Goal: Task Accomplishment & Management: Use online tool/utility

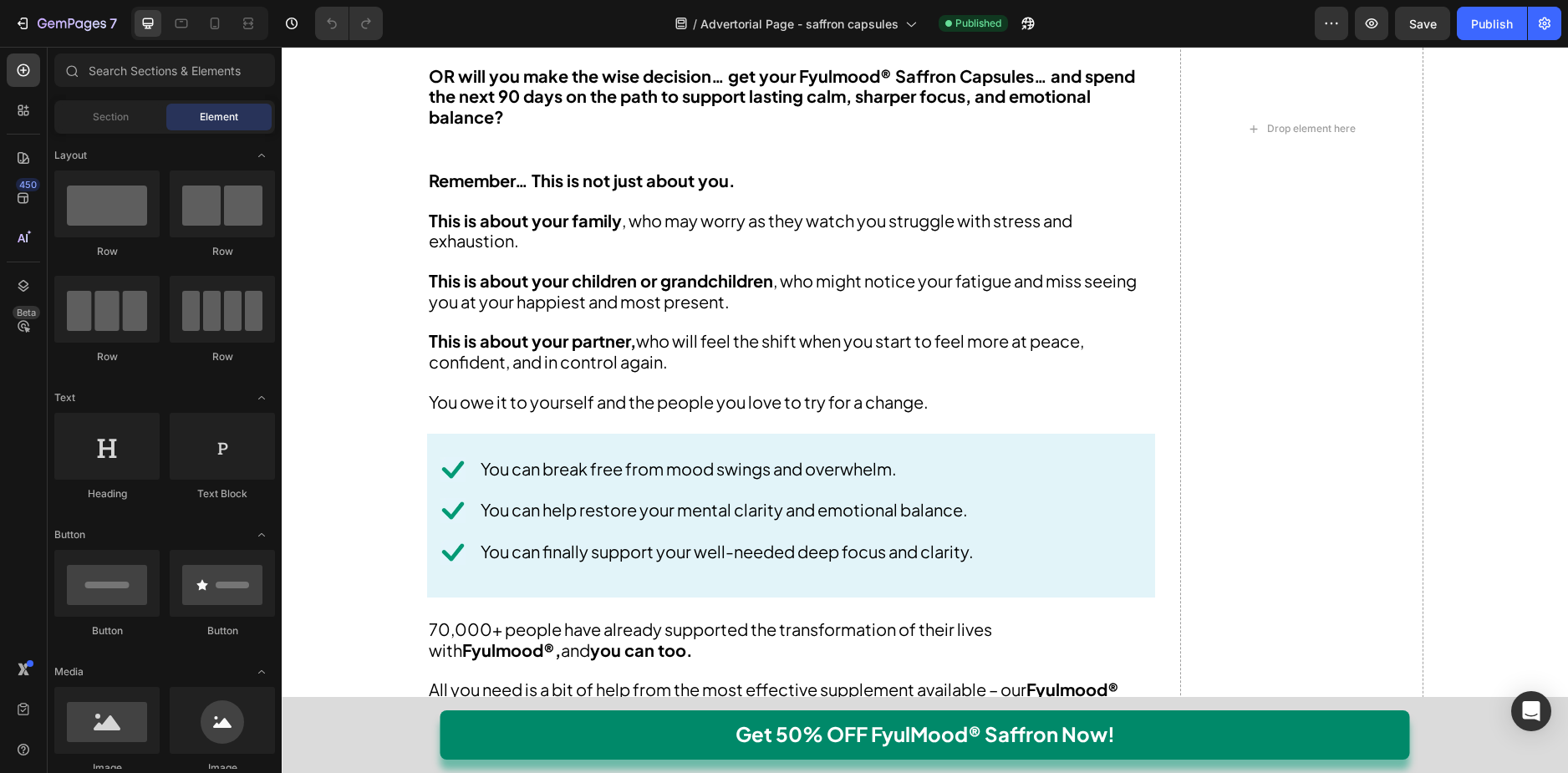
scroll to position [16806, 0]
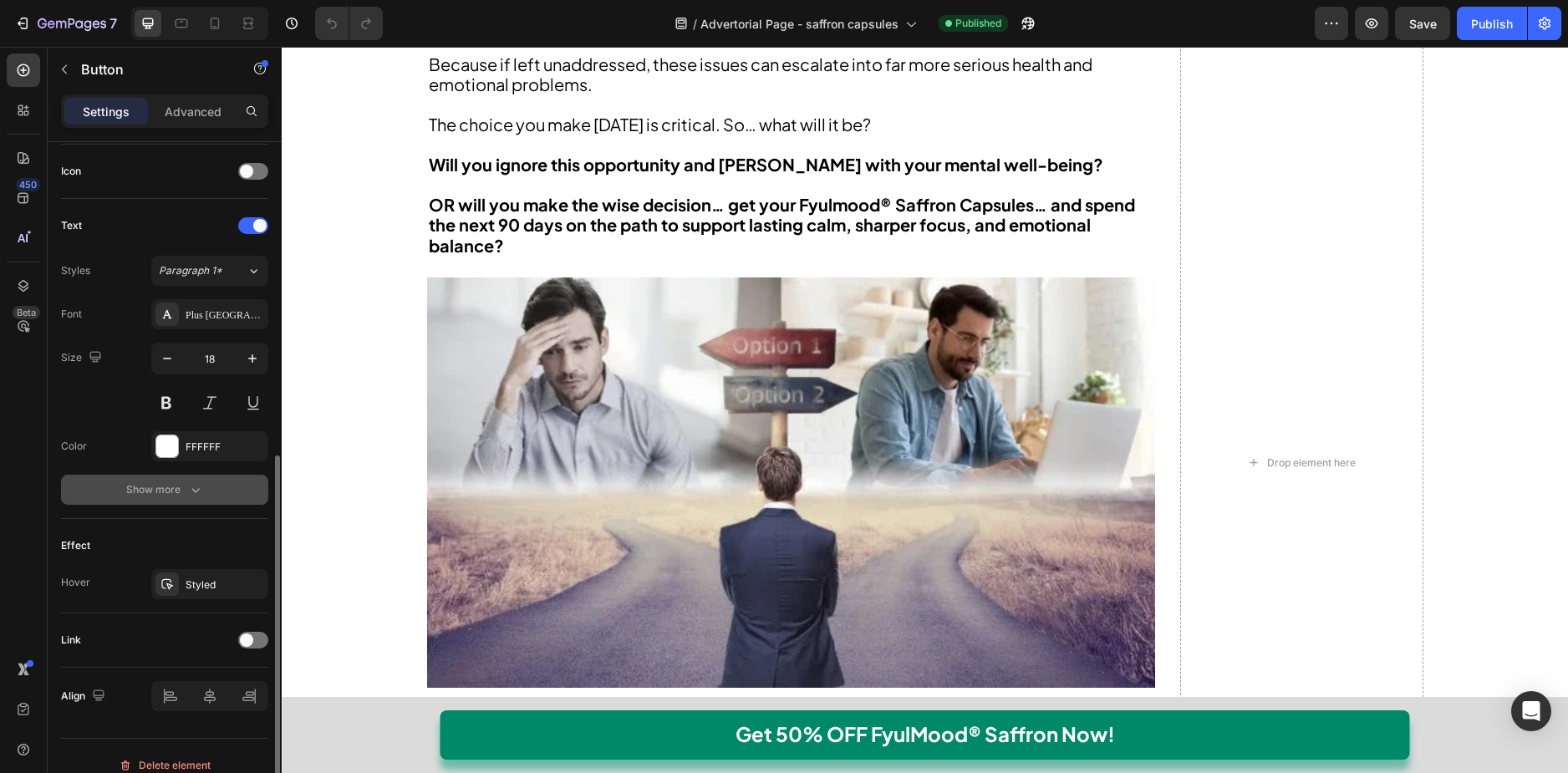
scroll to position [520, 0]
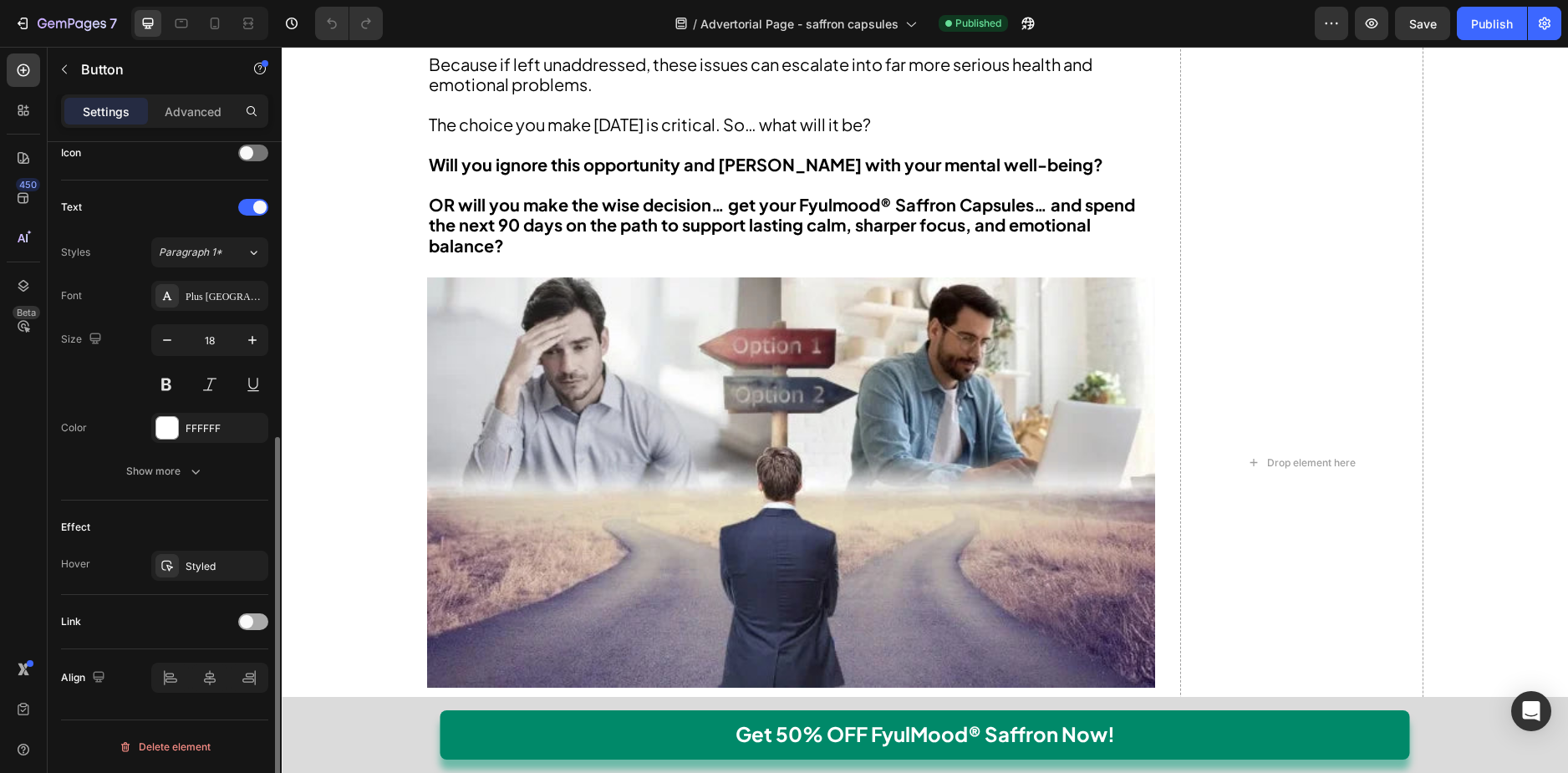
click at [247, 621] on span at bounding box center [246, 622] width 13 height 13
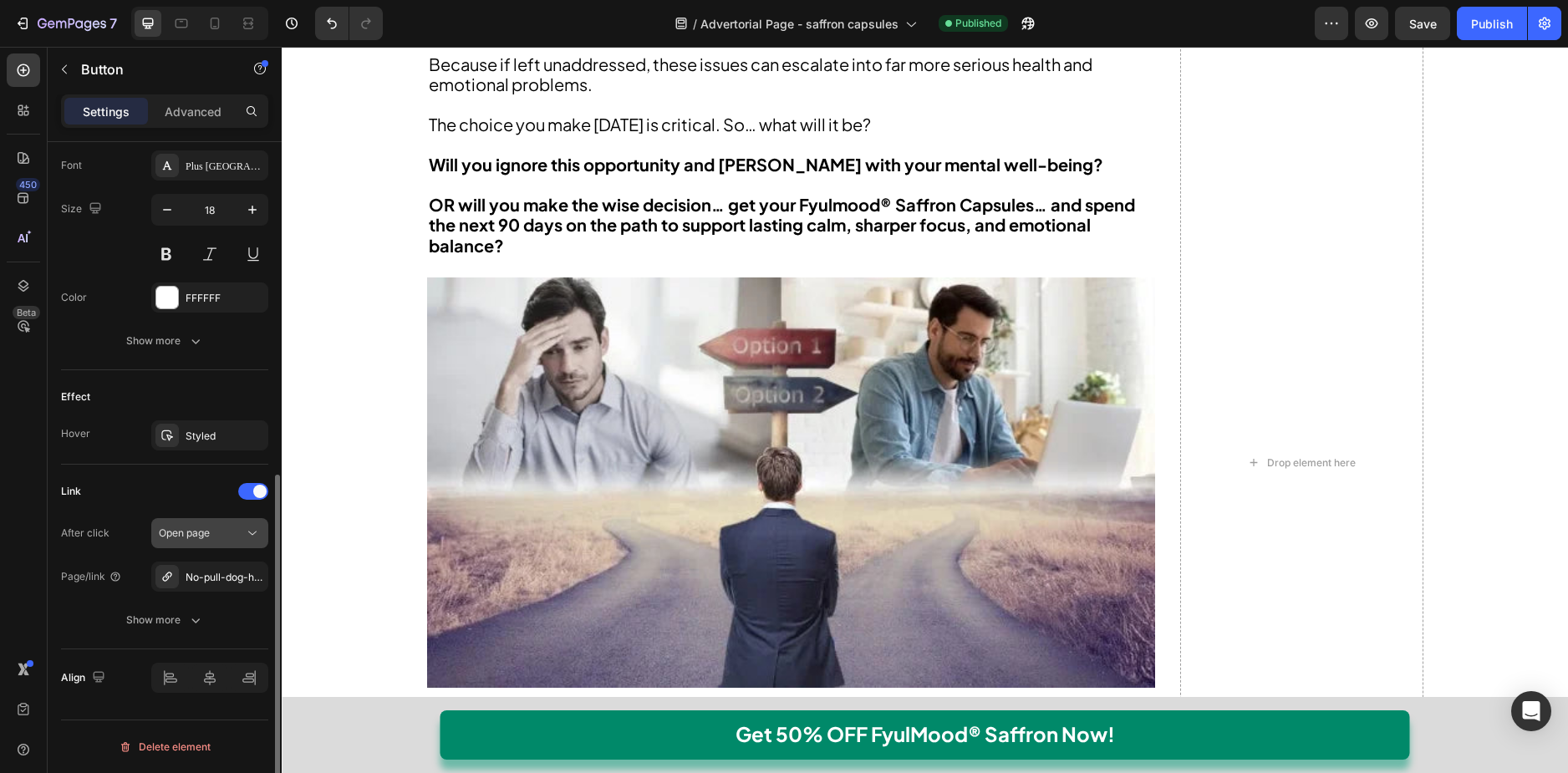
click at [233, 533] on div "Open page" at bounding box center [202, 533] width 86 height 15
click at [234, 533] on div "Open page" at bounding box center [202, 533] width 86 height 15
click at [225, 574] on div "No-pull-dog-harness" at bounding box center [210, 577] width 49 height 15
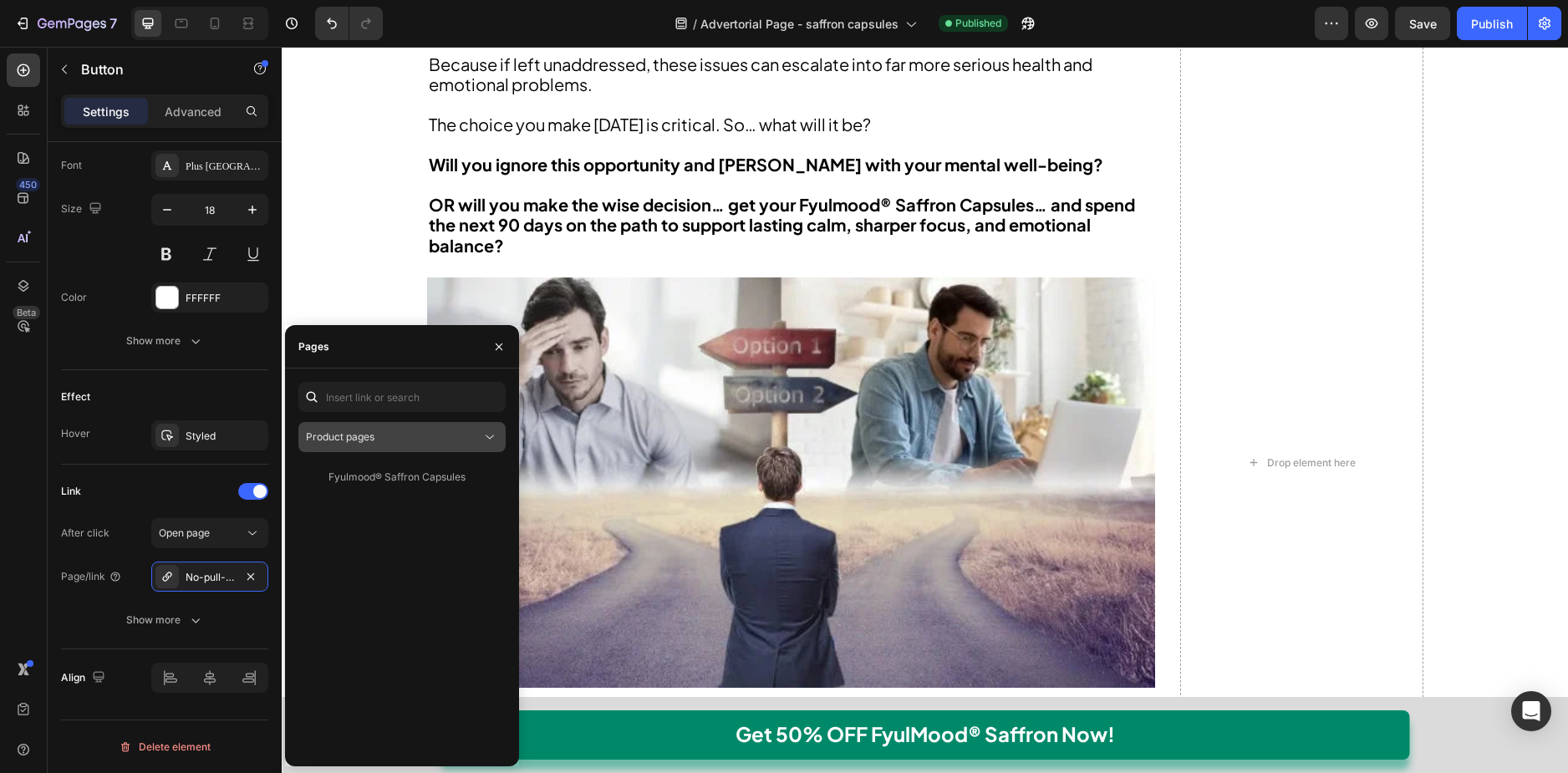
click at [364, 445] on div "Product pages" at bounding box center [402, 437] width 192 height 17
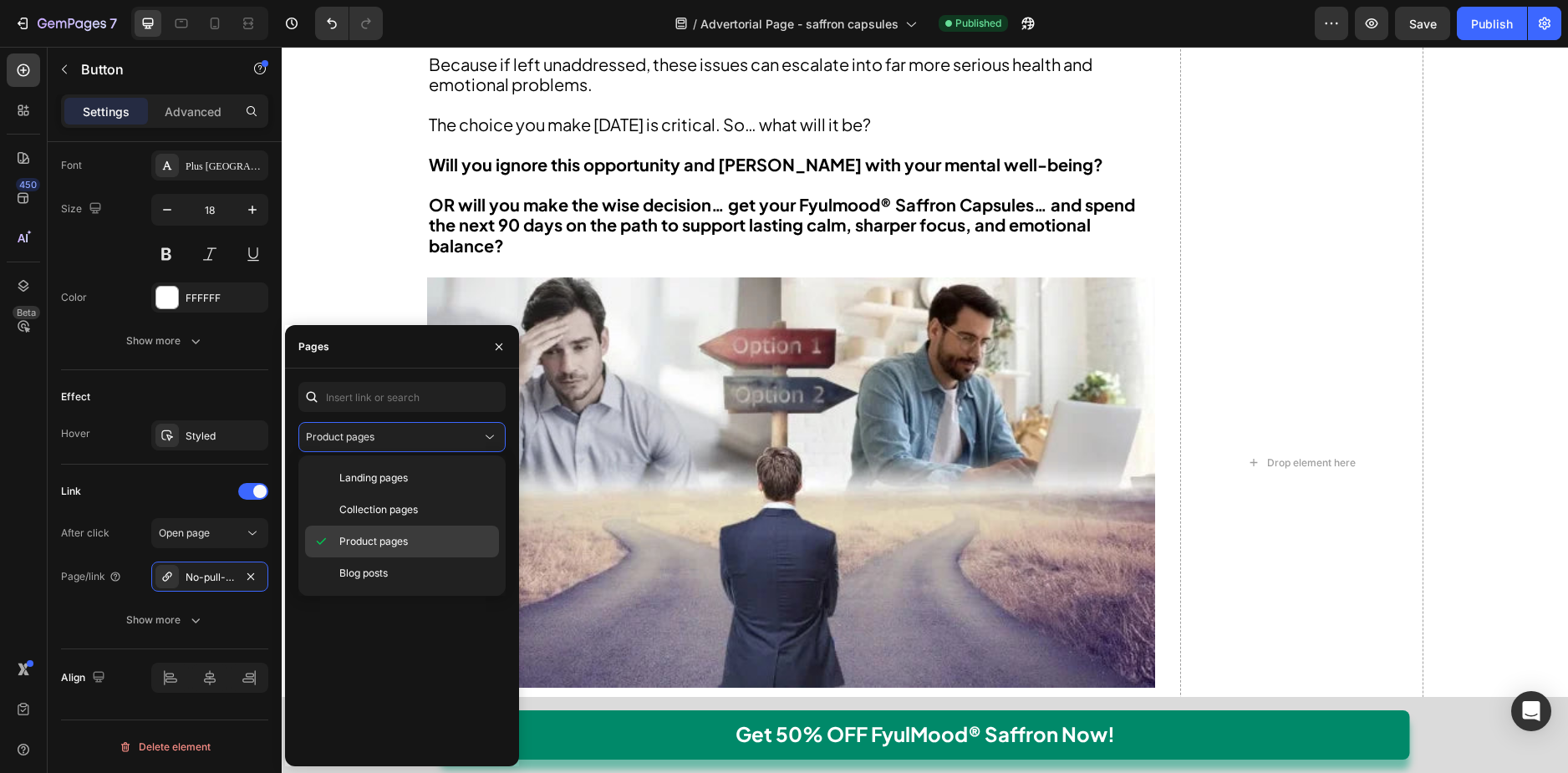
click at [378, 537] on span "Product pages" at bounding box center [373, 541] width 69 height 15
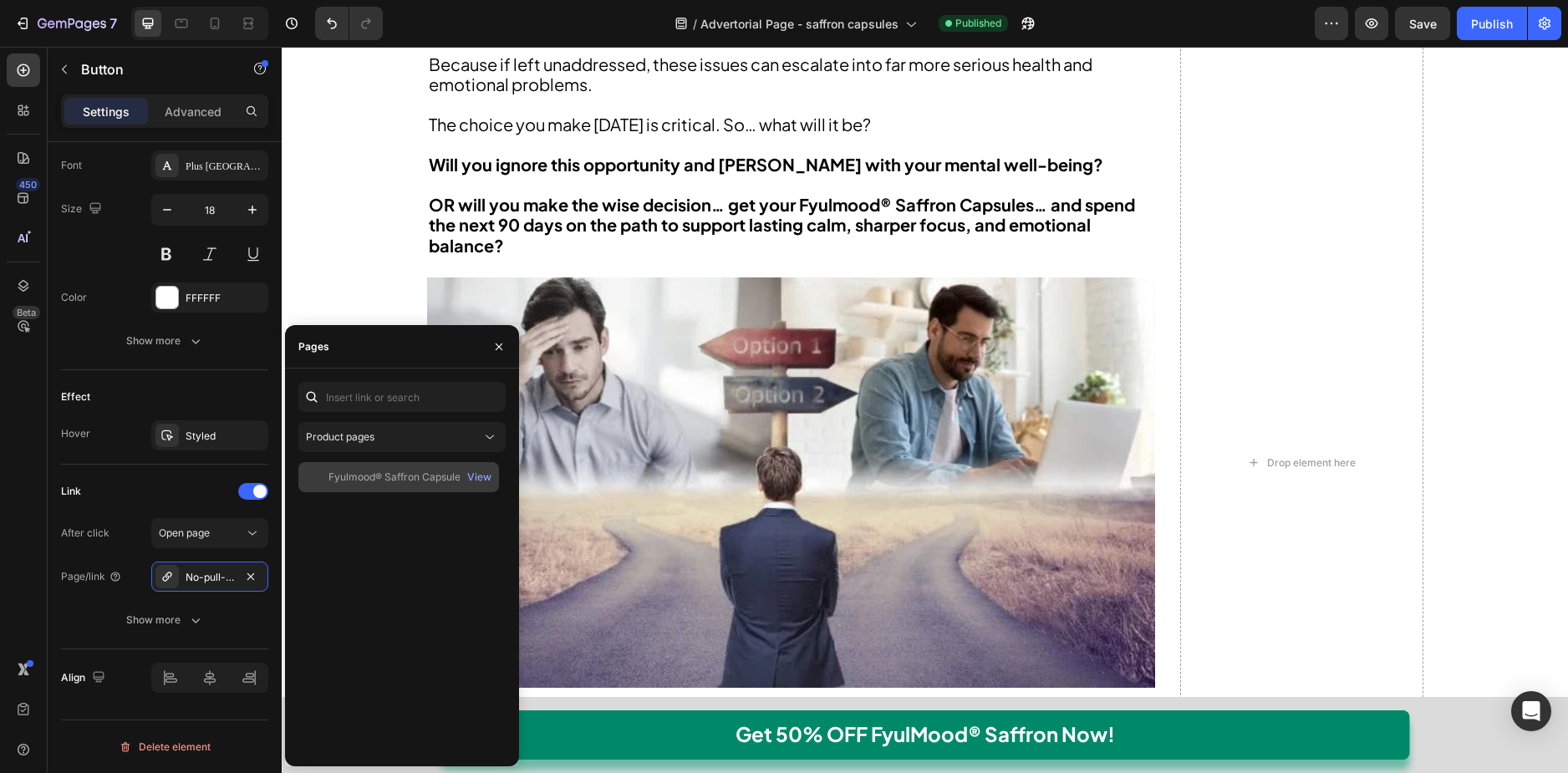
click at [383, 478] on div "Fyulmood® Saffron Capsules" at bounding box center [397, 477] width 137 height 15
click at [366, 546] on div "Fyulmood® Saffron Capsules View" at bounding box center [402, 608] width 207 height 290
click at [158, 464] on div "Effect Hover Styled" at bounding box center [164, 417] width 207 height 95
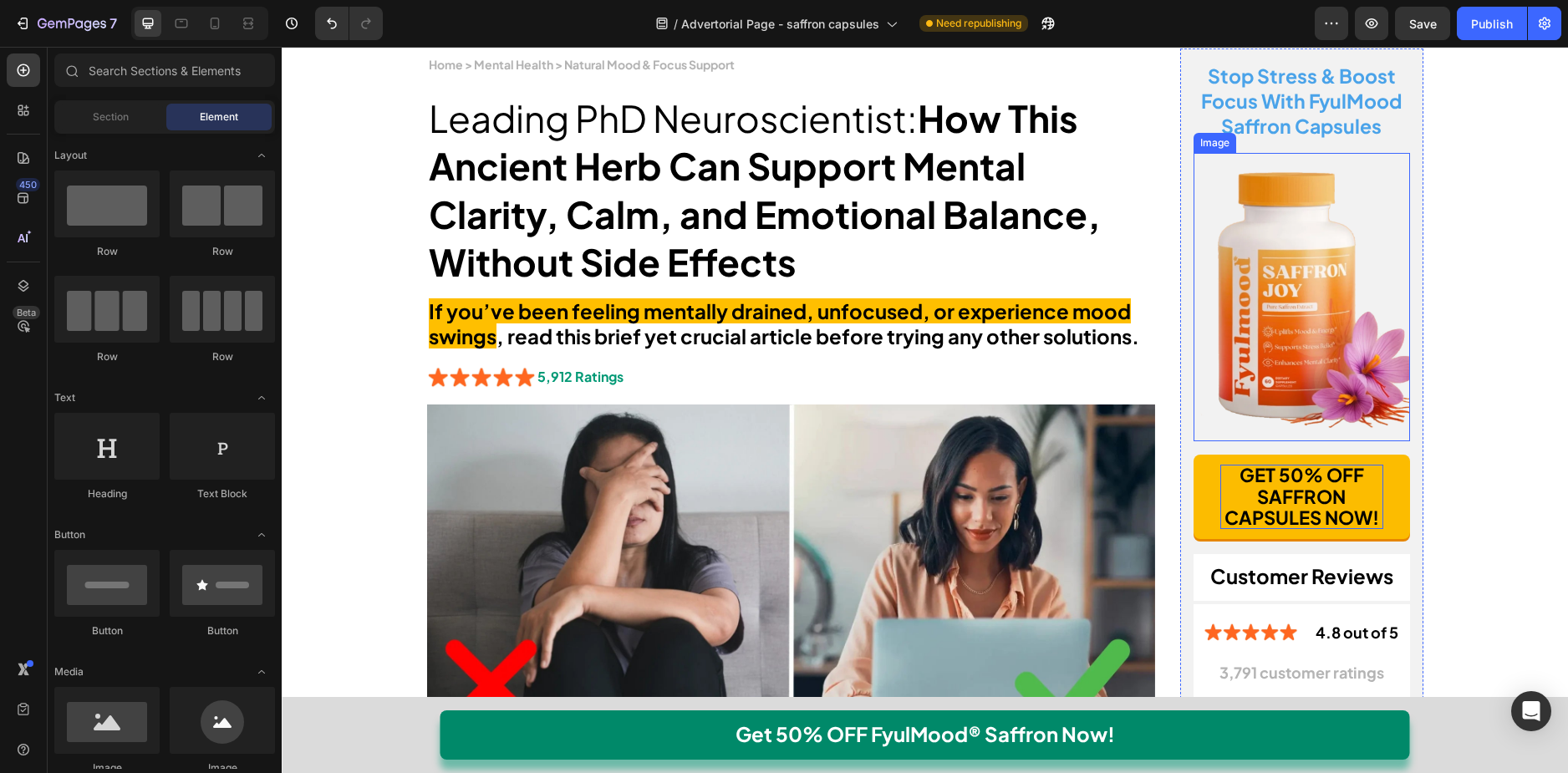
scroll to position [419, 0]
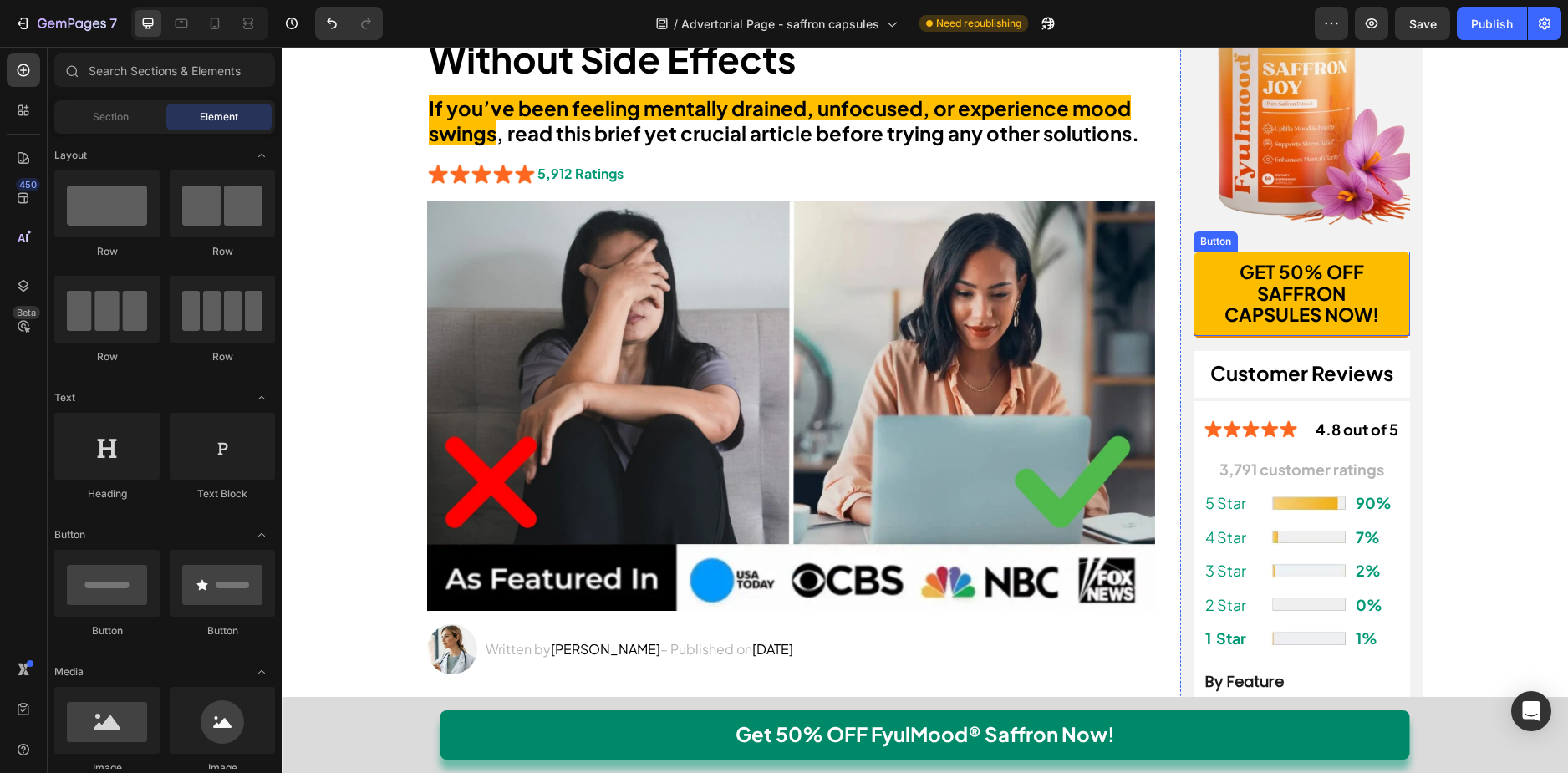
click at [1338, 327] on button "GET 50% OFF SAFFRON CAPSULES NOW!" at bounding box center [1302, 293] width 217 height 85
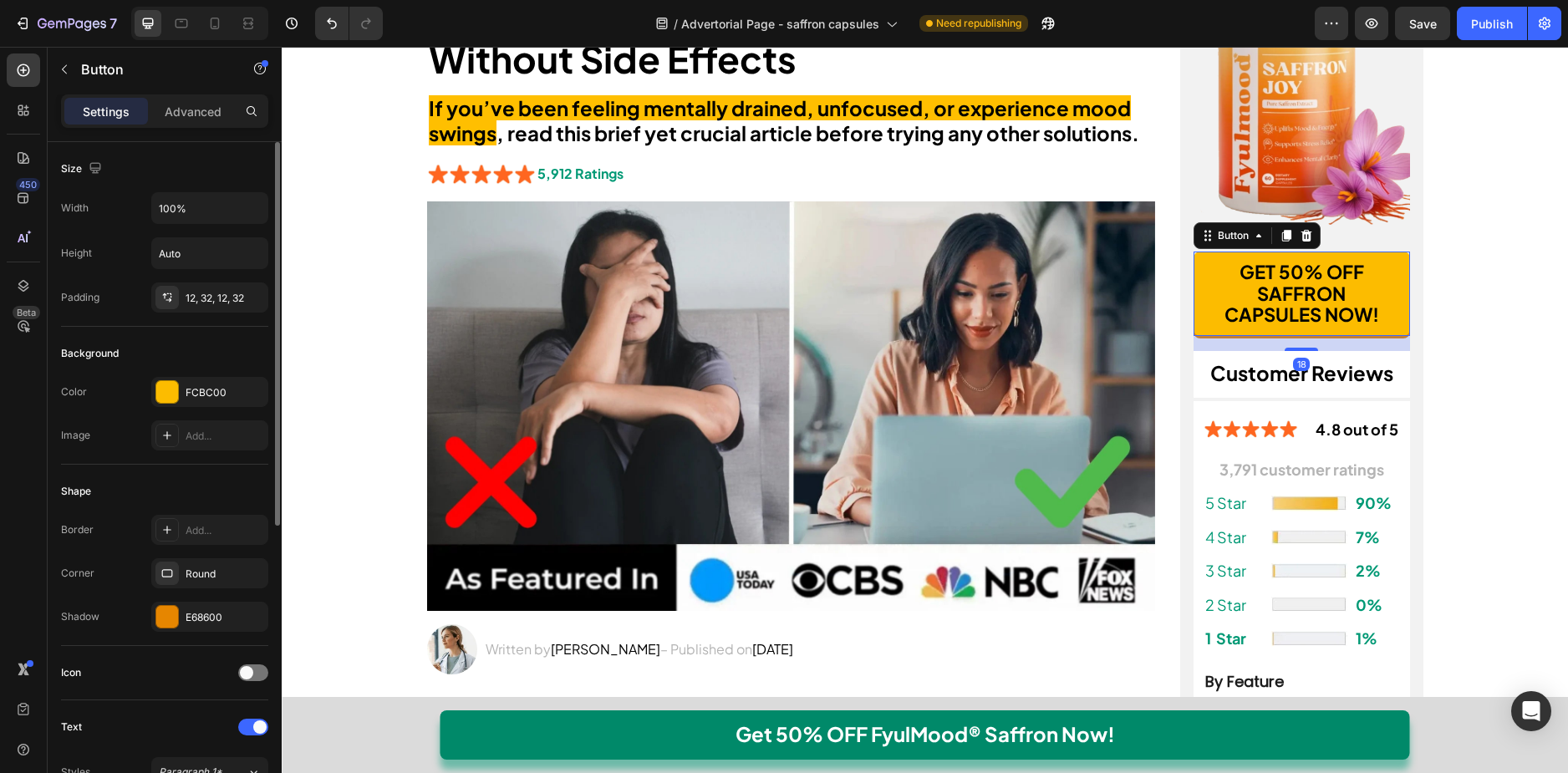
scroll to position [520, 0]
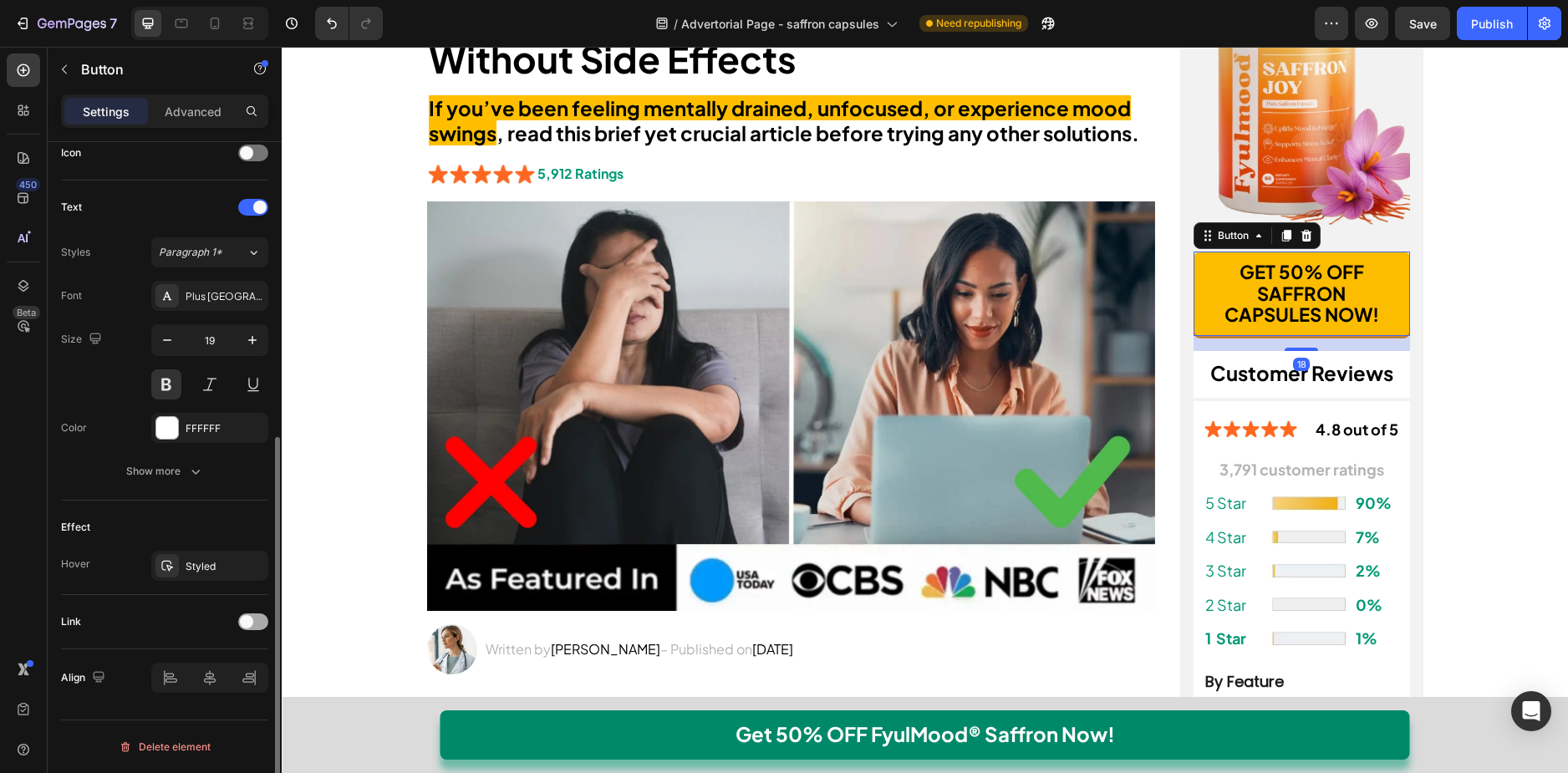
click at [245, 620] on span at bounding box center [246, 622] width 13 height 13
click at [221, 704] on div "No-pull-dog-harness" at bounding box center [210, 707] width 49 height 15
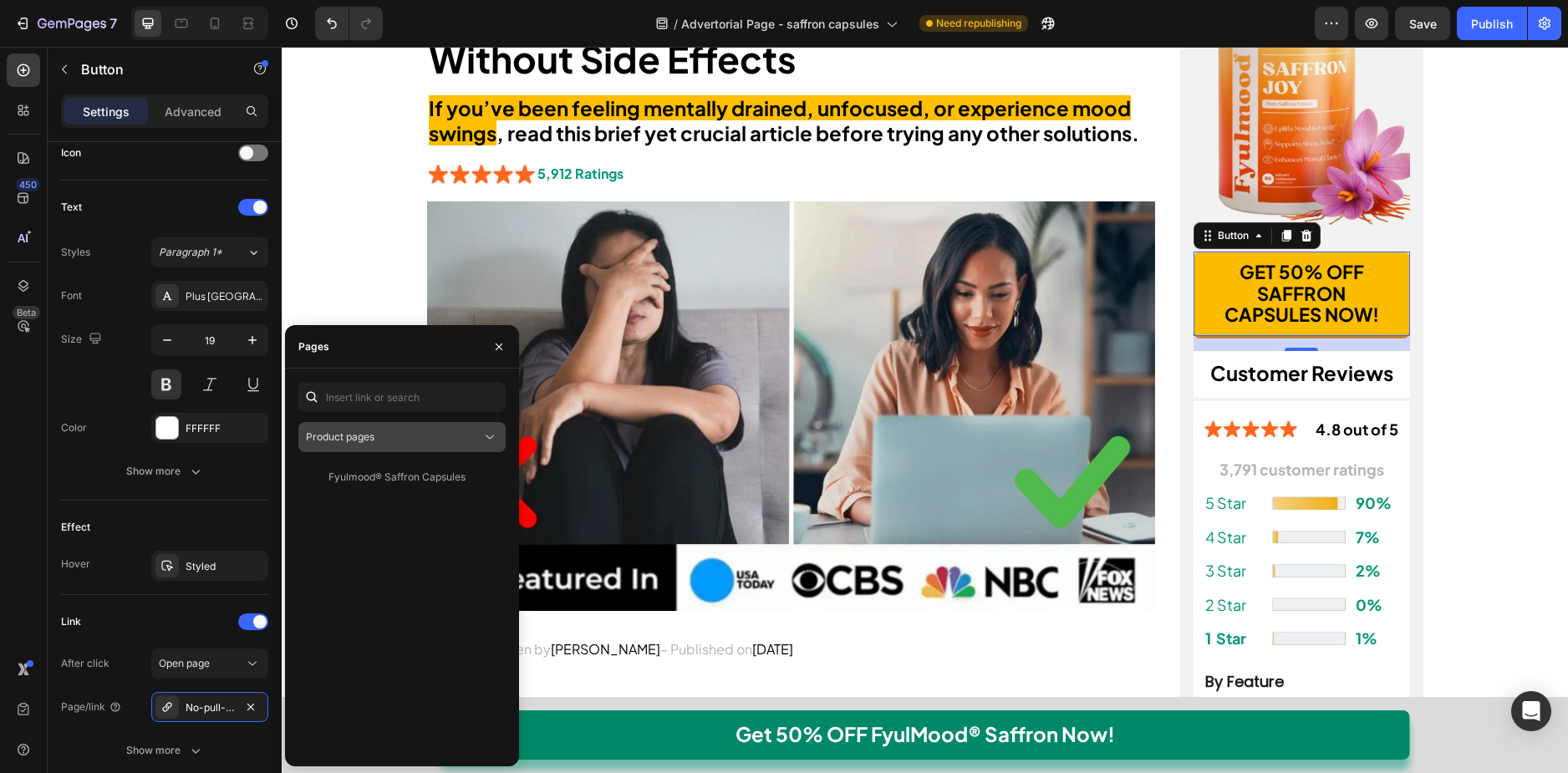
click at [385, 435] on div "Product pages" at bounding box center [394, 437] width 175 height 15
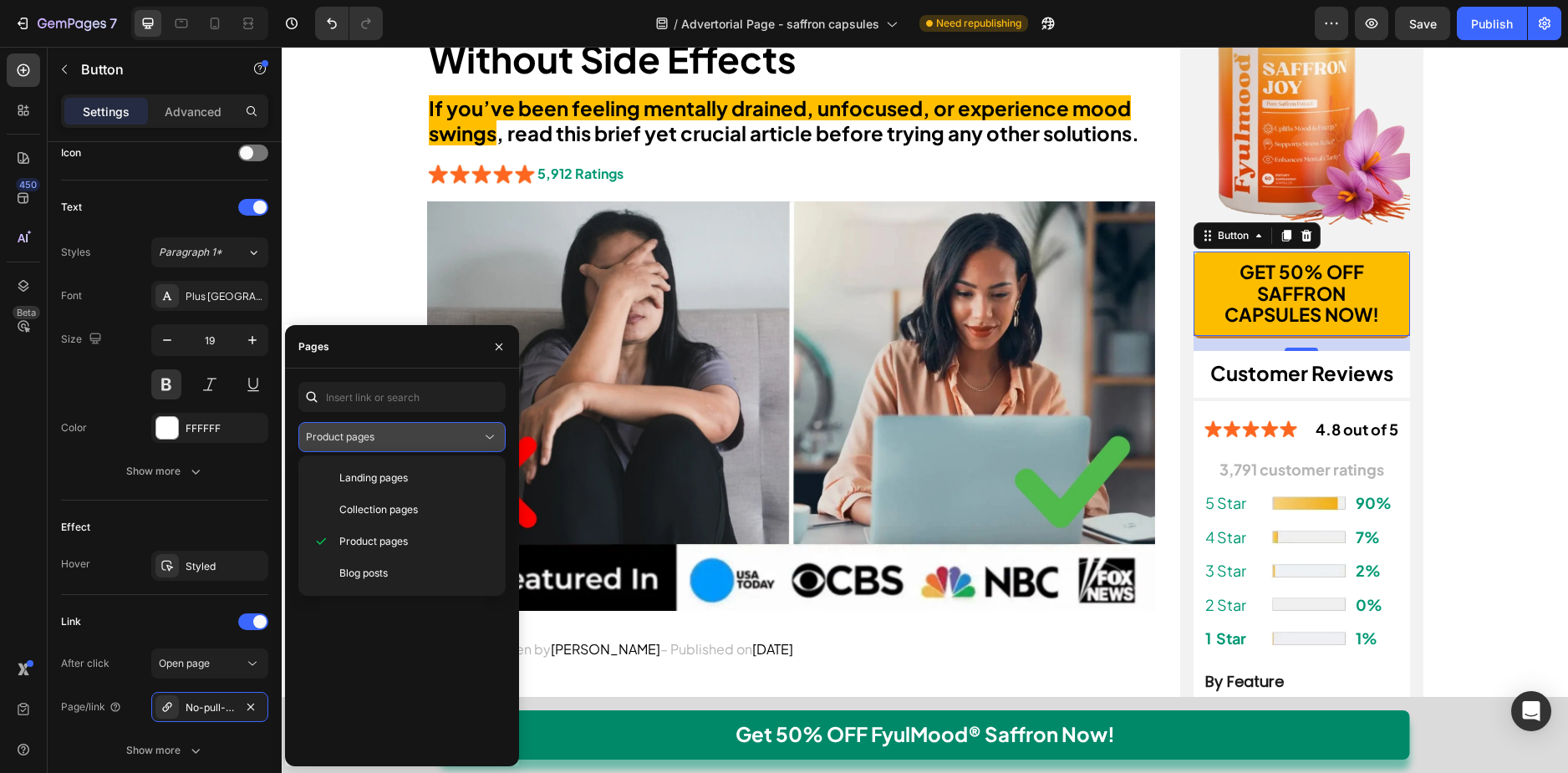
click at [383, 447] on button "Product pages" at bounding box center [402, 437] width 207 height 30
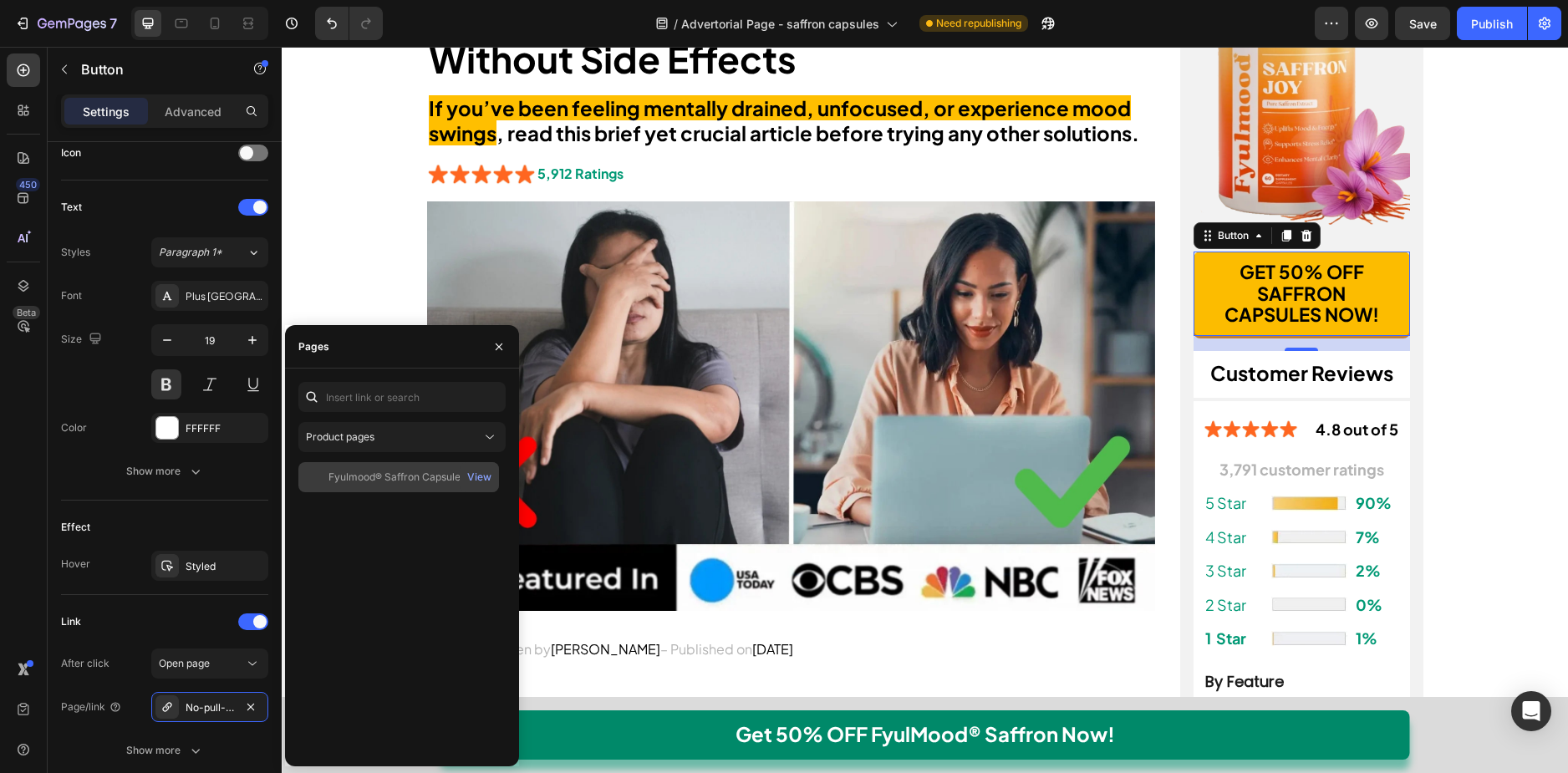
click at [413, 476] on div "Fyulmood® Saffron Capsules" at bounding box center [397, 477] width 137 height 15
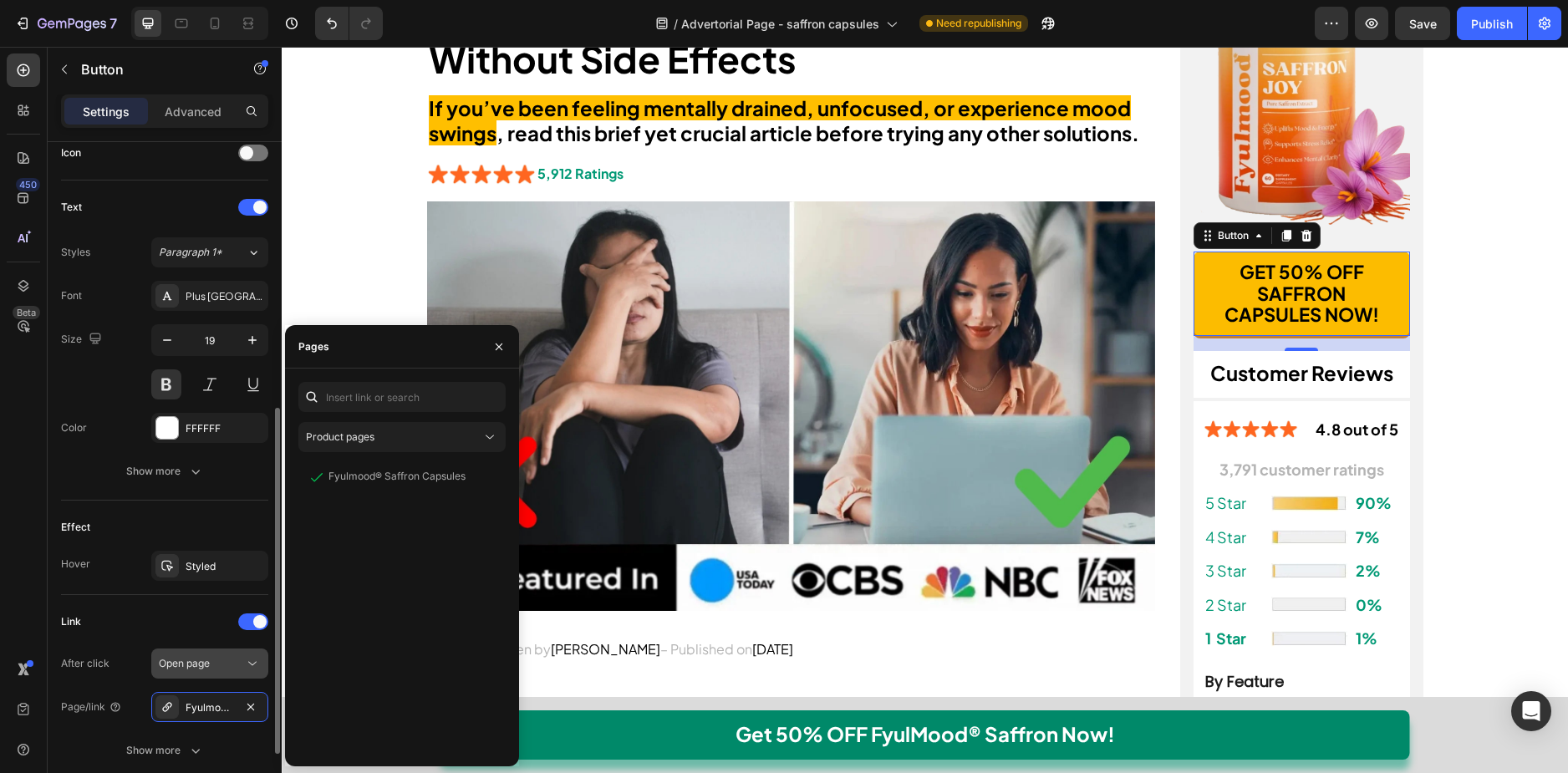
click at [215, 663] on div "Open page" at bounding box center [202, 664] width 86 height 15
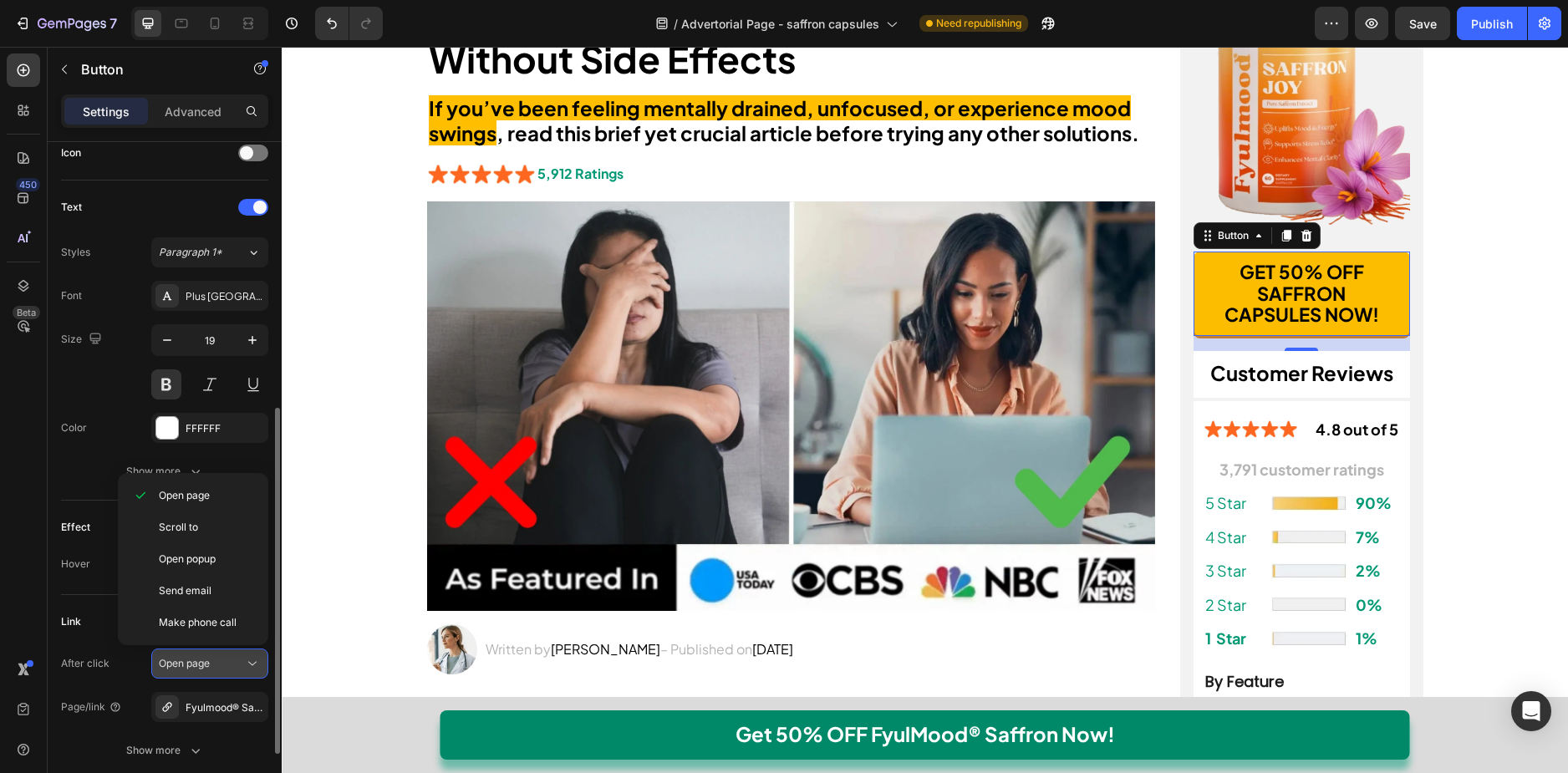
click at [215, 663] on div "Open page" at bounding box center [202, 664] width 86 height 15
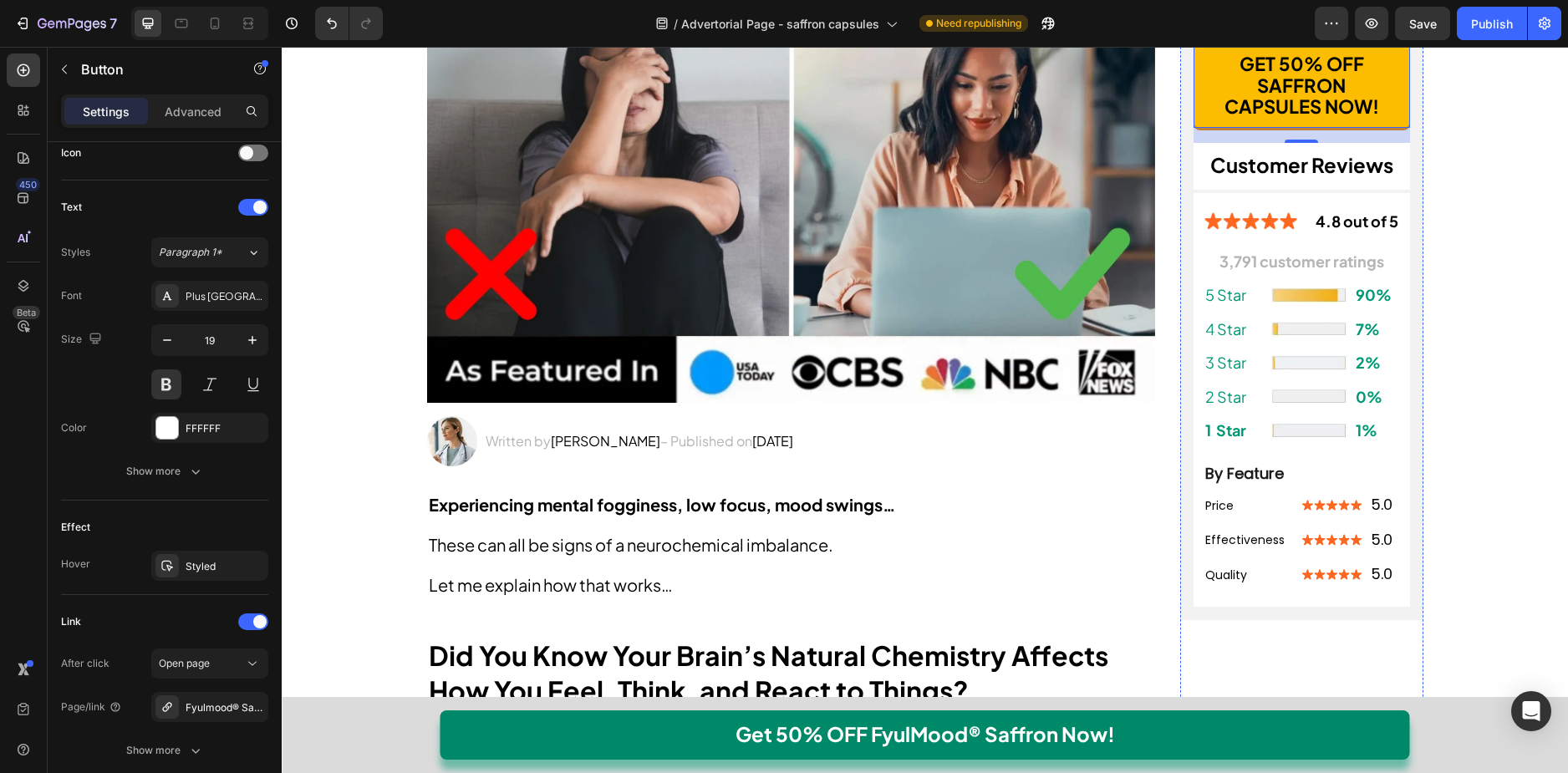
scroll to position [419, 0]
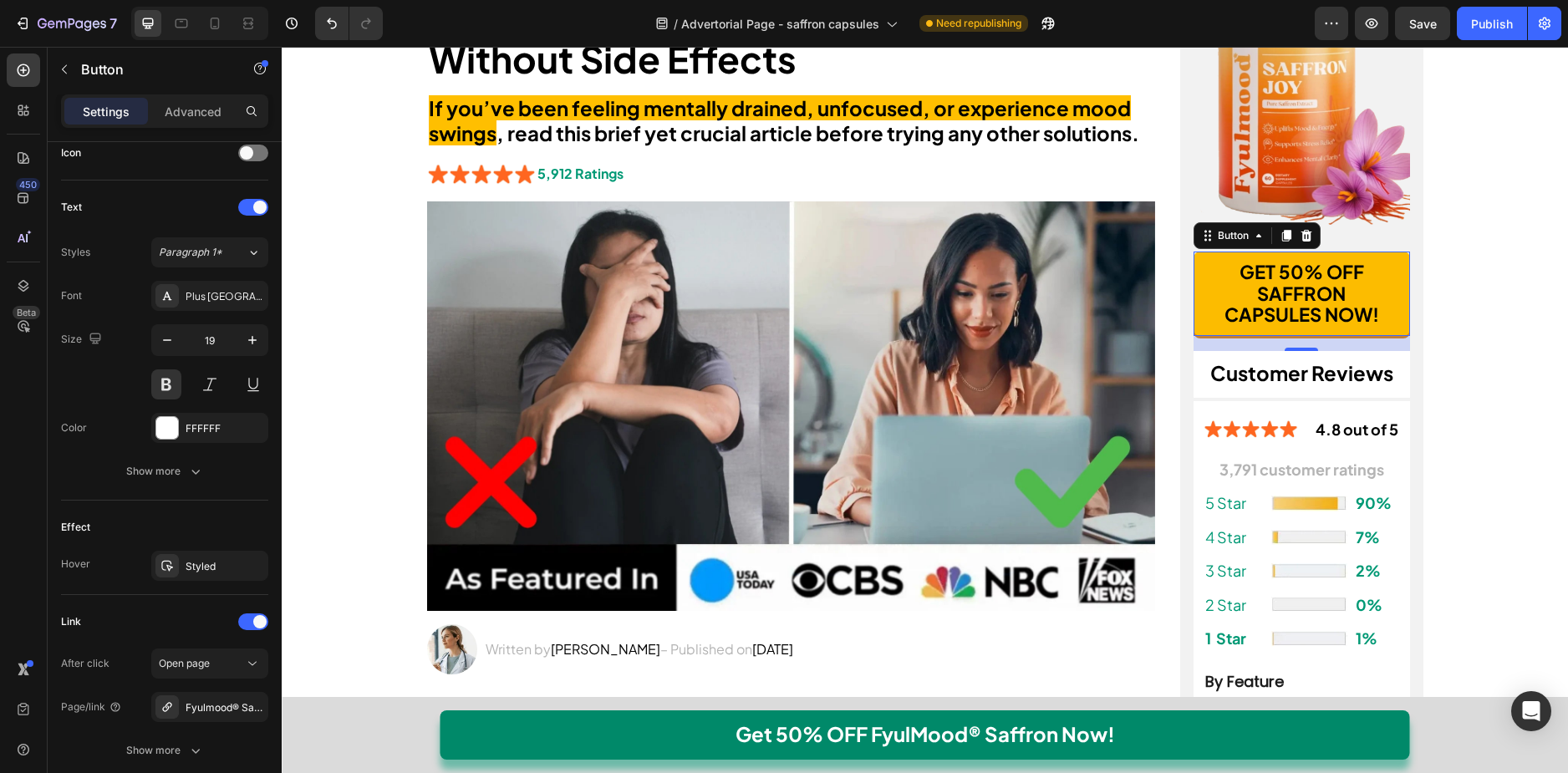
click at [1212, 273] on link "GET 50% OFF SAFFRON CAPSULES NOW!" at bounding box center [1302, 293] width 217 height 85
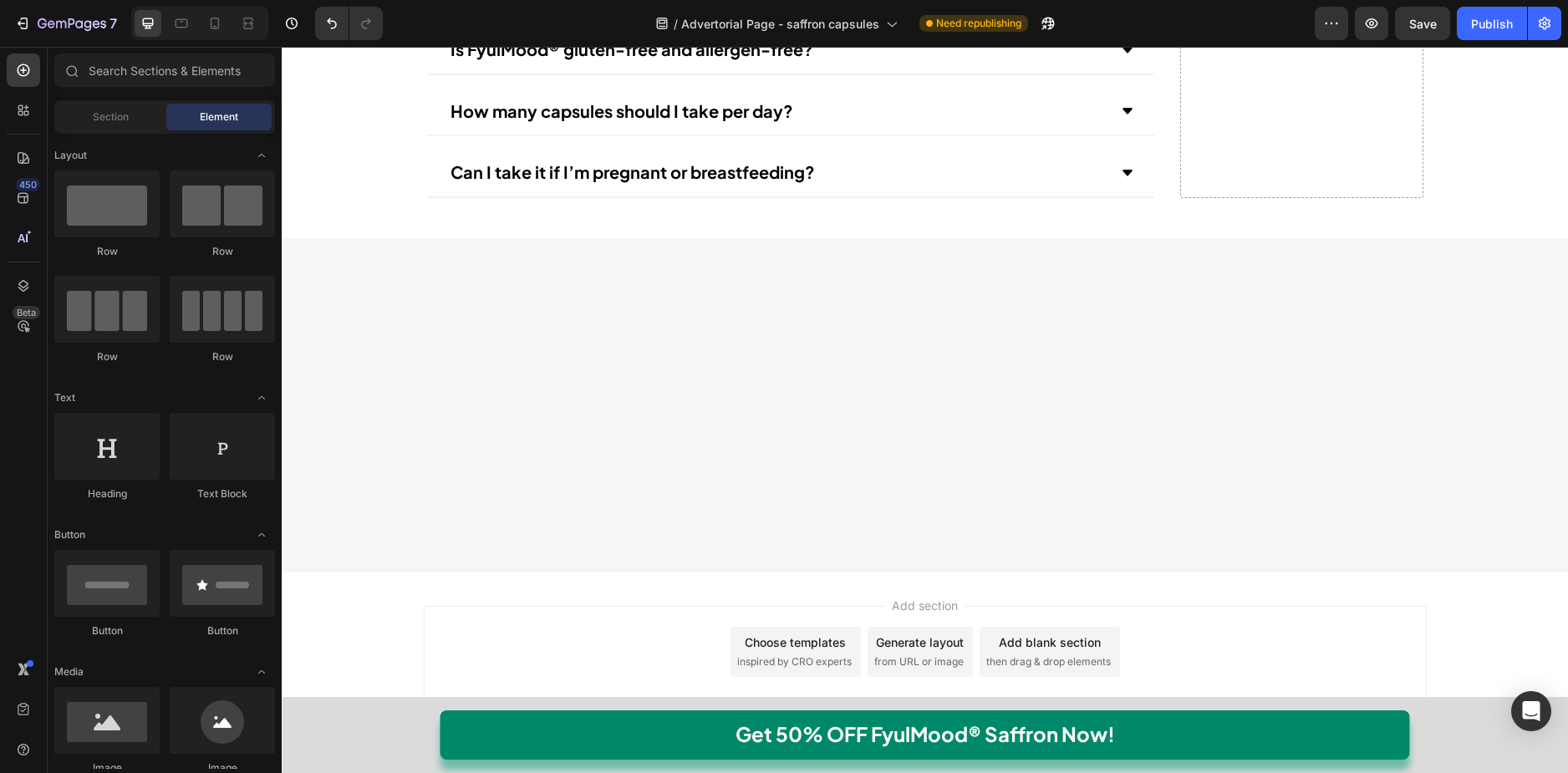
scroll to position [14960, 0]
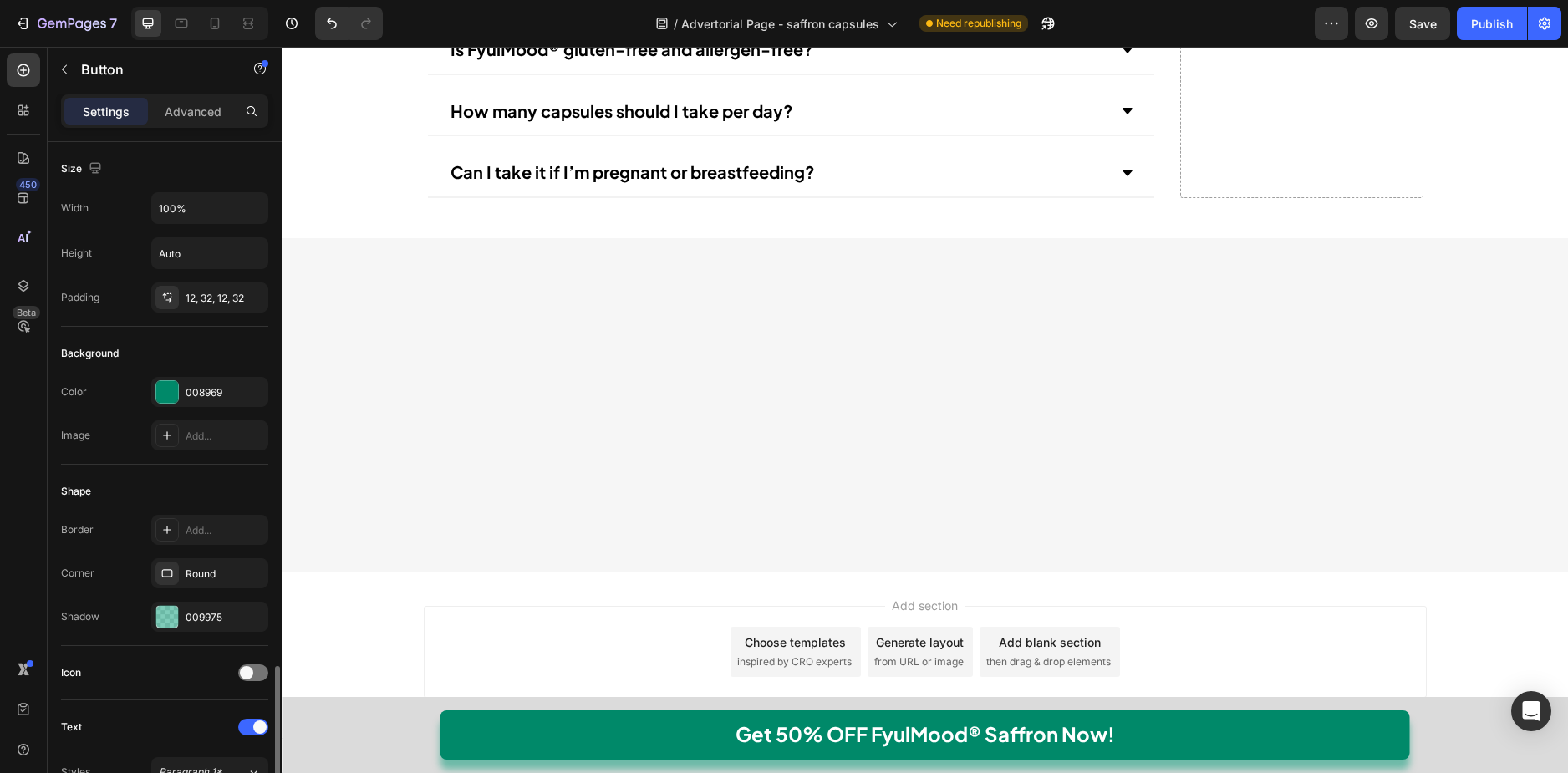
scroll to position [520, 0]
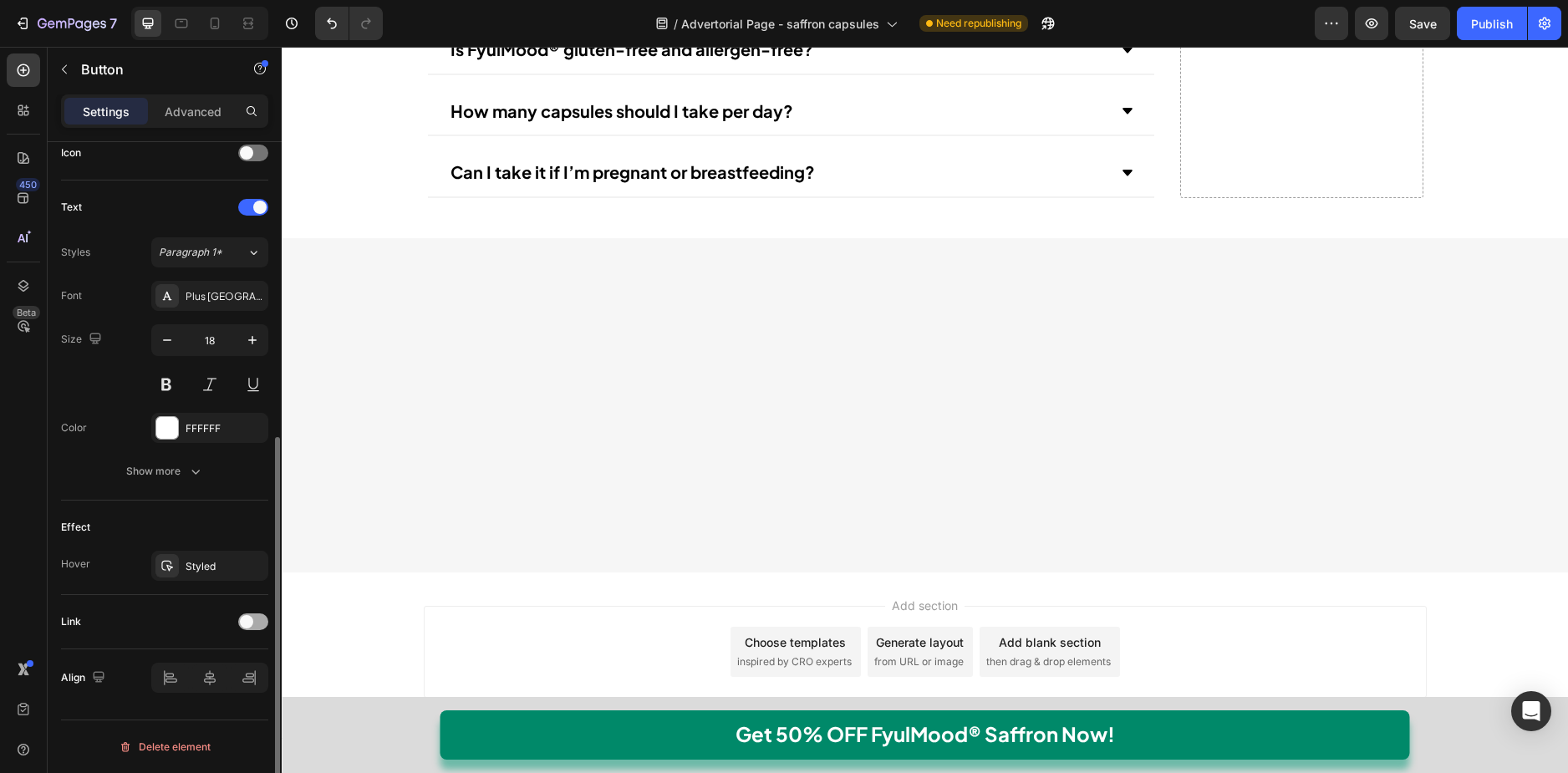
click at [243, 618] on span at bounding box center [246, 622] width 13 height 13
click at [217, 702] on div "No-pull-dog-harness" at bounding box center [210, 707] width 49 height 15
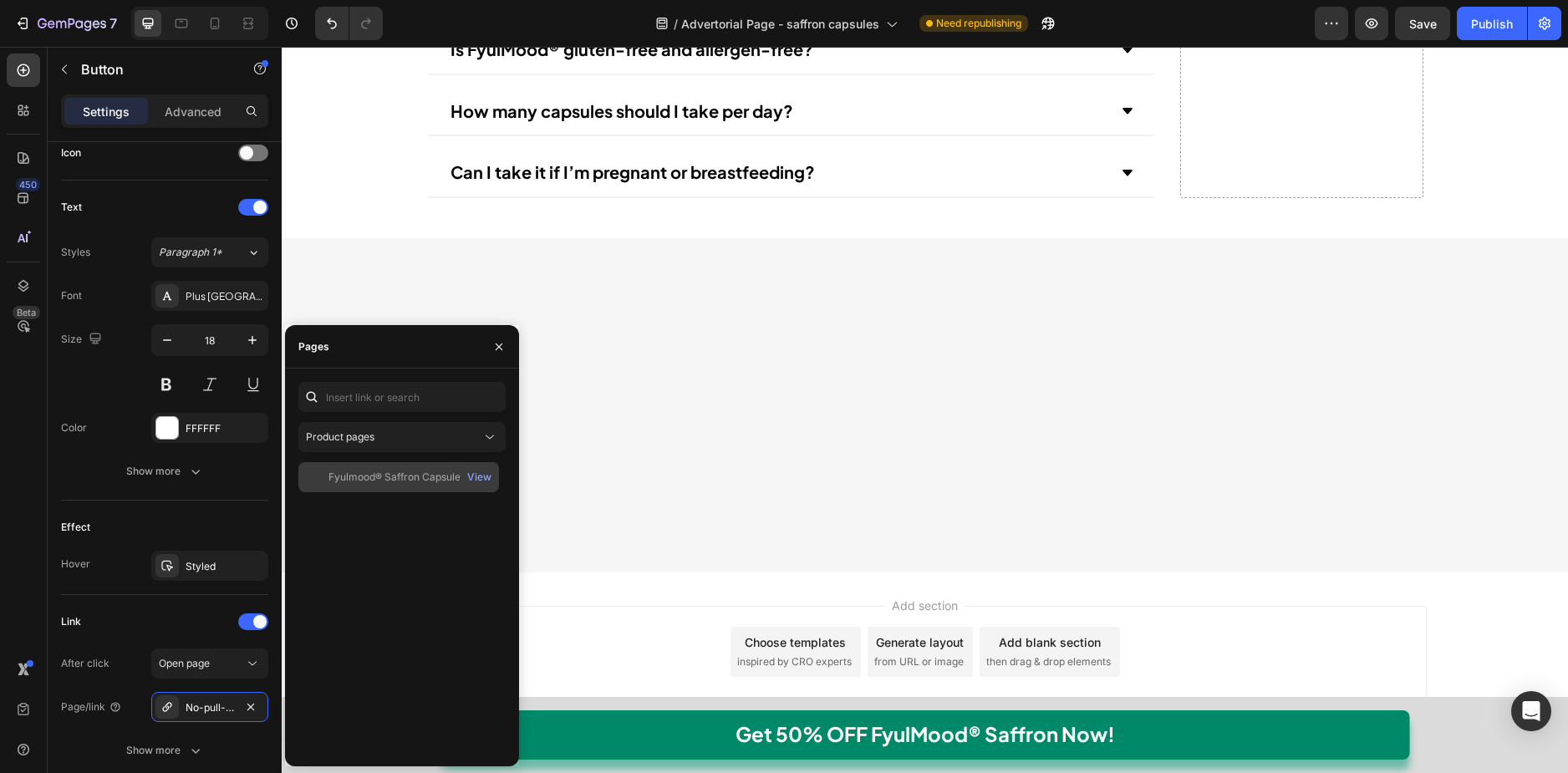
click at [432, 479] on div "Fyulmood® Saffron Capsules" at bounding box center [397, 477] width 137 height 15
click at [406, 467] on div "Fyulmood® Saffron Capsules View" at bounding box center [399, 478] width 201 height 30
click at [434, 511] on div "Fyulmood® Saffron Capsules View" at bounding box center [402, 608] width 207 height 290
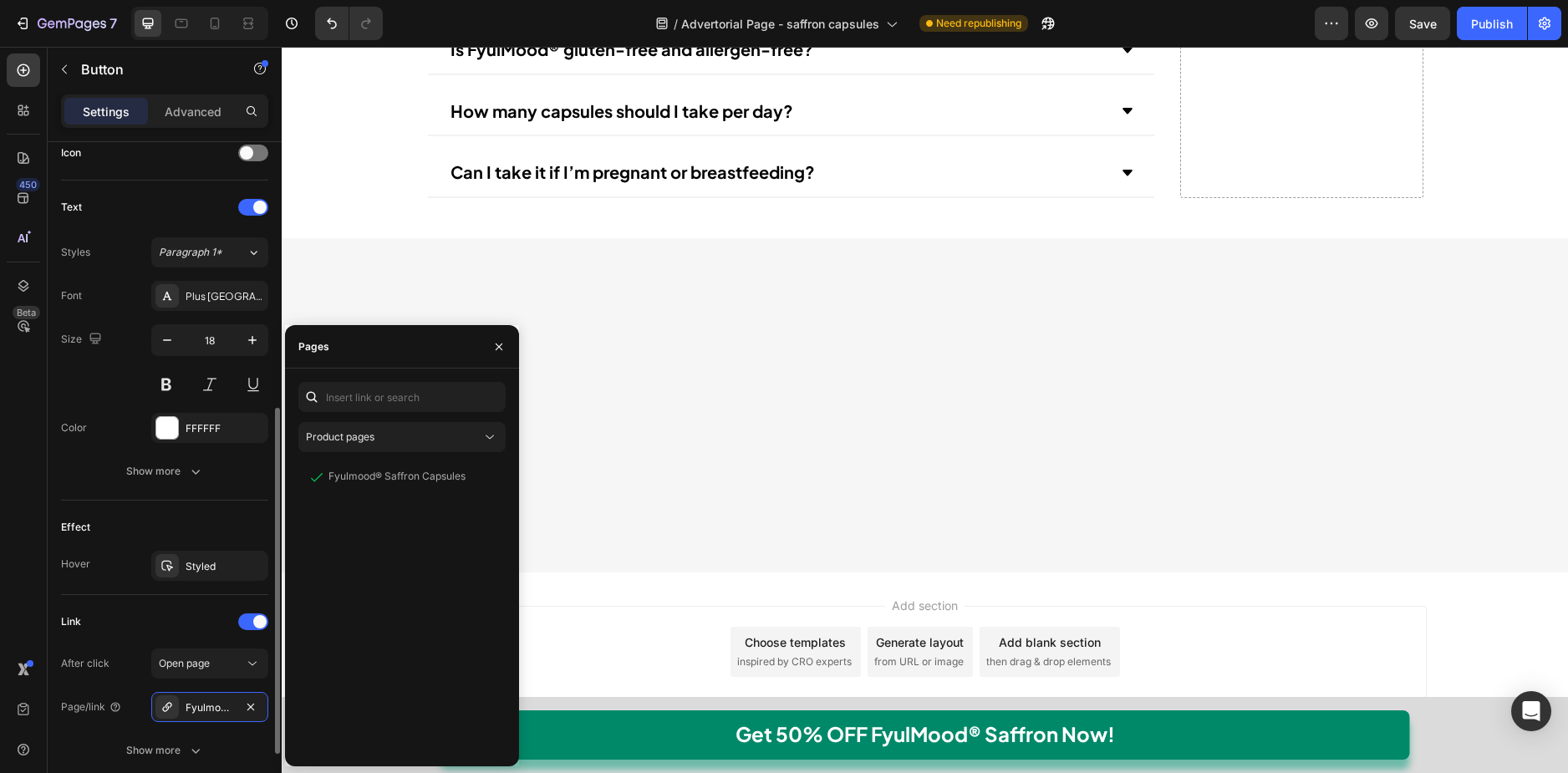
click at [182, 609] on div "Link" at bounding box center [164, 622] width 207 height 27
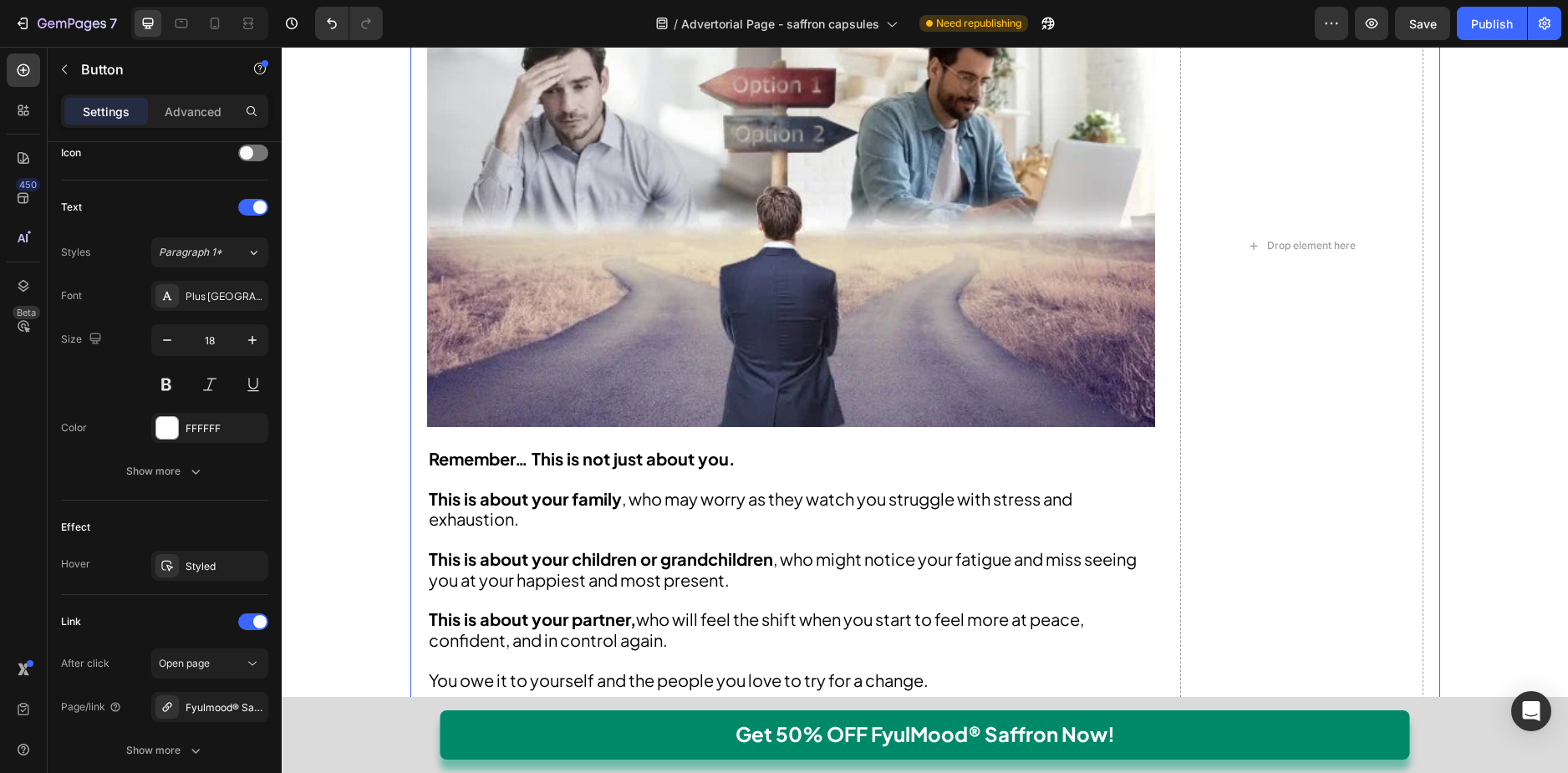
scroll to position [16883, 0]
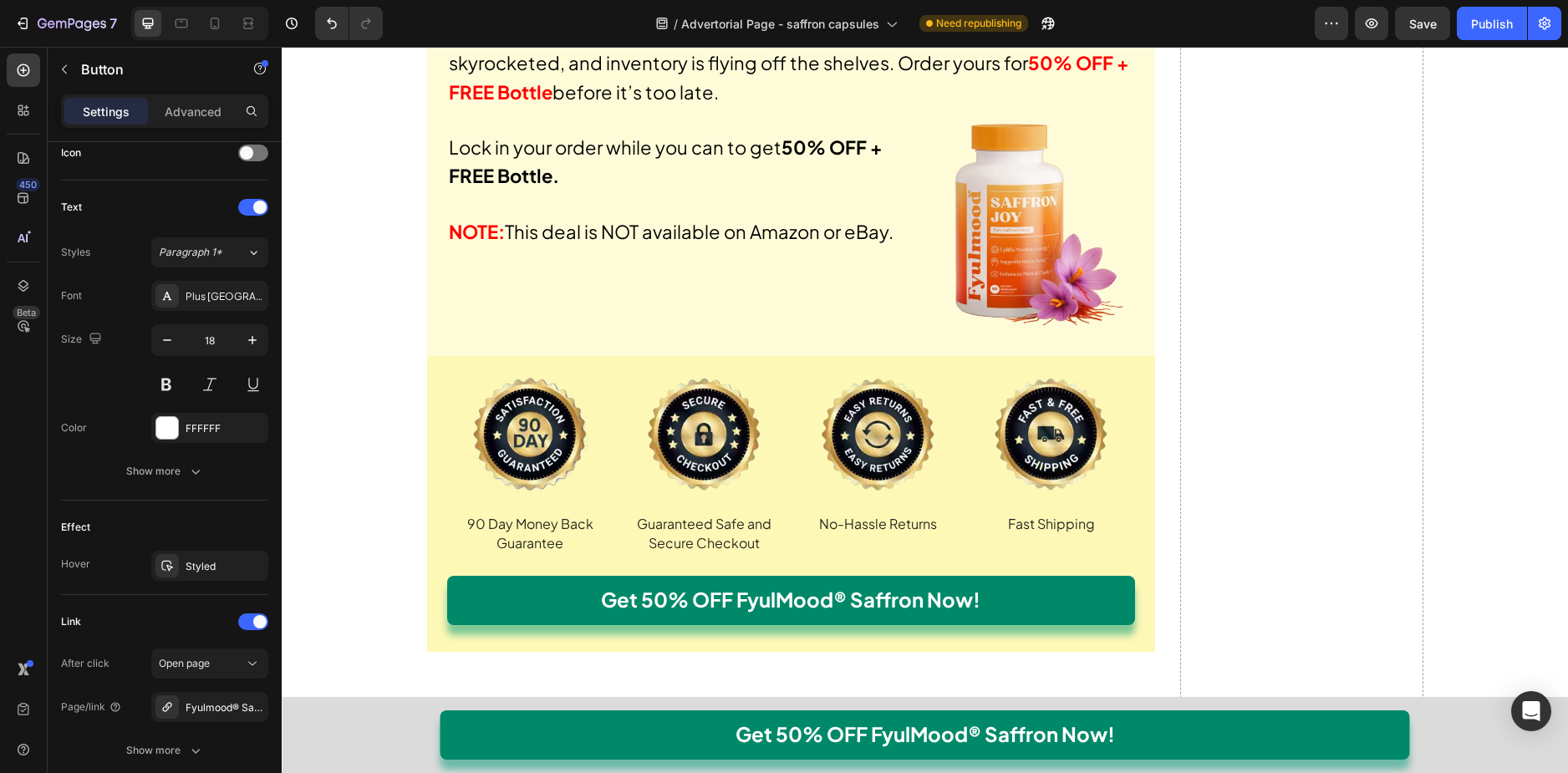
scroll to position [19056, 0]
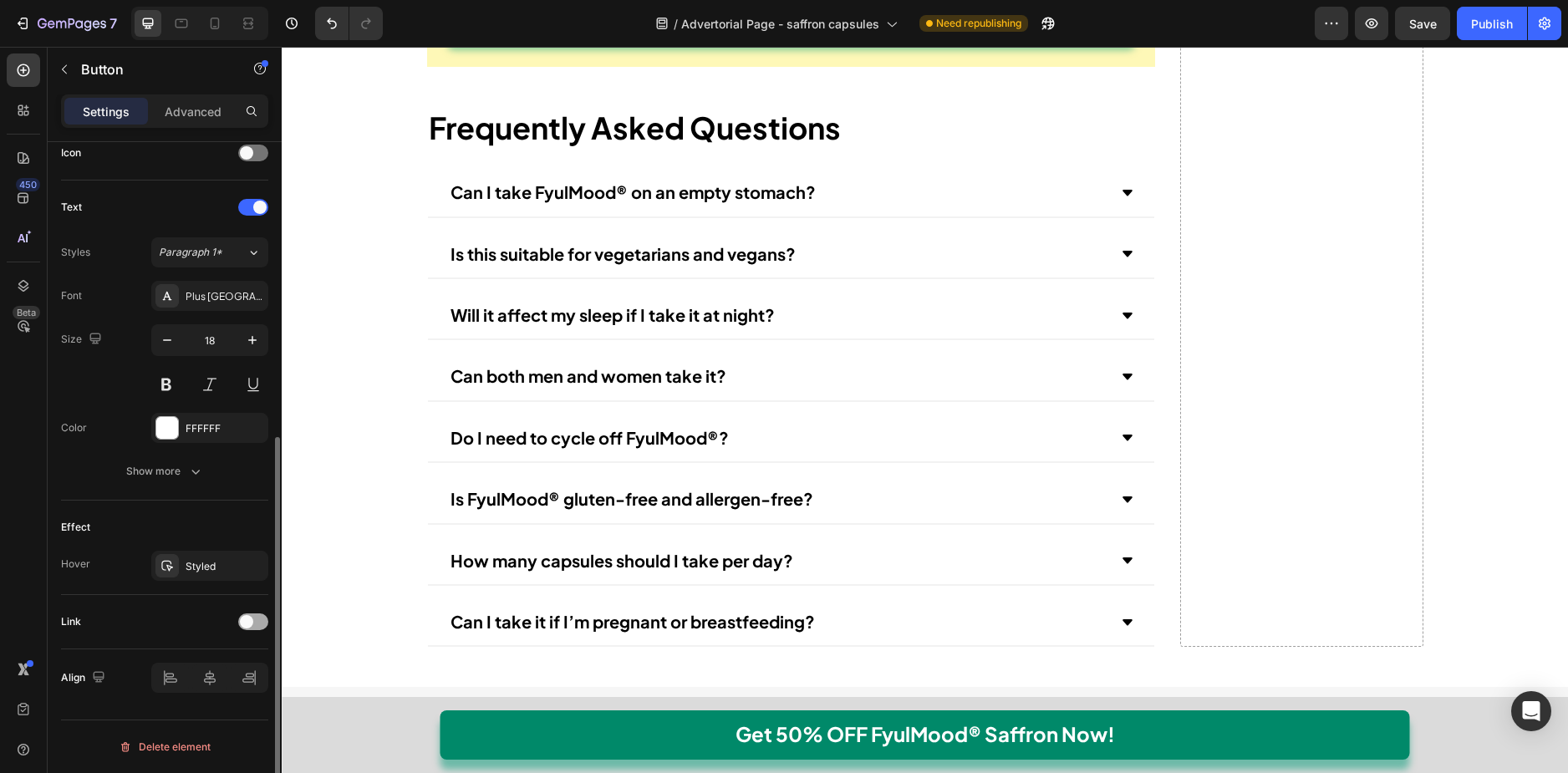
click at [242, 627] on span at bounding box center [246, 622] width 13 height 13
click at [224, 693] on div "No-pull-dog-harness" at bounding box center [210, 707] width 117 height 30
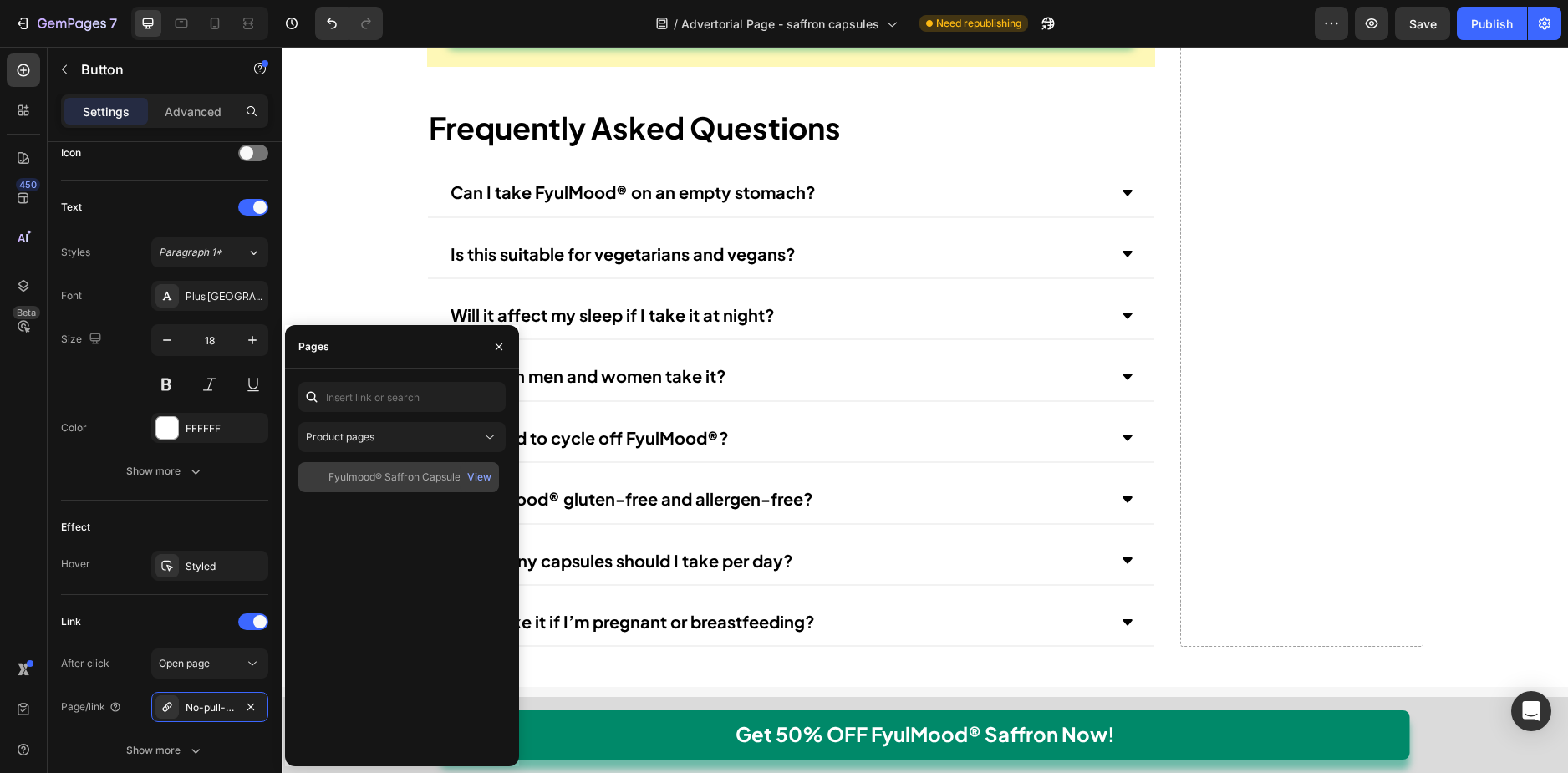
click at [374, 491] on div "Fyulmood® Saffron Capsules View" at bounding box center [399, 478] width 201 height 30
click at [392, 483] on div "Fyulmood® Saffron Capsules" at bounding box center [397, 476] width 137 height 15
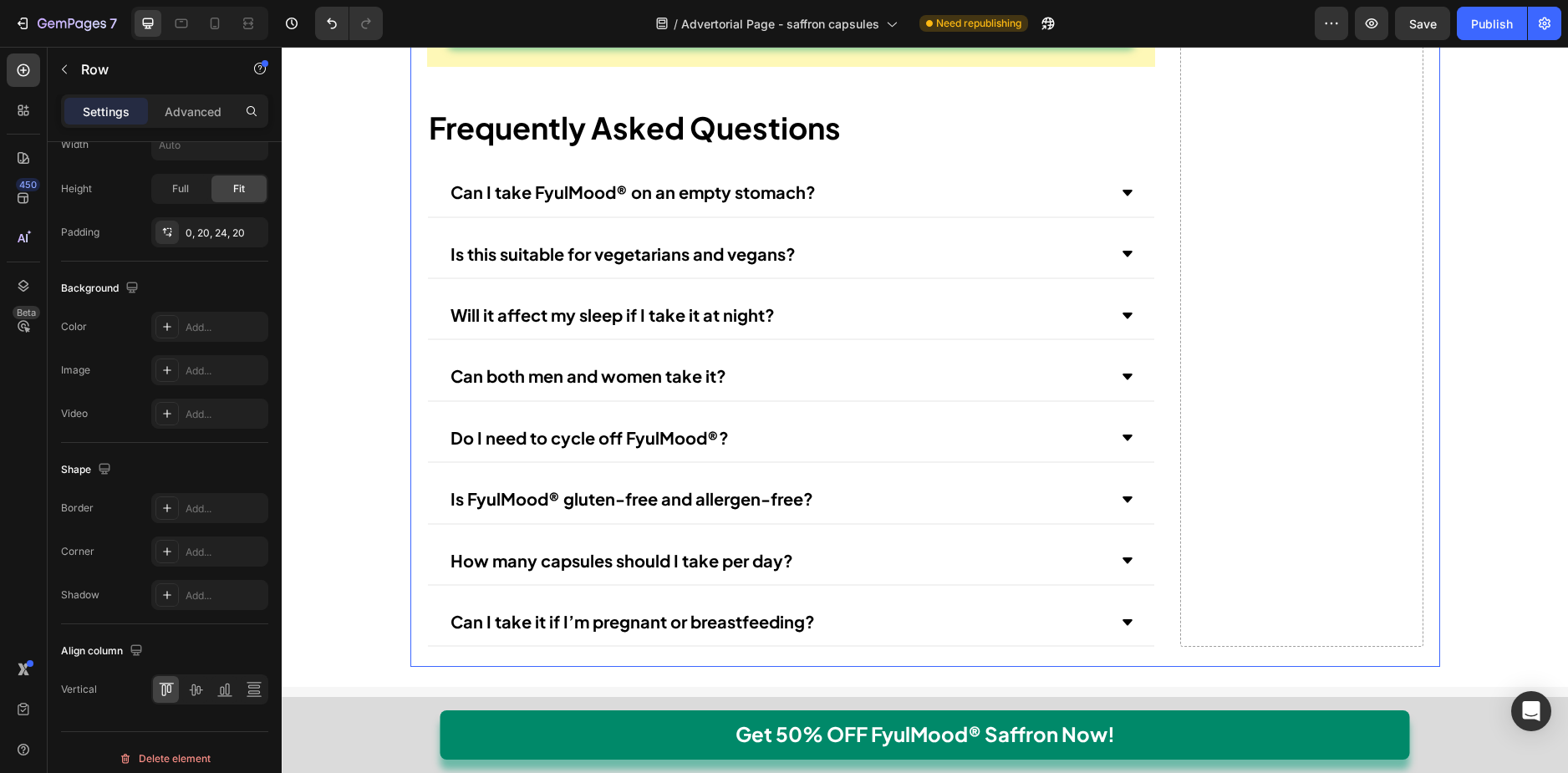
scroll to position [0, 0]
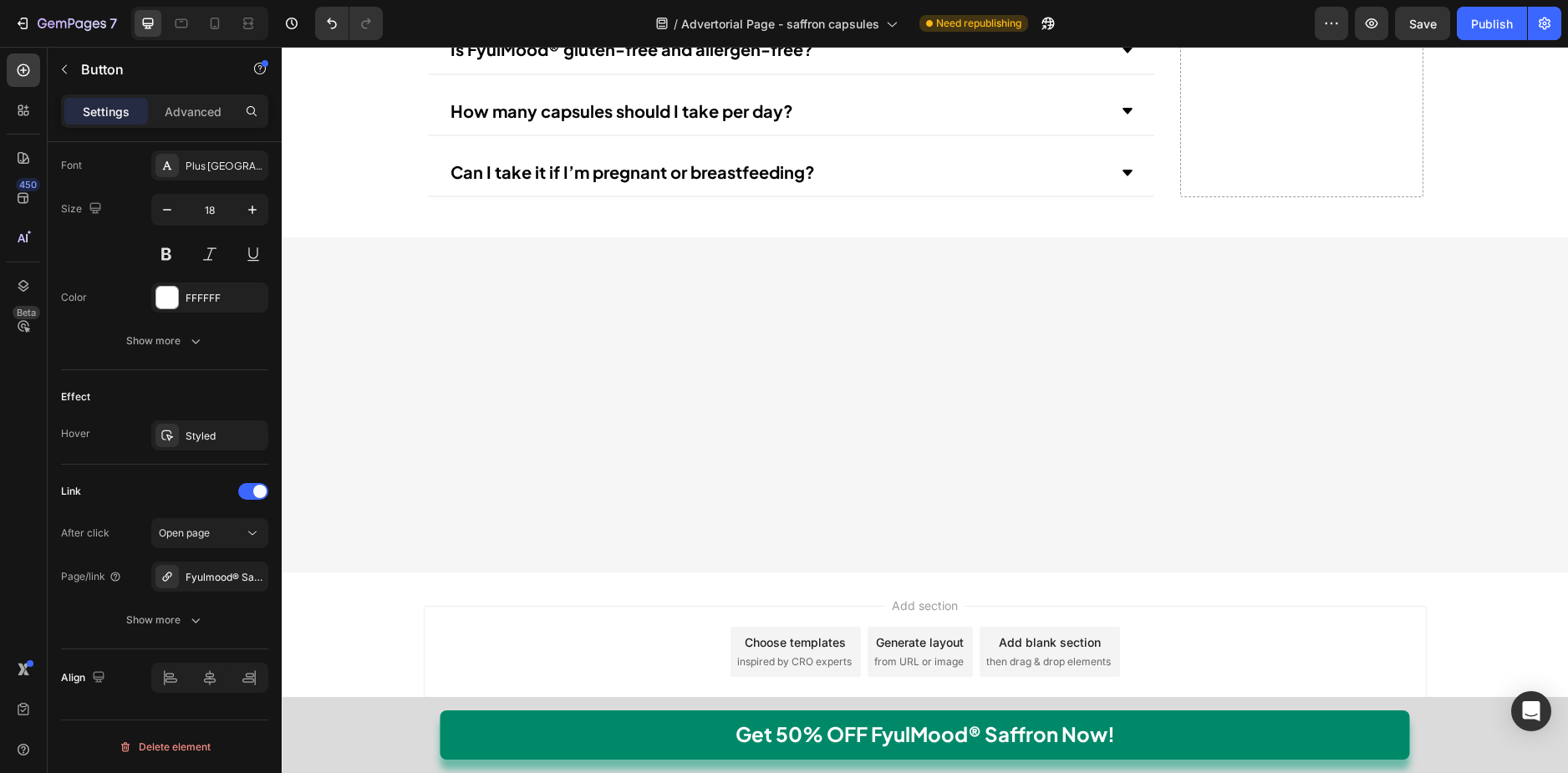
scroll to position [19725, 0]
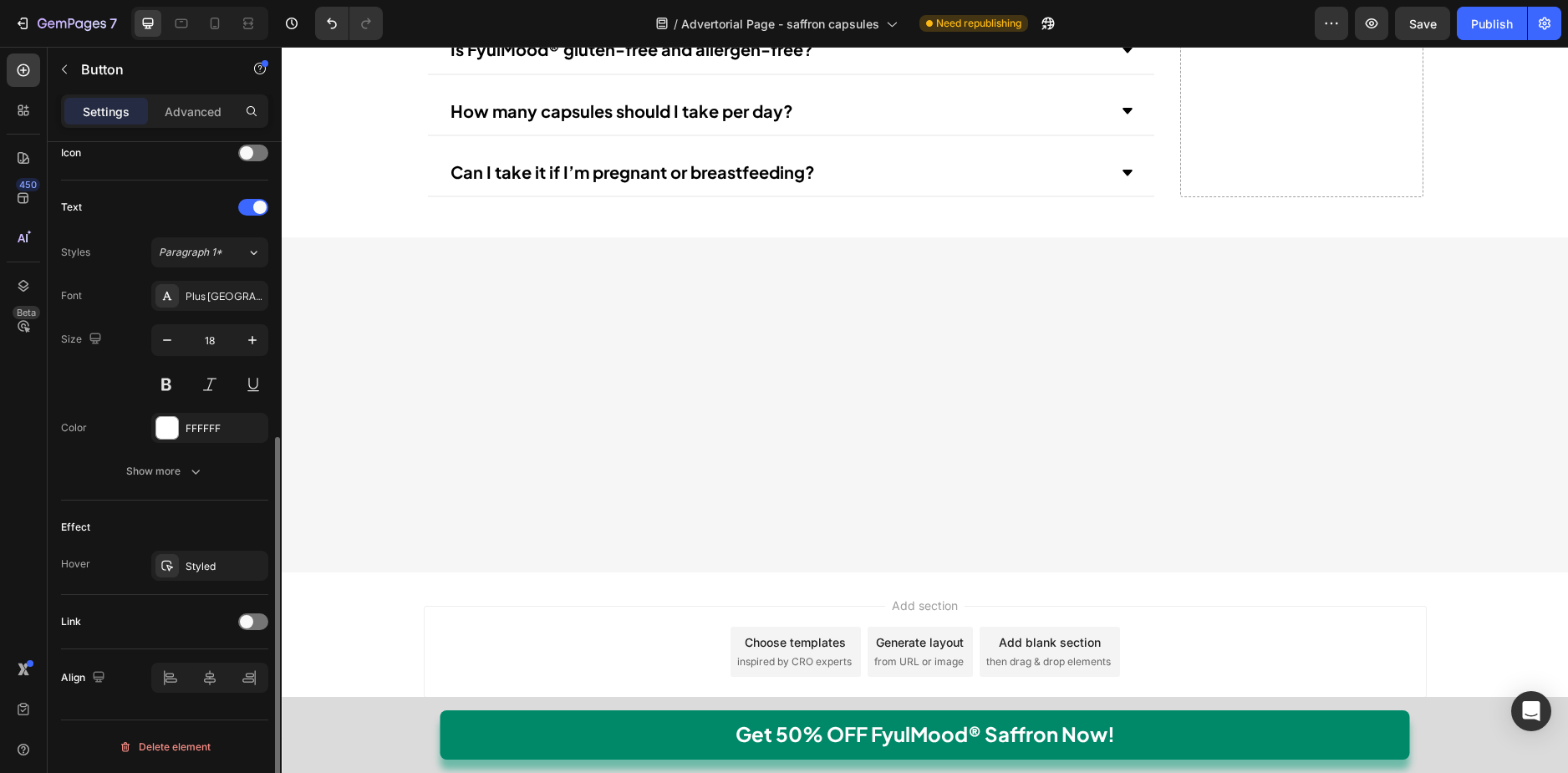
click at [247, 641] on div "Link" at bounding box center [164, 622] width 207 height 55
click at [252, 626] on span at bounding box center [246, 622] width 13 height 13
click at [208, 706] on div "No-pull-dog-harness" at bounding box center [210, 707] width 49 height 15
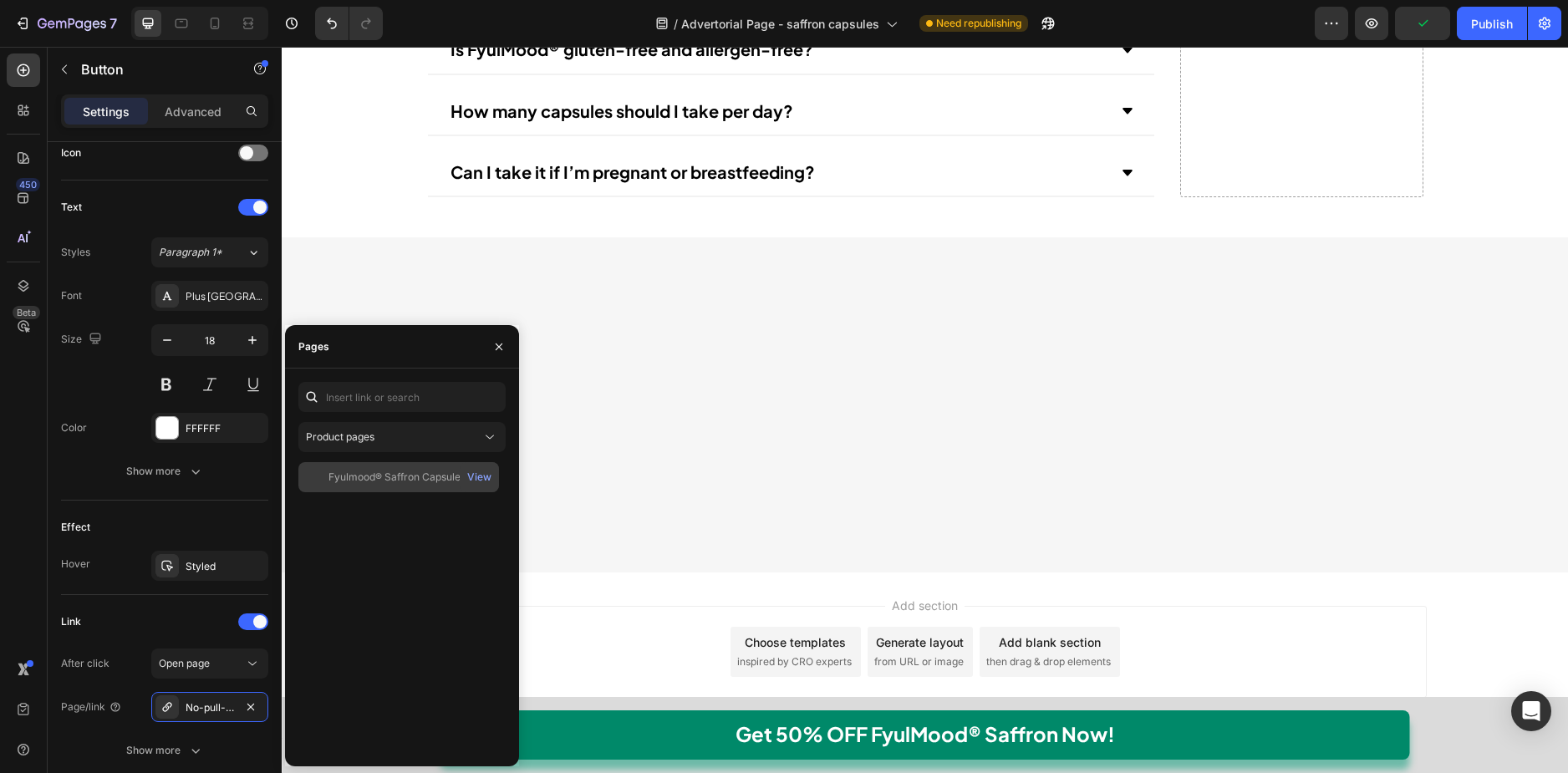
click at [379, 469] on div "Fyulmood® Saffron Capsules View" at bounding box center [399, 478] width 201 height 30
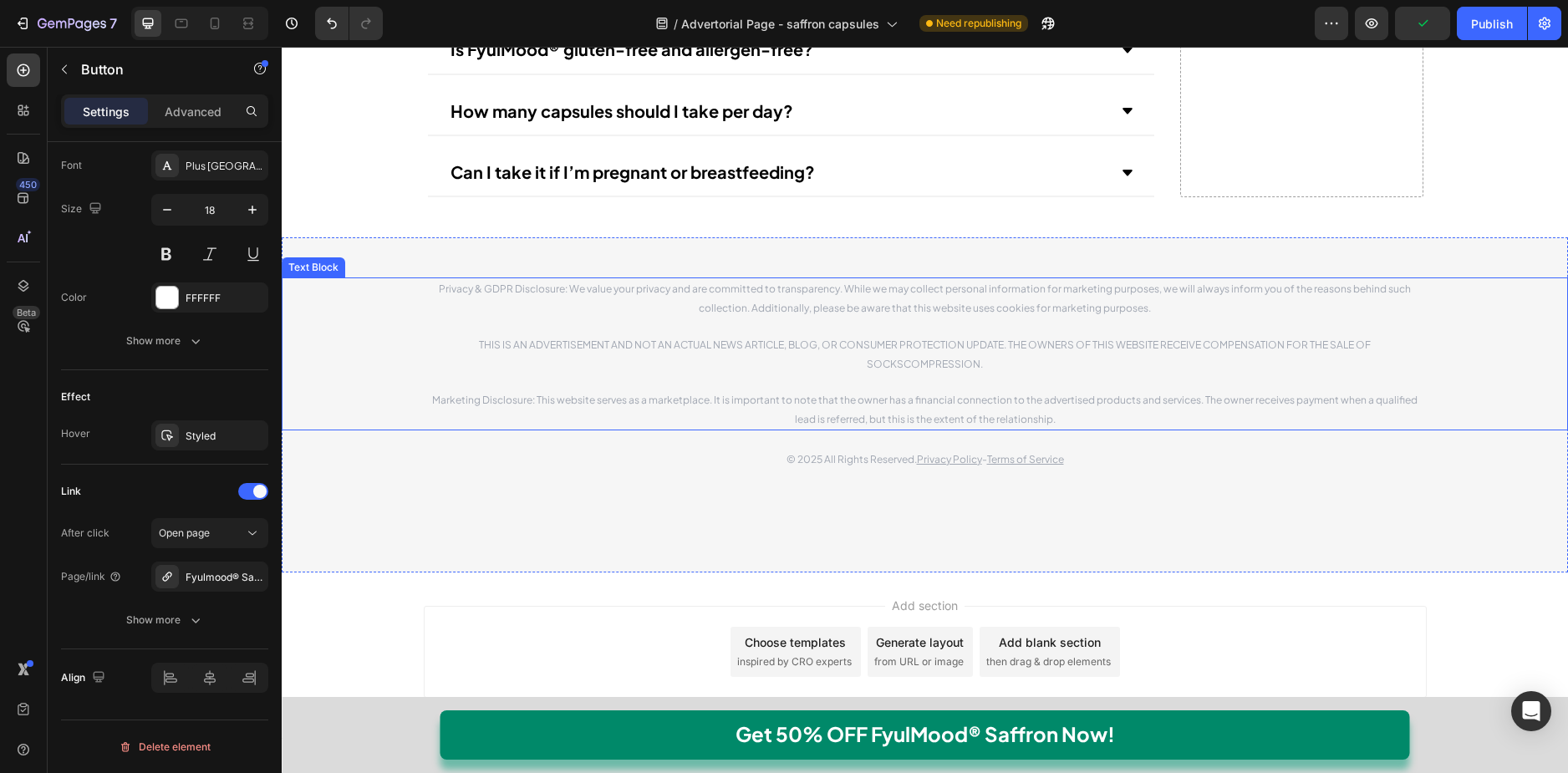
scroll to position [20075, 0]
click at [599, 730] on button "Get 50% OFF FyulMood® Saffron Now!" at bounding box center [925, 735] width 969 height 50
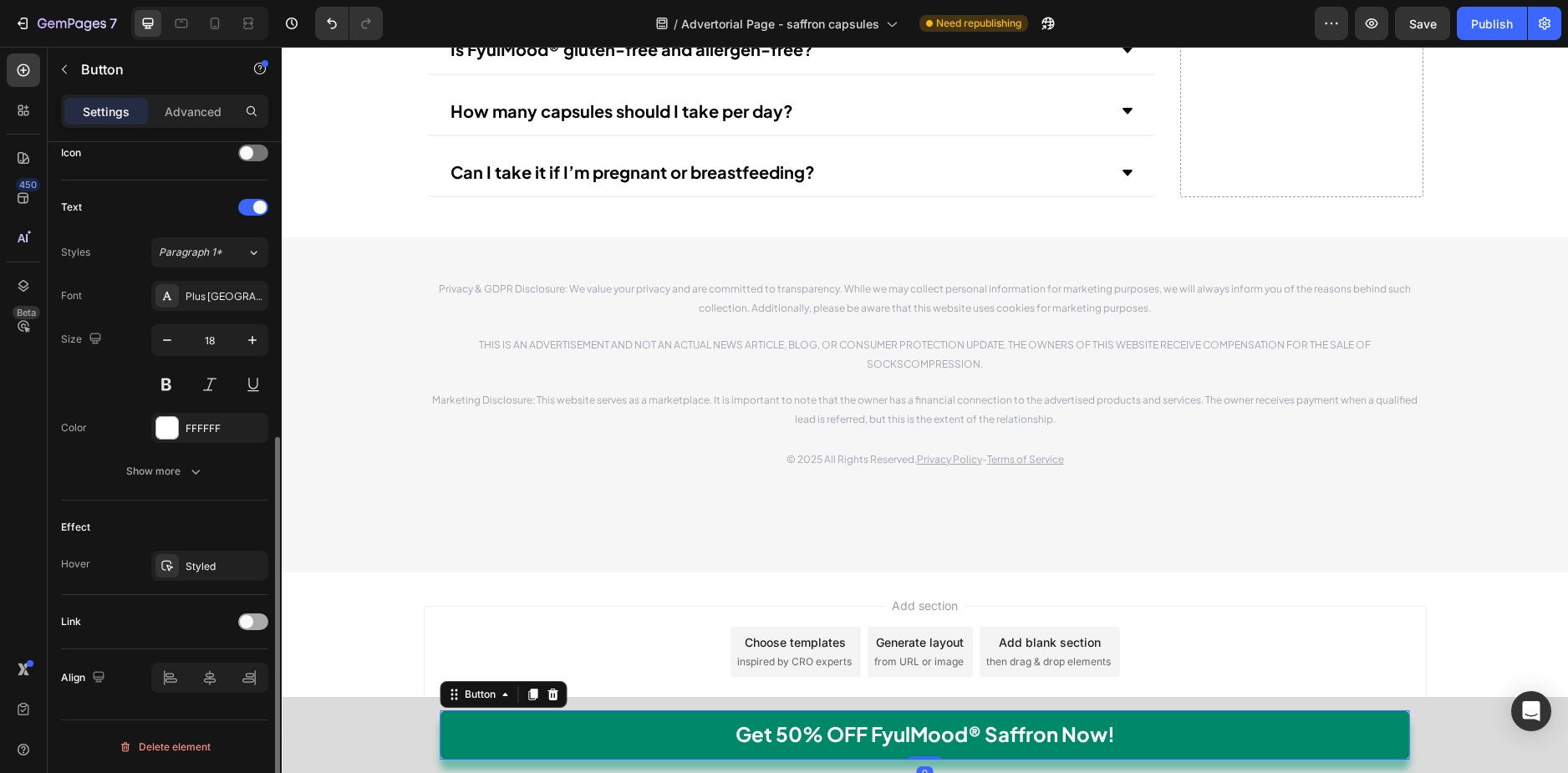
click at [244, 624] on span at bounding box center [246, 622] width 13 height 13
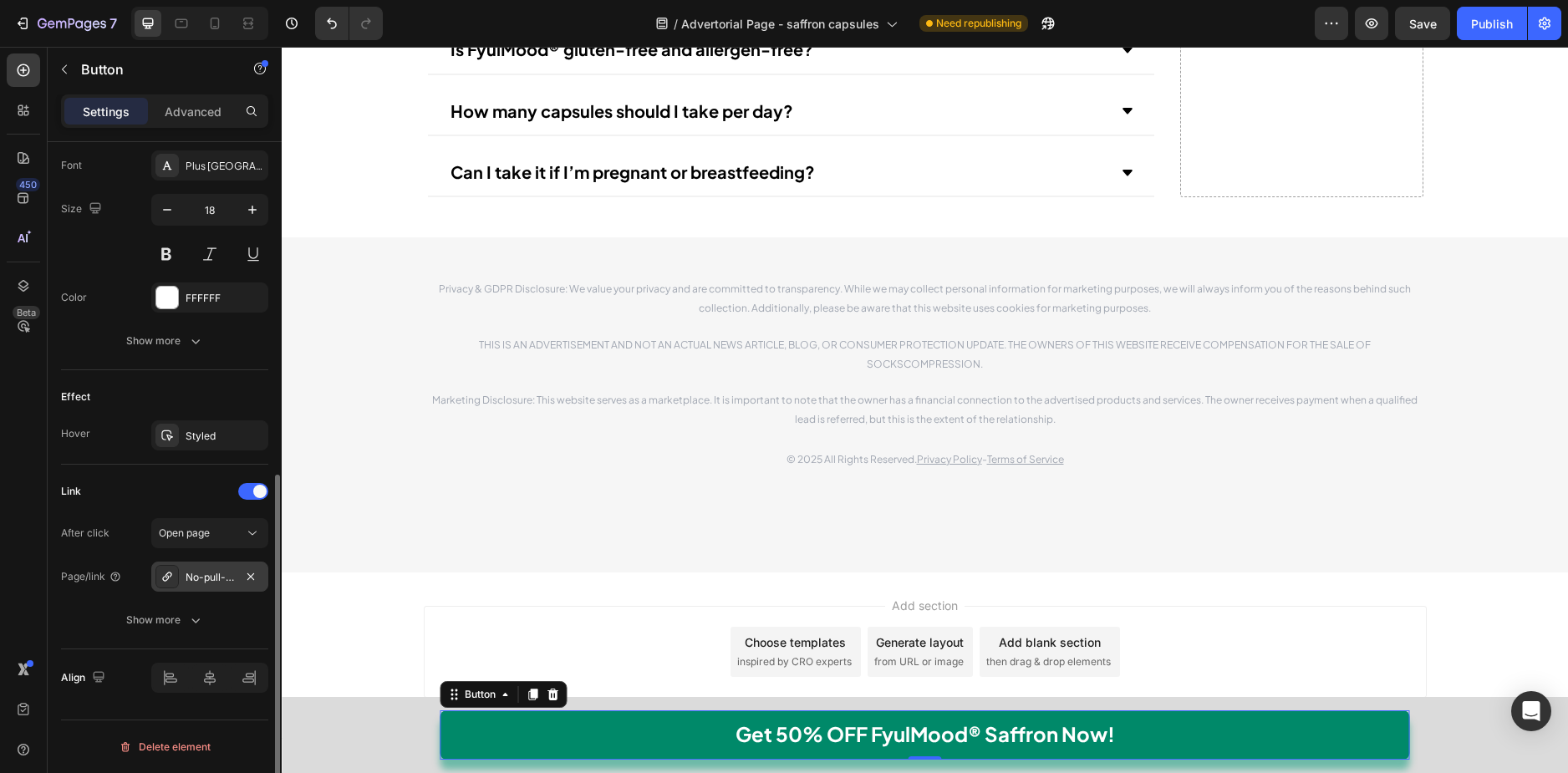
click at [219, 568] on div "No-pull-dog-harness" at bounding box center [210, 577] width 117 height 30
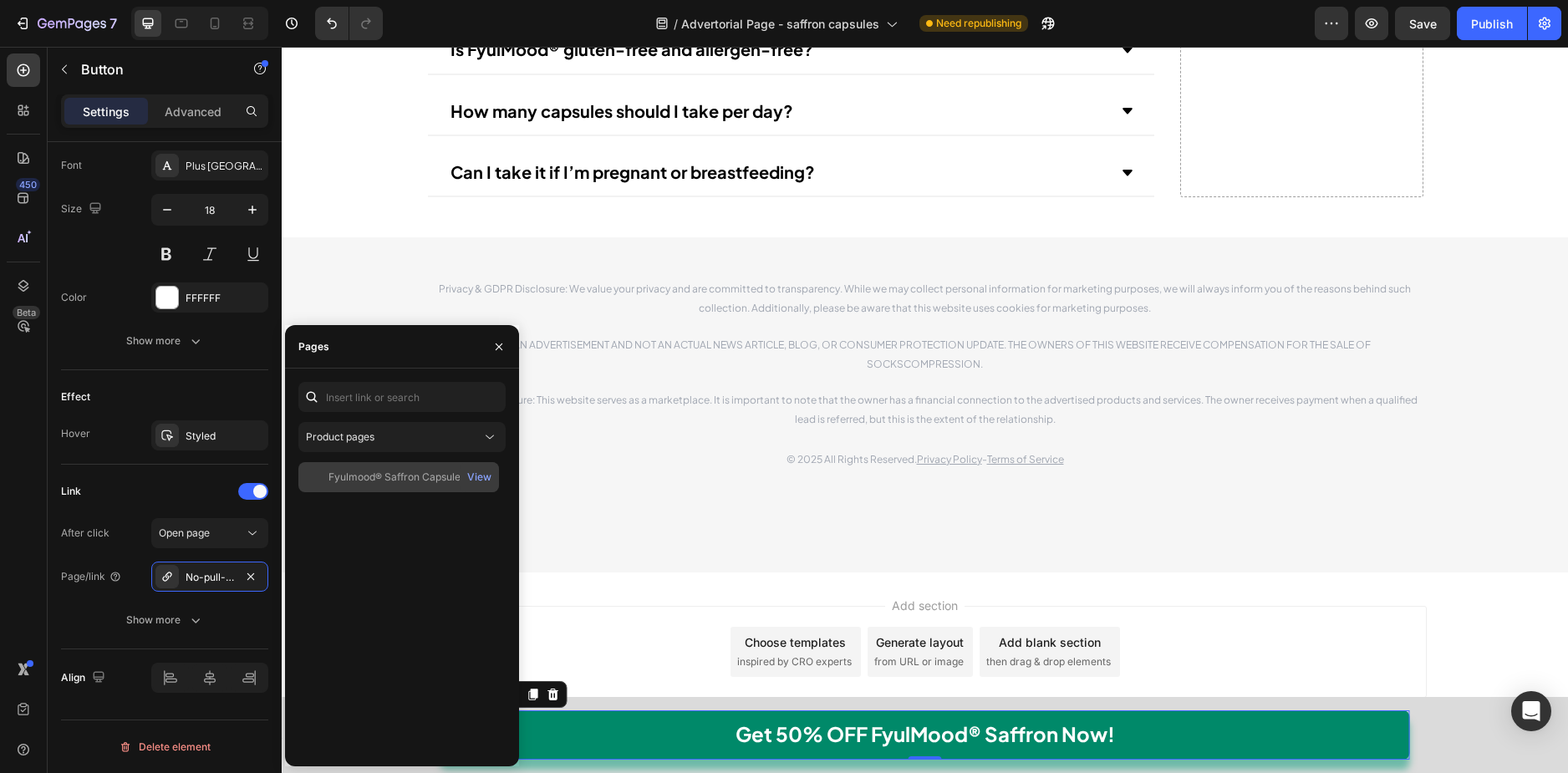
click at [335, 481] on div "Fyulmood® Saffron Capsules" at bounding box center [397, 477] width 137 height 15
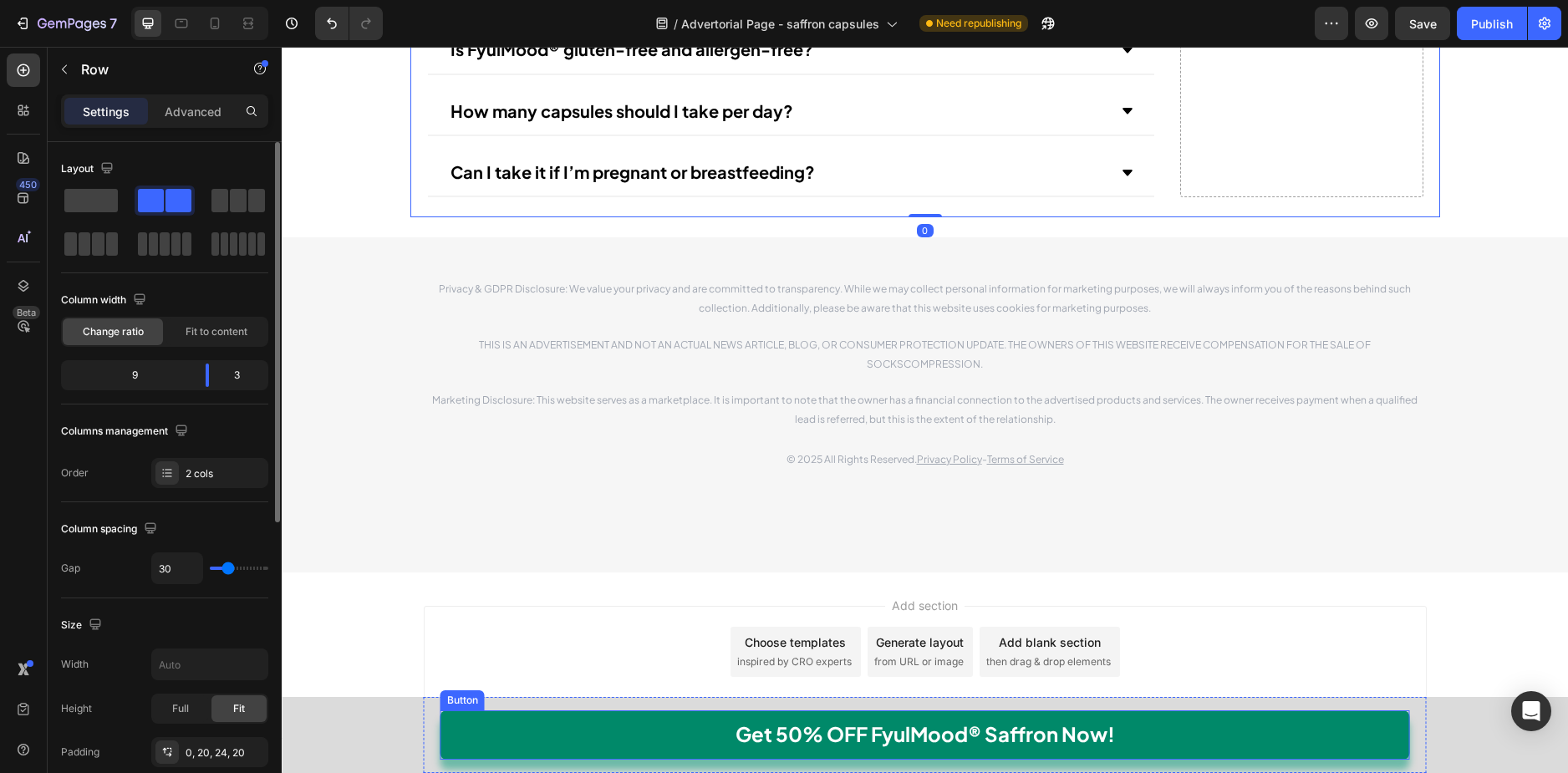
click at [537, 739] on link "Get 50% OFF FyulMood® Saffron Now!" at bounding box center [925, 735] width 969 height 50
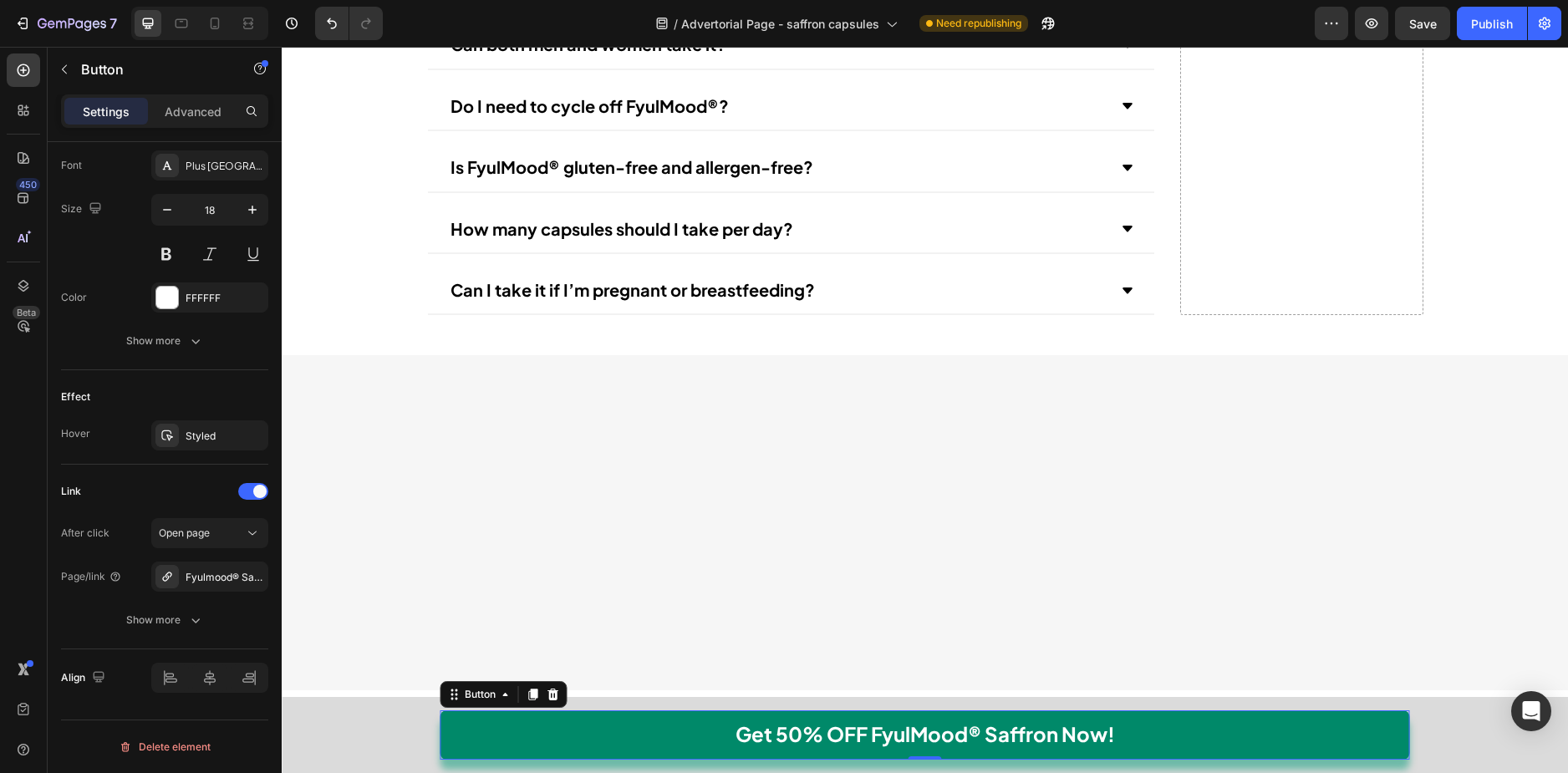
scroll to position [19322, 0]
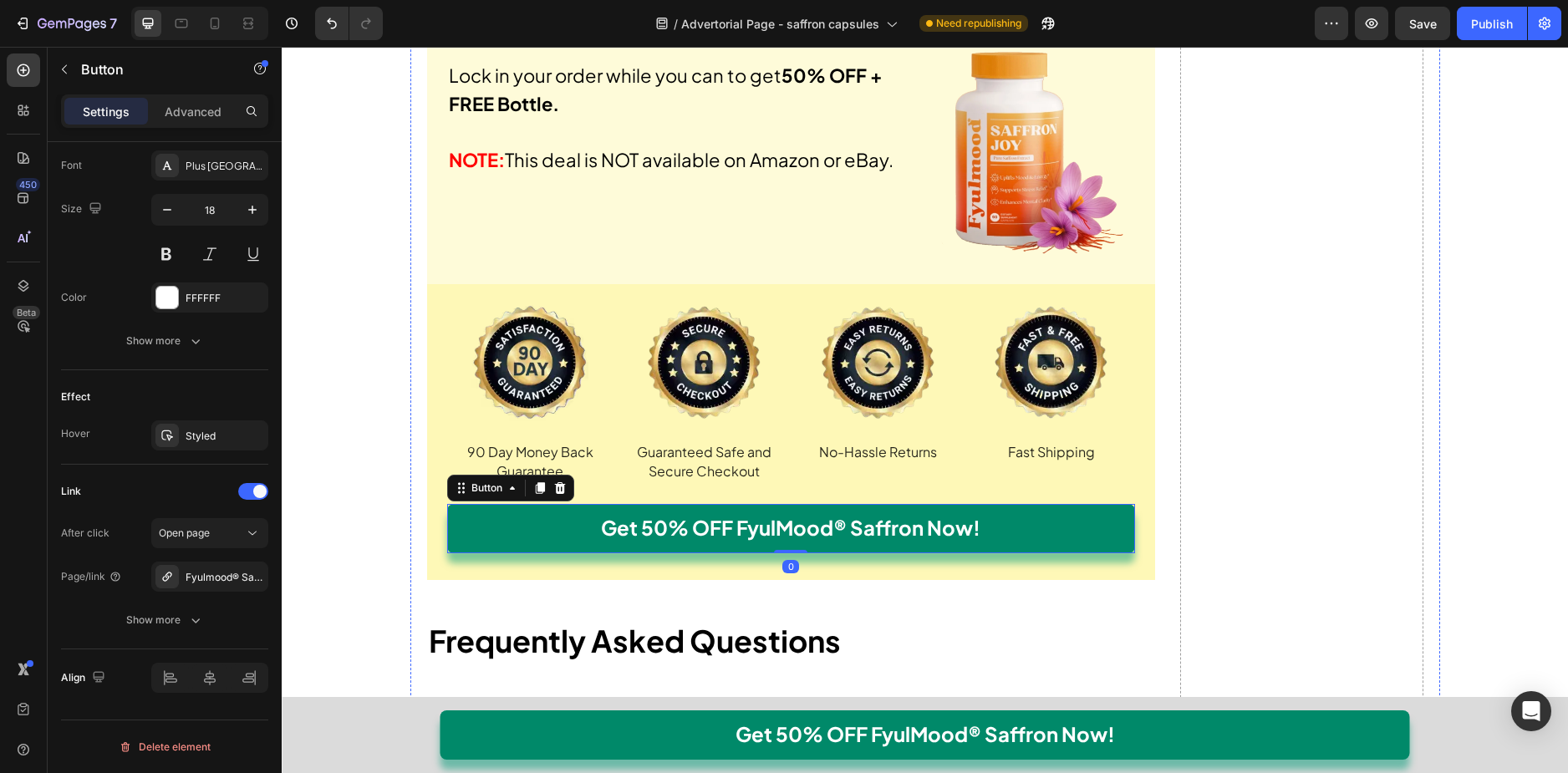
scroll to position [18570, 0]
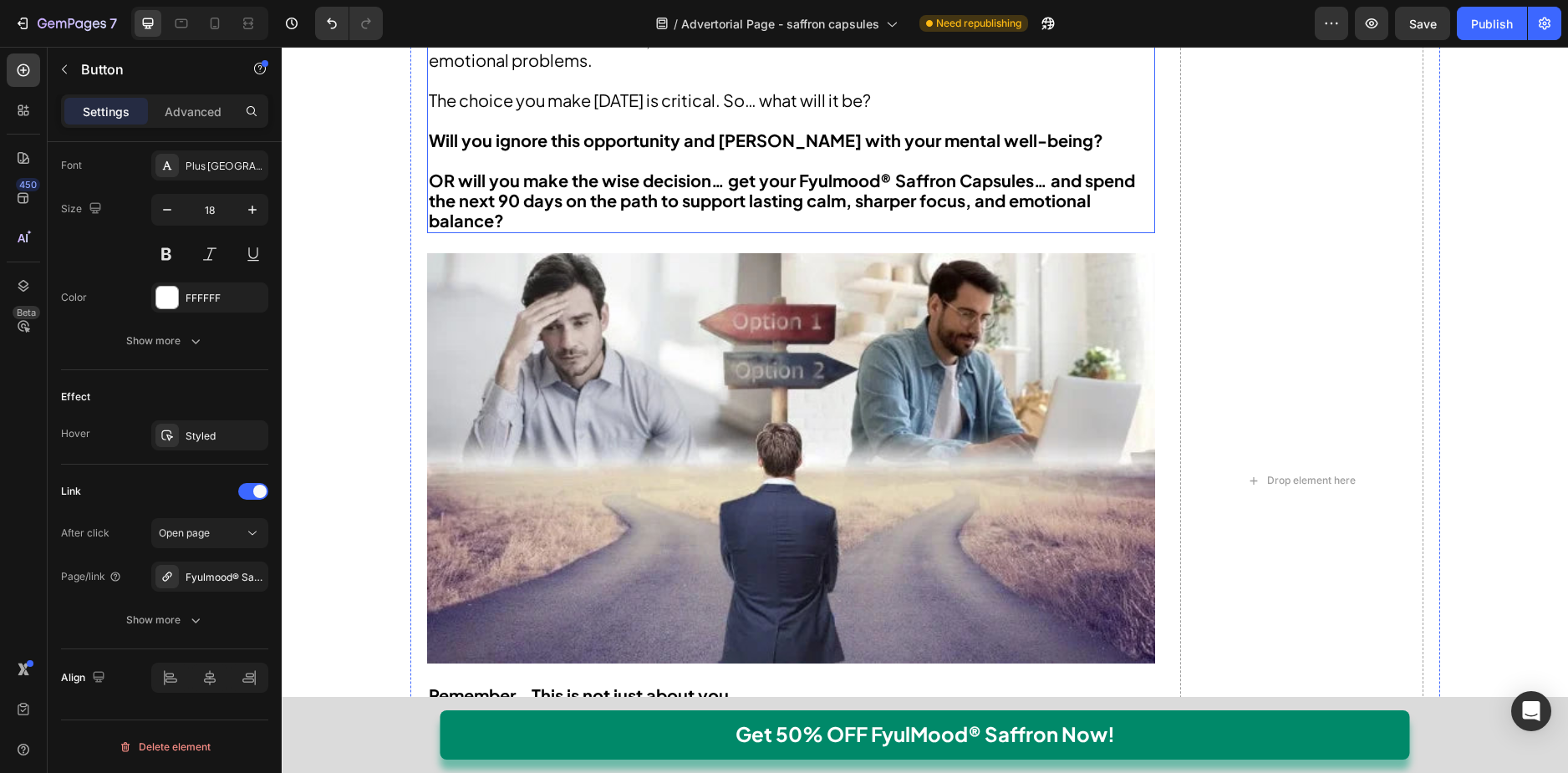
scroll to position [16814, 0]
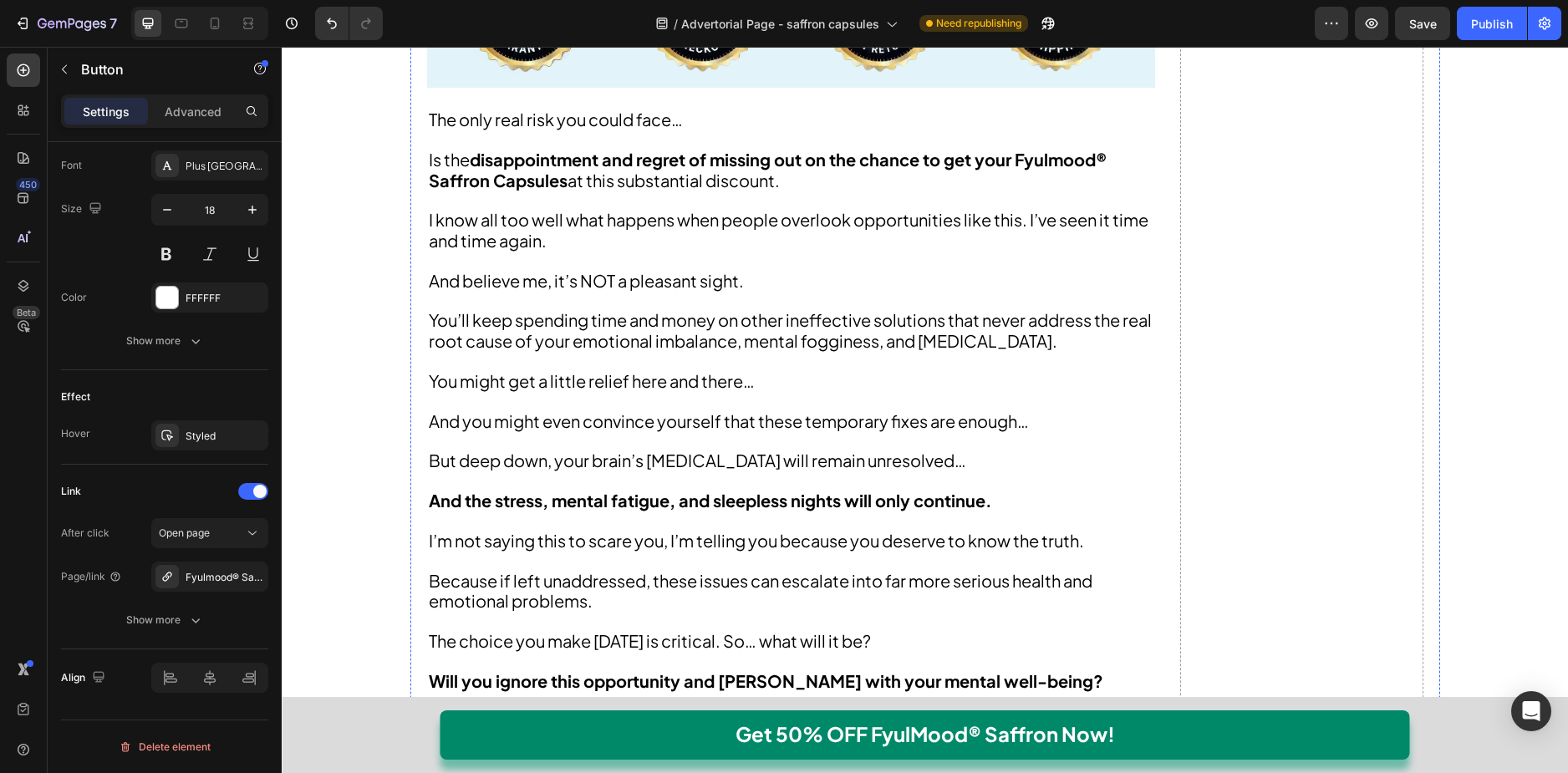
scroll to position [16396, 0]
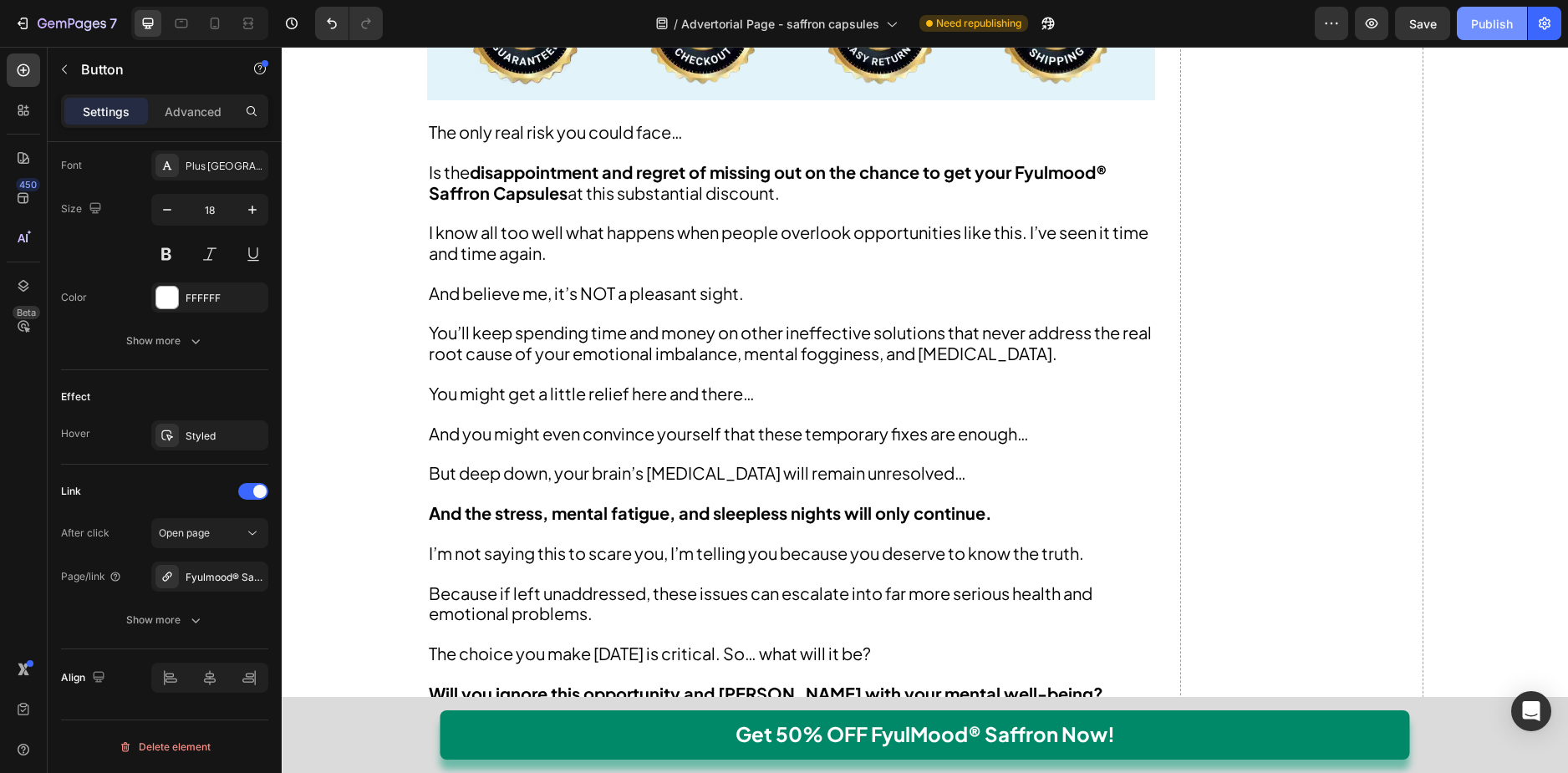
click at [1506, 25] on div "Publish" at bounding box center [1491, 24] width 42 height 18
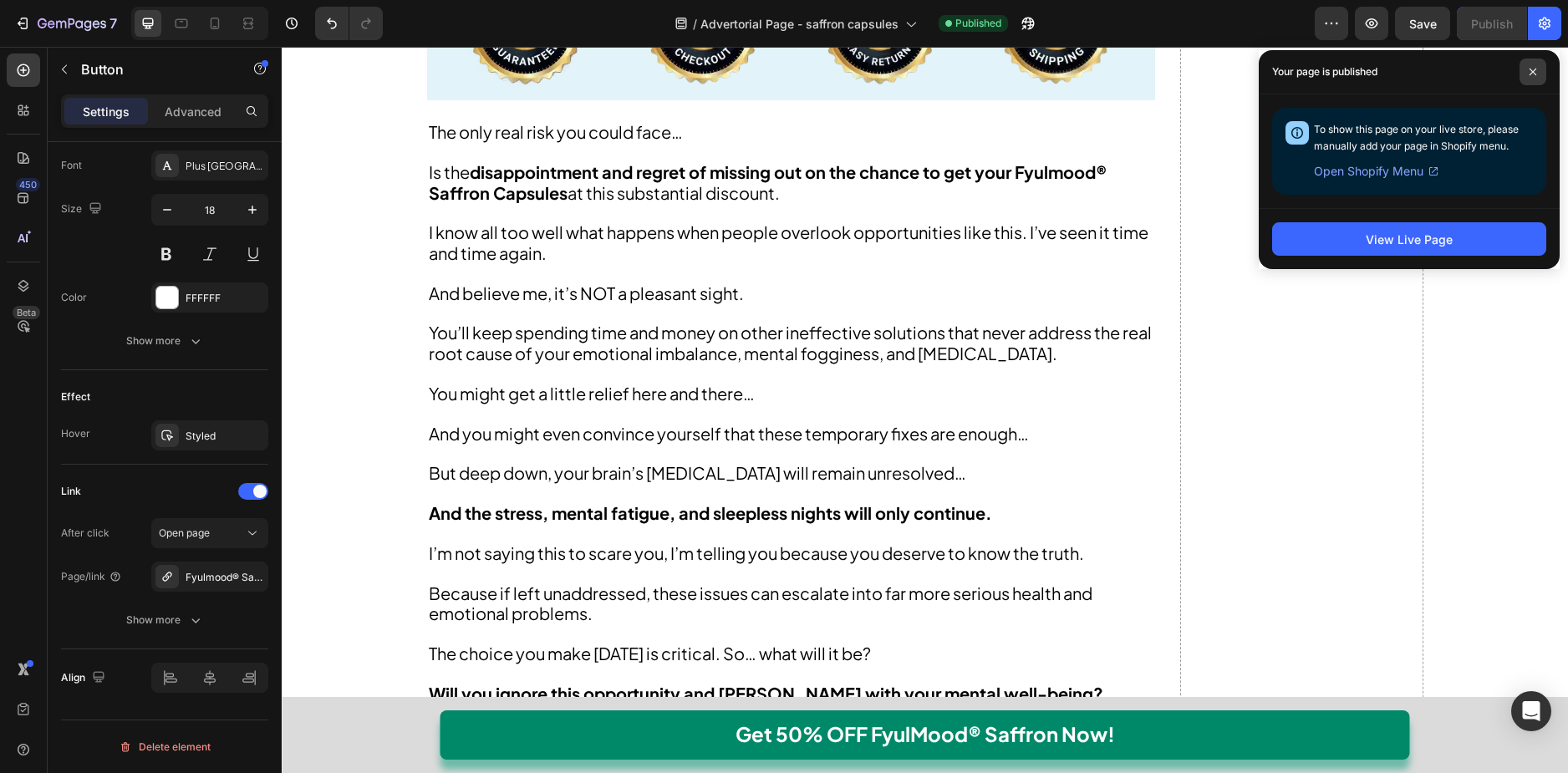
click at [1522, 81] on span at bounding box center [1532, 72] width 27 height 27
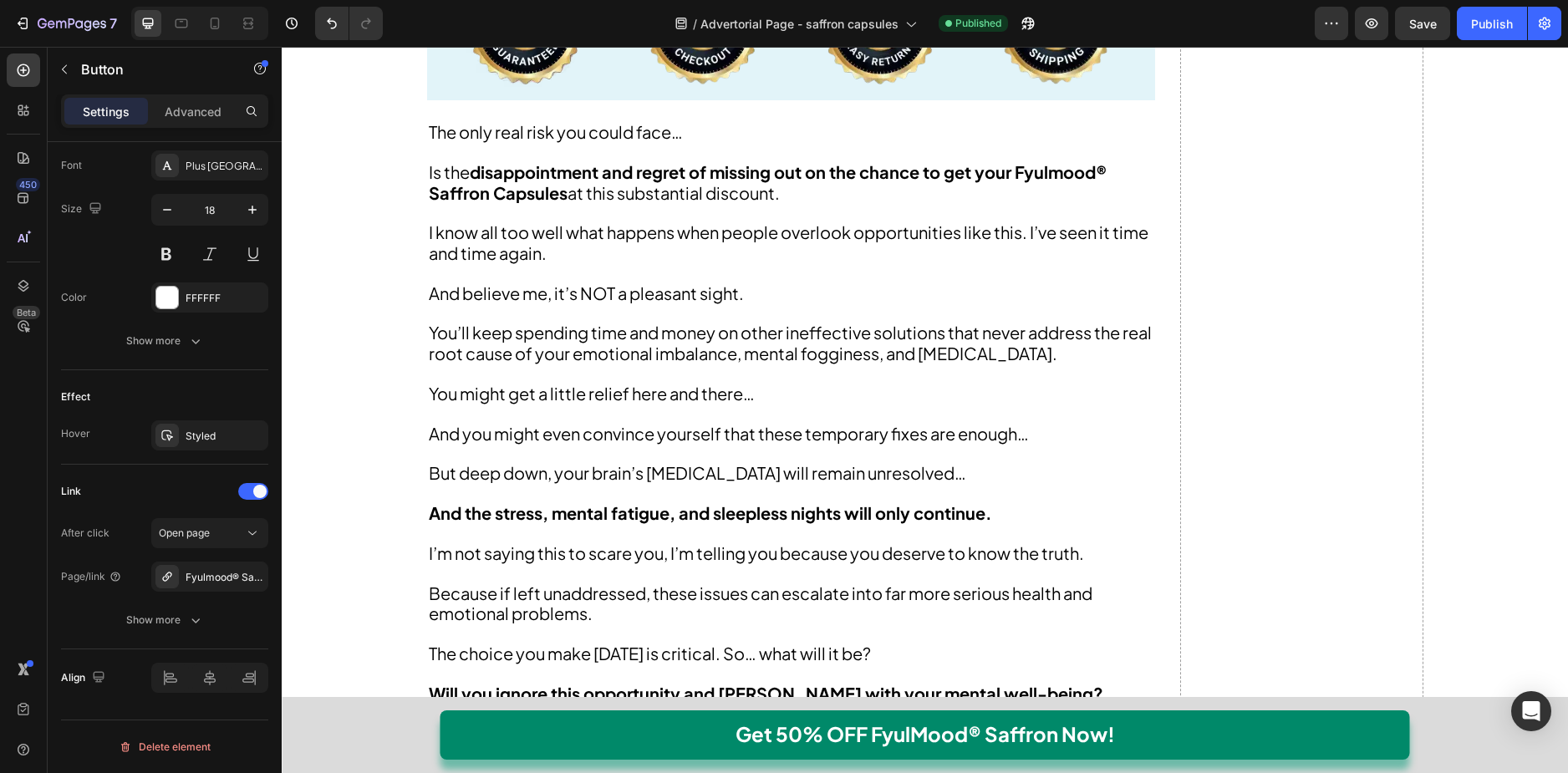
click at [197, 13] on div at bounding box center [200, 24] width 137 height 34
click at [176, 28] on icon at bounding box center [181, 23] width 13 height 9
type input "16"
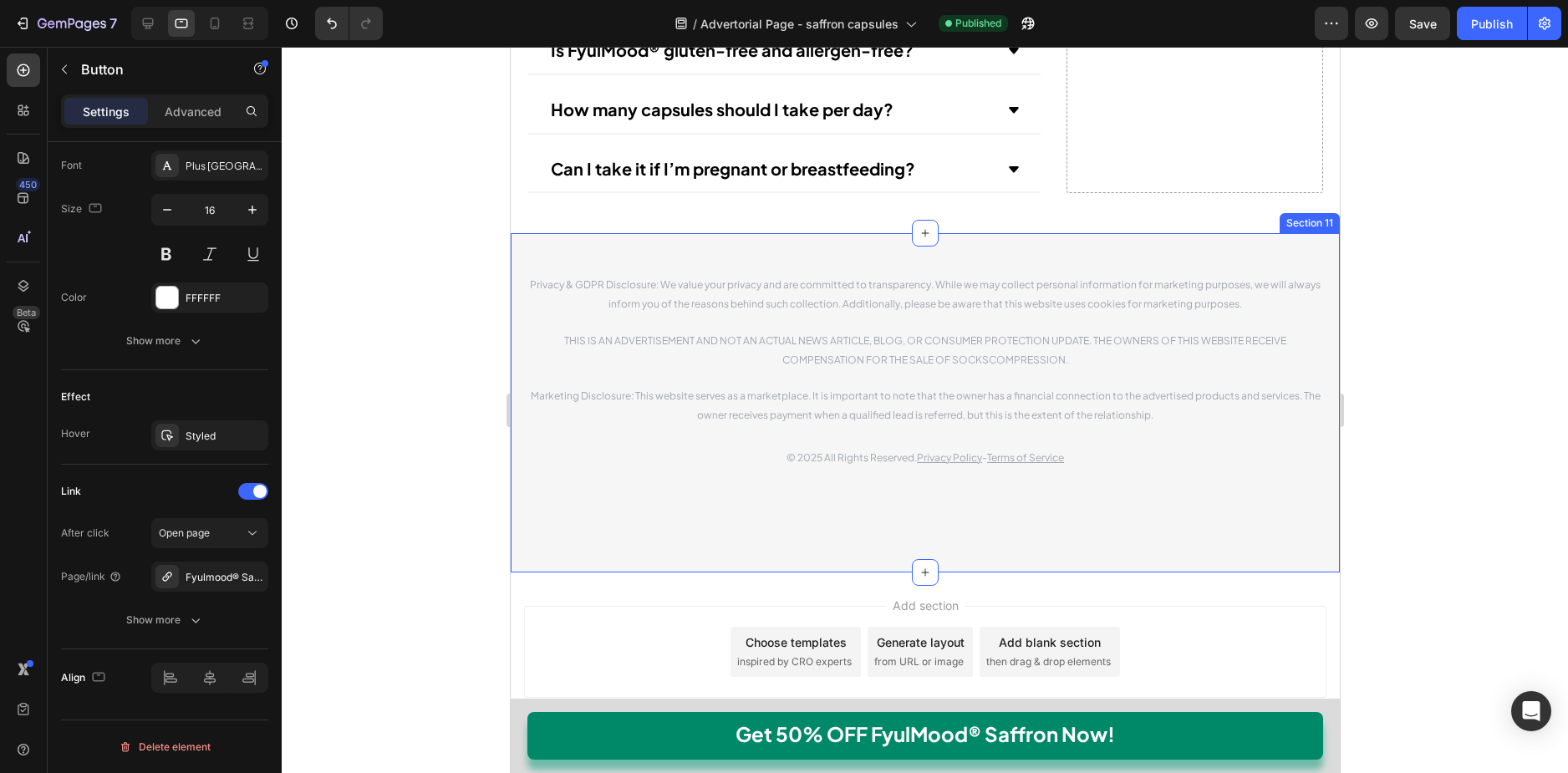
scroll to position [15459, 0]
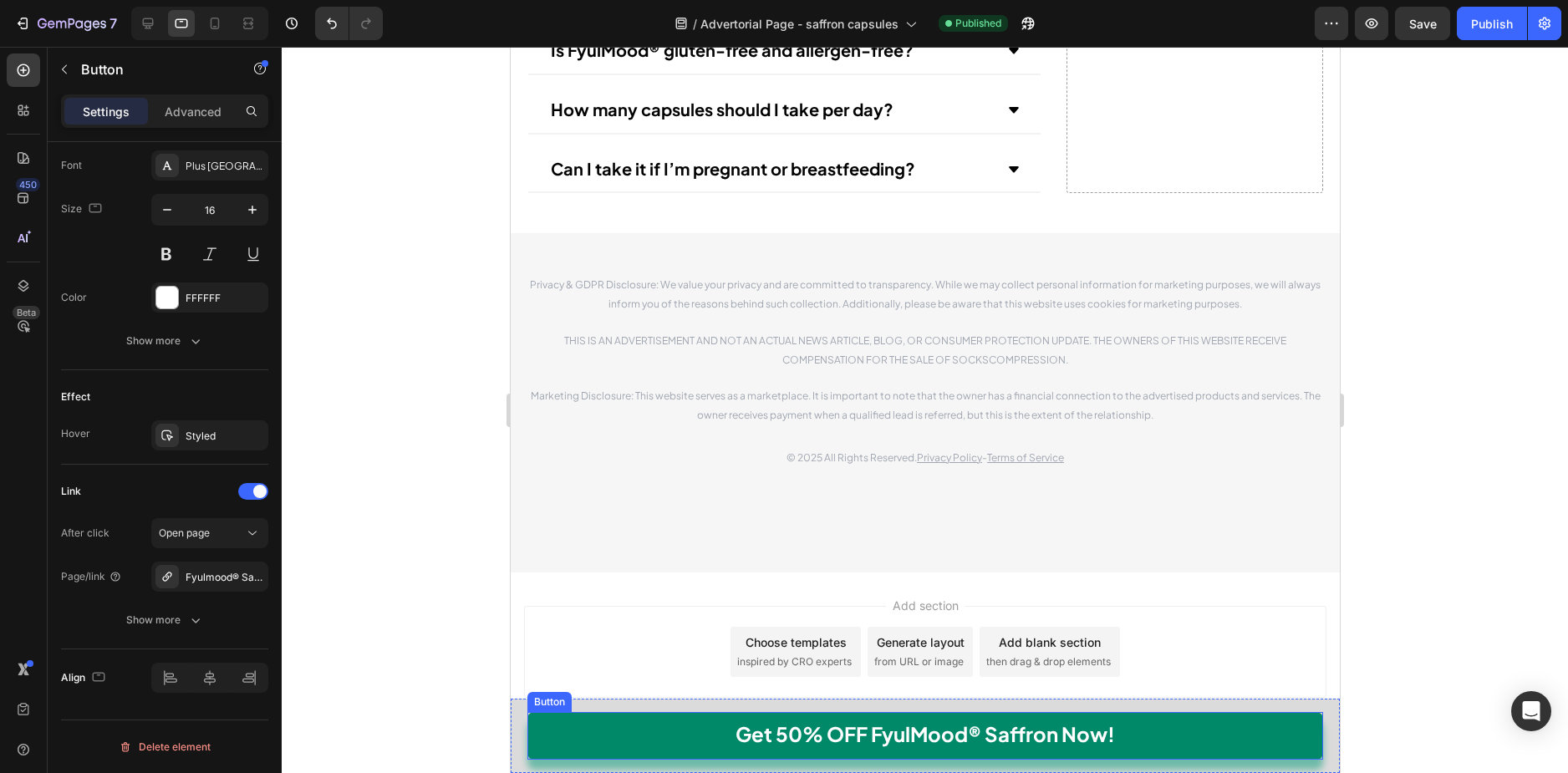
click at [560, 745] on link "Get 50% OFF FyulMood® Saffron Now!" at bounding box center [924, 736] width 795 height 48
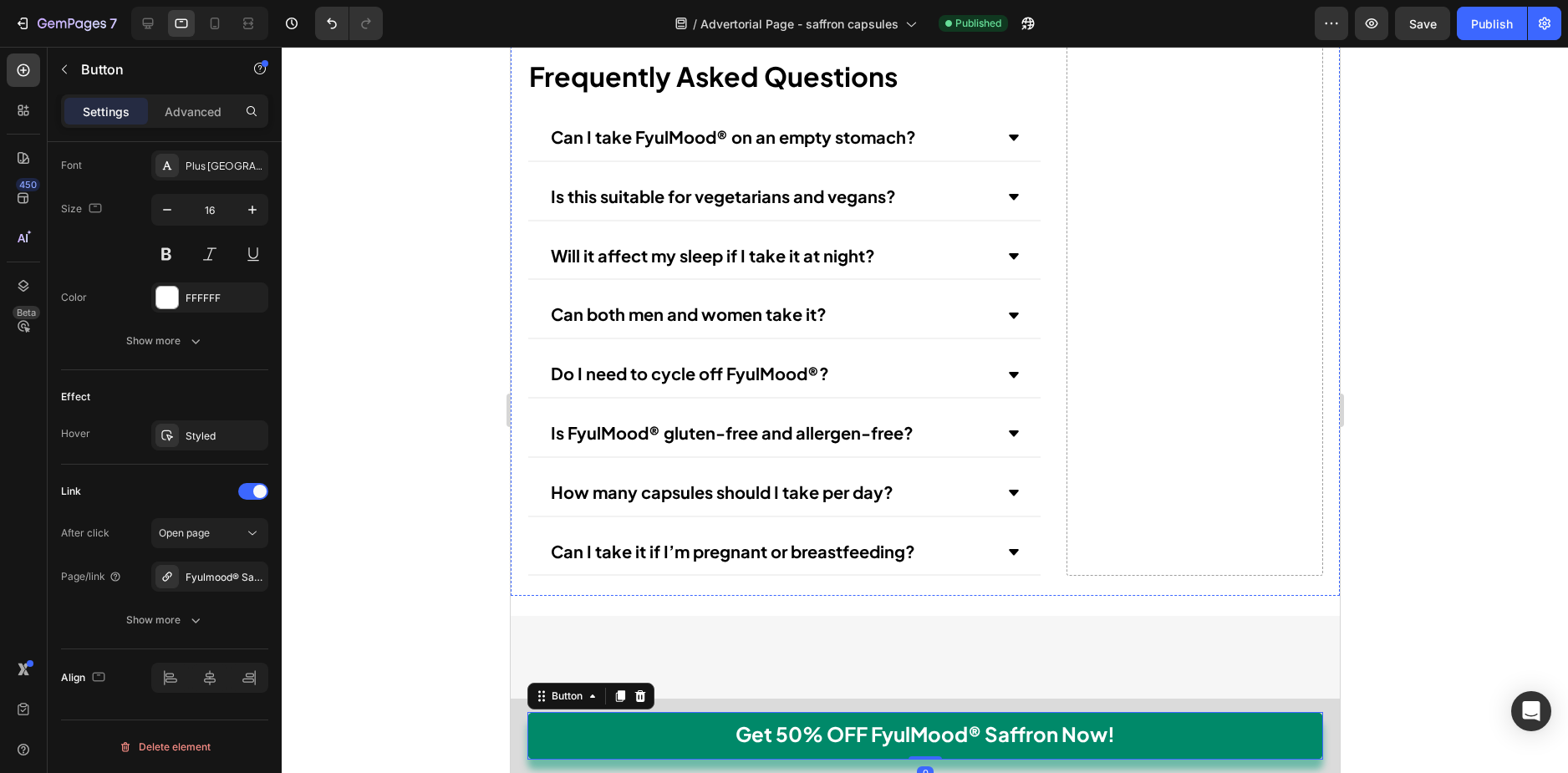
scroll to position [14456, 0]
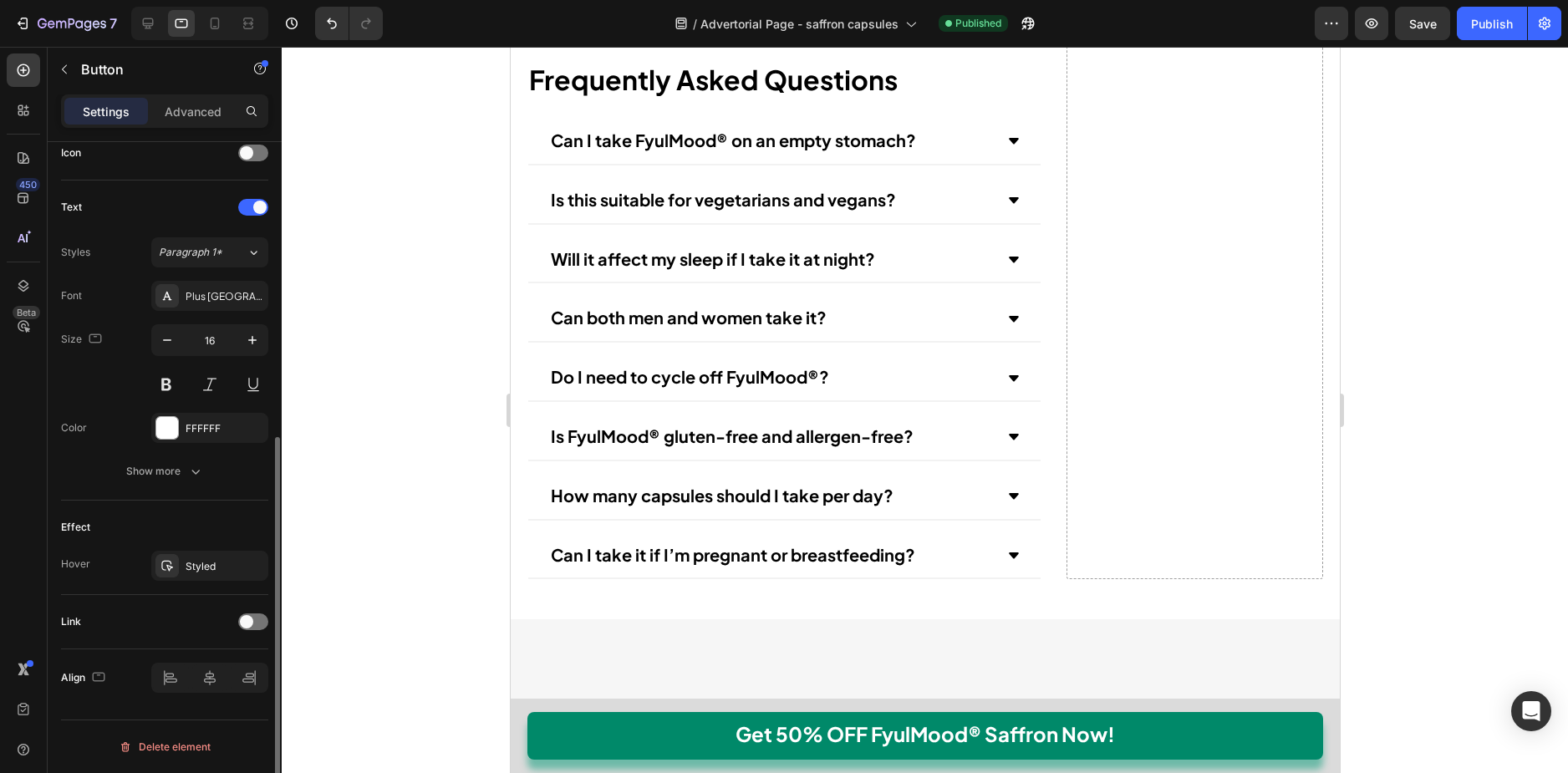
scroll to position [520, 0]
drag, startPoint x: 250, startPoint y: 621, endPoint x: 250, endPoint y: 641, distance: 20.0
click at [250, 623] on span at bounding box center [246, 622] width 13 height 13
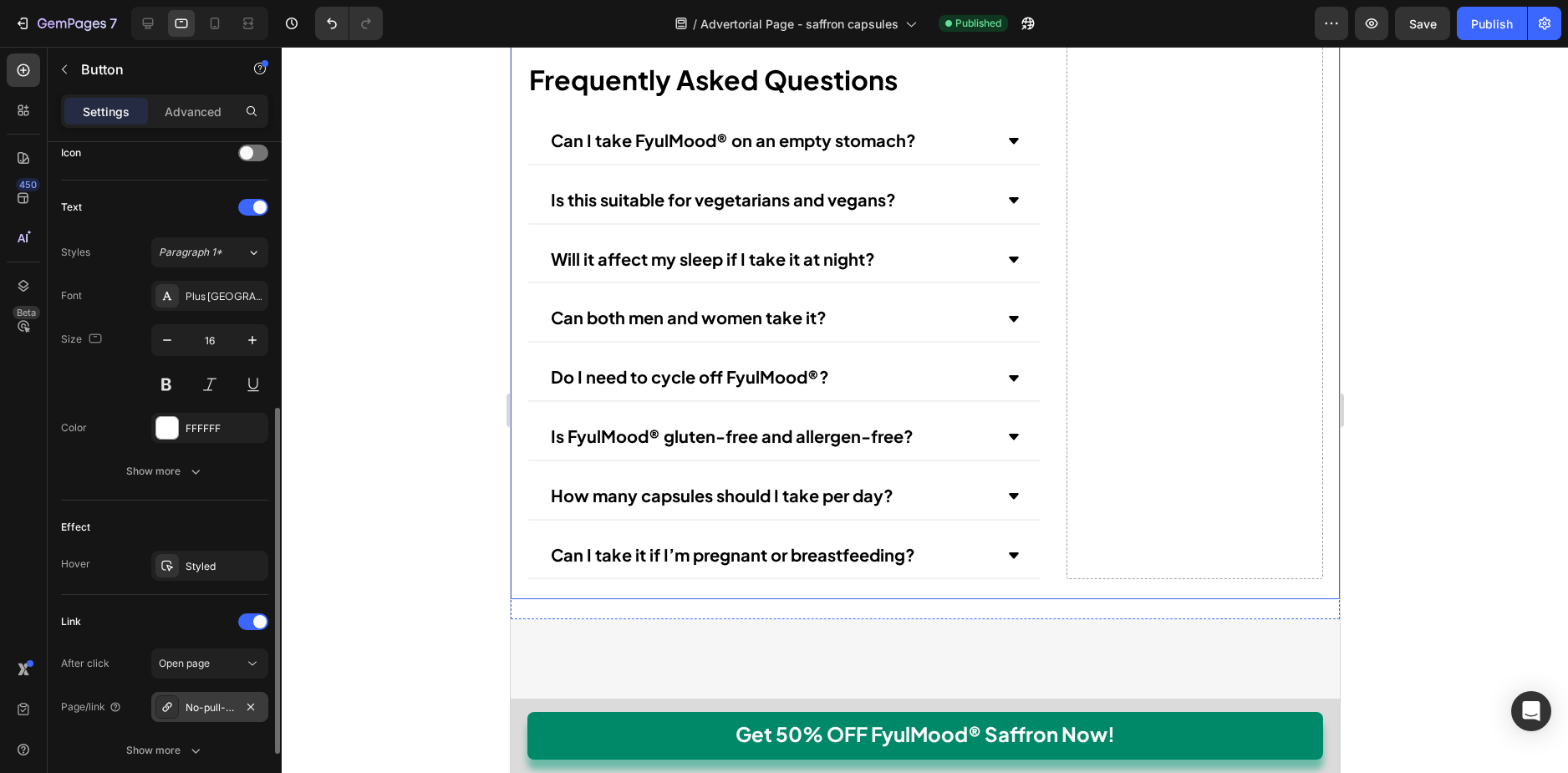
click at [223, 702] on div "No-pull-dog-harness" at bounding box center [210, 707] width 49 height 15
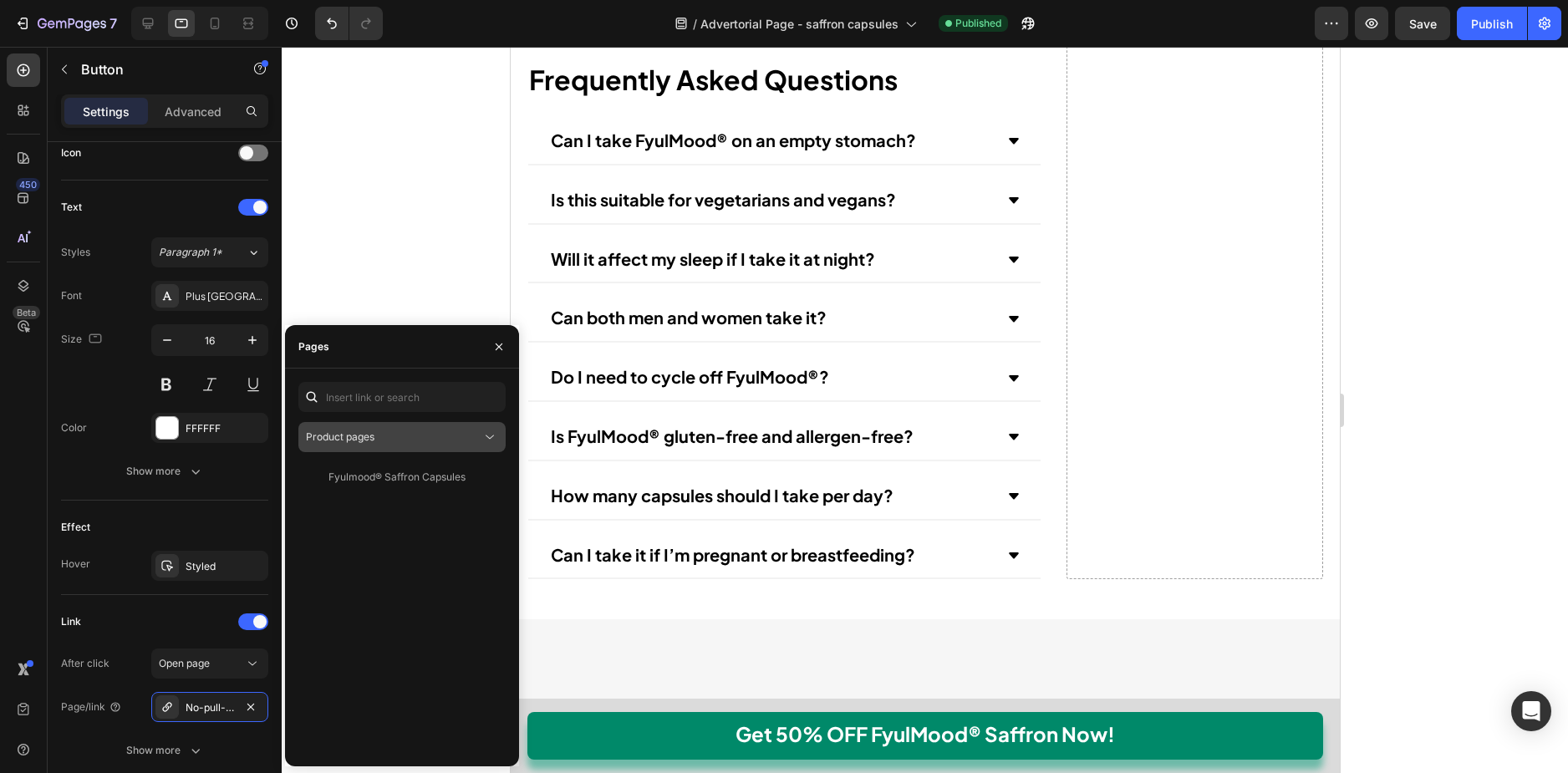
click at [385, 431] on div "Product pages" at bounding box center [394, 437] width 175 height 15
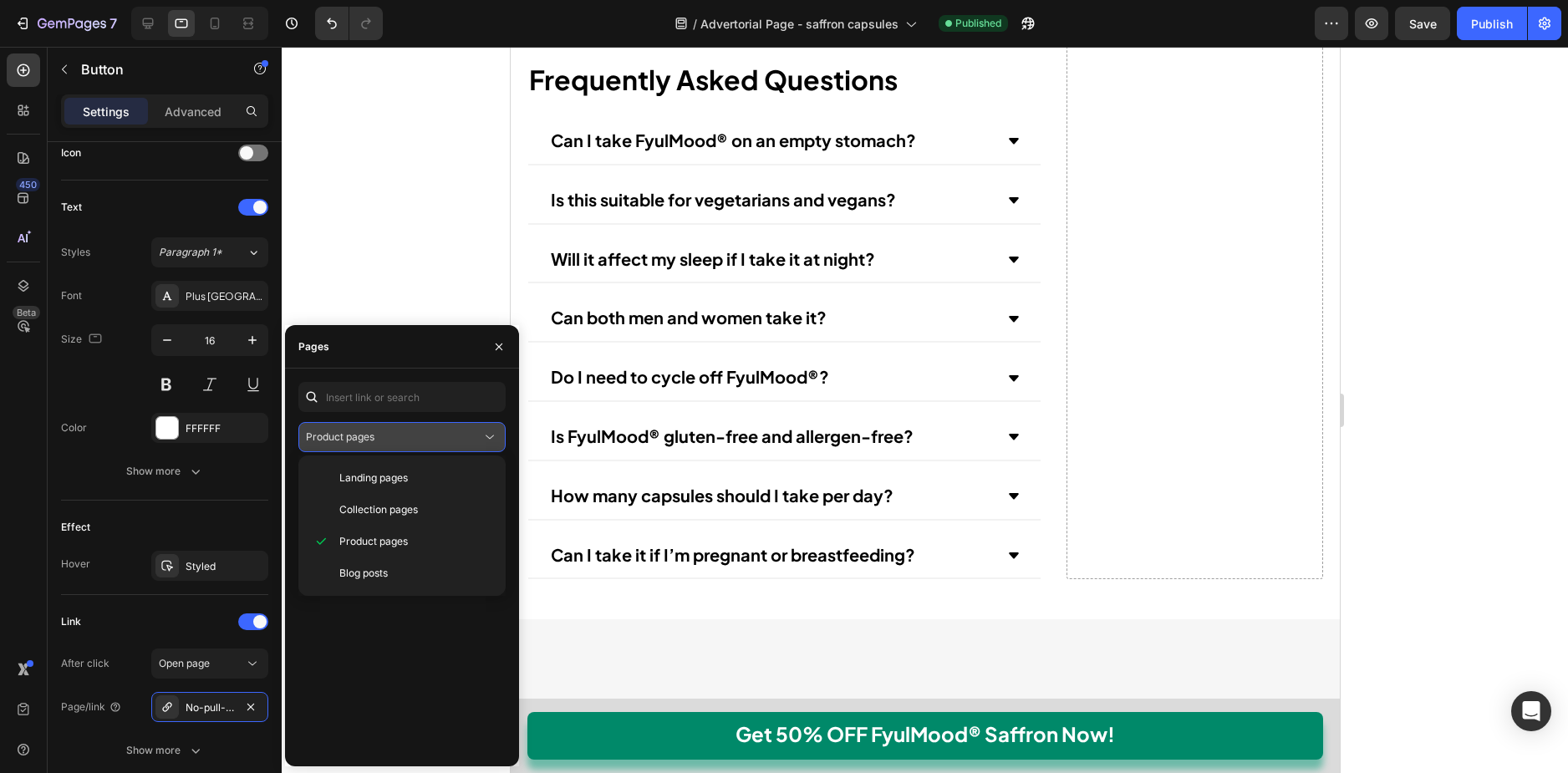
click at [372, 433] on span "Product pages" at bounding box center [340, 437] width 69 height 13
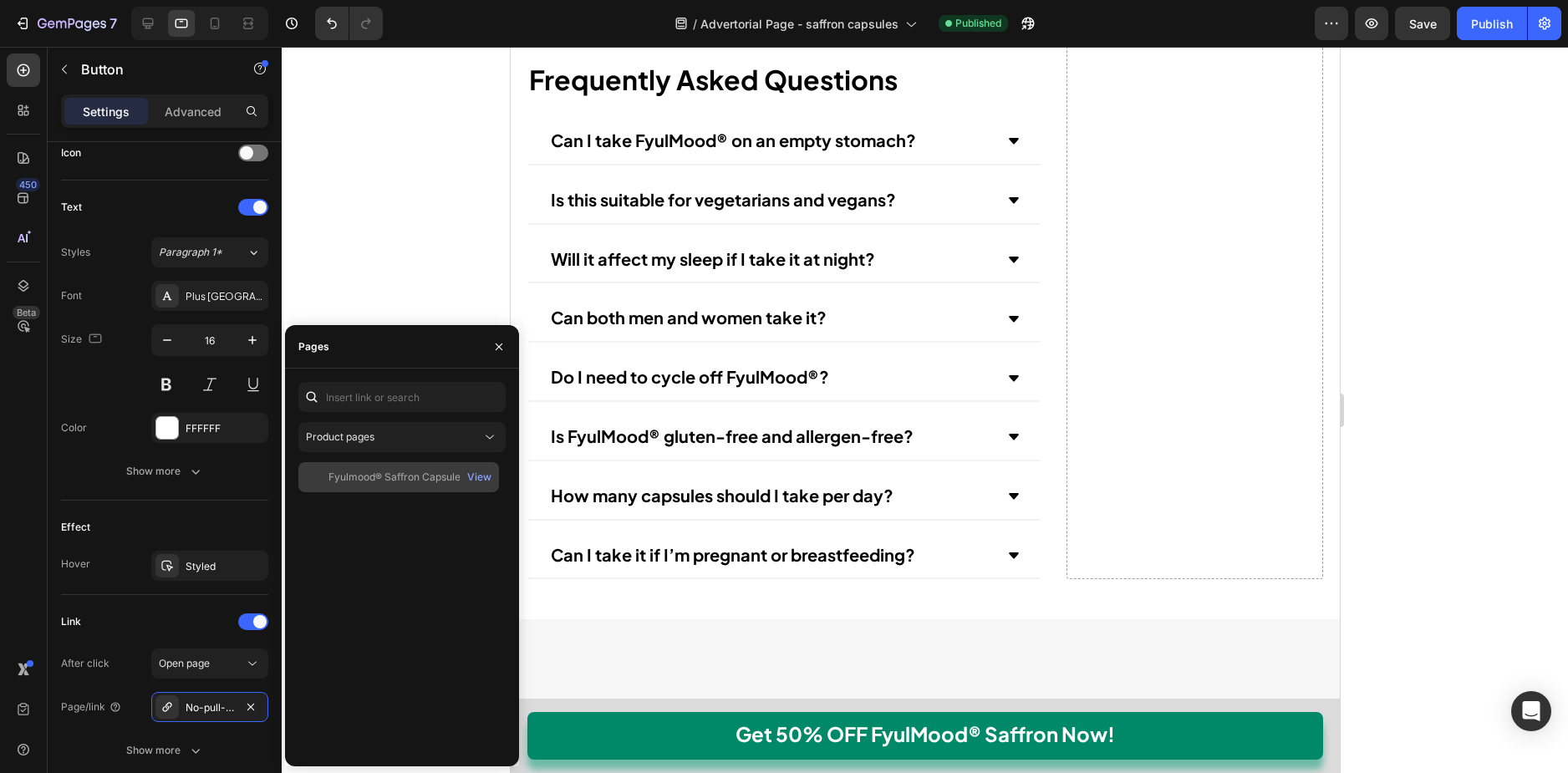
click at [381, 477] on div "Fyulmood® Saffron Capsules" at bounding box center [397, 477] width 137 height 15
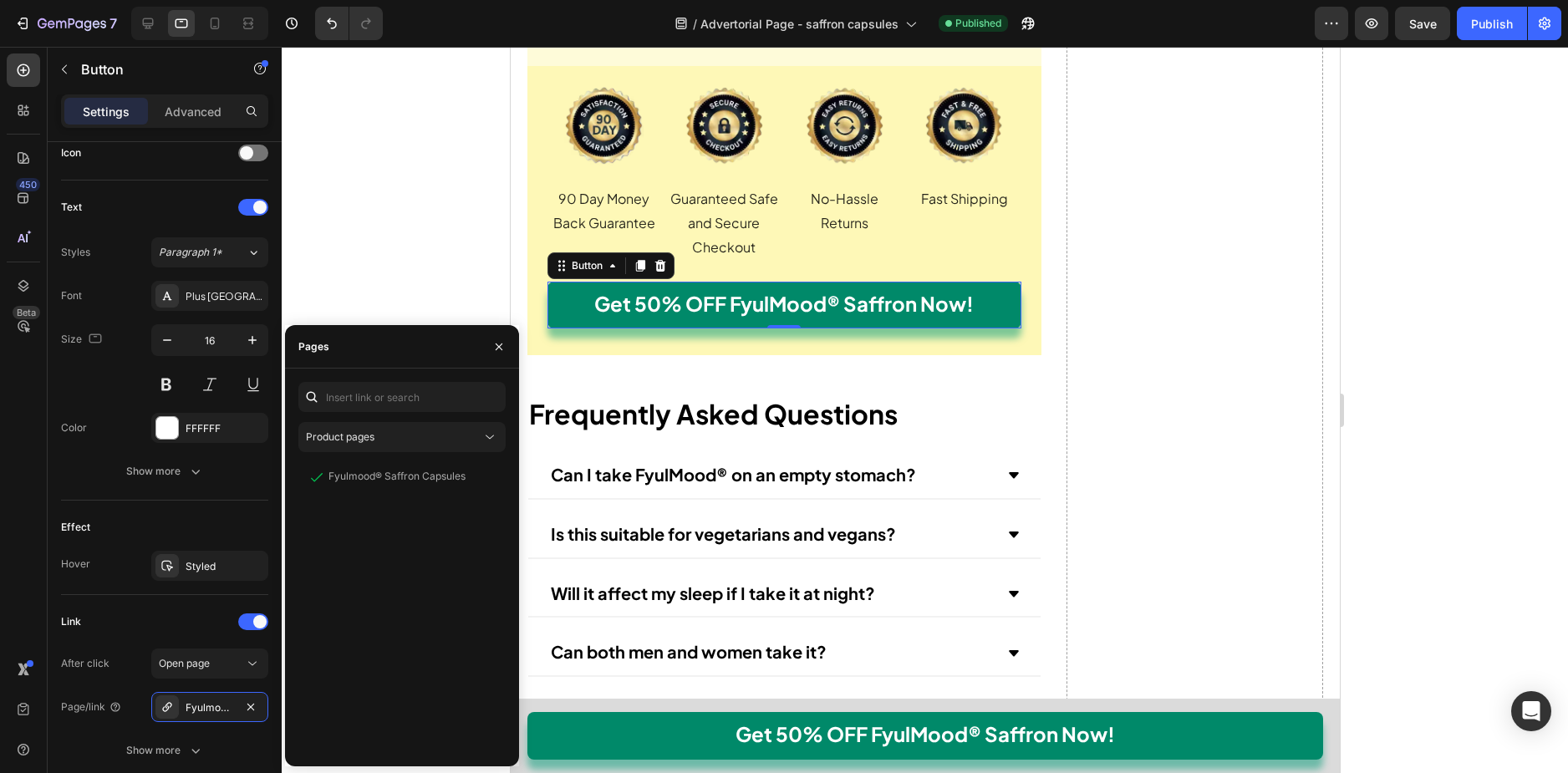
scroll to position [13870, 0]
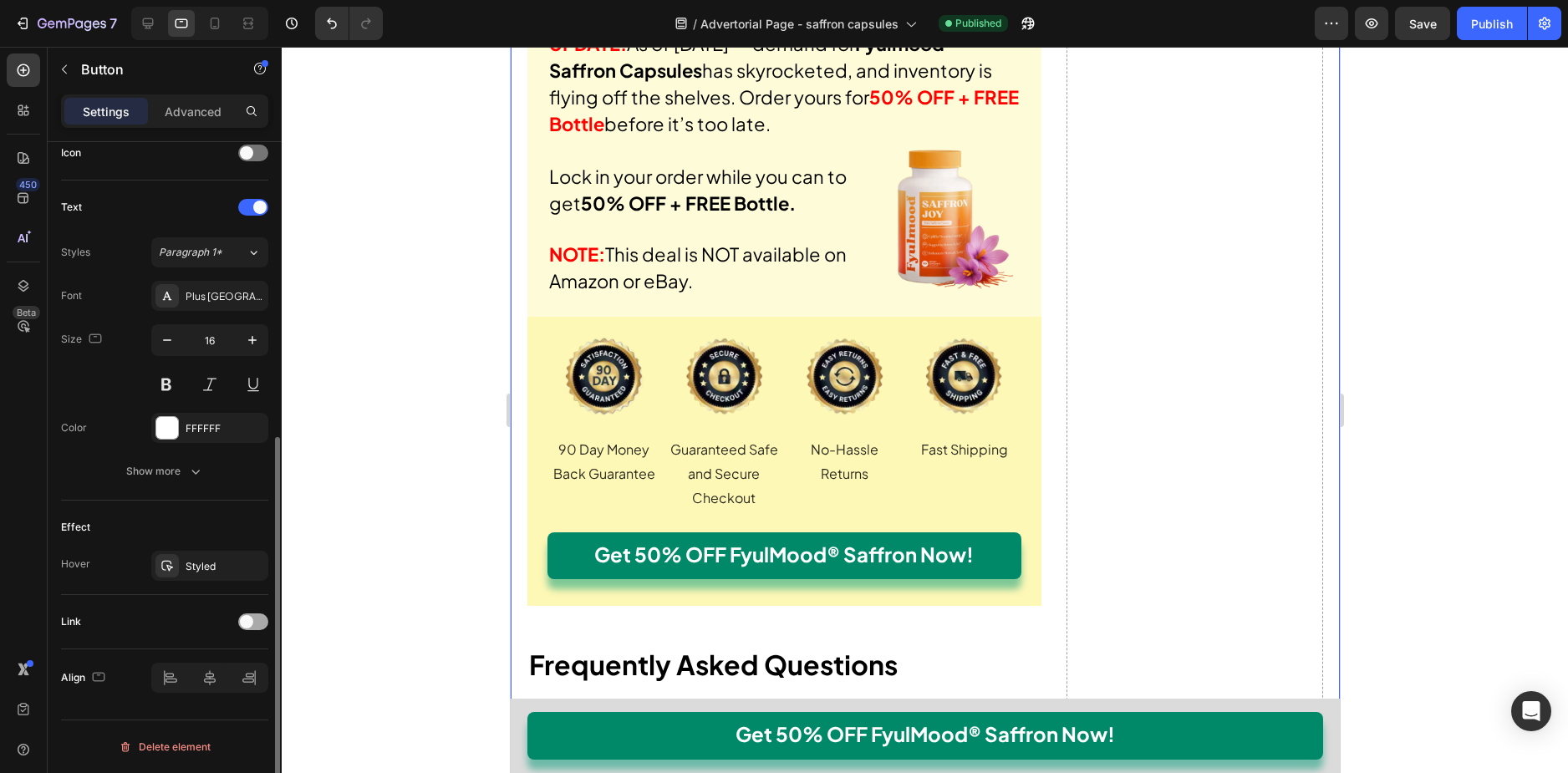
click at [262, 615] on div at bounding box center [254, 622] width 30 height 17
click at [225, 704] on div "No-pull-dog-harness" at bounding box center [210, 707] width 49 height 15
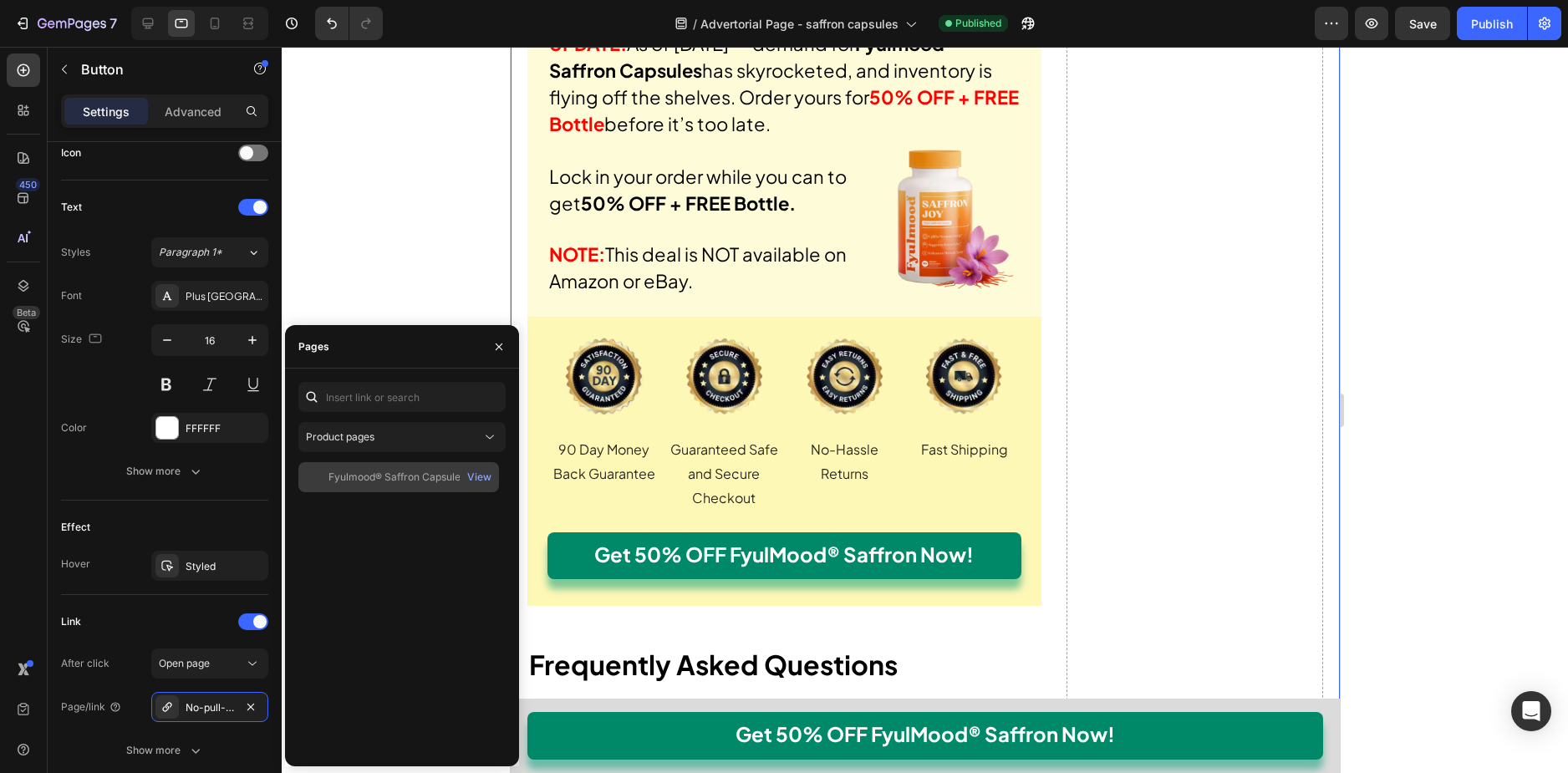
click at [437, 482] on div "Fyulmood® Saffron Capsules" at bounding box center [397, 477] width 137 height 15
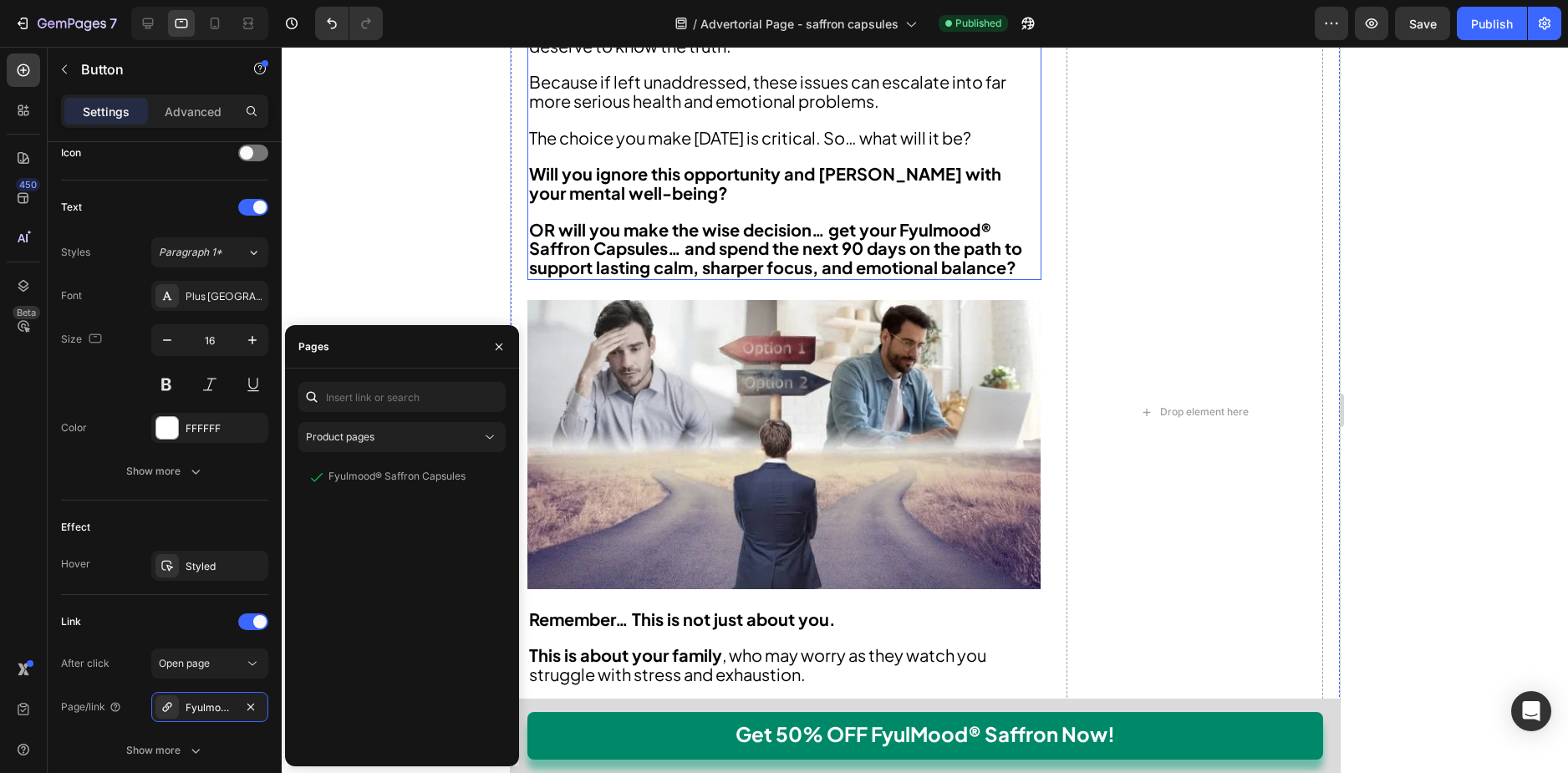
scroll to position [12199, 0]
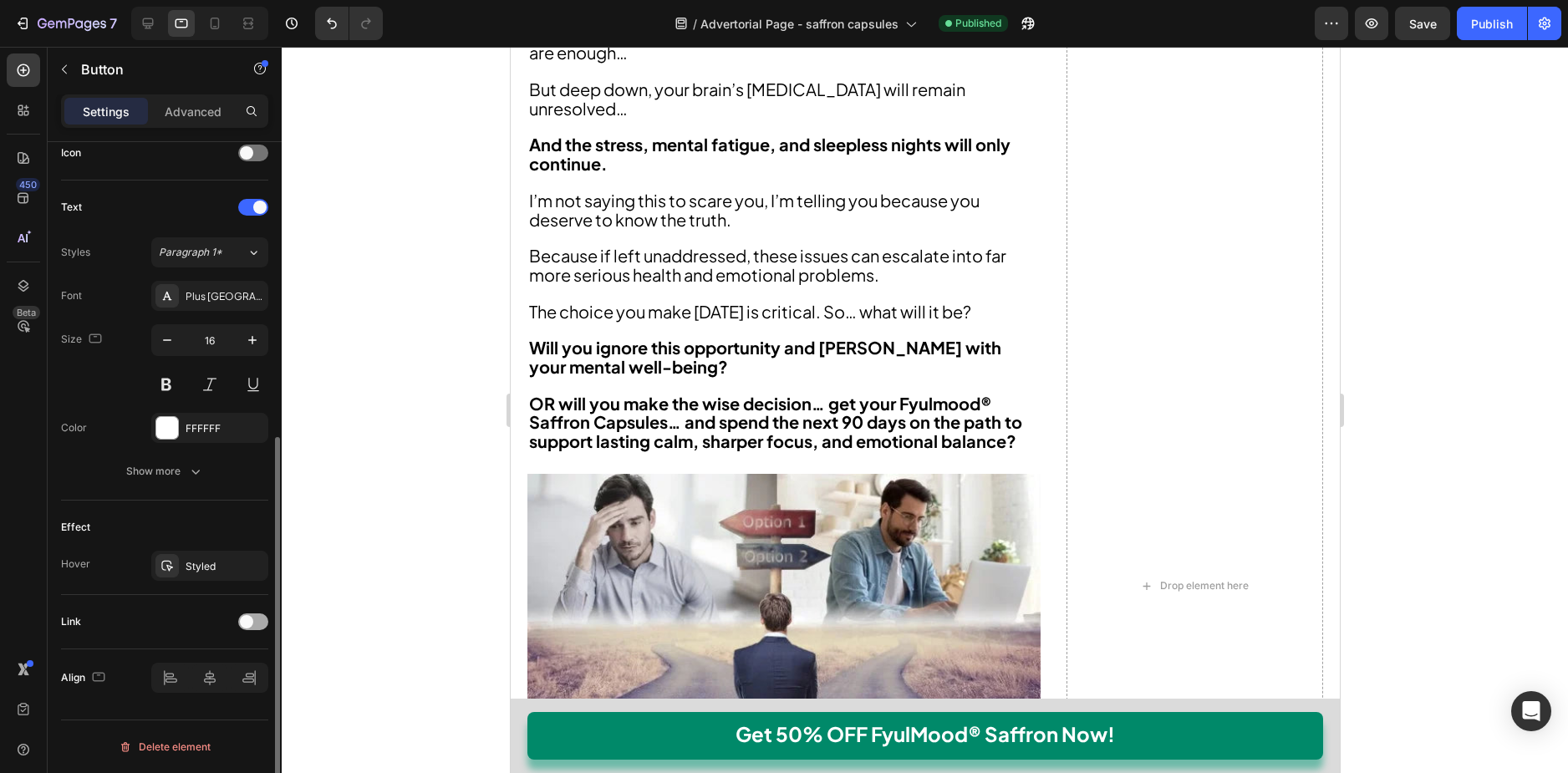
click at [254, 623] on div at bounding box center [254, 622] width 30 height 17
click at [204, 712] on div "No-pull-dog-harness" at bounding box center [210, 707] width 49 height 15
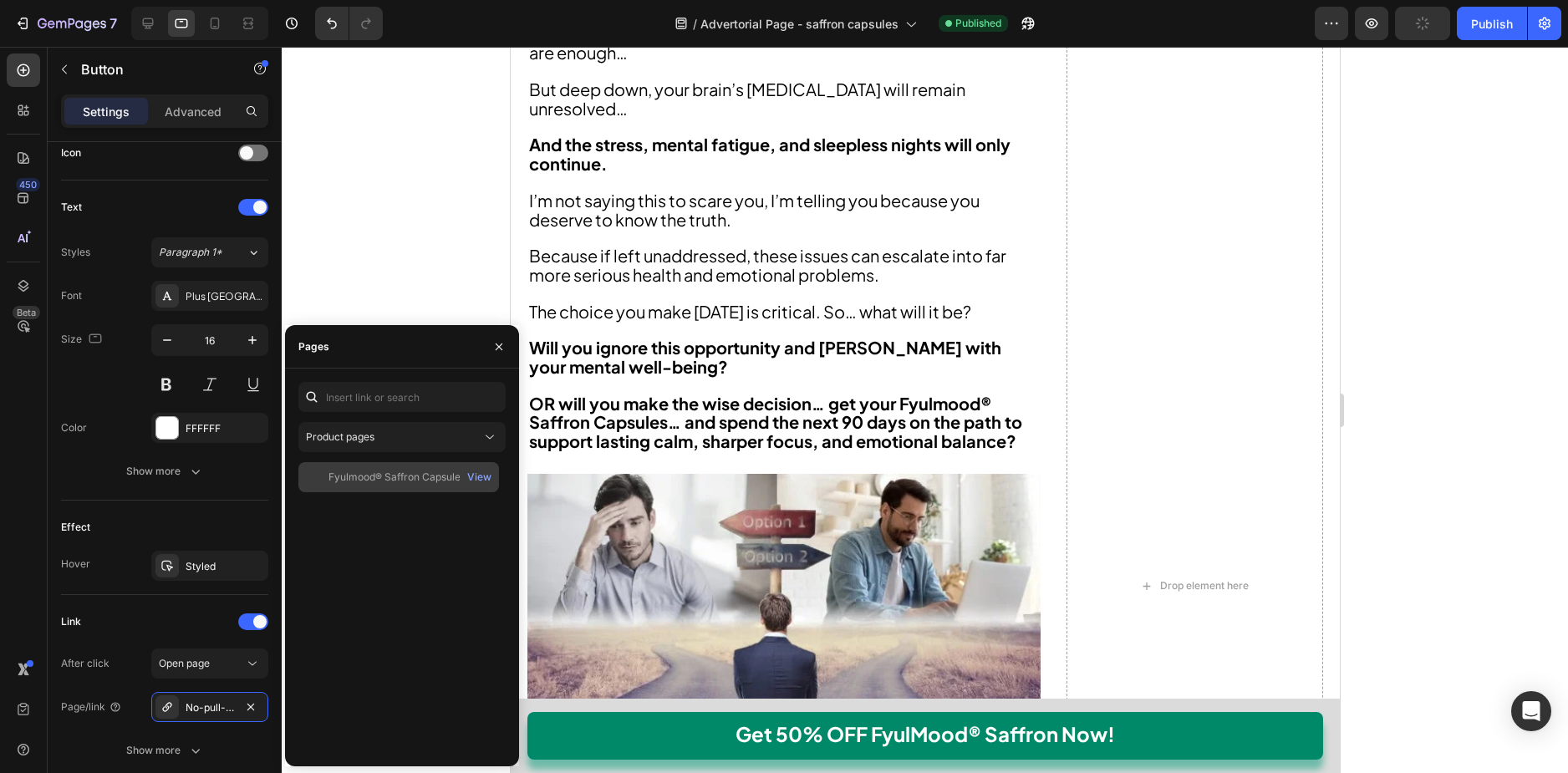
click at [401, 485] on div "Fyulmood® Saffron Capsules View" at bounding box center [399, 478] width 201 height 30
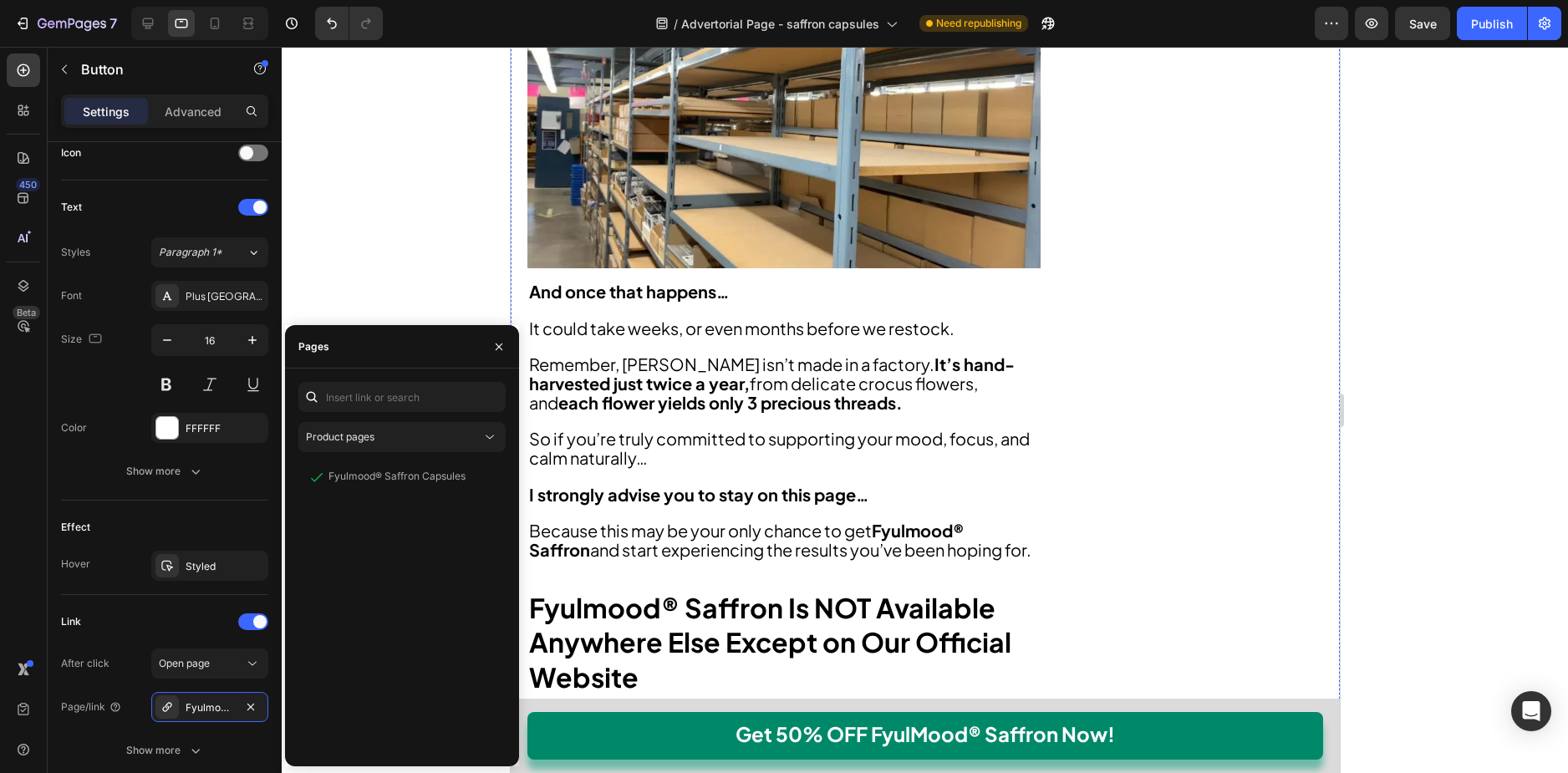
scroll to position [10225, 0]
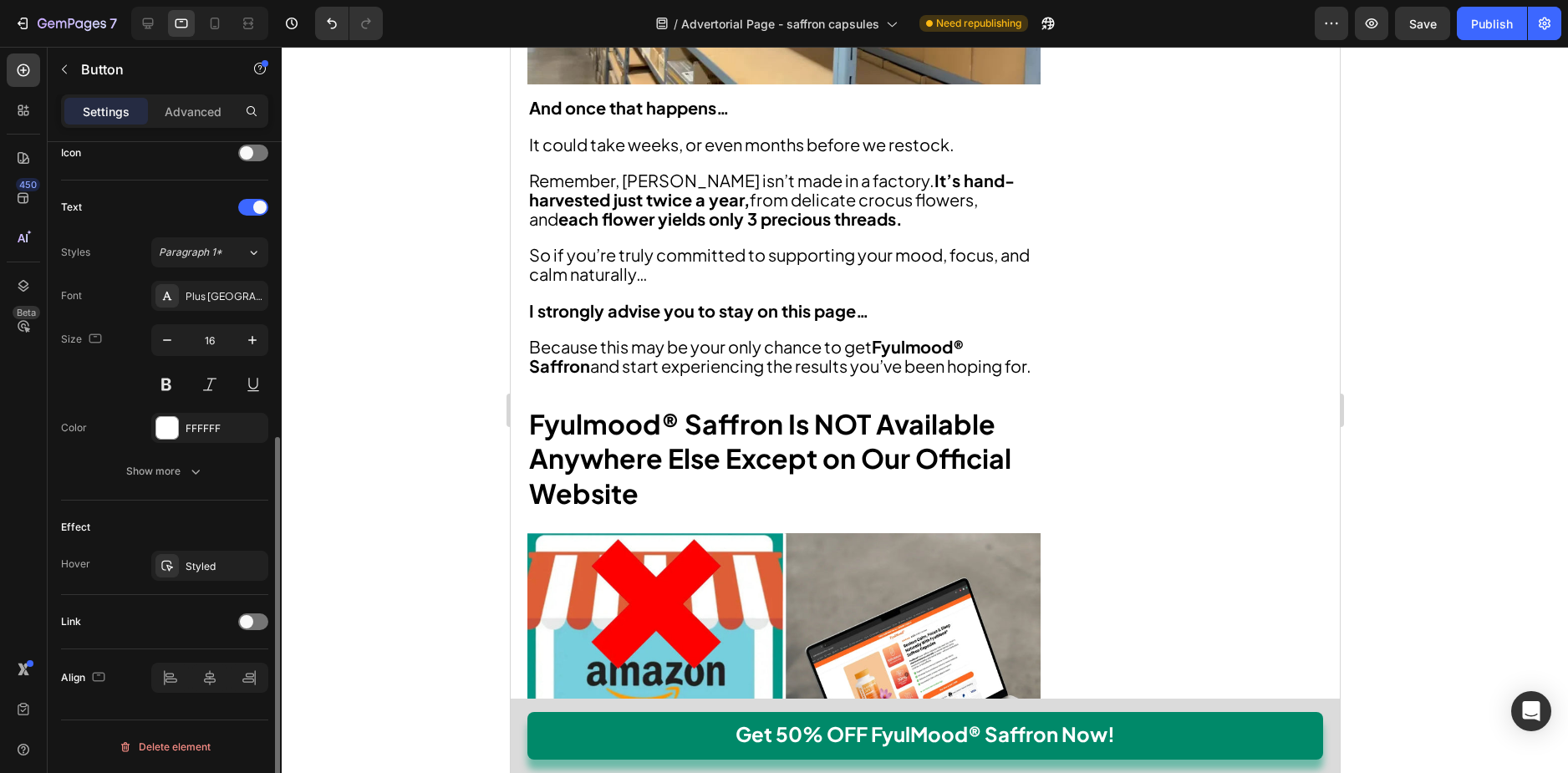
click at [246, 637] on div "Link" at bounding box center [164, 622] width 207 height 55
click at [249, 630] on div at bounding box center [254, 622] width 30 height 17
click at [231, 695] on div "No-pull-dog-harness" at bounding box center [210, 707] width 117 height 30
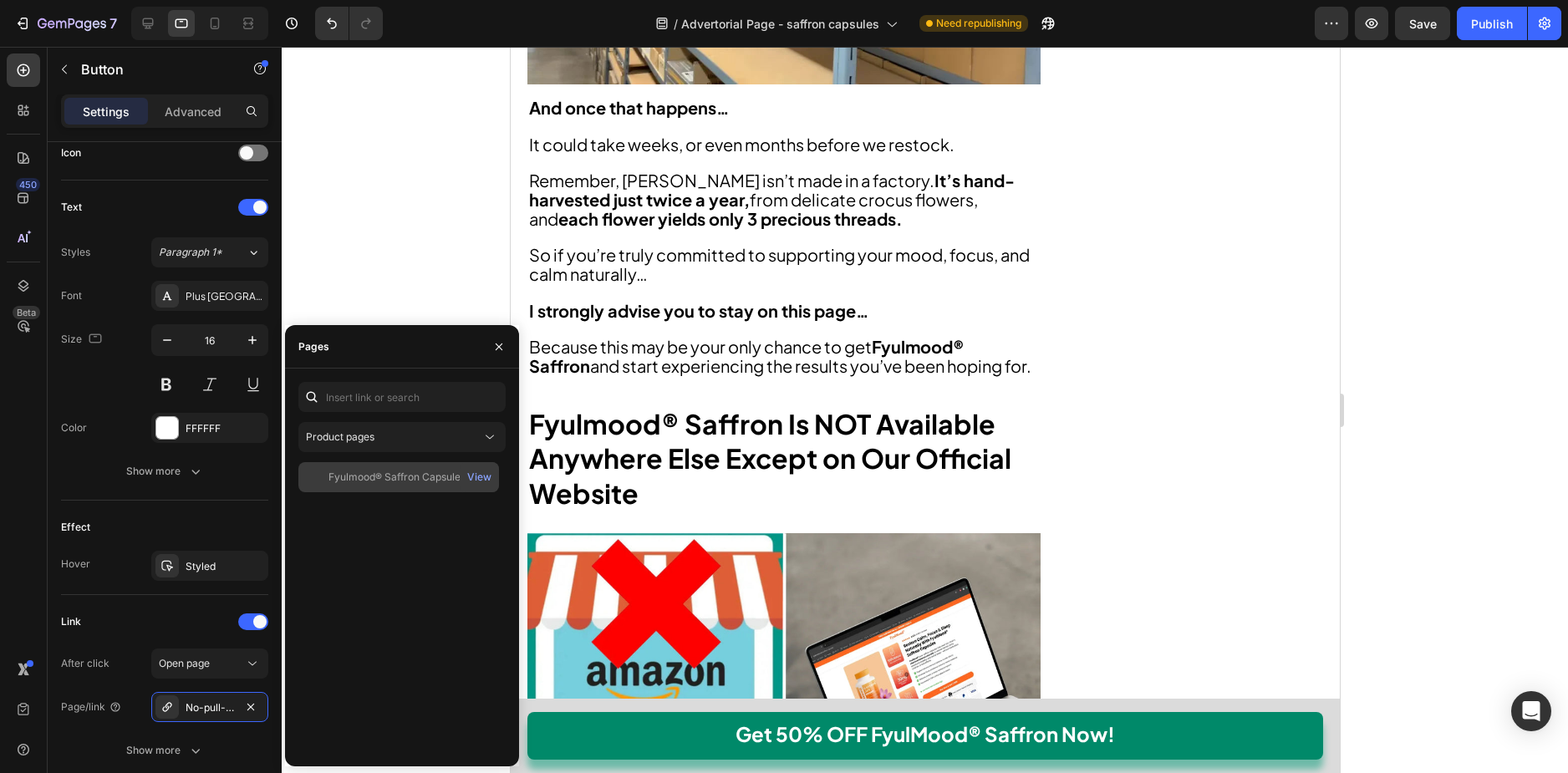
click at [431, 465] on div "Fyulmood® Saffron Capsules View" at bounding box center [399, 478] width 201 height 30
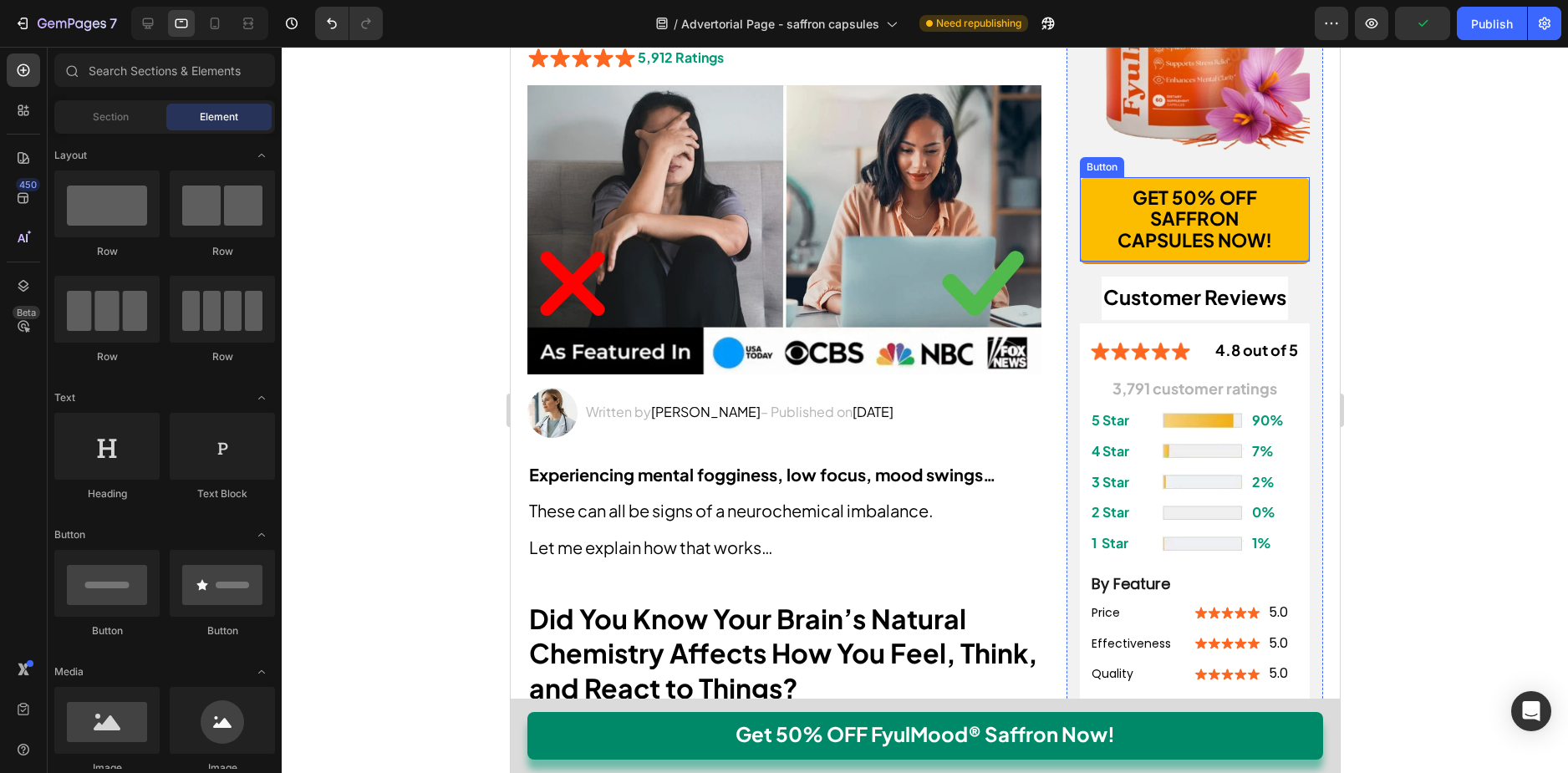
scroll to position [565, 0]
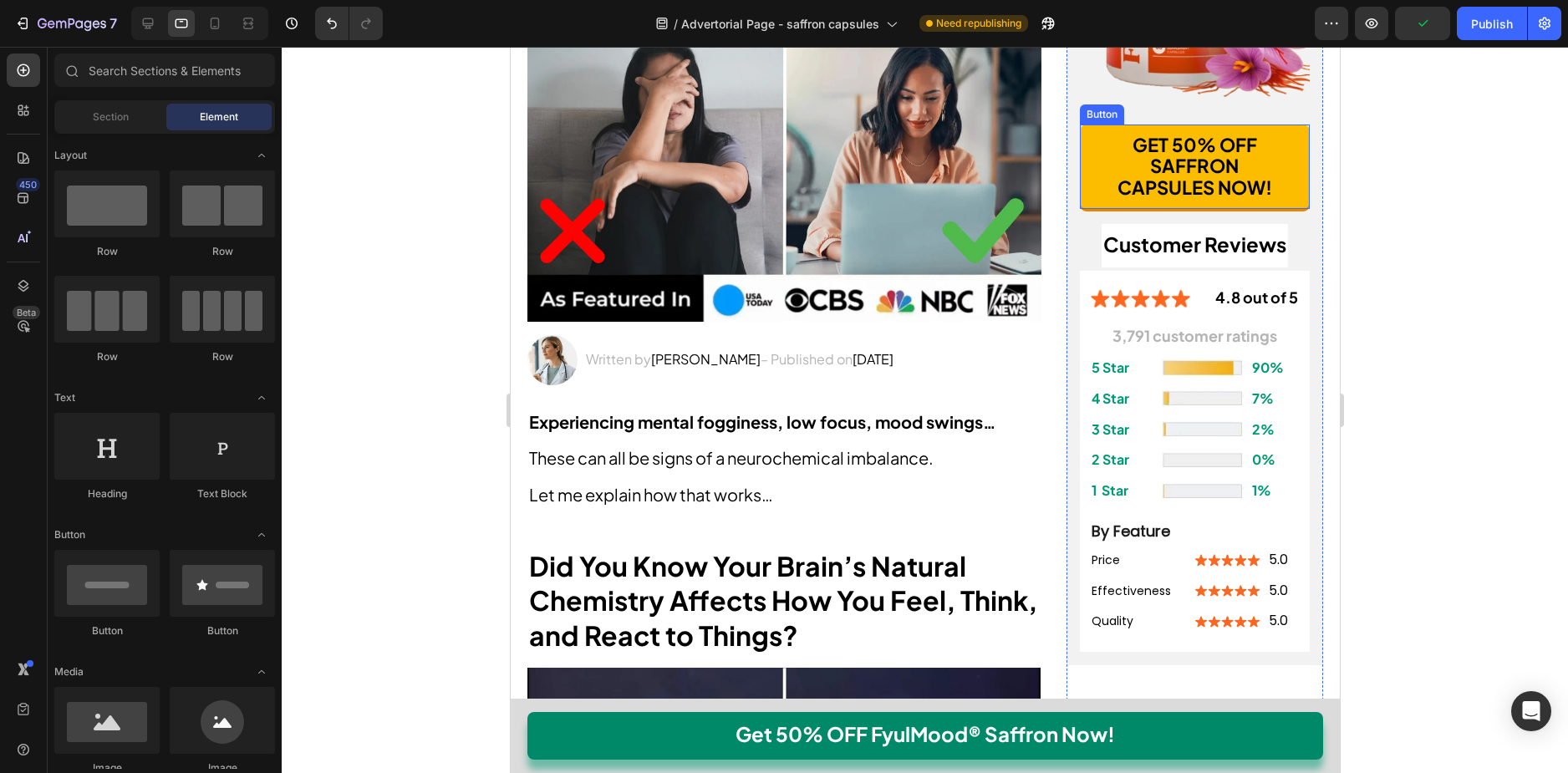
click at [1079, 138] on button "GET 50% OFF SAFFRON CAPSULES NOW!" at bounding box center [1193, 166] width 230 height 85
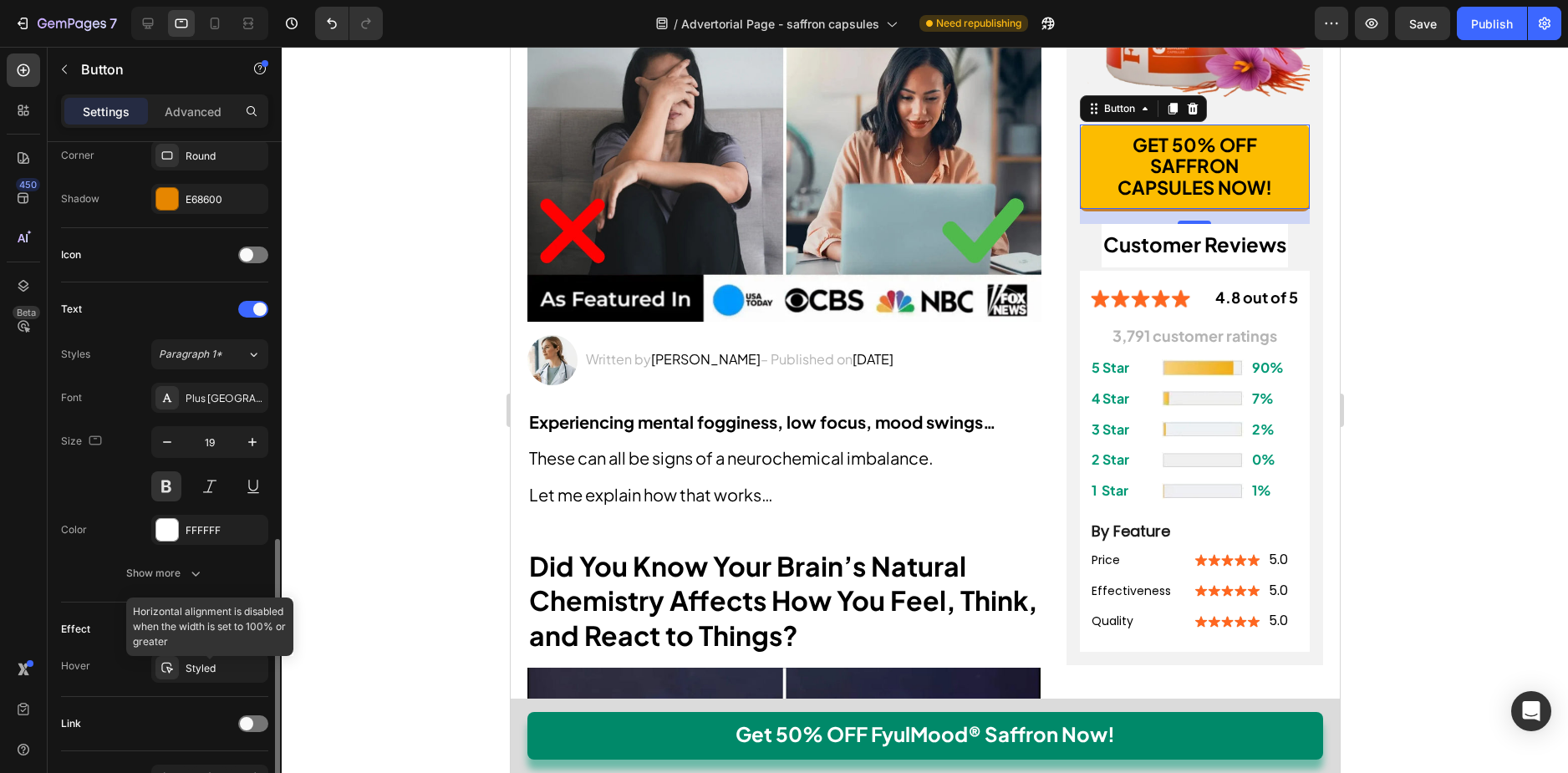
scroll to position [520, 0]
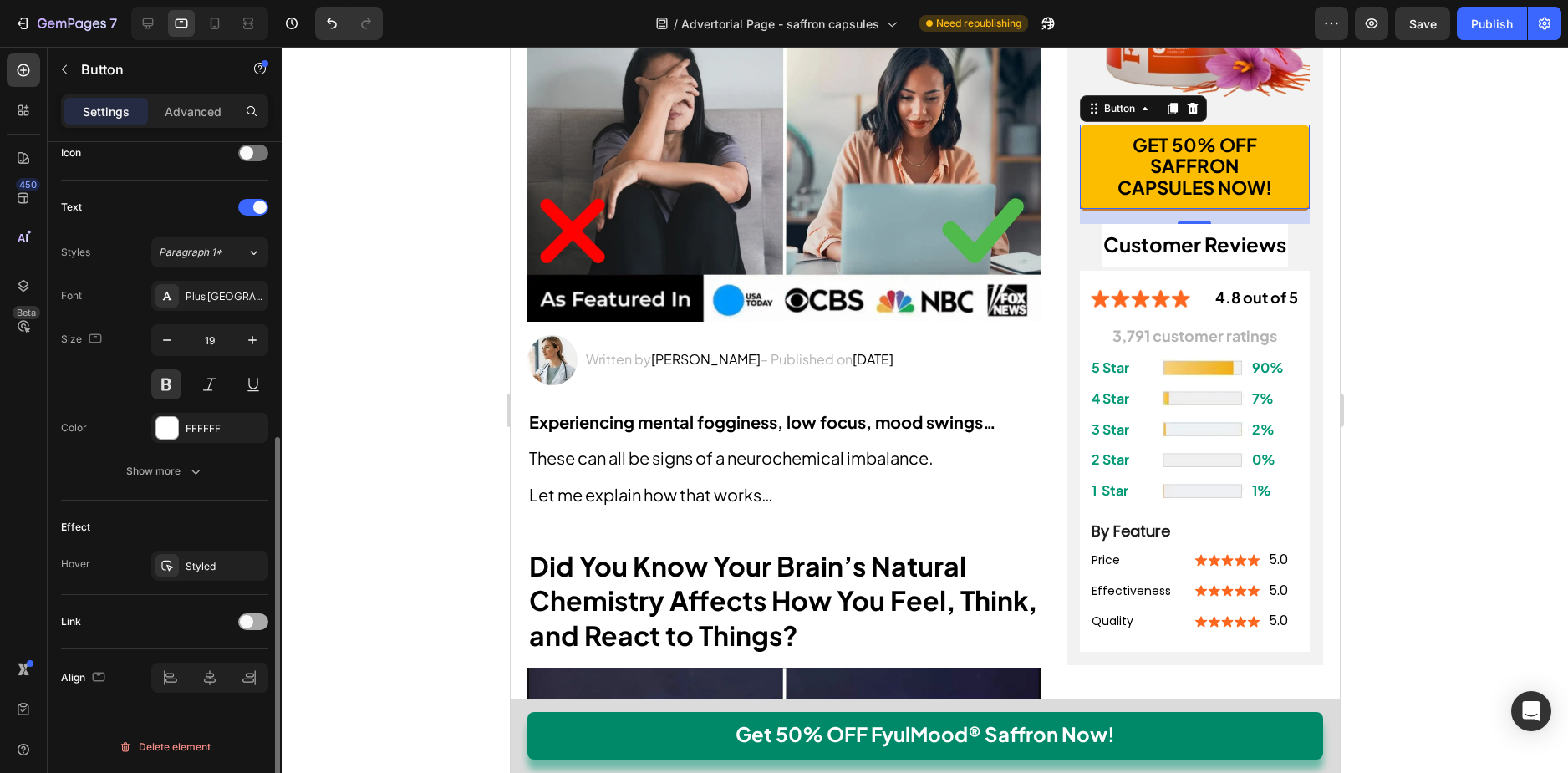
click at [249, 626] on span at bounding box center [246, 622] width 13 height 13
click at [228, 696] on div "No-pull-dog-harness" at bounding box center [210, 707] width 117 height 30
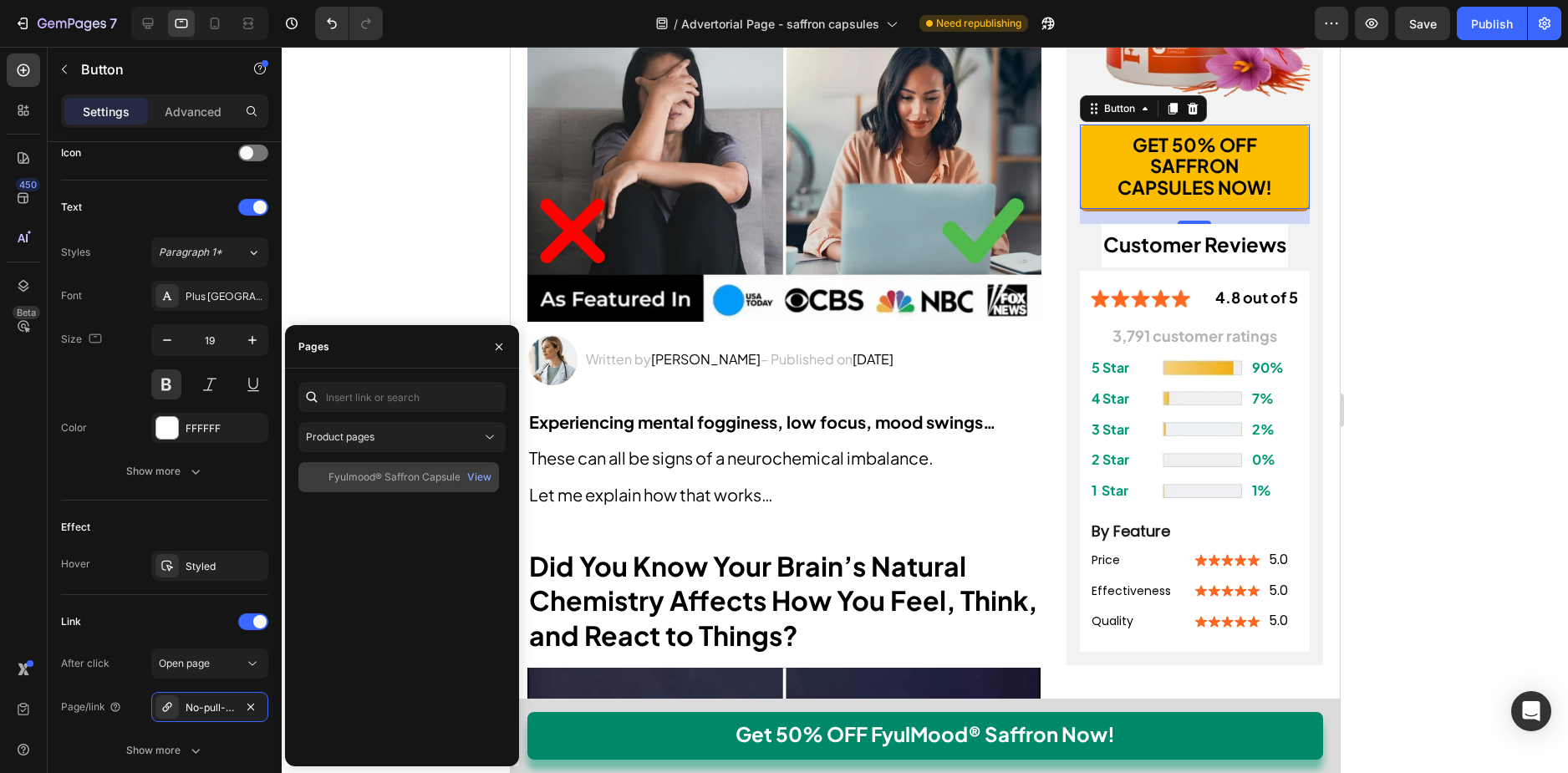
click at [372, 473] on div "Fyulmood® Saffron Capsules" at bounding box center [397, 477] width 137 height 15
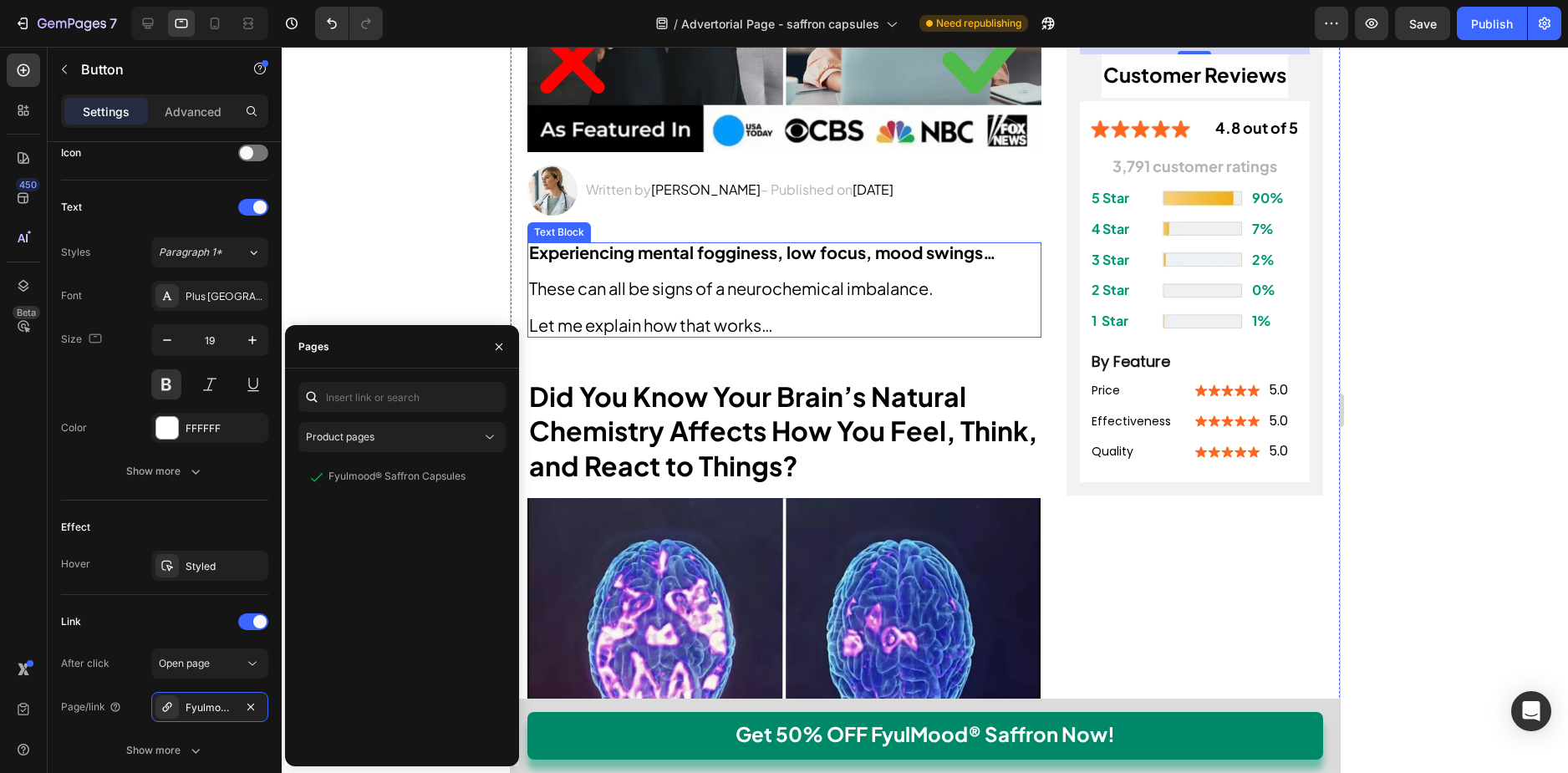
scroll to position [899, 0]
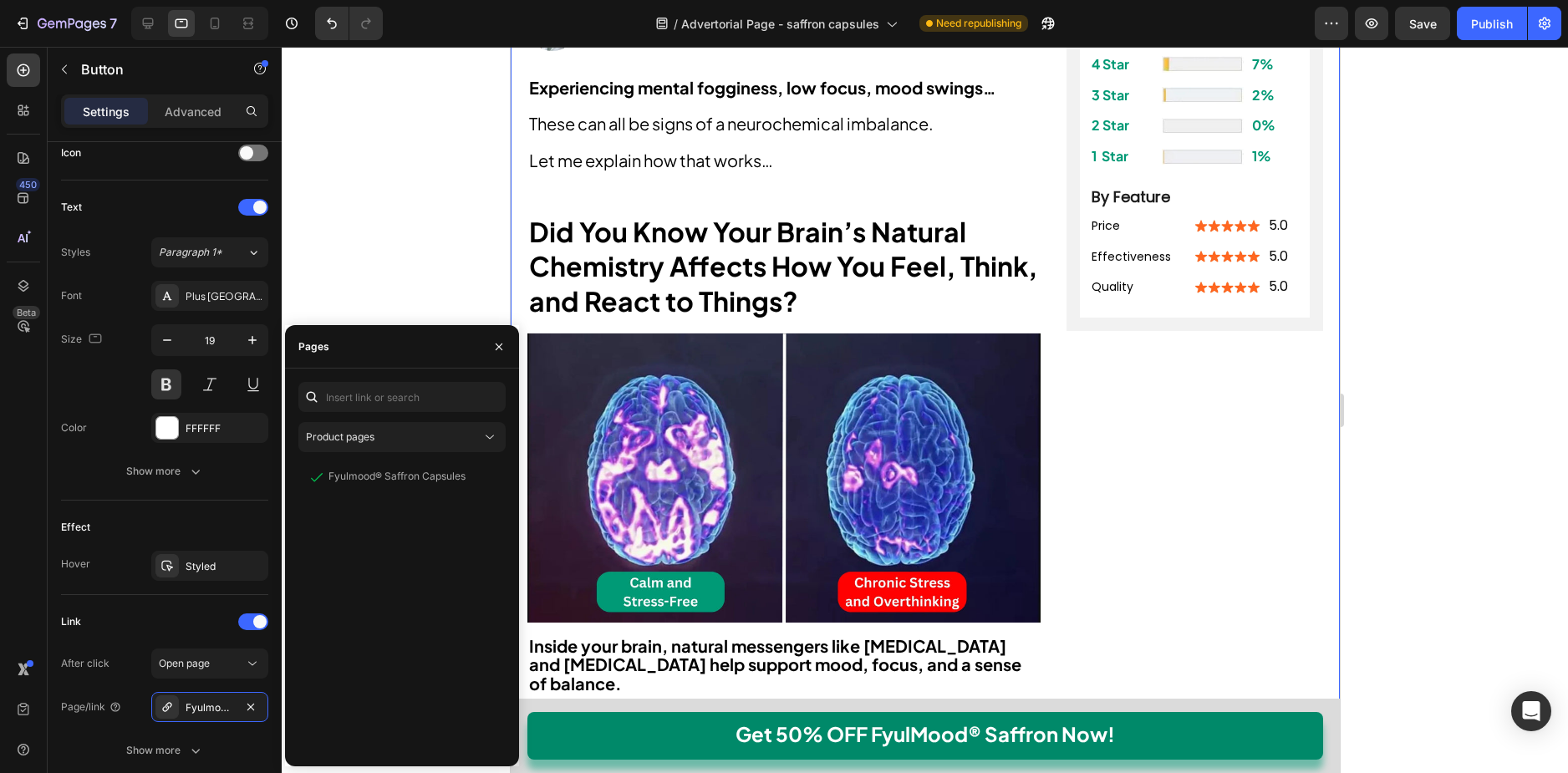
click at [1486, 317] on div at bounding box center [924, 410] width 1286 height 726
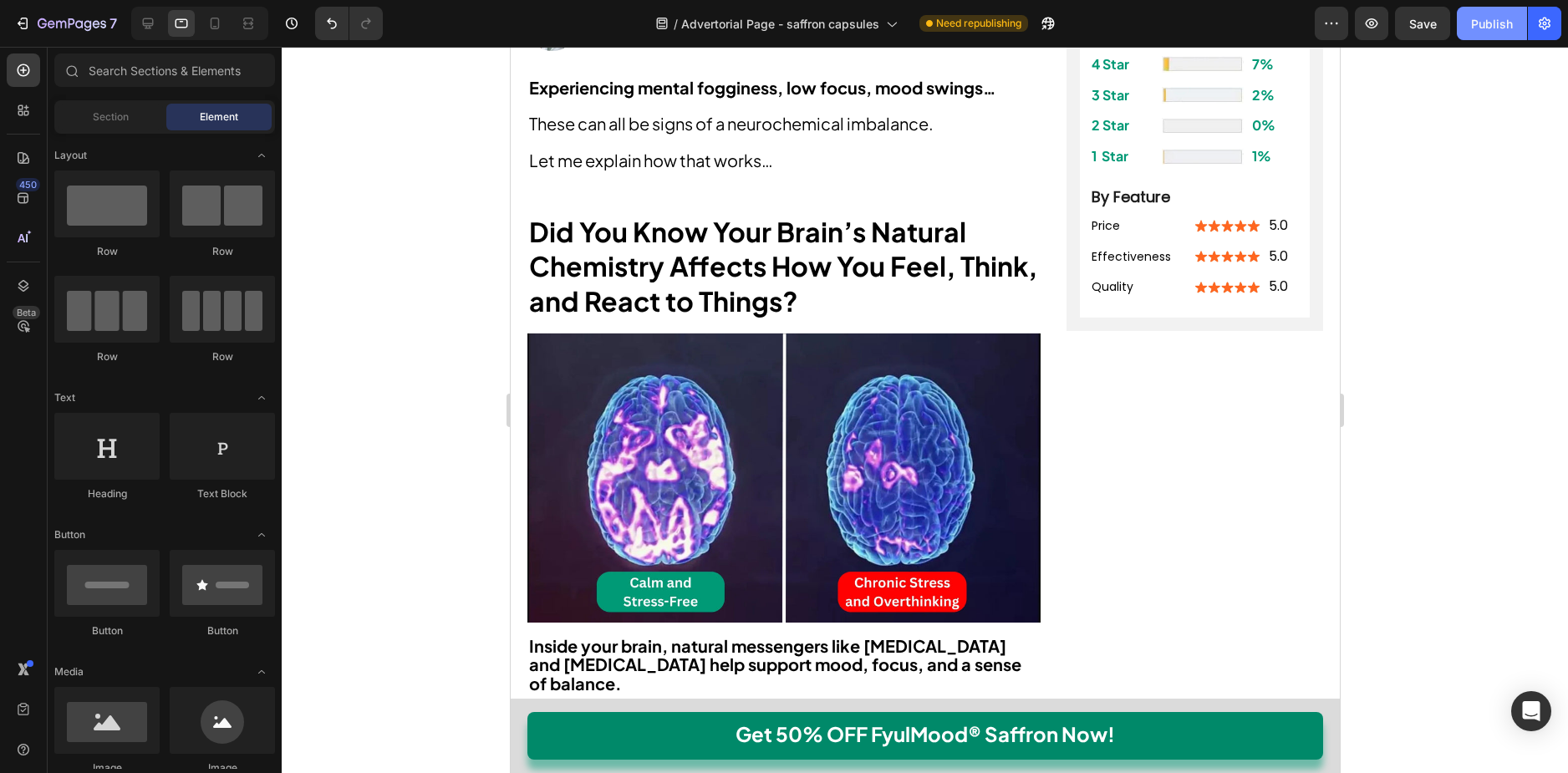
click at [1494, 17] on div "Publish" at bounding box center [1491, 24] width 42 height 18
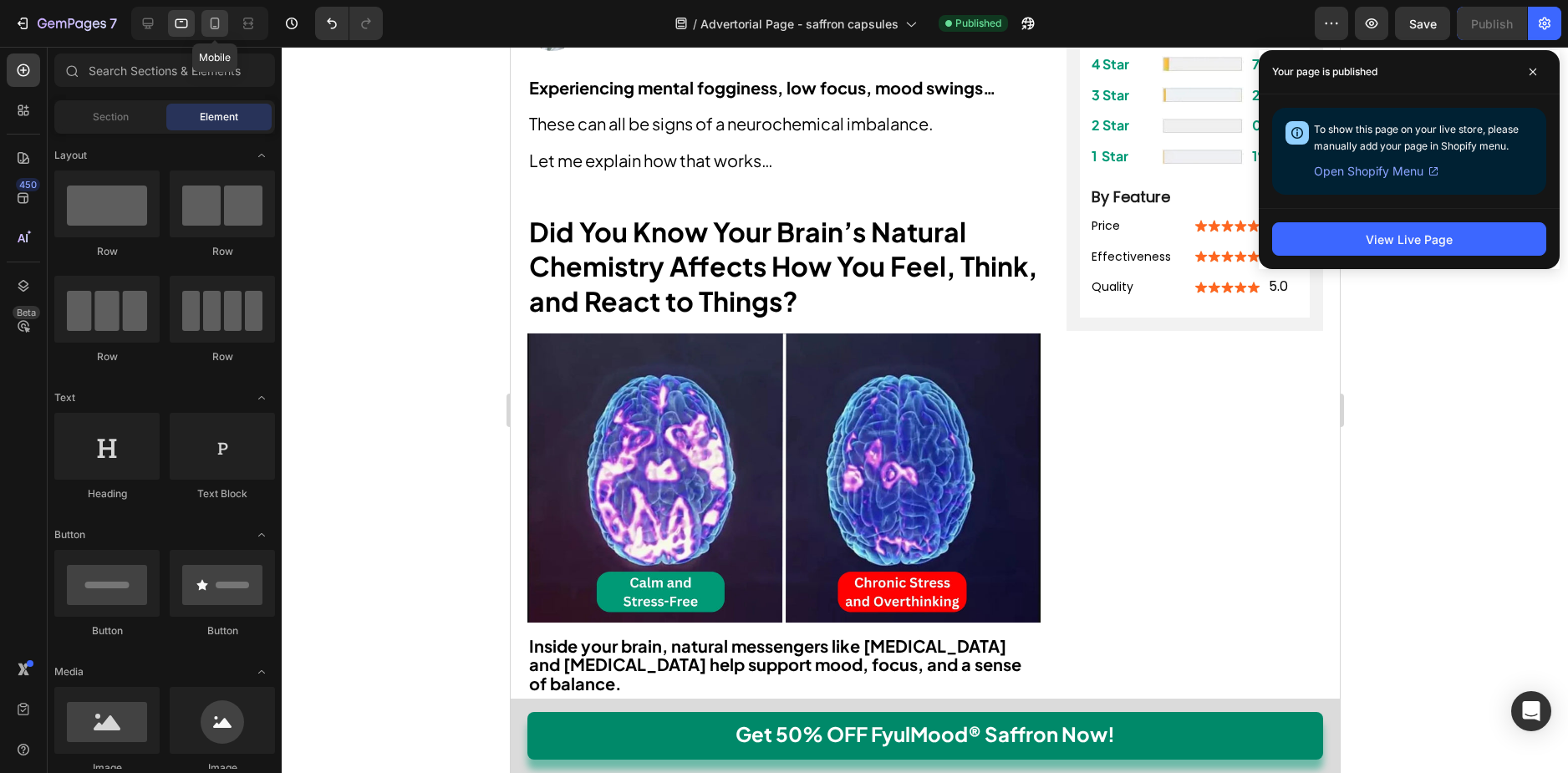
click at [212, 18] on icon at bounding box center [215, 24] width 9 height 12
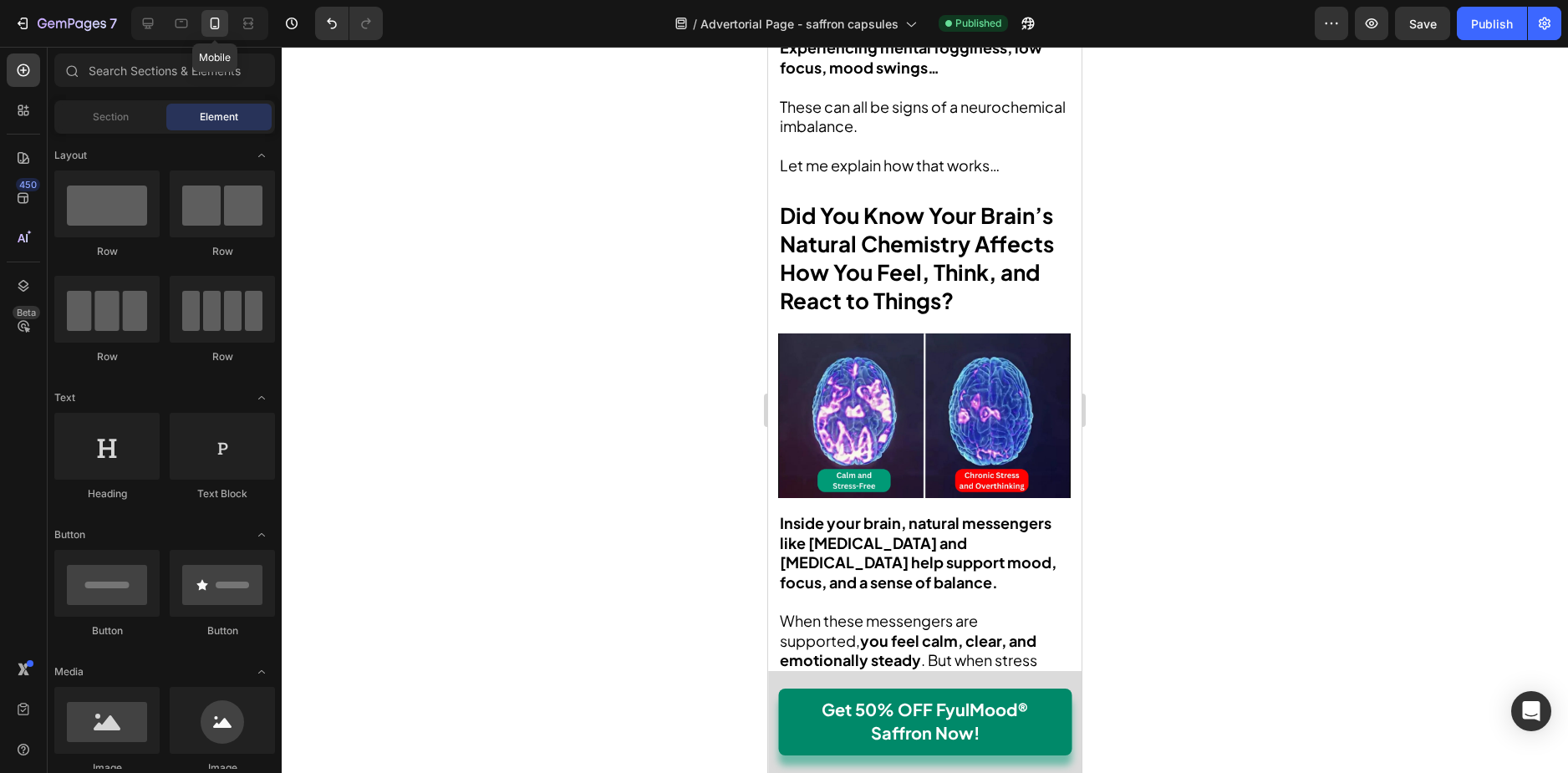
scroll to position [15567, 0]
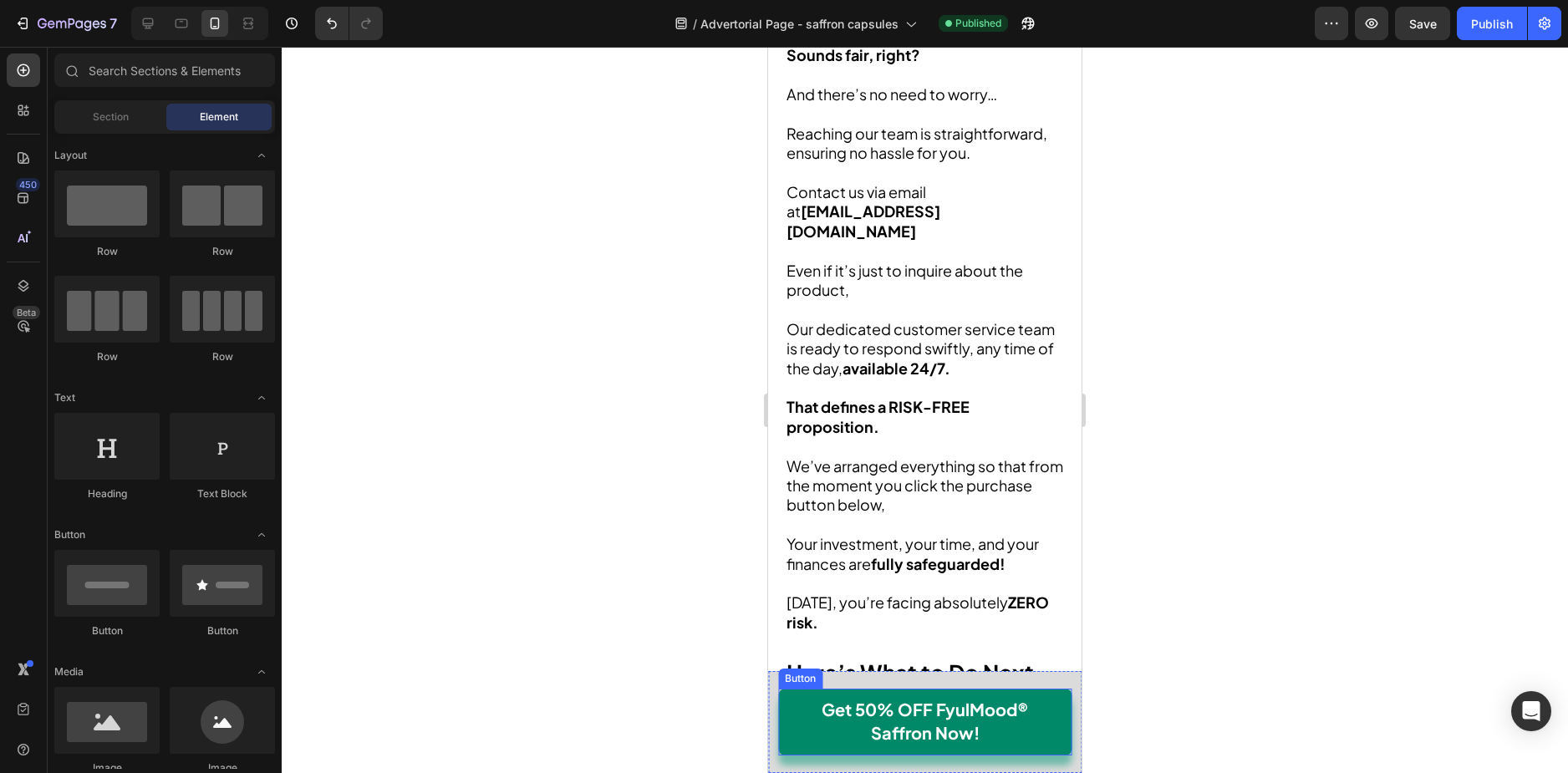
click at [797, 705] on button "Get 50% OFF FyulMood® Saffron Now!" at bounding box center [924, 721] width 293 height 67
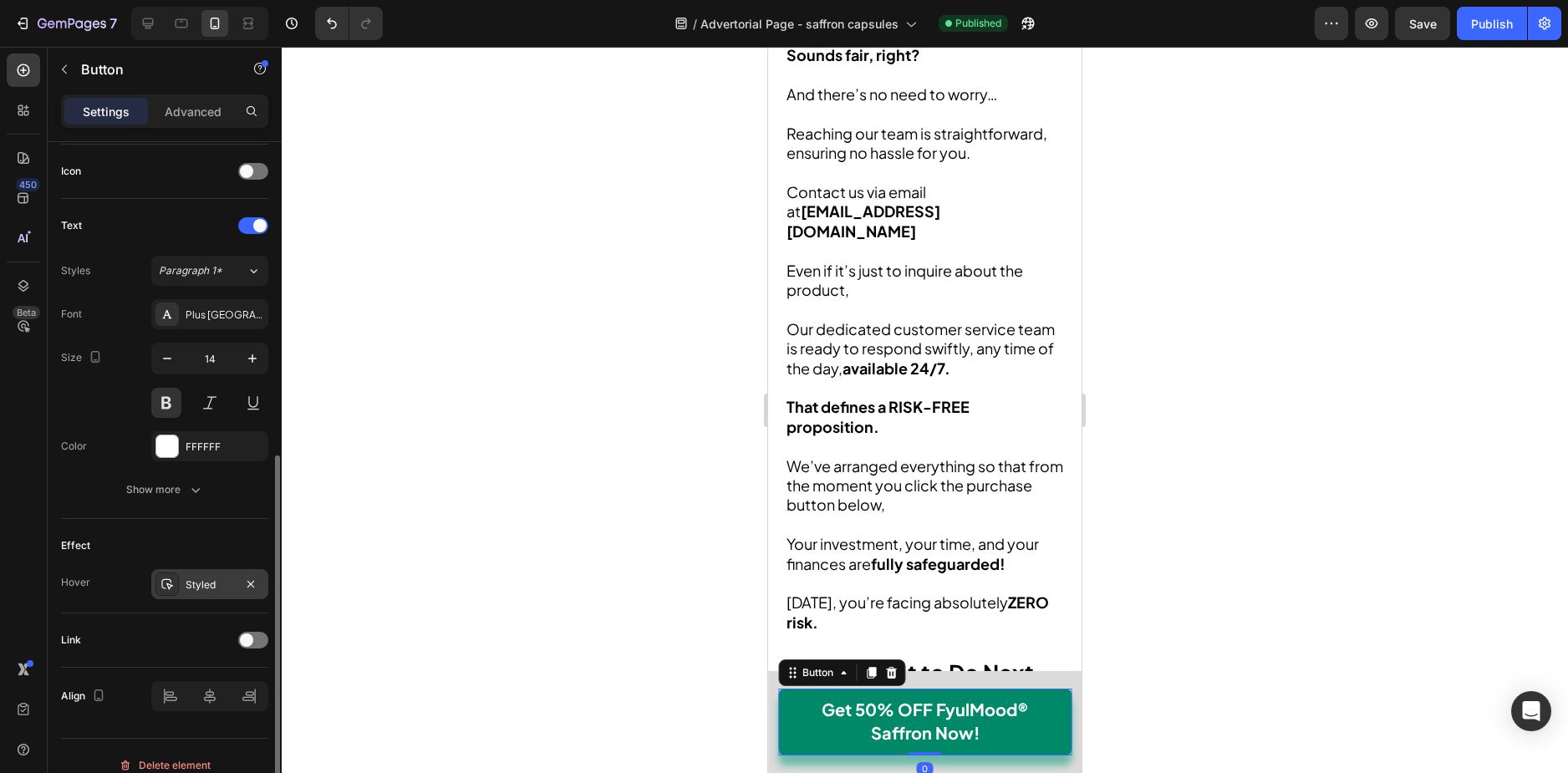
scroll to position [520, 0]
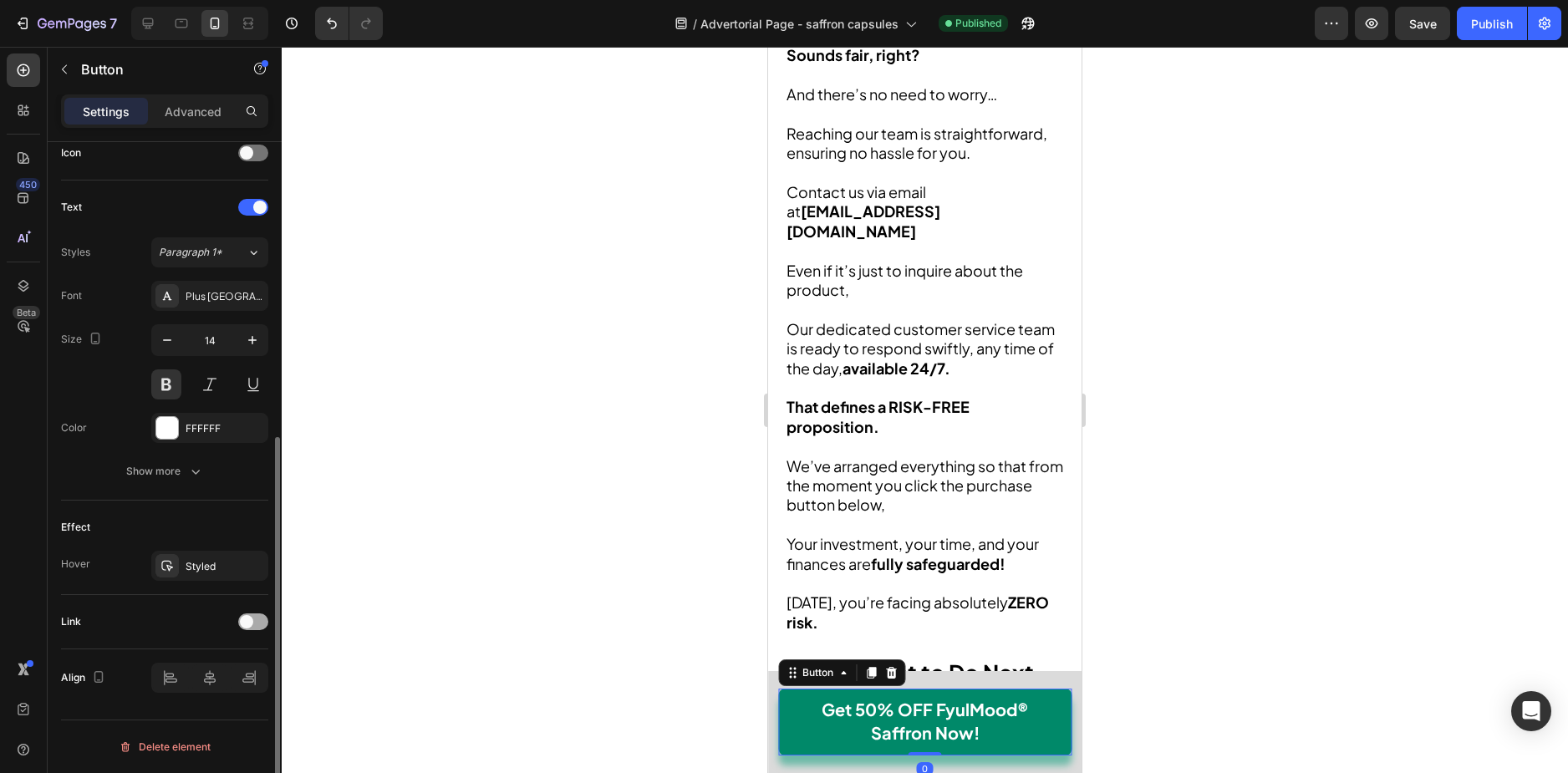
click at [246, 616] on span at bounding box center [246, 622] width 13 height 13
click at [239, 695] on div "No-pull-dog-harness" at bounding box center [210, 707] width 117 height 30
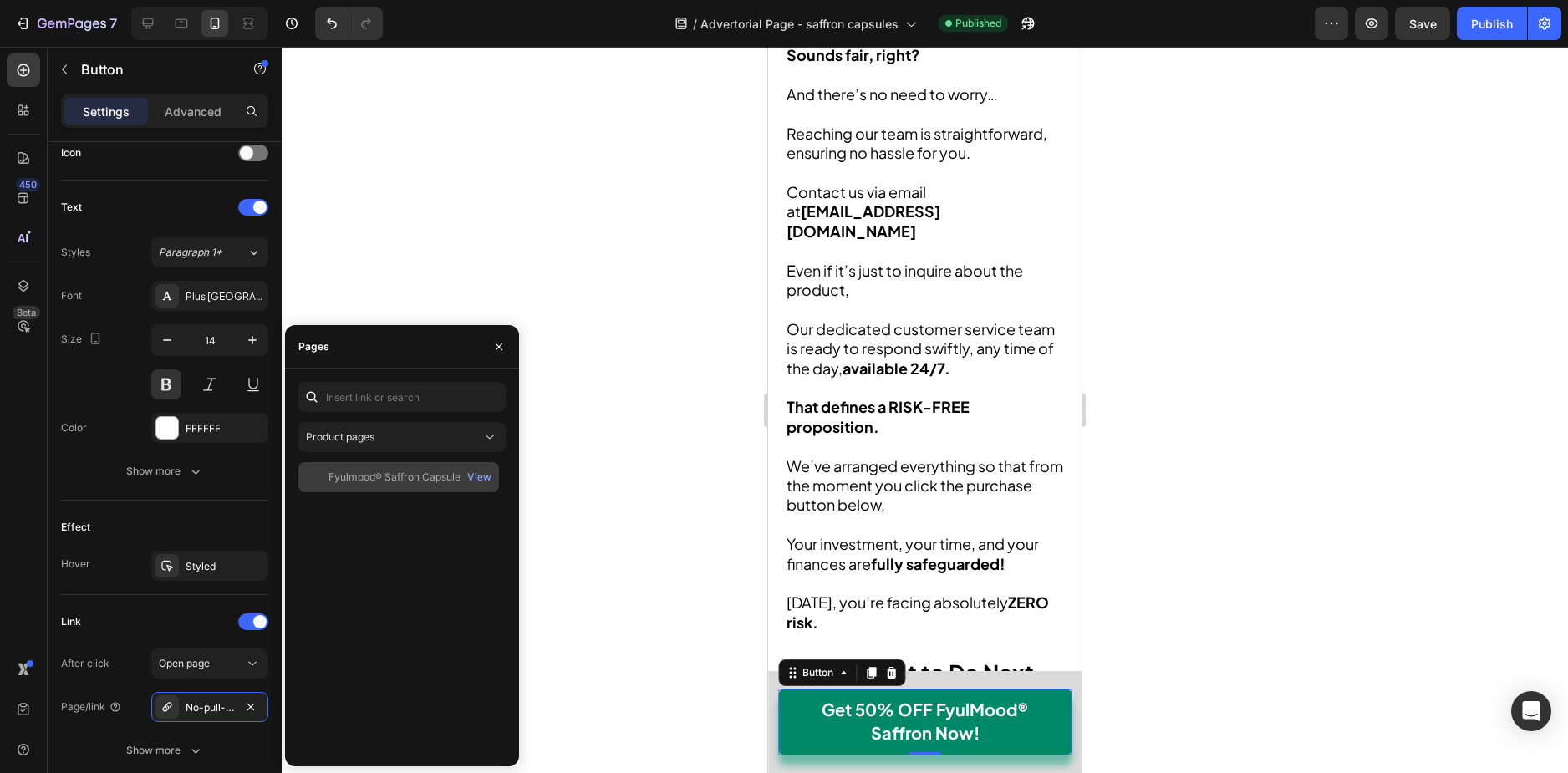
click at [395, 479] on div "Fyulmood® Saffron Capsules" at bounding box center [397, 477] width 137 height 15
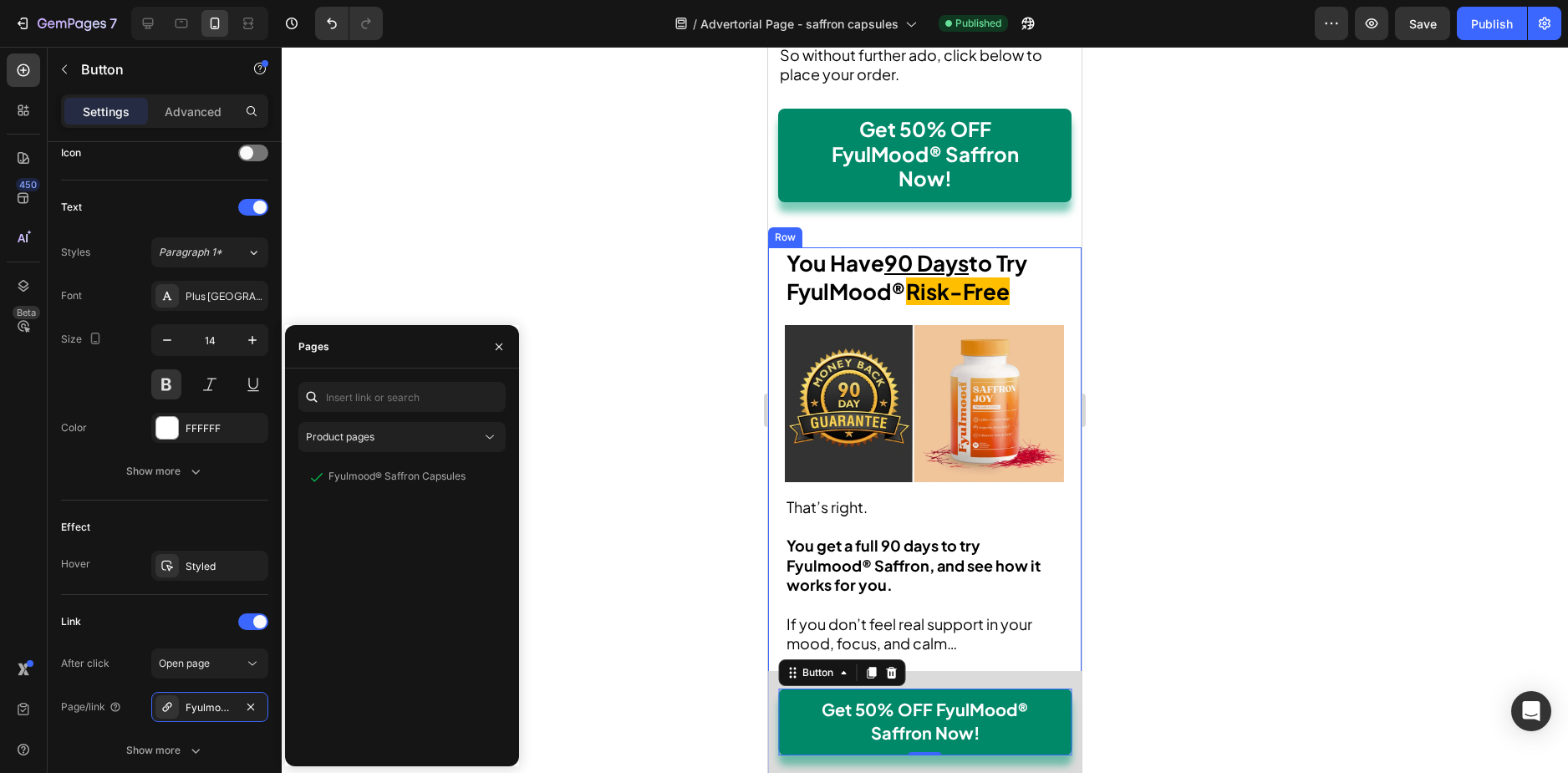
scroll to position [14481, 0]
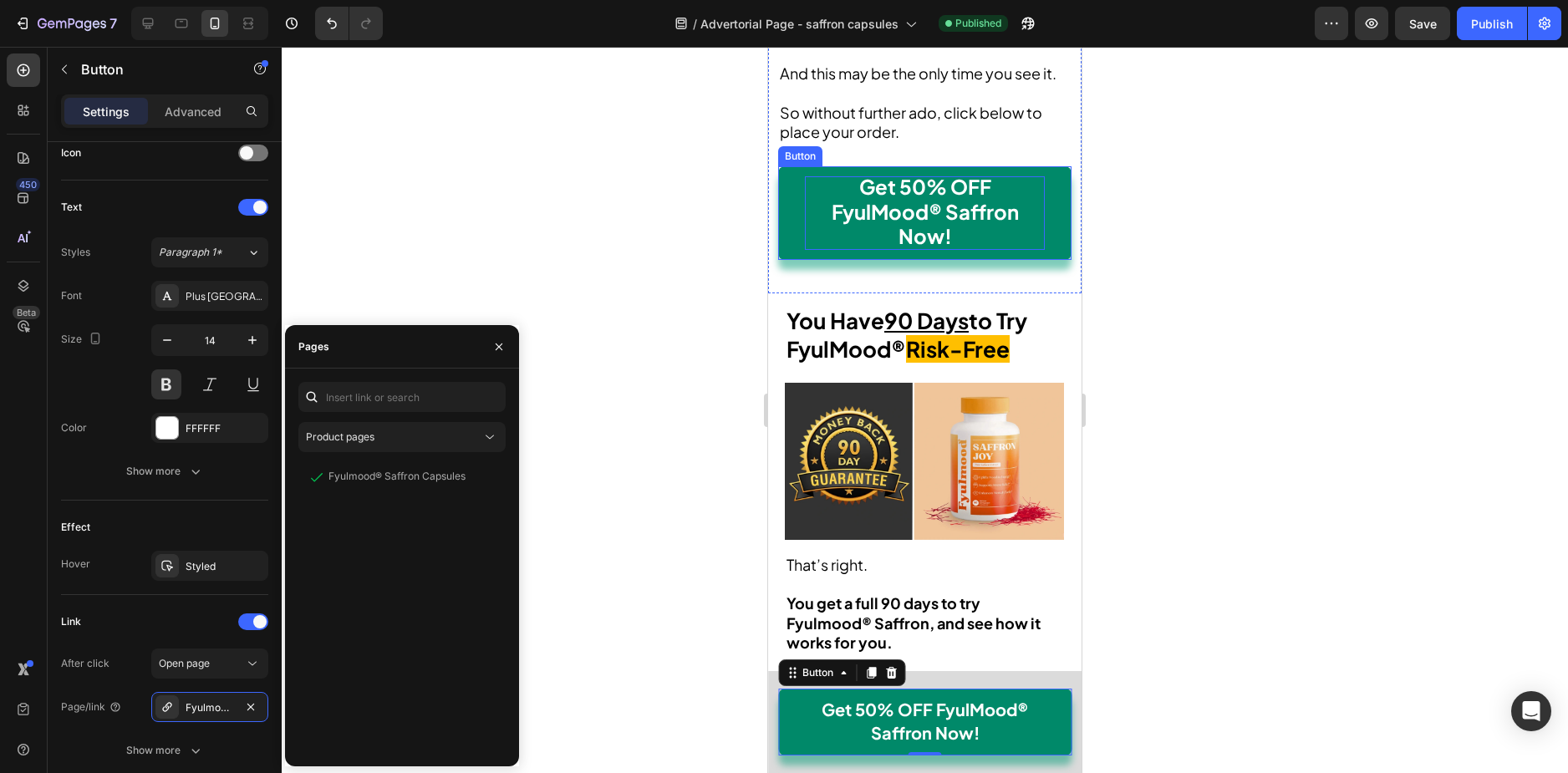
click at [805, 250] on p "Get 50% OFF FyulMood® Saffron Now!" at bounding box center [924, 213] width 240 height 74
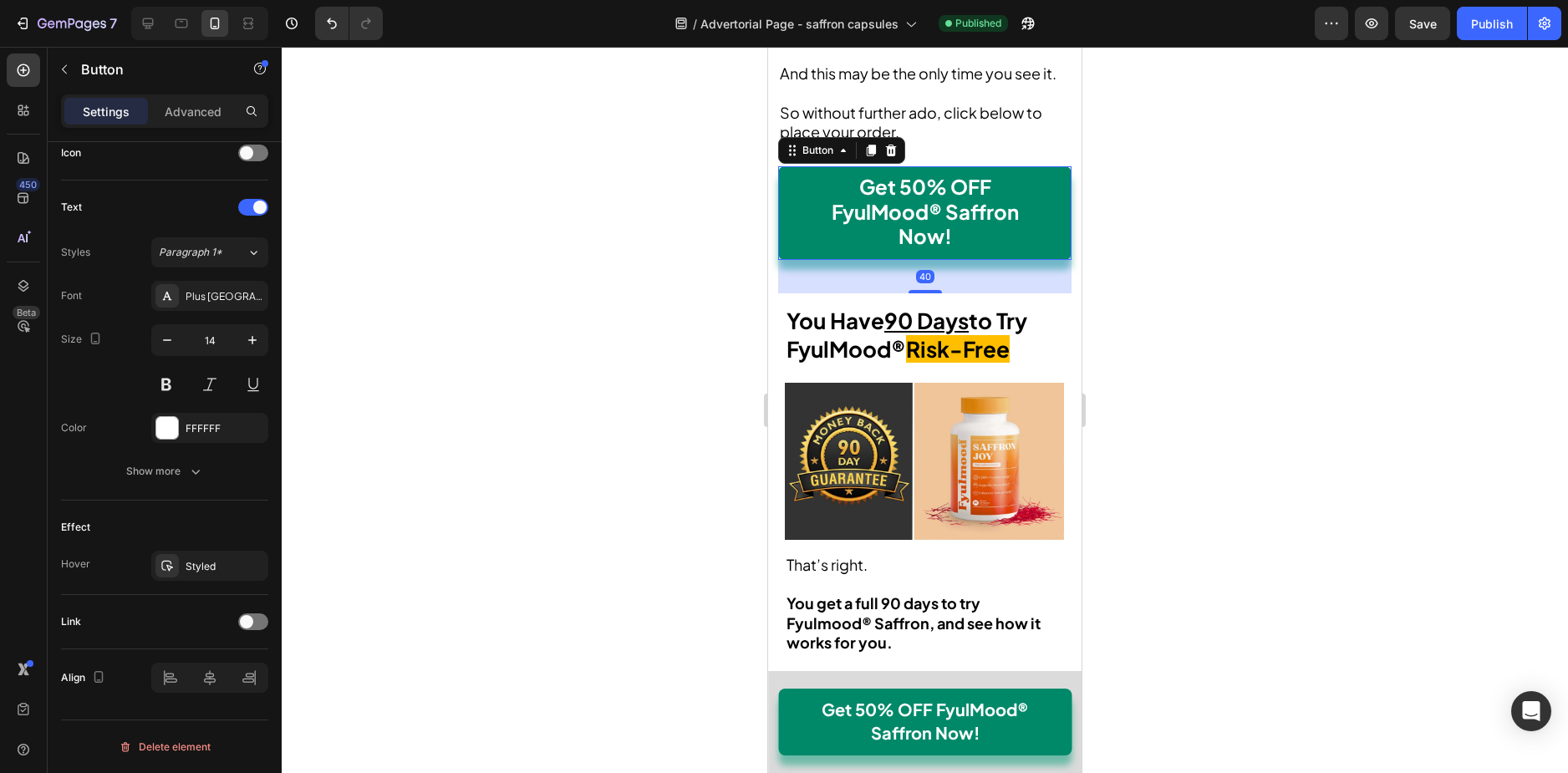
click at [793, 260] on button "Get 50% OFF FyulMood® Saffron Now!" at bounding box center [924, 213] width 293 height 94
click at [261, 621] on div at bounding box center [254, 622] width 30 height 17
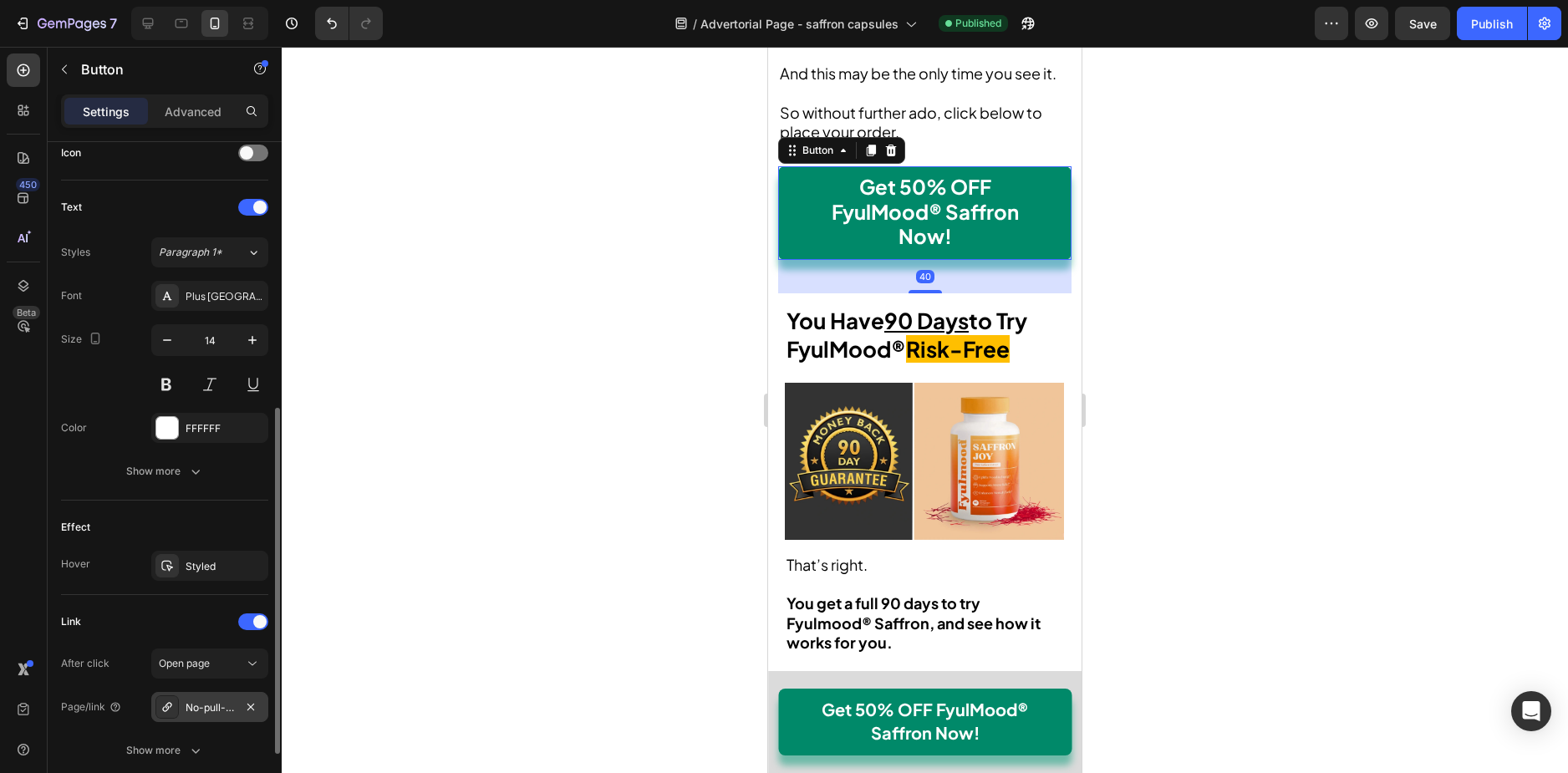
click at [231, 699] on div "No-pull-dog-harness" at bounding box center [210, 707] width 117 height 30
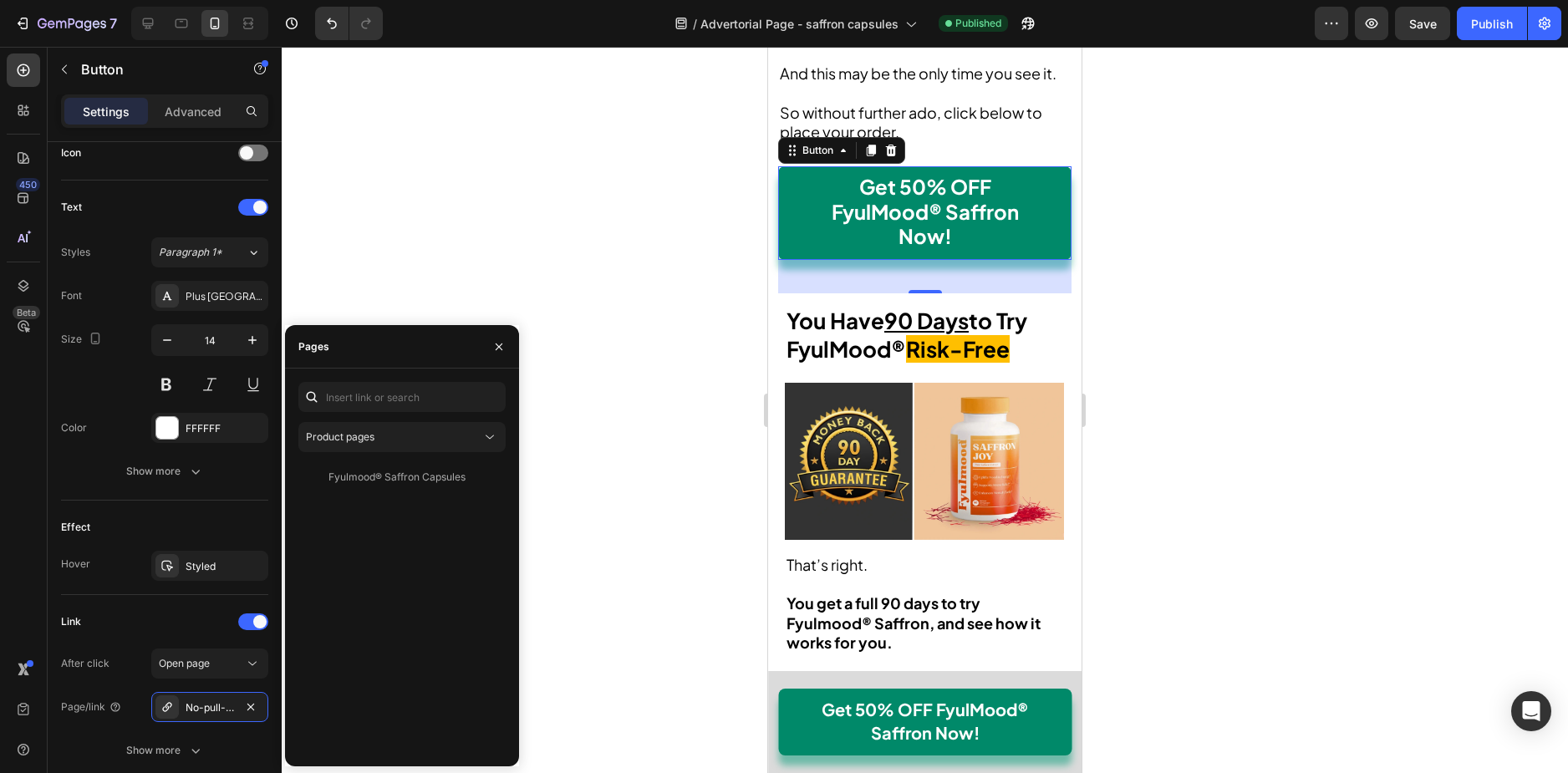
click at [378, 461] on div "Product pages Fyulmood® Saffron Capsules View" at bounding box center [402, 567] width 207 height 371
click at [447, 481] on div "Fyulmood® Saffron Capsules" at bounding box center [397, 477] width 137 height 15
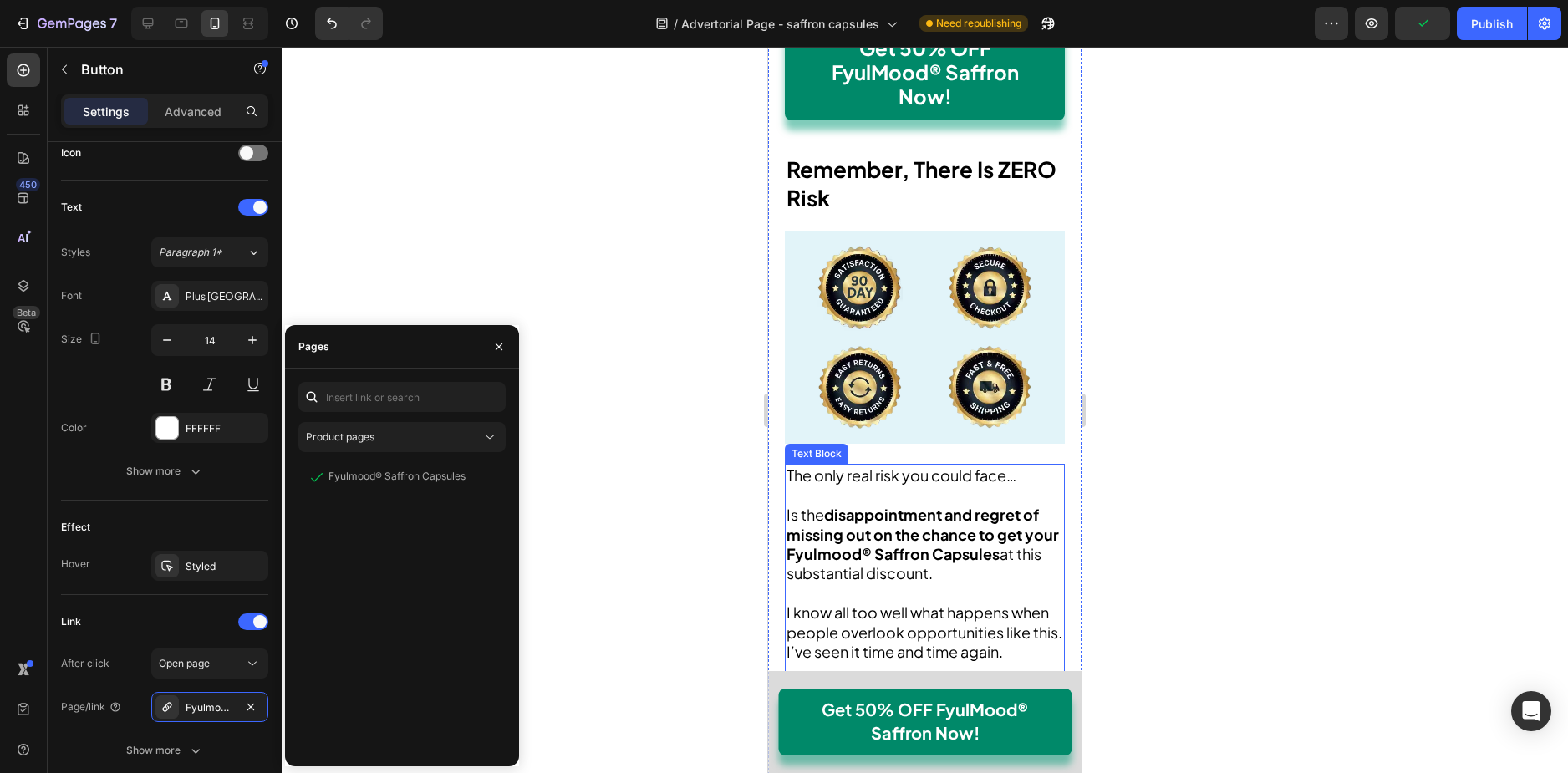
scroll to position [16488, 0]
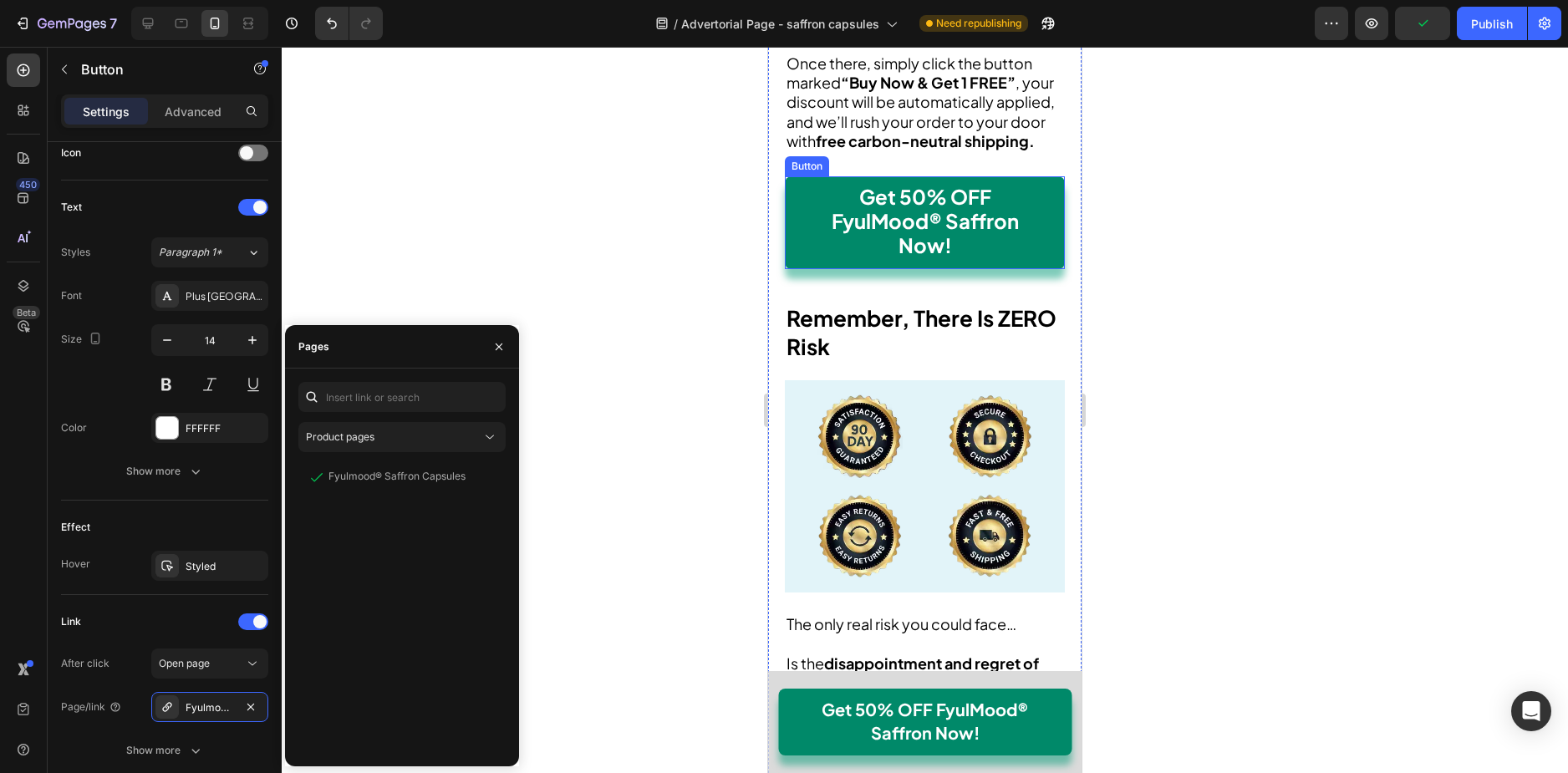
click at [803, 229] on button "Get 50% OFF FyulMood® Saffron Now!" at bounding box center [925, 223] width 280 height 94
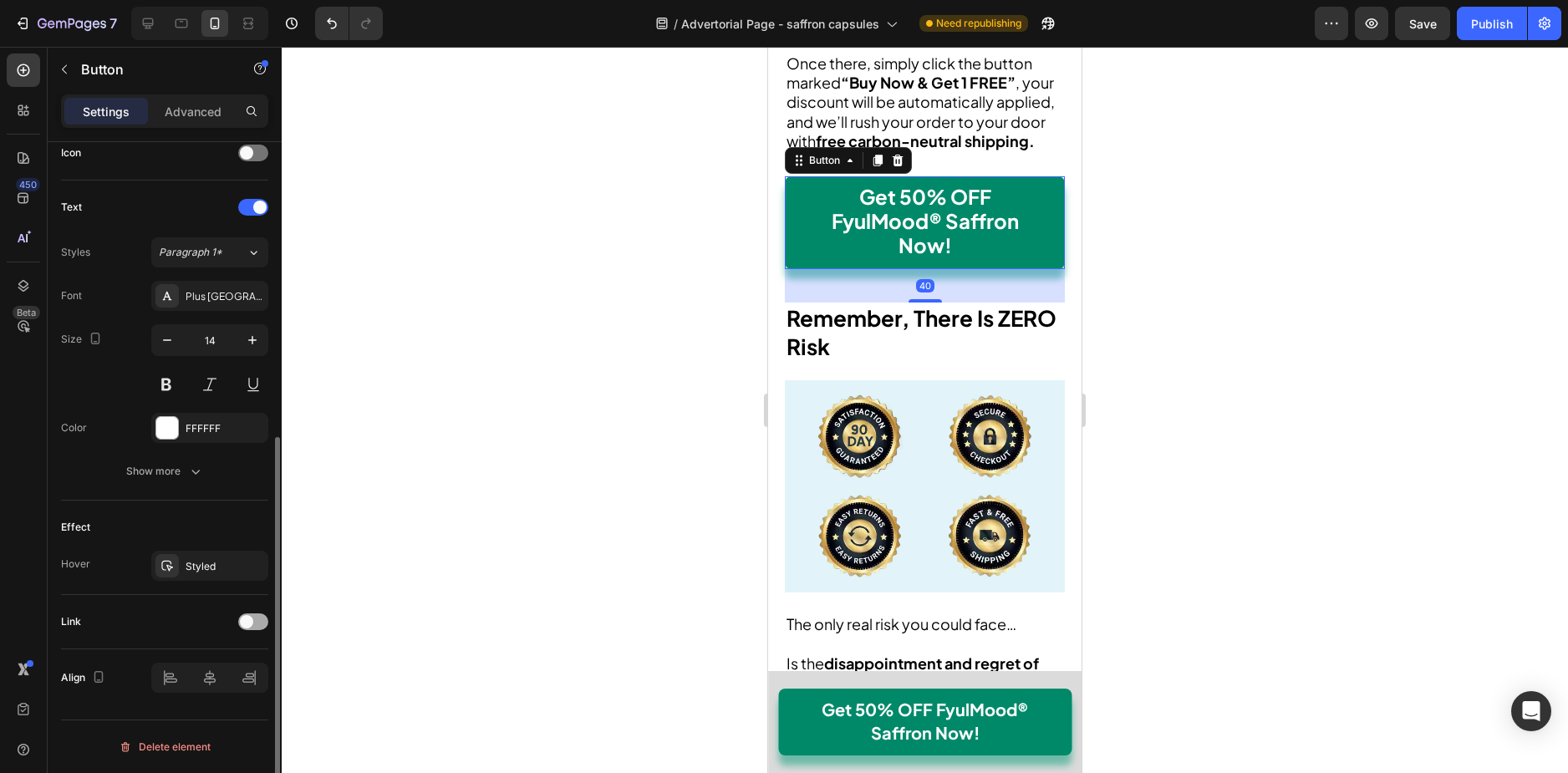
click at [241, 626] on span at bounding box center [246, 622] width 13 height 13
click at [217, 701] on div "No-pull-dog-harness" at bounding box center [210, 707] width 49 height 15
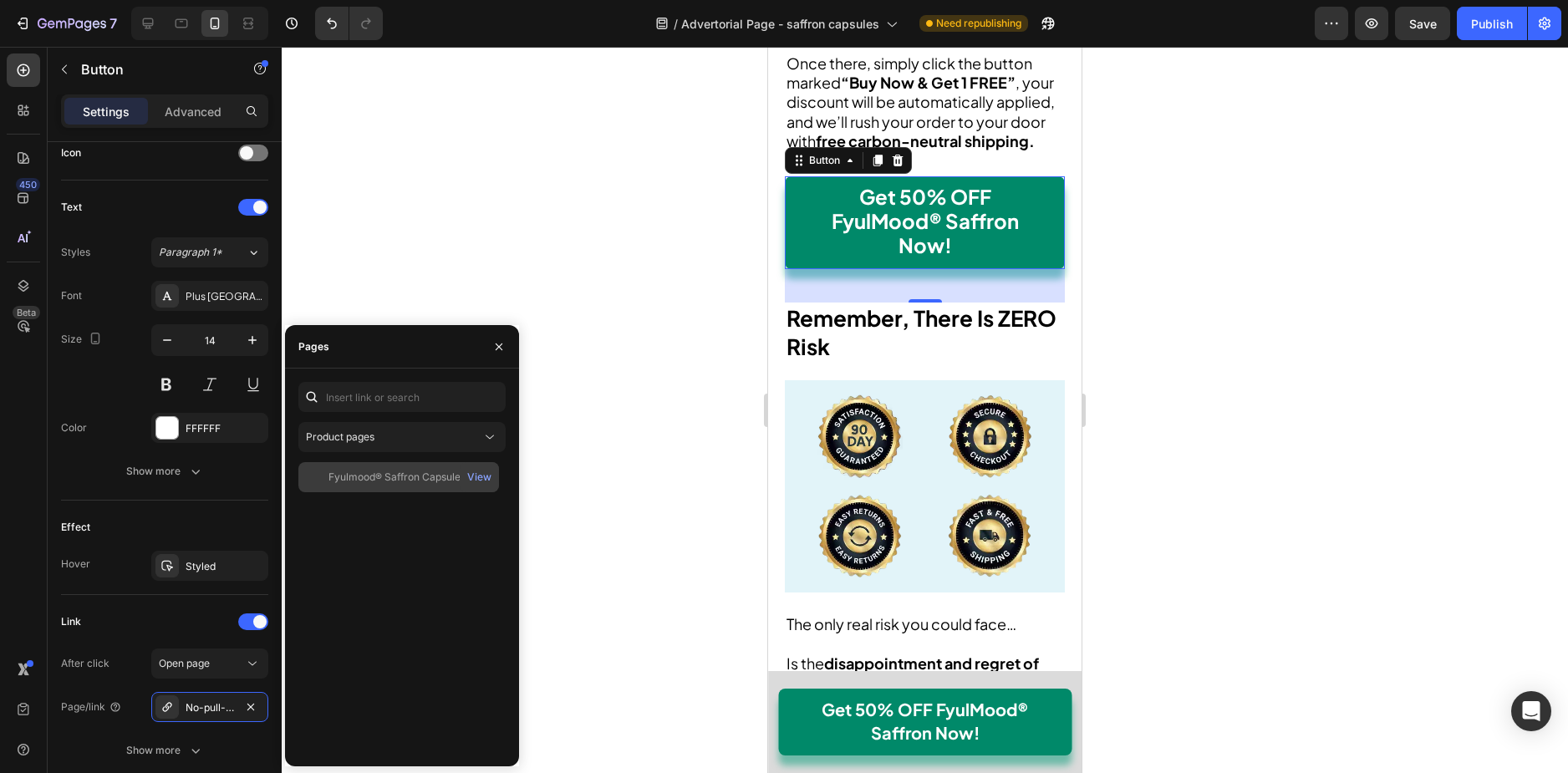
click at [381, 479] on div "Fyulmood® Saffron Capsules" at bounding box center [397, 477] width 137 height 15
click at [368, 481] on div "Fyulmood® Saffron Capsules" at bounding box center [397, 476] width 137 height 15
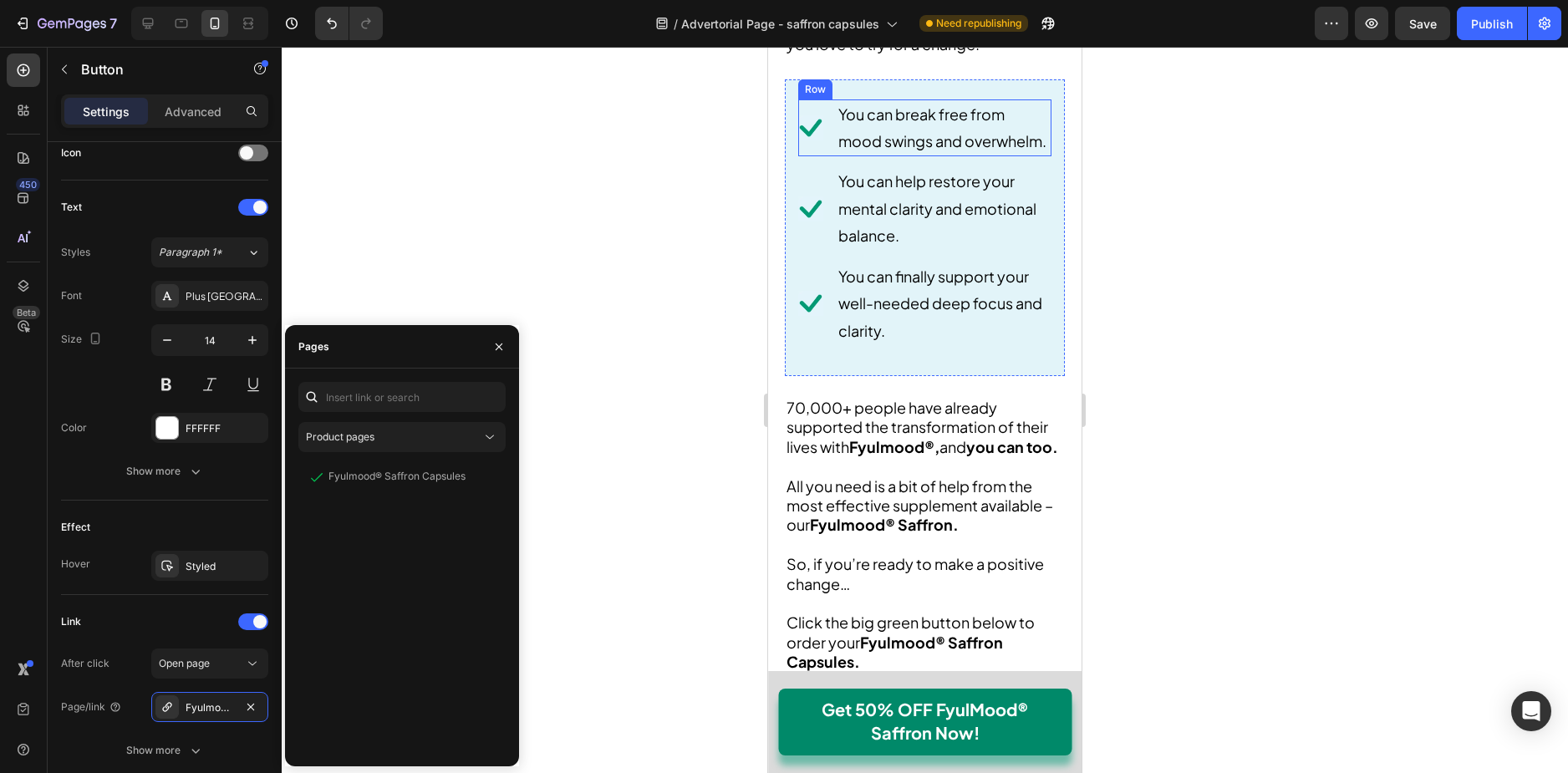
scroll to position [19079, 0]
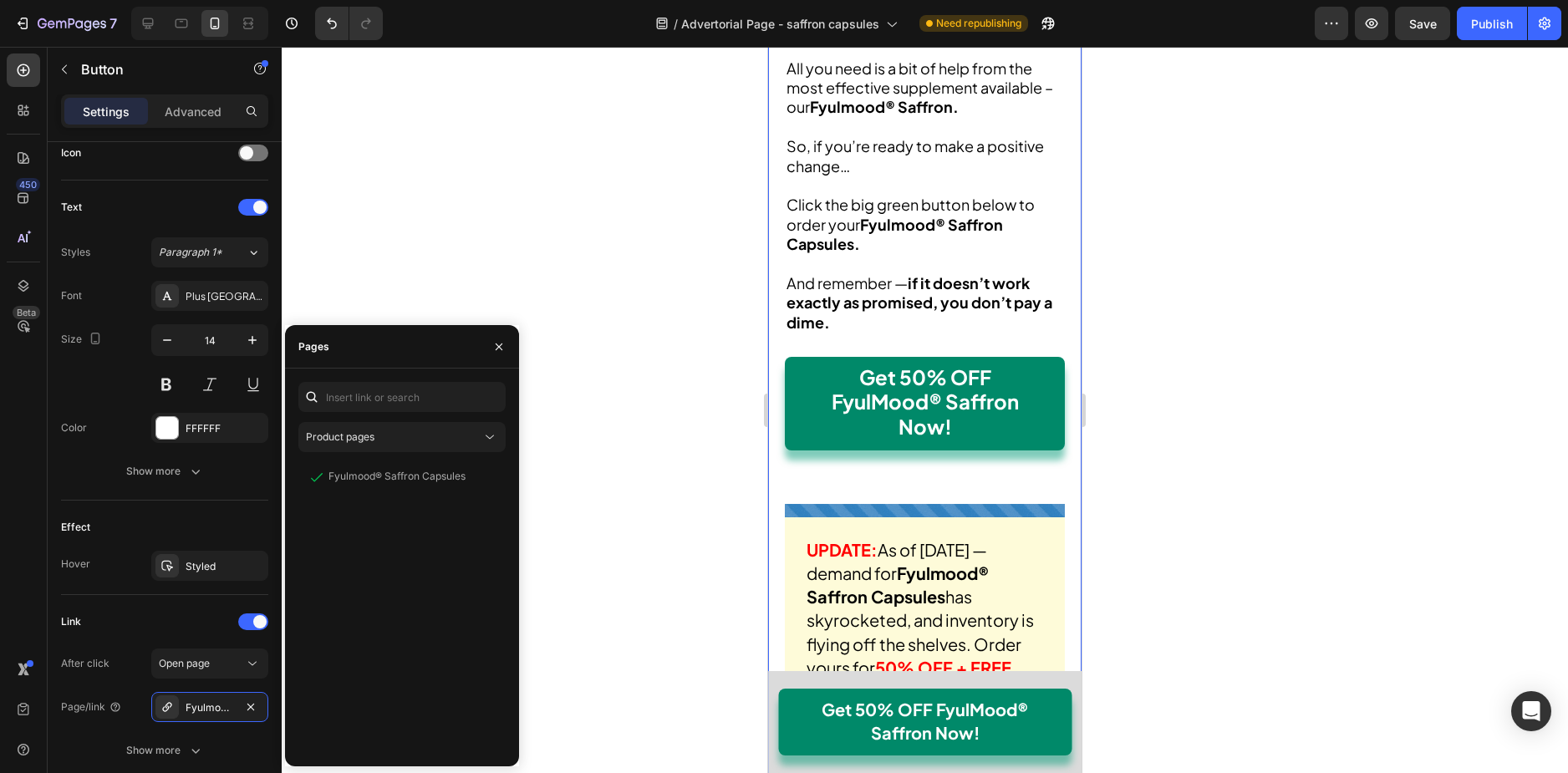
click at [801, 451] on button "Get 50% OFF FyulMood® Saffron Now!" at bounding box center [925, 404] width 280 height 94
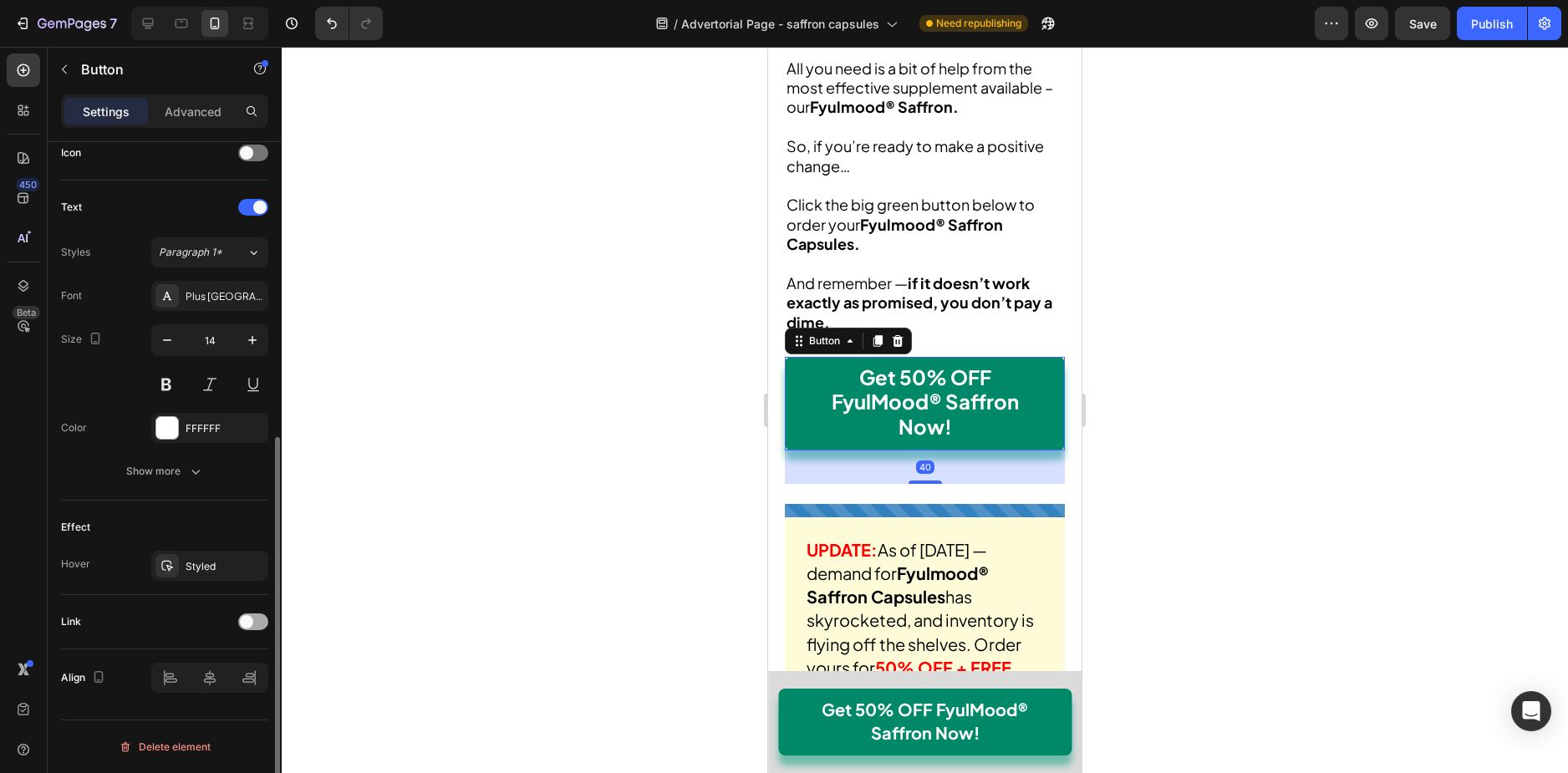
click at [244, 619] on span at bounding box center [246, 622] width 13 height 13
click at [241, 711] on button "button" at bounding box center [251, 707] width 20 height 20
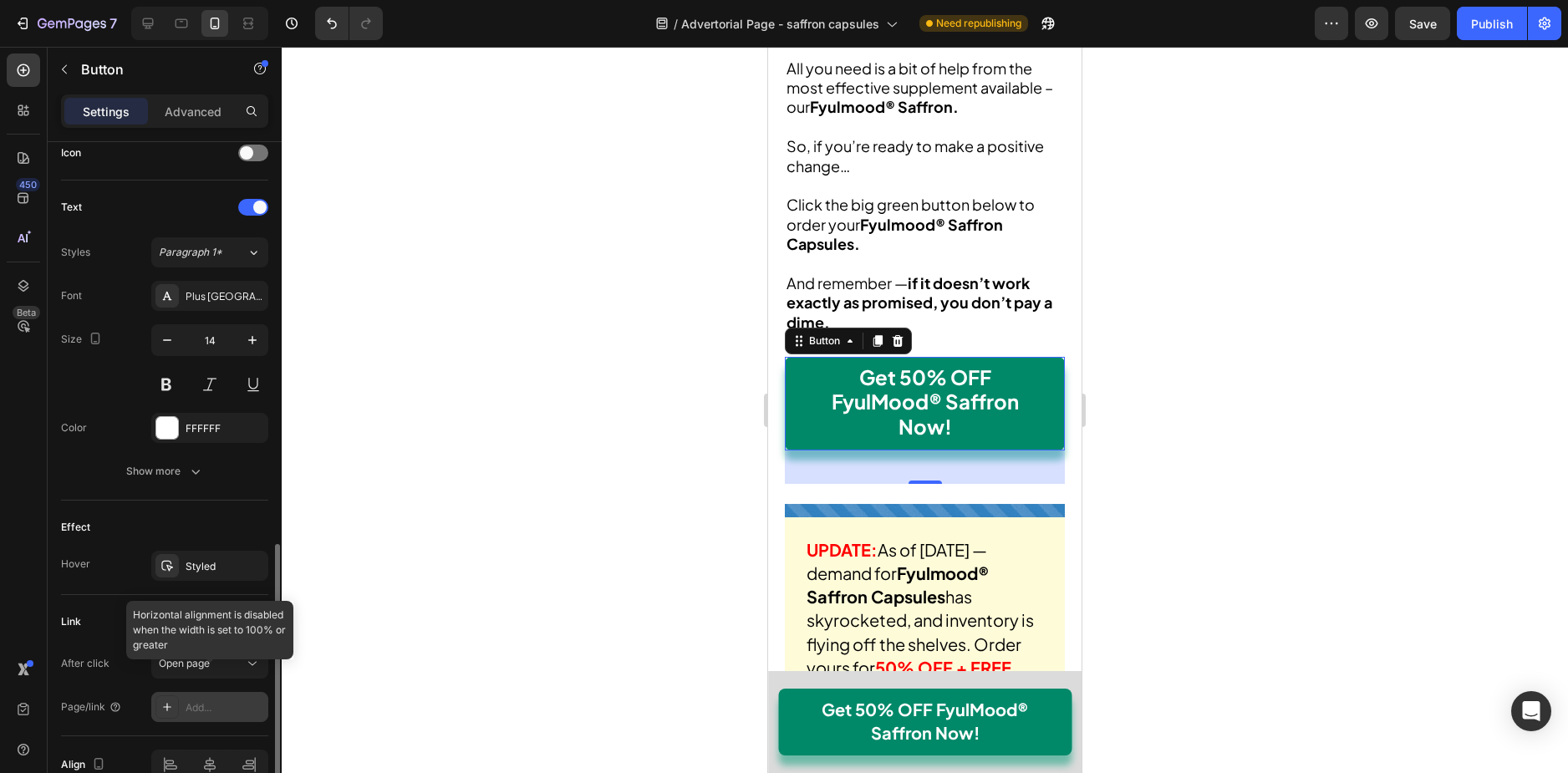
scroll to position [604, 0]
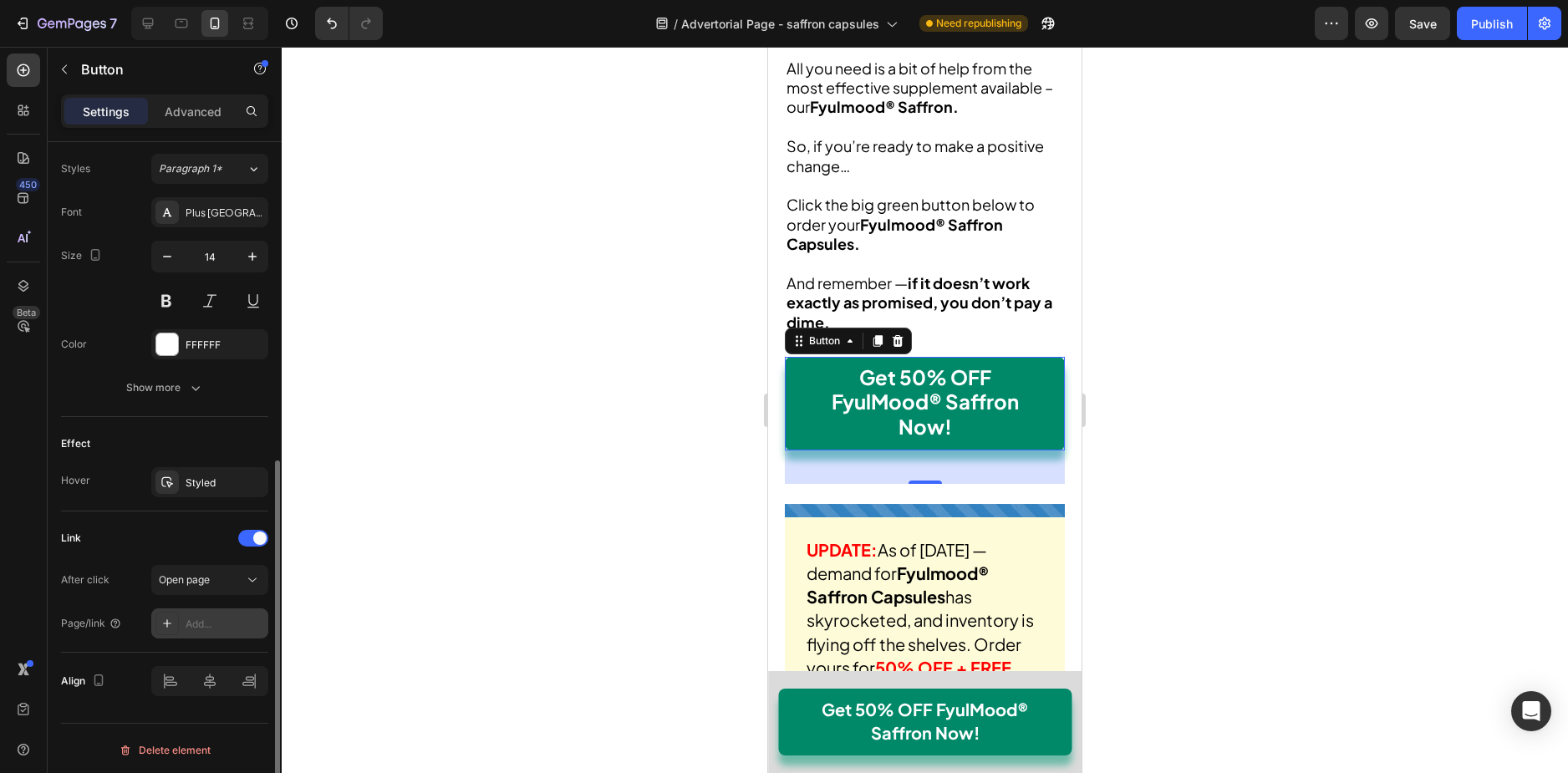
click at [231, 621] on div "Add..." at bounding box center [225, 624] width 79 height 15
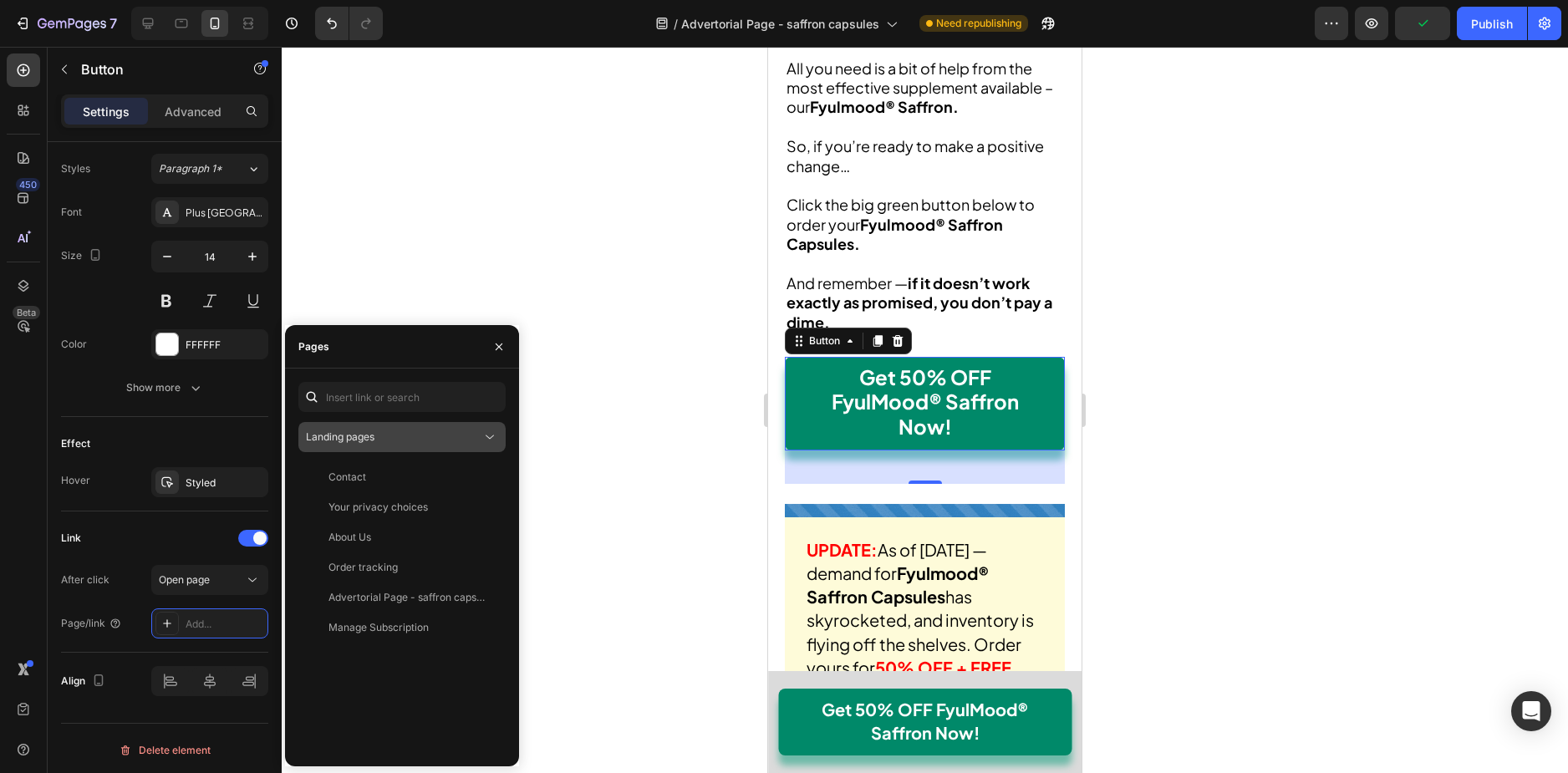
click at [347, 434] on span "Landing pages" at bounding box center [340, 437] width 69 height 13
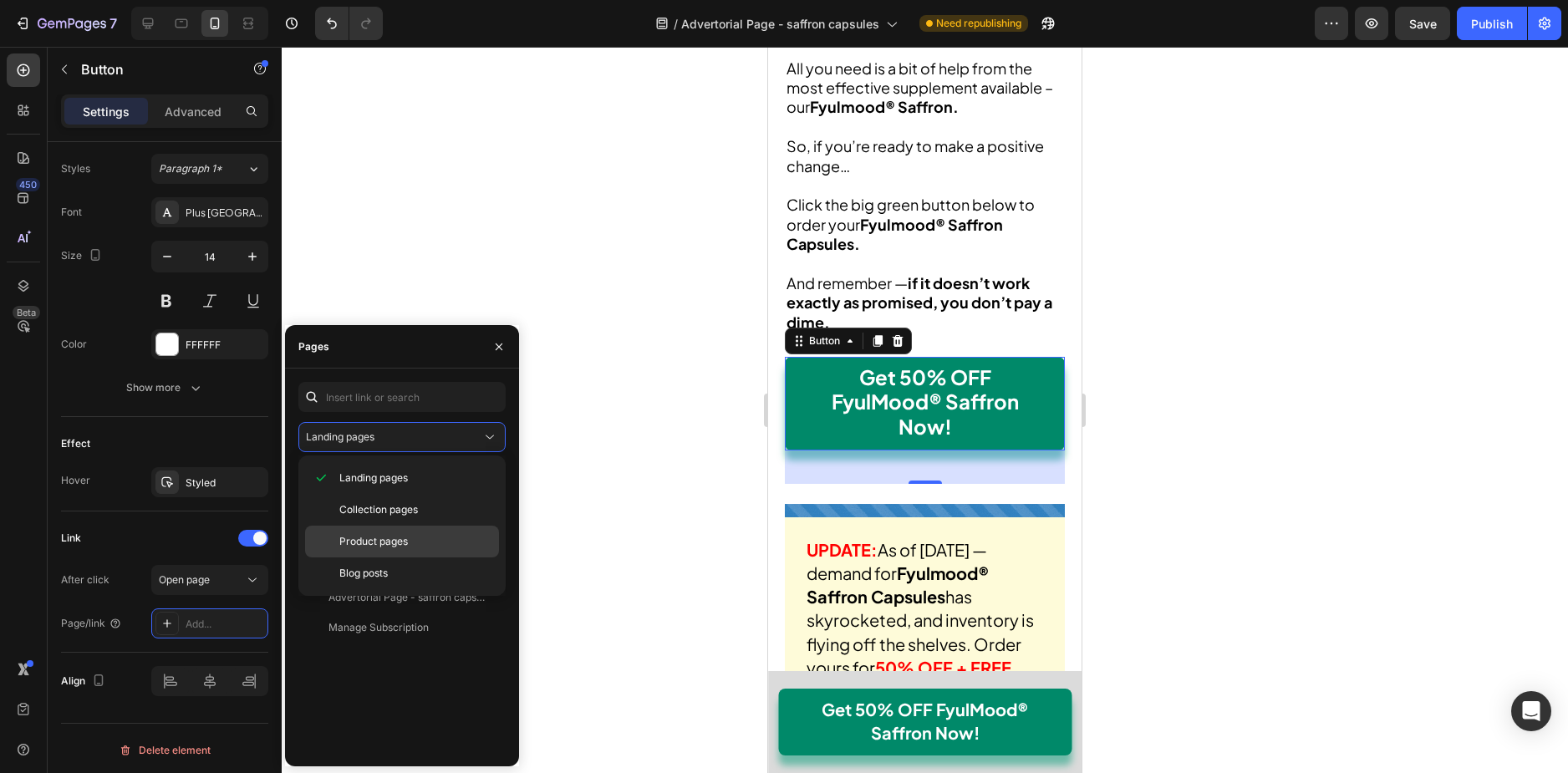
click at [358, 534] on span "Product pages" at bounding box center [373, 541] width 69 height 15
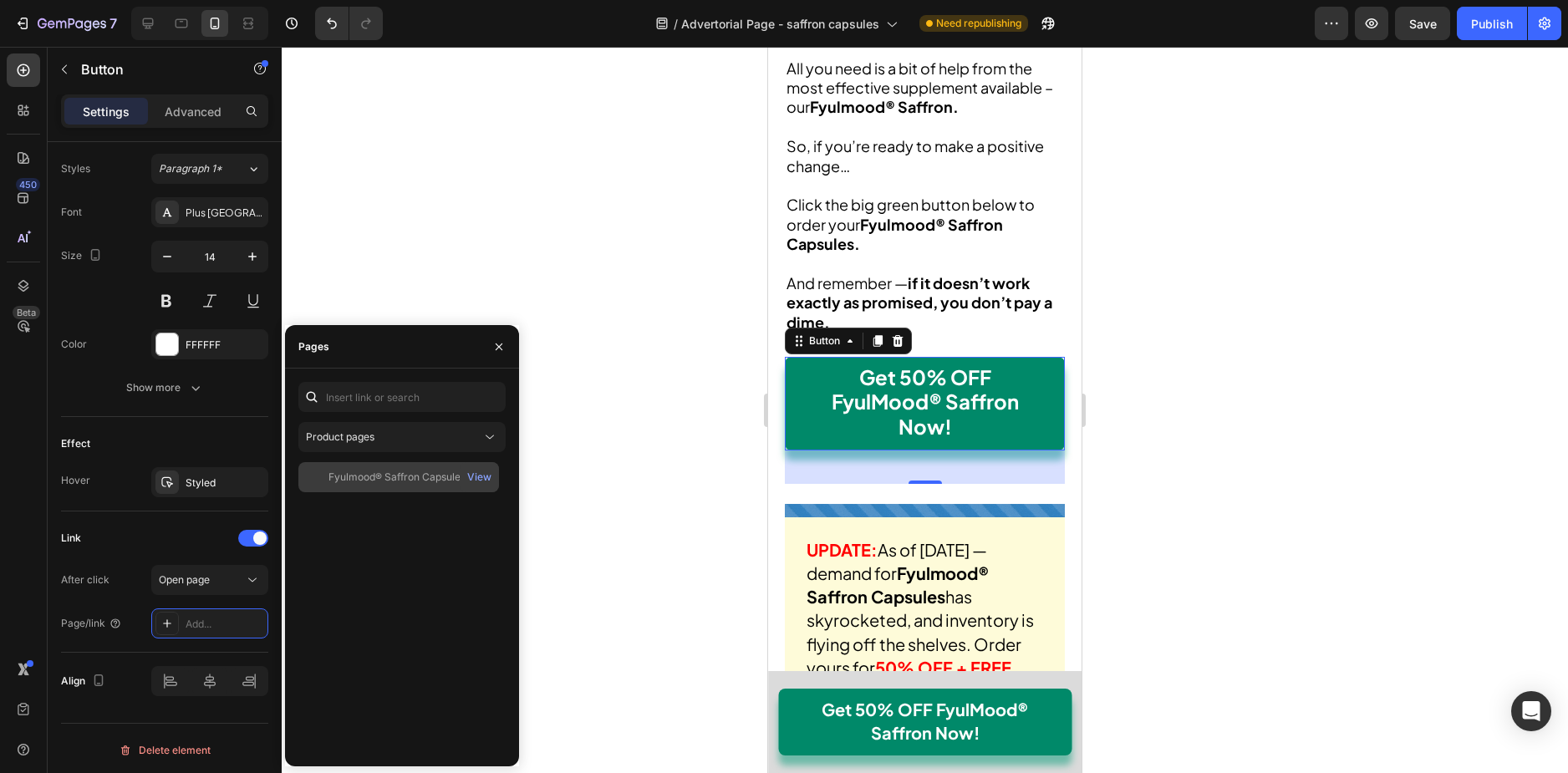
click at [365, 485] on div "Fyulmood® Saffron Capsules View" at bounding box center [399, 478] width 201 height 30
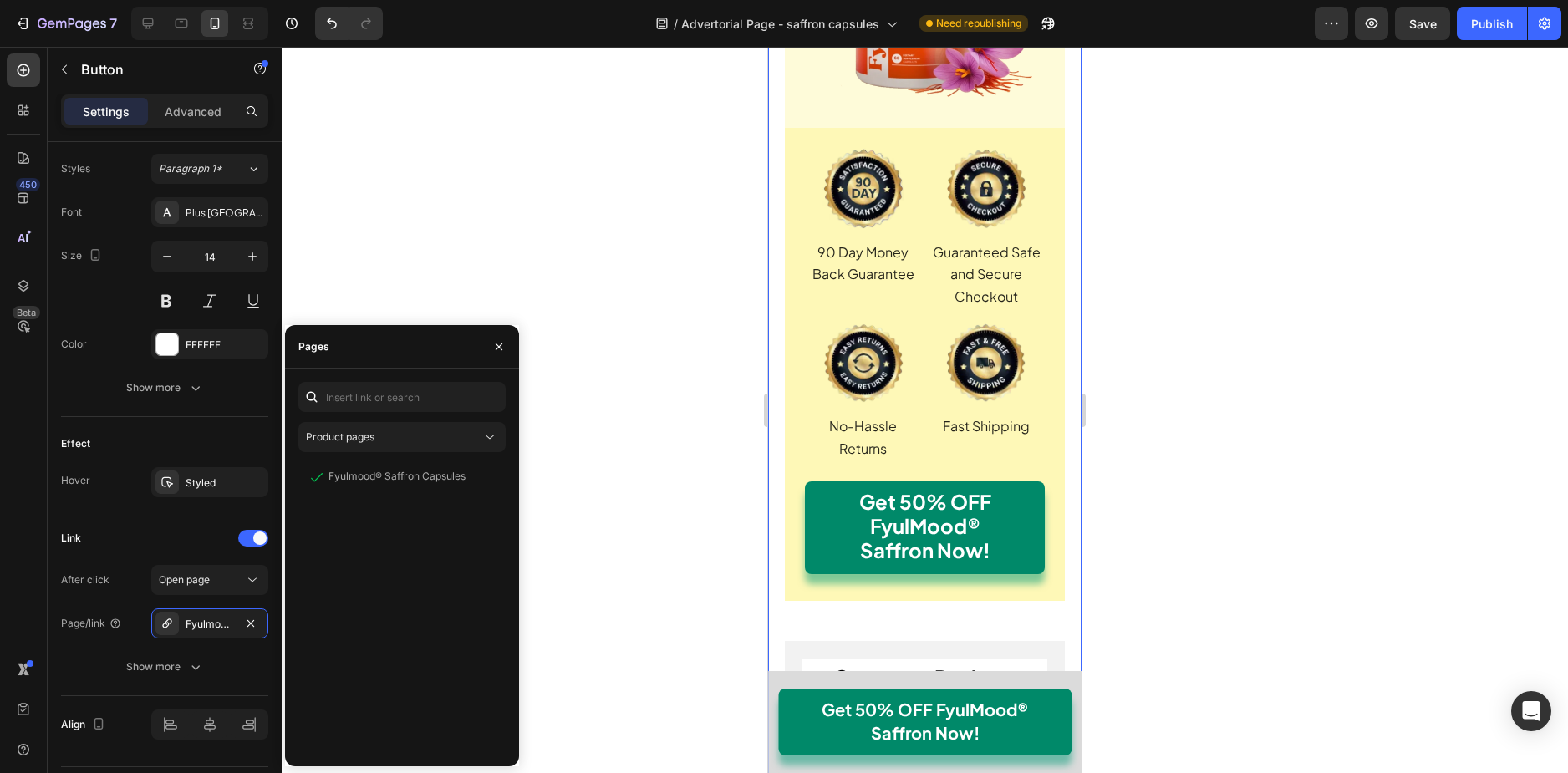
scroll to position [20500, 0]
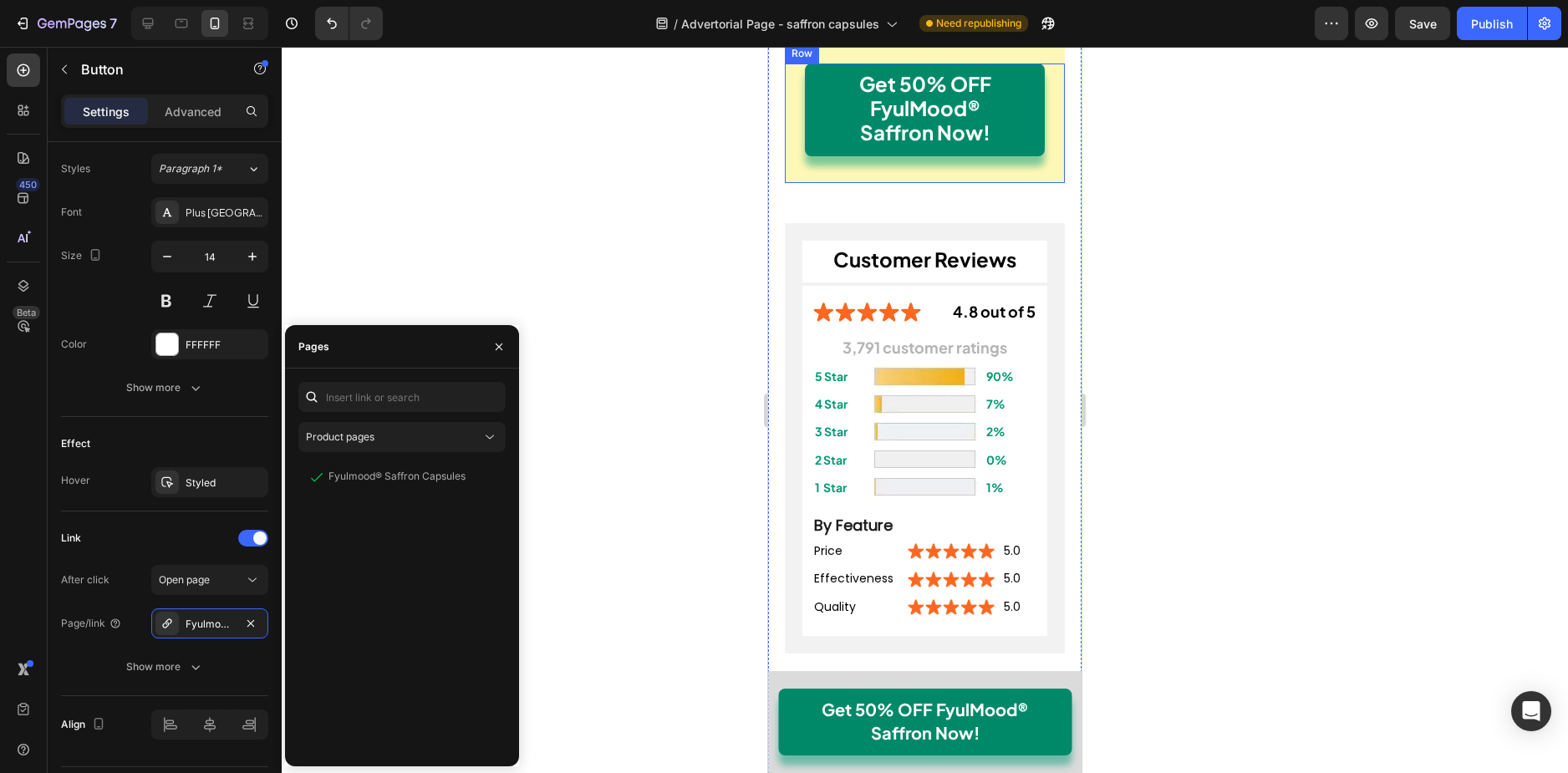
click at [814, 157] on button "Get 50% OFF FyulMood® Saffron Now!" at bounding box center [924, 110] width 240 height 94
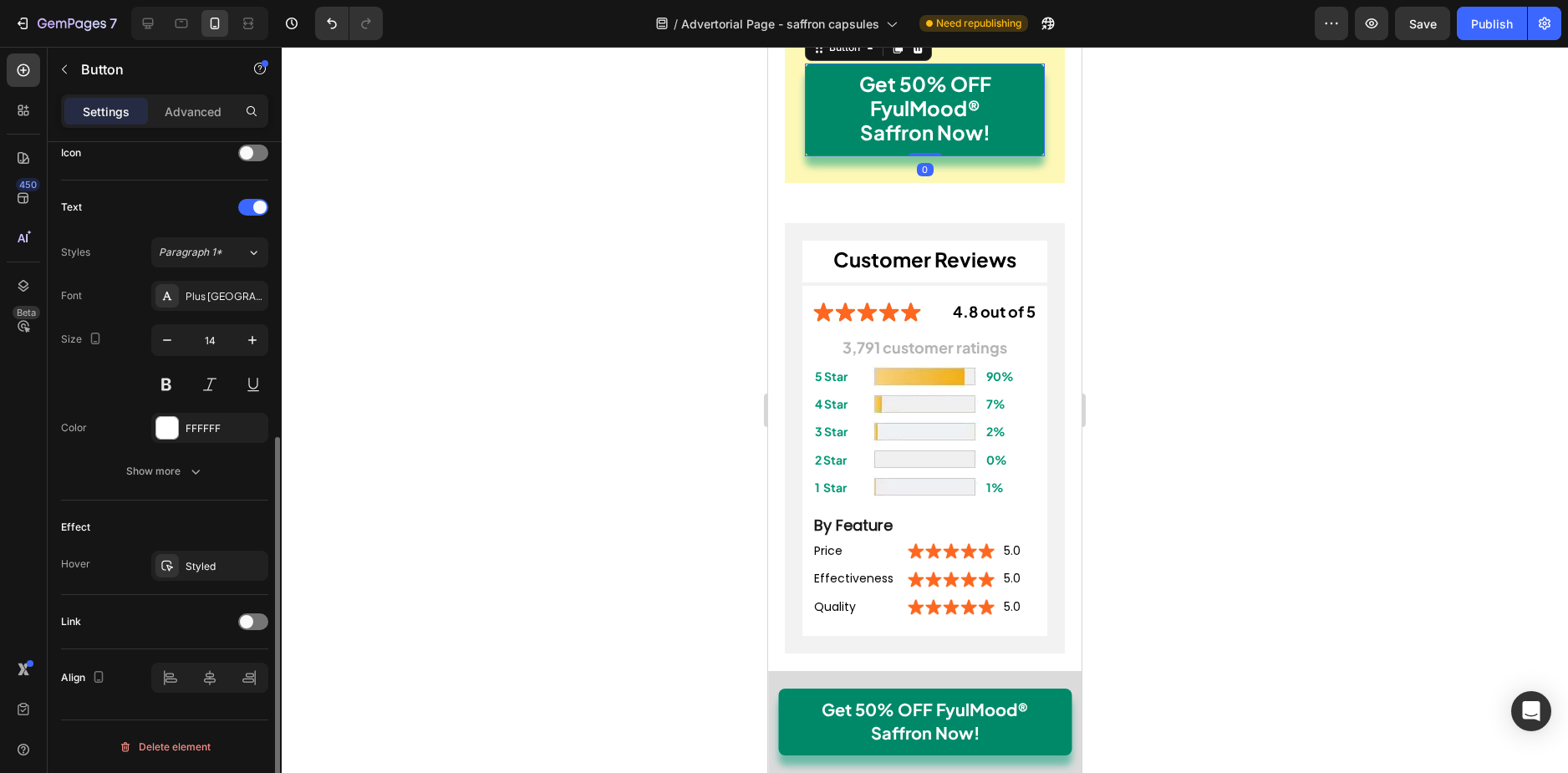
click at [250, 610] on div "Link" at bounding box center [164, 622] width 207 height 27
click at [250, 617] on span at bounding box center [246, 622] width 13 height 13
click at [207, 699] on div "No-pull-dog-harness" at bounding box center [210, 707] width 117 height 30
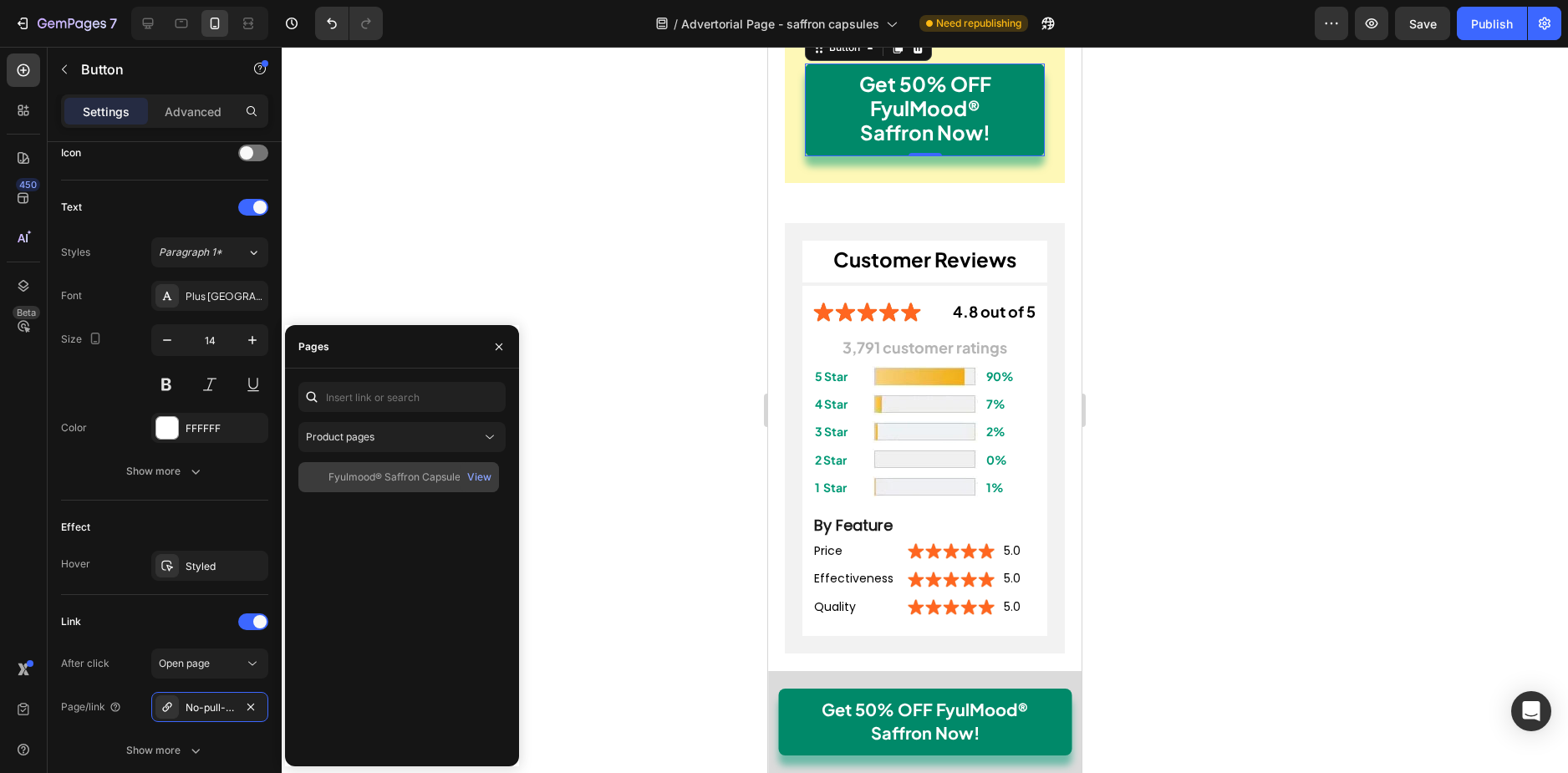
click at [364, 469] on div "Fyulmood® Saffron Capsules View" at bounding box center [399, 478] width 201 height 30
click at [682, 499] on div at bounding box center [924, 410] width 1286 height 726
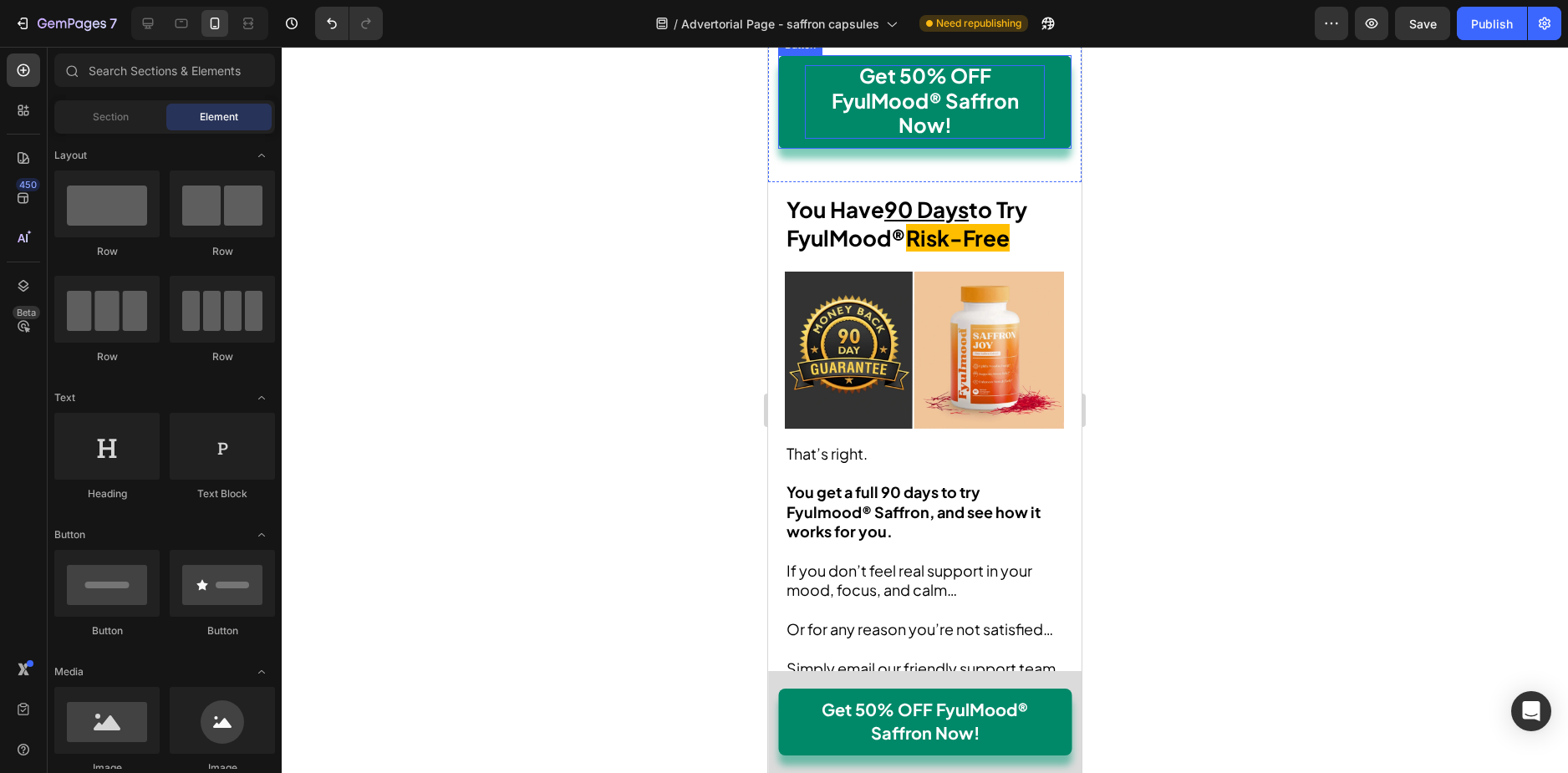
scroll to position [14565, 0]
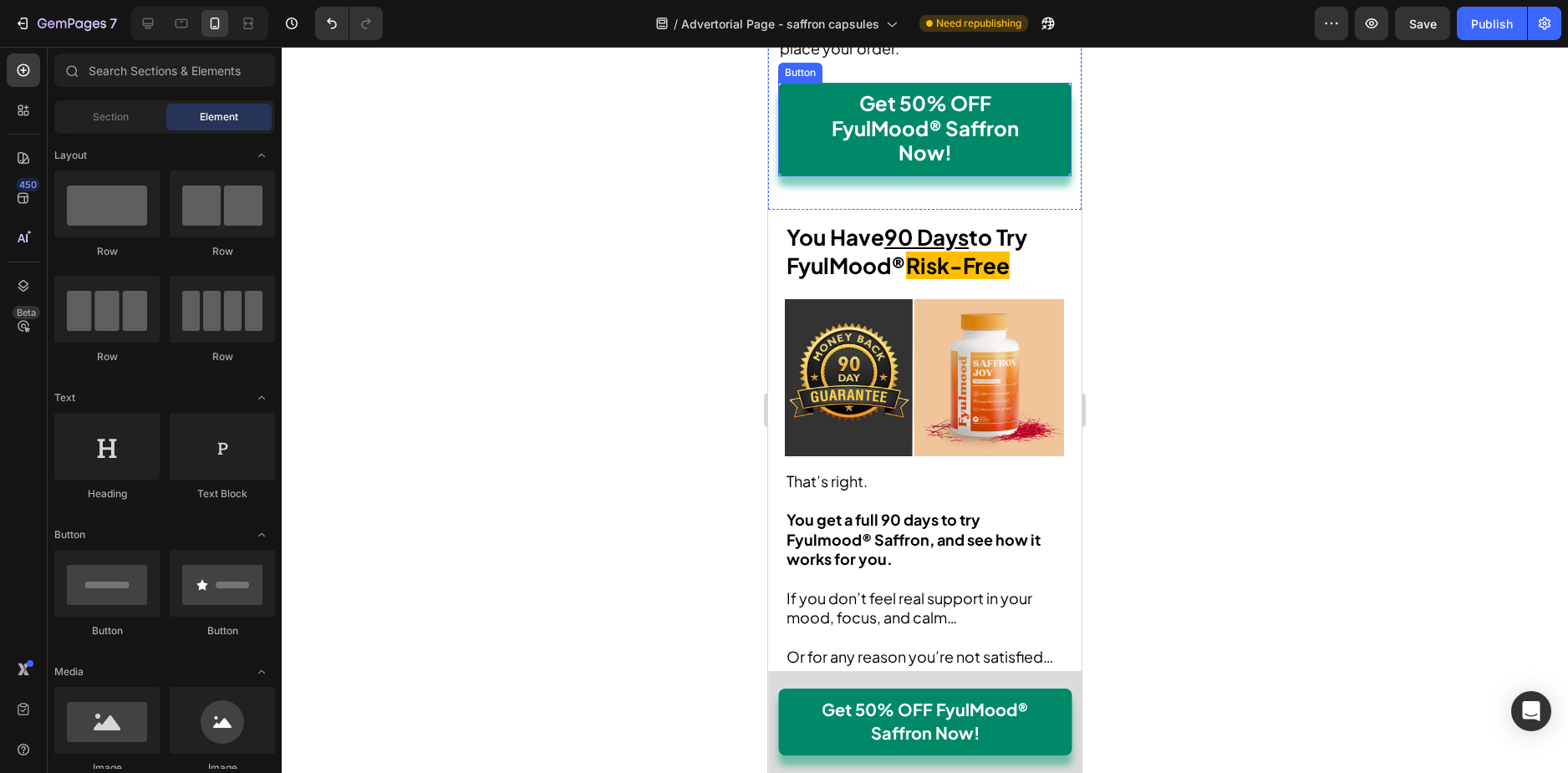
click at [793, 176] on link "Get 50% OFF FyulMood® Saffron Now!" at bounding box center [924, 129] width 293 height 94
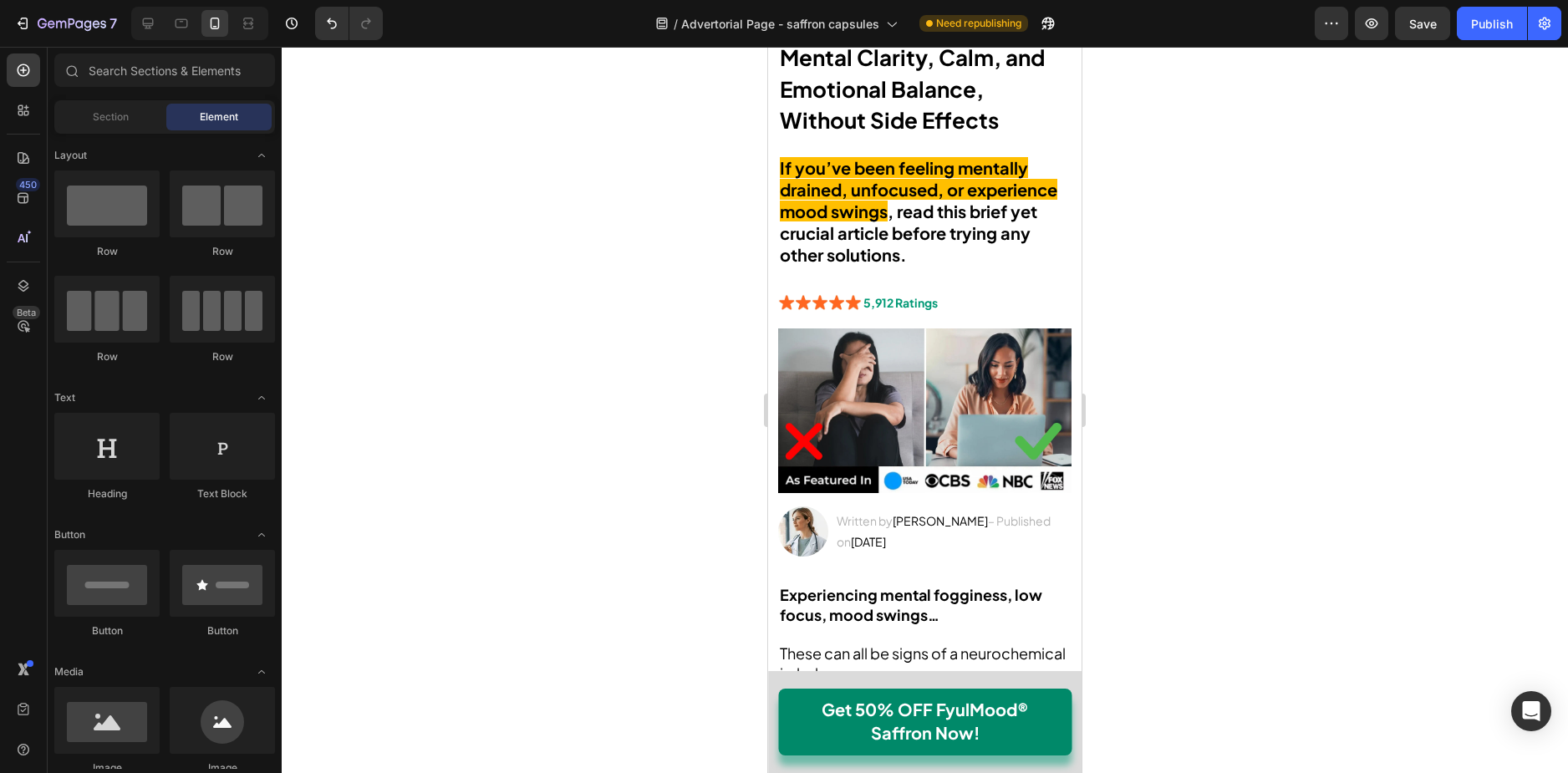
scroll to position [0, 0]
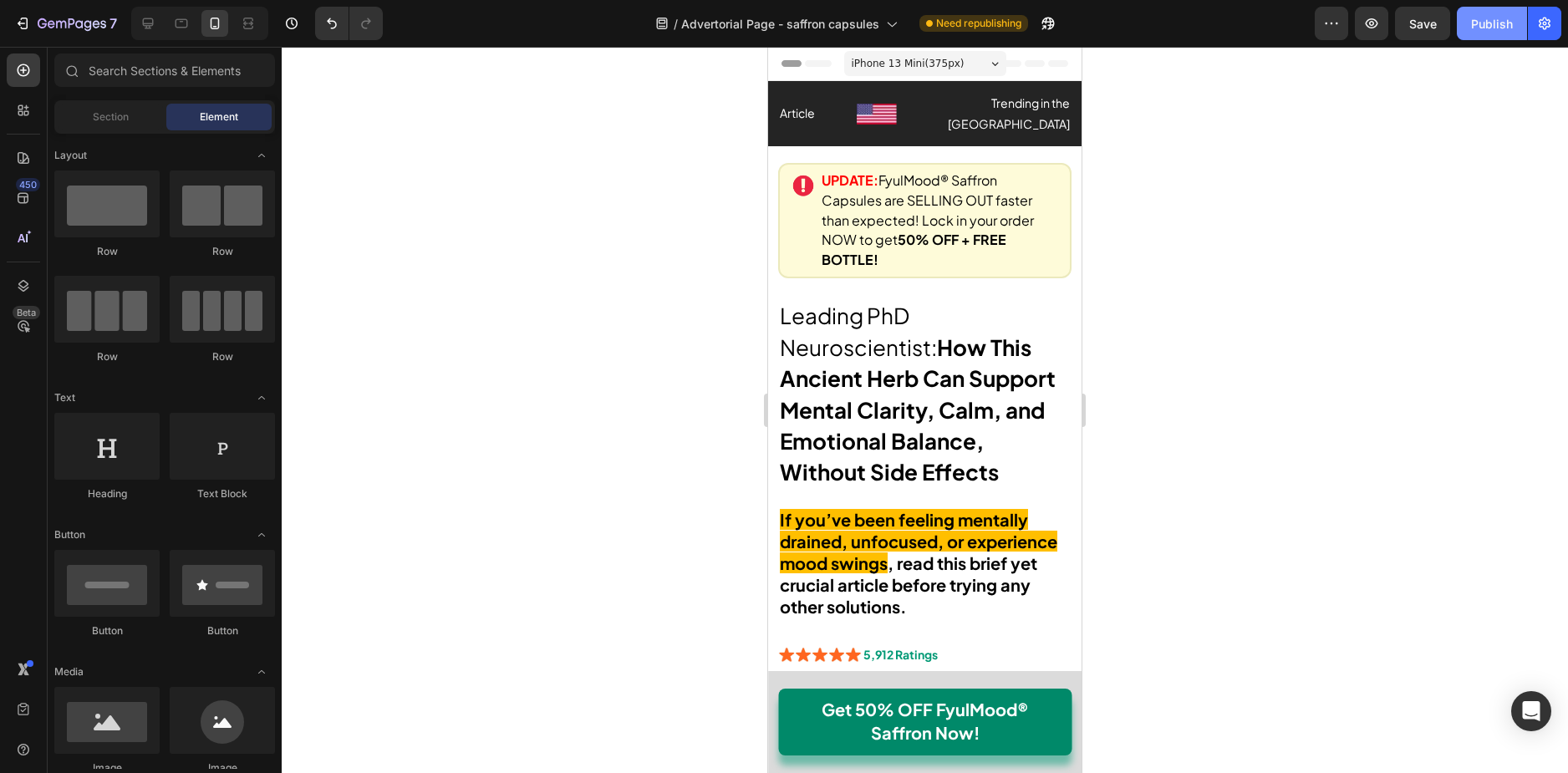
click at [1474, 19] on div "Publish" at bounding box center [1491, 24] width 42 height 18
click at [906, 231] on strong "50% OFF + FREE BOTTLE!" at bounding box center [914, 250] width 185 height 38
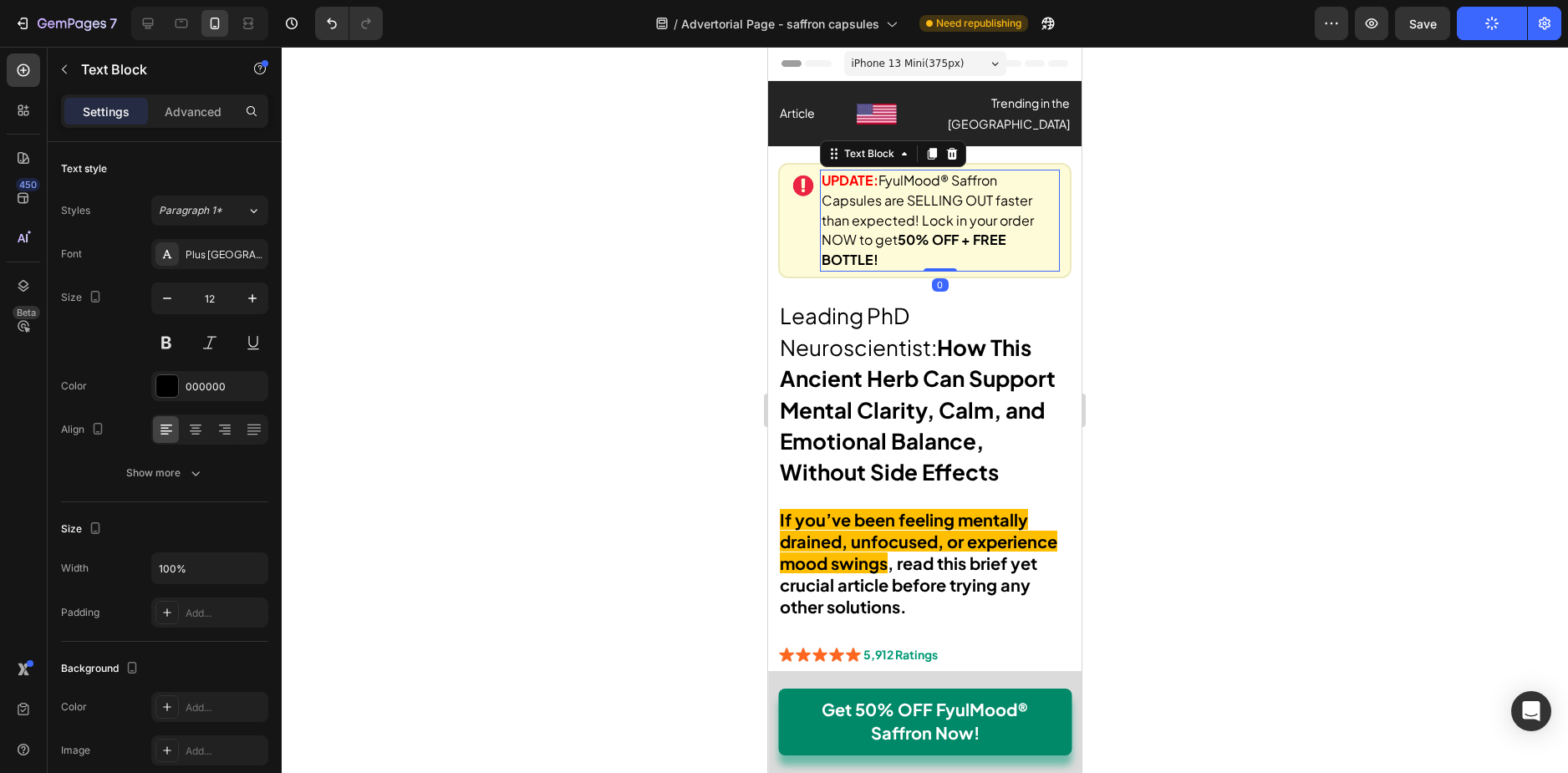
click at [905, 207] on span "FyulMood® Saffron Capsules are SELLING OUT faster than expected! Lock in your o…" at bounding box center [927, 219] width 212 height 97
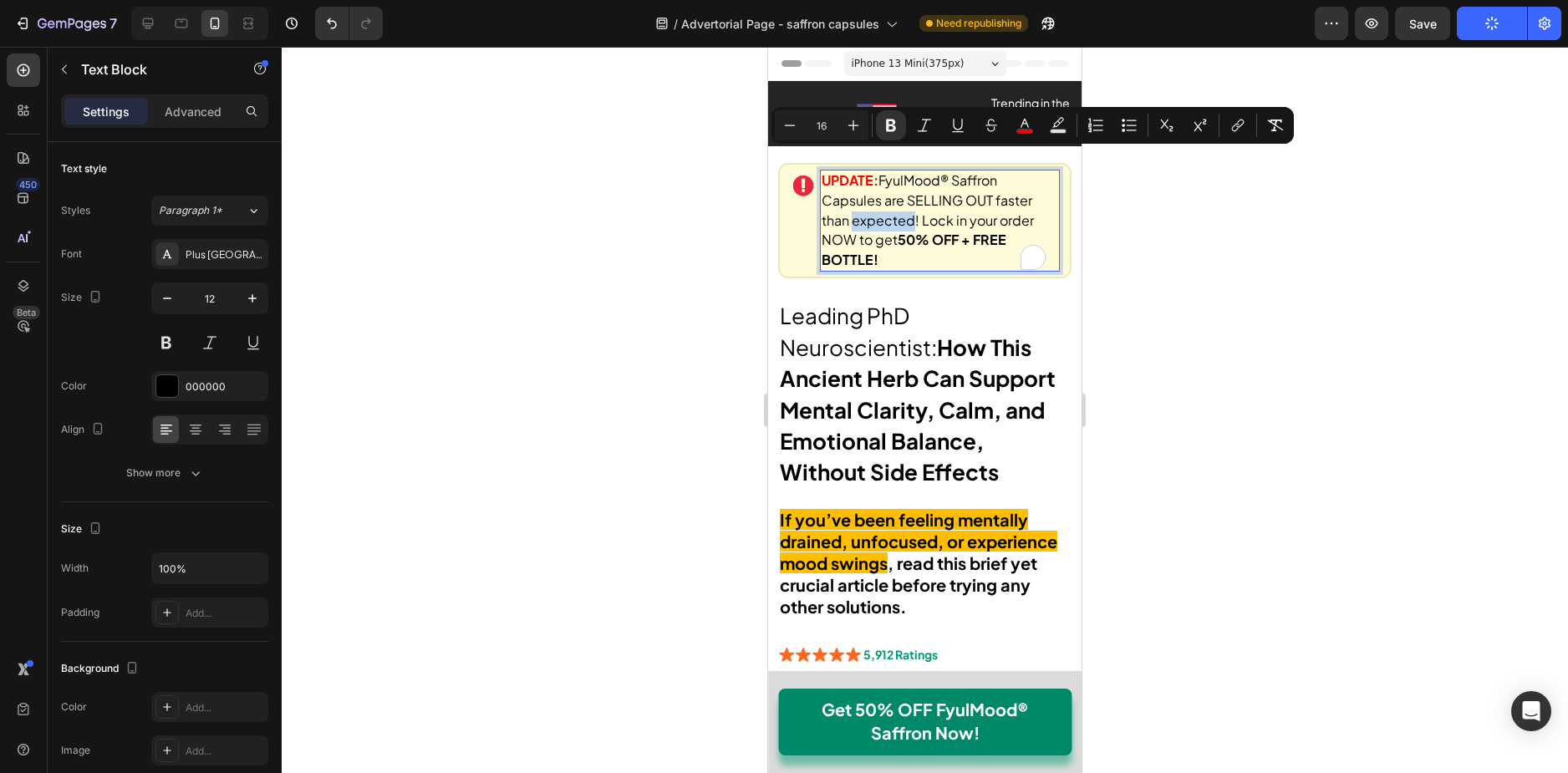
click at [976, 171] on span "FyulMood® Saffron Capsules are SELLING OUT faster than expected! Lock in your o…" at bounding box center [927, 219] width 212 height 97
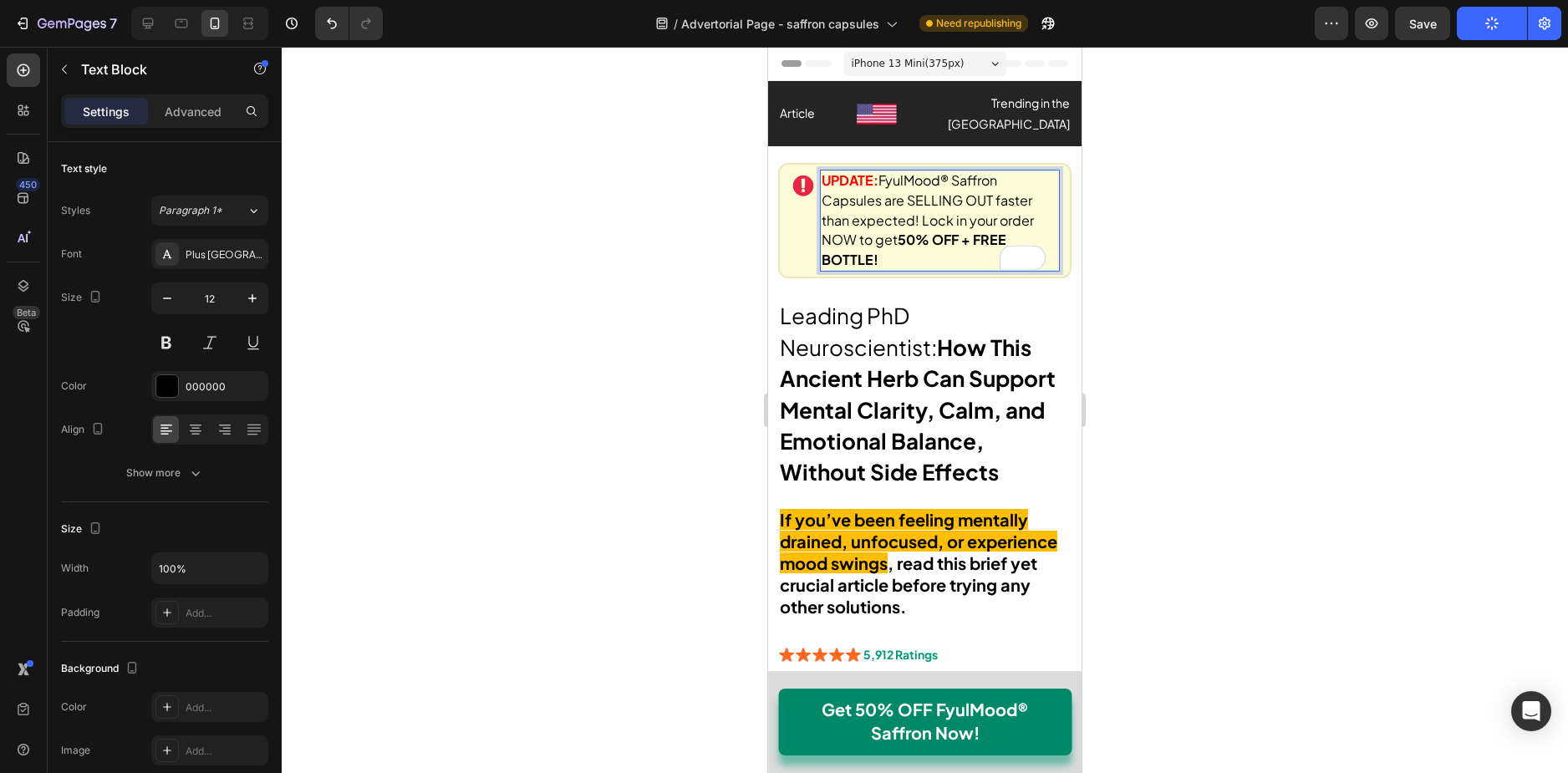
click at [841, 181] on span "FyulMood® Saffron Capsules are SELLING OUT faster than expected! Lock in your o…" at bounding box center [927, 219] width 212 height 97
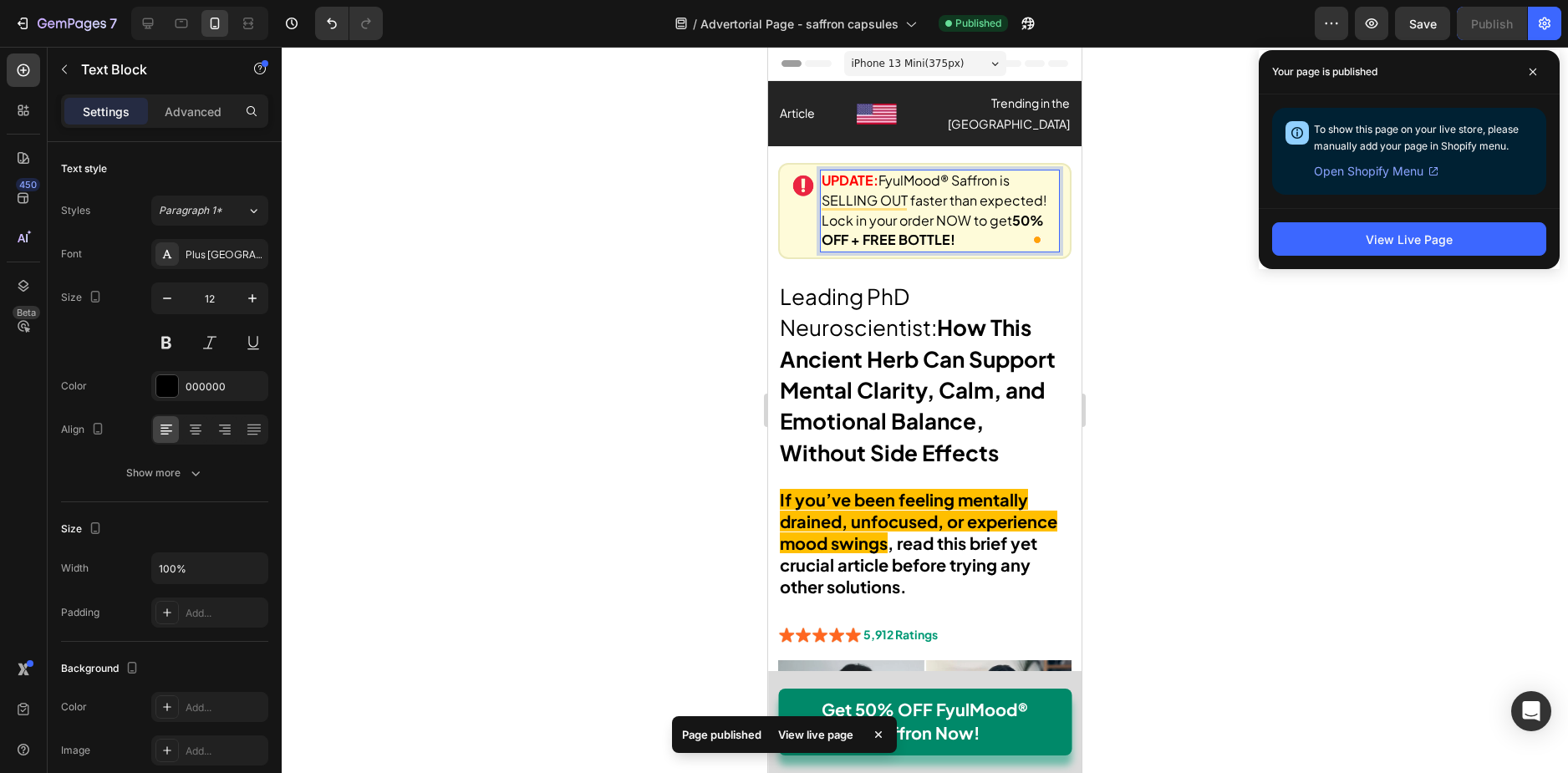
click at [986, 193] on span "FyulMood® Saffron is SELLING OUT faster than expected! Lock in your order NOW t…" at bounding box center [934, 209] width 226 height 77
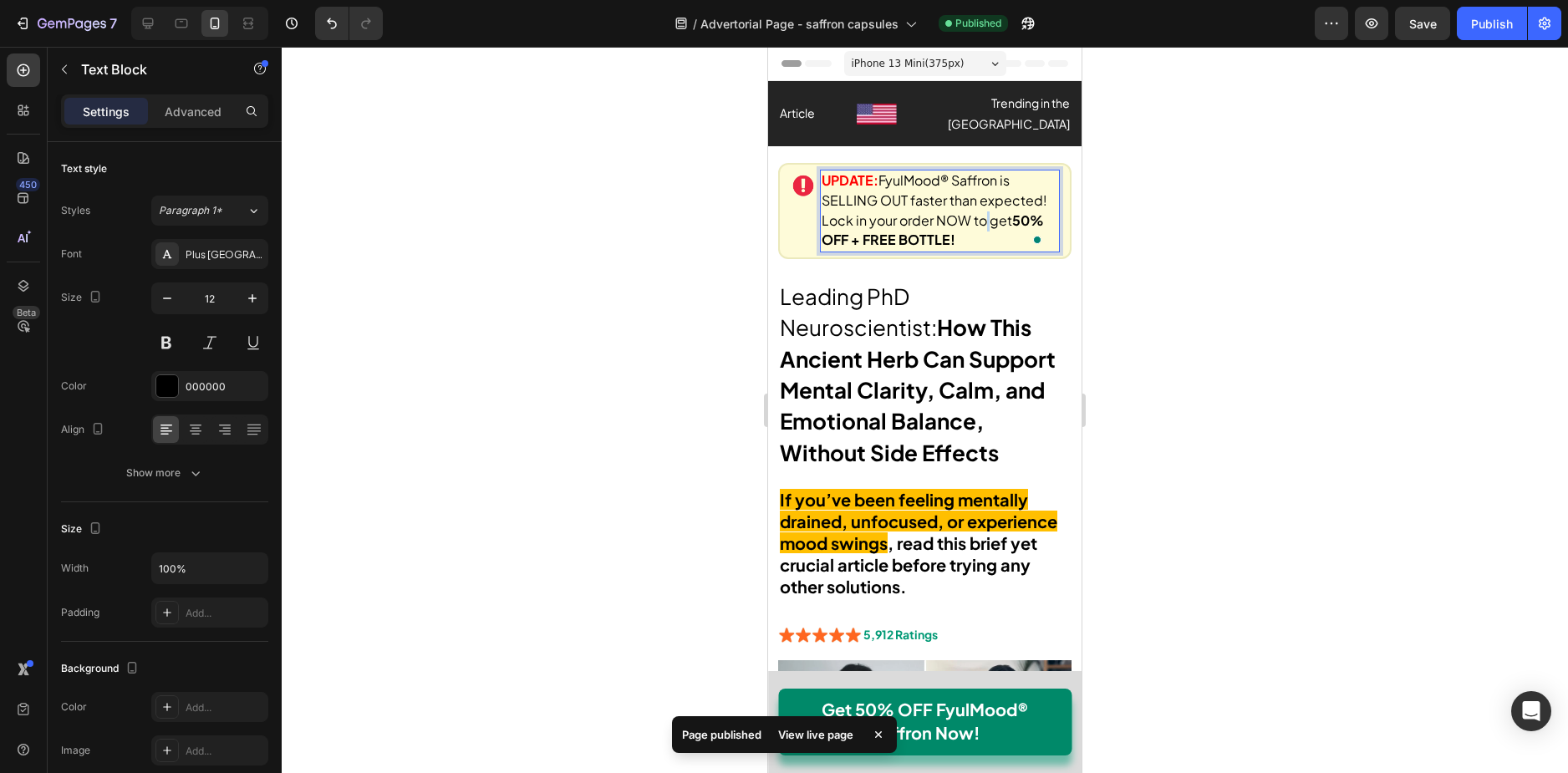
click at [986, 193] on span "FyulMood® Saffron is SELLING OUT faster than expected! Lock in your order NOW t…" at bounding box center [934, 209] width 226 height 77
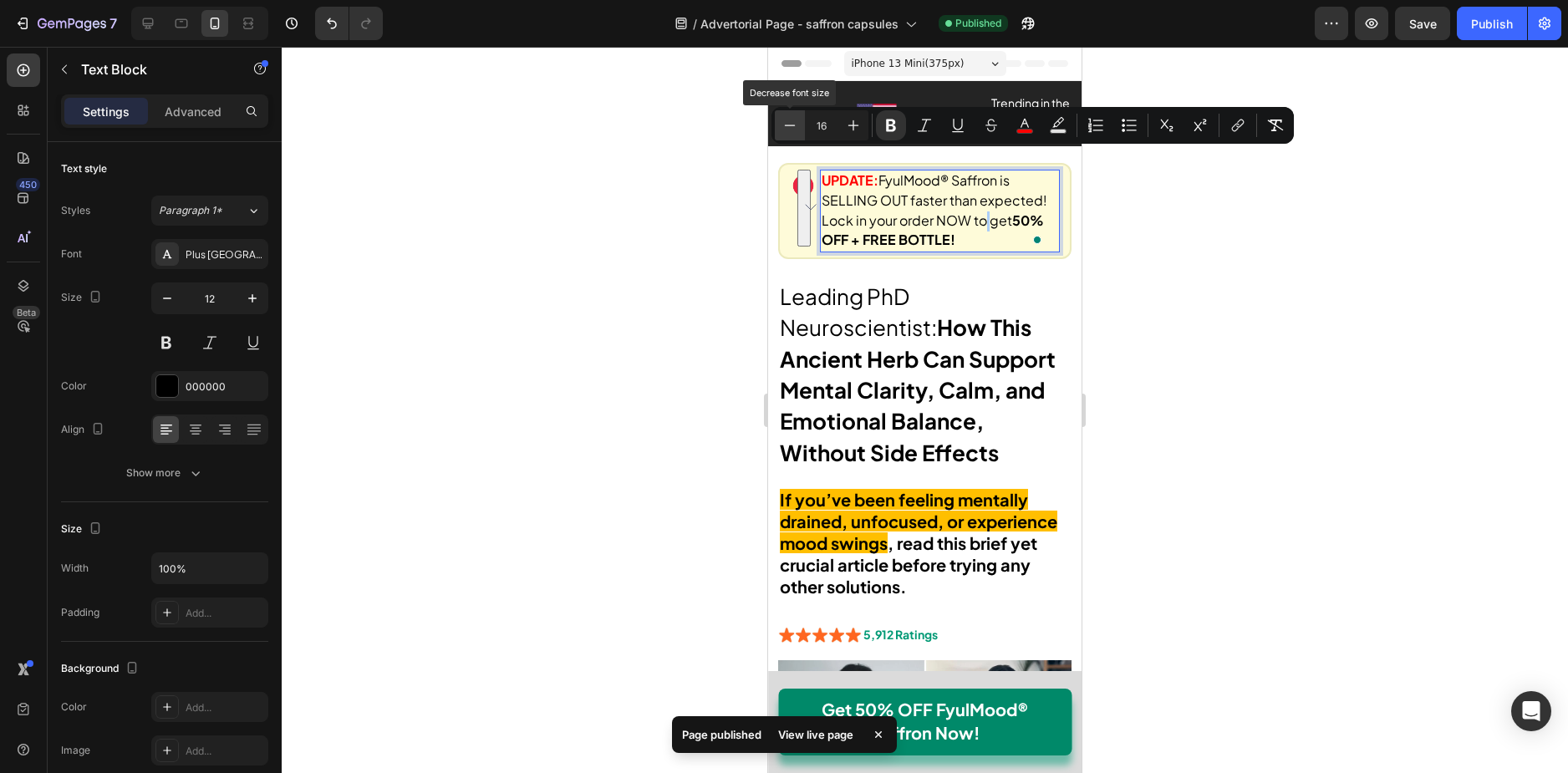
click at [792, 125] on icon "Editor contextual toolbar" at bounding box center [789, 124] width 11 height 1
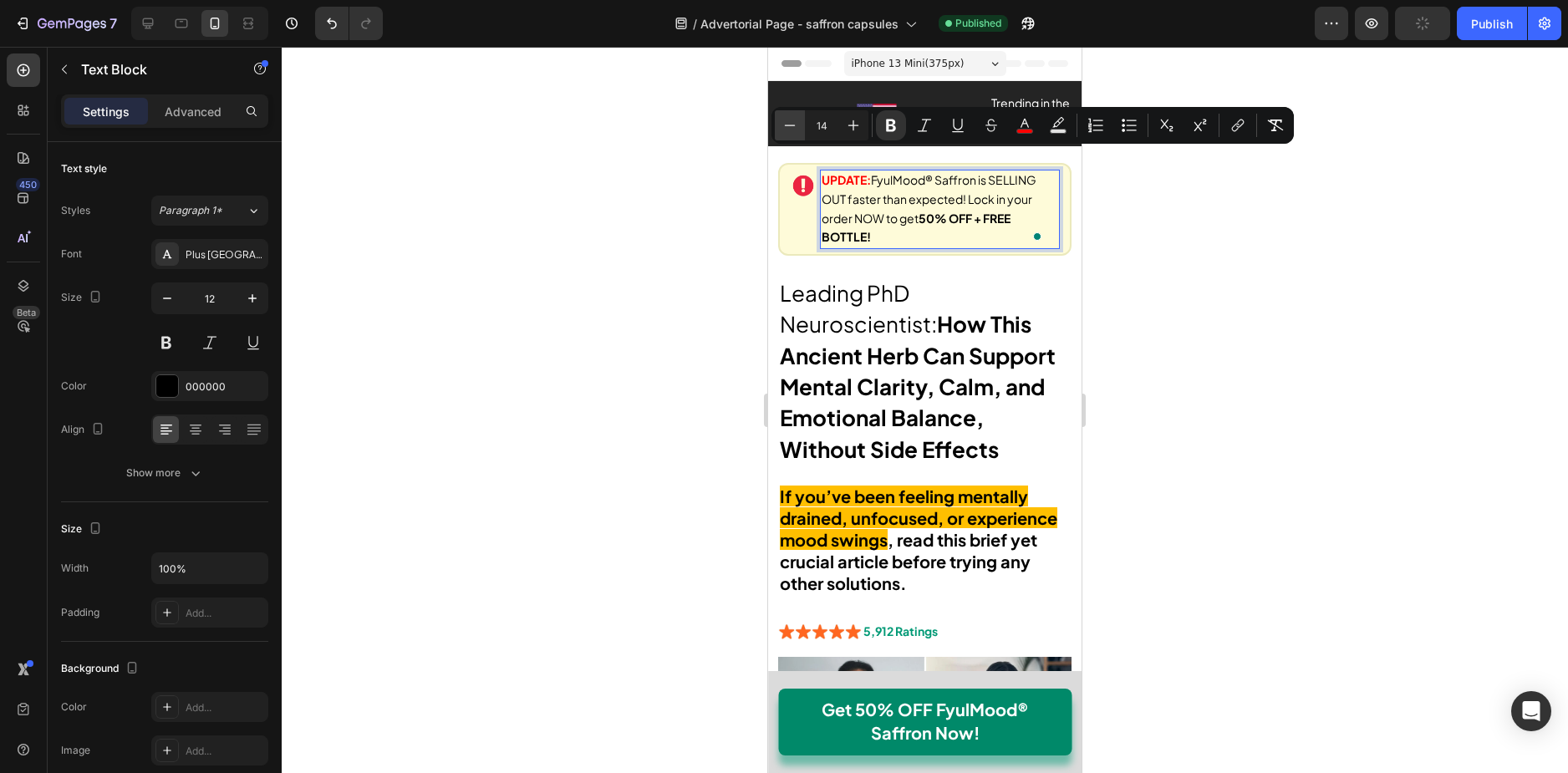
click at [796, 127] on icon "Editor contextual toolbar" at bounding box center [789, 125] width 17 height 17
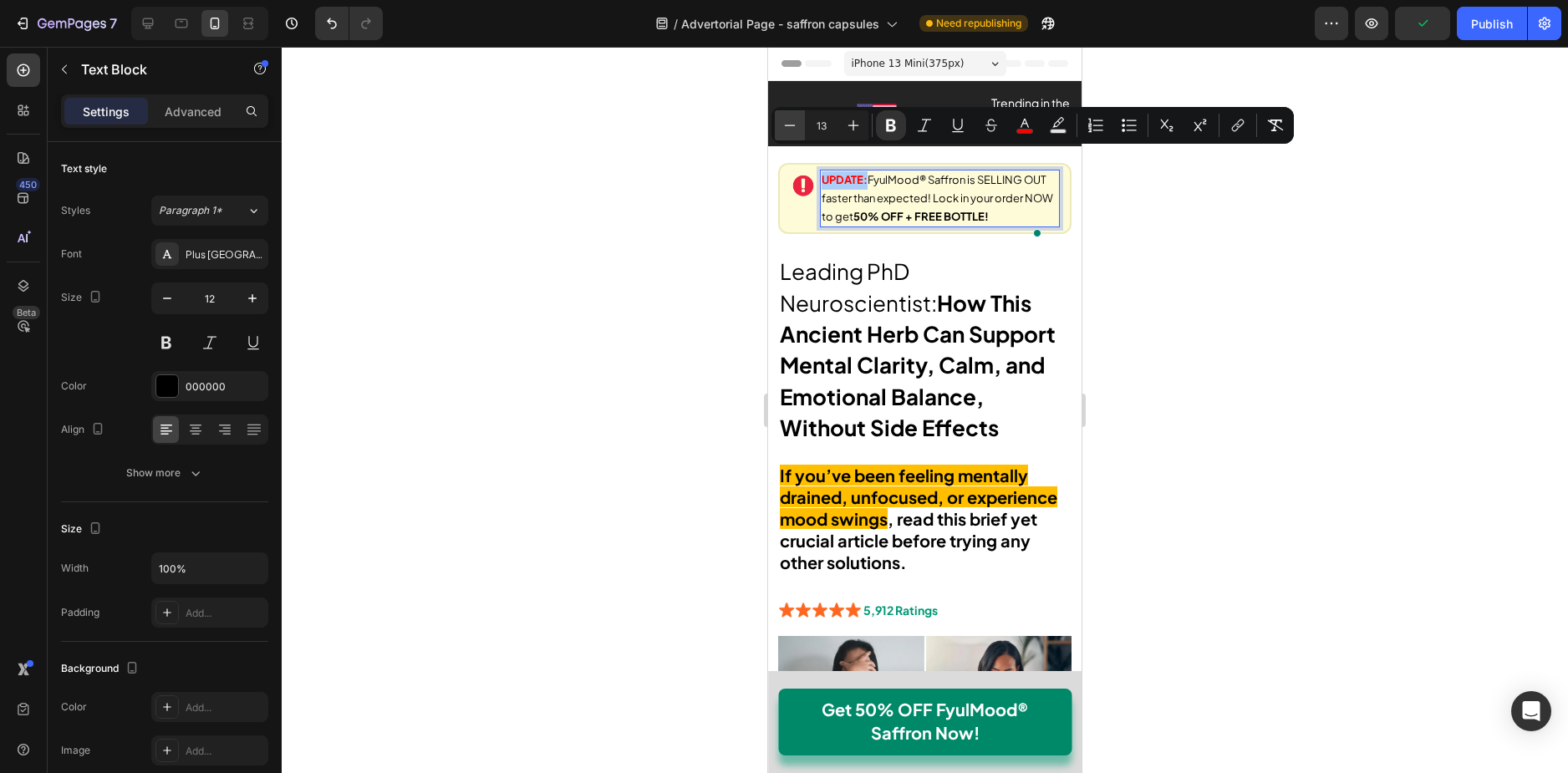
click at [796, 127] on icon "Editor contextual toolbar" at bounding box center [789, 125] width 17 height 17
click at [857, 127] on icon "Editor contextual toolbar" at bounding box center [853, 125] width 17 height 17
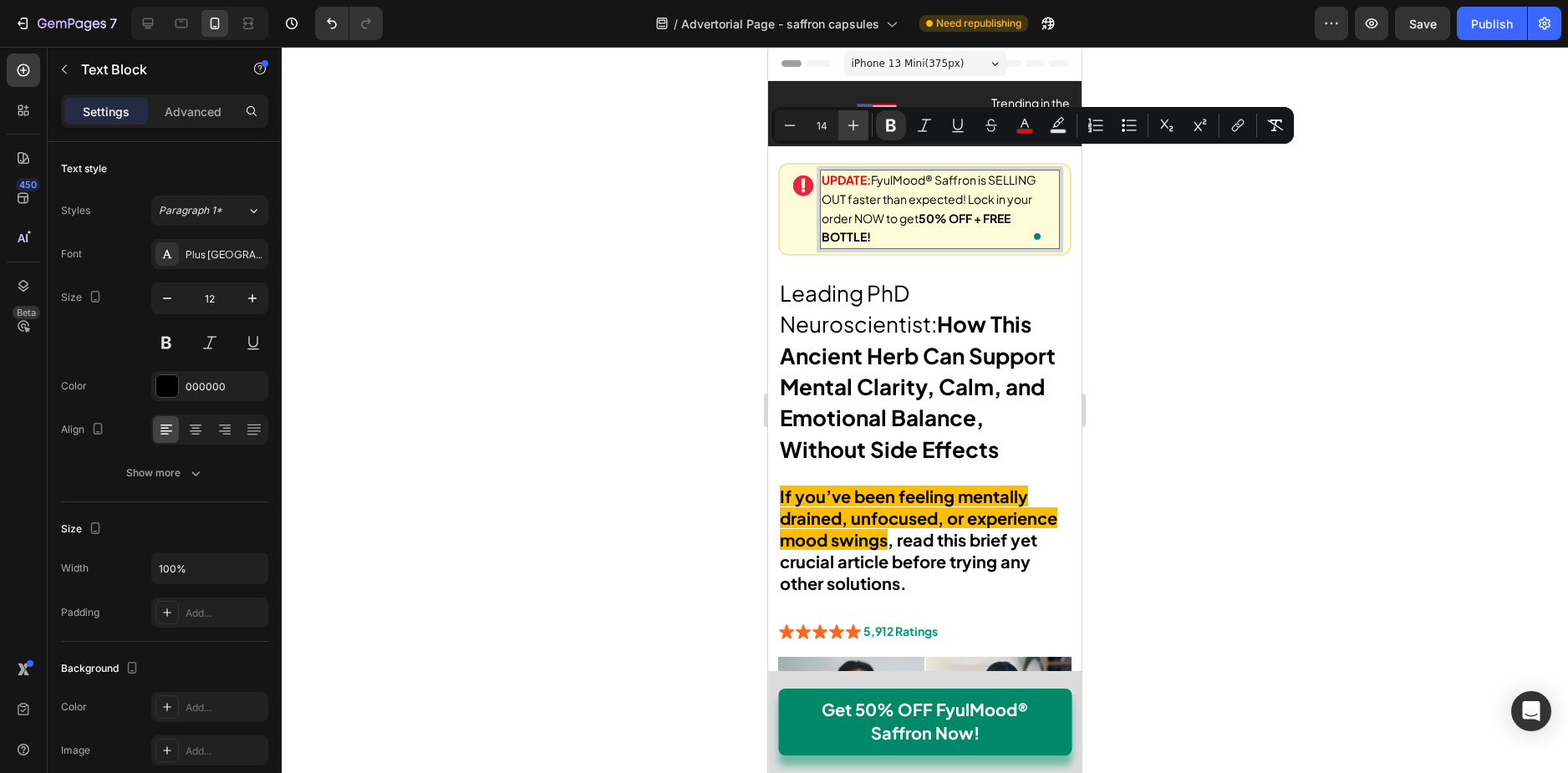
click at [857, 127] on icon "Editor contextual toolbar" at bounding box center [853, 125] width 17 height 17
type input "16"
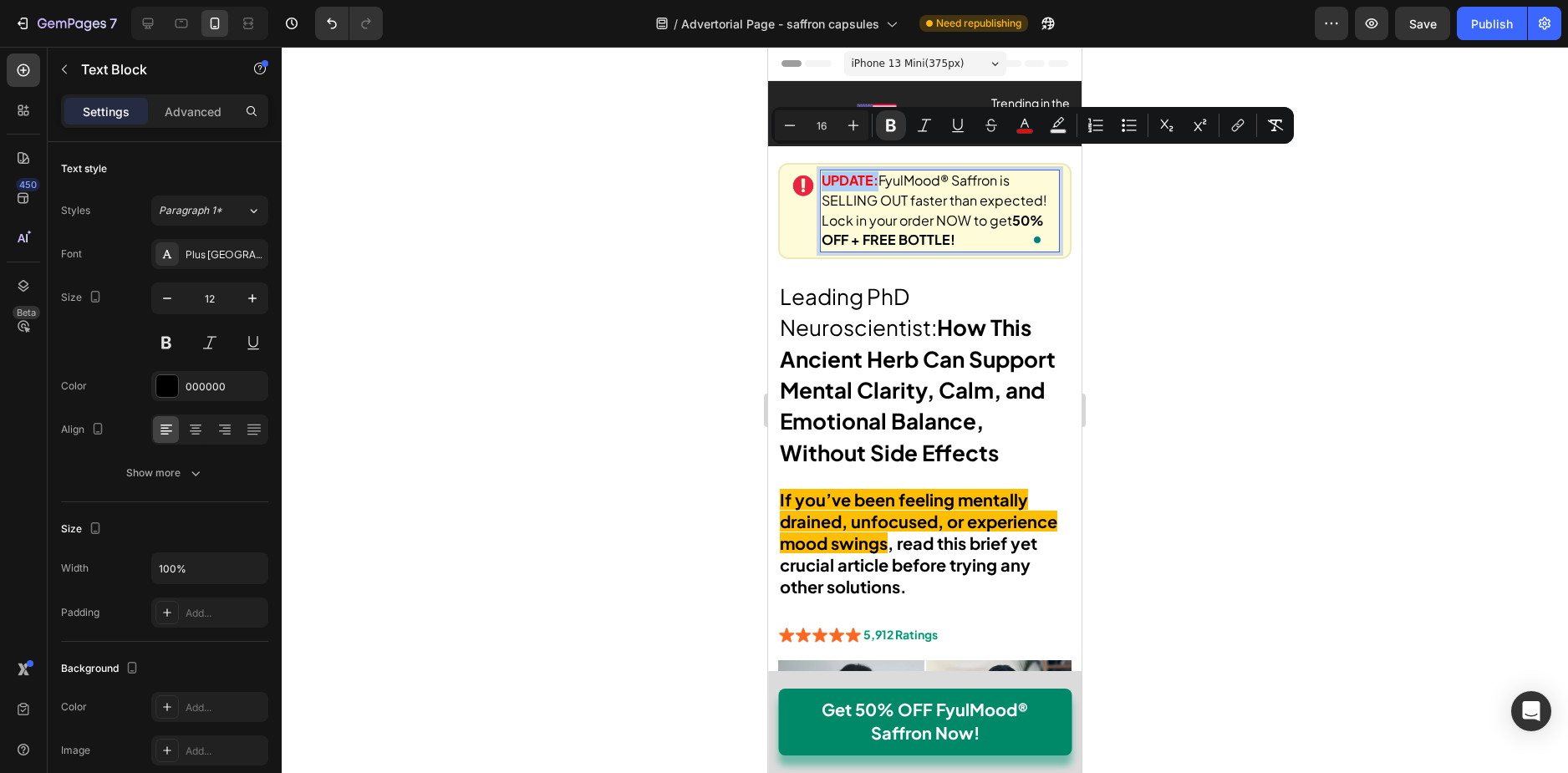
click at [1206, 175] on div at bounding box center [924, 410] width 1286 height 726
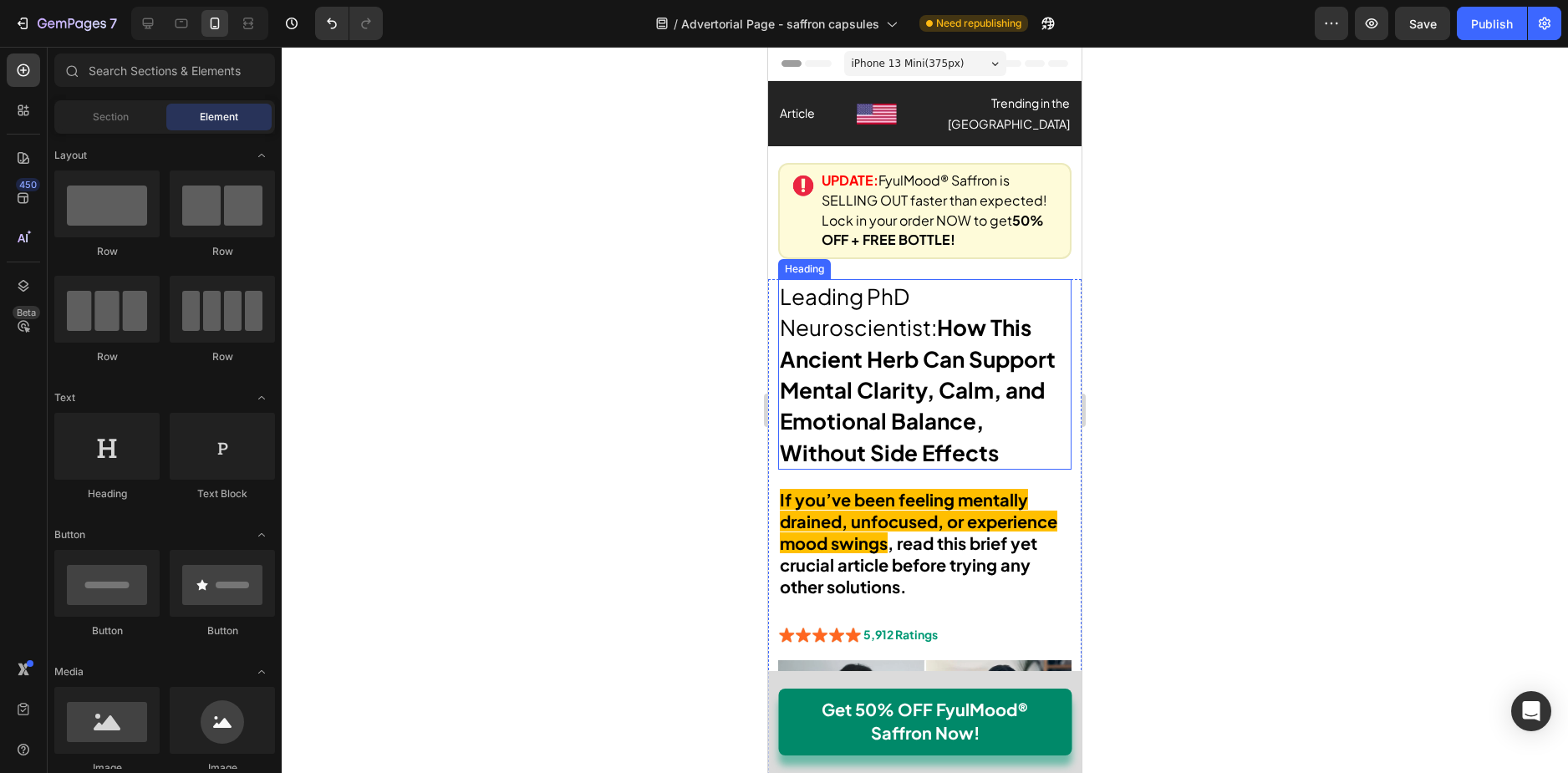
click at [895, 315] on span "Leading PhD Neuroscientist: How This Ancient Herb Can Support Mental Clarity, C…" at bounding box center [917, 374] width 275 height 184
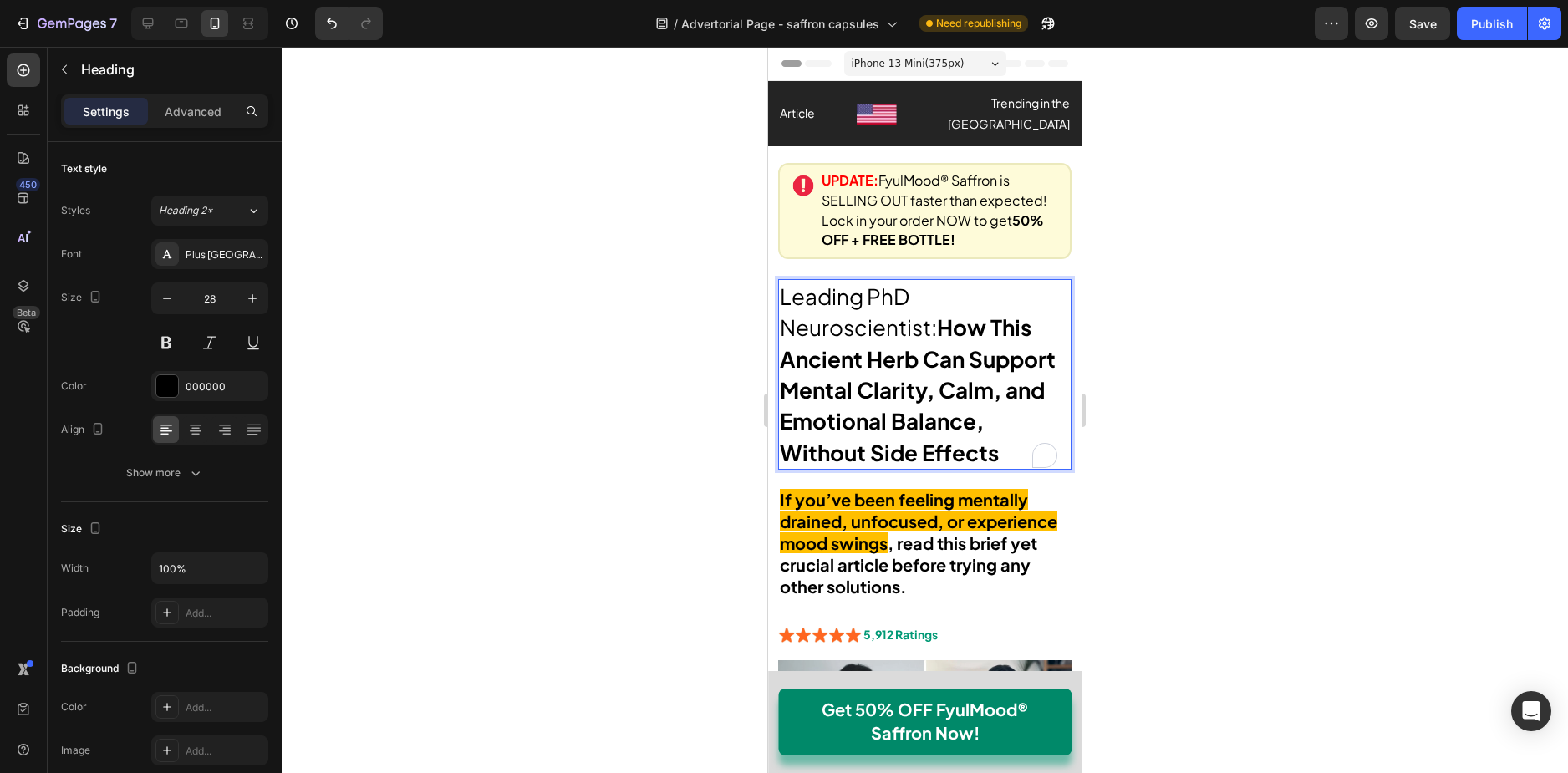
click at [895, 315] on span "Leading PhD Neuroscientist: How This Ancient Herb Can Support Mental Clarity, C…" at bounding box center [917, 374] width 275 height 184
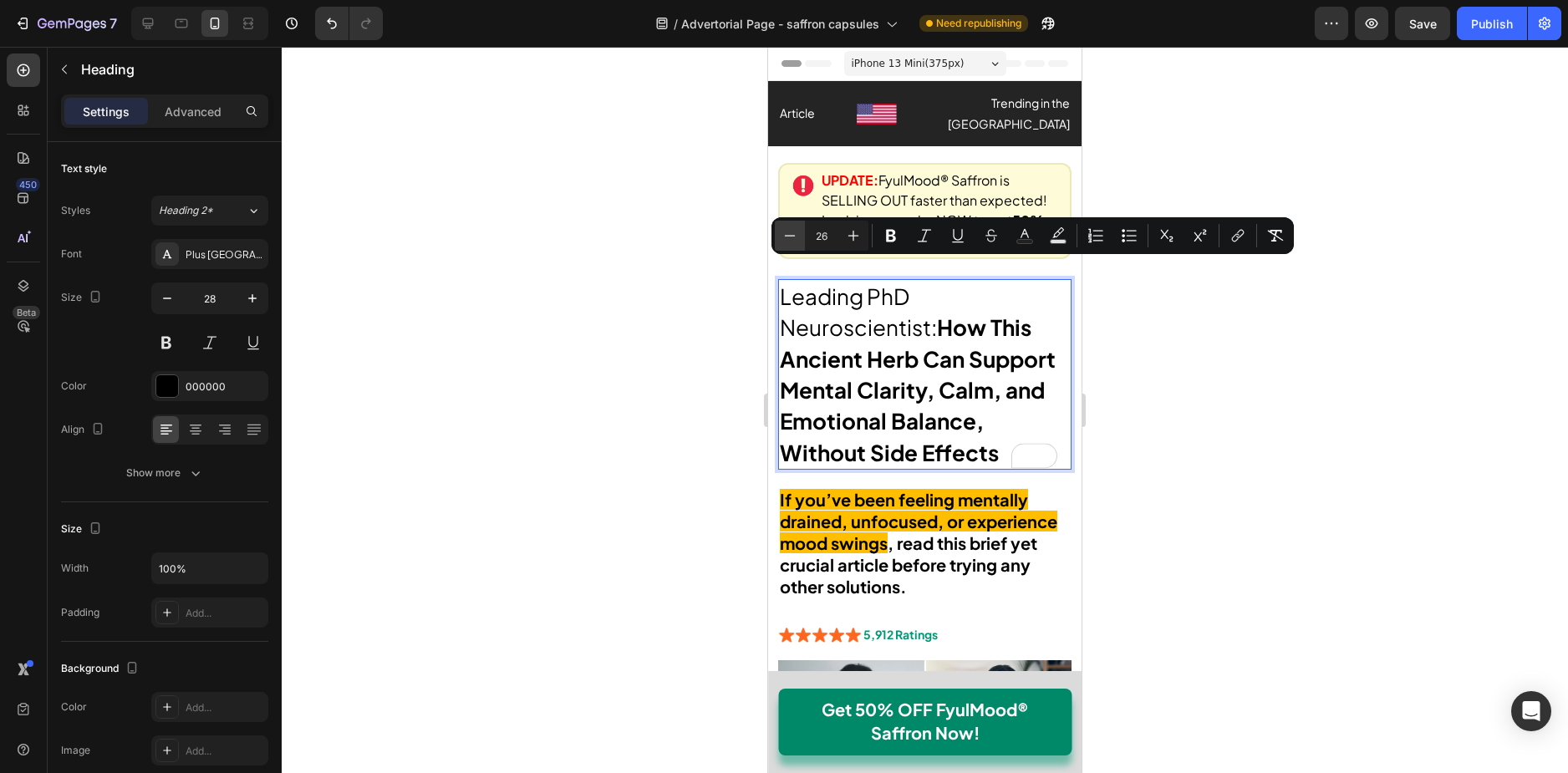
click at [794, 237] on icon "Editor contextual toolbar" at bounding box center [789, 236] width 17 height 17
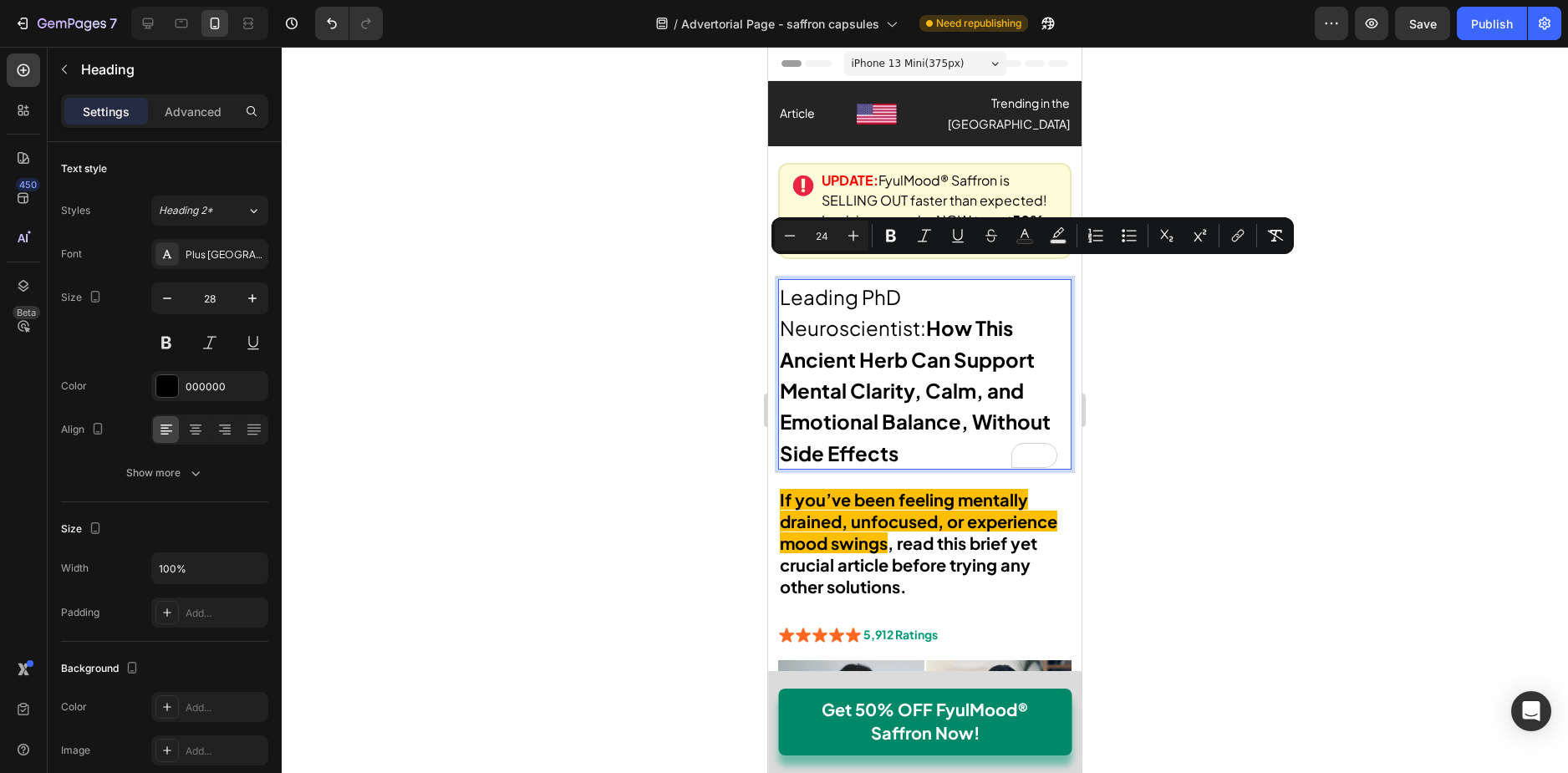
click at [869, 237] on div "Minus 24 Plus Bold Italic Underline Strikethrough Text Color Text Background Co…" at bounding box center [1032, 236] width 516 height 30
click at [851, 236] on icon "Editor contextual toolbar" at bounding box center [853, 236] width 11 height 11
type input "26"
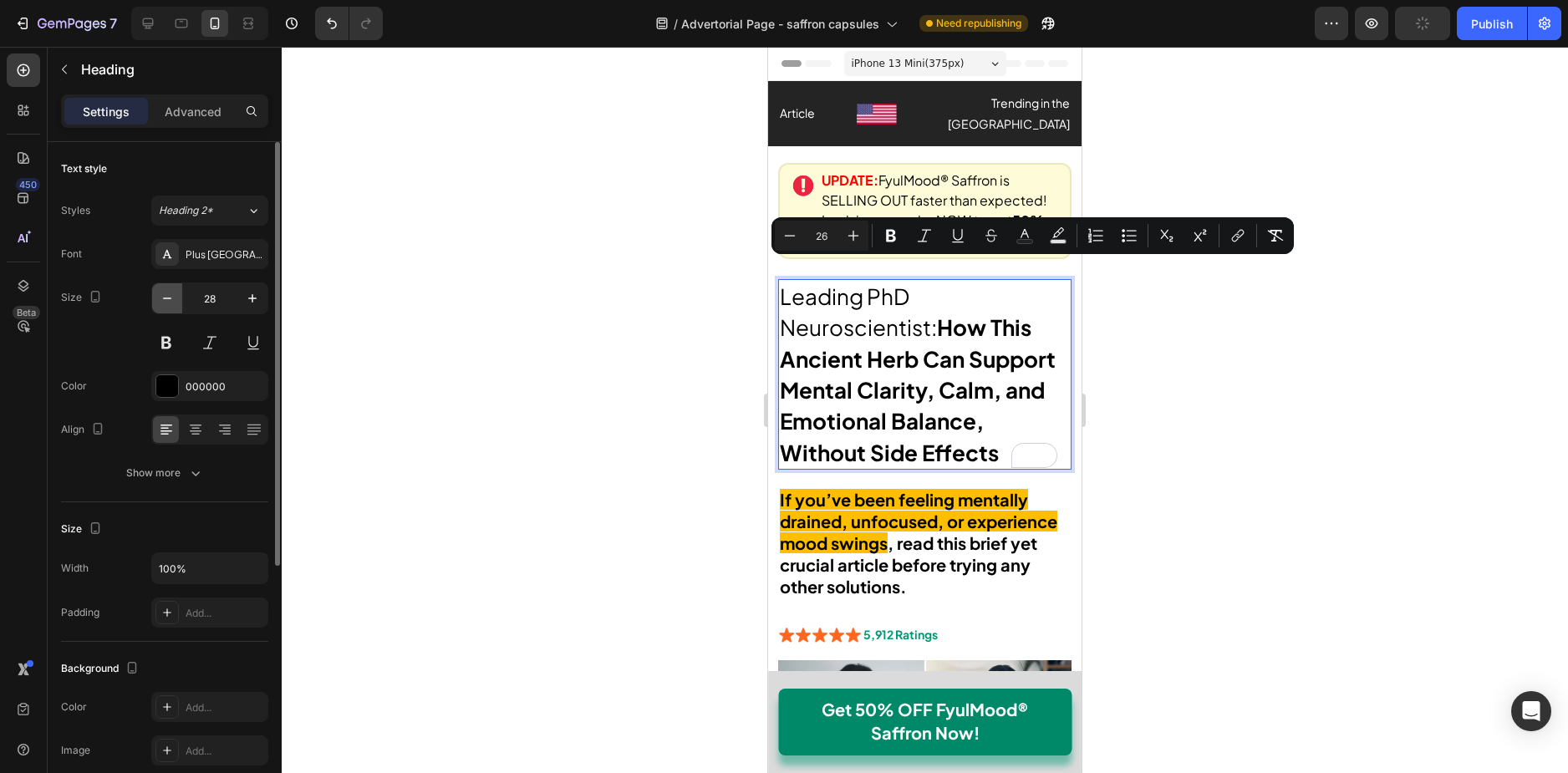
click at [163, 290] on icon "button" at bounding box center [167, 298] width 17 height 17
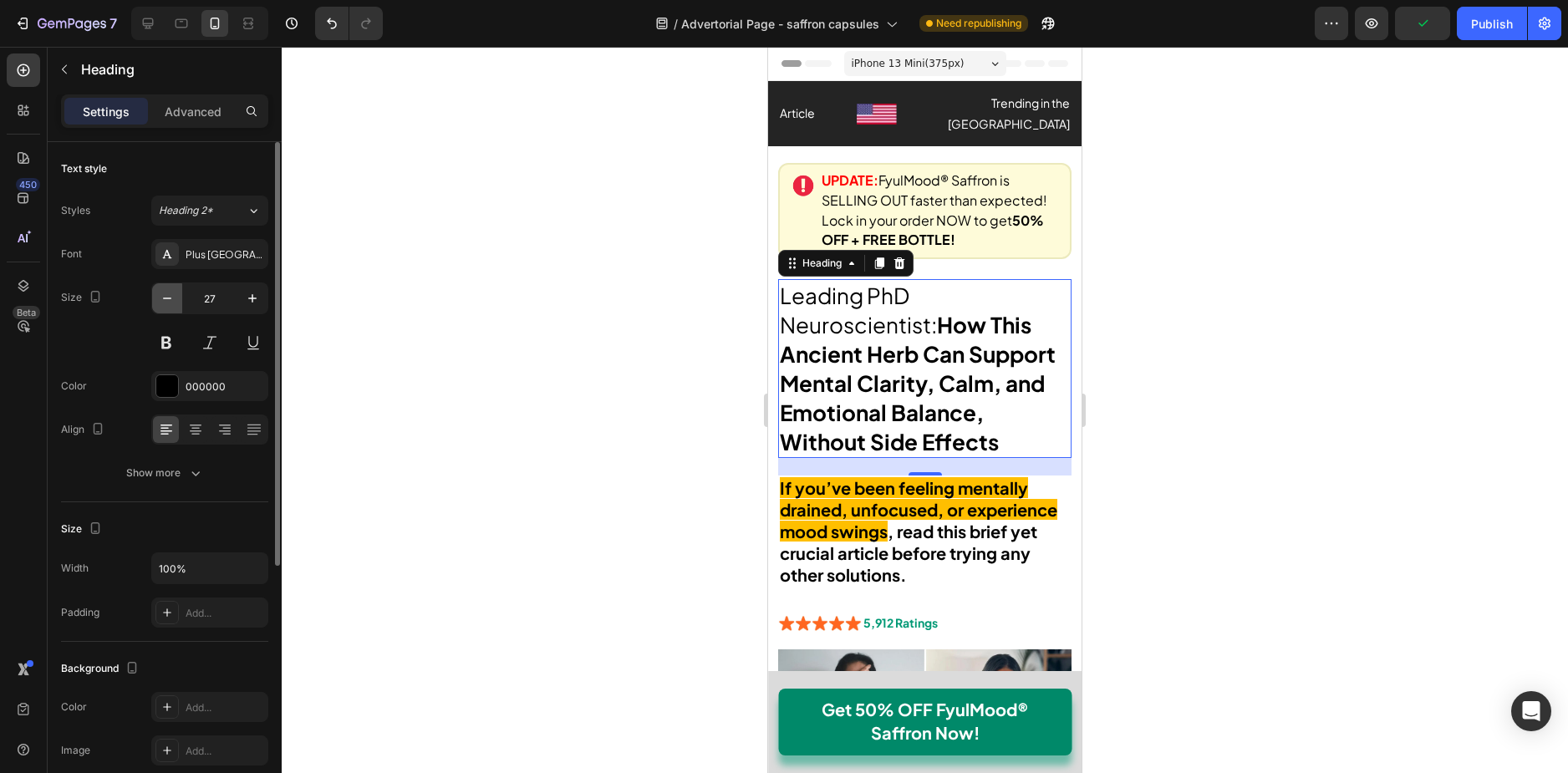
click at [166, 293] on icon "button" at bounding box center [167, 298] width 17 height 17
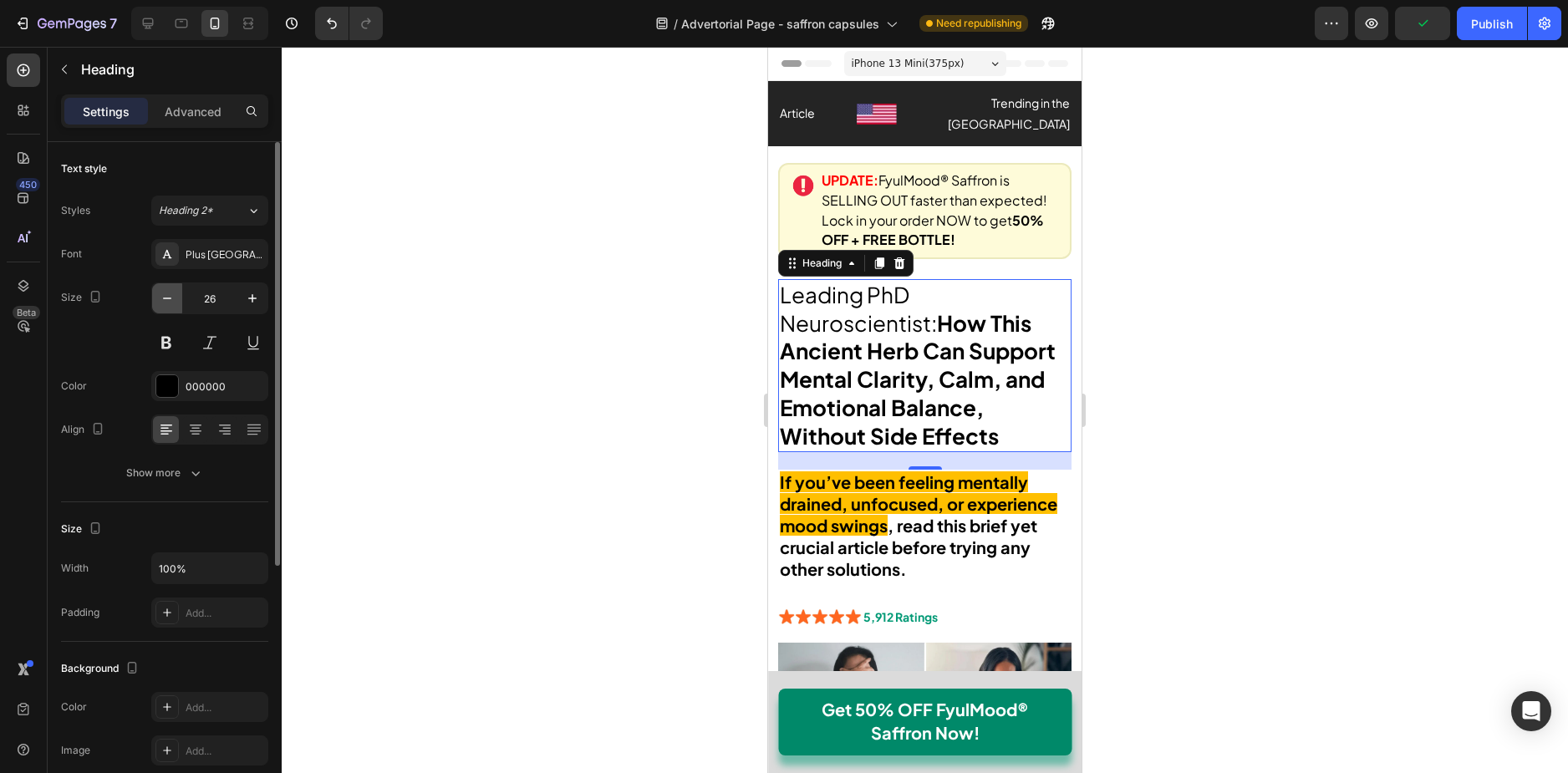
click at [166, 293] on icon "button" at bounding box center [167, 298] width 17 height 17
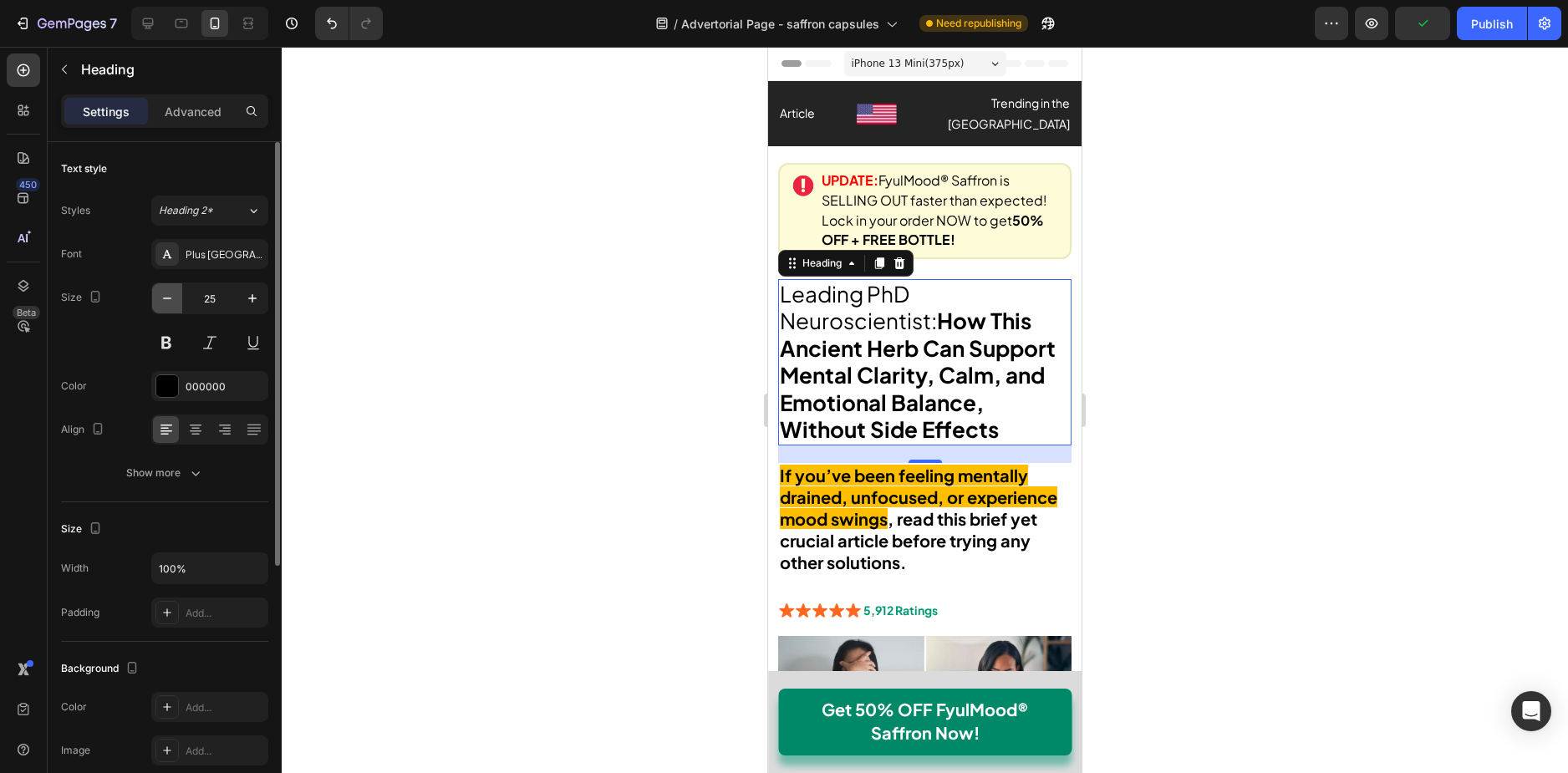
click at [166, 293] on icon "button" at bounding box center [167, 298] width 17 height 17
type input "24"
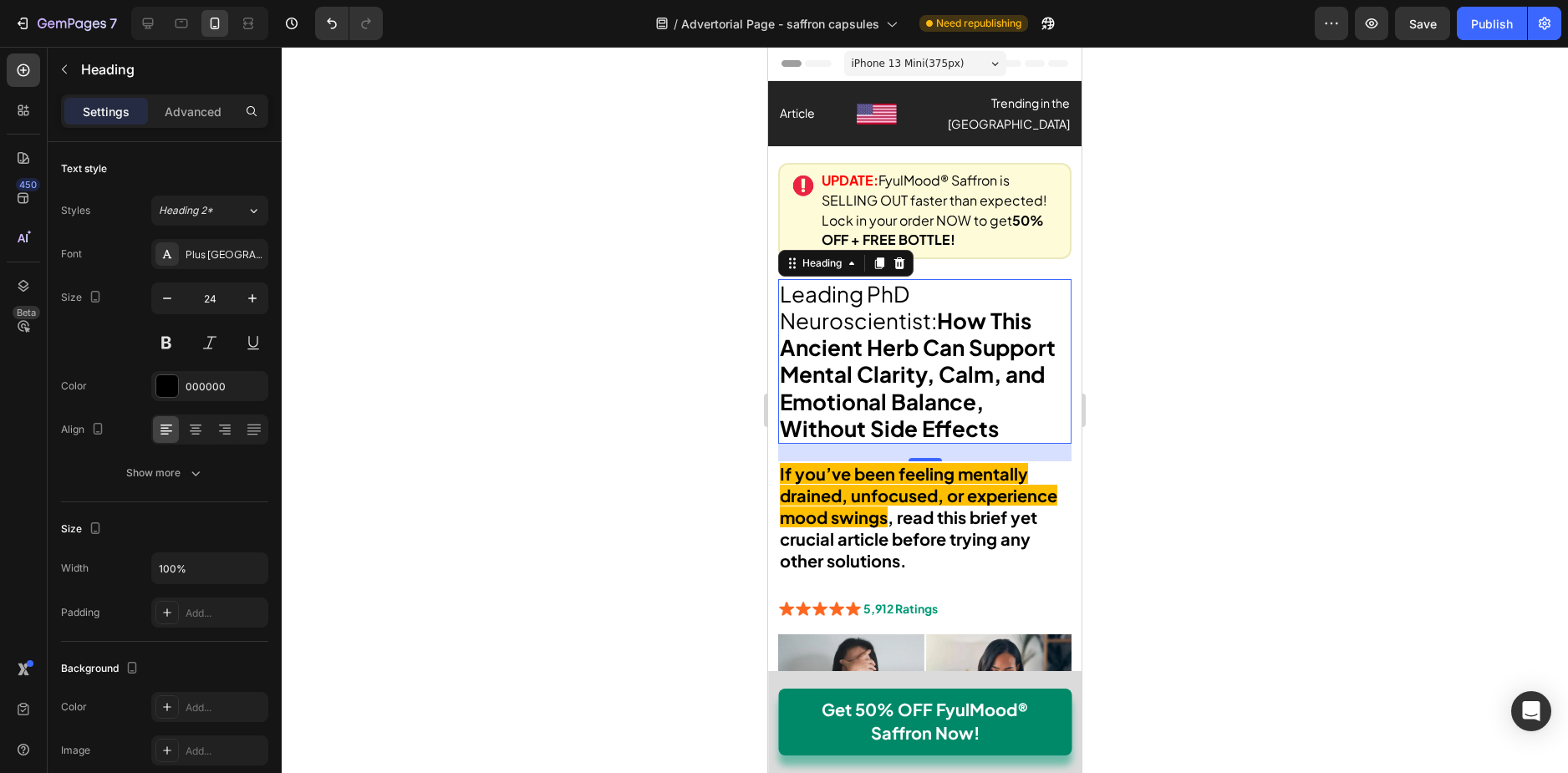
click at [805, 309] on span "Leading PhD Neuroscientist: How This Ancient Herb Can Support Mental Clarity, C…" at bounding box center [917, 361] width 275 height 162
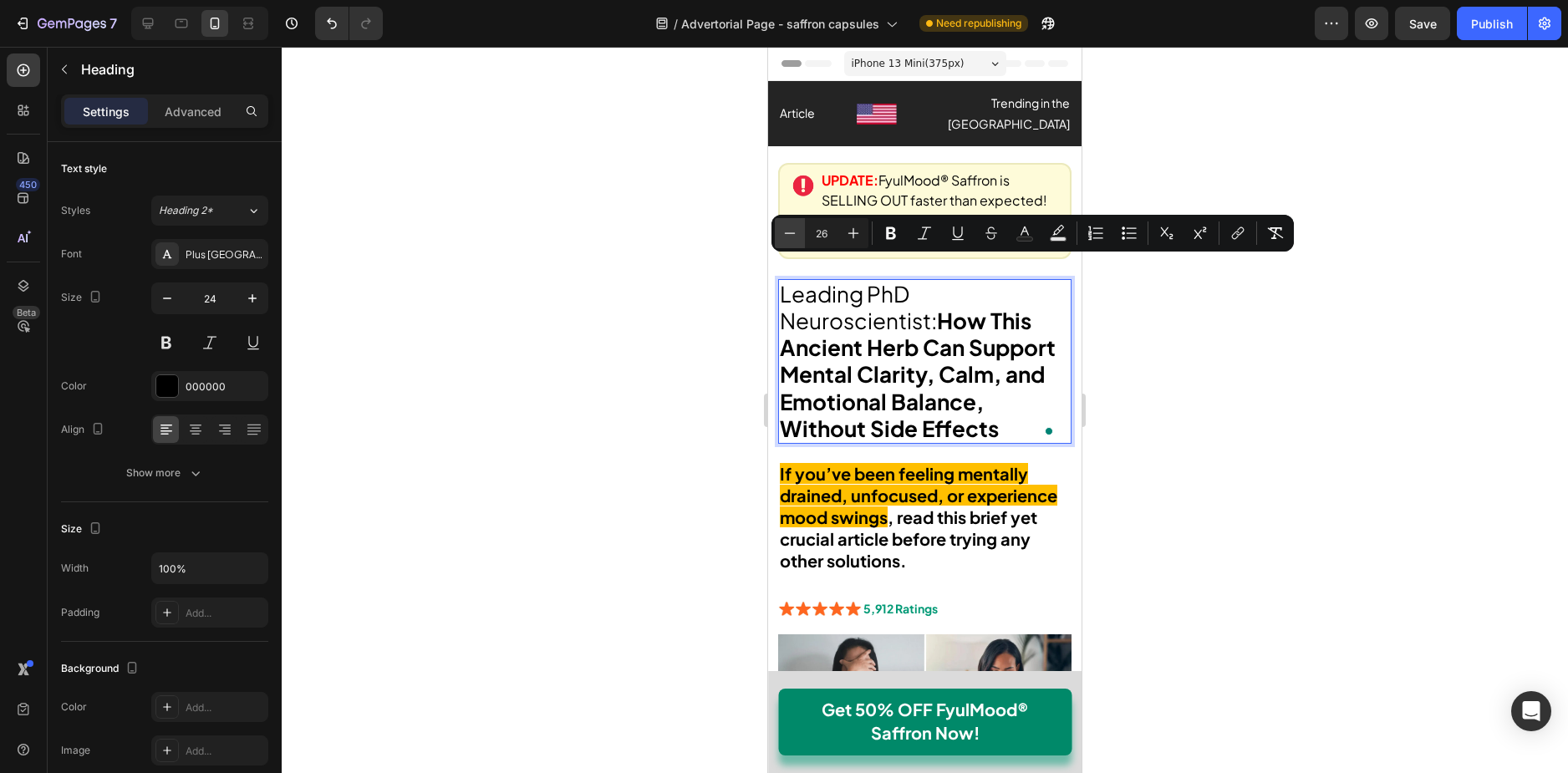
click at [788, 225] on icon "Editor contextual toolbar" at bounding box center [789, 233] width 17 height 17
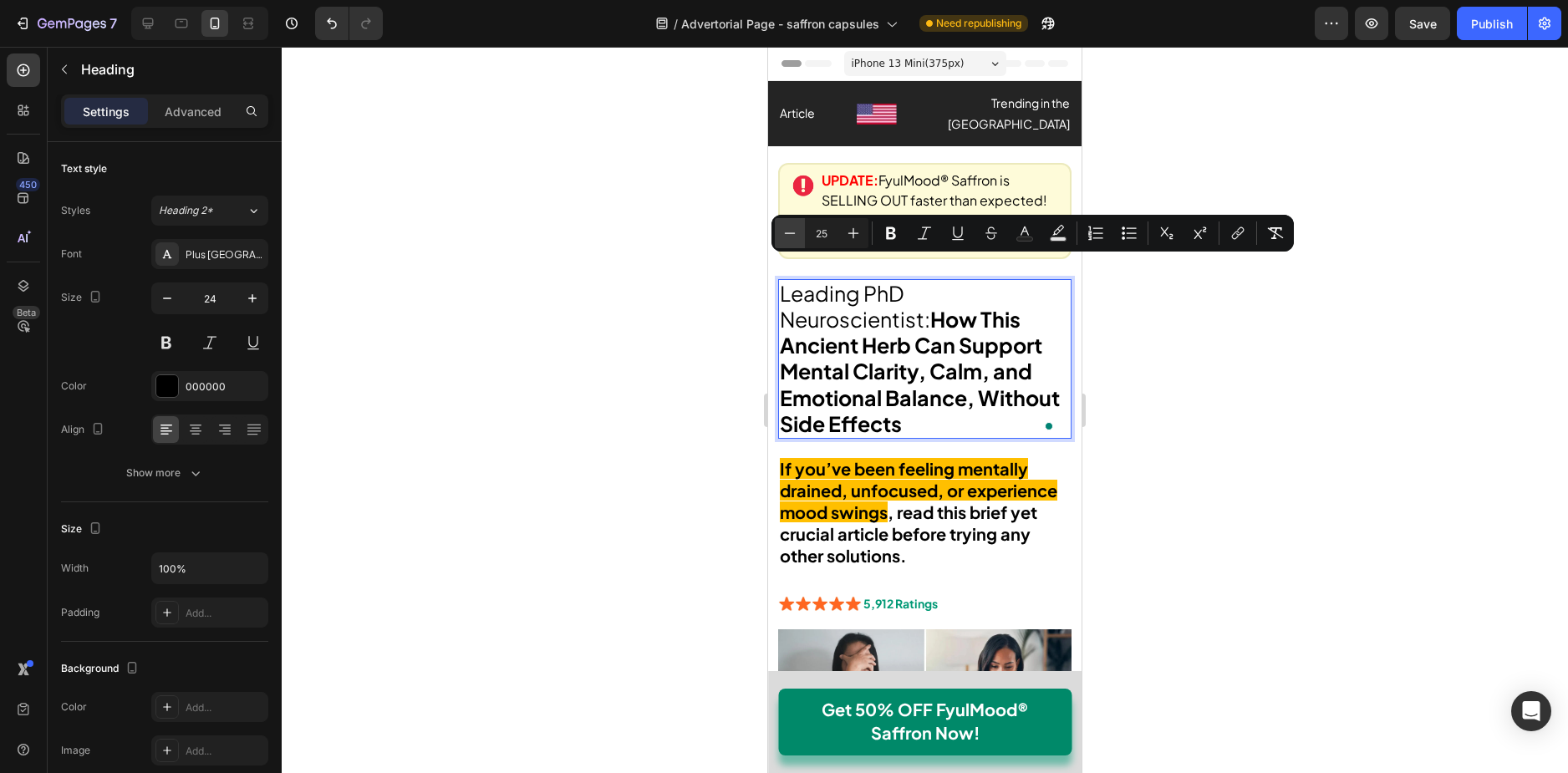
click at [788, 225] on icon "Editor contextual toolbar" at bounding box center [789, 233] width 17 height 17
type input "23"
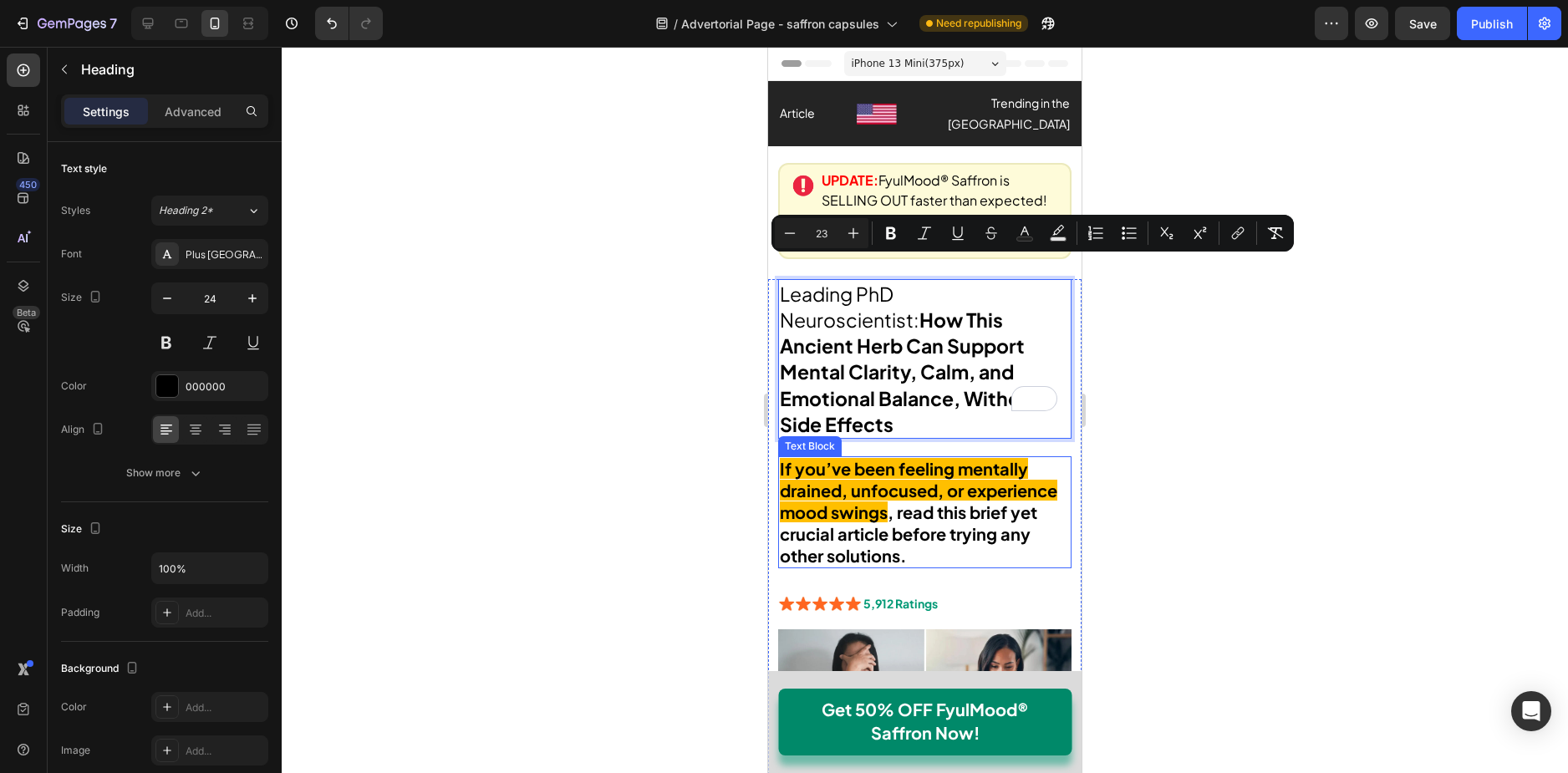
click at [865, 459] on strong "If you’ve been feeling mentally drained, unfocused, or experience mood swings" at bounding box center [918, 490] width 277 height 65
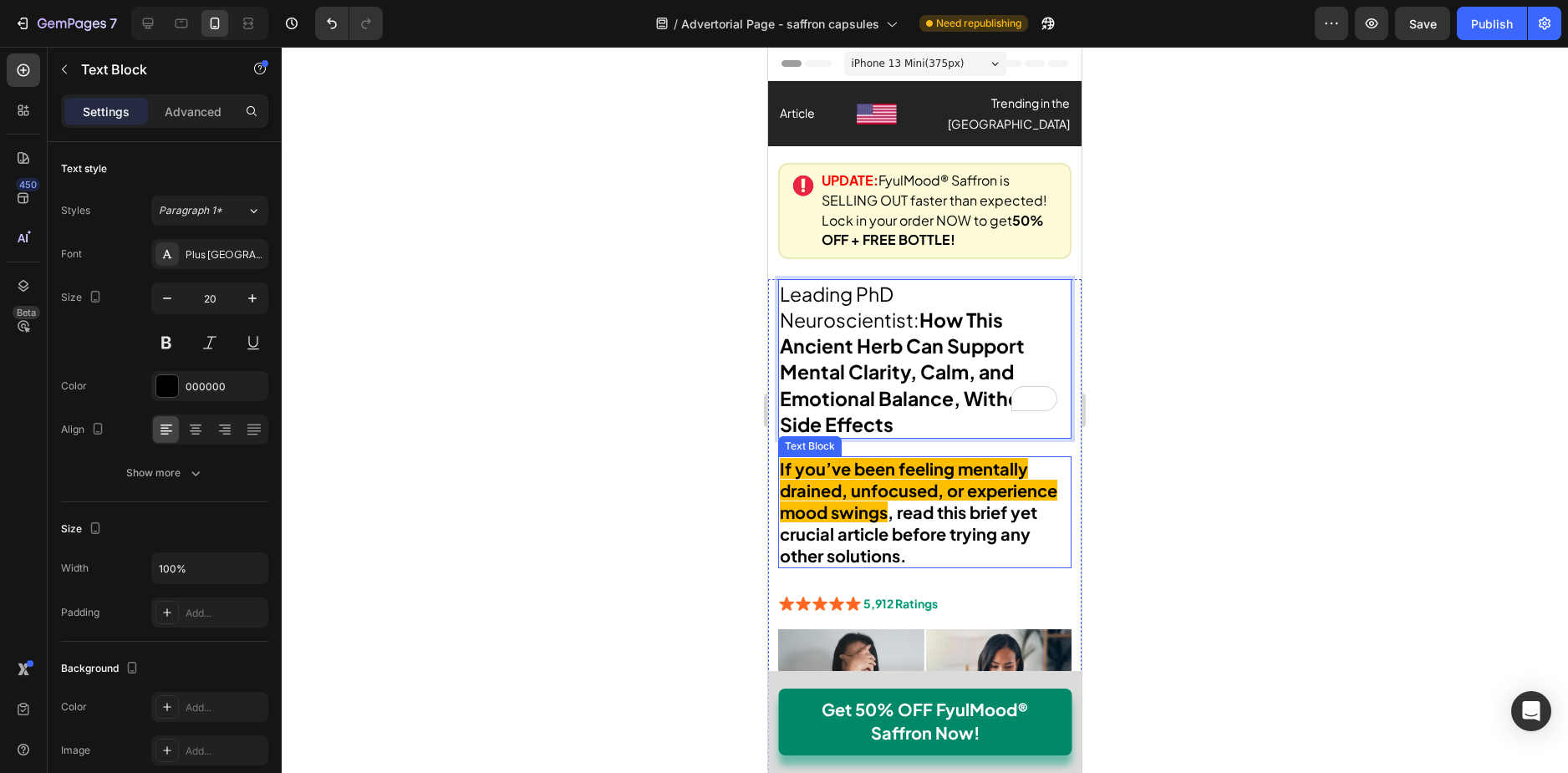
click at [865, 459] on strong "If you’ve been feeling mentally drained, unfocused, or experience mood swings" at bounding box center [918, 490] width 277 height 65
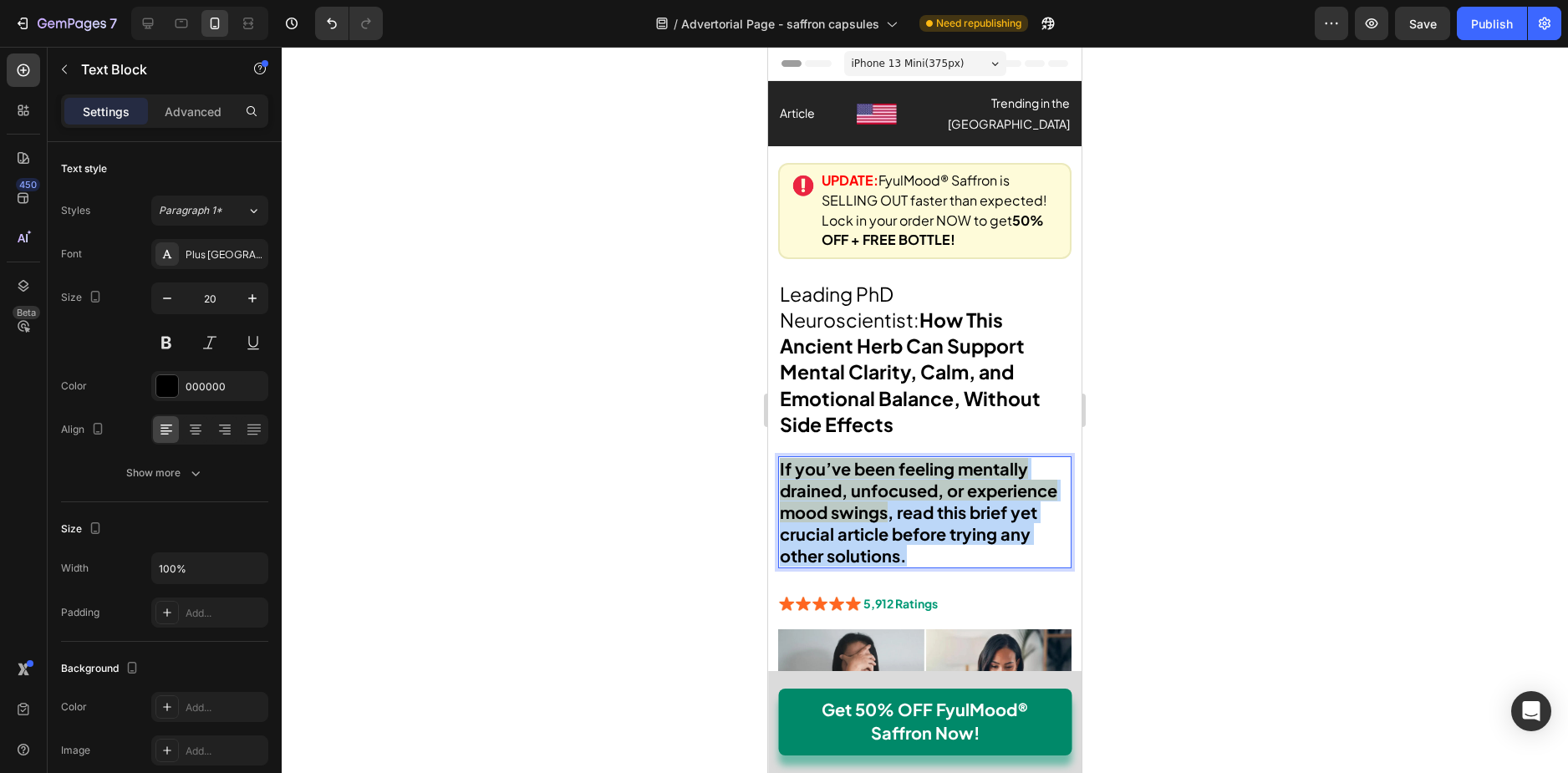
click at [865, 459] on strong "If you’ve been feeling mentally drained, unfocused, or experience mood swings" at bounding box center [918, 490] width 277 height 65
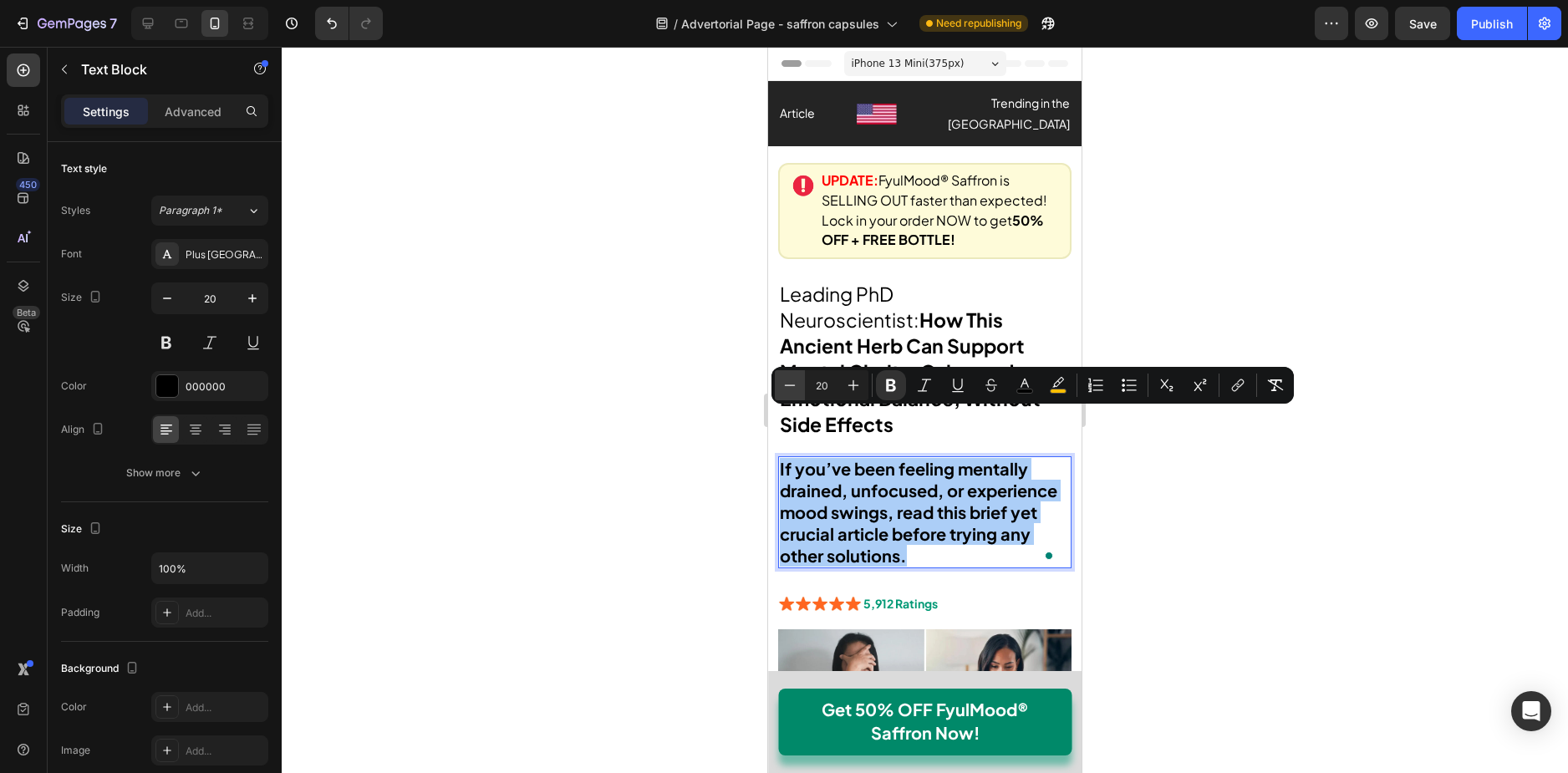
click at [787, 375] on button "Minus" at bounding box center [789, 385] width 30 height 30
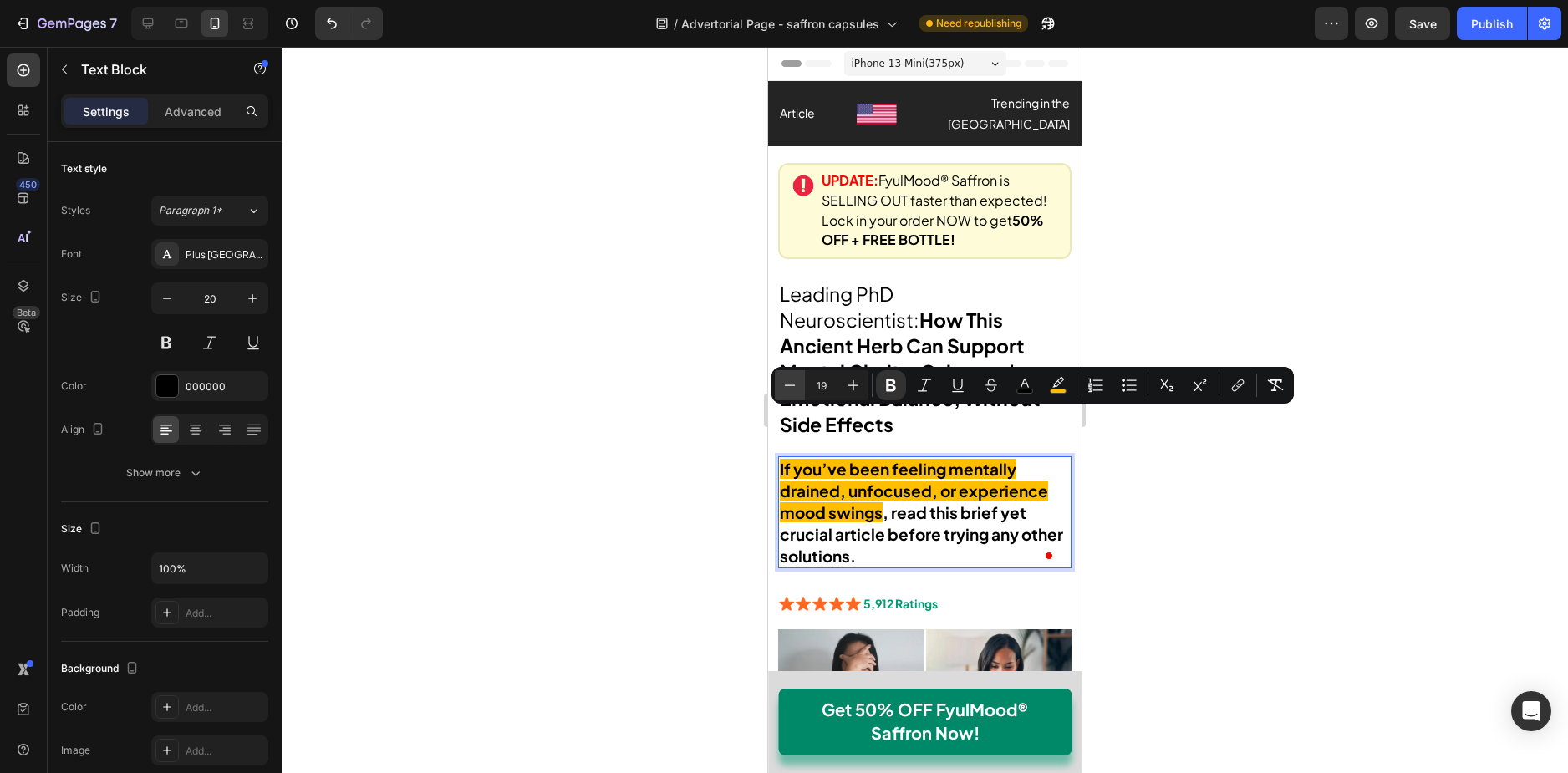
click at [787, 375] on button "Minus" at bounding box center [789, 385] width 30 height 30
type input "18"
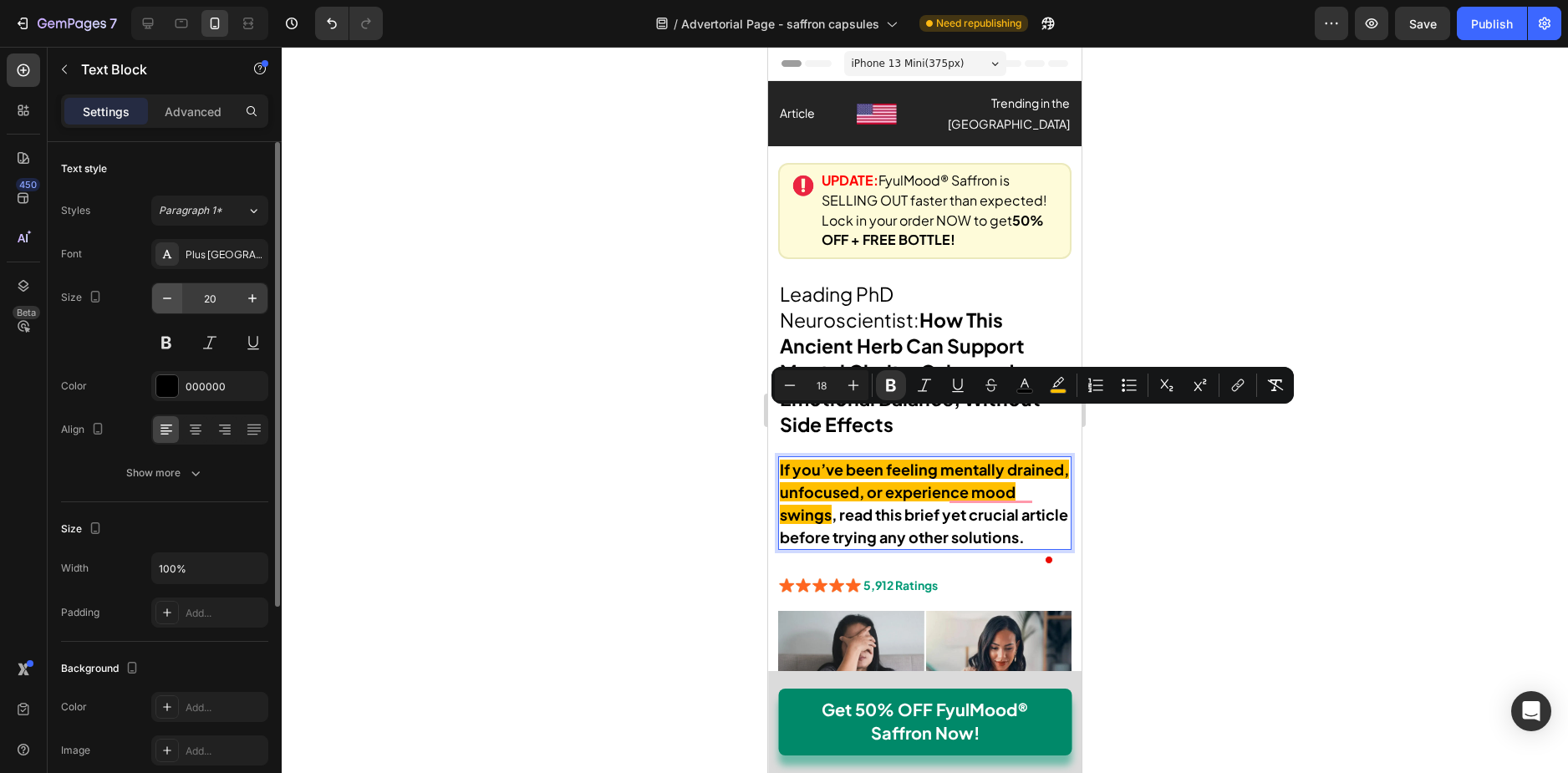
click at [170, 297] on icon "button" at bounding box center [167, 298] width 17 height 17
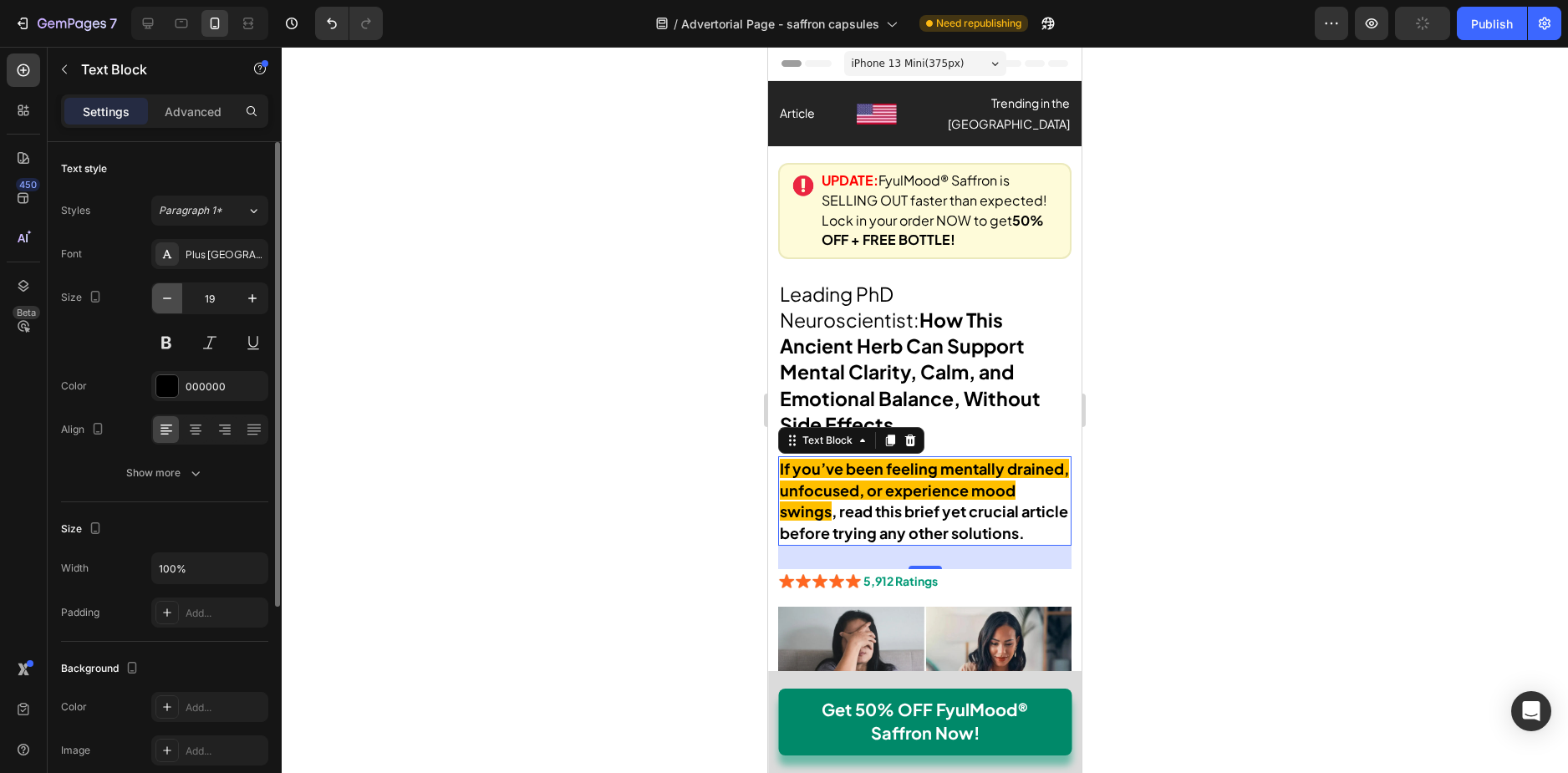
type input "18"
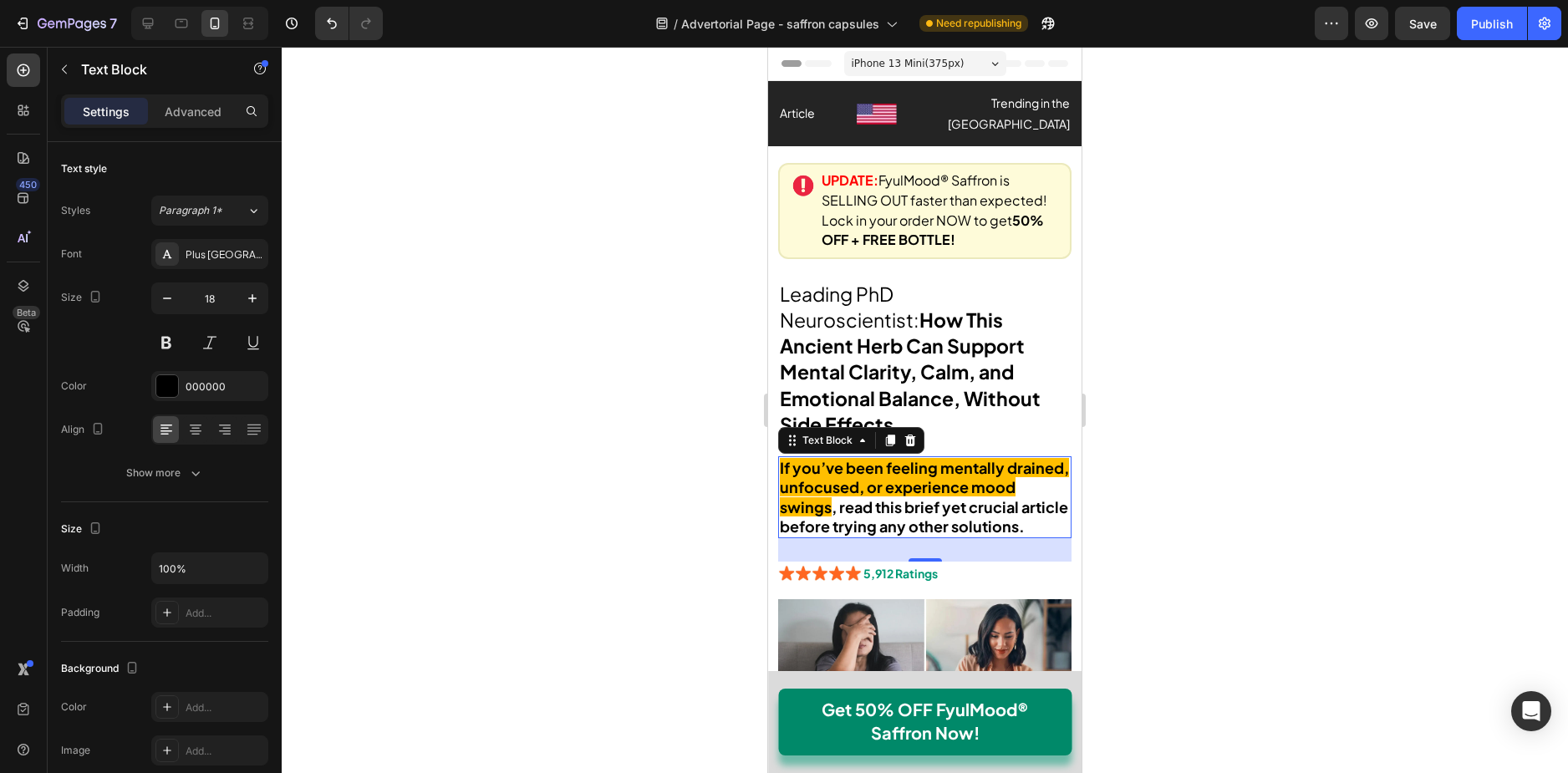
click at [838, 459] on strong "If you’ve been feeling mentally drained, unfocused, or experience mood swings" at bounding box center [924, 487] width 289 height 59
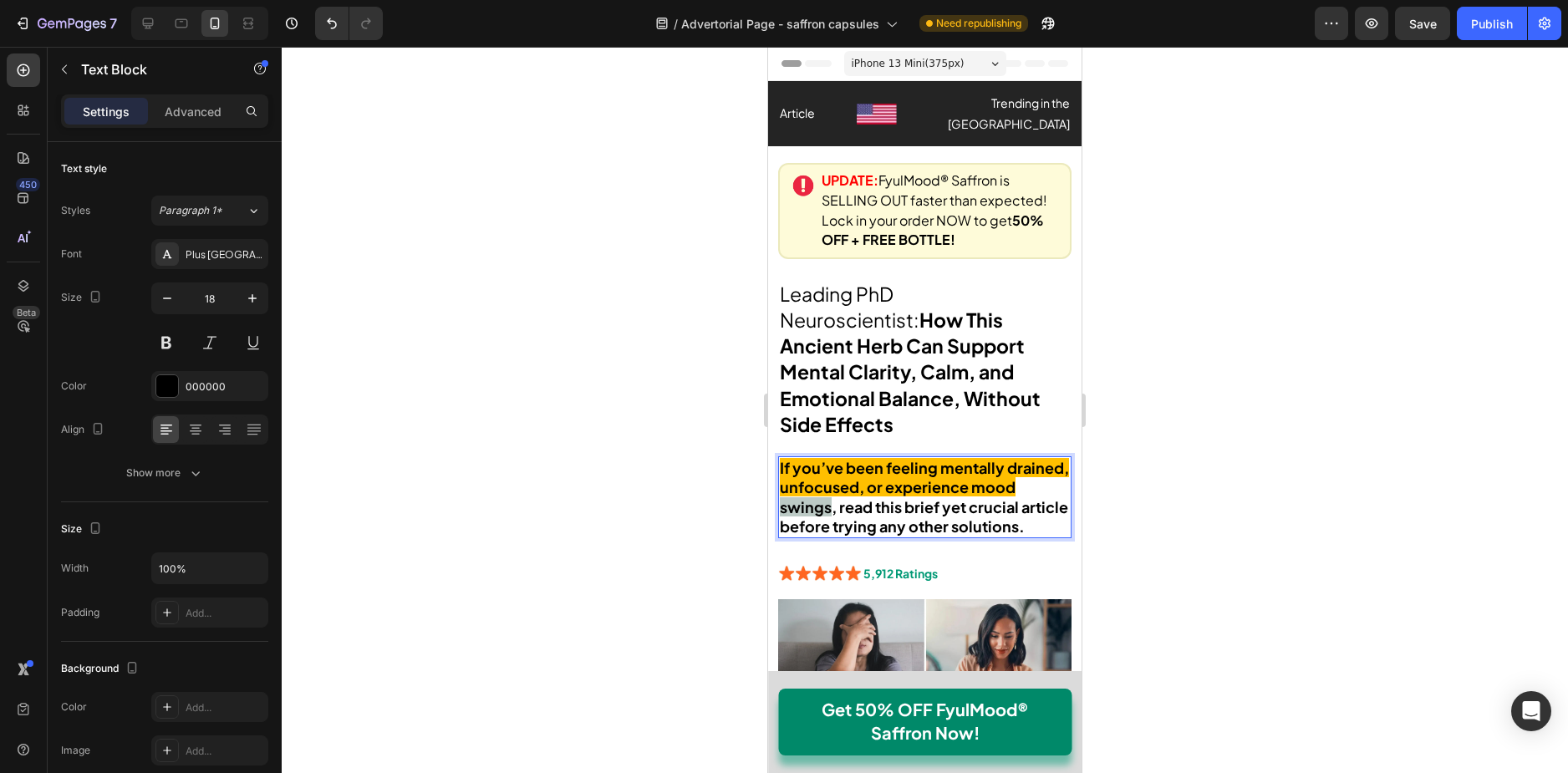
click at [838, 459] on strong "If you’ve been feeling mentally drained, unfocused, or experience mood swings" at bounding box center [924, 487] width 289 height 59
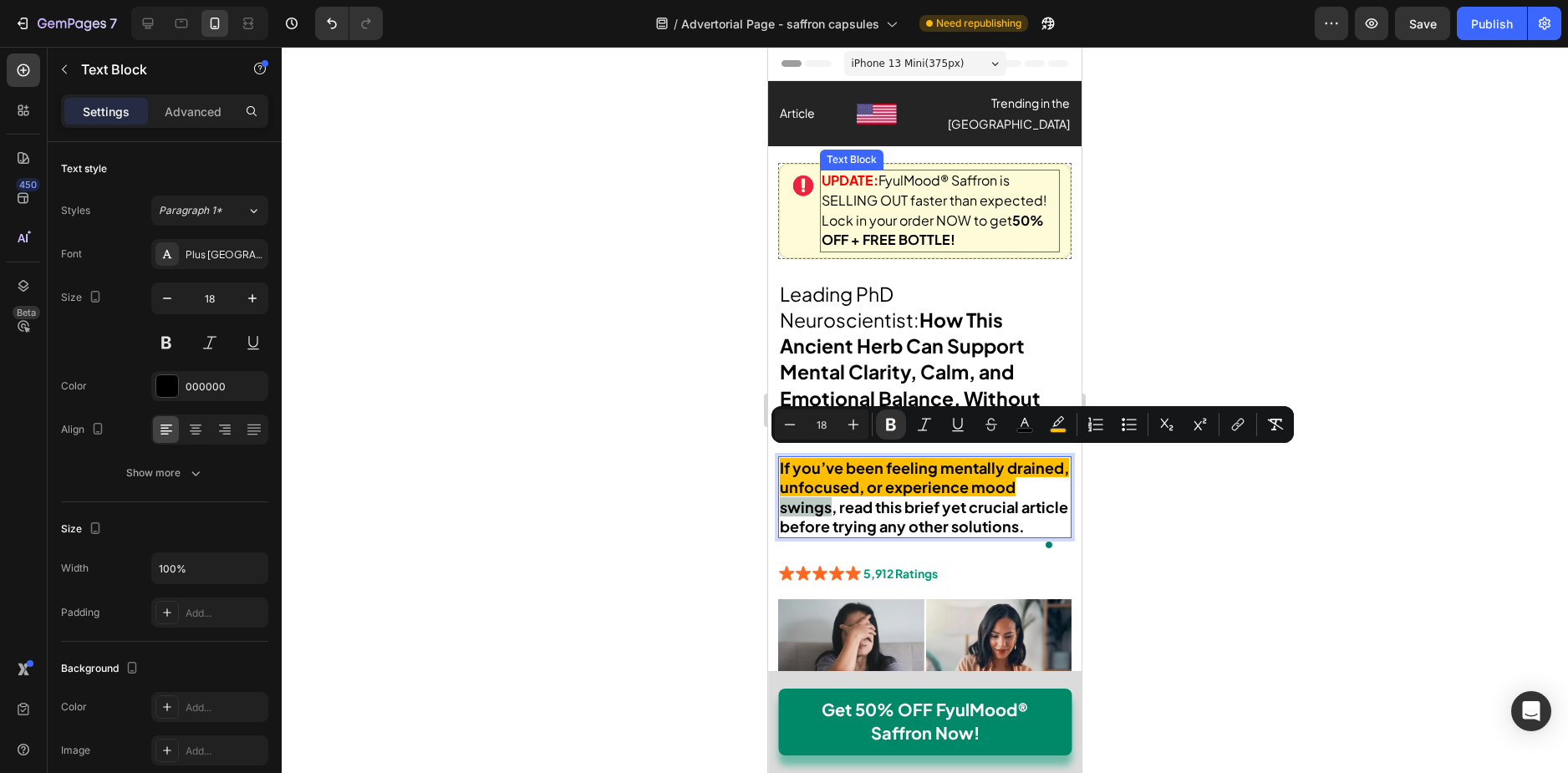
click at [929, 196] on span "FyulMood® Saffron is SELLING OUT faster than expected! Lock in your order NOW t…" at bounding box center [934, 209] width 226 height 77
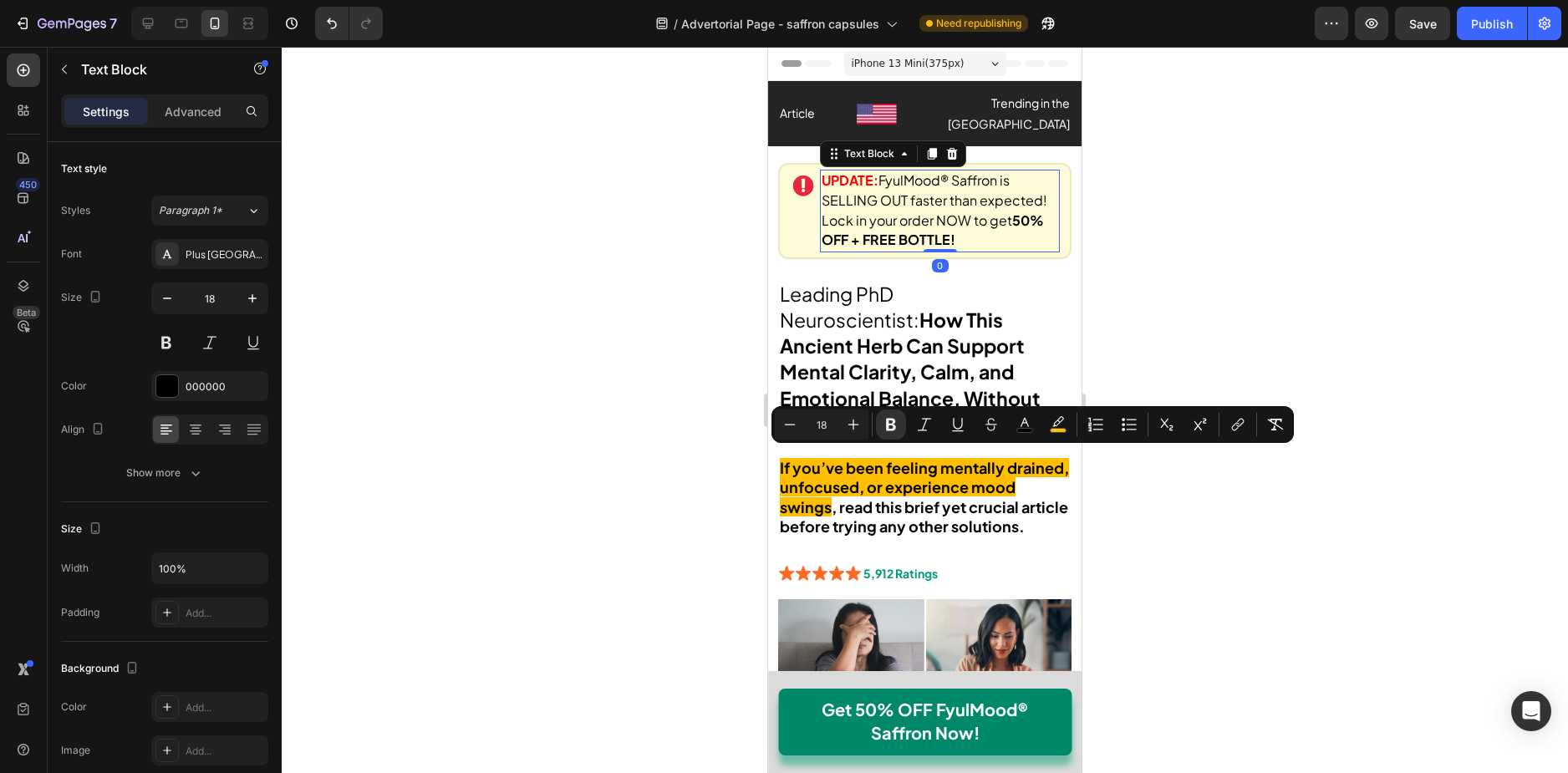
scroll to position [311, 0]
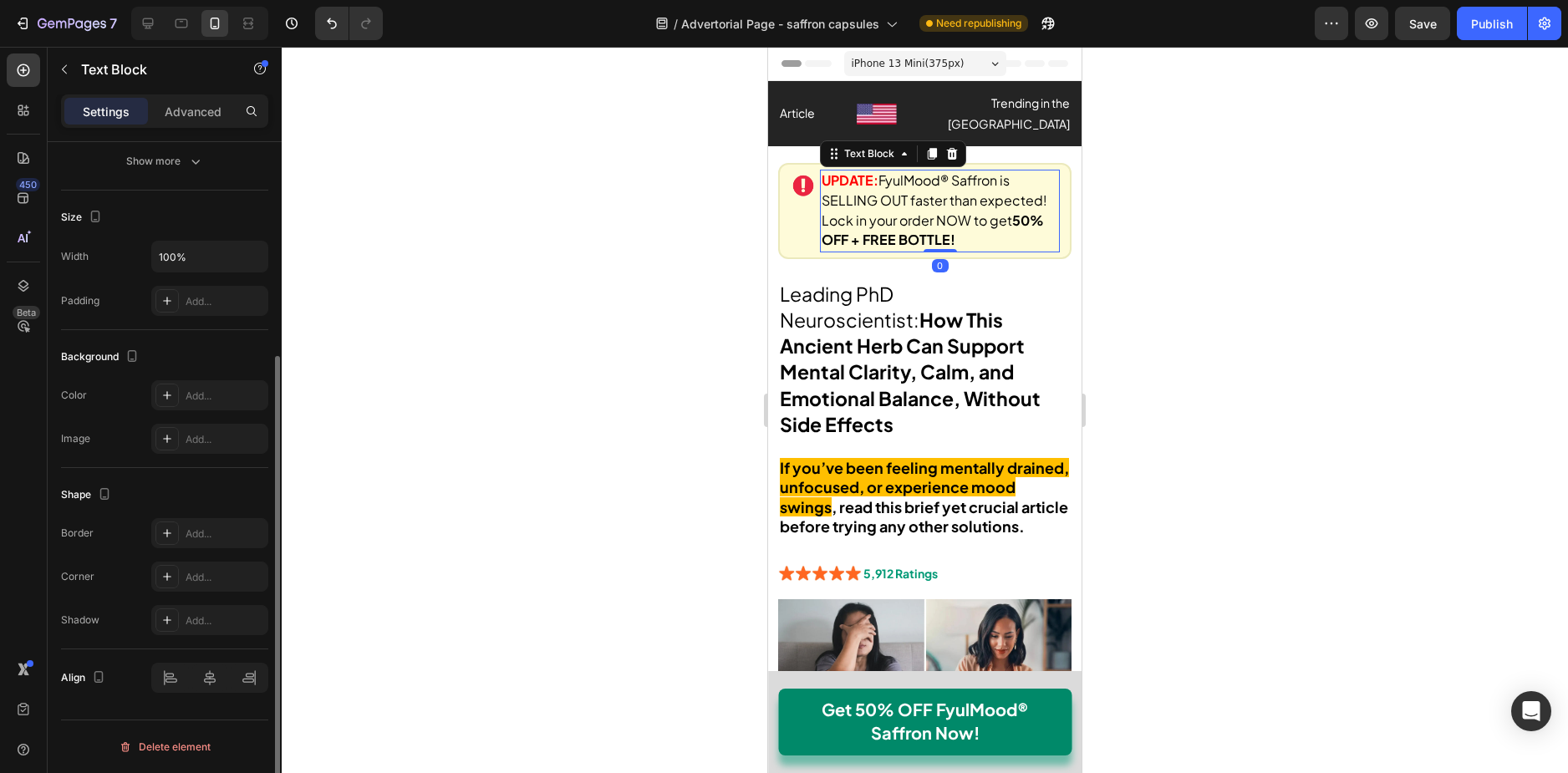
click at [929, 196] on span "FyulMood® Saffron is SELLING OUT faster than expected! Lock in your order NOW t…" at bounding box center [934, 209] width 226 height 77
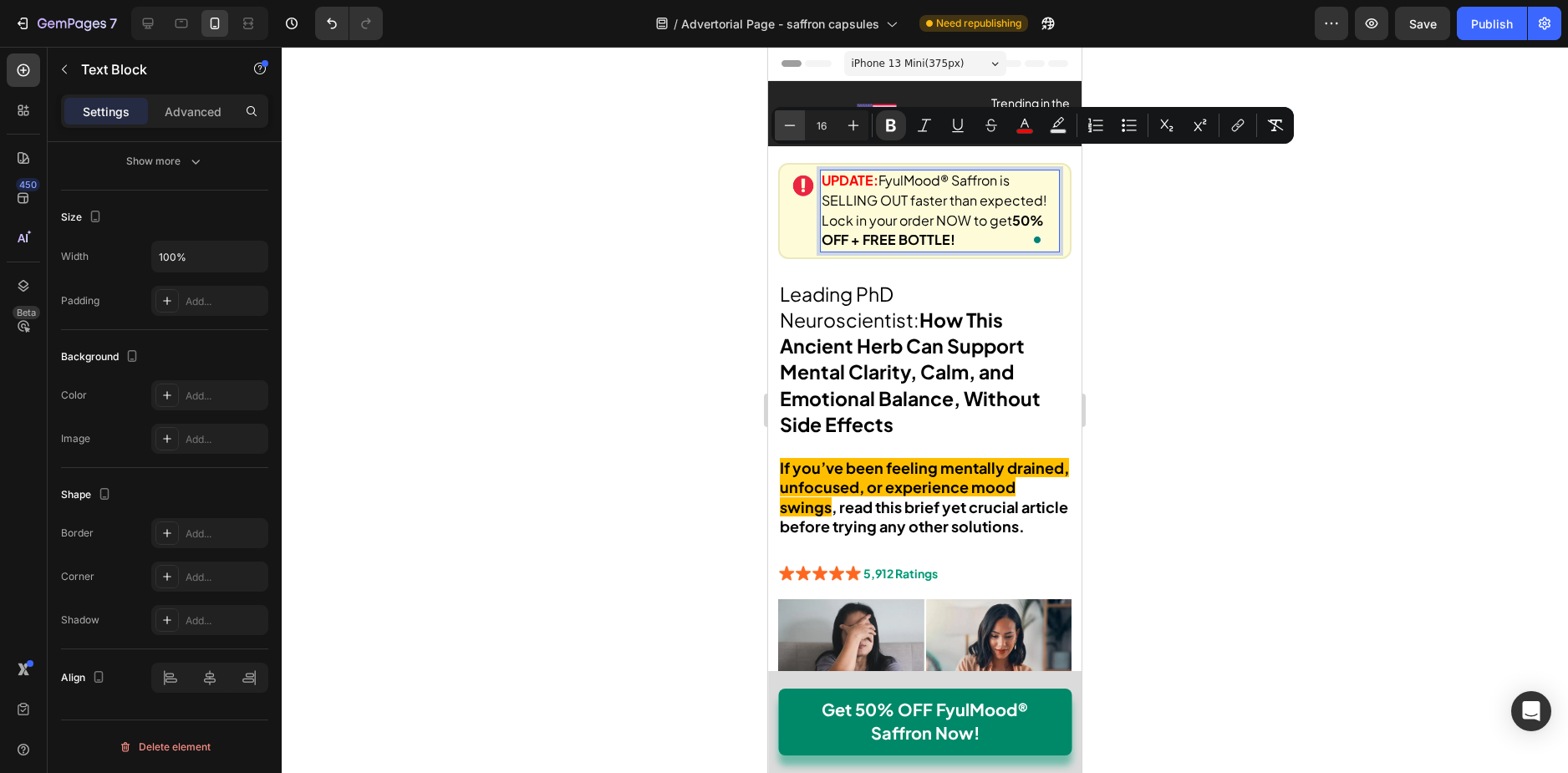
click at [791, 129] on icon "Editor contextual toolbar" at bounding box center [789, 125] width 17 height 17
type input "14"
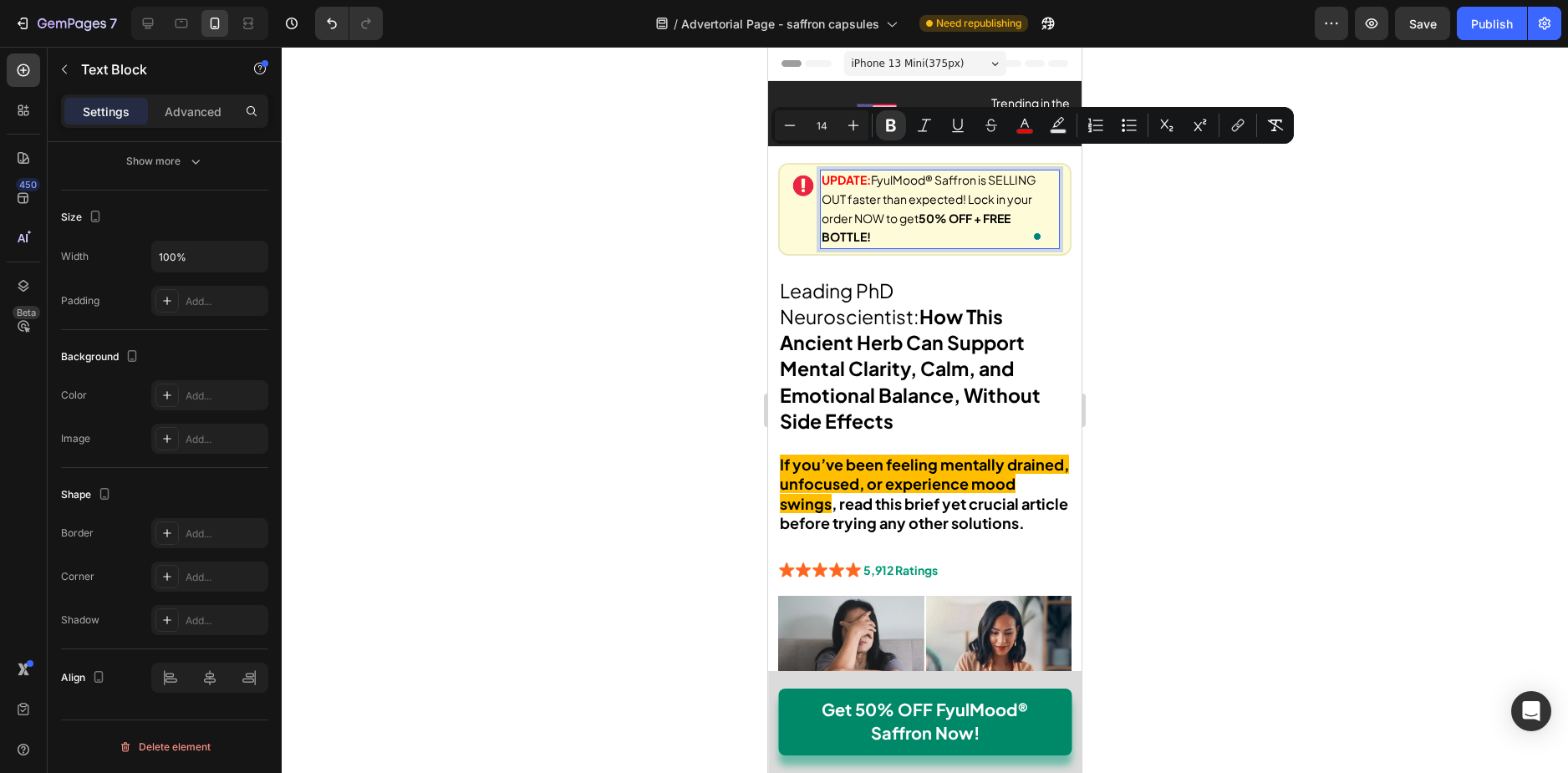
click at [1137, 244] on div at bounding box center [924, 410] width 1286 height 726
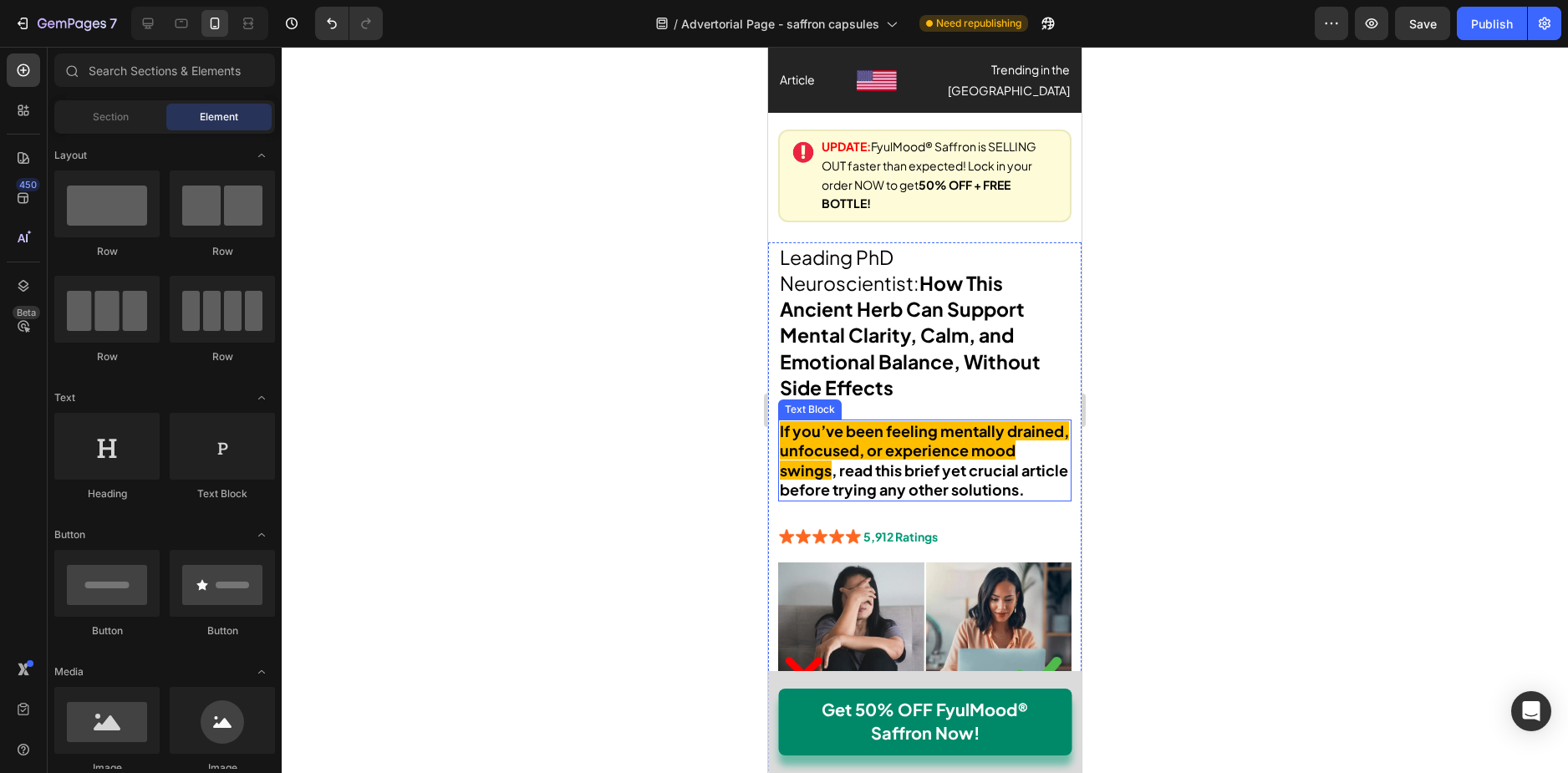
scroll to position [251, 0]
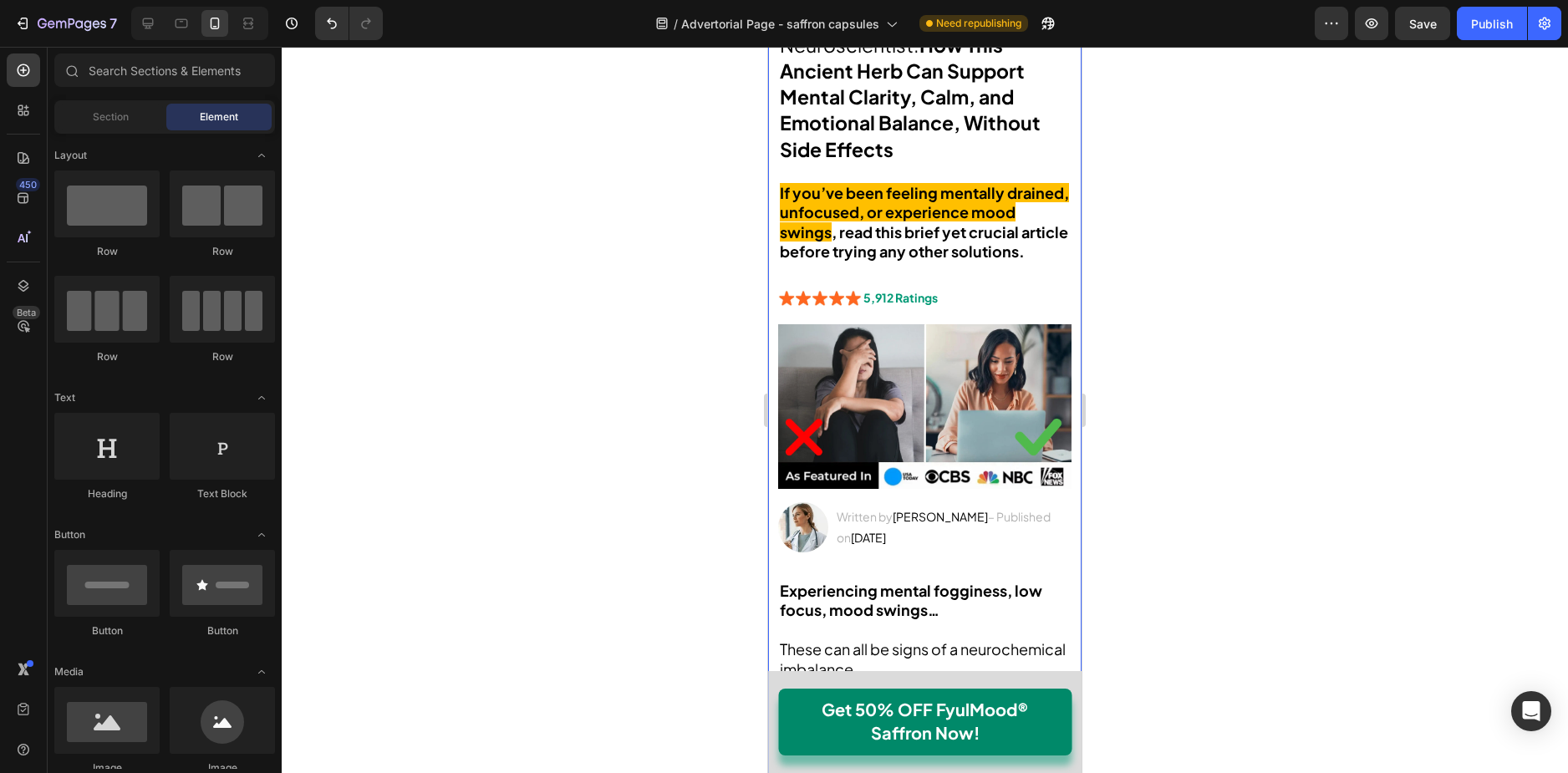
click at [902, 290] on strong "5,912 Ratings" at bounding box center [900, 297] width 75 height 15
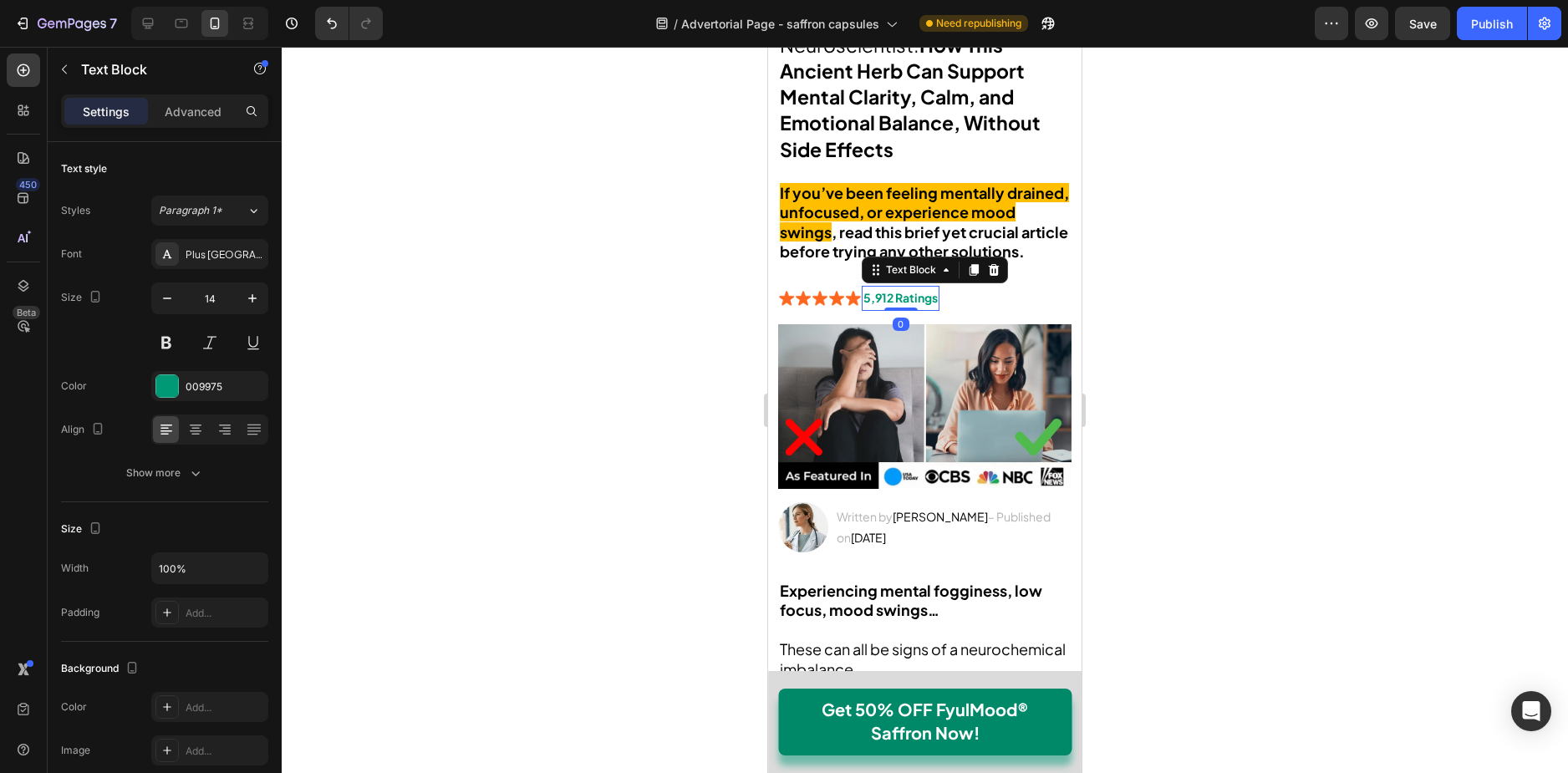
click at [902, 290] on strong "5,912 Ratings" at bounding box center [900, 297] width 75 height 15
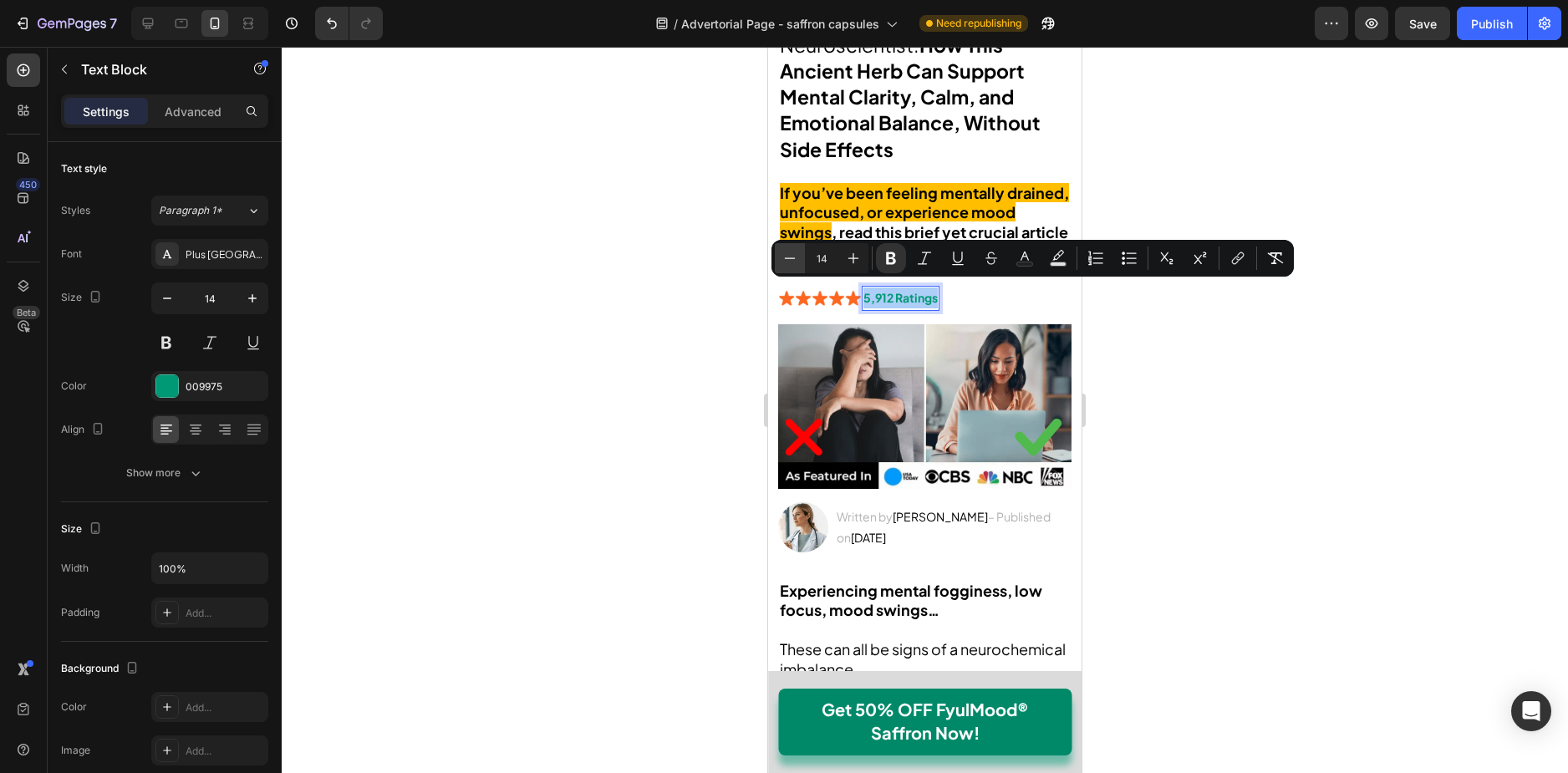
click at [794, 254] on icon "Editor contextual toolbar" at bounding box center [789, 258] width 17 height 17
type input "12"
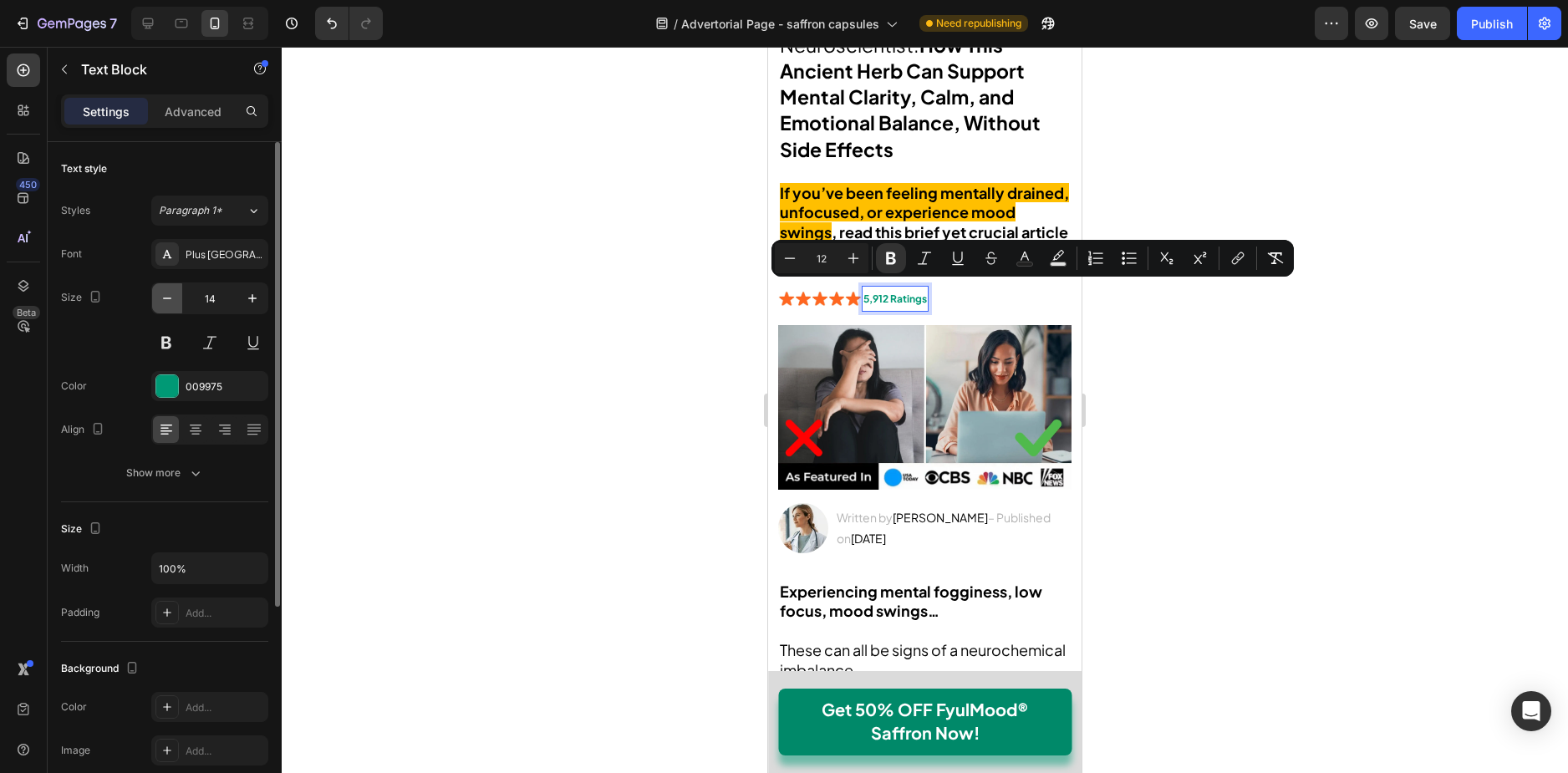
click at [174, 302] on icon "button" at bounding box center [167, 298] width 17 height 17
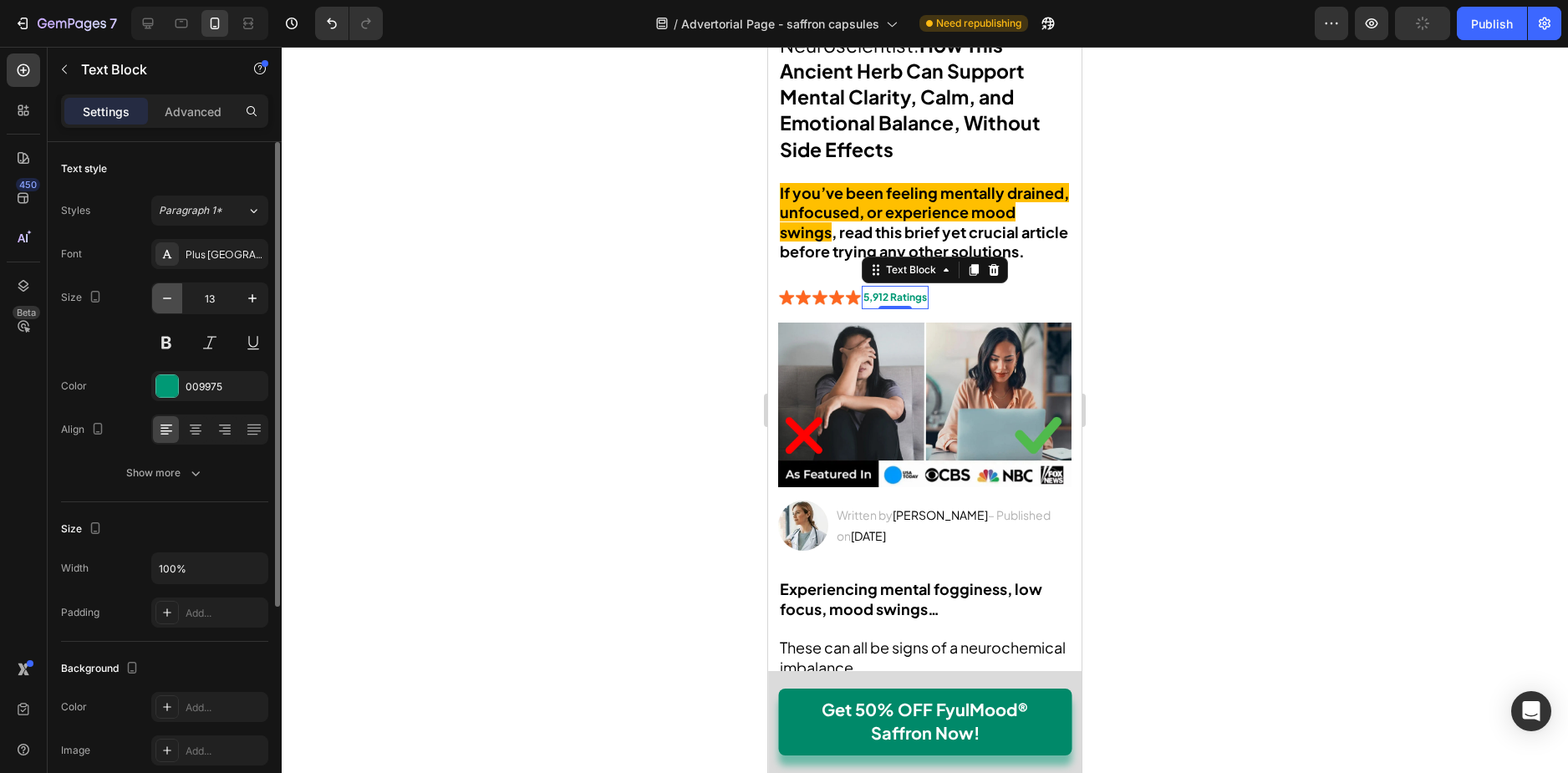
type input "12"
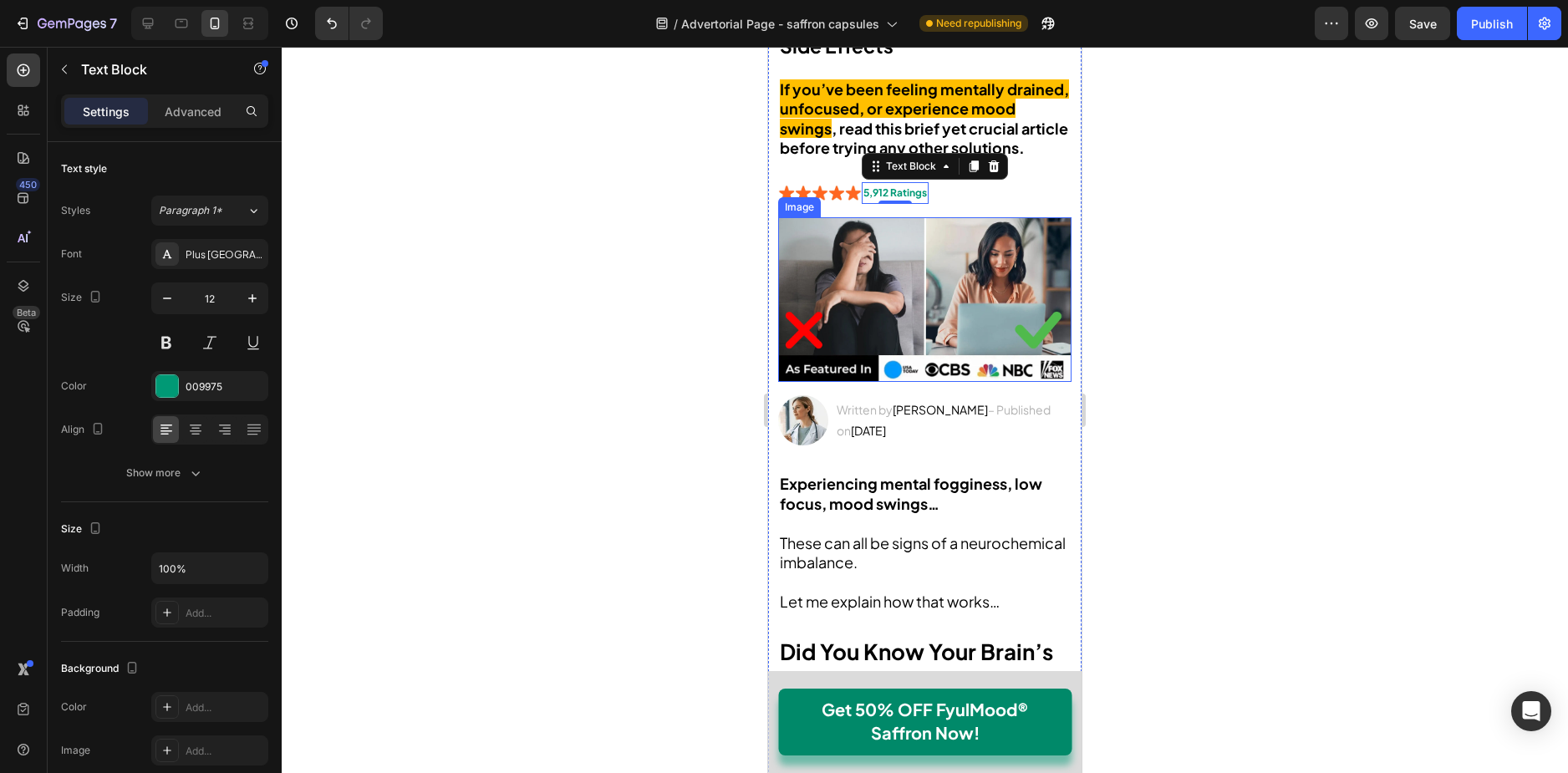
scroll to position [418, 0]
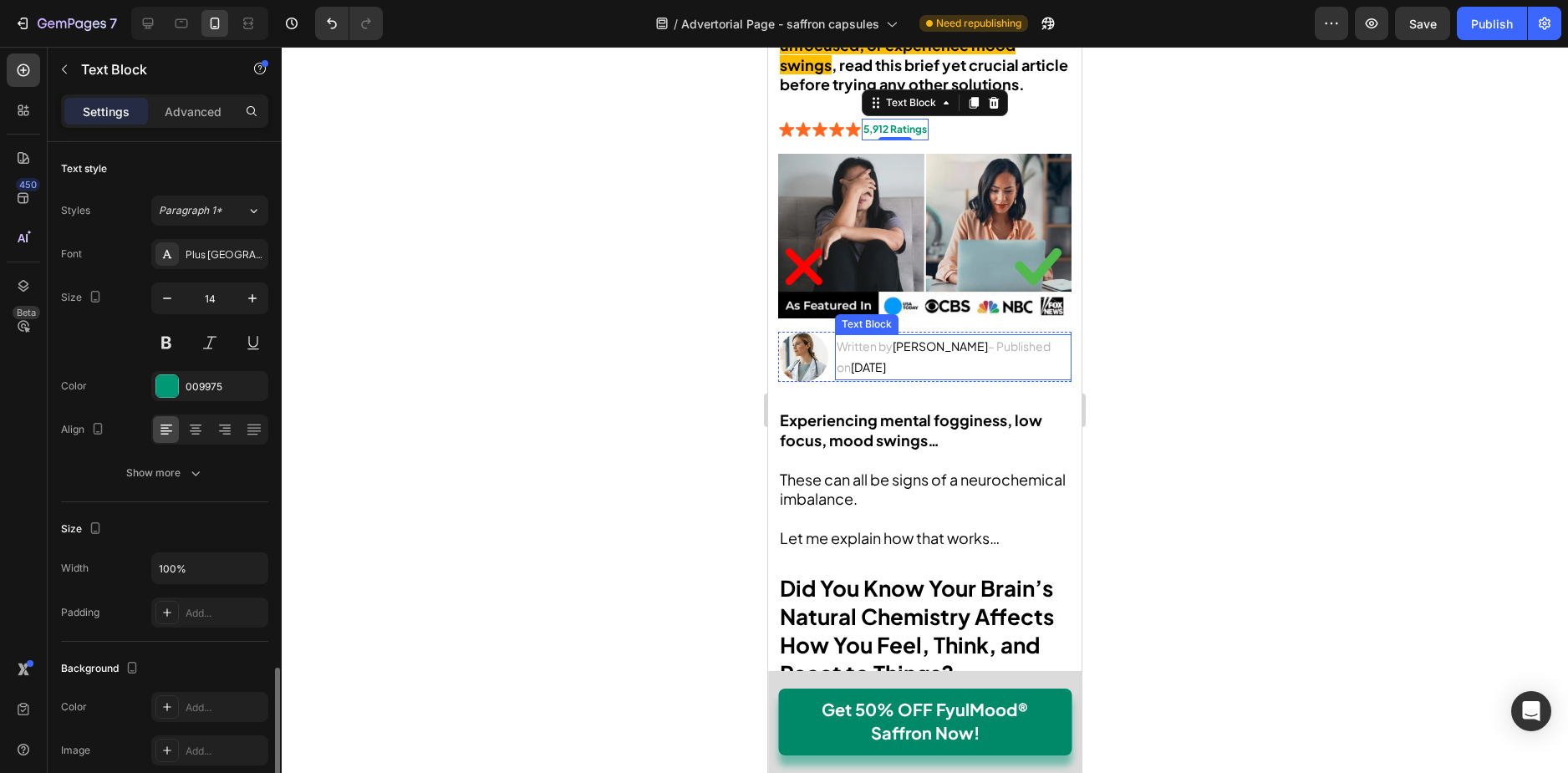
click at [895, 338] on span "[PERSON_NAME]" at bounding box center [941, 345] width 95 height 15
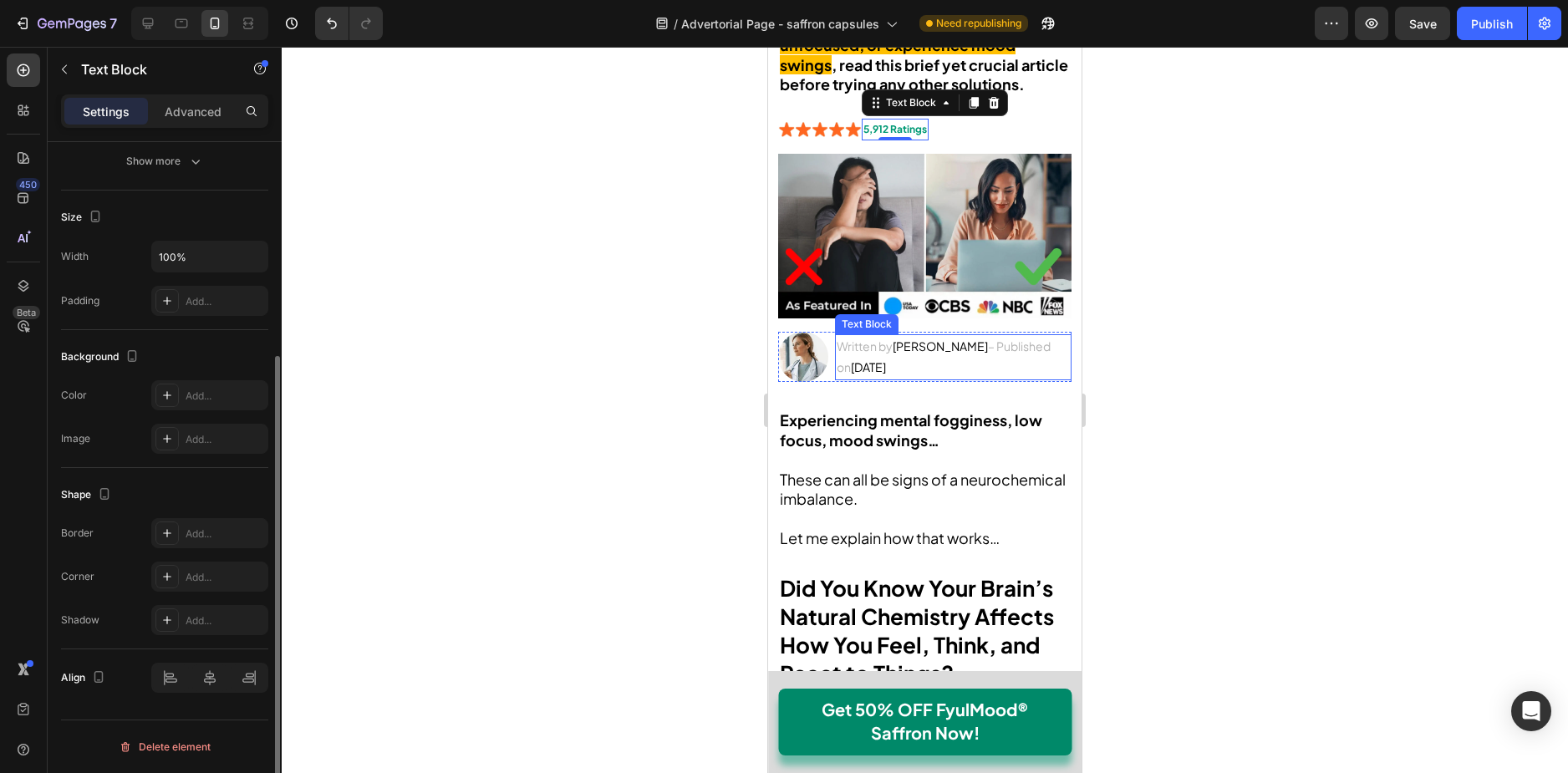
click at [895, 338] on span "[PERSON_NAME]" at bounding box center [941, 345] width 95 height 15
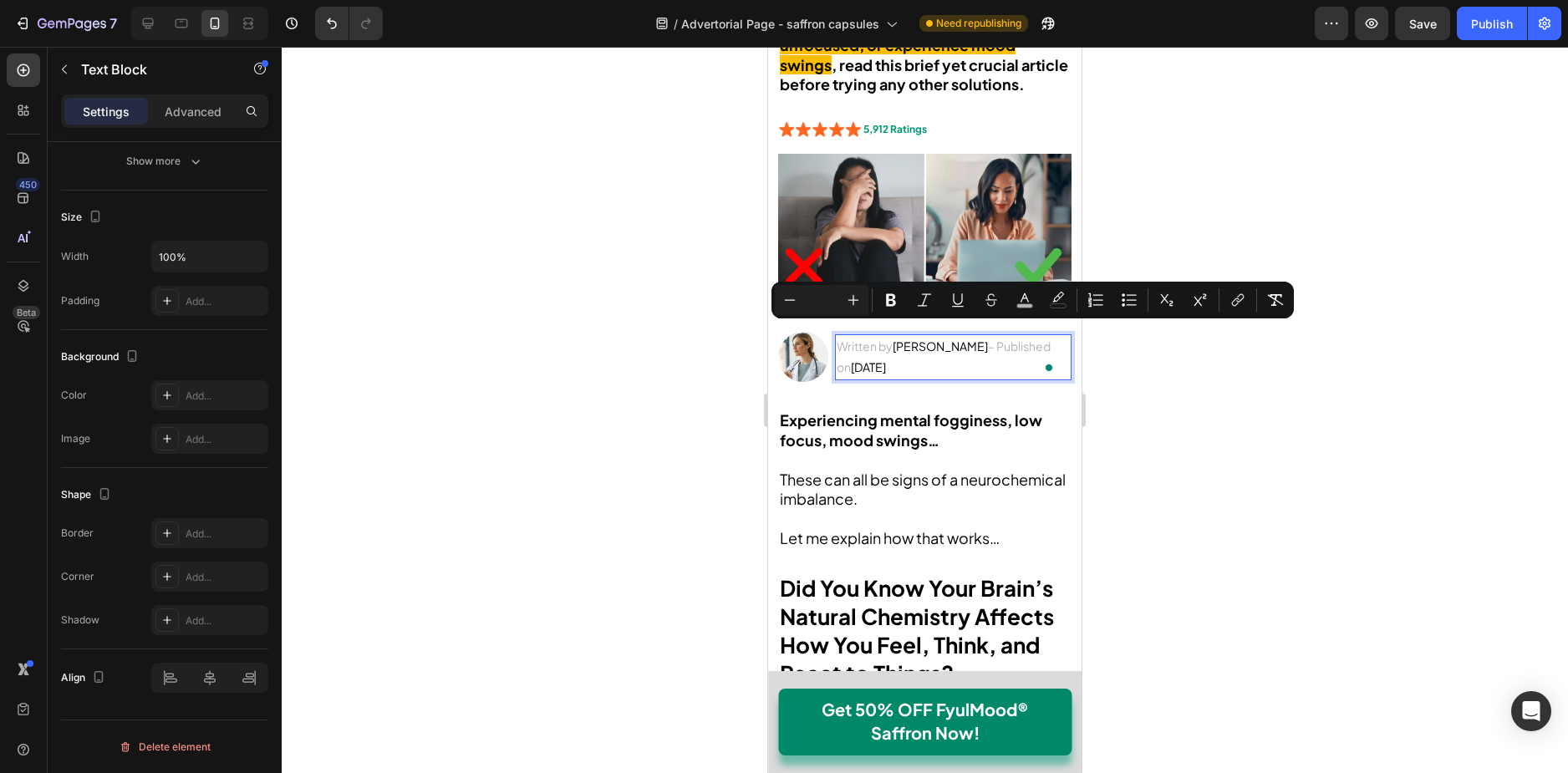
click at [862, 362] on p "Written by [PERSON_NAME] – Published on [DATE]" at bounding box center [953, 357] width 233 height 42
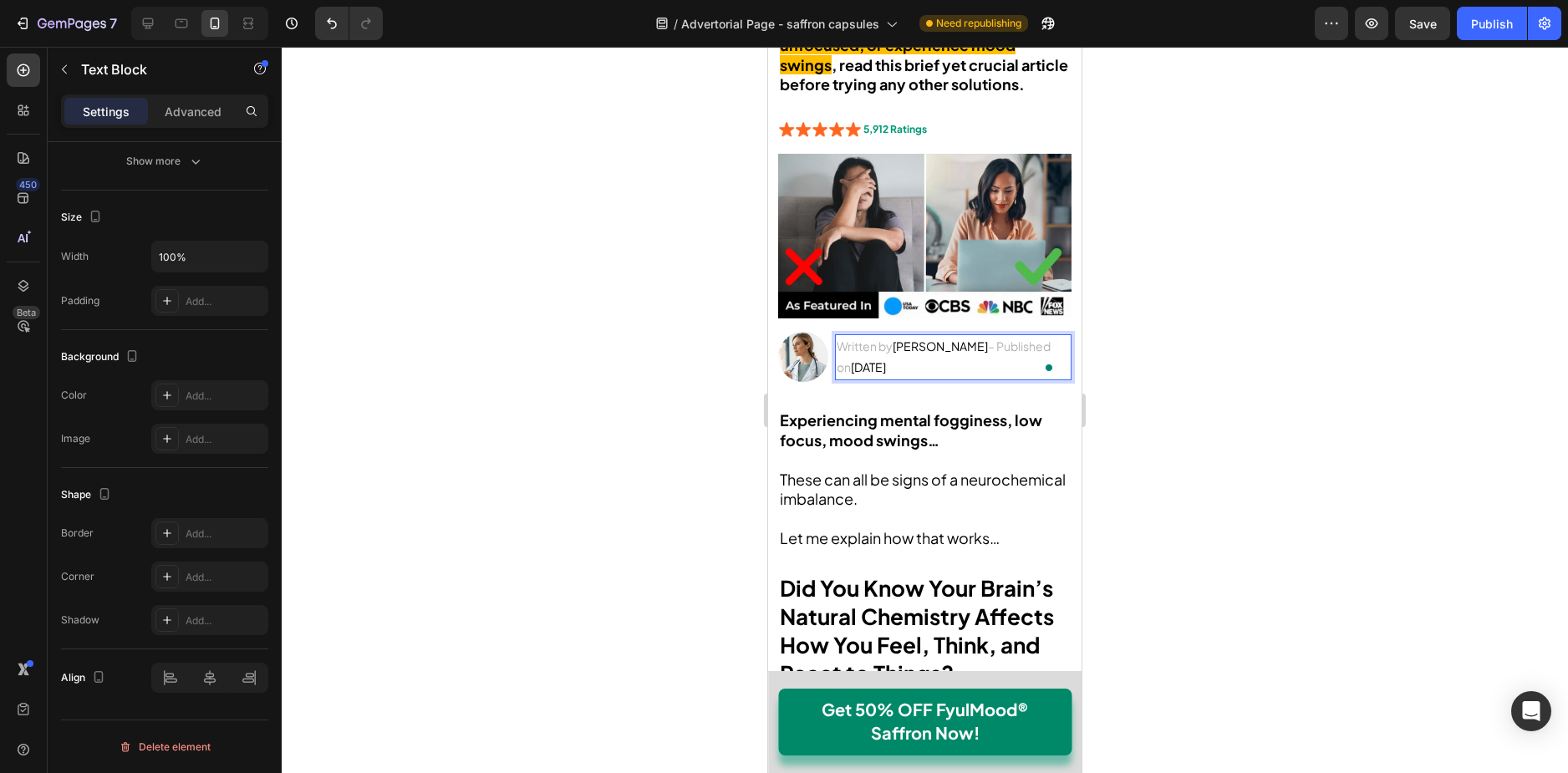
click at [878, 359] on span "[DATE]" at bounding box center [867, 366] width 35 height 15
click at [878, 338] on span "Written by" at bounding box center [864, 345] width 56 height 15
drag, startPoint x: 872, startPoint y: 336, endPoint x: 901, endPoint y: 333, distance: 29.2
click at [901, 336] on p "Written by [PERSON_NAME] – Published on [DATE]" at bounding box center [953, 357] width 233 height 42
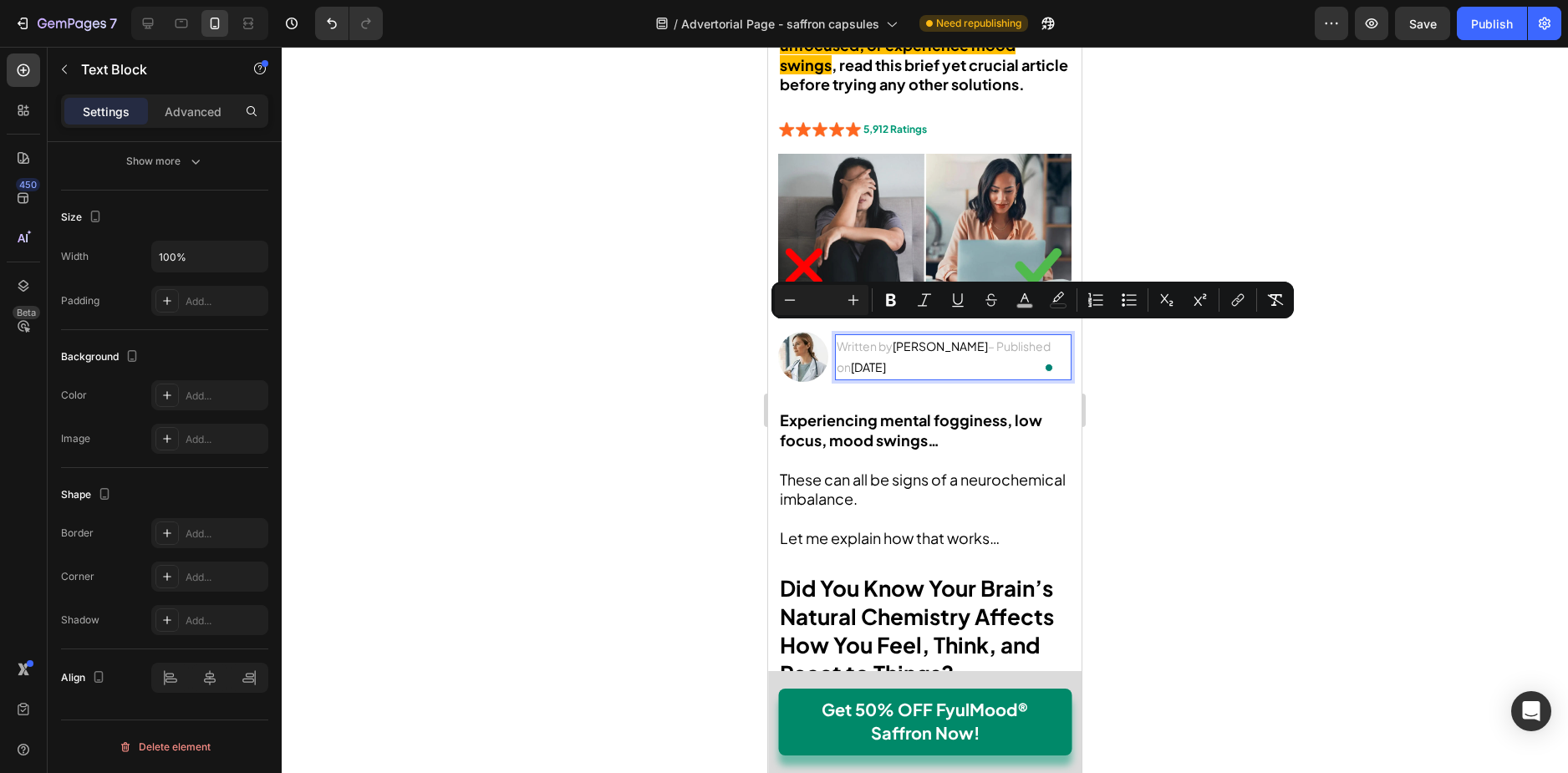
click at [919, 338] on span "[PERSON_NAME]" at bounding box center [941, 345] width 95 height 15
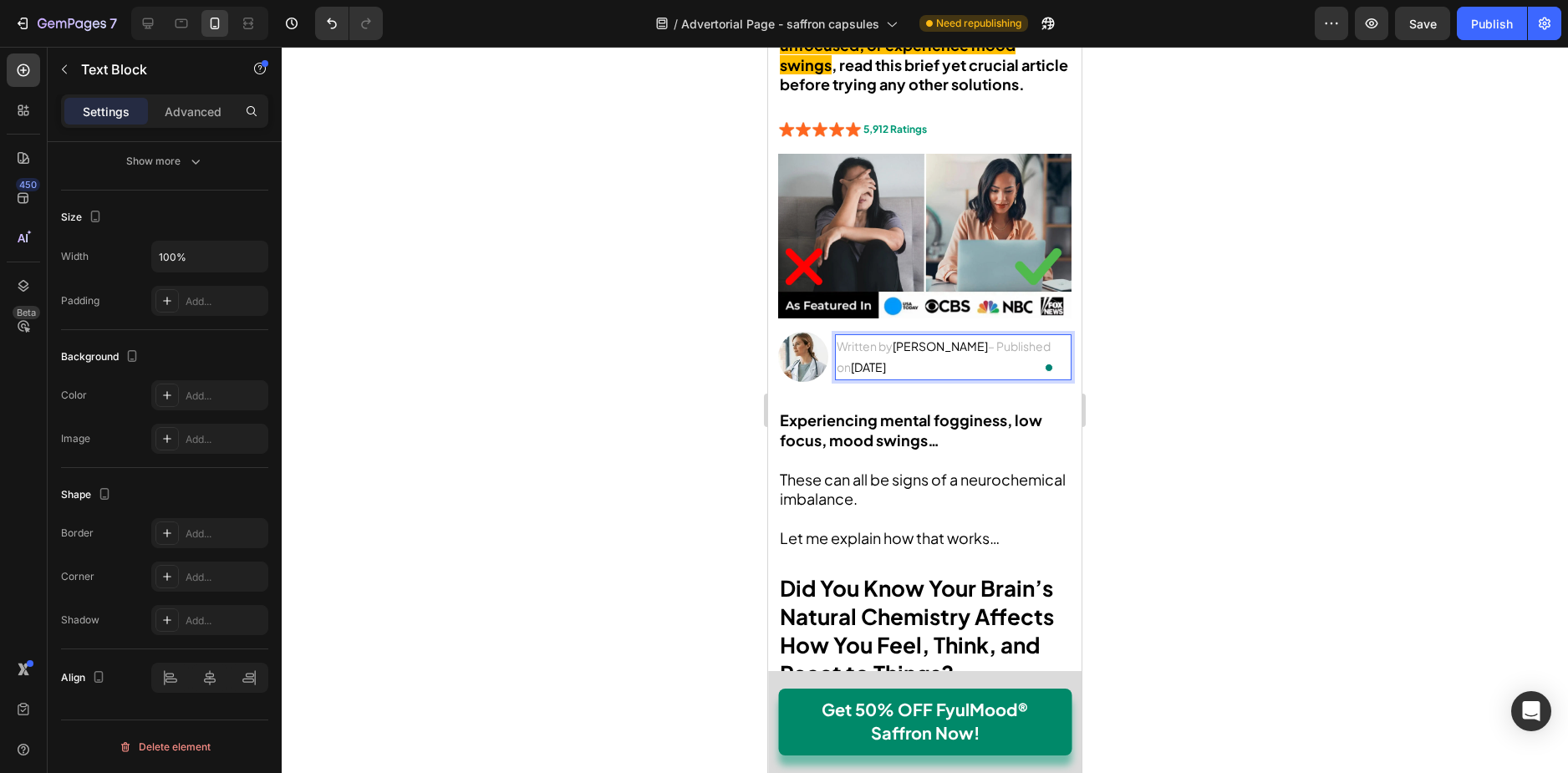
scroll to position [334, 0]
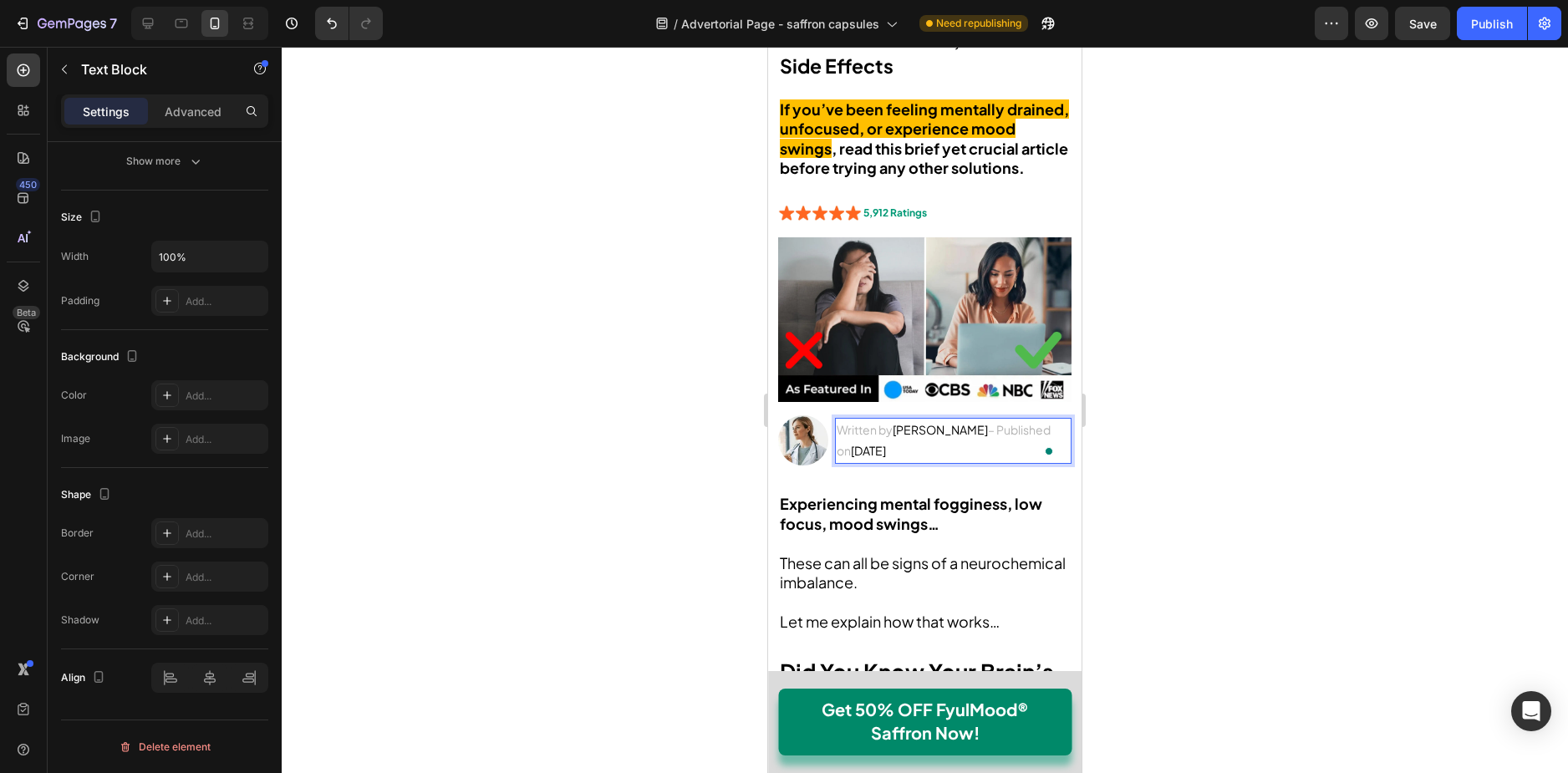
click at [919, 422] on span "[PERSON_NAME]" at bounding box center [941, 429] width 95 height 15
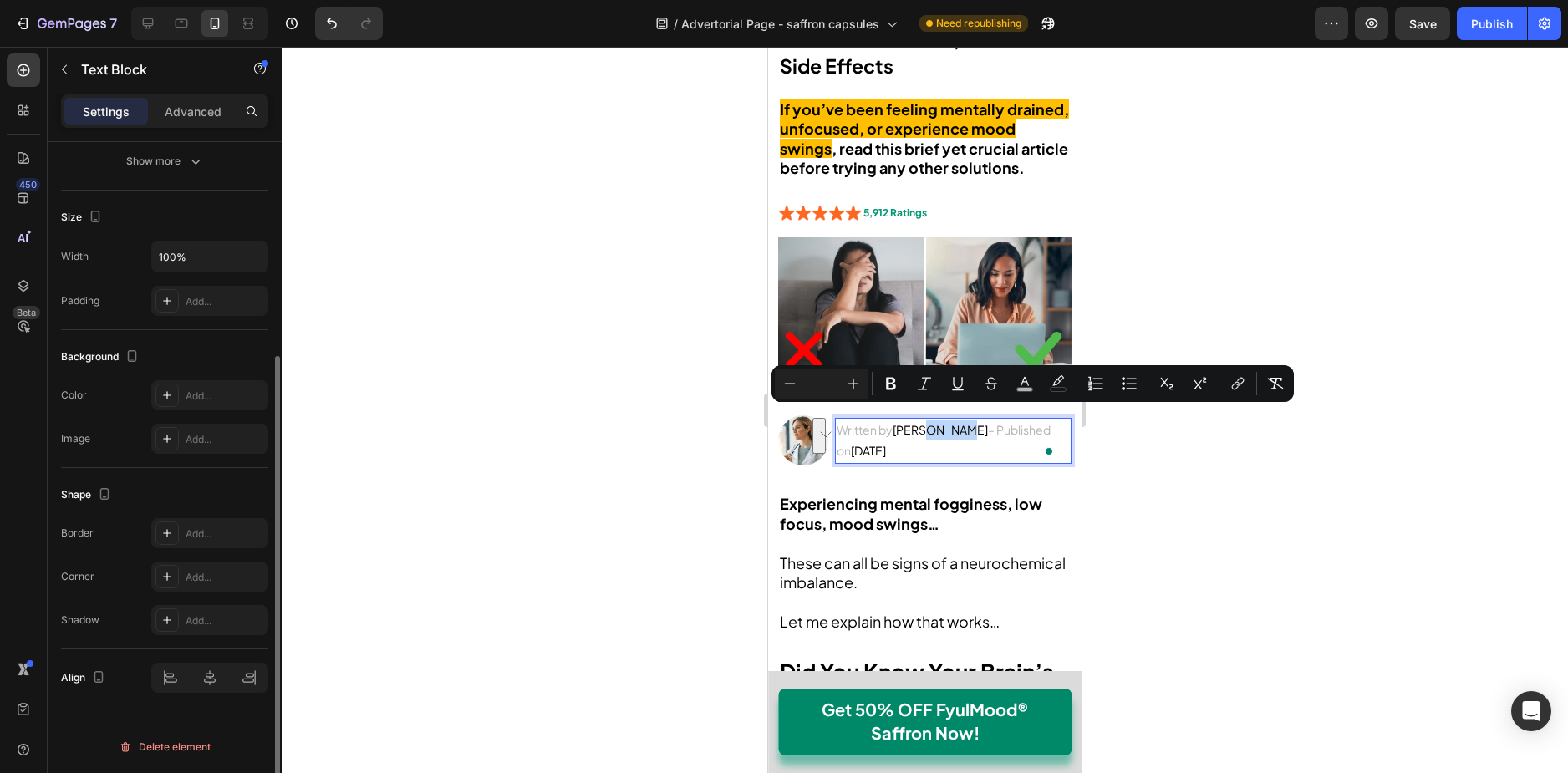
scroll to position [0, 0]
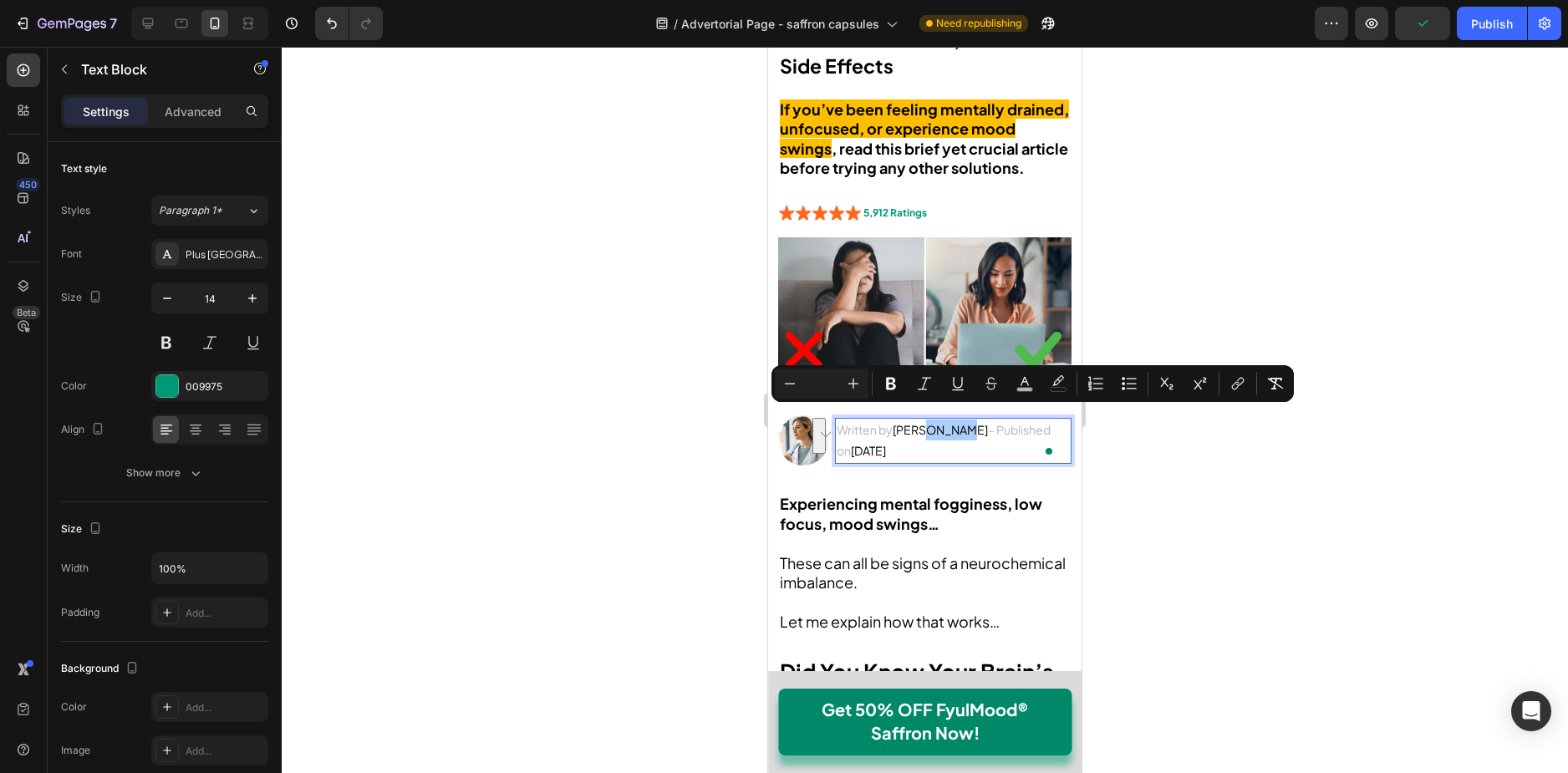
click at [816, 379] on input "Editor contextual toolbar" at bounding box center [821, 384] width 34 height 20
click at [817, 383] on input "Editor contextual toolbar" at bounding box center [821, 384] width 34 height 20
type input "14"
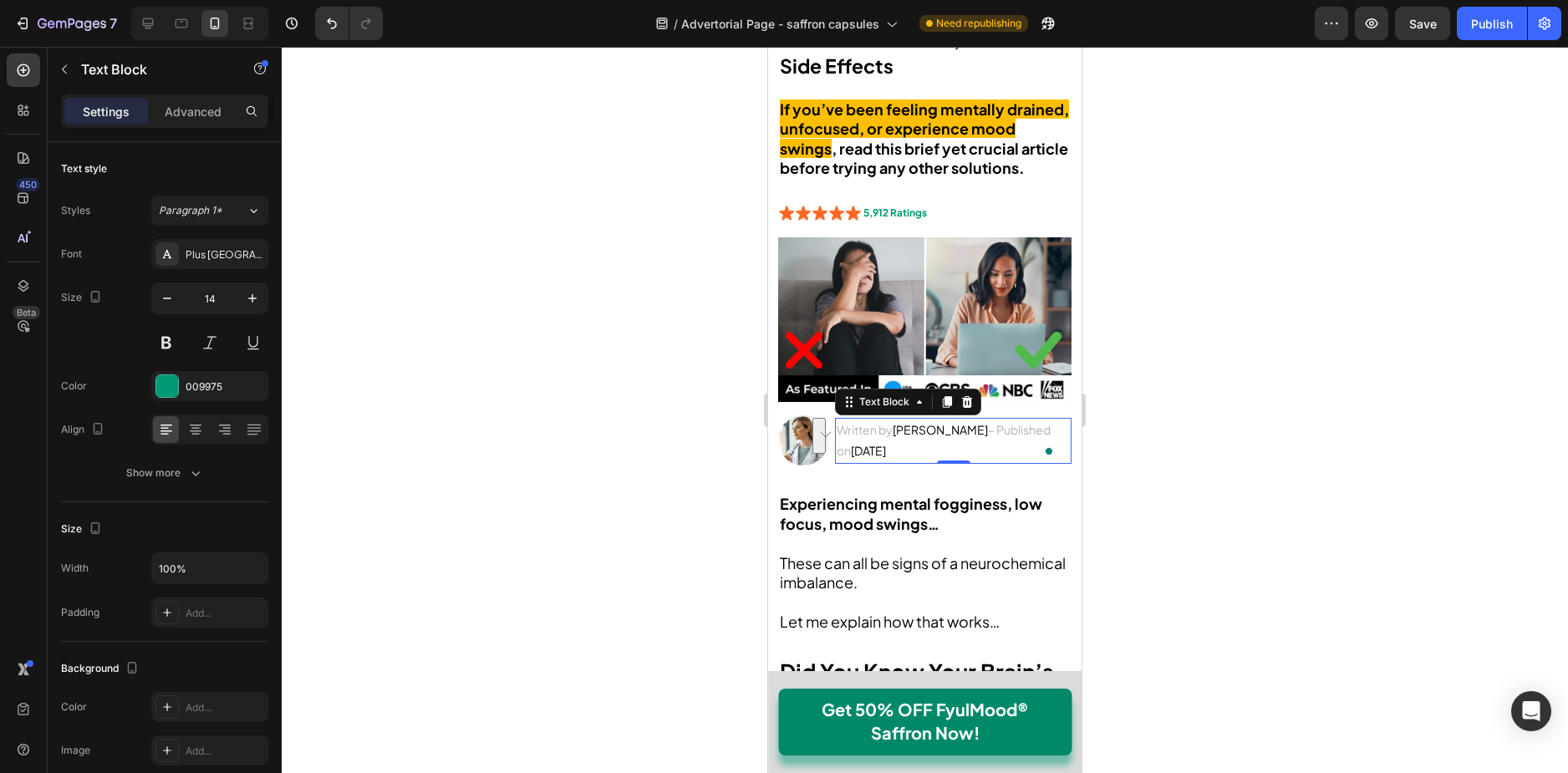
click at [867, 573] on span "These can all be signs of a neurochemical imbalance." at bounding box center [922, 572] width 285 height 39
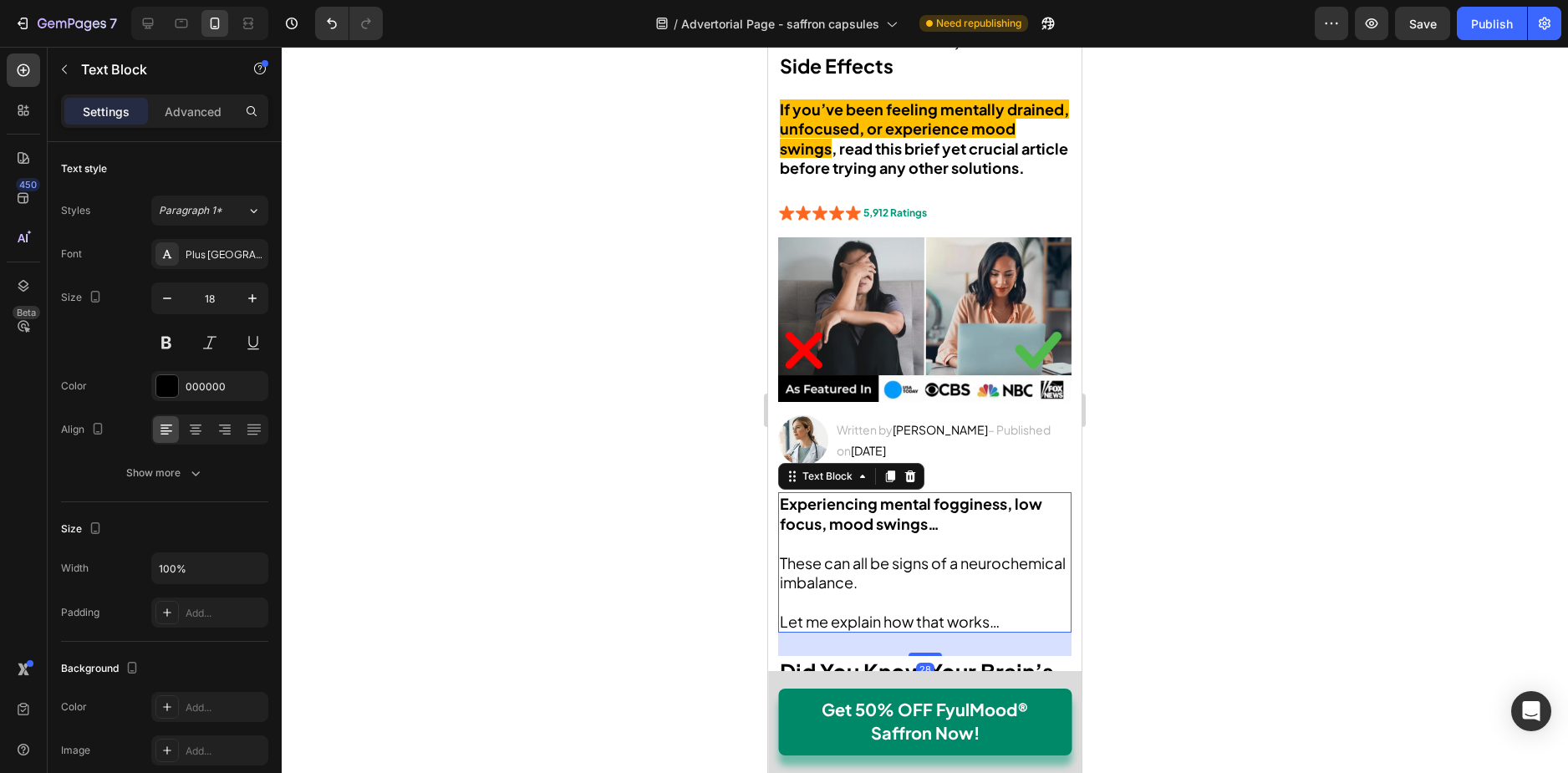
click at [867, 573] on span "These can all be signs of a neurochemical imbalance." at bounding box center [922, 572] width 285 height 39
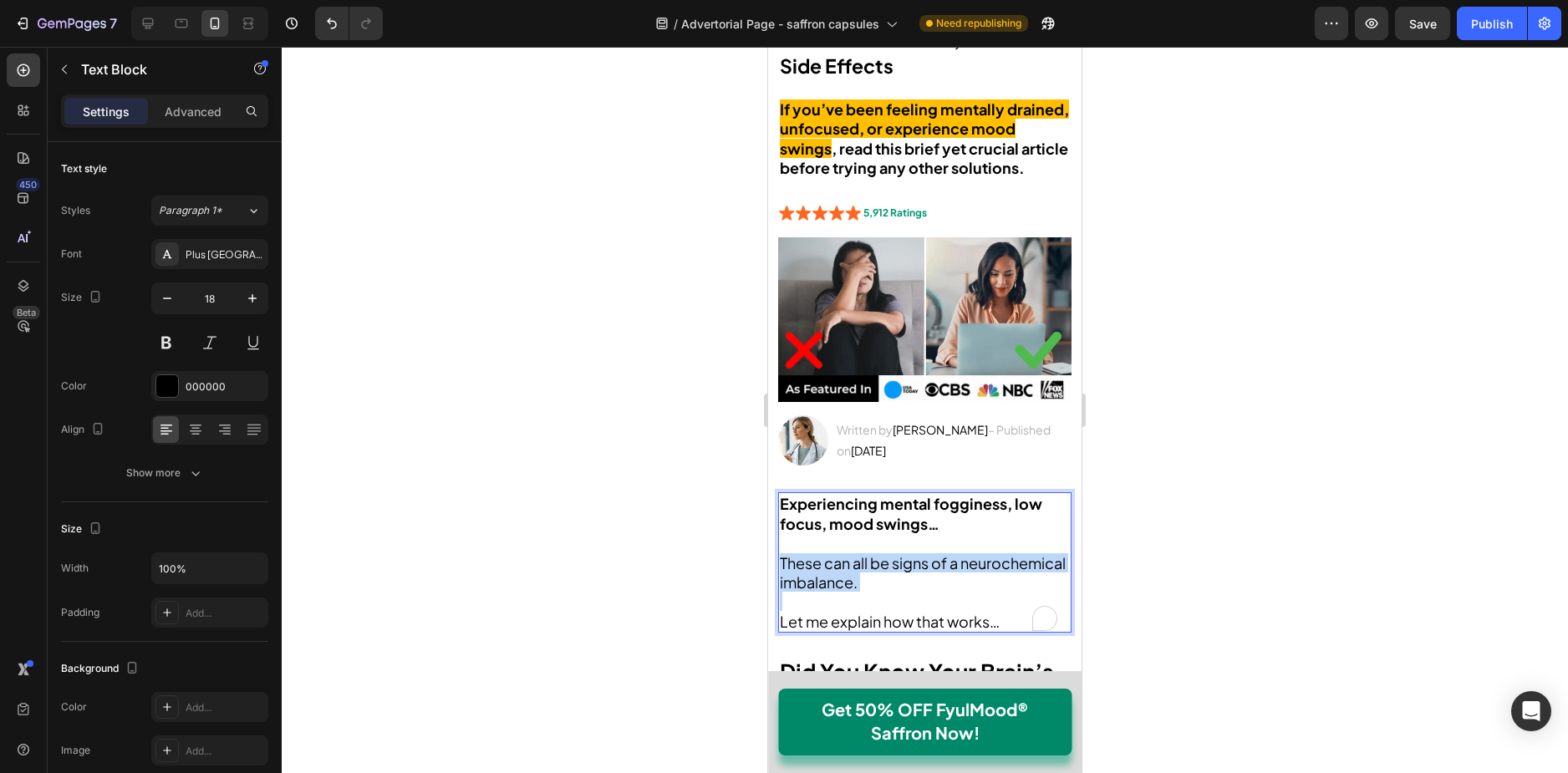
click at [867, 573] on span "These can all be signs of a neurochemical imbalance." at bounding box center [922, 572] width 285 height 39
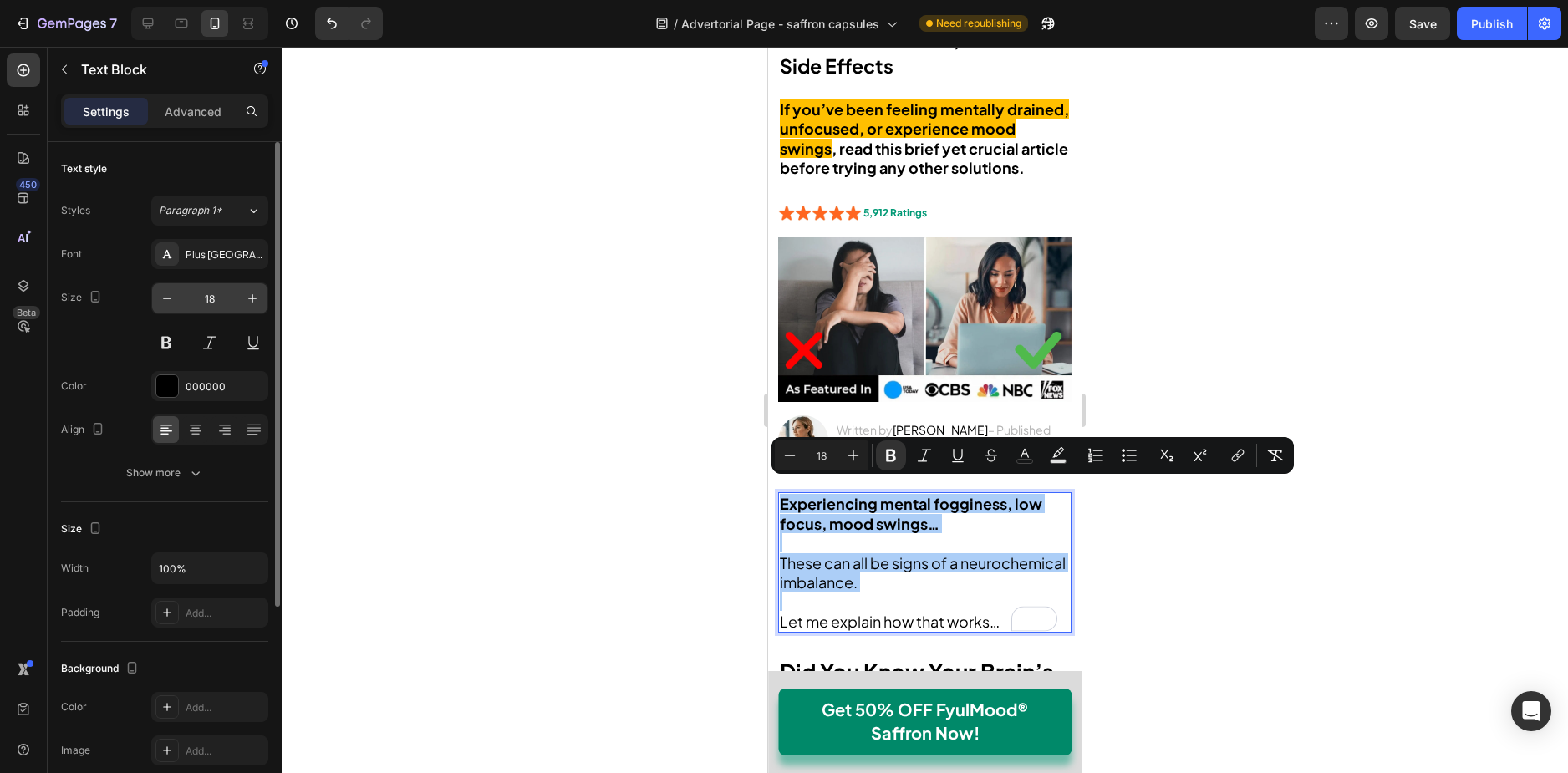
click at [184, 304] on input "18" at bounding box center [209, 298] width 55 height 30
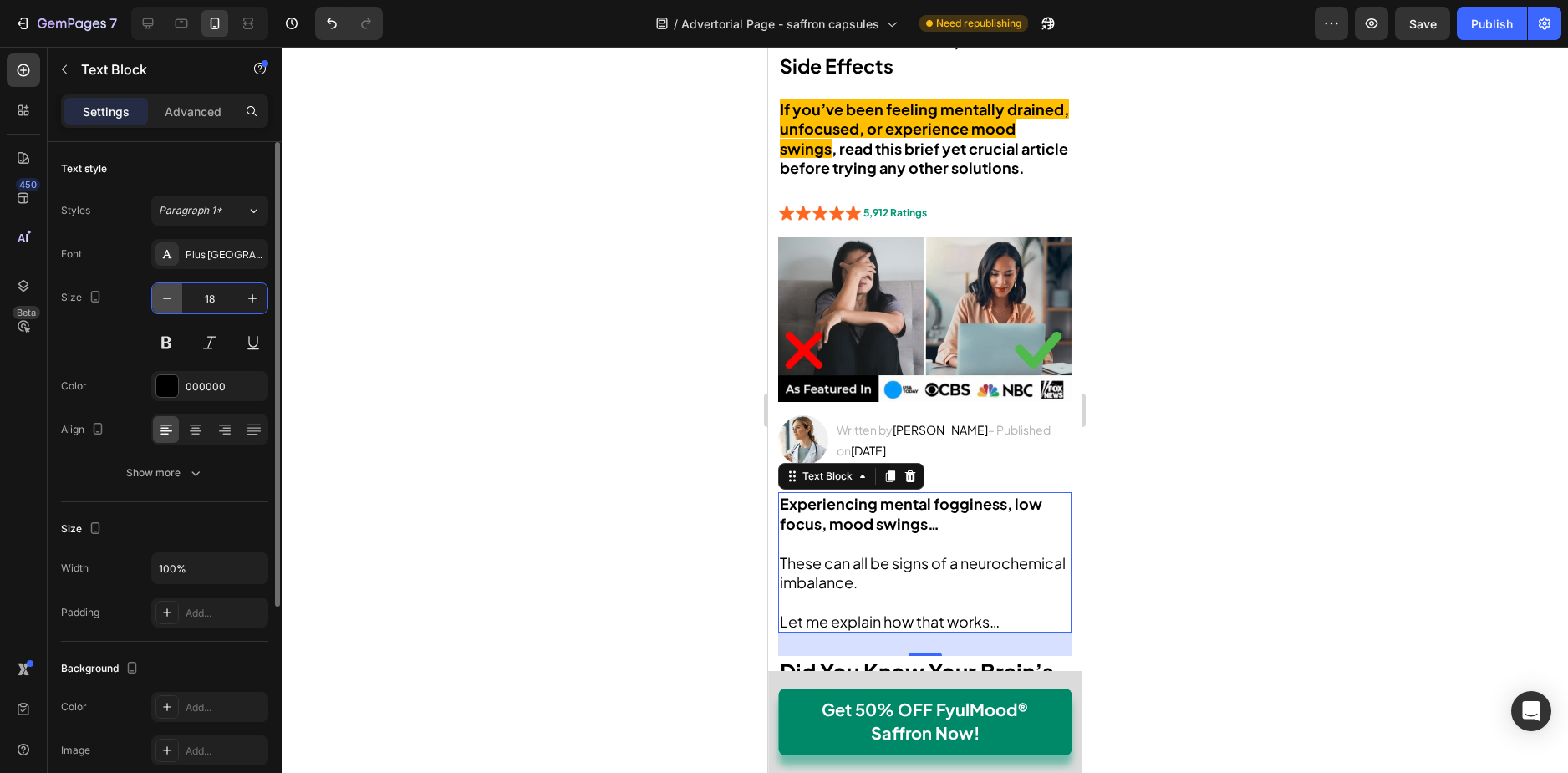
click at [180, 304] on button "button" at bounding box center [167, 298] width 30 height 30
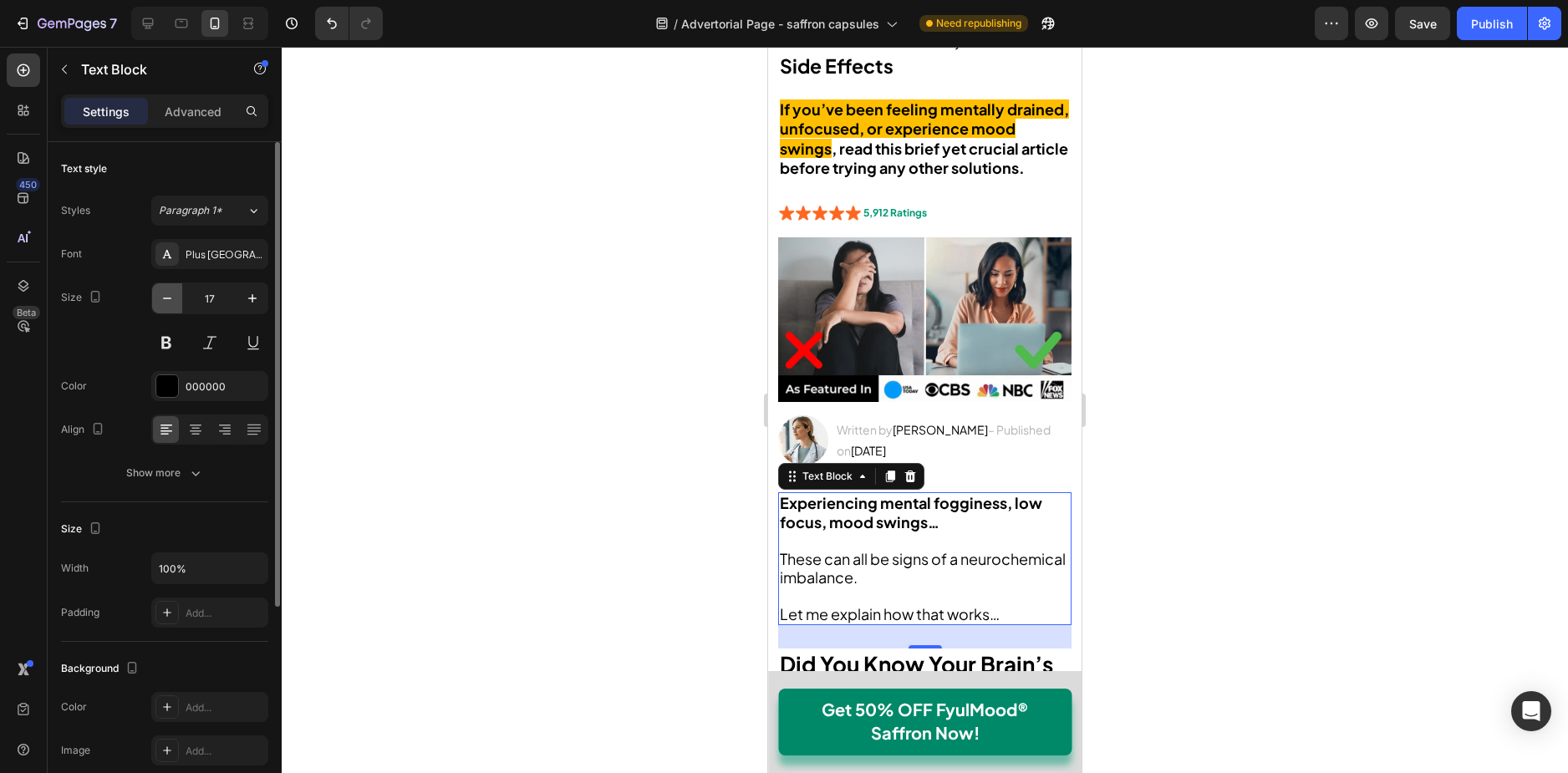
click at [178, 304] on button "button" at bounding box center [167, 298] width 30 height 30
type input "16"
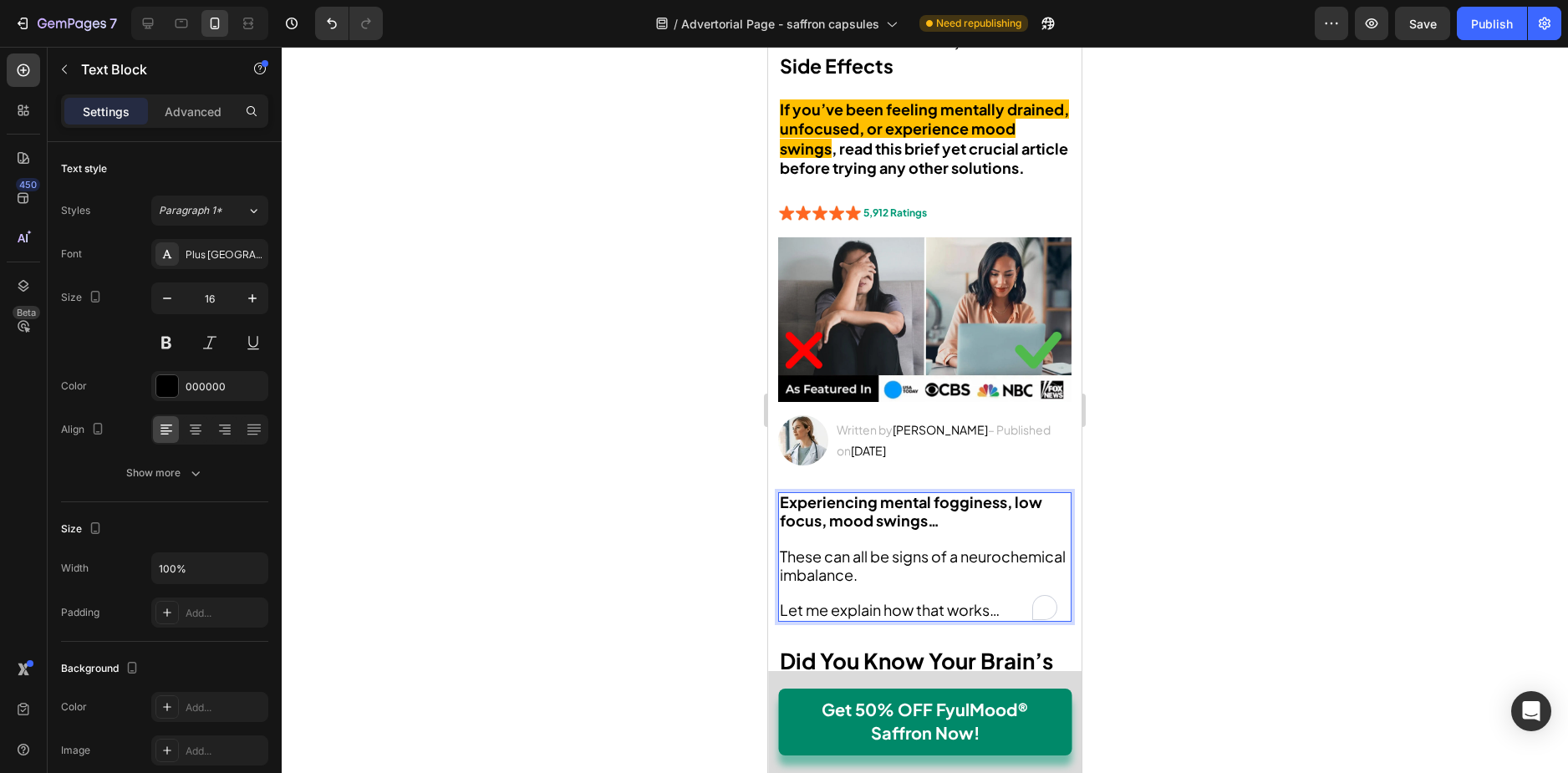
click at [828, 547] on span "These can all be signs of a neurochemical imbalance." at bounding box center [922, 566] width 285 height 38
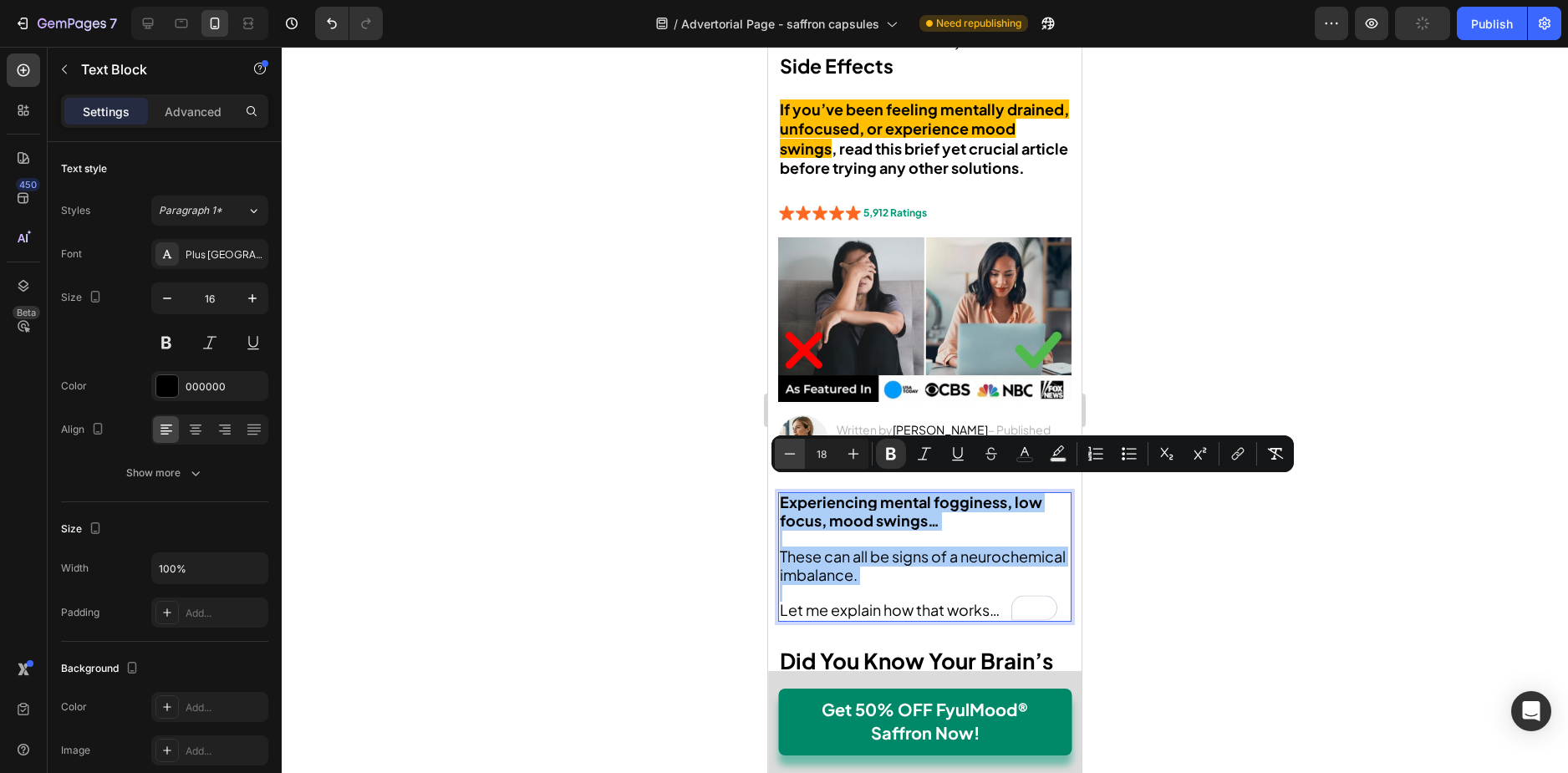
click at [789, 441] on button "Minus" at bounding box center [789, 454] width 30 height 30
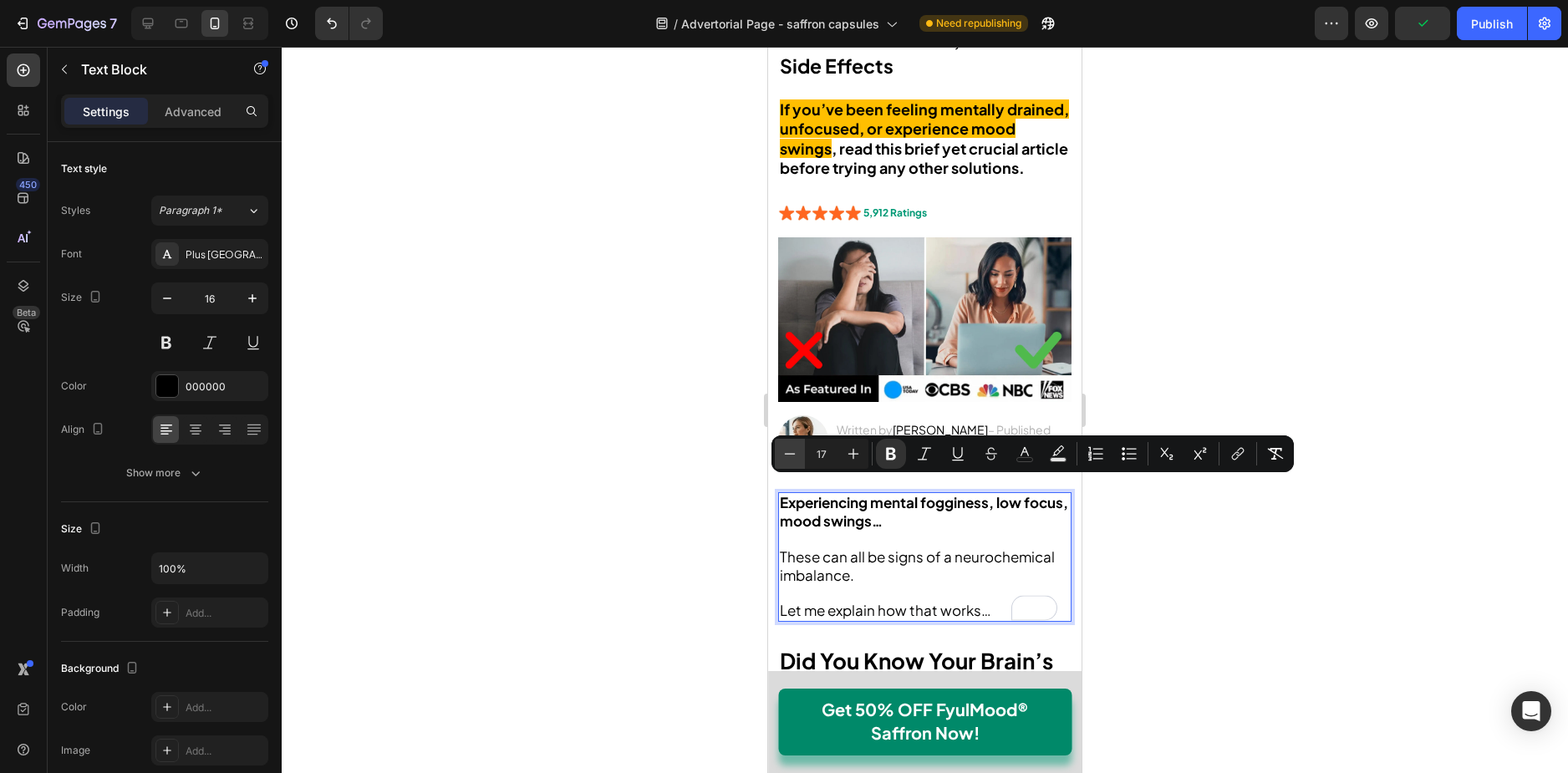
click at [789, 444] on button "Minus" at bounding box center [789, 454] width 30 height 30
type input "16"
click at [1191, 533] on div at bounding box center [924, 410] width 1286 height 726
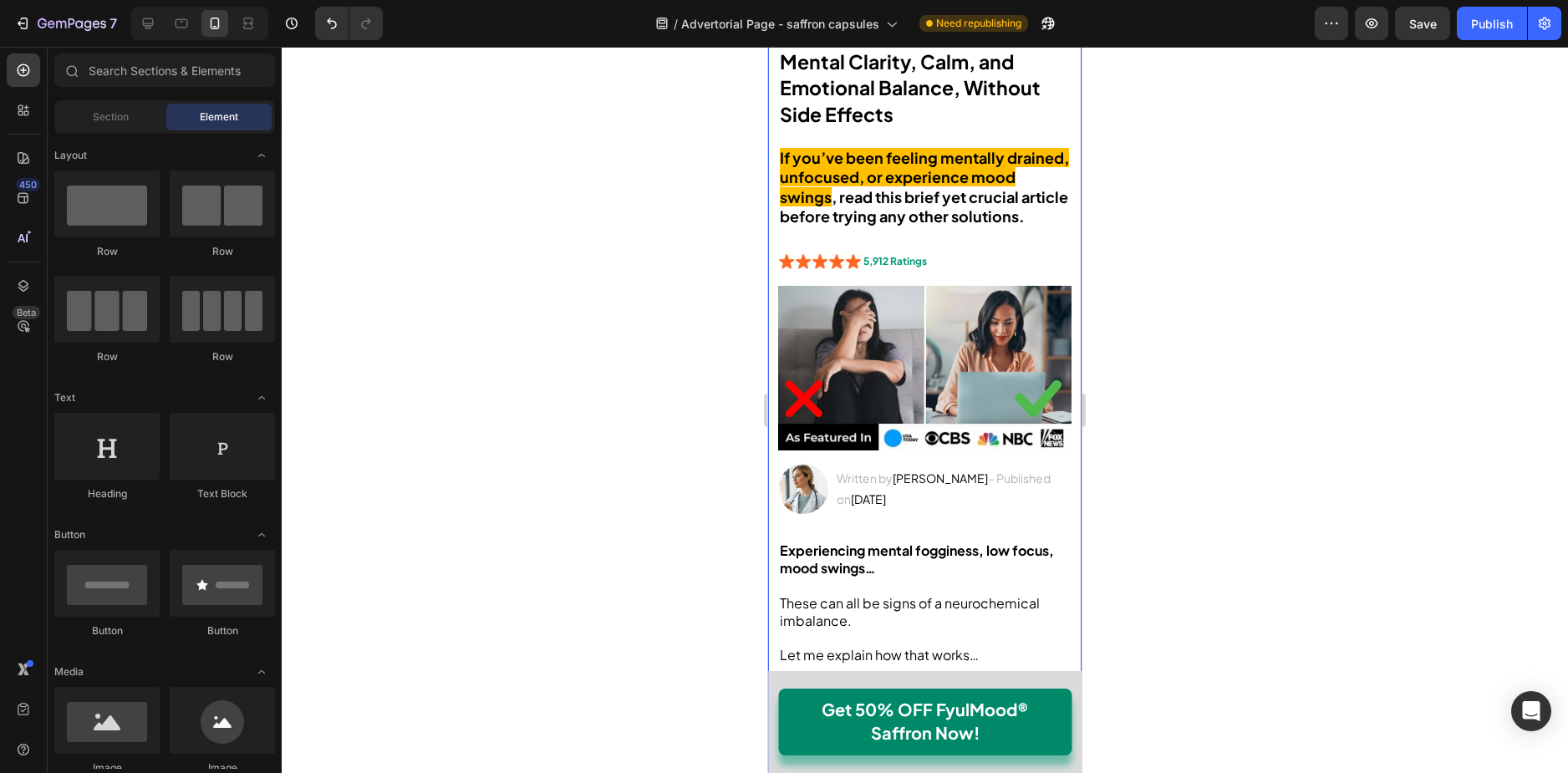
scroll to position [585, 0]
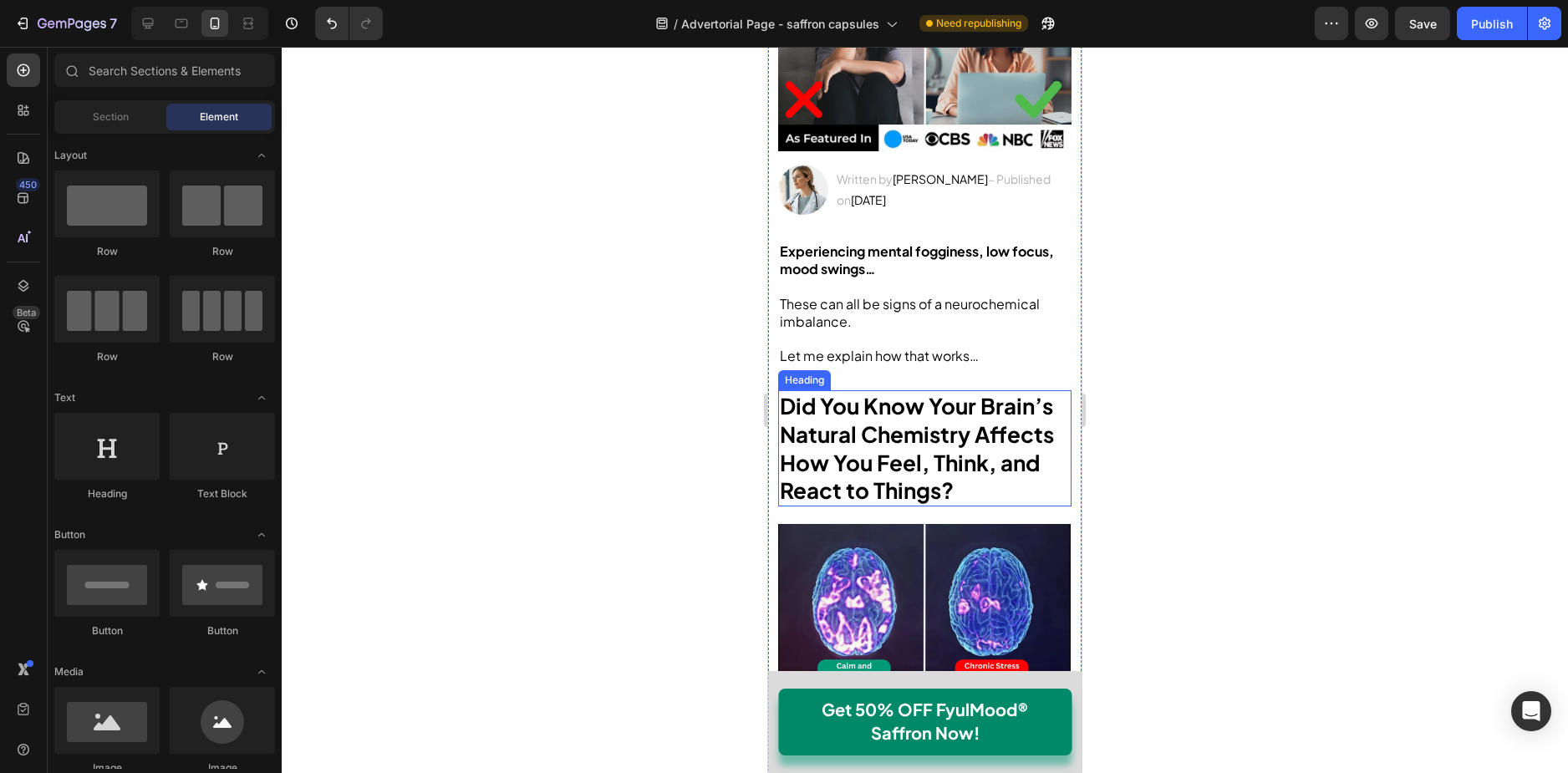
click at [889, 459] on strong "Did You Know Your Brain’s Natural Chemistry Affects How You Feel, Think, and Re…" at bounding box center [917, 448] width 274 height 112
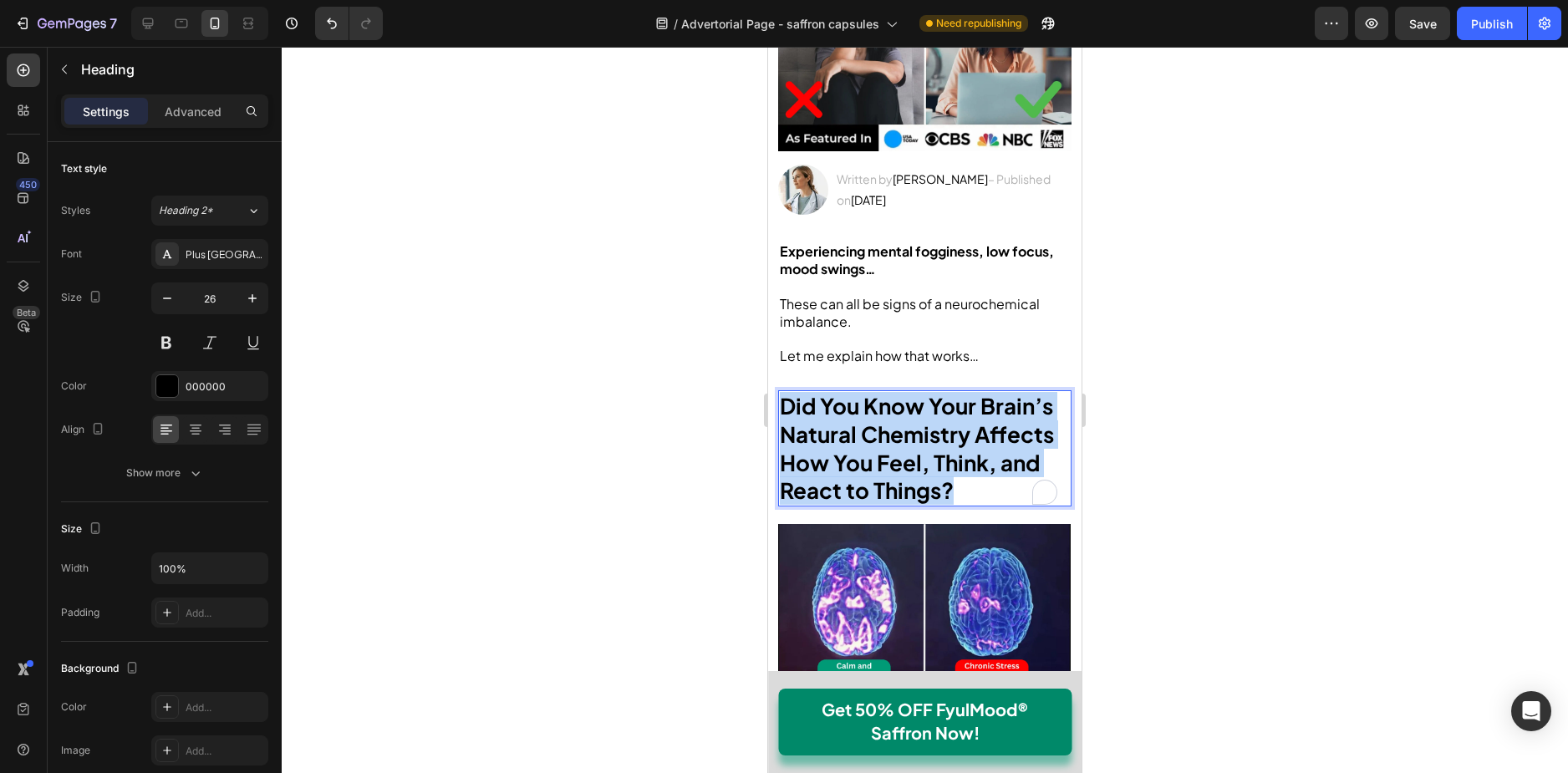
click at [889, 459] on strong "Did You Know Your Brain’s Natural Chemistry Affects How You Feel, Think, and Re…" at bounding box center [917, 448] width 274 height 112
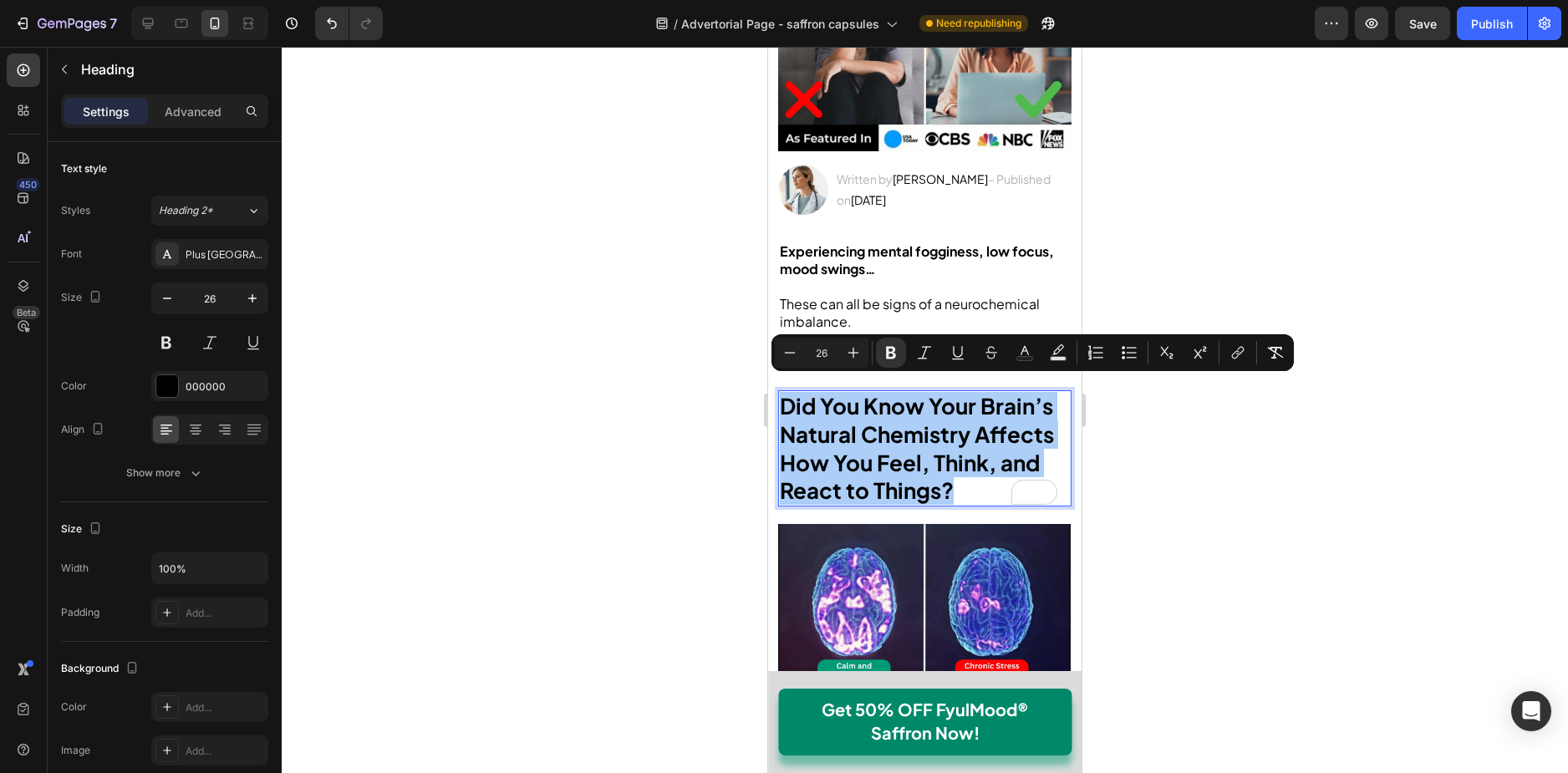
click at [836, 358] on input "26" at bounding box center [821, 353] width 34 height 20
click at [226, 296] on input "26" at bounding box center [209, 298] width 55 height 30
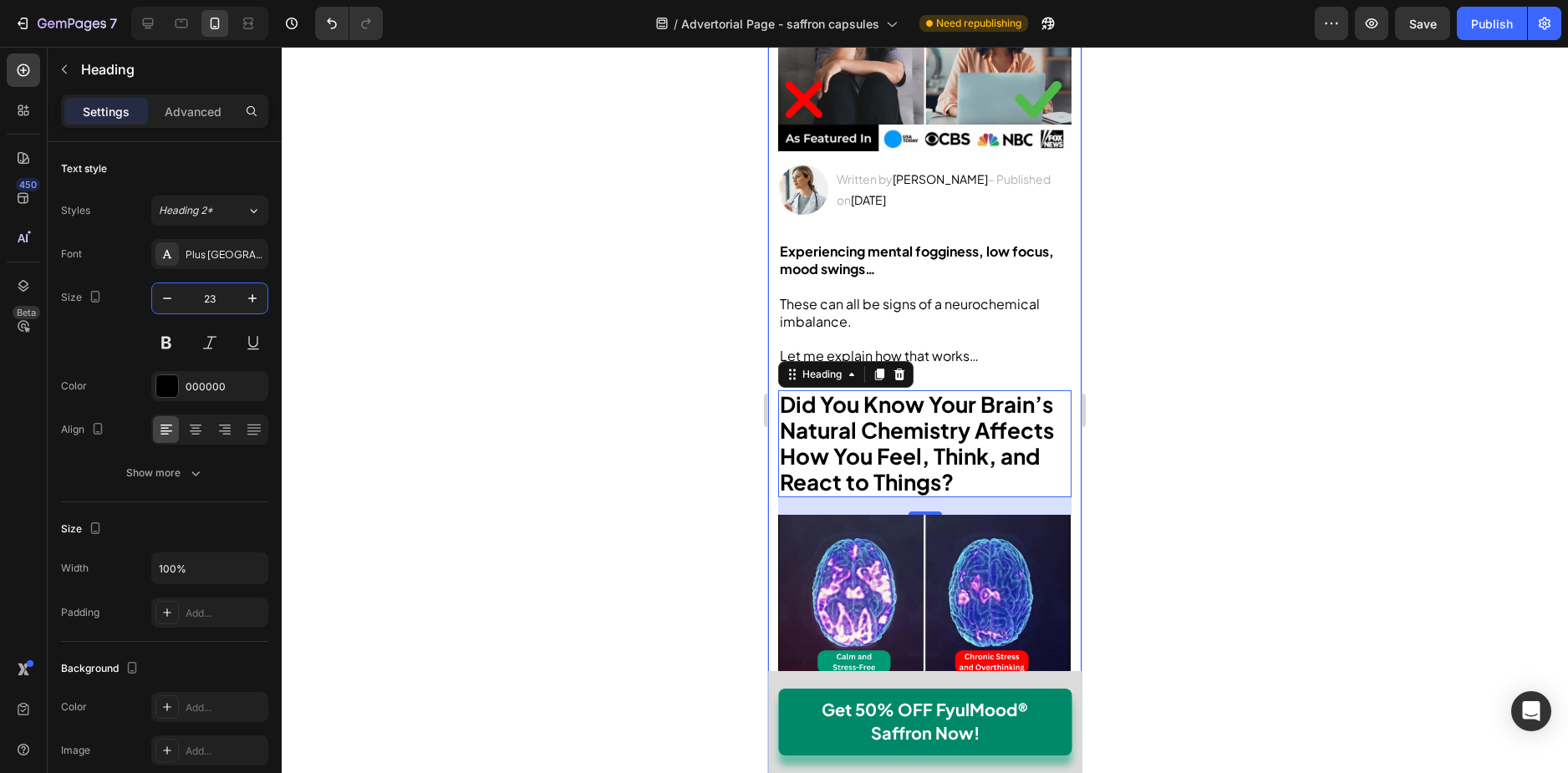
type input "23"
click at [841, 404] on strong "Did You Know Your Brain’s Natural Chemistry Affects How You Feel, Think, and Re…" at bounding box center [917, 443] width 274 height 105
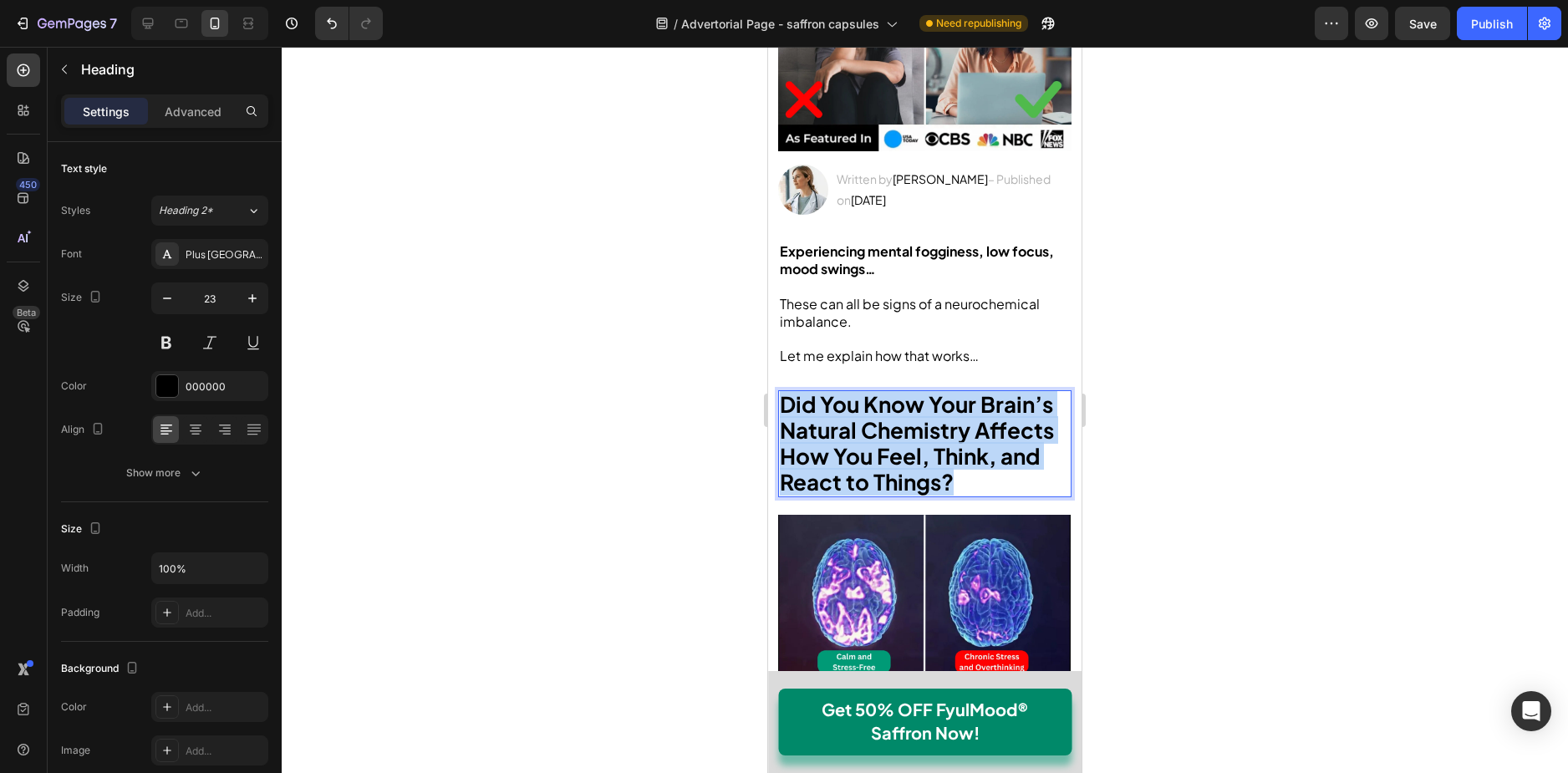
click at [841, 404] on strong "Did You Know Your Brain’s Natural Chemistry Affects How You Feel, Think, and Re…" at bounding box center [917, 443] width 274 height 105
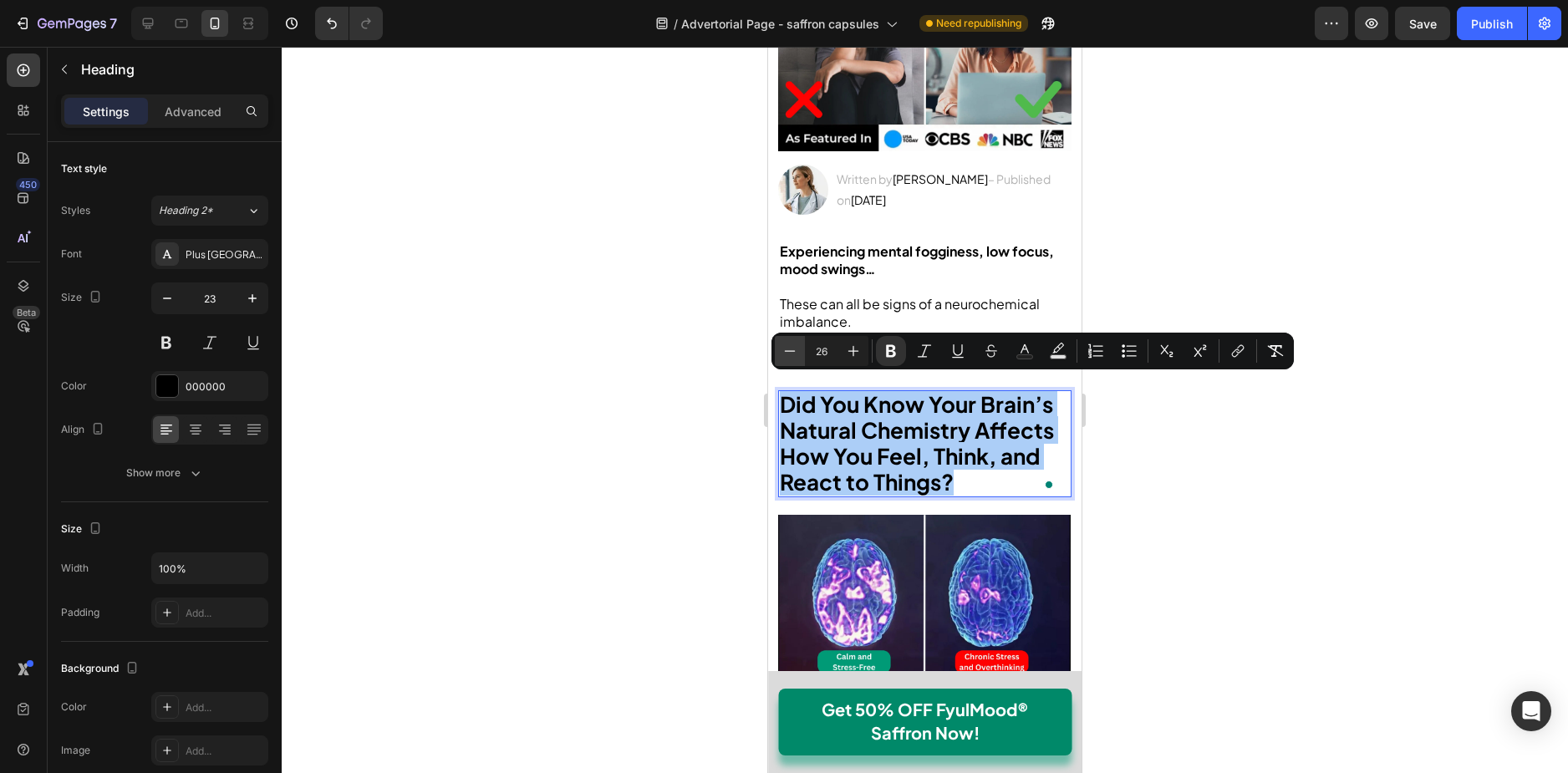
click at [794, 348] on icon "Editor contextual toolbar" at bounding box center [789, 351] width 17 height 17
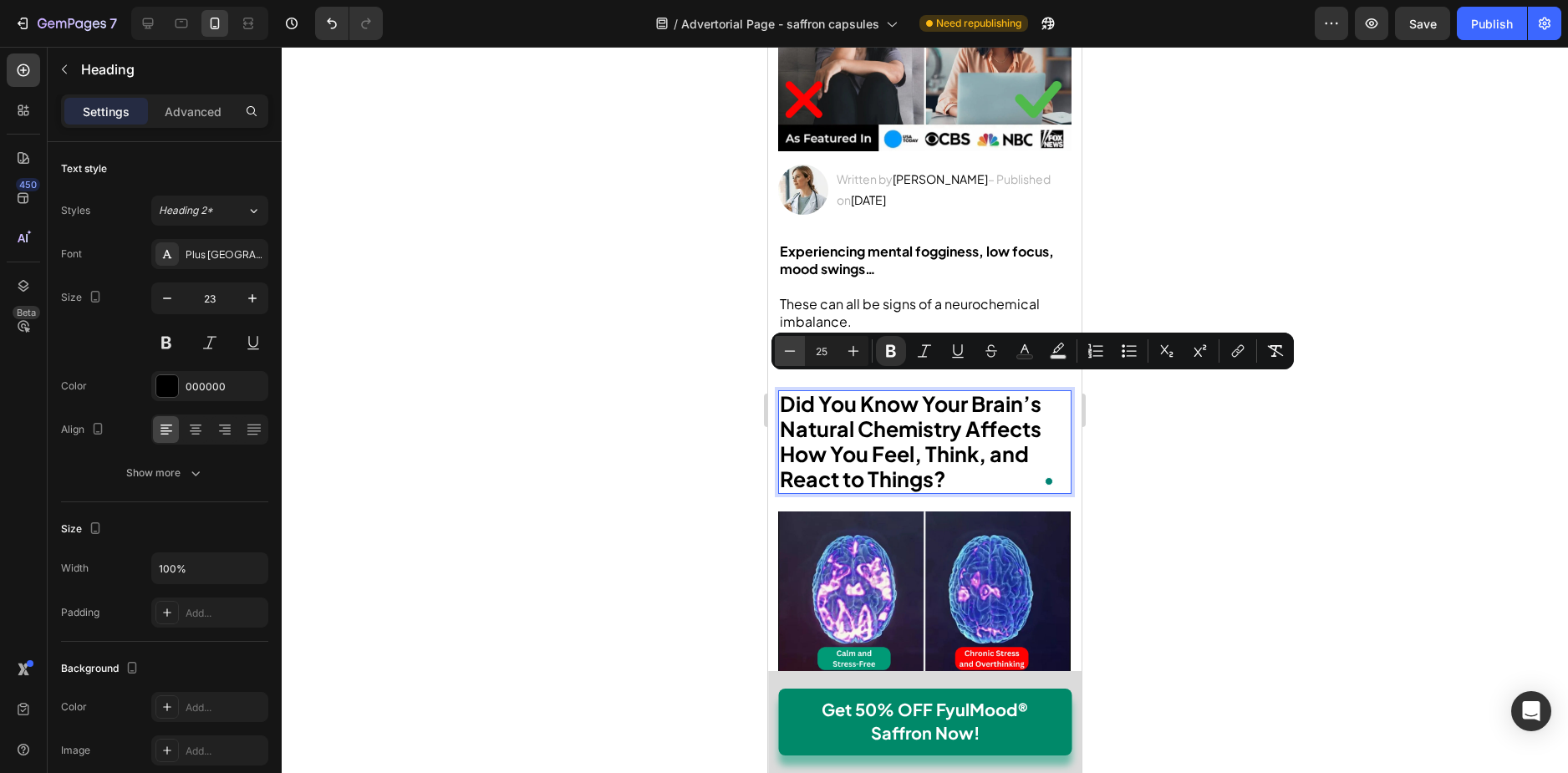
click at [794, 348] on icon "Editor contextual toolbar" at bounding box center [789, 351] width 17 height 17
type input "23"
click at [1233, 412] on div at bounding box center [924, 410] width 1286 height 726
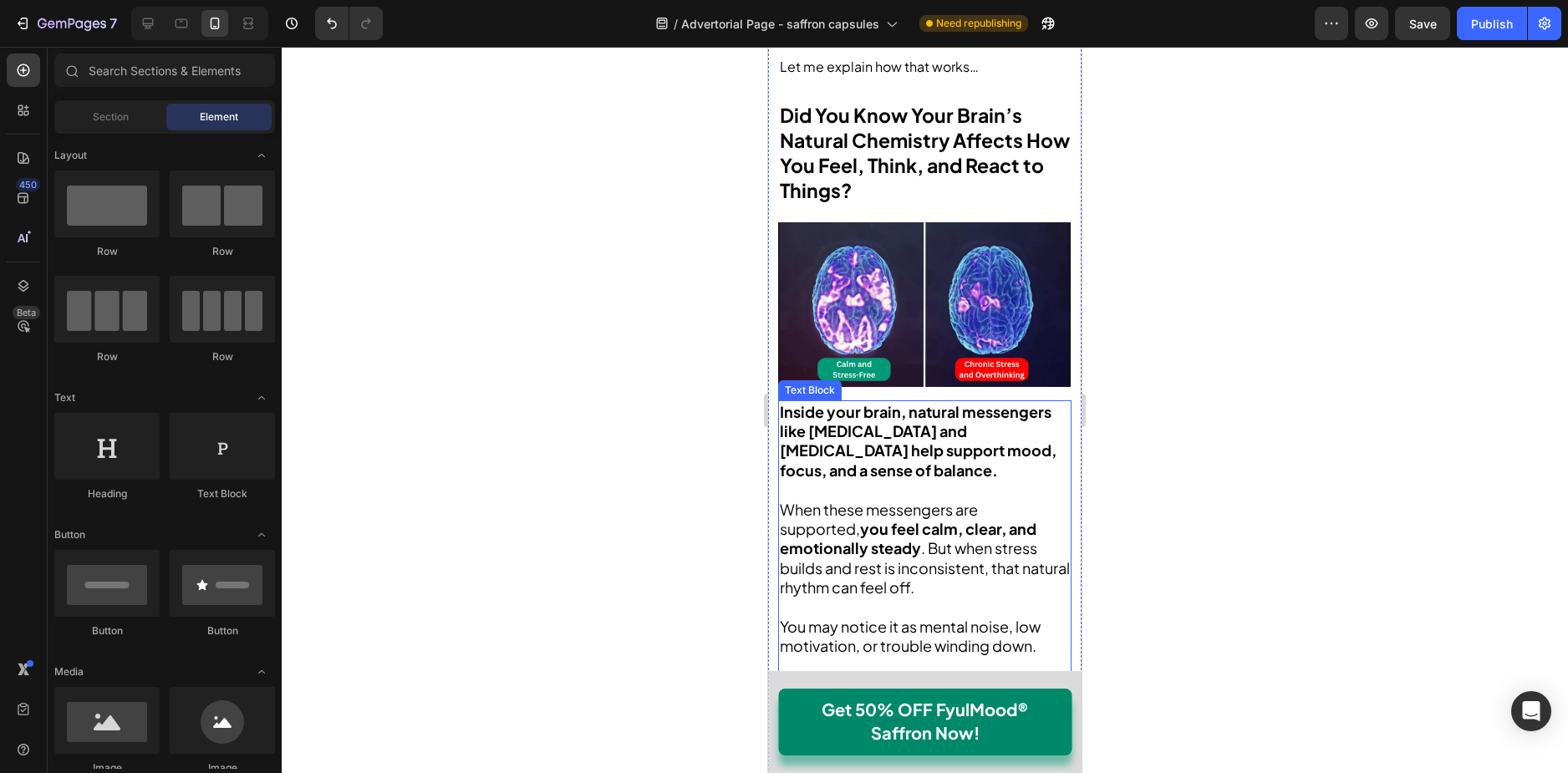
scroll to position [919, 0]
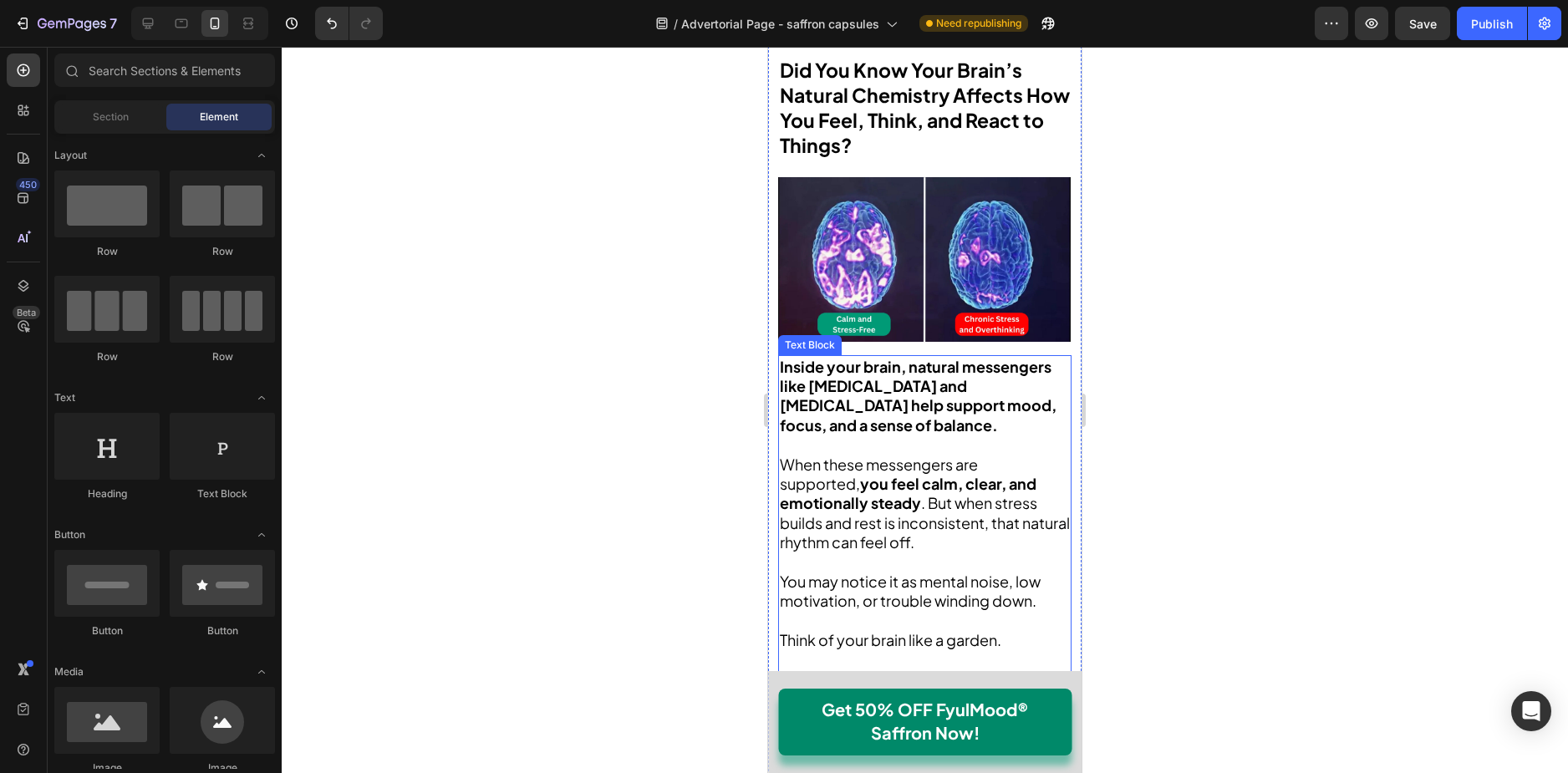
click at [940, 396] on p "Inside your brain, natural messengers like [MEDICAL_DATA] and [MEDICAL_DATA] he…" at bounding box center [925, 396] width 290 height 79
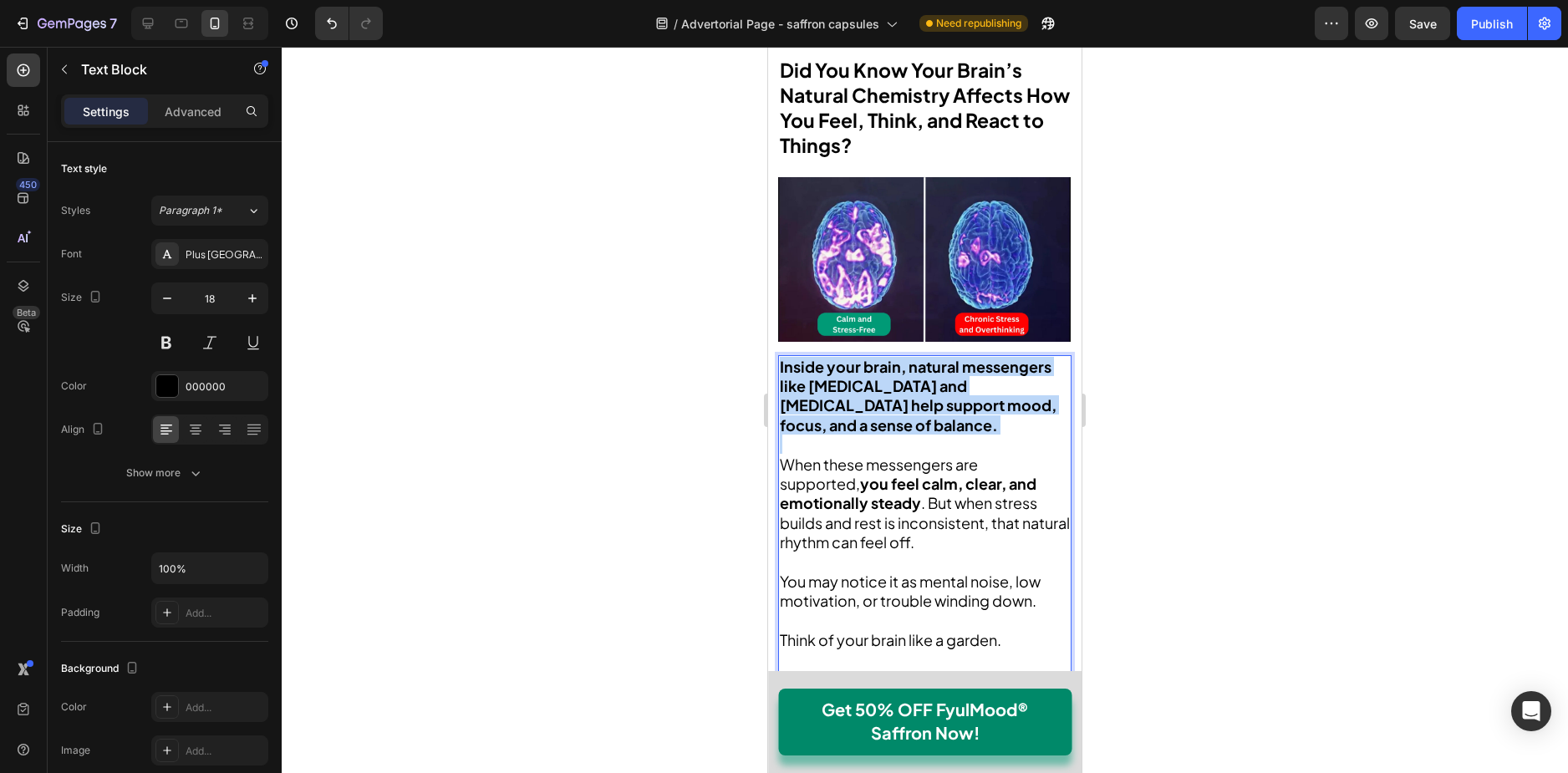
click at [940, 399] on p "Inside your brain, natural messengers like [MEDICAL_DATA] and [MEDICAL_DATA] he…" at bounding box center [925, 396] width 290 height 79
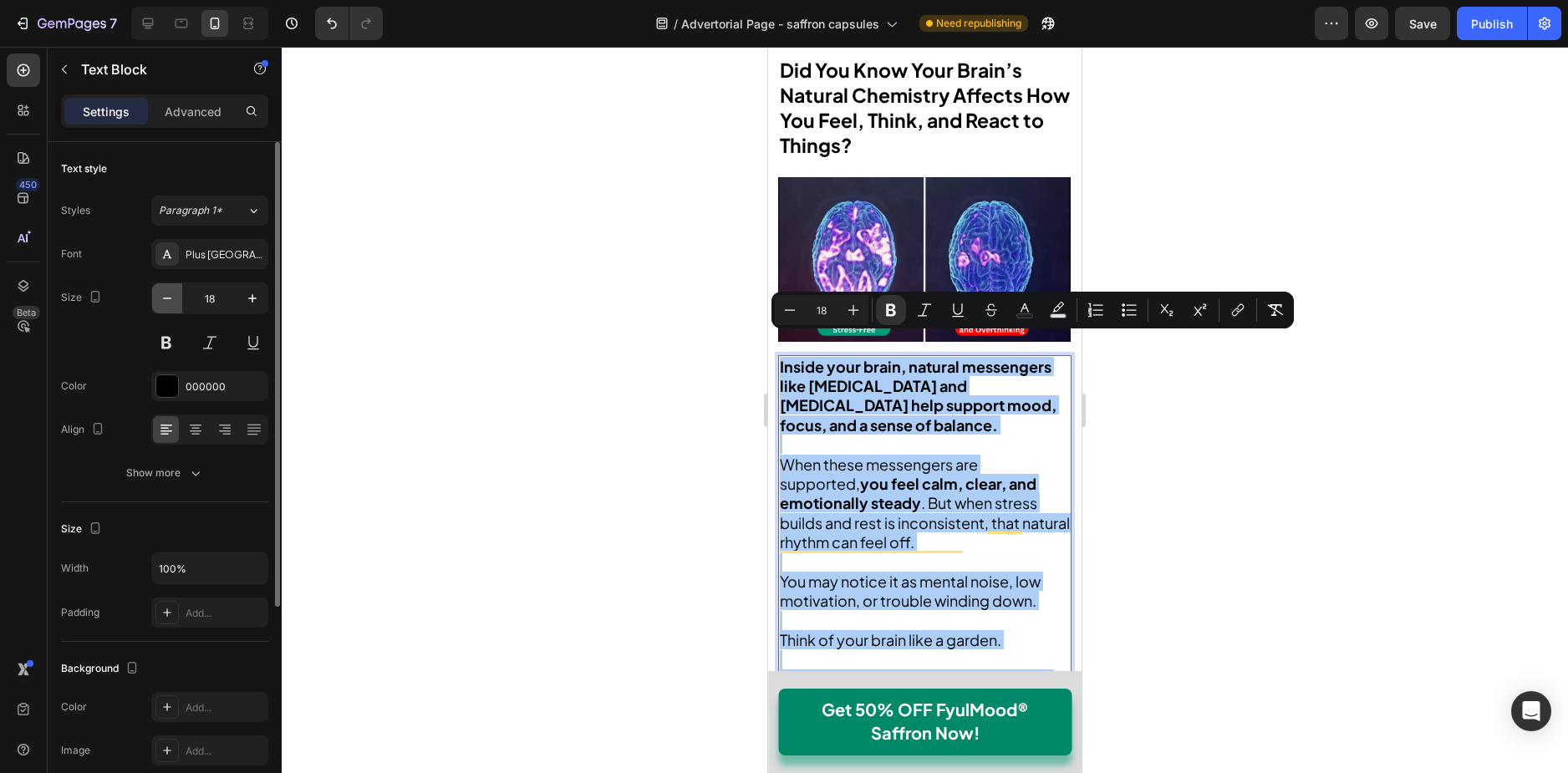
click at [160, 290] on button "button" at bounding box center [167, 298] width 30 height 30
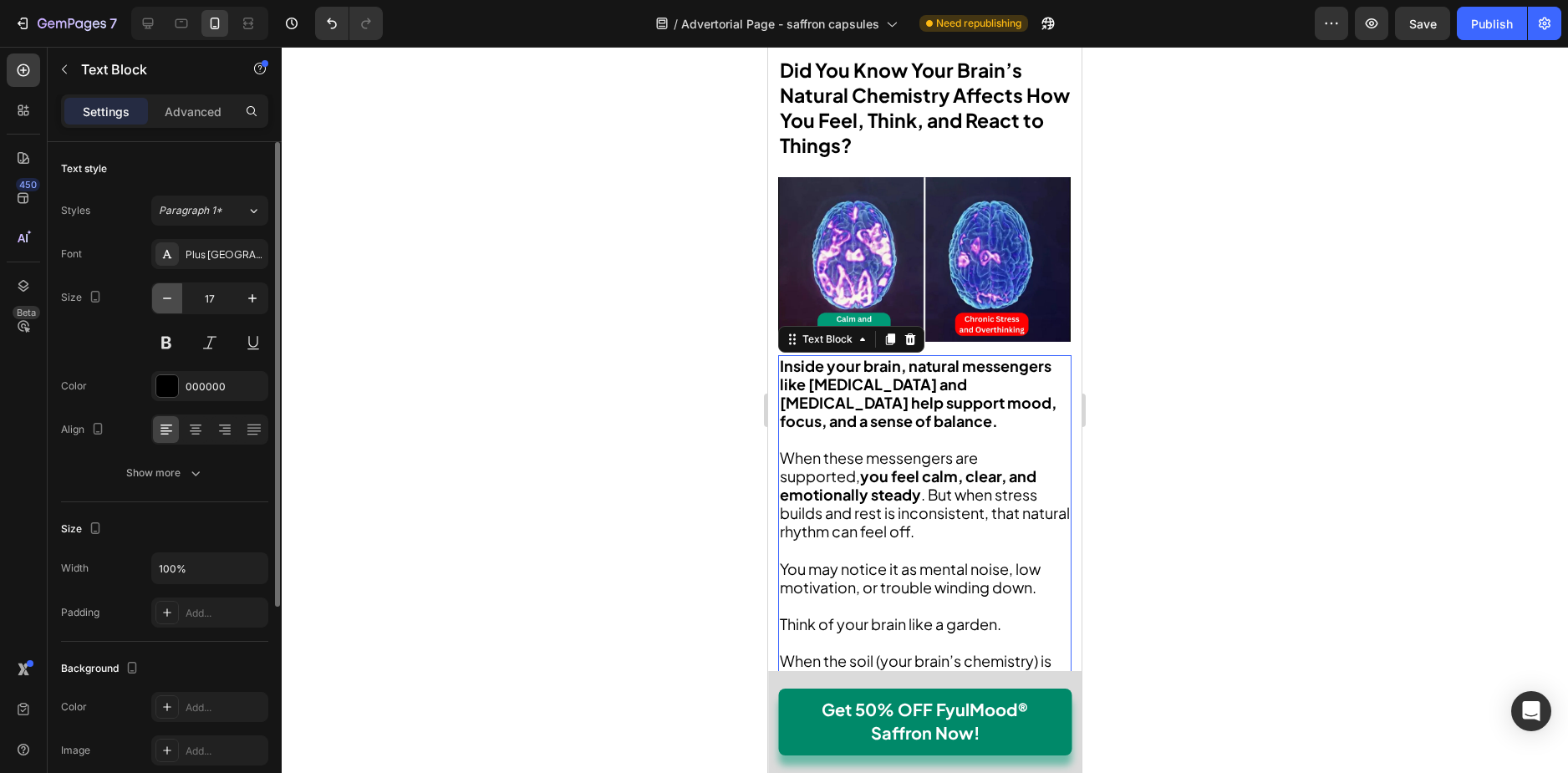
click at [162, 290] on button "button" at bounding box center [167, 298] width 30 height 30
type input "16"
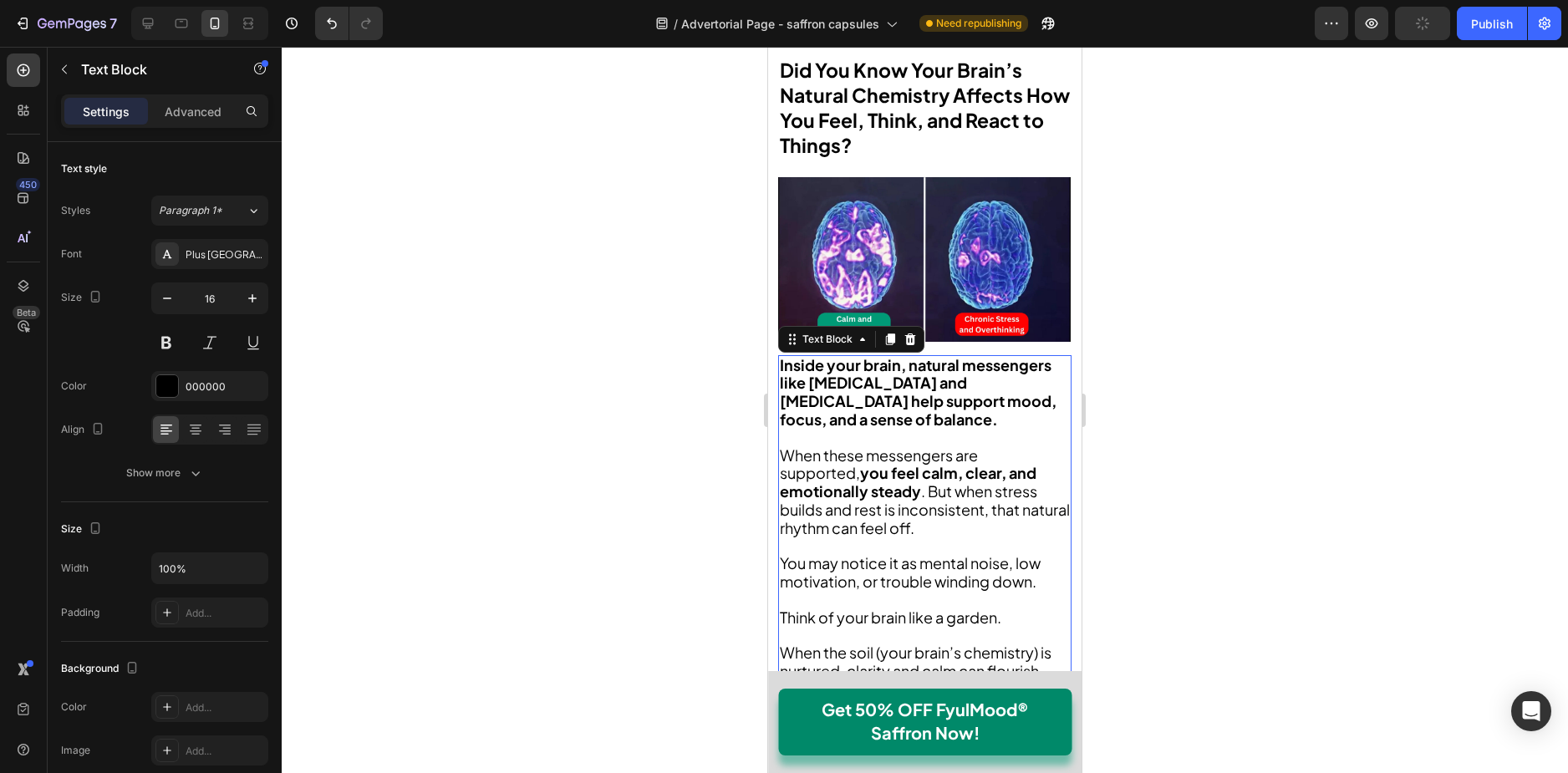
drag, startPoint x: 778, startPoint y: 384, endPoint x: 1447, endPoint y: 420, distance: 670.0
click at [778, 384] on div "Inside your brain, natural messengers like [MEDICAL_DATA] and [MEDICAL_DATA] he…" at bounding box center [924, 546] width 293 height 382
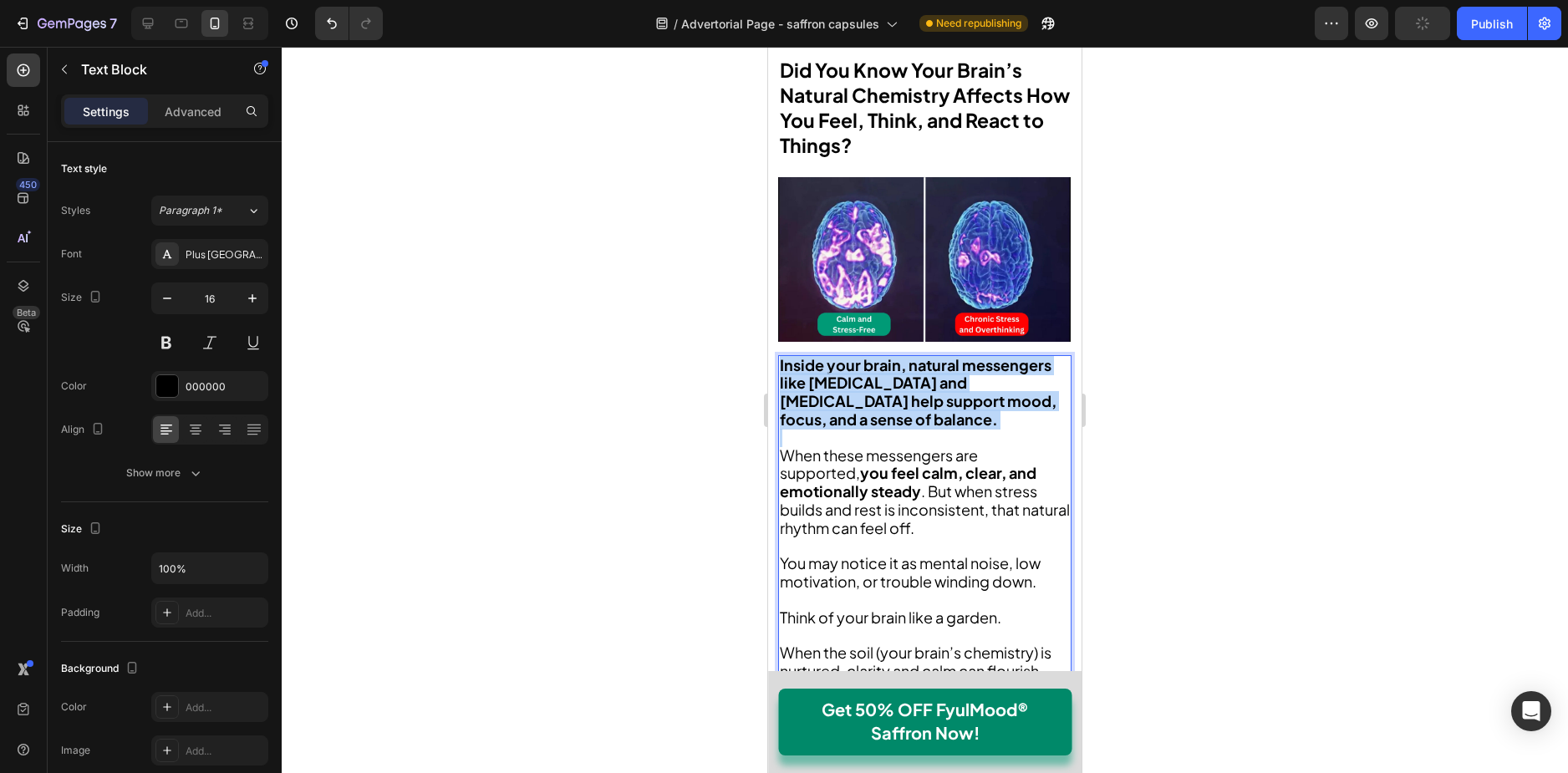
click at [778, 384] on div "Inside your brain, natural messengers like [MEDICAL_DATA] and [MEDICAL_DATA] he…" at bounding box center [924, 546] width 293 height 382
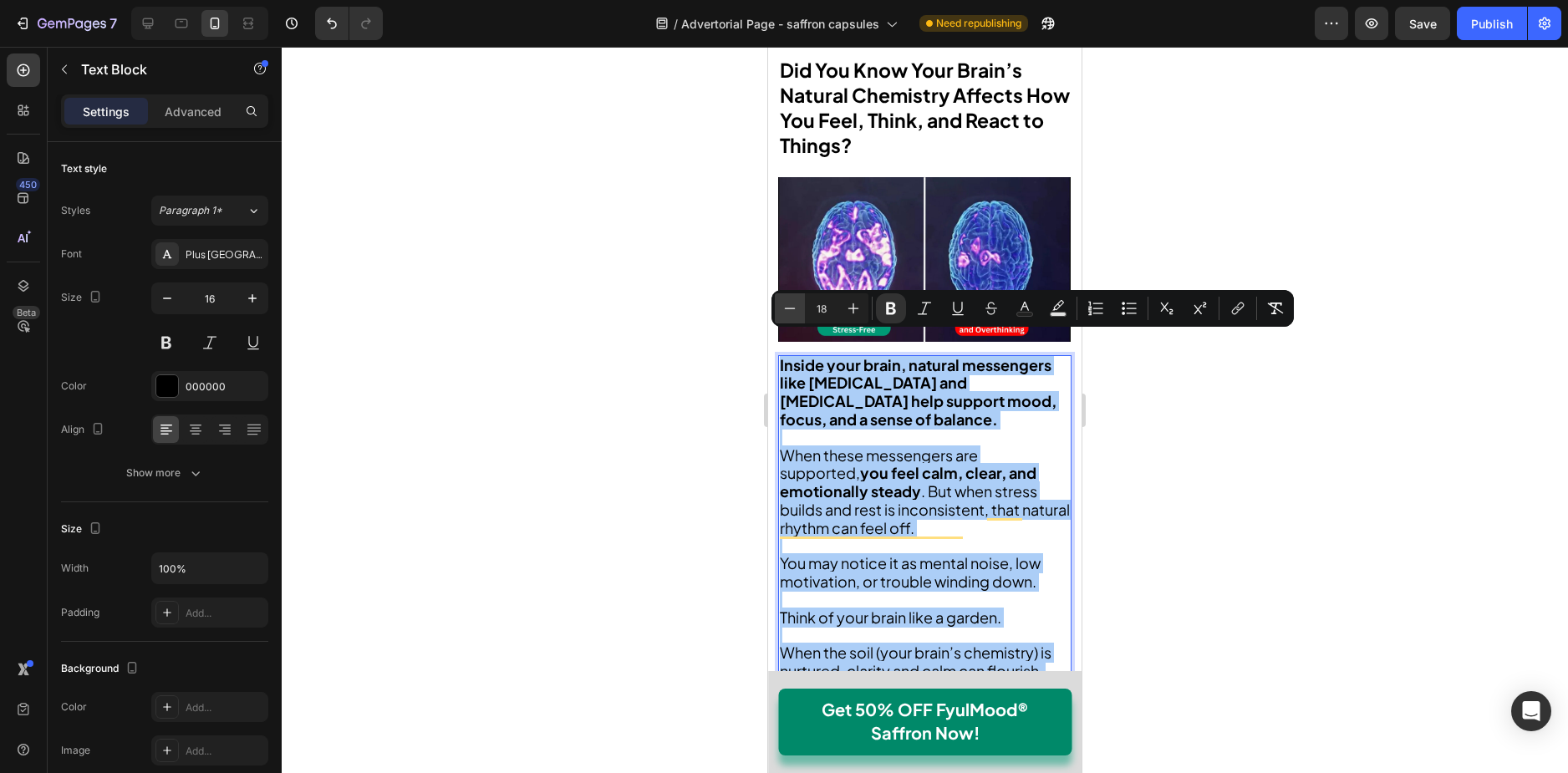
click at [793, 305] on icon "Editor contextual toolbar" at bounding box center [789, 308] width 17 height 17
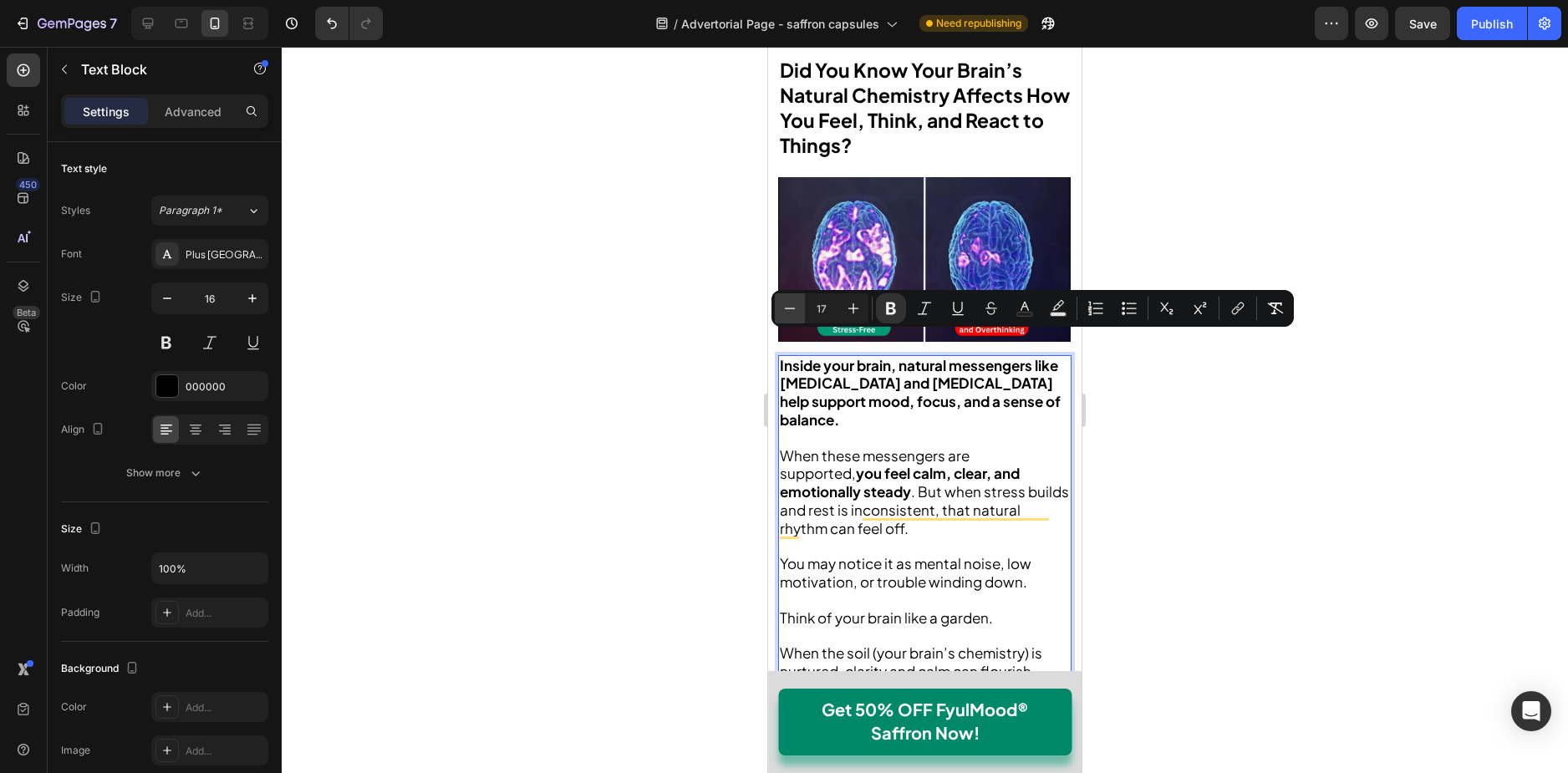
click at [793, 305] on icon "Editor contextual toolbar" at bounding box center [789, 308] width 17 height 17
type input "16"
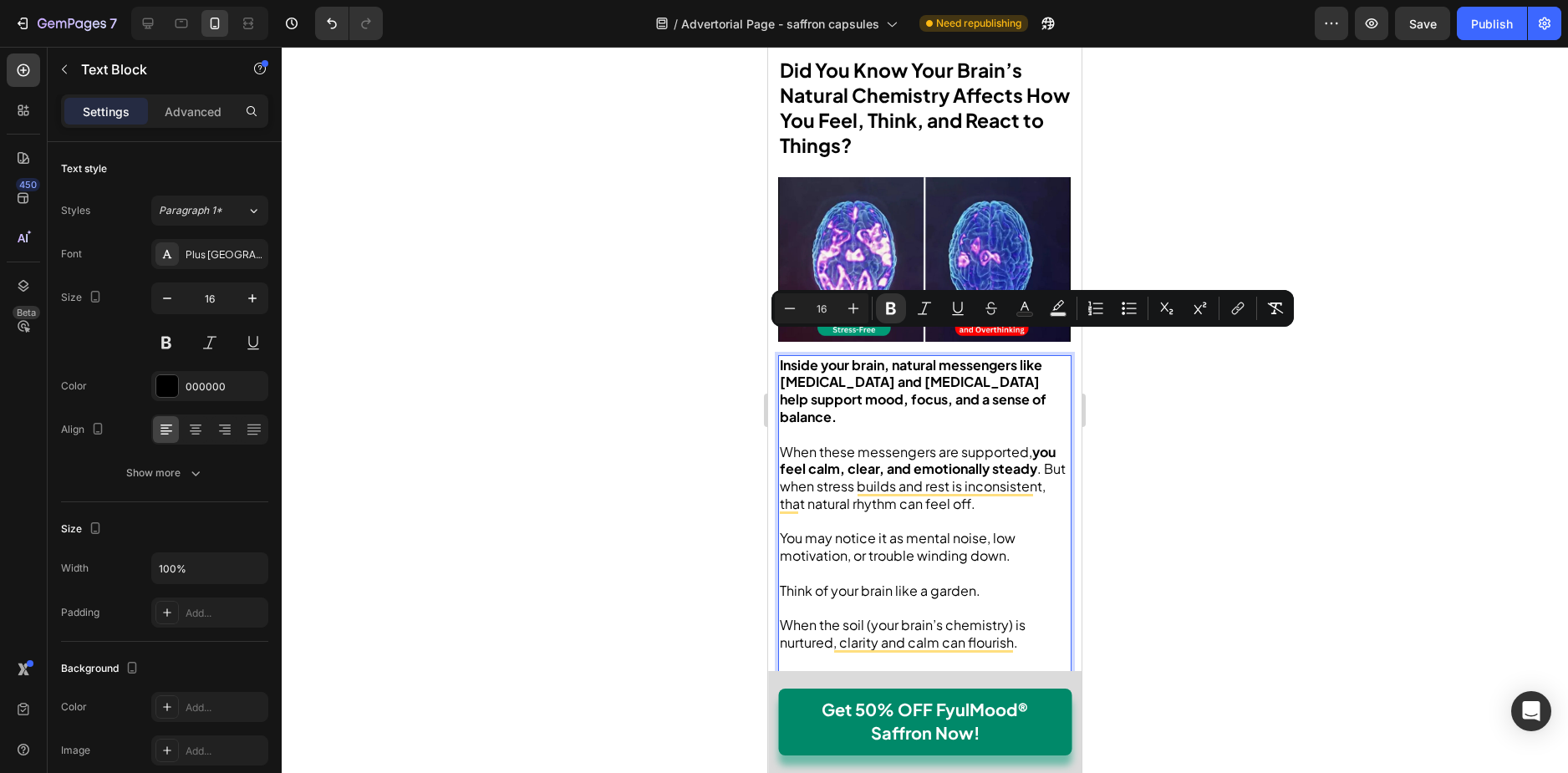
click at [1154, 410] on div at bounding box center [924, 410] width 1286 height 726
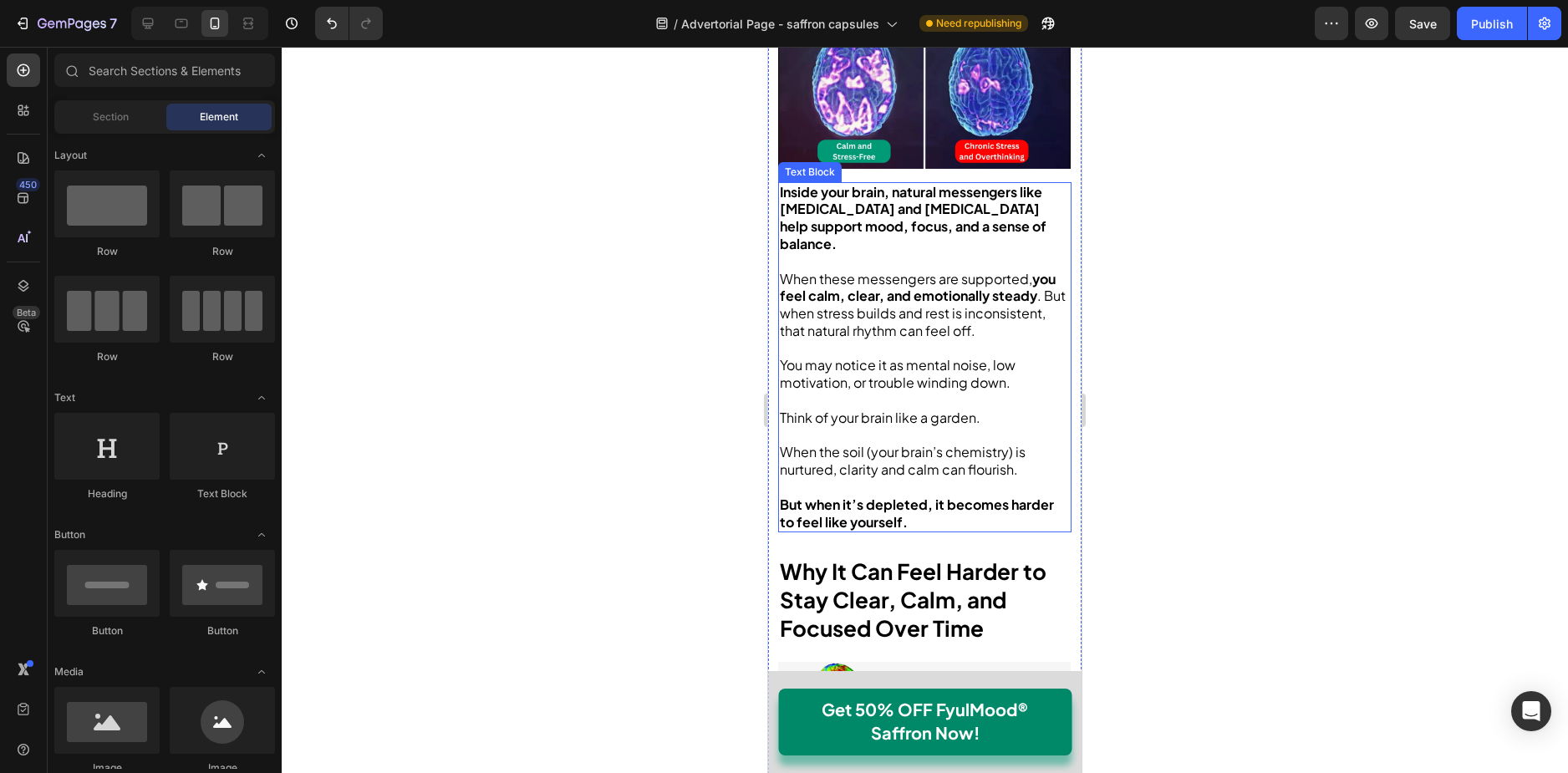
scroll to position [1338, 0]
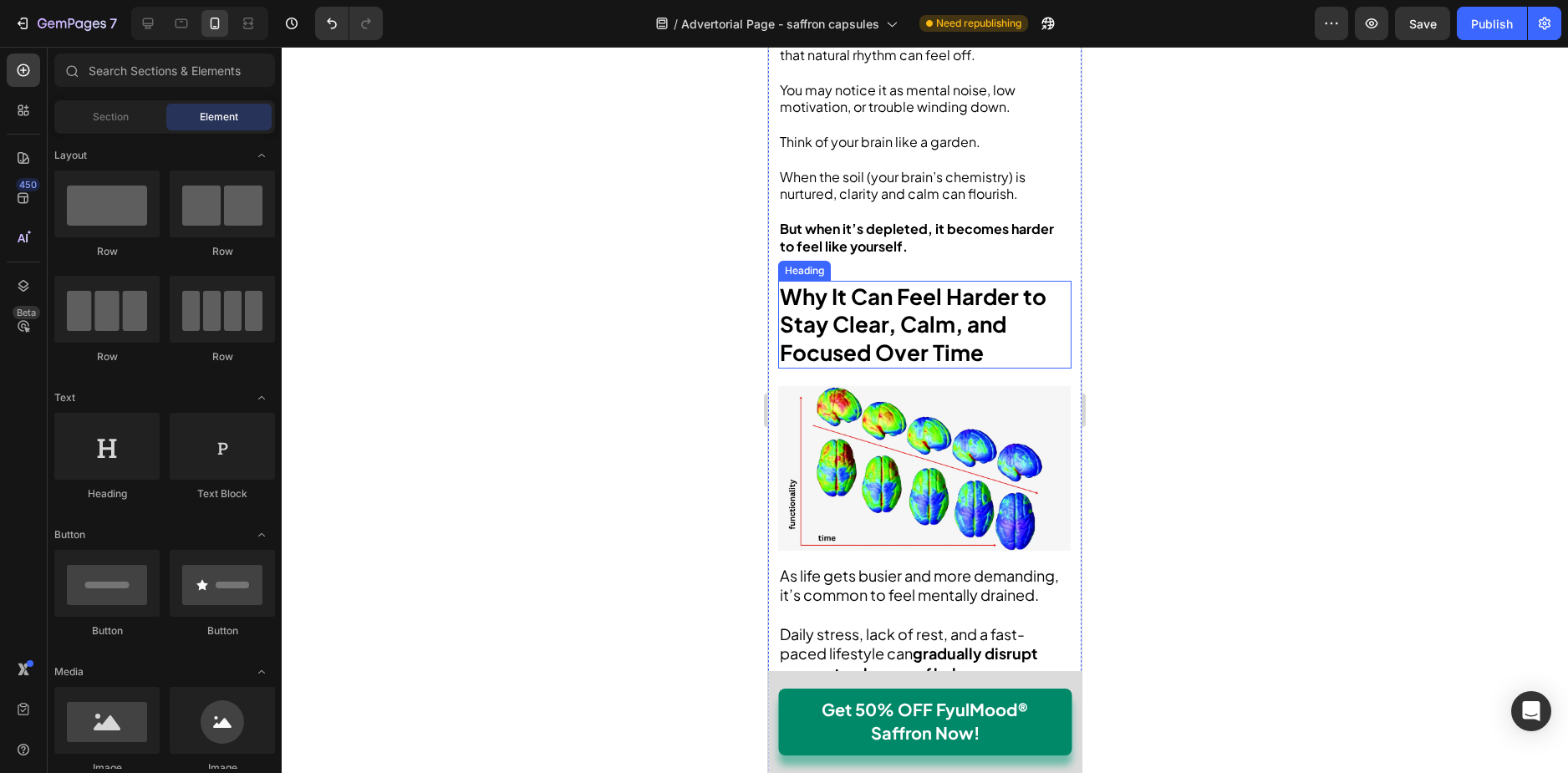
scroll to position [1003, 0]
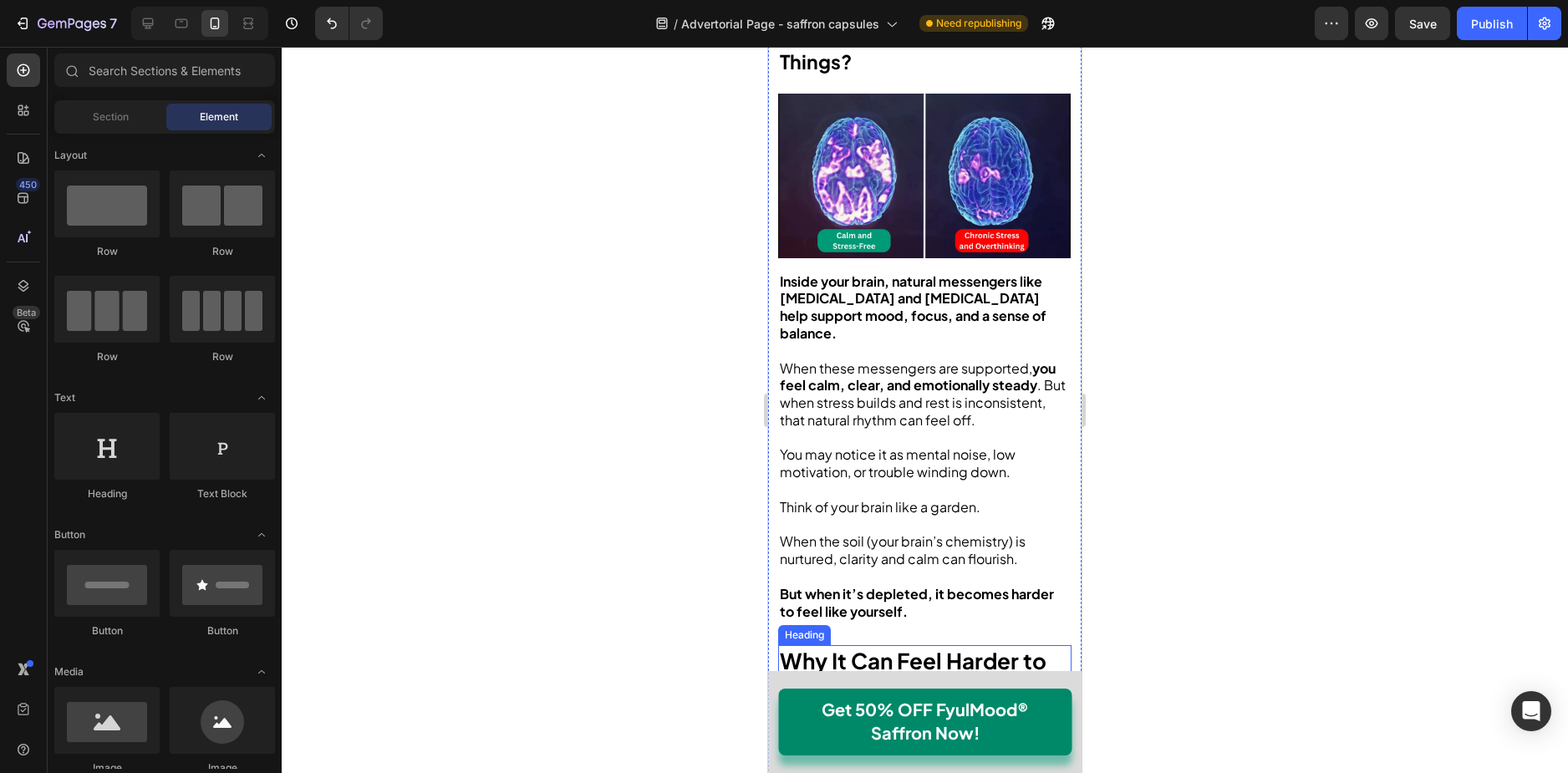
click at [881, 378] on span ". But when stress builds and rest is inconsistent, that natural rhythm can feel…" at bounding box center [922, 402] width 285 height 53
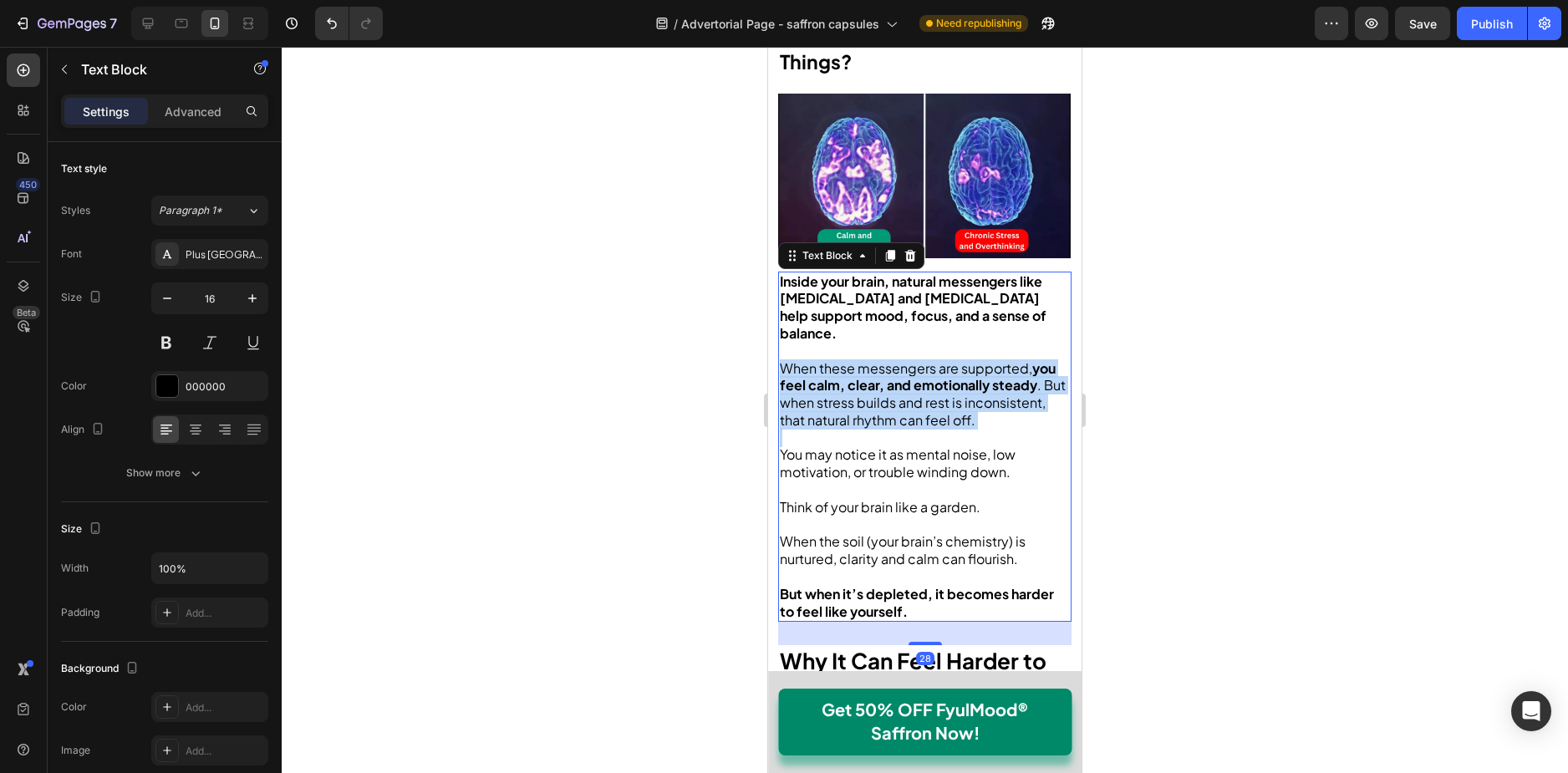
click at [881, 378] on span ". But when stress builds and rest is inconsistent, that natural rhythm can feel…" at bounding box center [922, 402] width 285 height 53
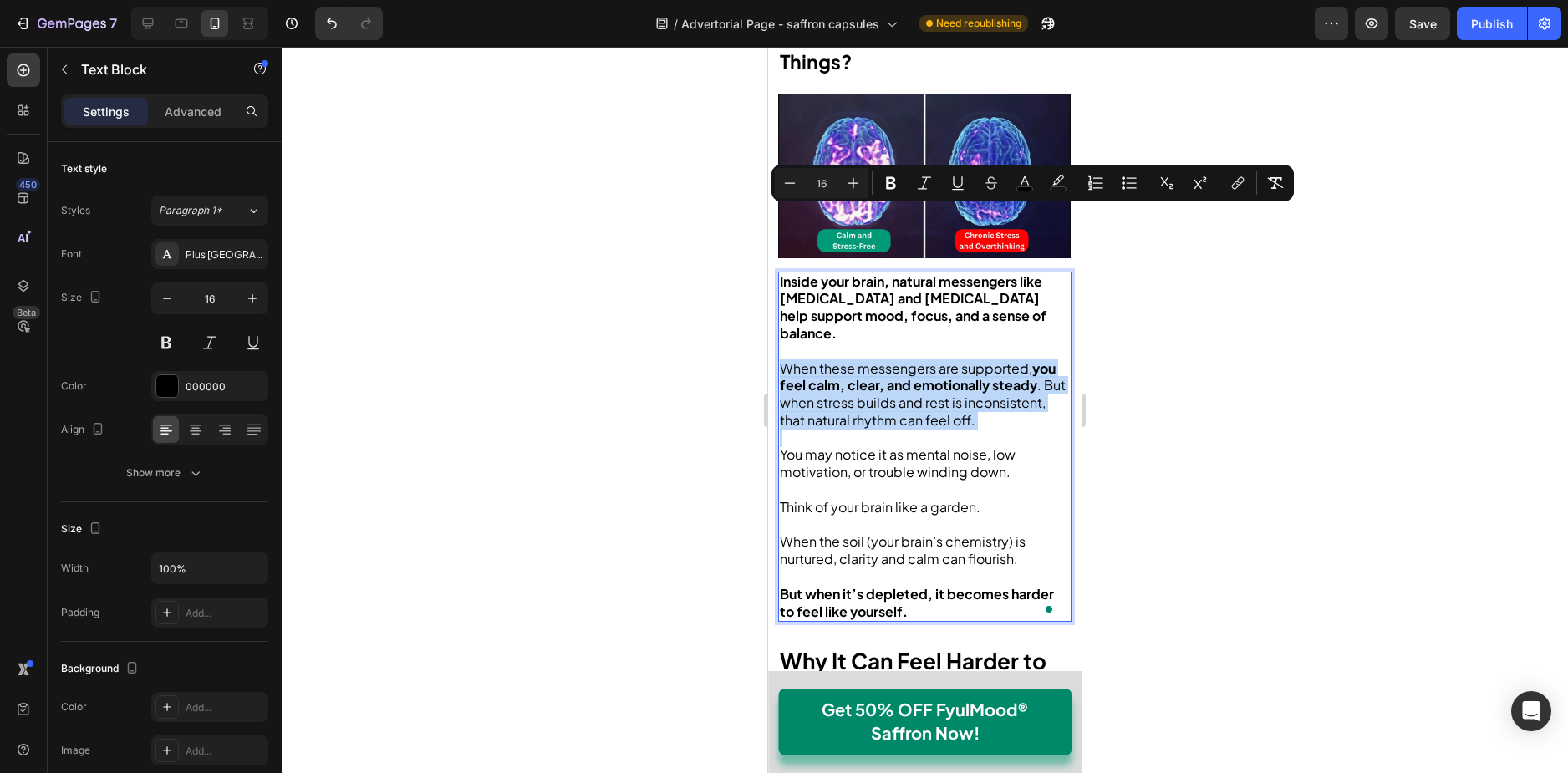
scroll to position [1338, 0]
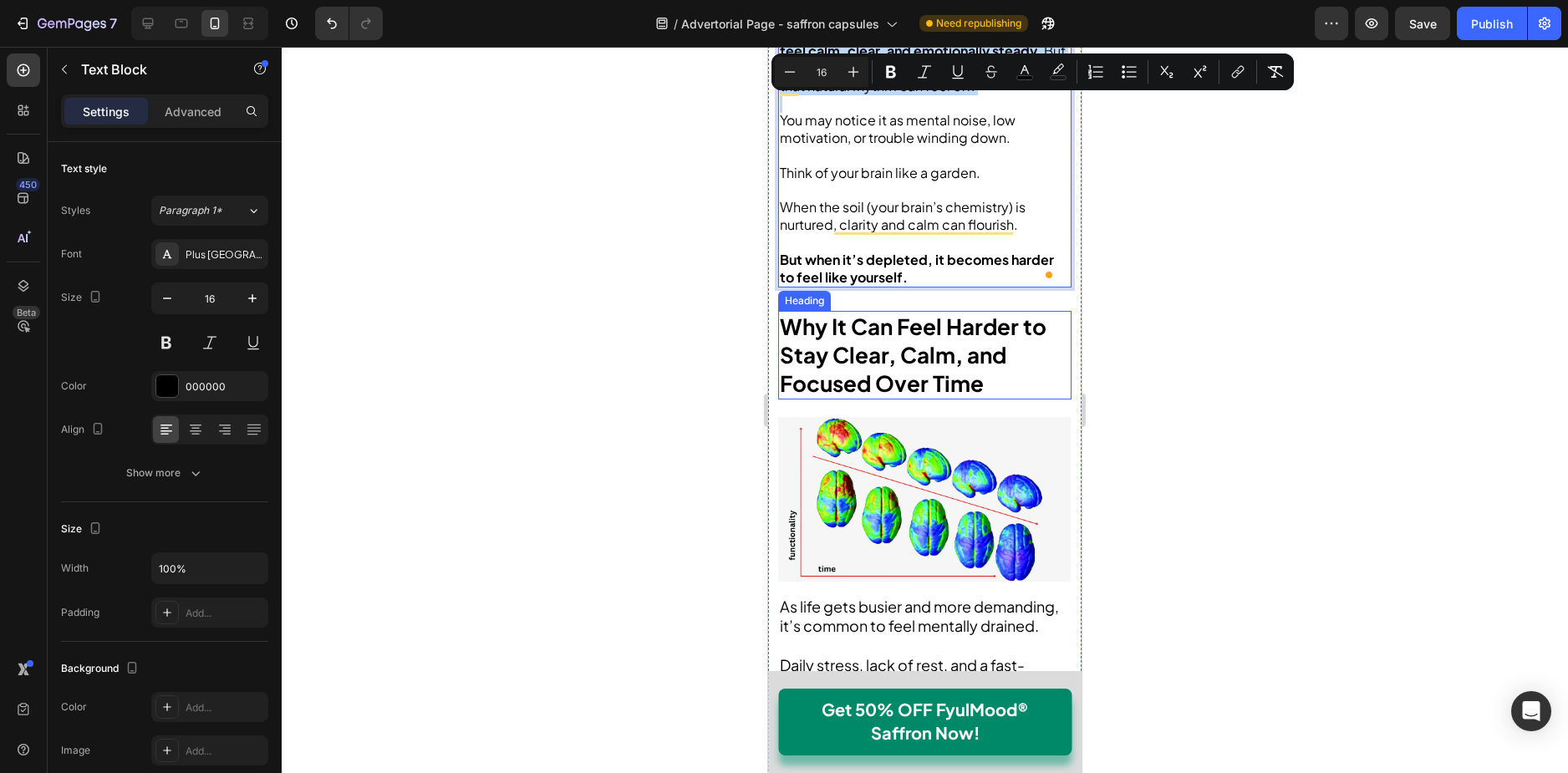
click at [876, 322] on strong "Why It Can Feel Harder to Stay Clear, Calm, and Focused Over Time" at bounding box center [913, 354] width 266 height 85
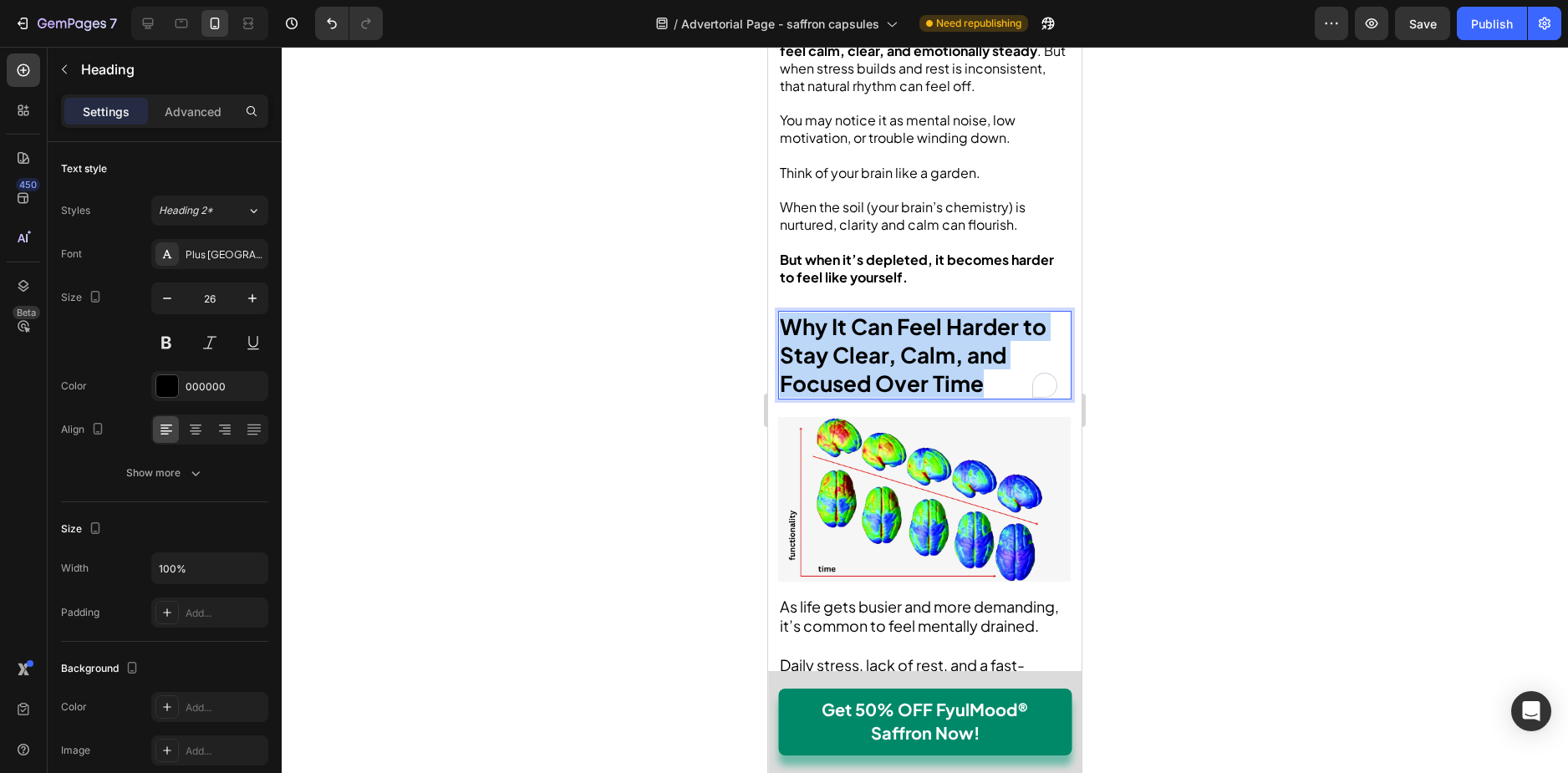
click at [876, 322] on strong "Why It Can Feel Harder to Stay Clear, Calm, and Focused Over Time" at bounding box center [913, 354] width 266 height 85
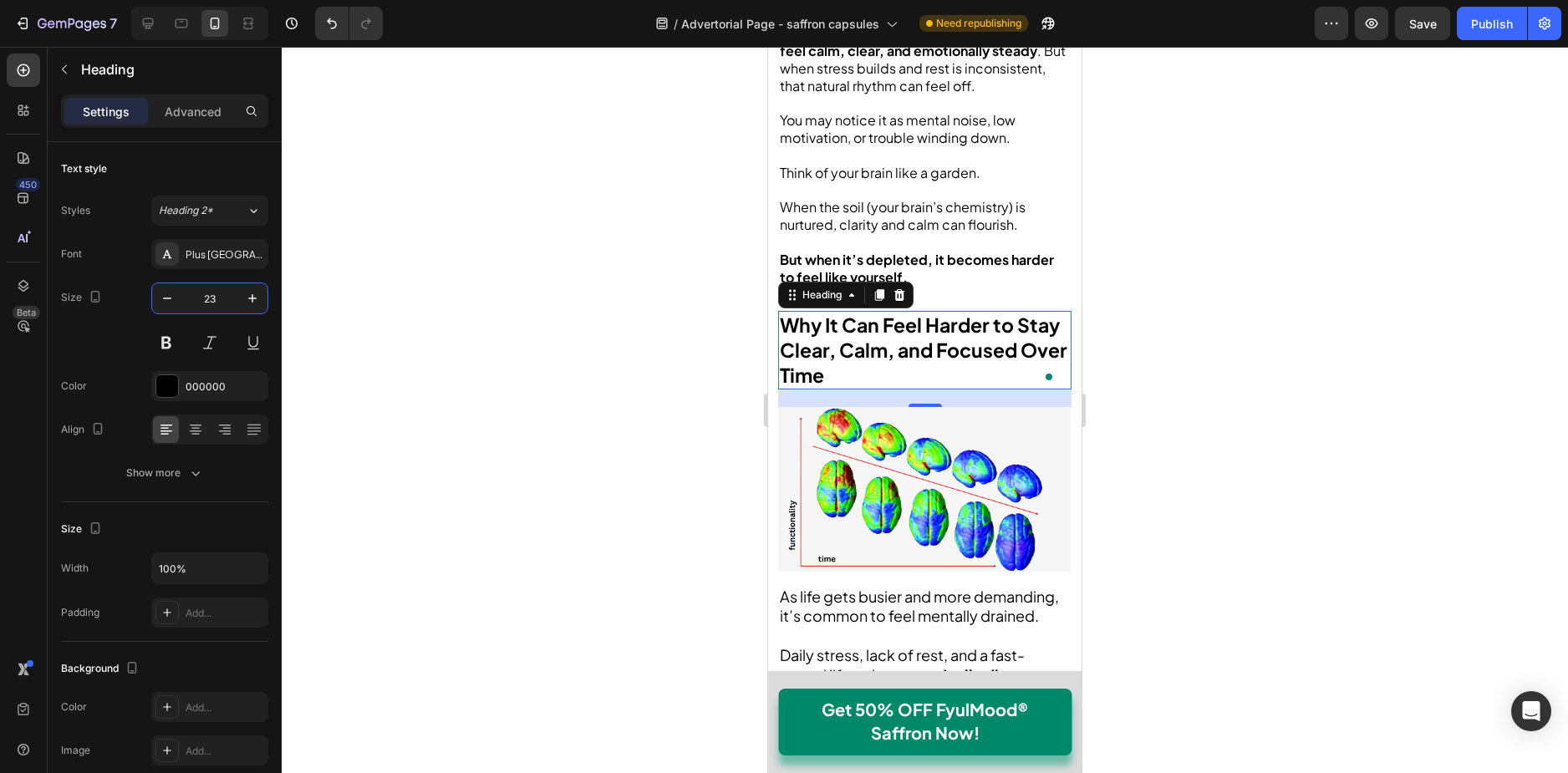
type input "23"
click at [850, 322] on strong "Why It Can Feel Harder to Stay Clear, Calm, and Focused Over Time" at bounding box center [923, 349] width 287 height 75
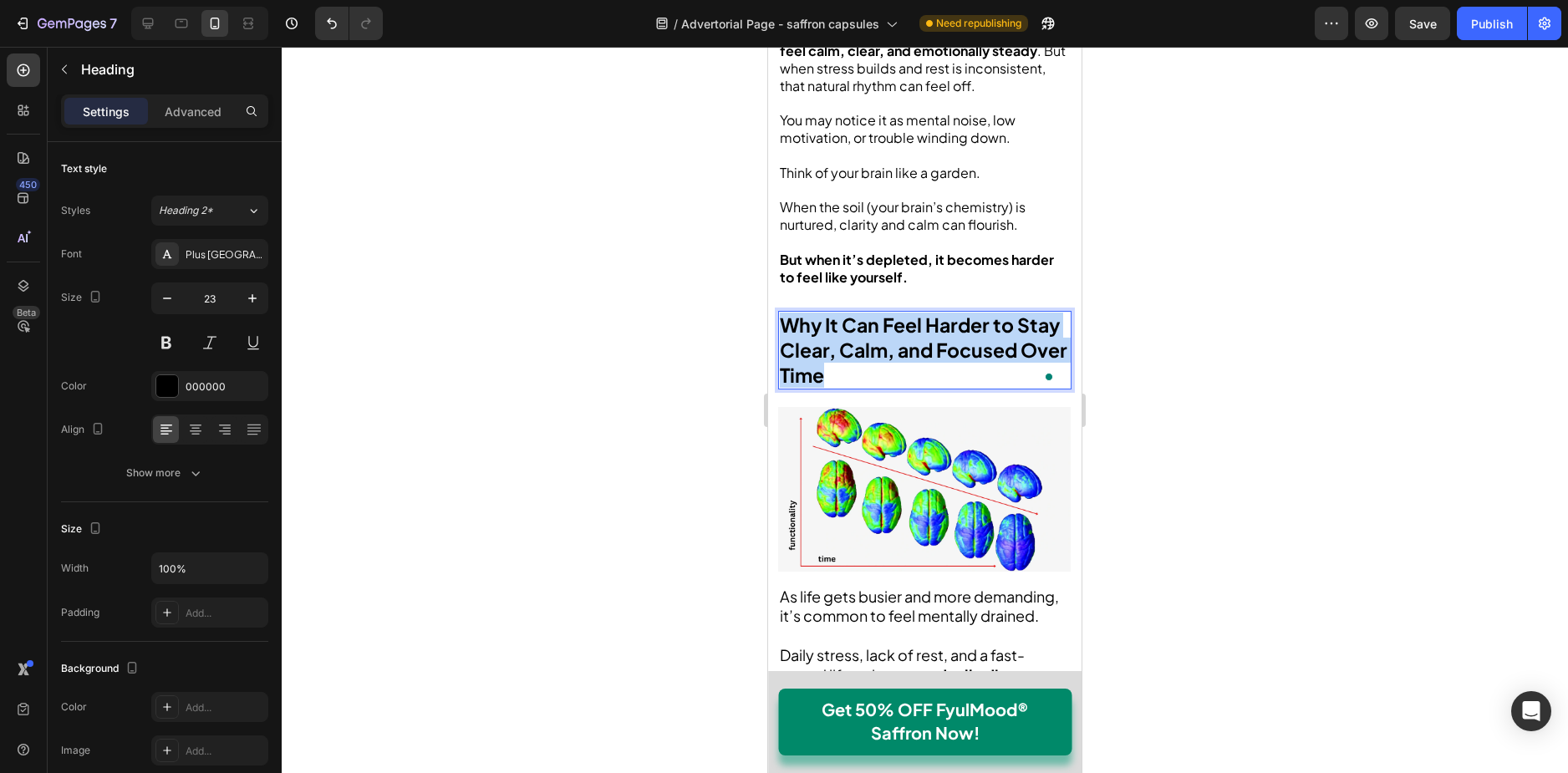
click at [850, 322] on strong "Why It Can Feel Harder to Stay Clear, Calm, and Focused Over Time" at bounding box center [923, 349] width 287 height 75
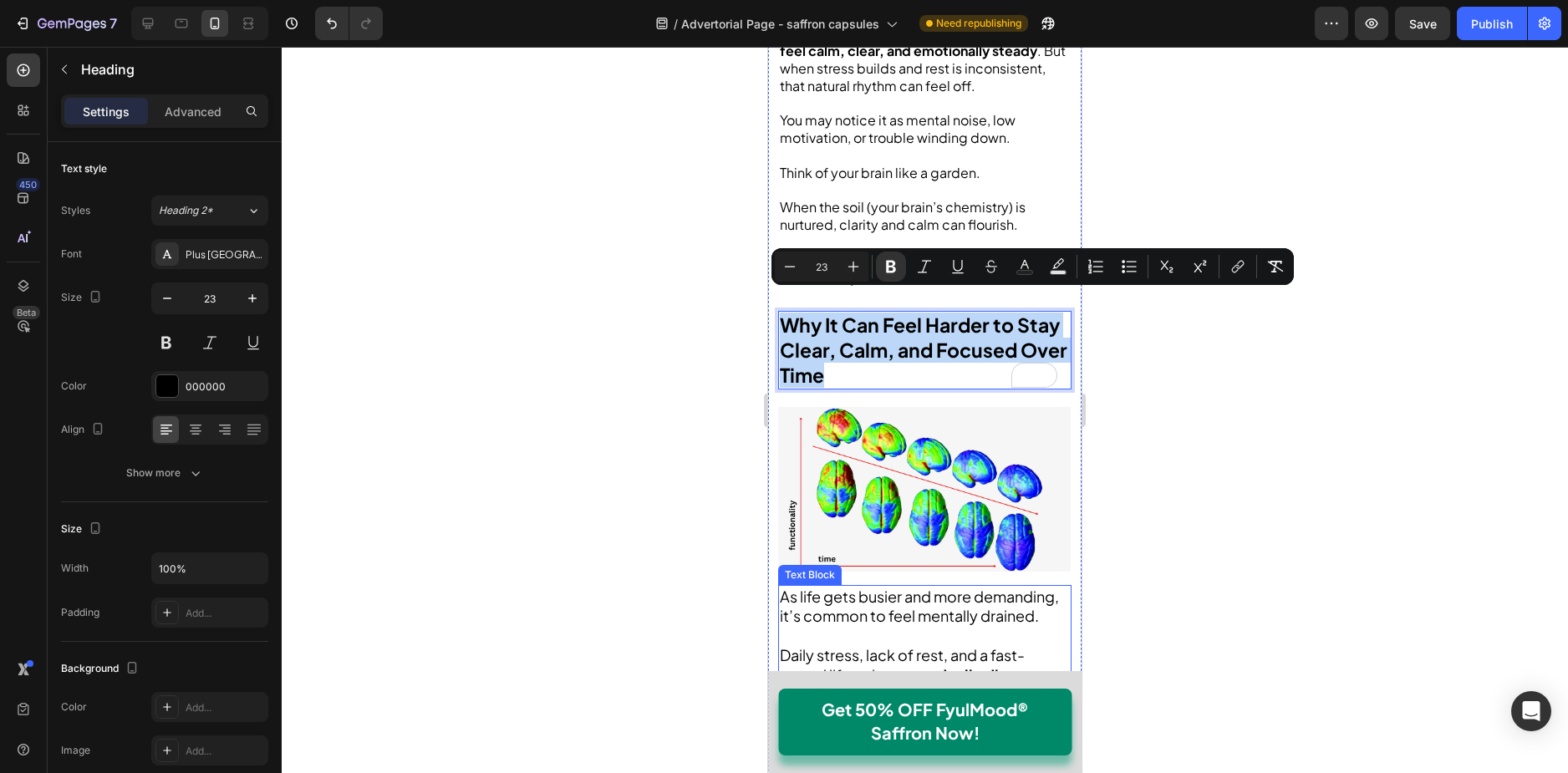
click at [870, 587] on span "As life gets busier and more demanding, it’s common to feel mentally drained." at bounding box center [919, 606] width 279 height 39
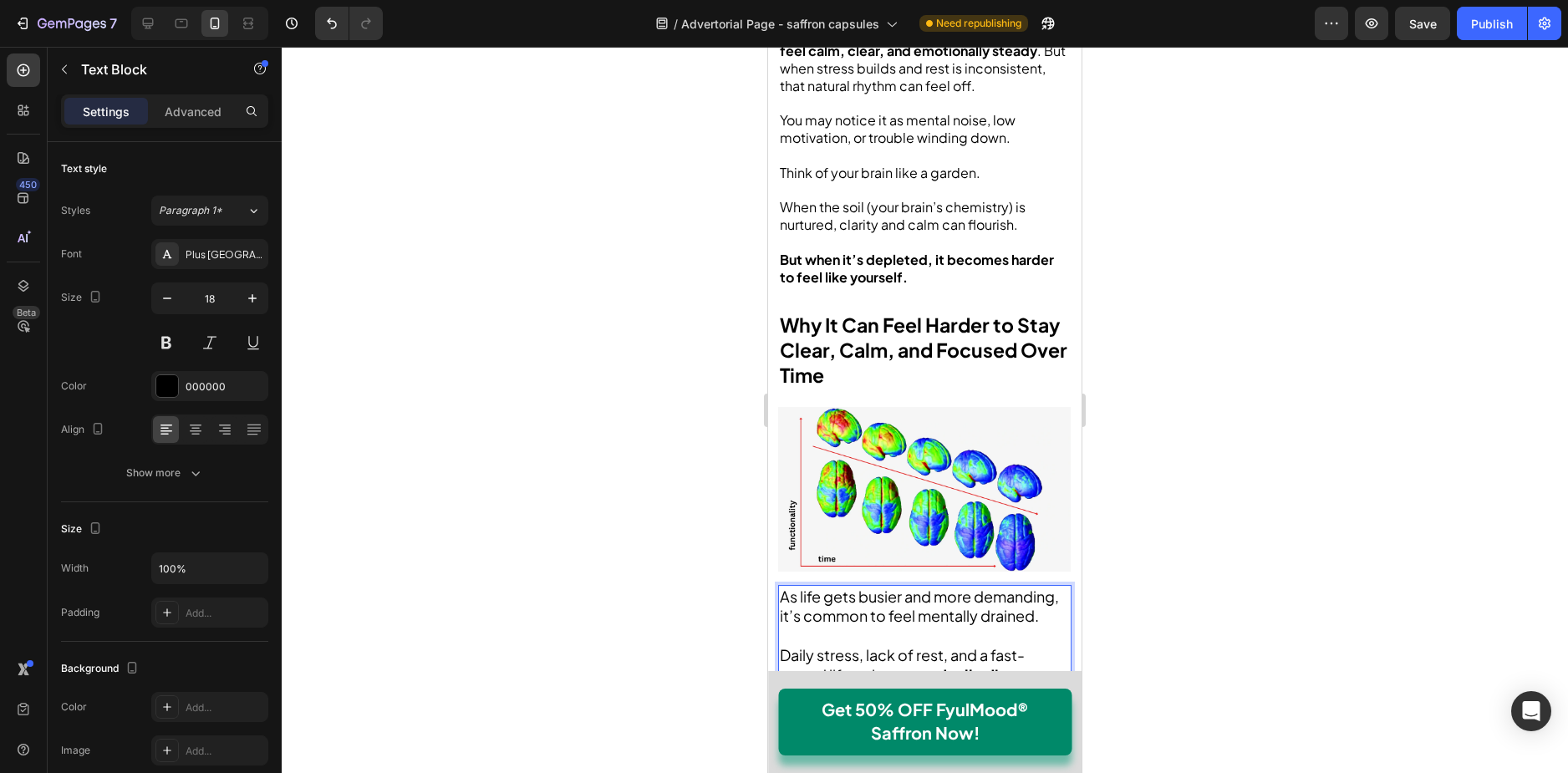
click at [866, 589] on span "As life gets busier and more demanding, it’s common to feel mentally drained." at bounding box center [919, 606] width 279 height 39
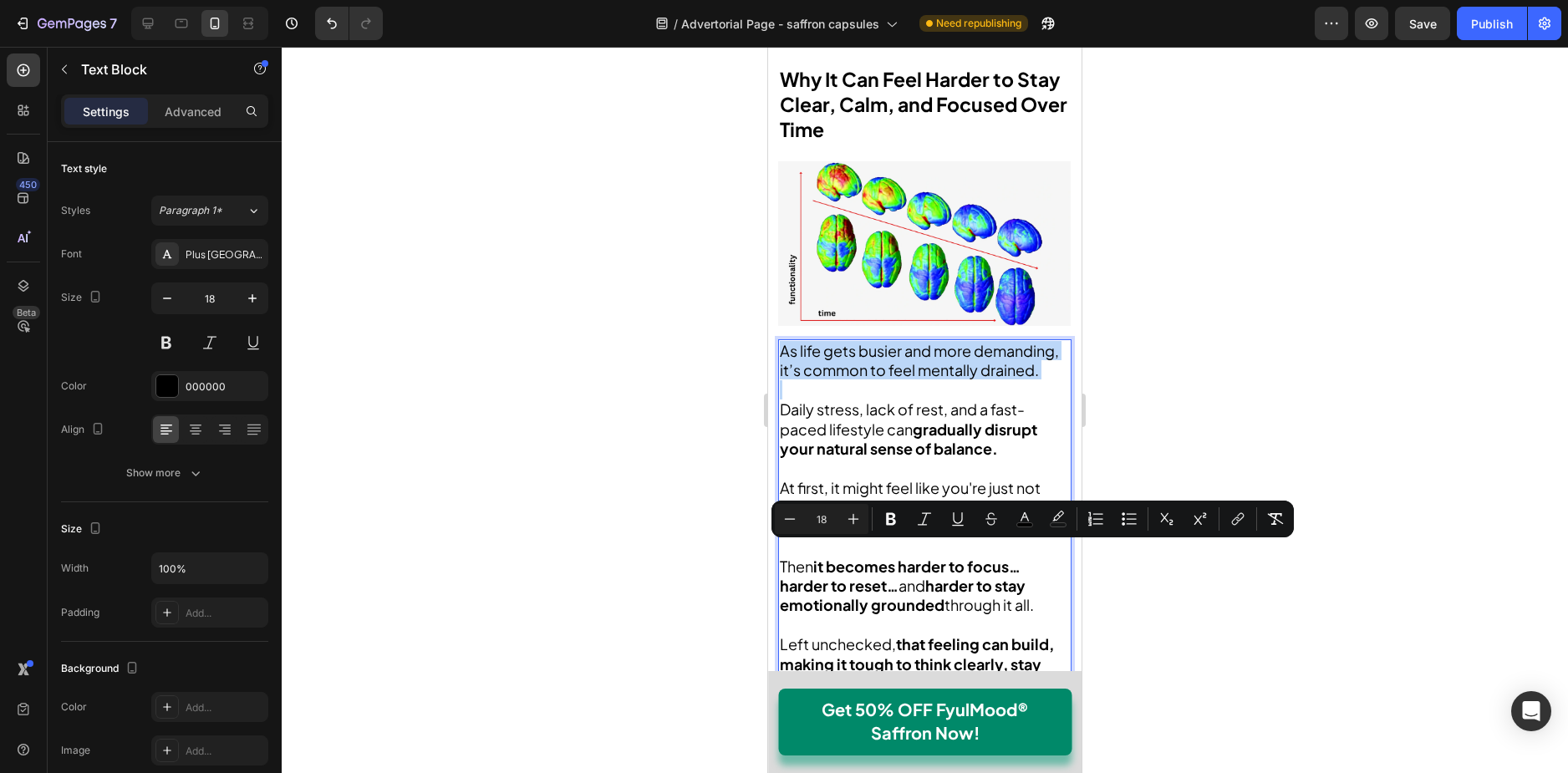
scroll to position [1672, 0]
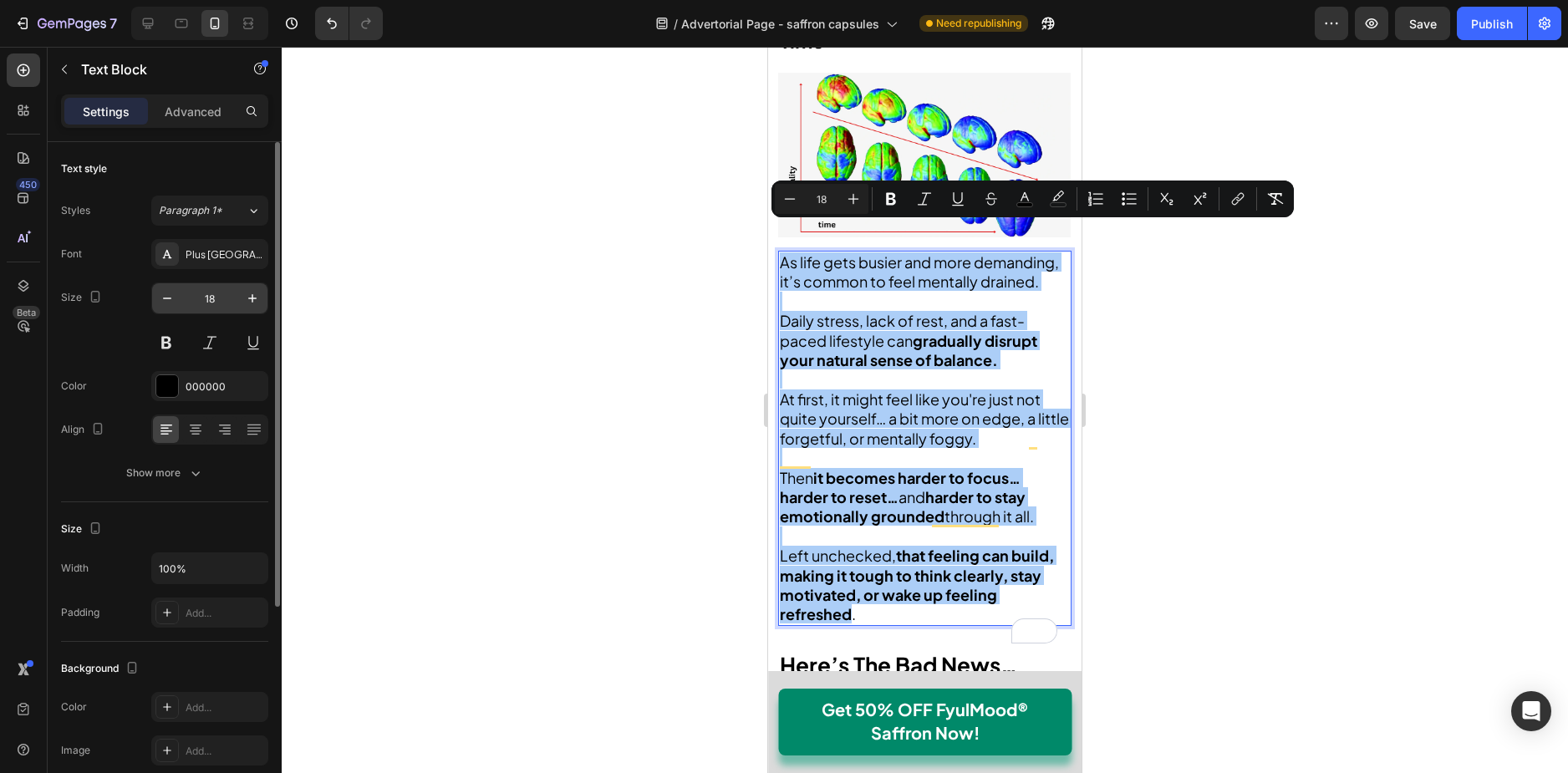
click at [217, 302] on input "18" at bounding box center [209, 298] width 55 height 30
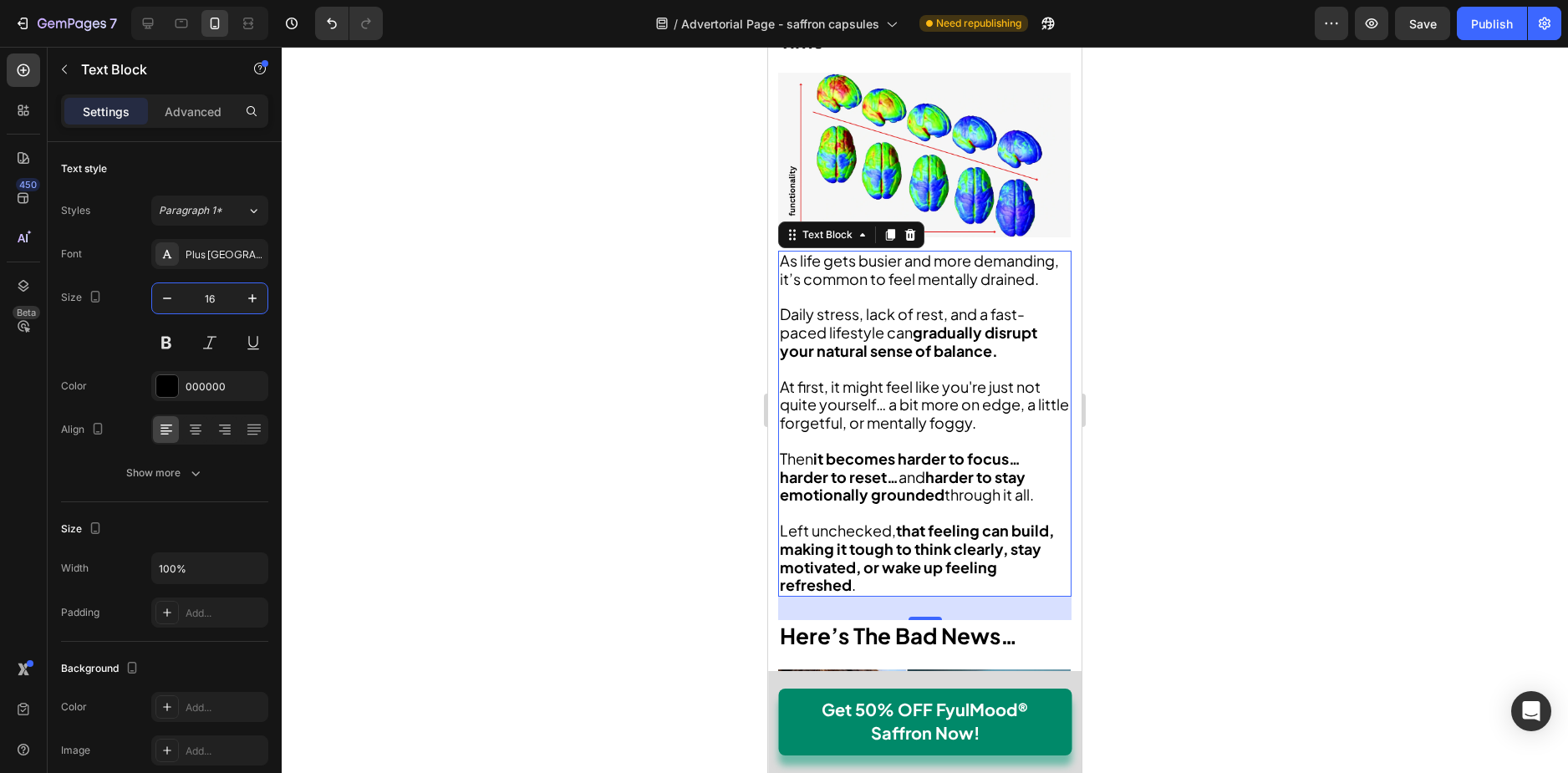
type input "16"
click at [812, 304] on span "Daily stress, lack of rest, and a fast-paced lifestyle can" at bounding box center [902, 323] width 245 height 38
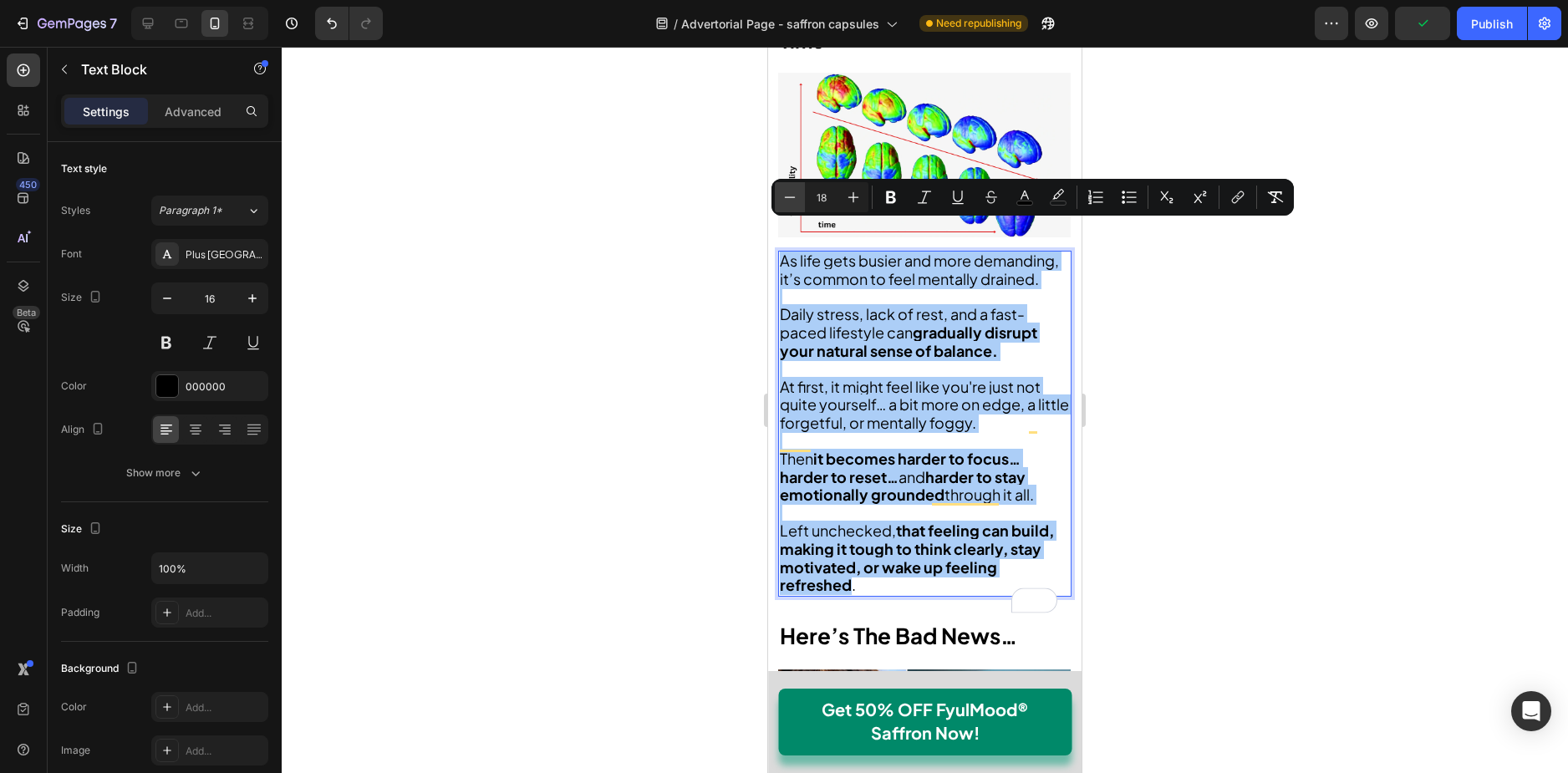
click at [784, 195] on icon "Editor contextual toolbar" at bounding box center [789, 197] width 17 height 17
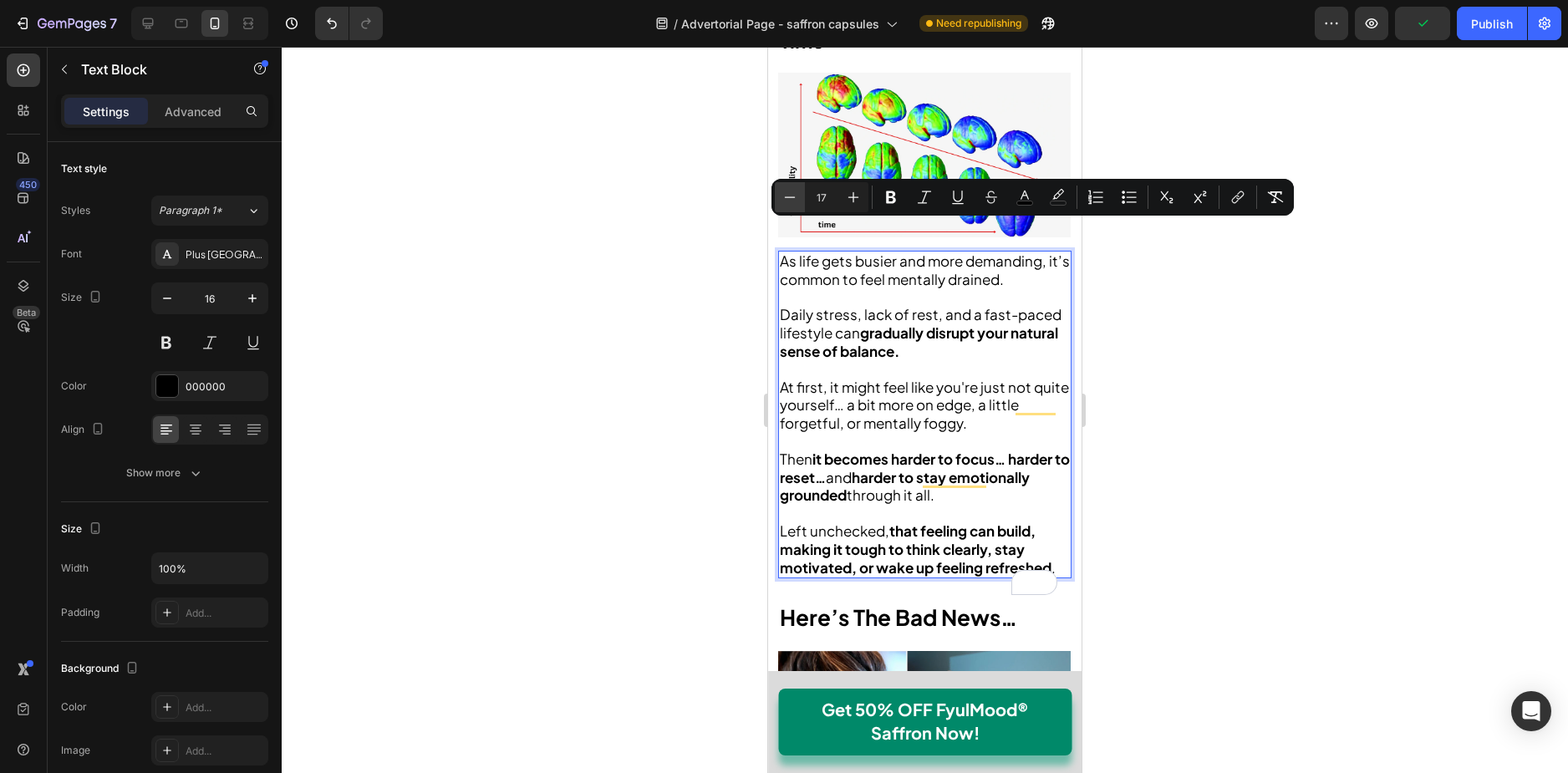
click at [784, 195] on icon "Editor contextual toolbar" at bounding box center [789, 197] width 17 height 17
type input "16"
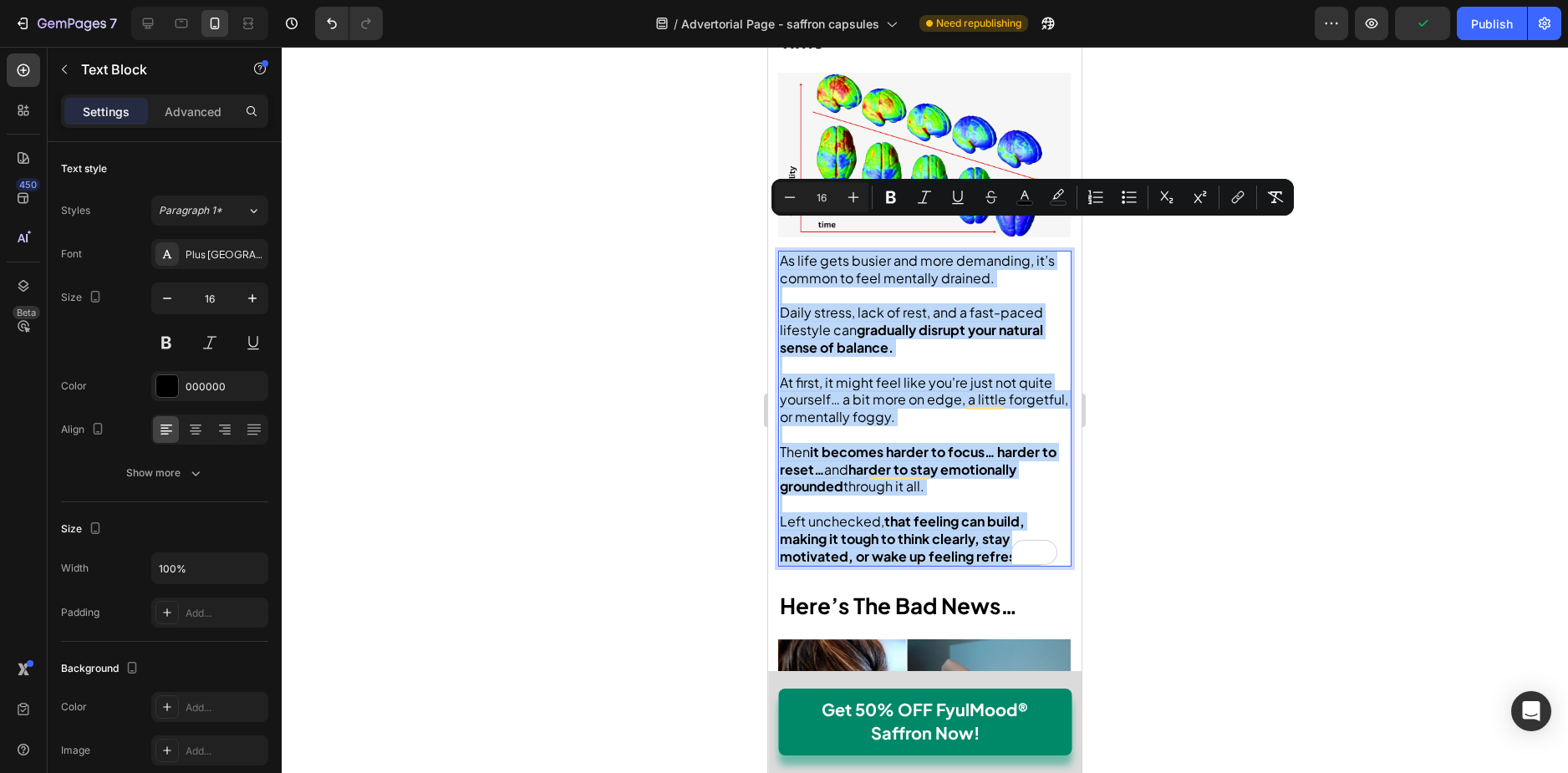
scroll to position [2090, 0]
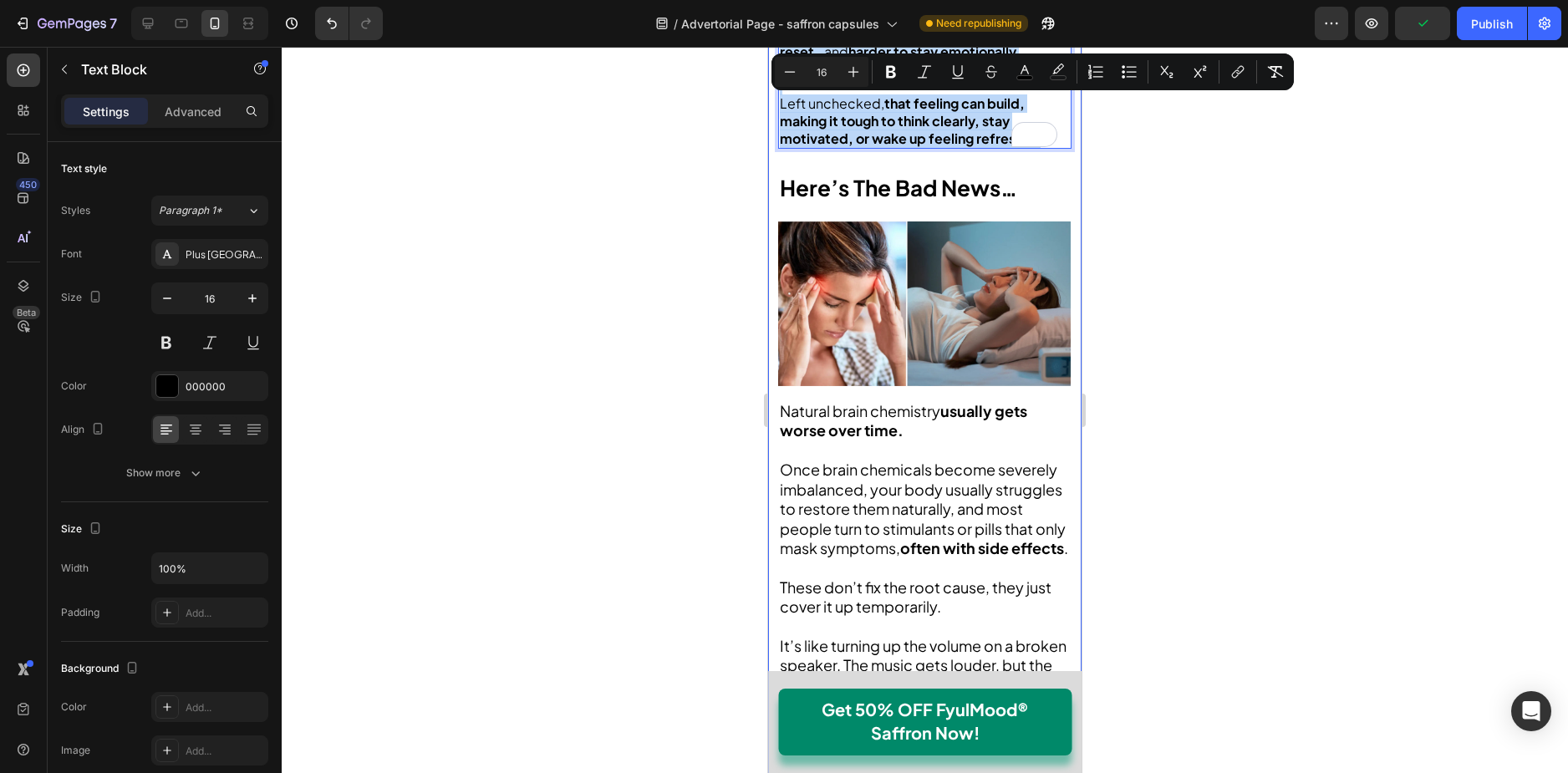
click at [877, 174] on strong "Here’s The Bad News…" at bounding box center [898, 188] width 238 height 28
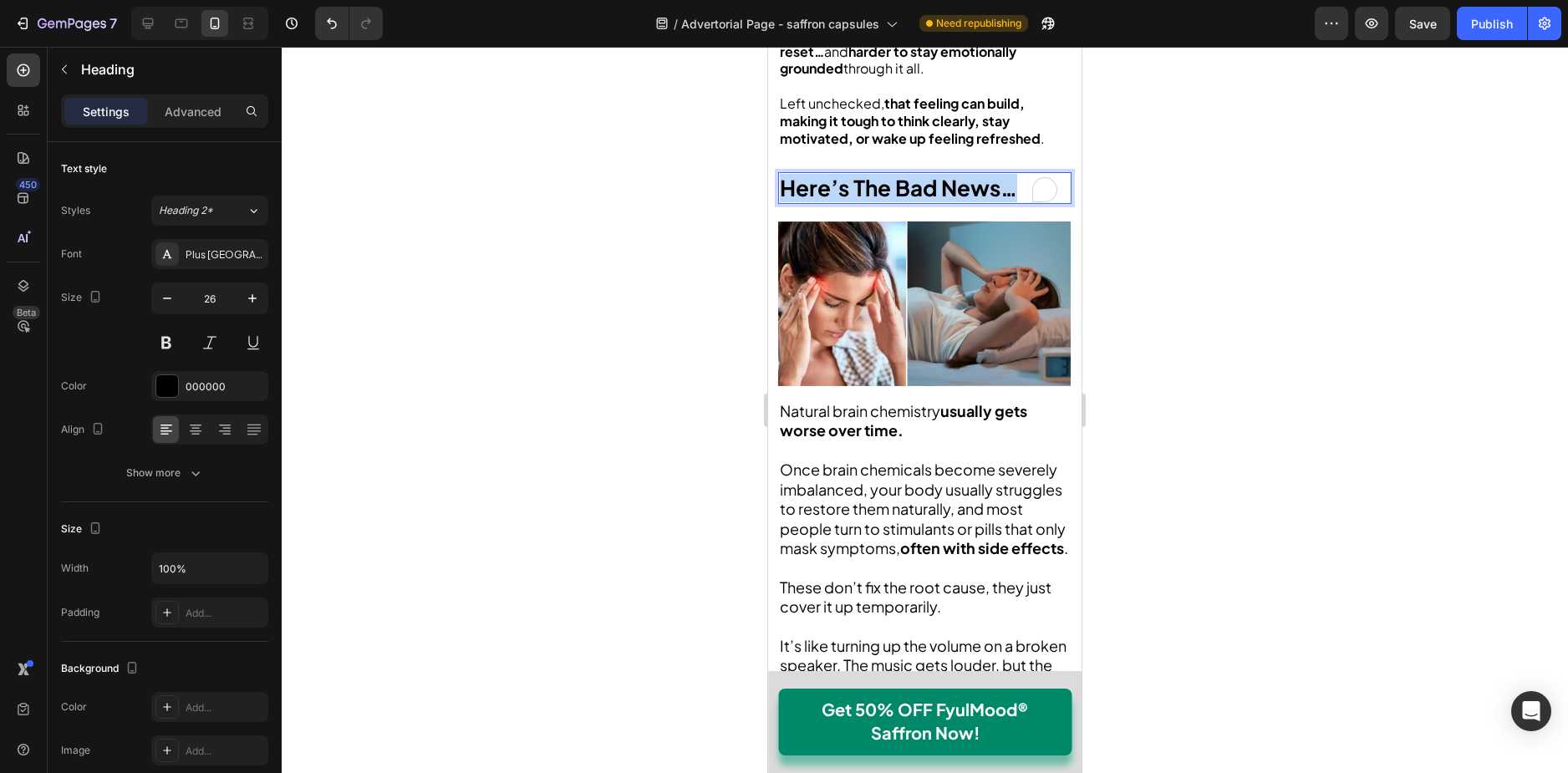
click at [877, 174] on strong "Here’s The Bad News…" at bounding box center [898, 188] width 238 height 28
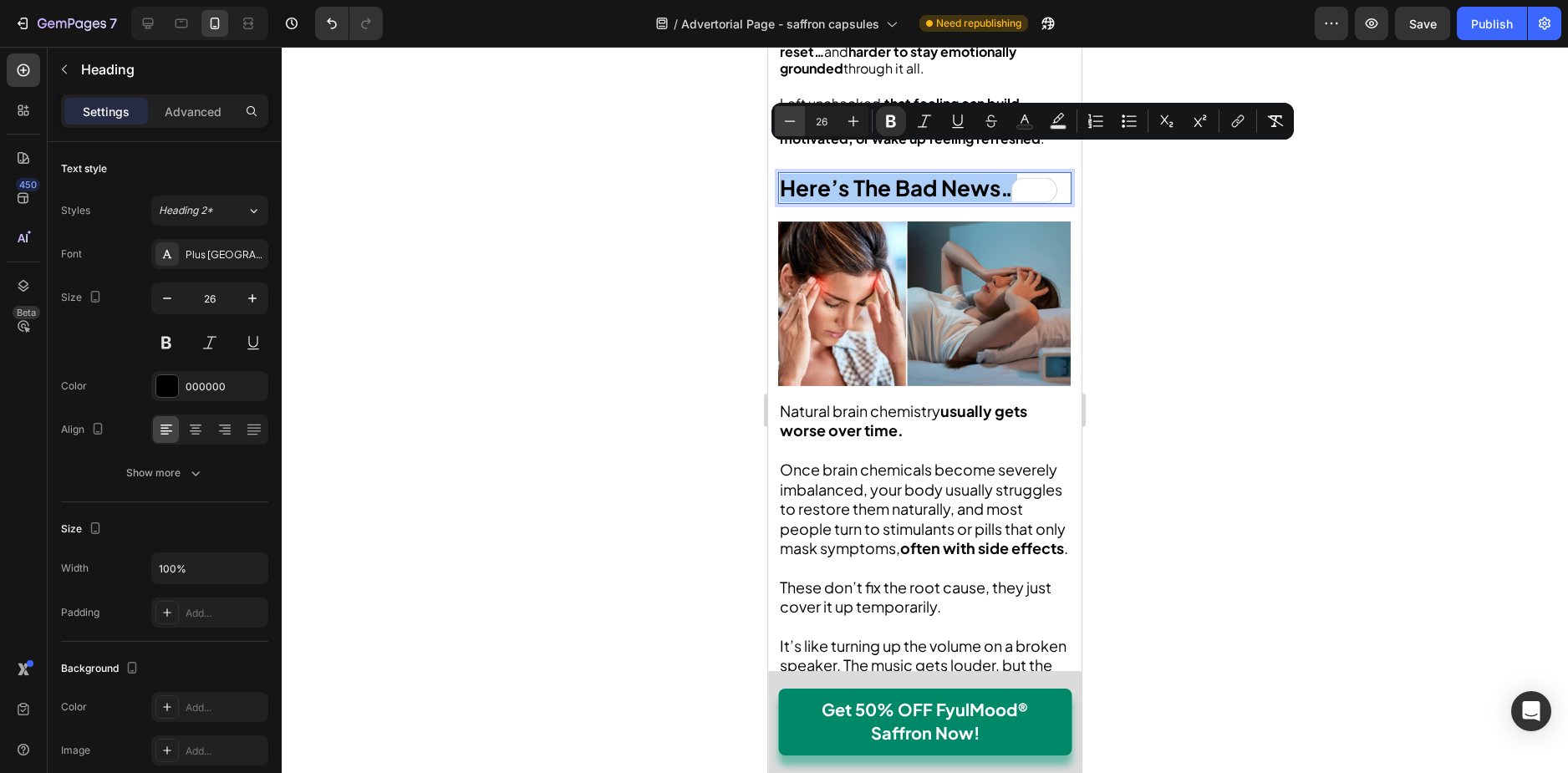
click at [791, 121] on icon "Editor contextual toolbar" at bounding box center [789, 120] width 11 height 1
type input "23"
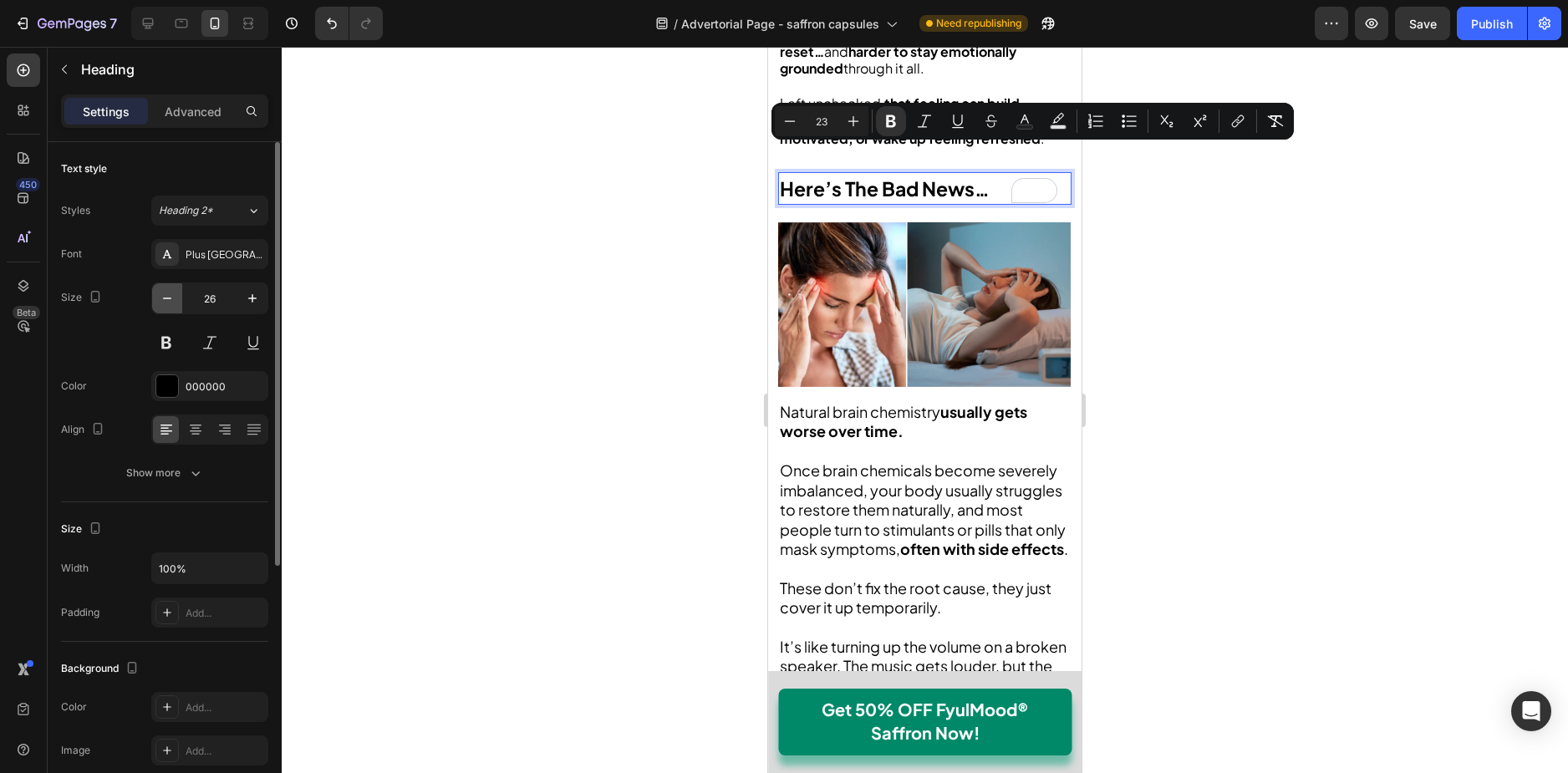
click at [170, 295] on icon "button" at bounding box center [167, 298] width 17 height 17
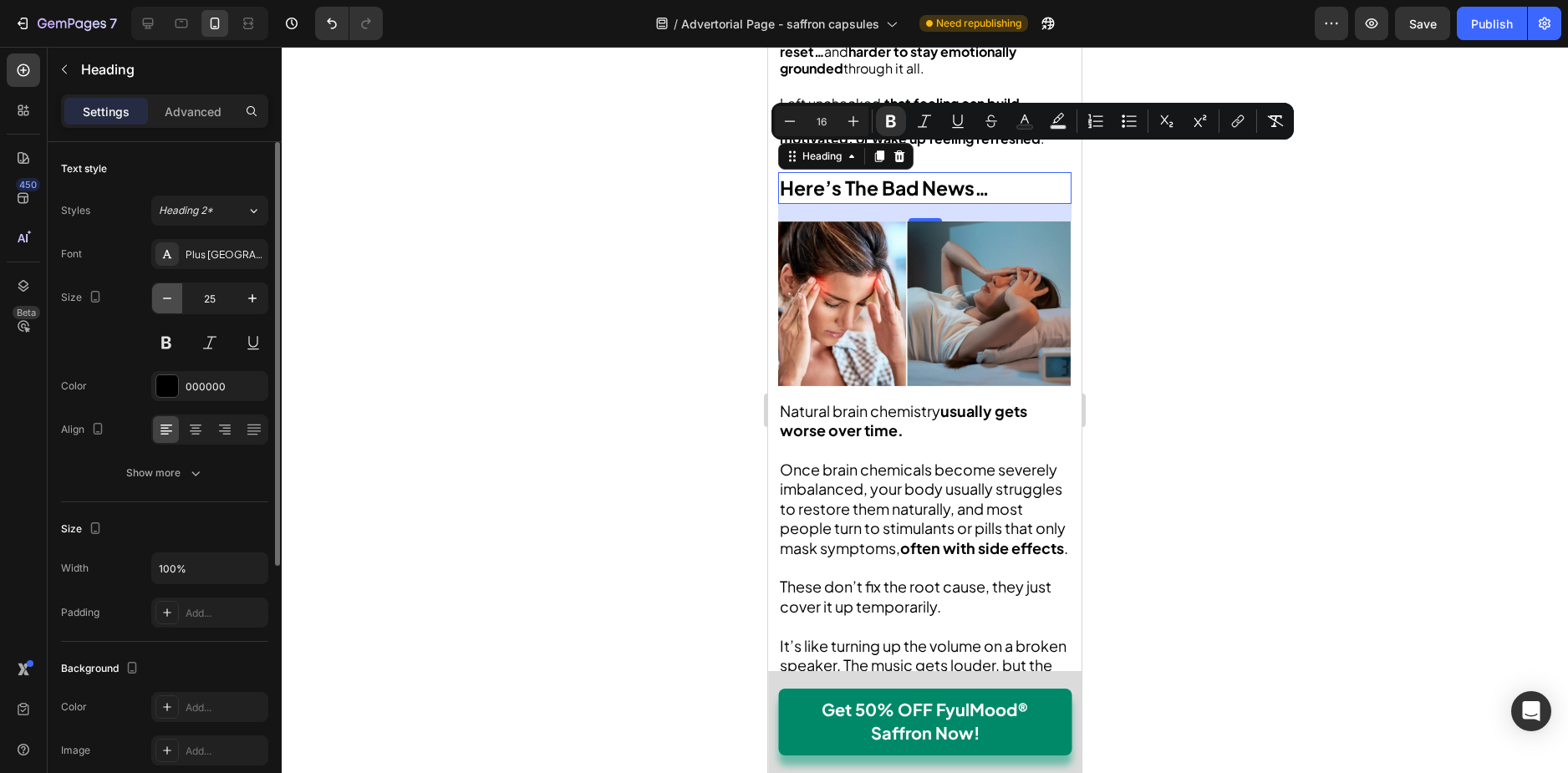
click at [170, 295] on icon "button" at bounding box center [167, 298] width 17 height 17
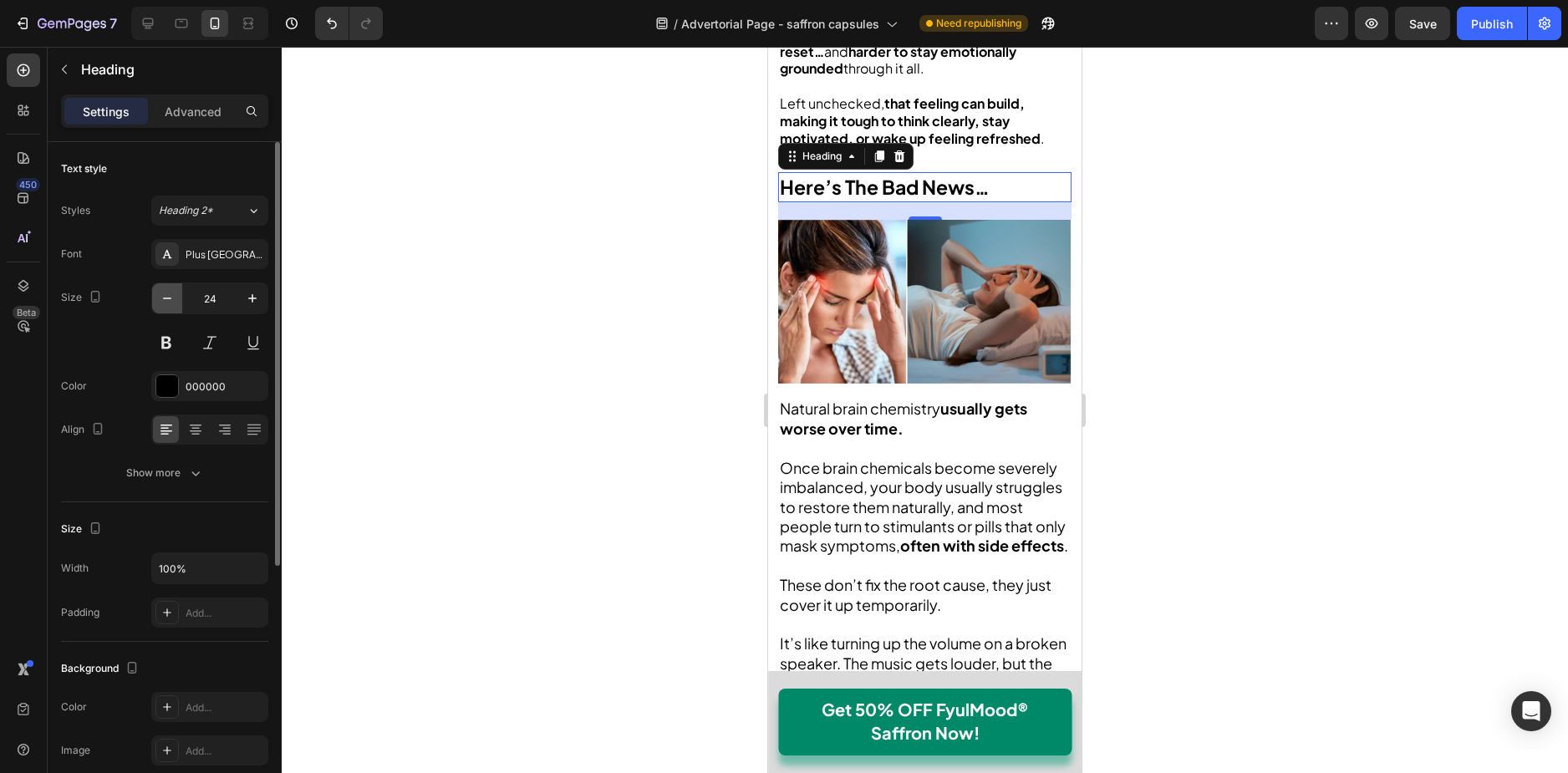
click at [170, 295] on icon "button" at bounding box center [167, 298] width 17 height 17
type input "23"
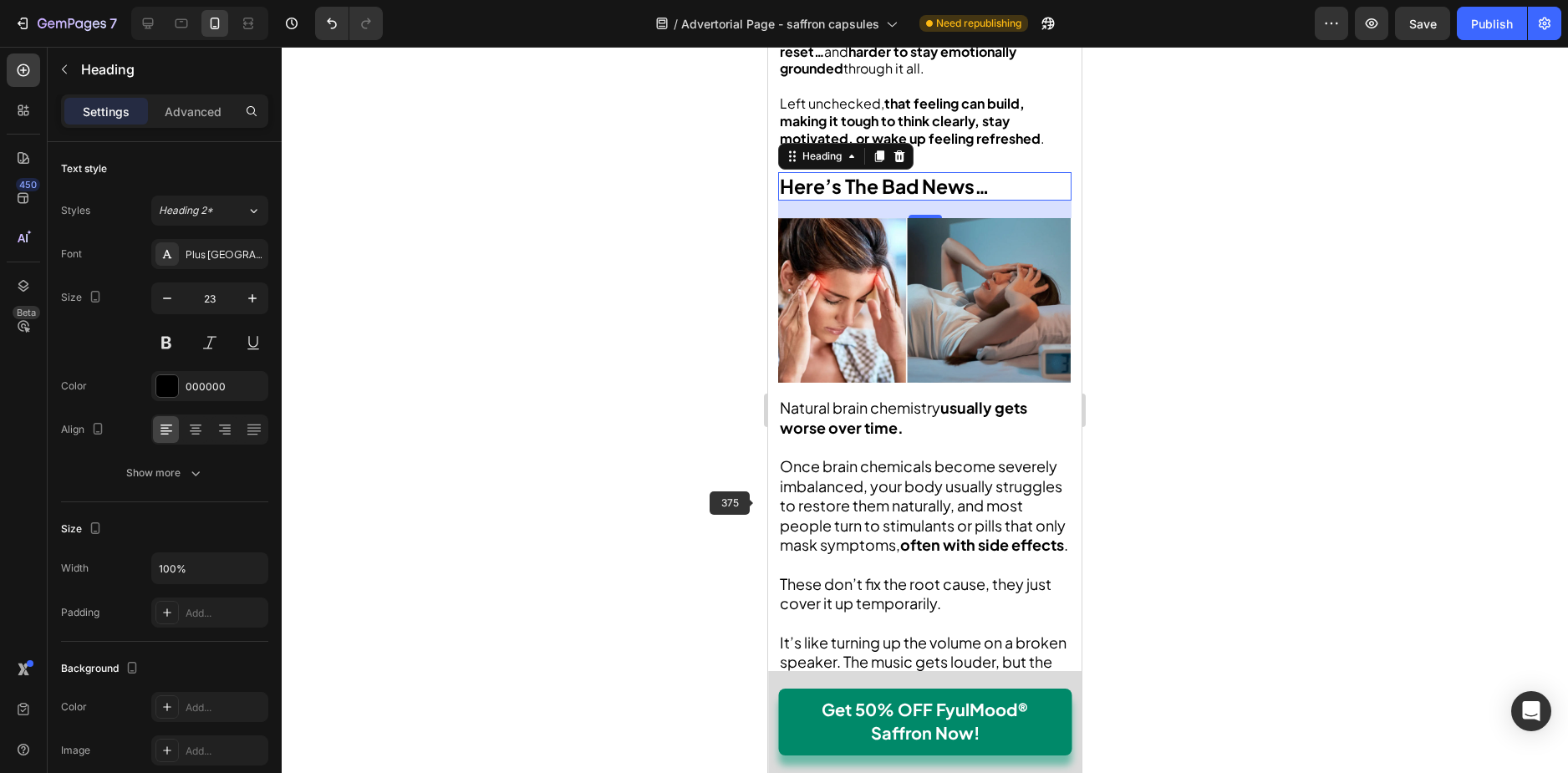
click at [792, 495] on span "Once brain chemicals become severely imbalanced, your body usually struggles to…" at bounding box center [922, 505] width 285 height 97
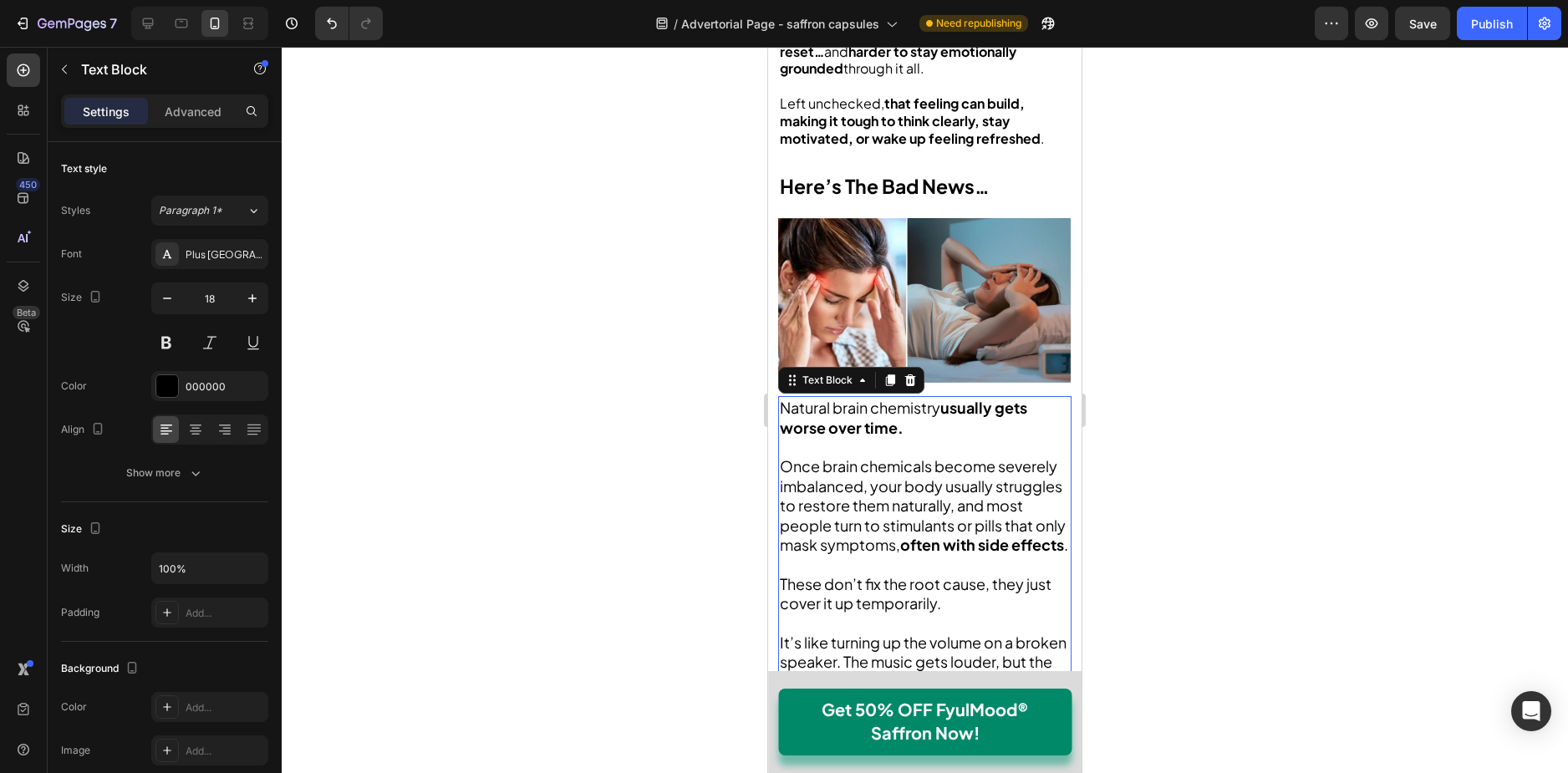
click at [792, 495] on span "Once brain chemicals become severely imbalanced, your body usually struggles to…" at bounding box center [922, 505] width 285 height 97
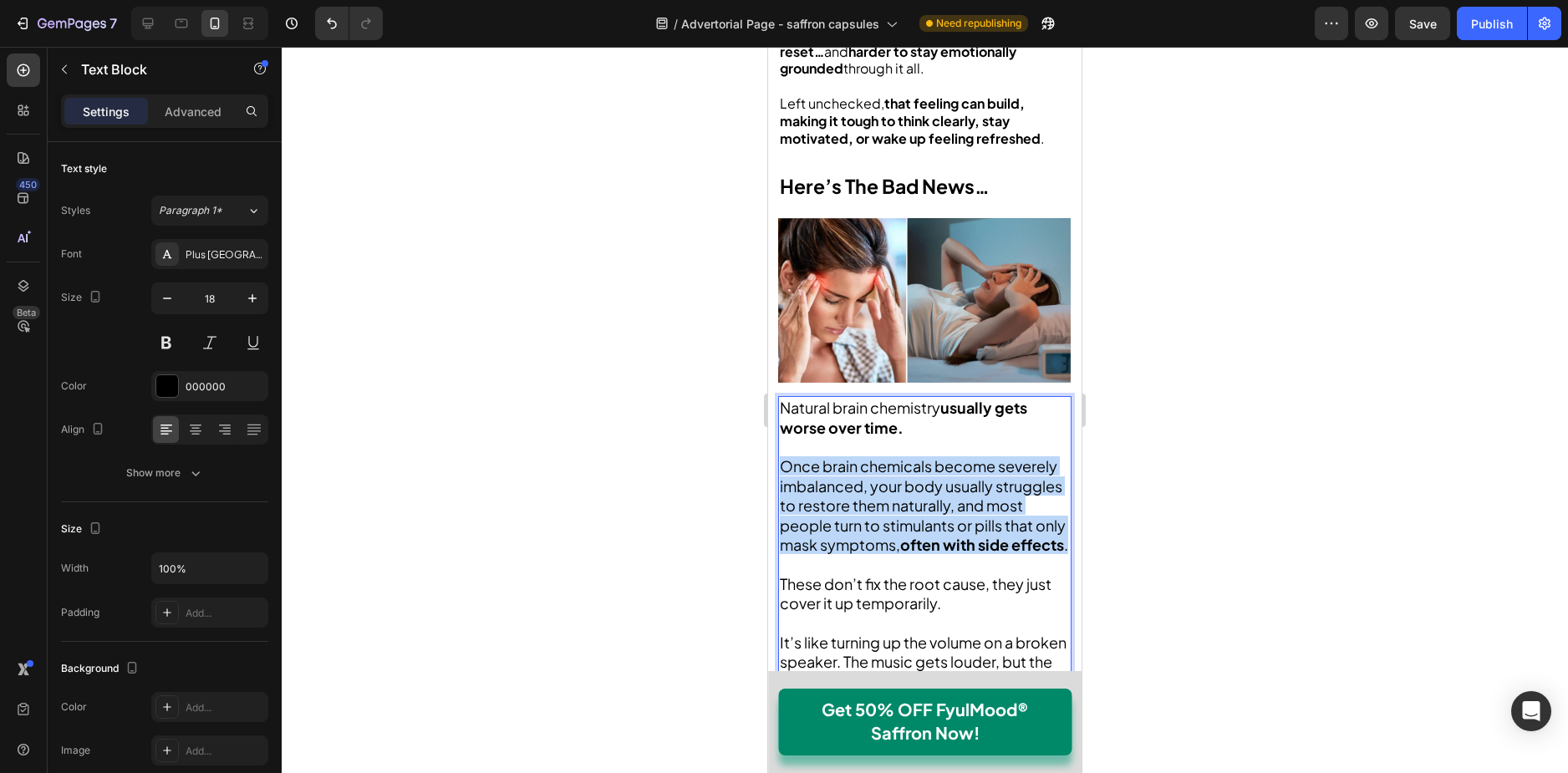
click at [793, 494] on span "Once brain chemicals become severely imbalanced, your body usually struggles to…" at bounding box center [922, 505] width 285 height 97
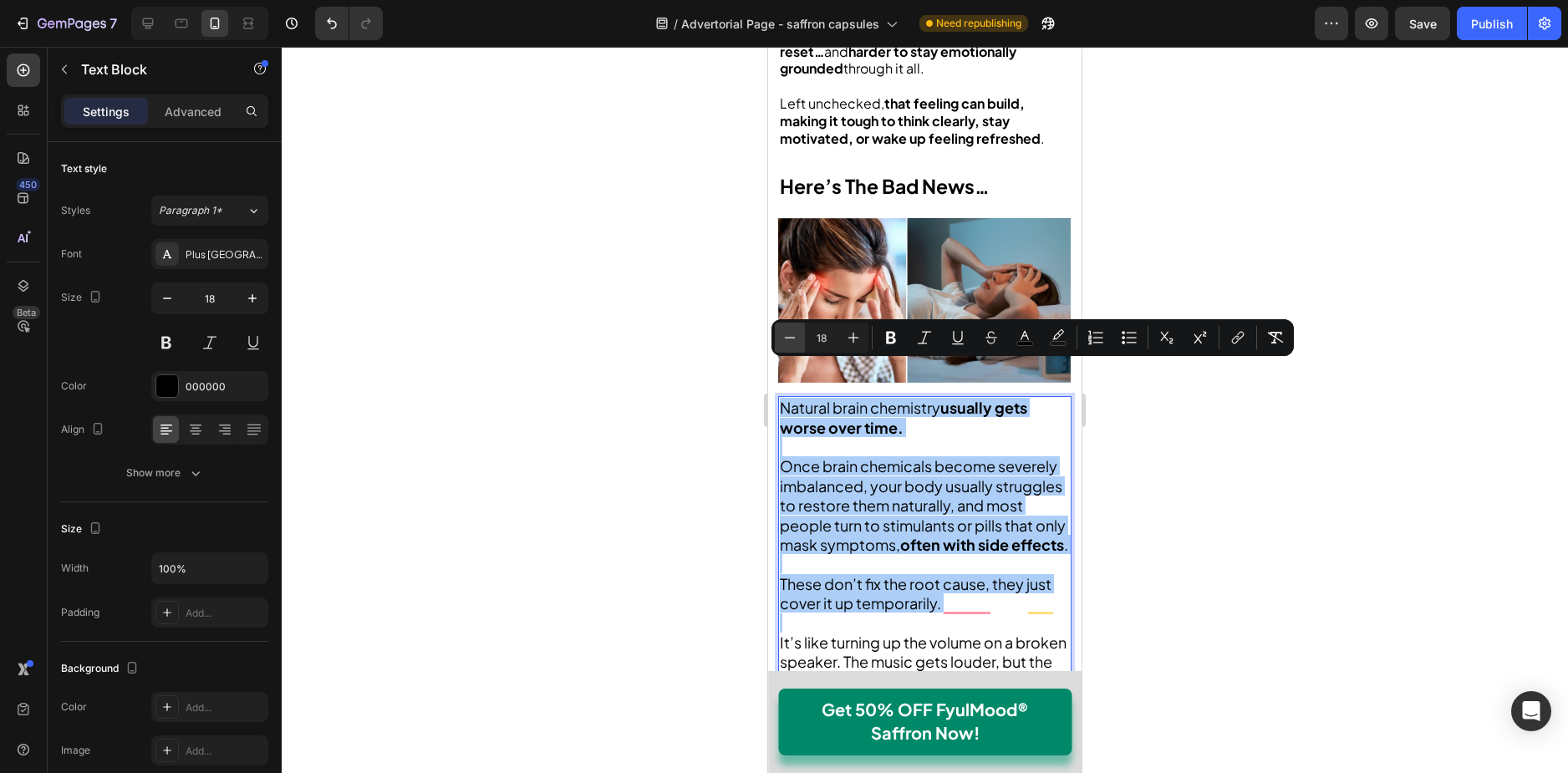
click at [780, 335] on button "Minus" at bounding box center [789, 337] width 30 height 30
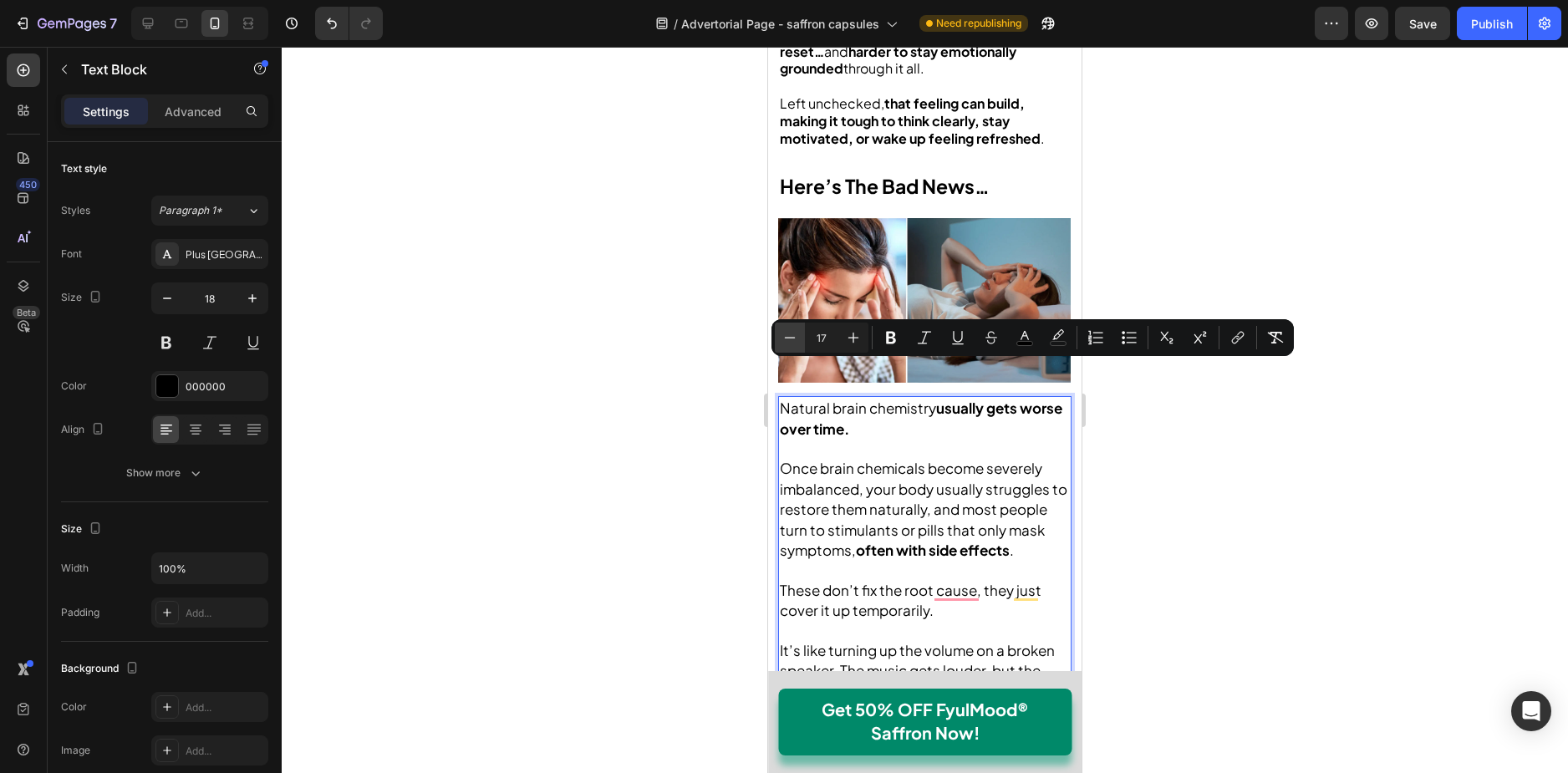
click at [780, 335] on button "Minus" at bounding box center [789, 337] width 30 height 30
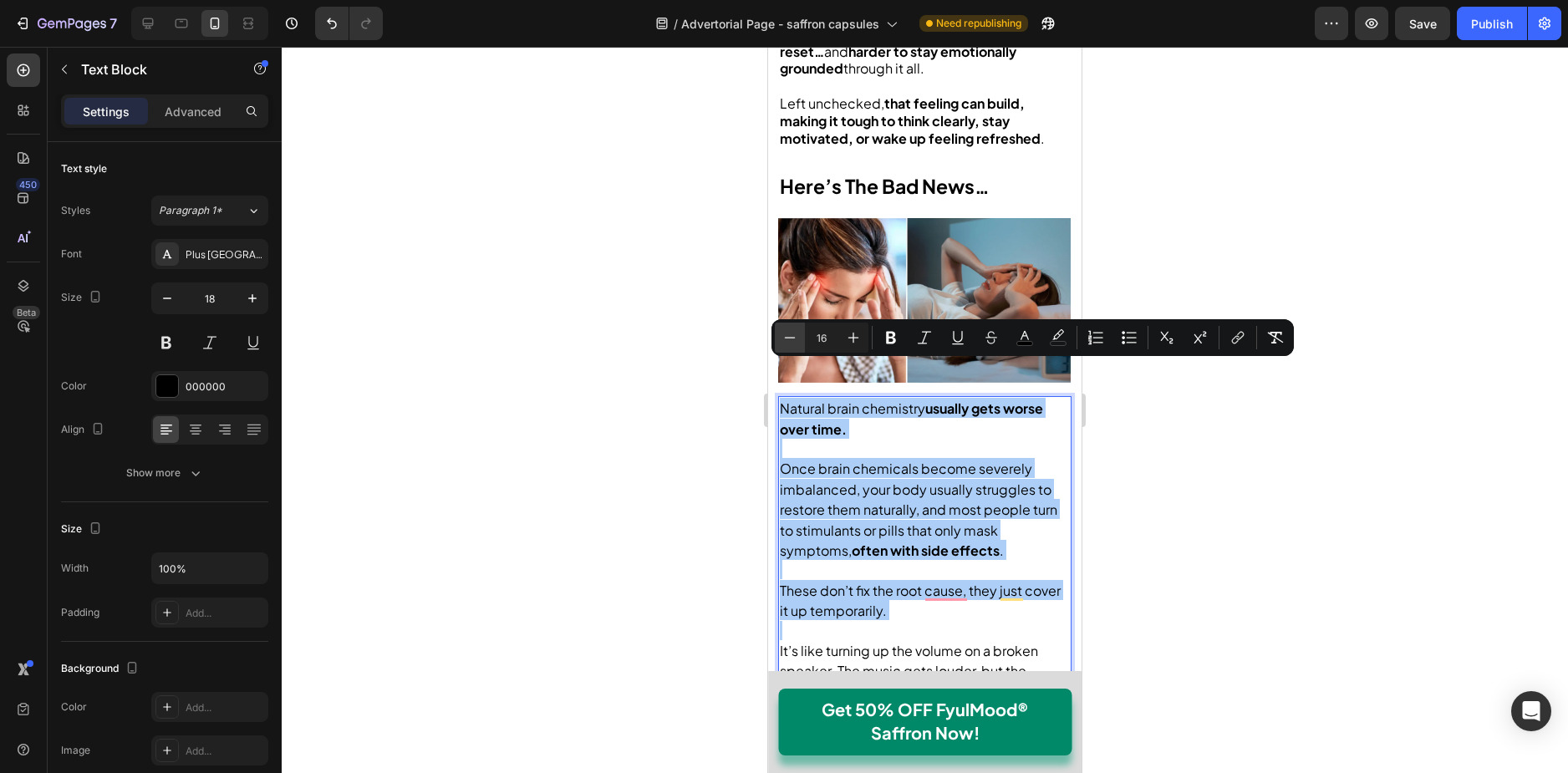
click at [787, 333] on icon "Editor contextual toolbar" at bounding box center [789, 337] width 17 height 17
click at [849, 336] on icon "Editor contextual toolbar" at bounding box center [853, 337] width 17 height 17
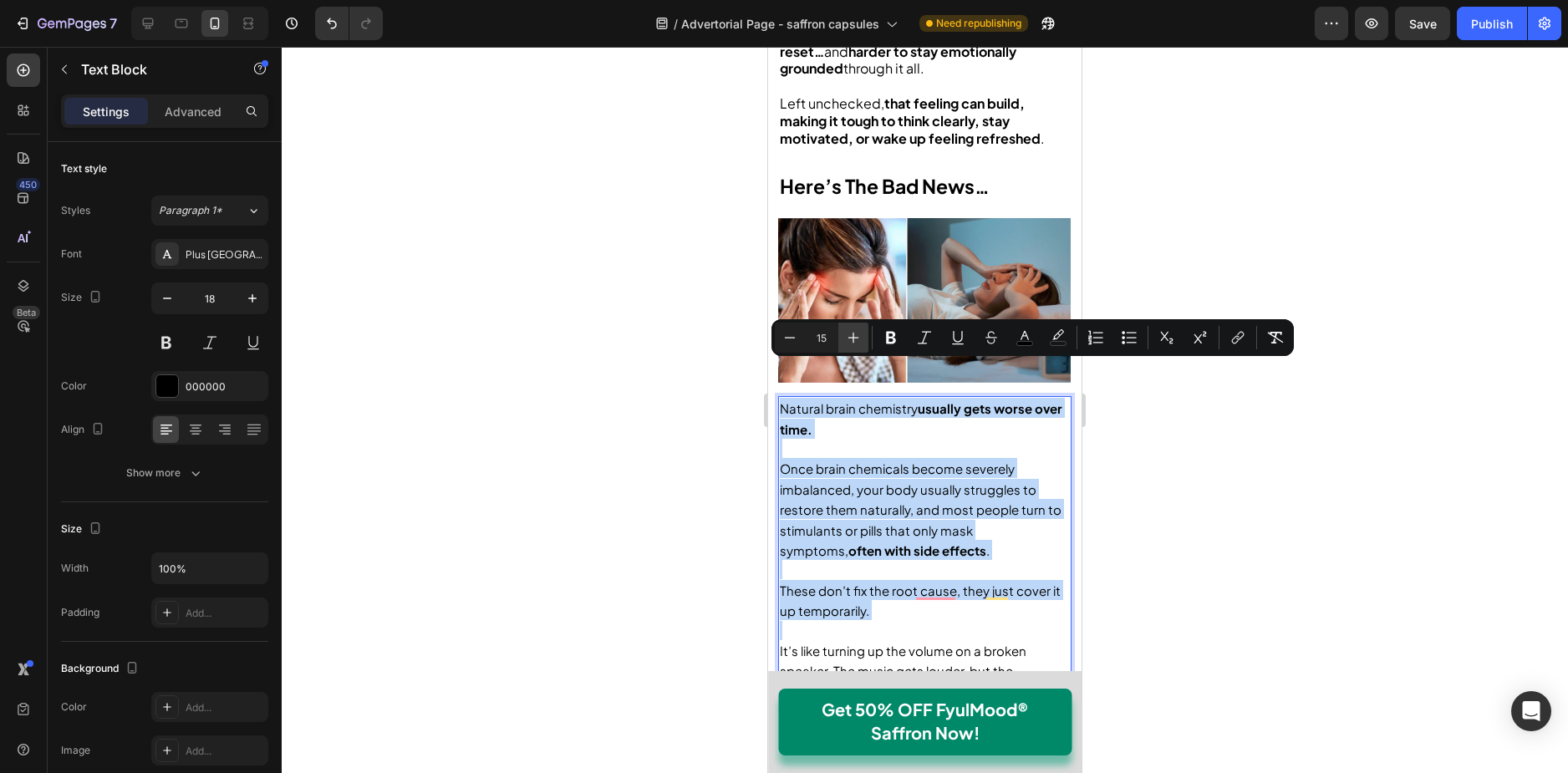
type input "16"
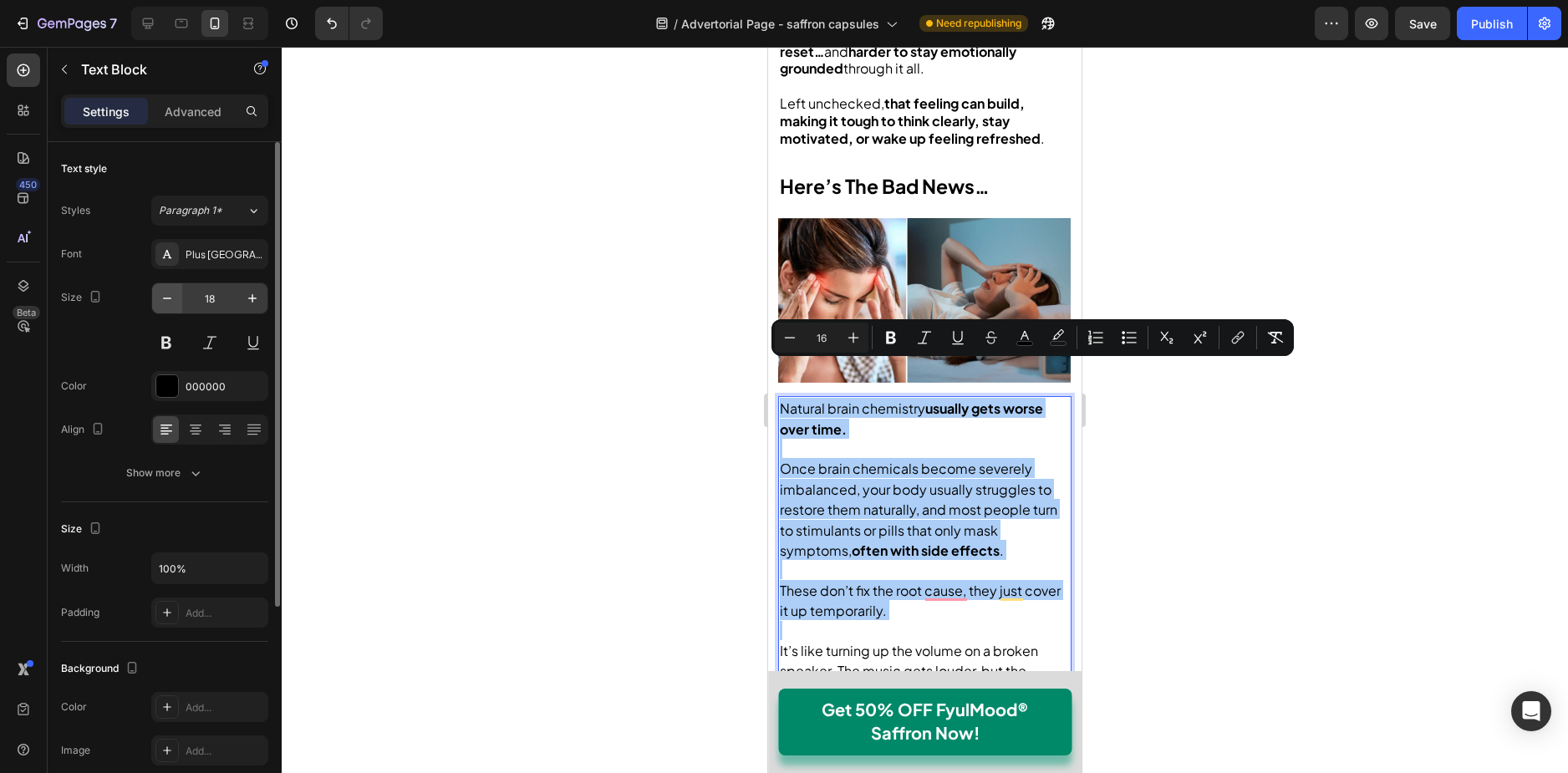
click at [158, 285] on button "button" at bounding box center [167, 298] width 30 height 30
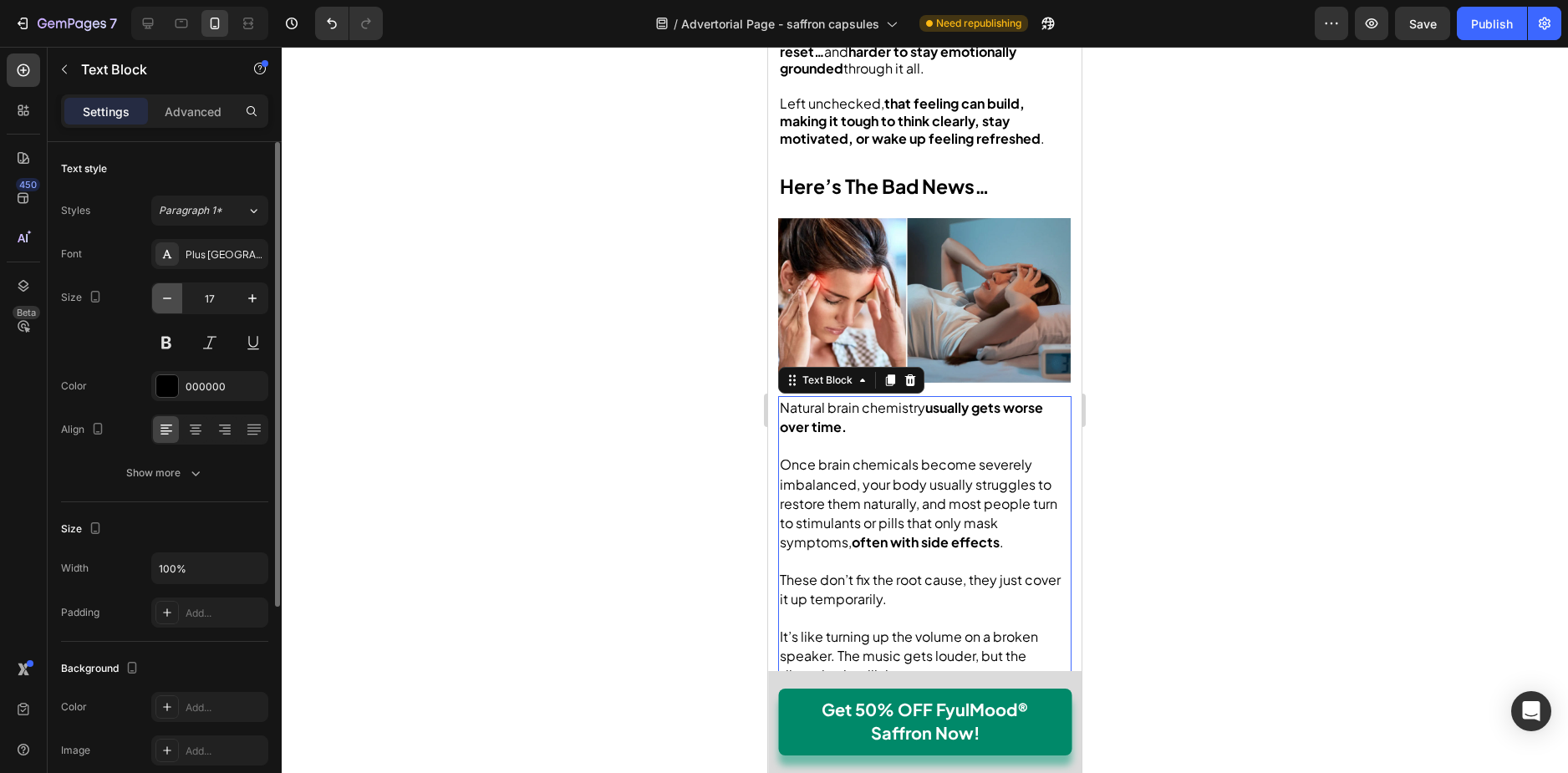
click at [166, 285] on button "button" at bounding box center [167, 298] width 30 height 30
type input "16"
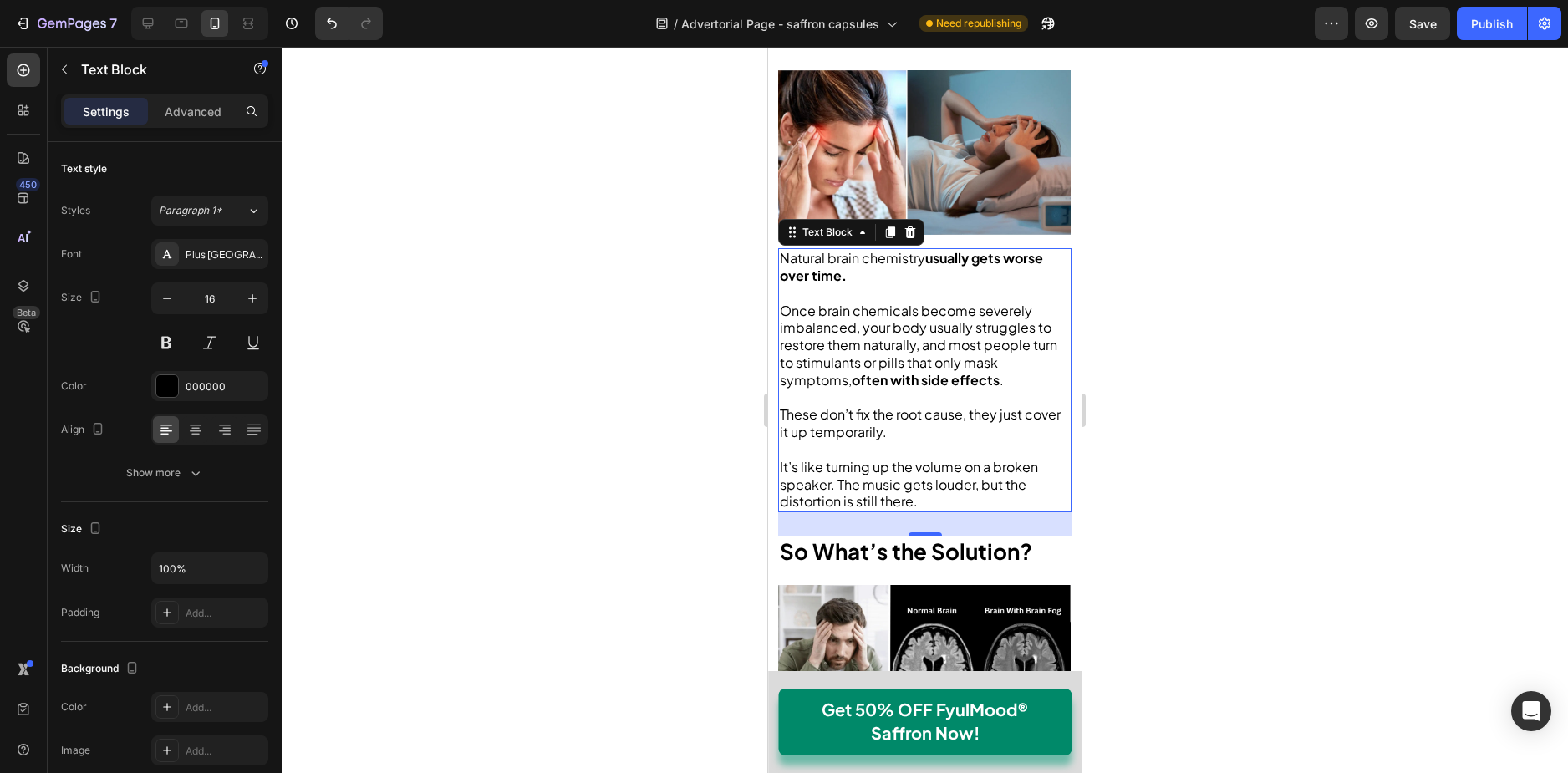
scroll to position [2257, 0]
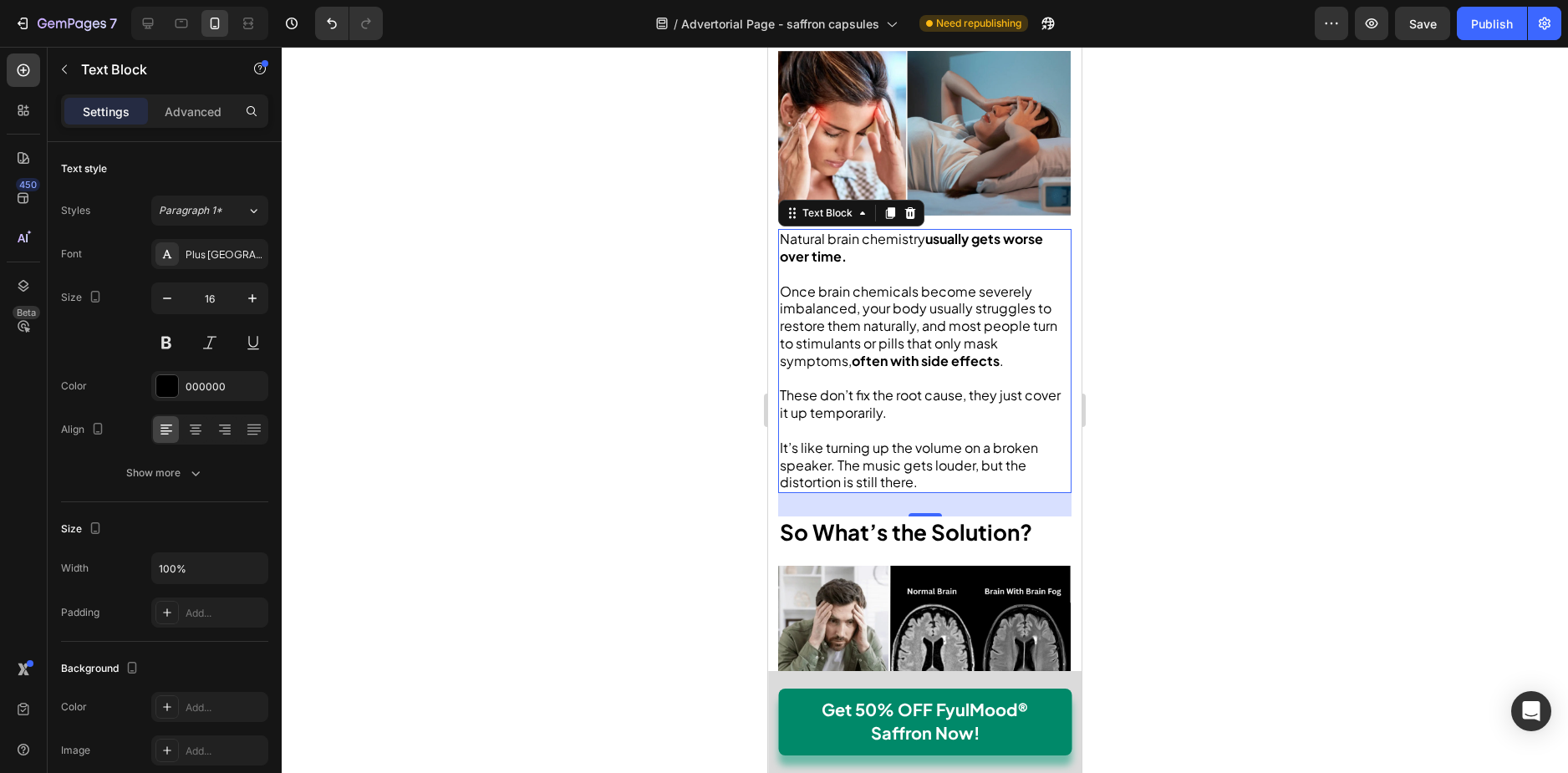
click at [900, 518] on strong "So What’s the Solution?" at bounding box center [906, 532] width 253 height 28
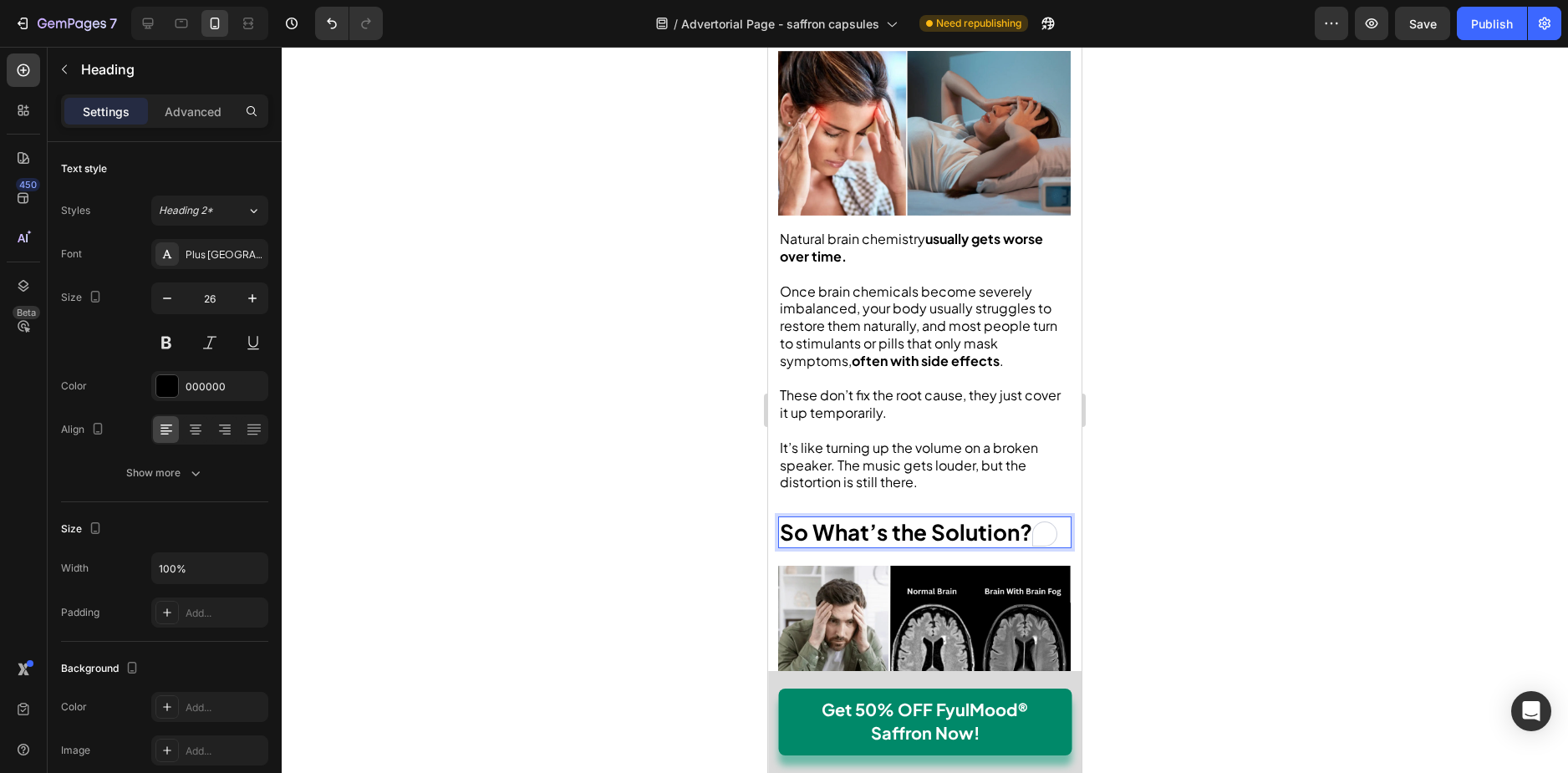
click at [900, 518] on strong "So What’s the Solution?" at bounding box center [906, 532] width 253 height 28
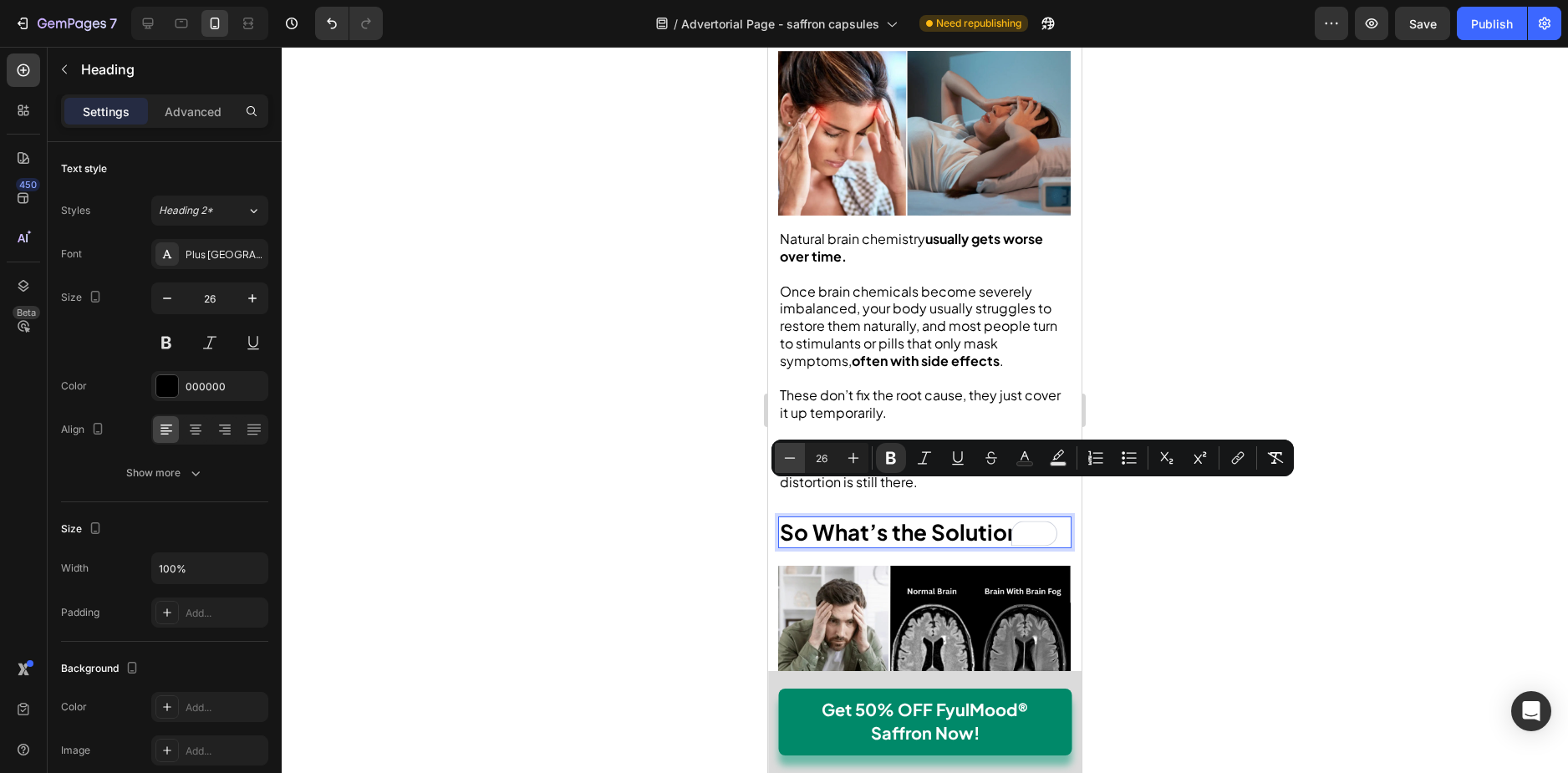
click at [793, 457] on icon "Editor contextual toolbar" at bounding box center [789, 458] width 17 height 17
type input "23"
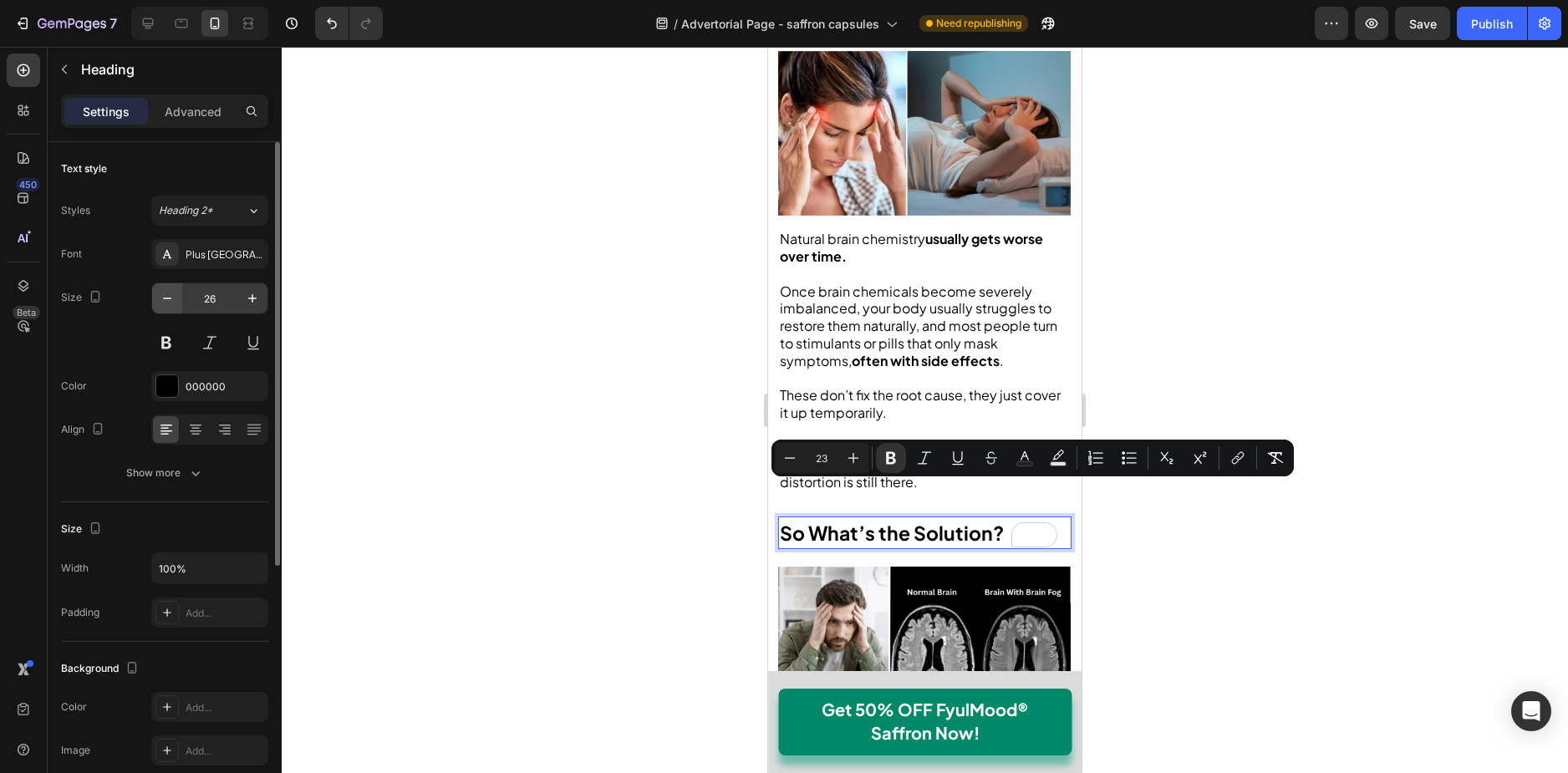
click at [173, 298] on icon "button" at bounding box center [167, 298] width 17 height 17
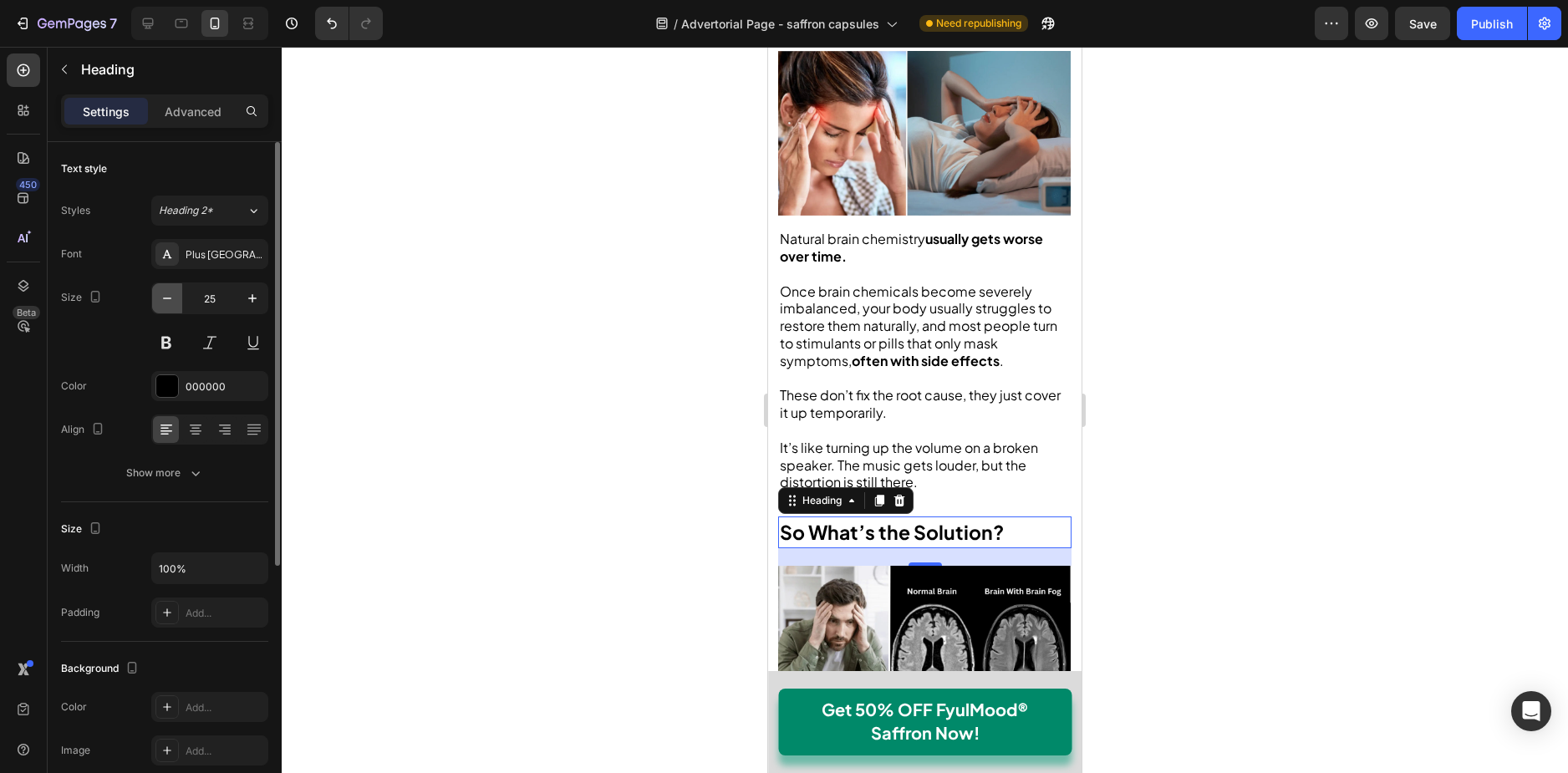
click at [173, 298] on icon "button" at bounding box center [167, 298] width 17 height 17
type input "23"
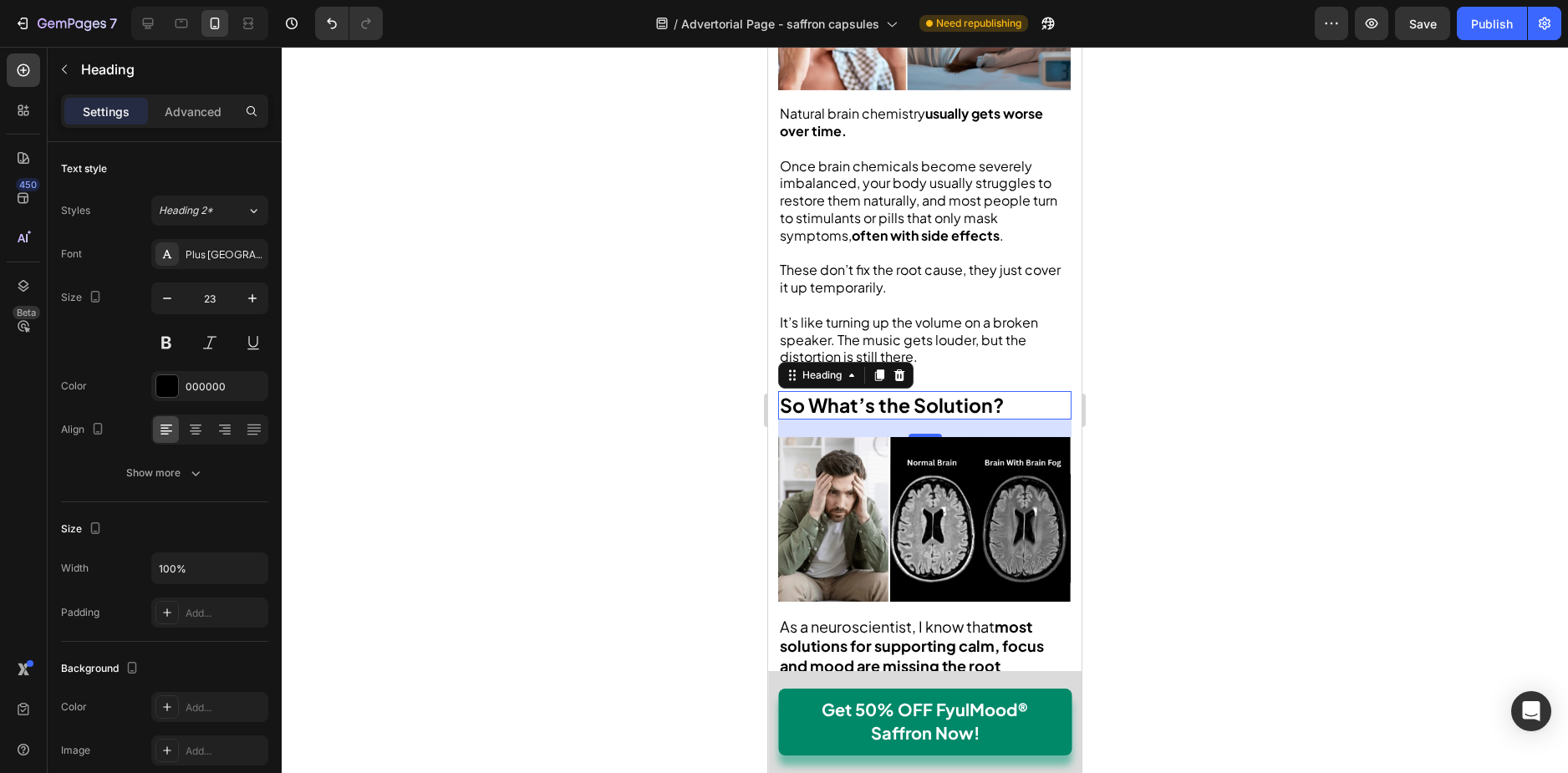
scroll to position [2592, 0]
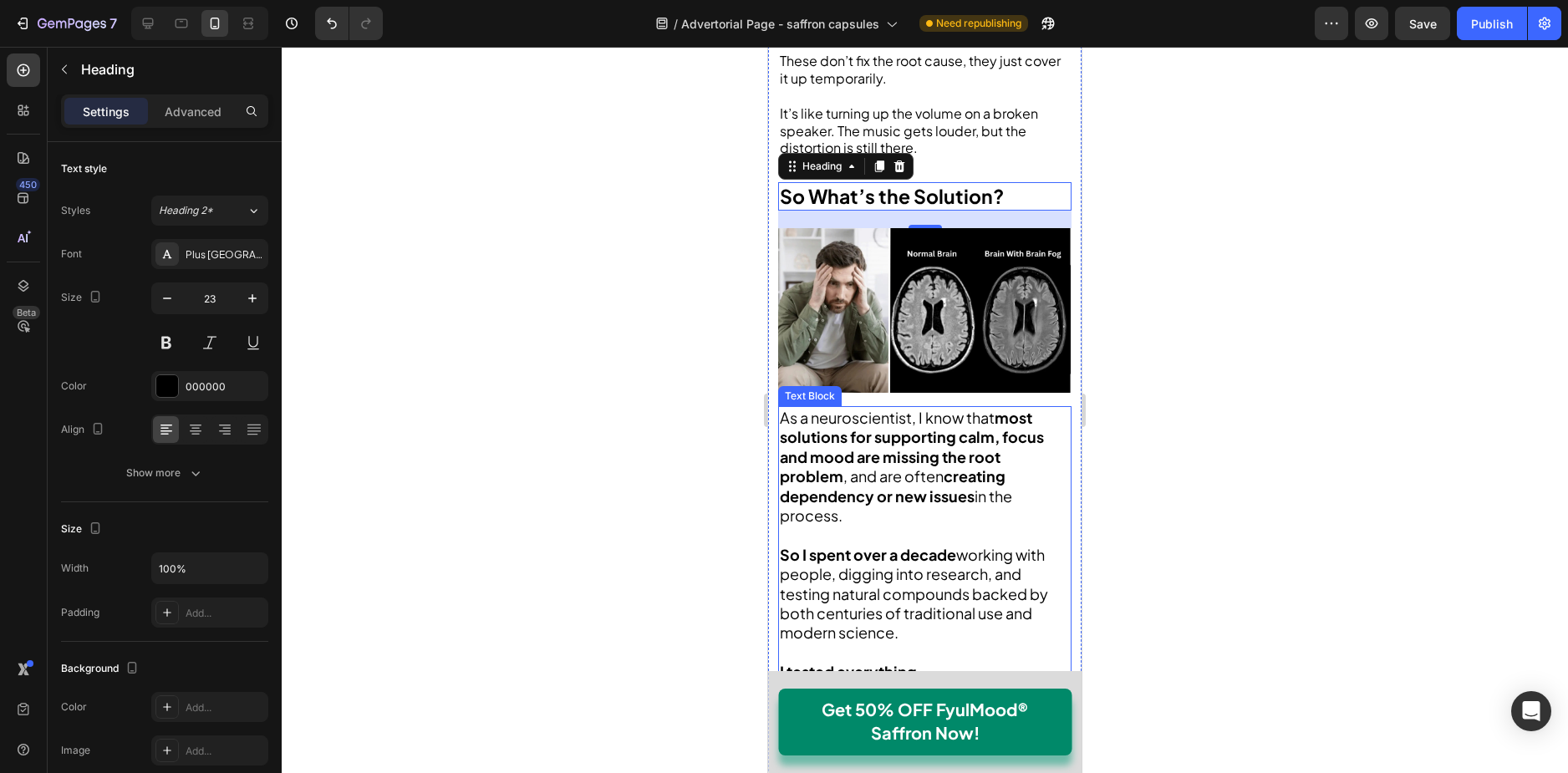
click at [896, 467] on span ", and are often" at bounding box center [893, 476] width 100 height 19
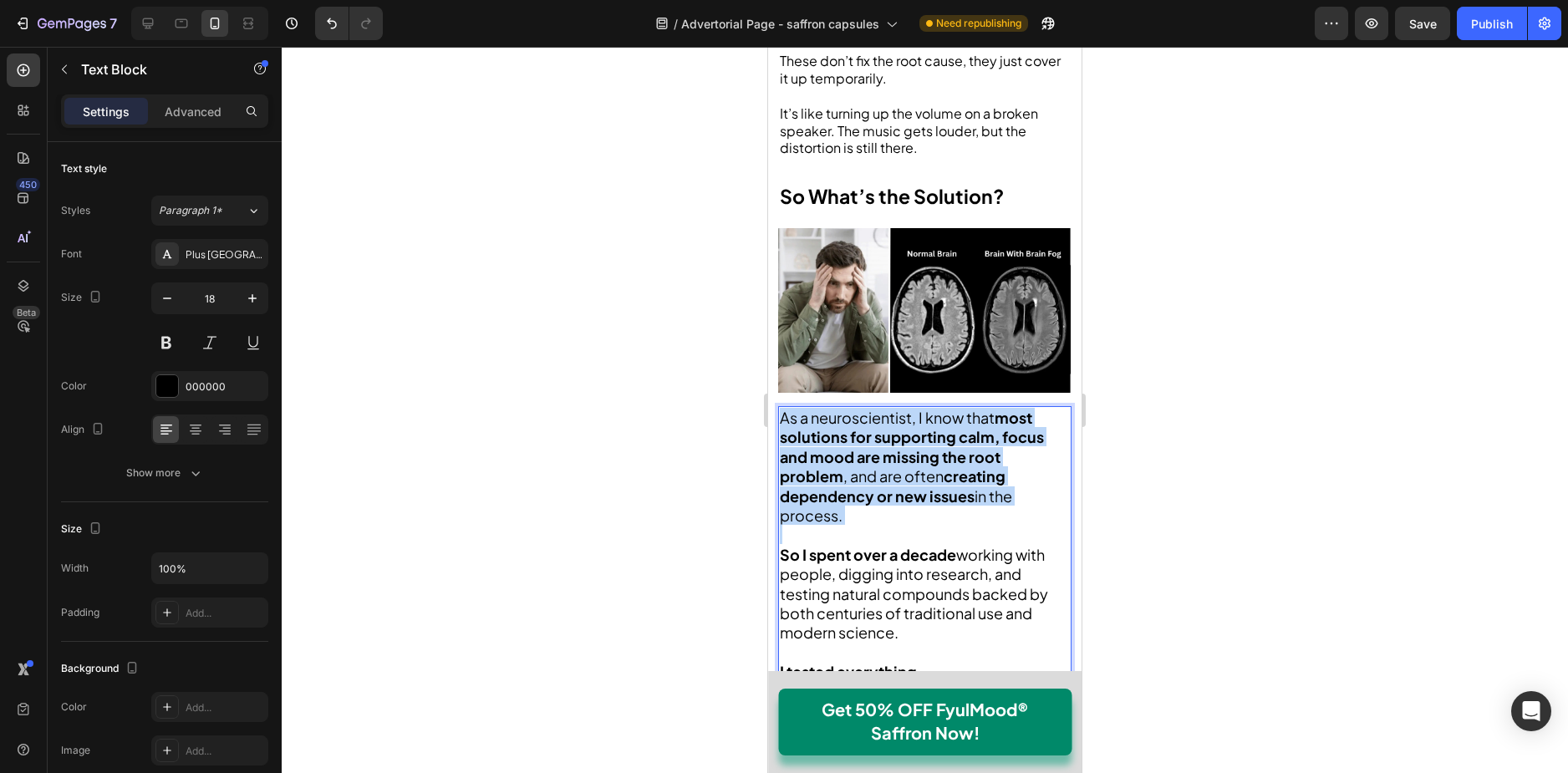
click at [896, 467] on span ", and are often" at bounding box center [893, 476] width 100 height 19
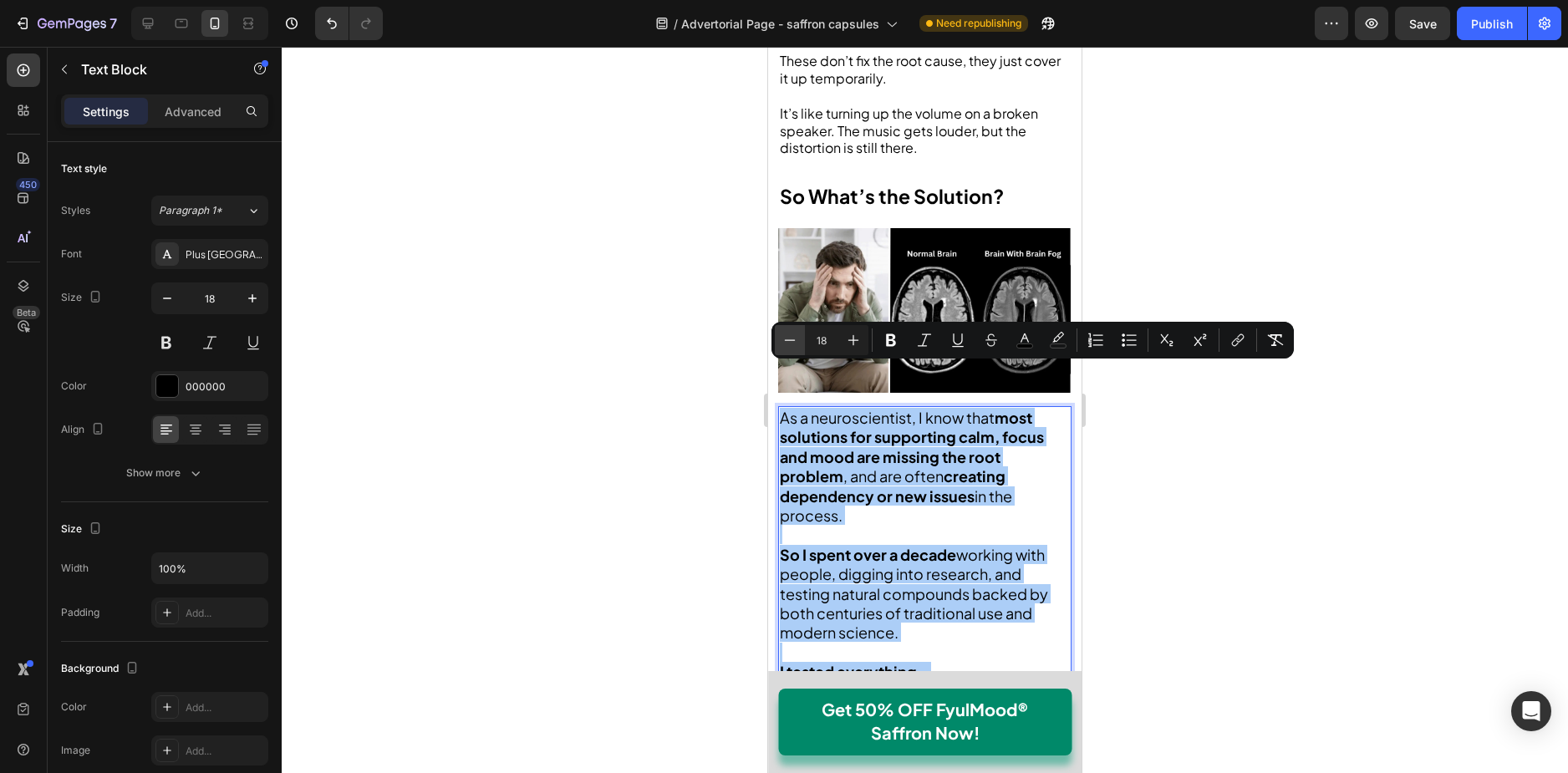
click at [790, 339] on icon "Editor contextual toolbar" at bounding box center [789, 340] width 17 height 17
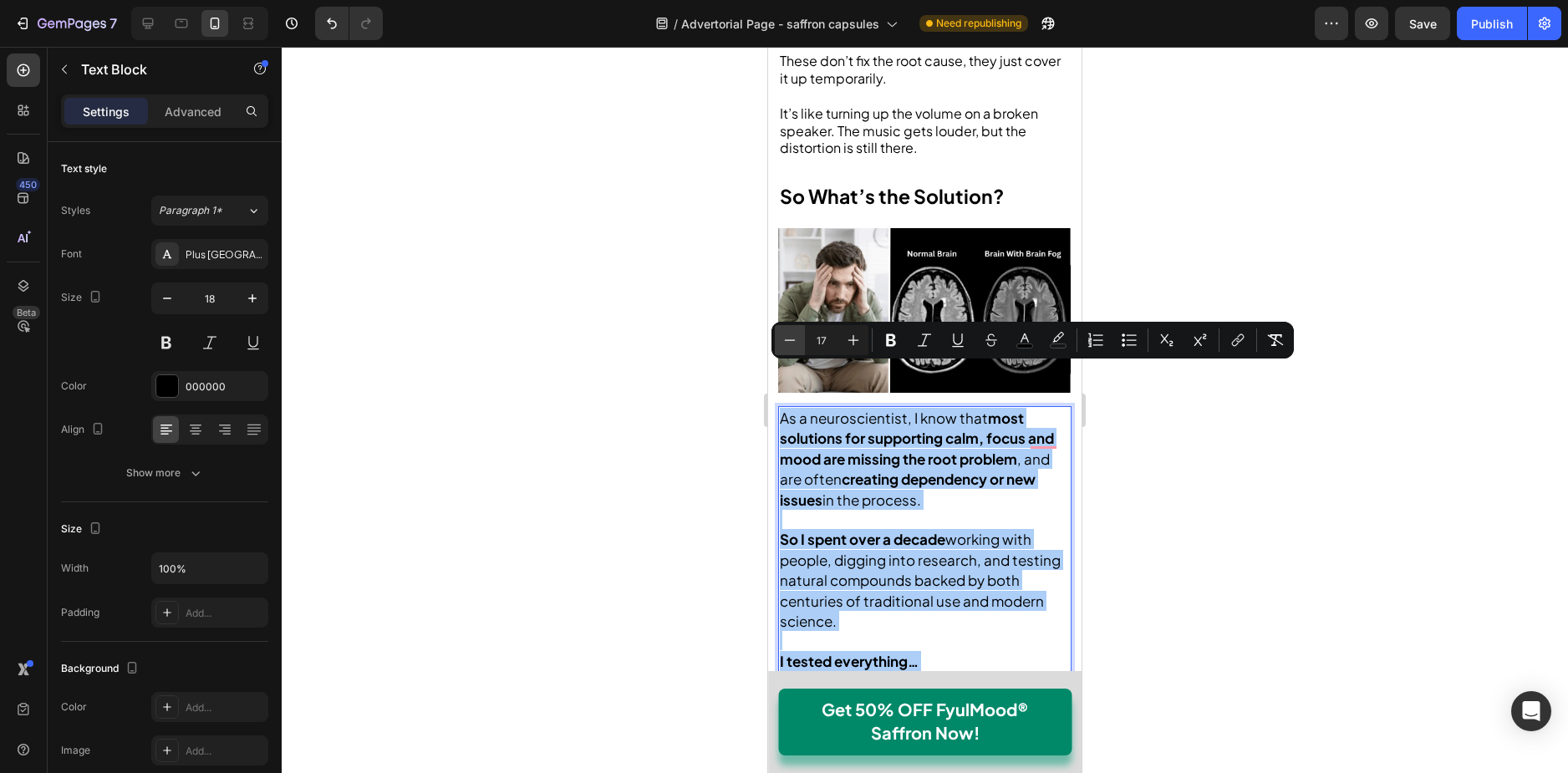
click at [790, 339] on icon "Editor contextual toolbar" at bounding box center [789, 340] width 17 height 17
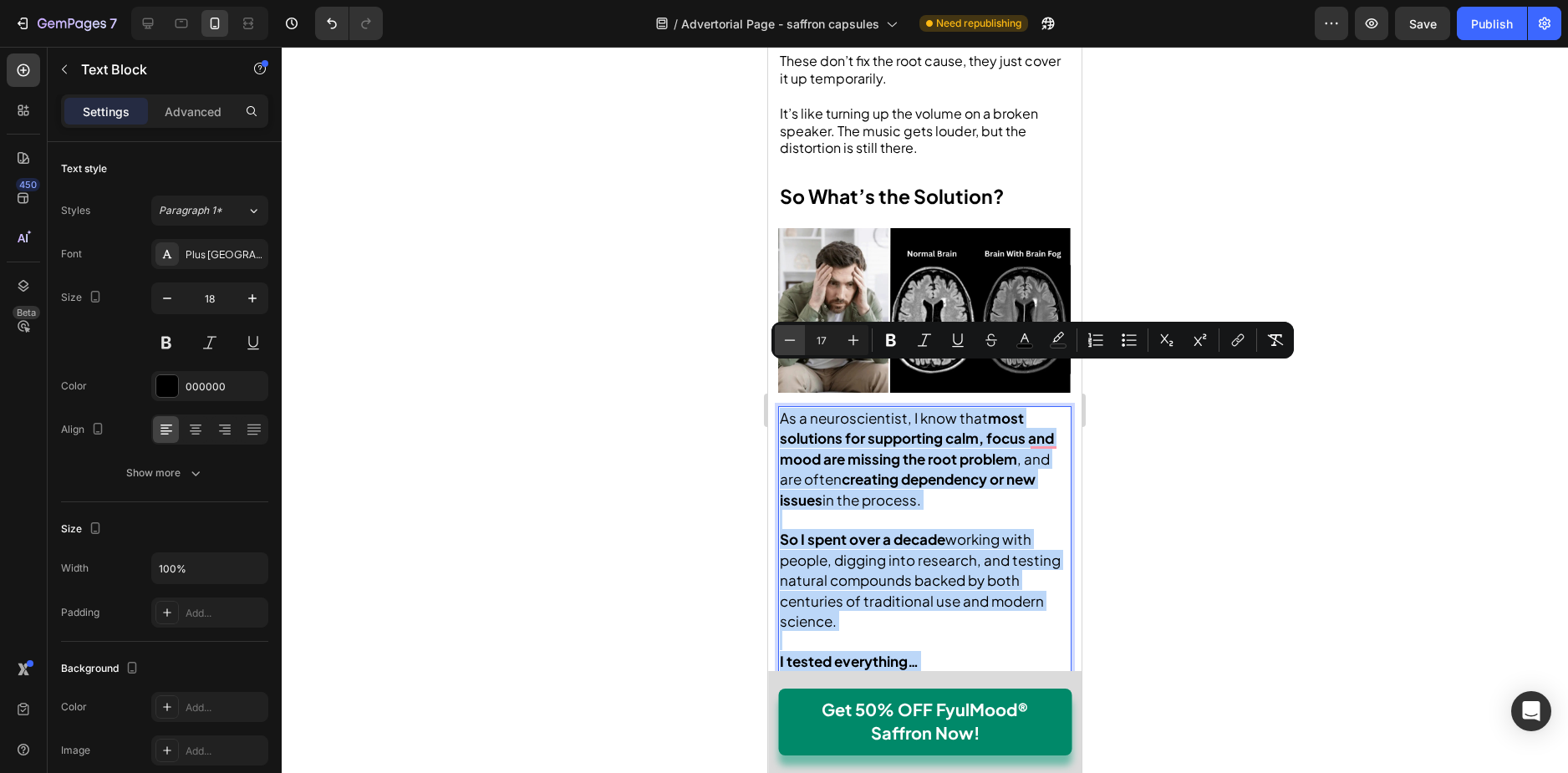
type input "16"
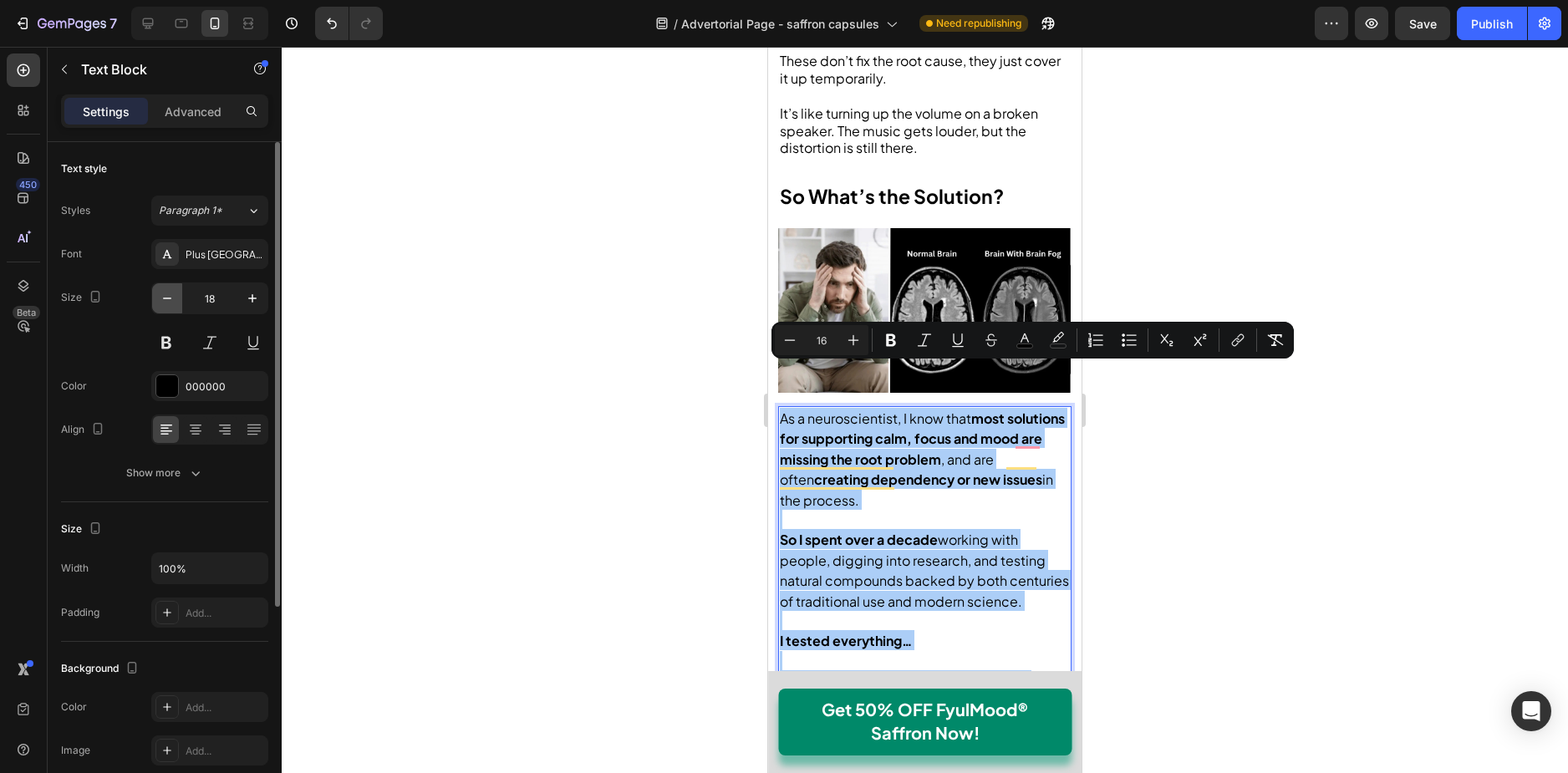
click at [167, 295] on icon "button" at bounding box center [167, 298] width 17 height 17
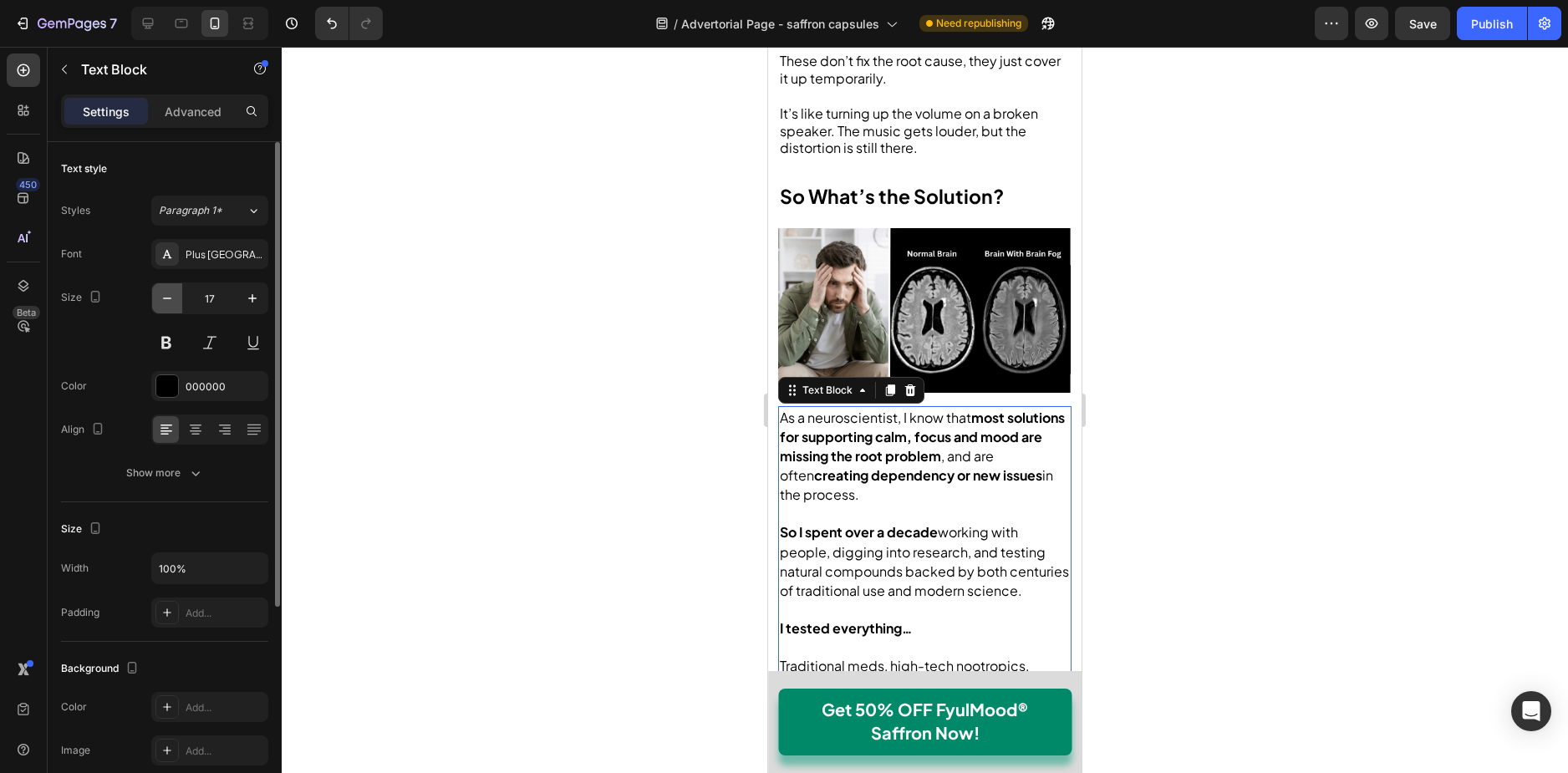
click at [167, 295] on icon "button" at bounding box center [167, 298] width 17 height 17
type input "16"
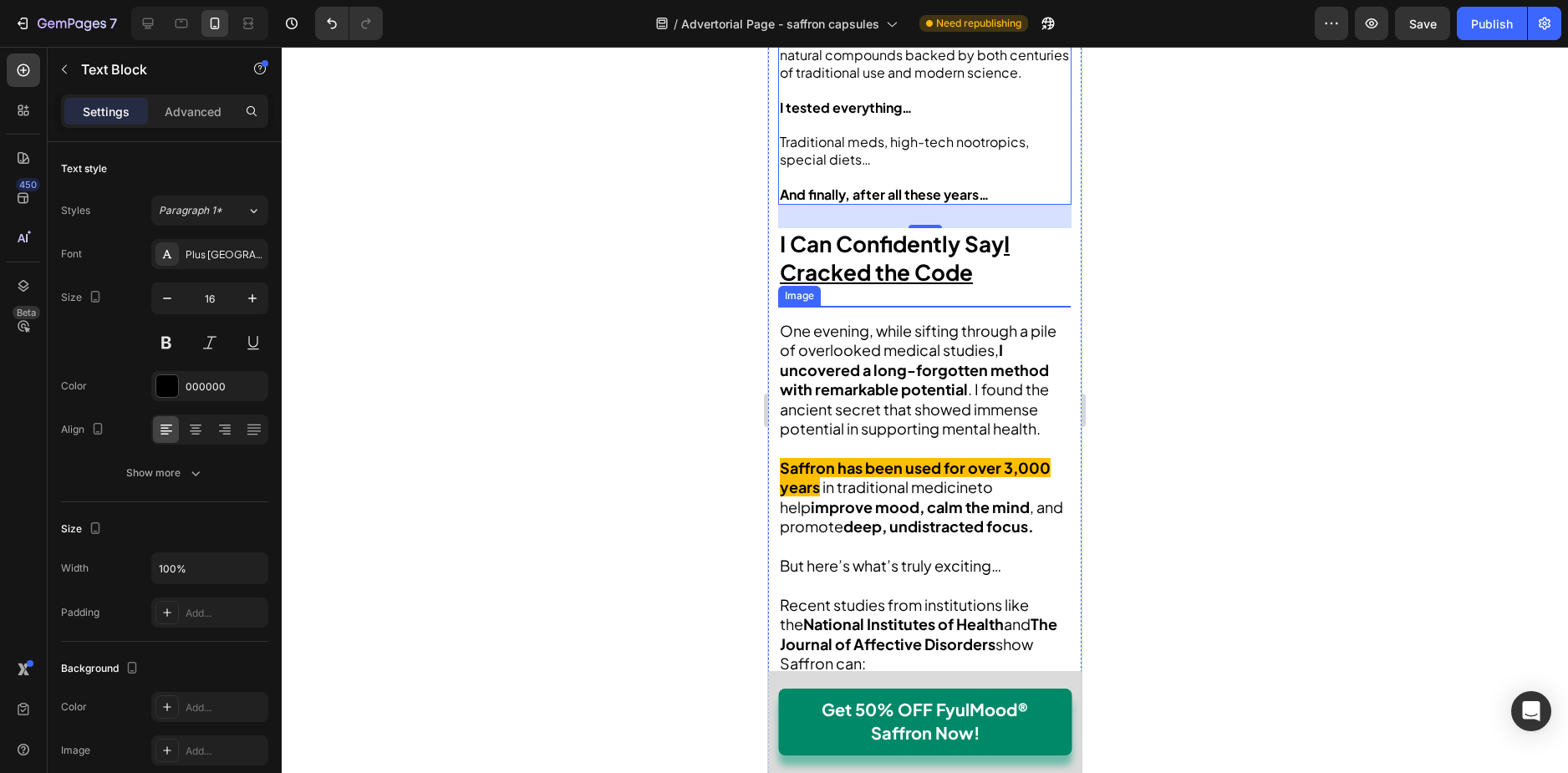
scroll to position [3093, 0]
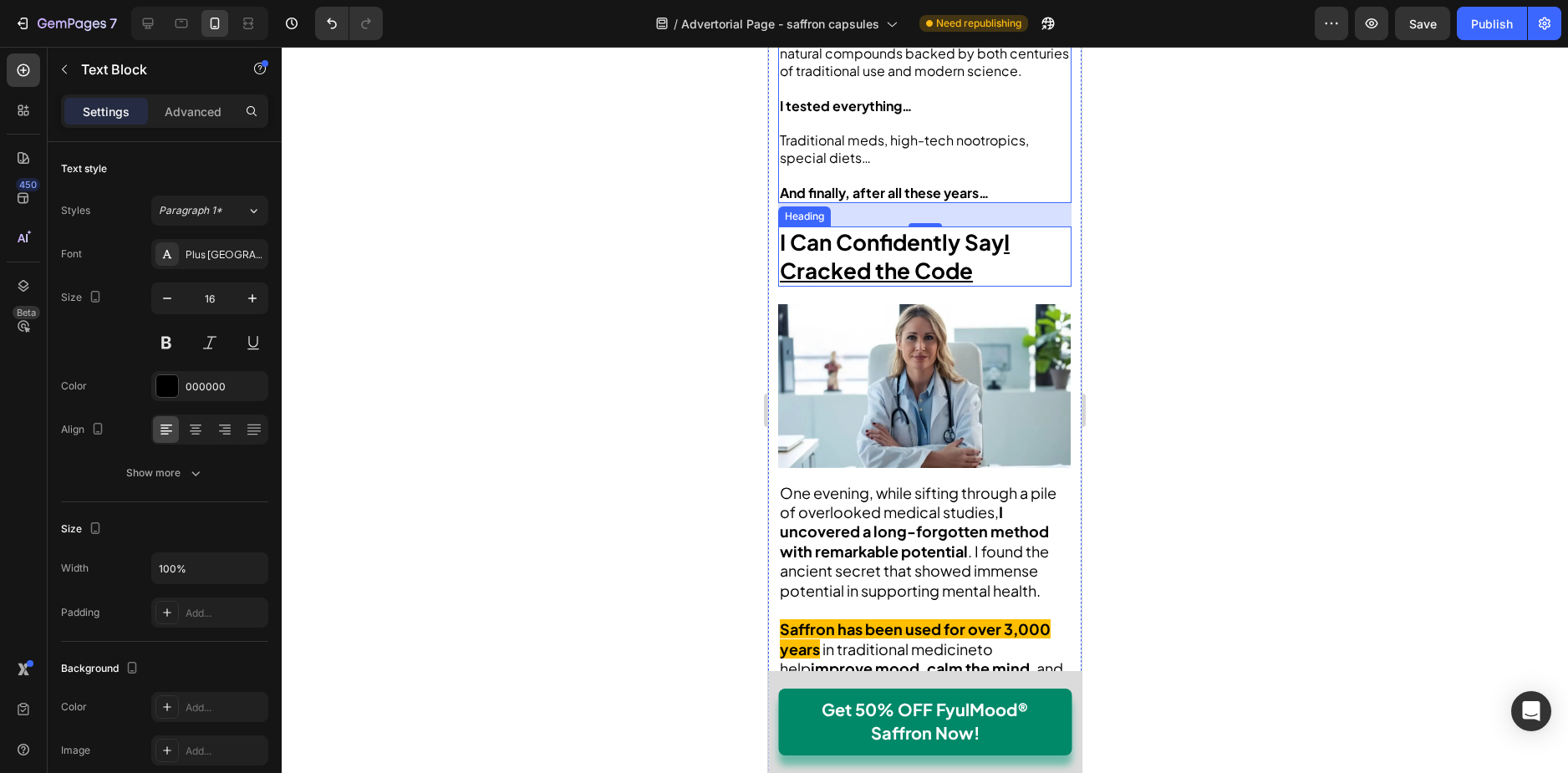
click at [866, 249] on u "I Cracked the Code" at bounding box center [894, 256] width 230 height 56
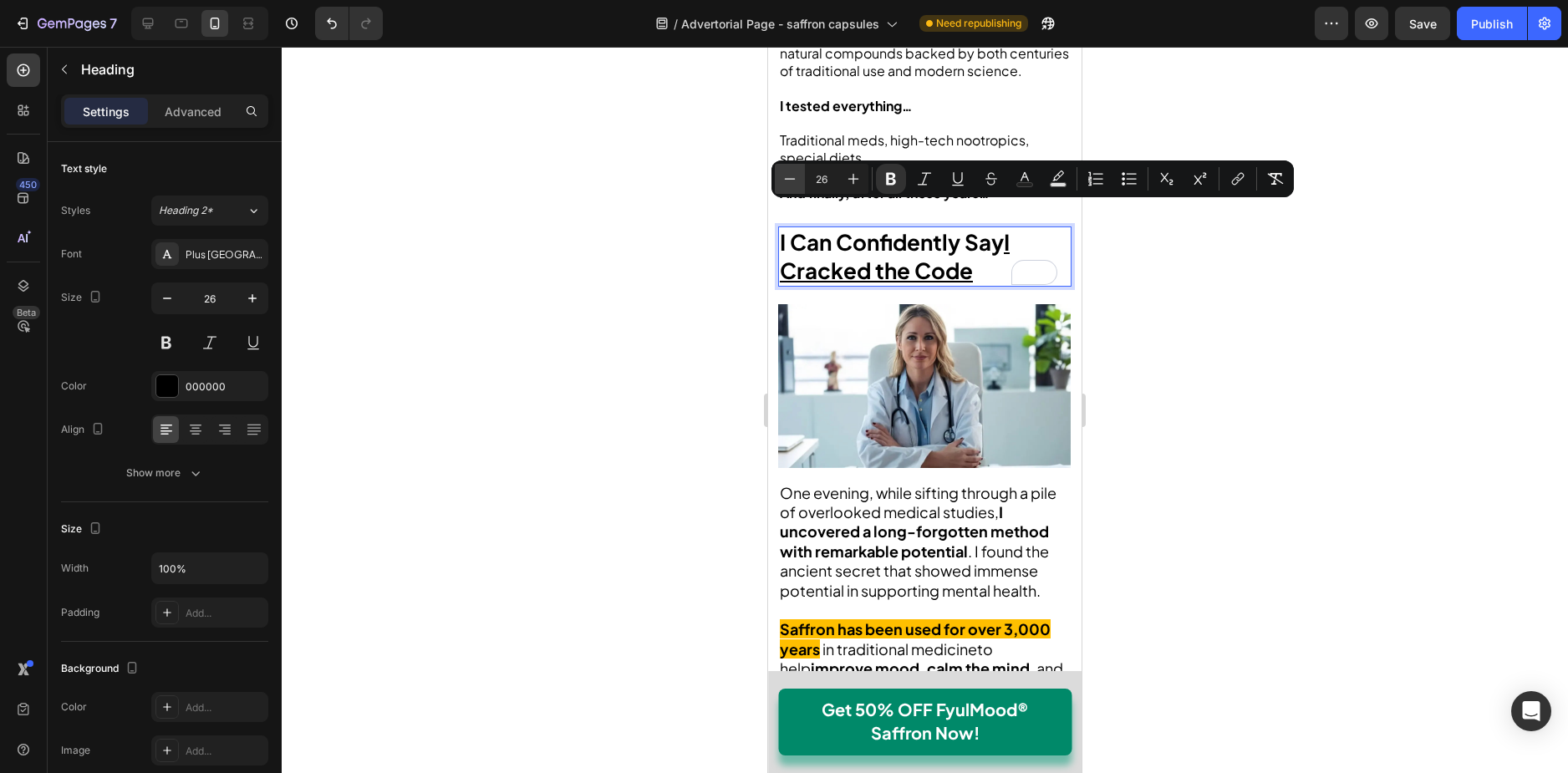
click at [793, 186] on icon "Editor contextual toolbar" at bounding box center [789, 178] width 17 height 17
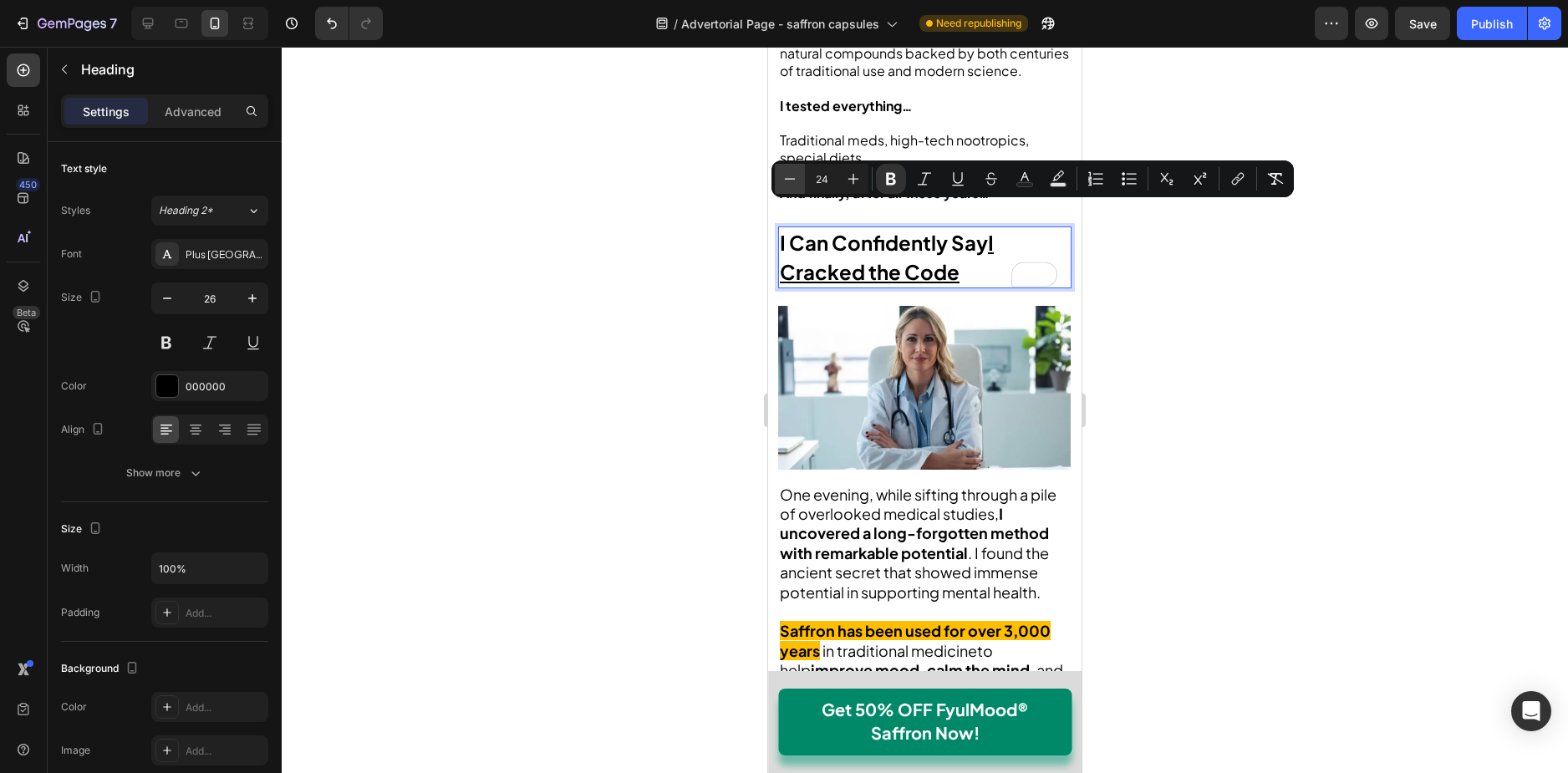
click at [793, 186] on icon "Editor contextual toolbar" at bounding box center [789, 178] width 17 height 17
type input "23"
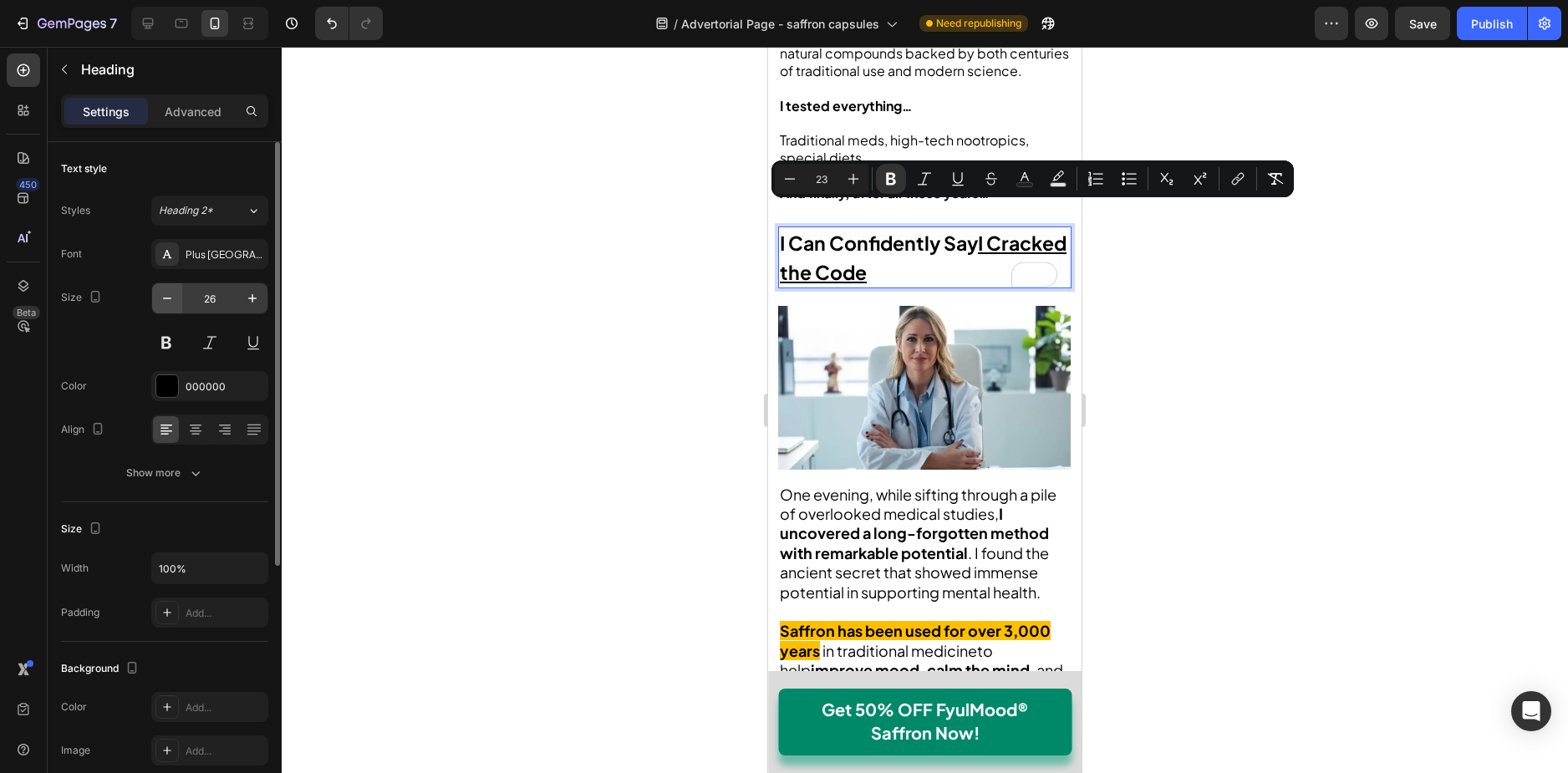
click at [179, 285] on button "button" at bounding box center [167, 298] width 30 height 30
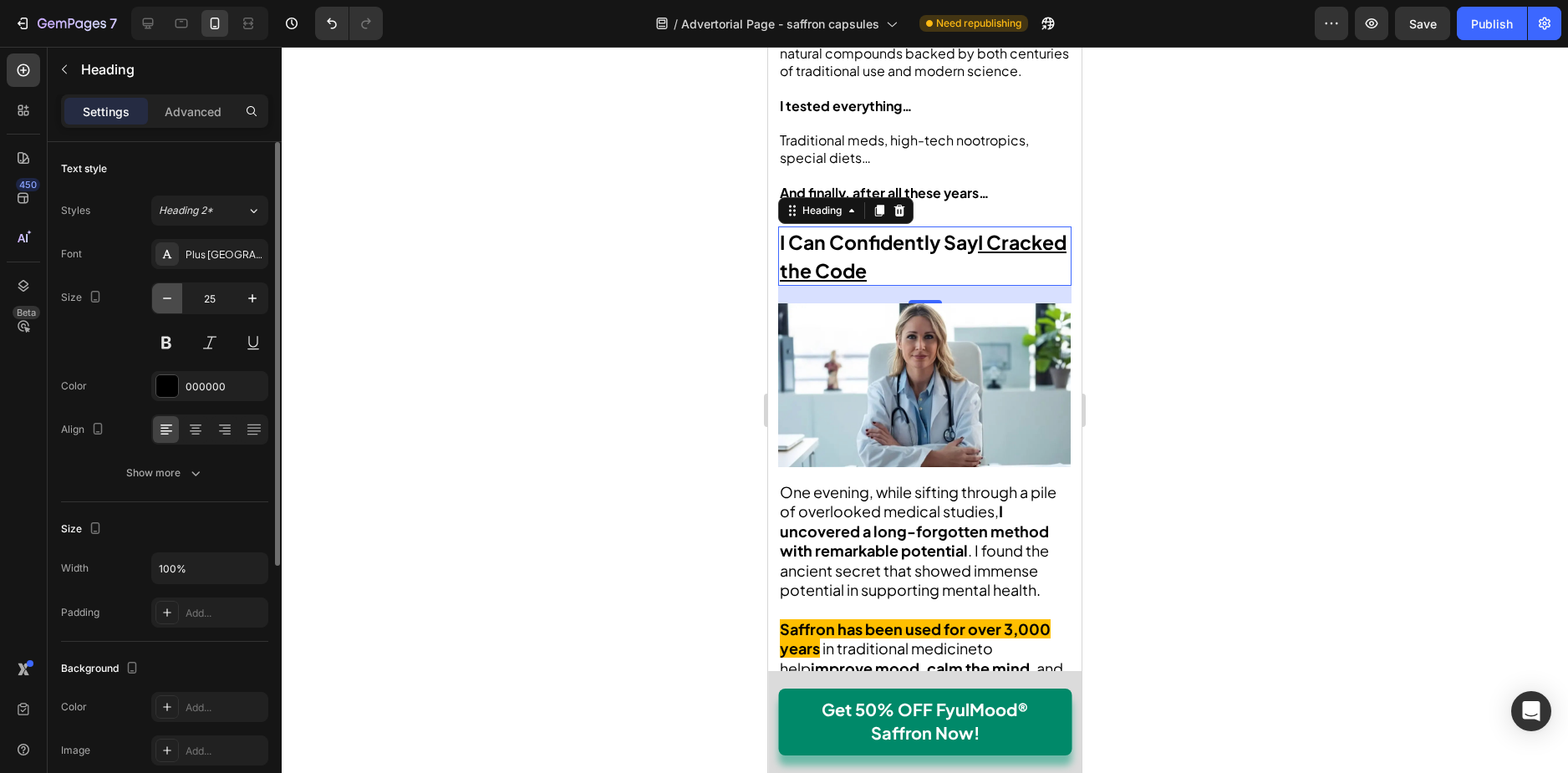
click at [171, 293] on icon "button" at bounding box center [167, 298] width 17 height 17
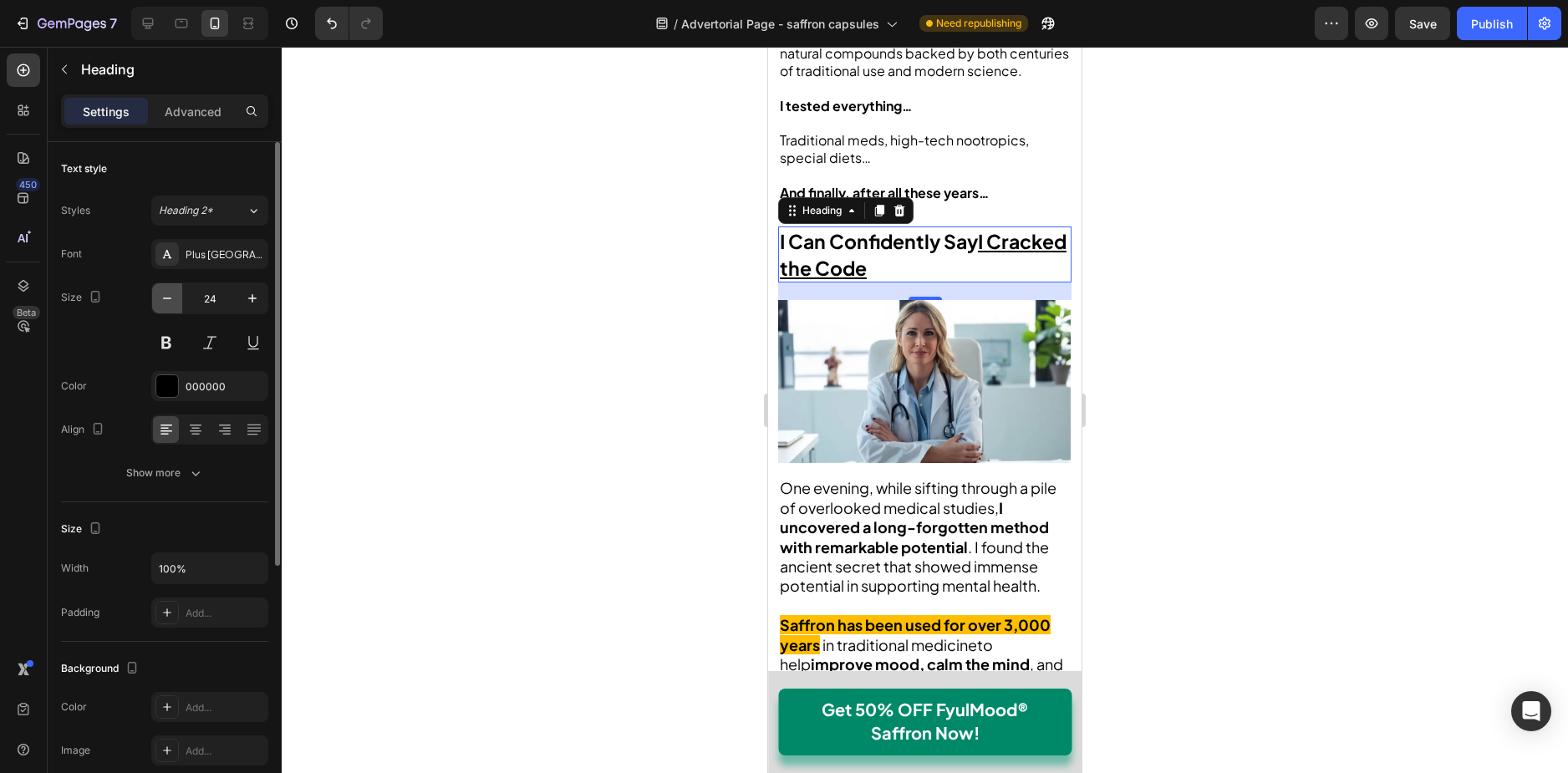
click at [171, 293] on icon "button" at bounding box center [167, 298] width 17 height 17
type input "23"
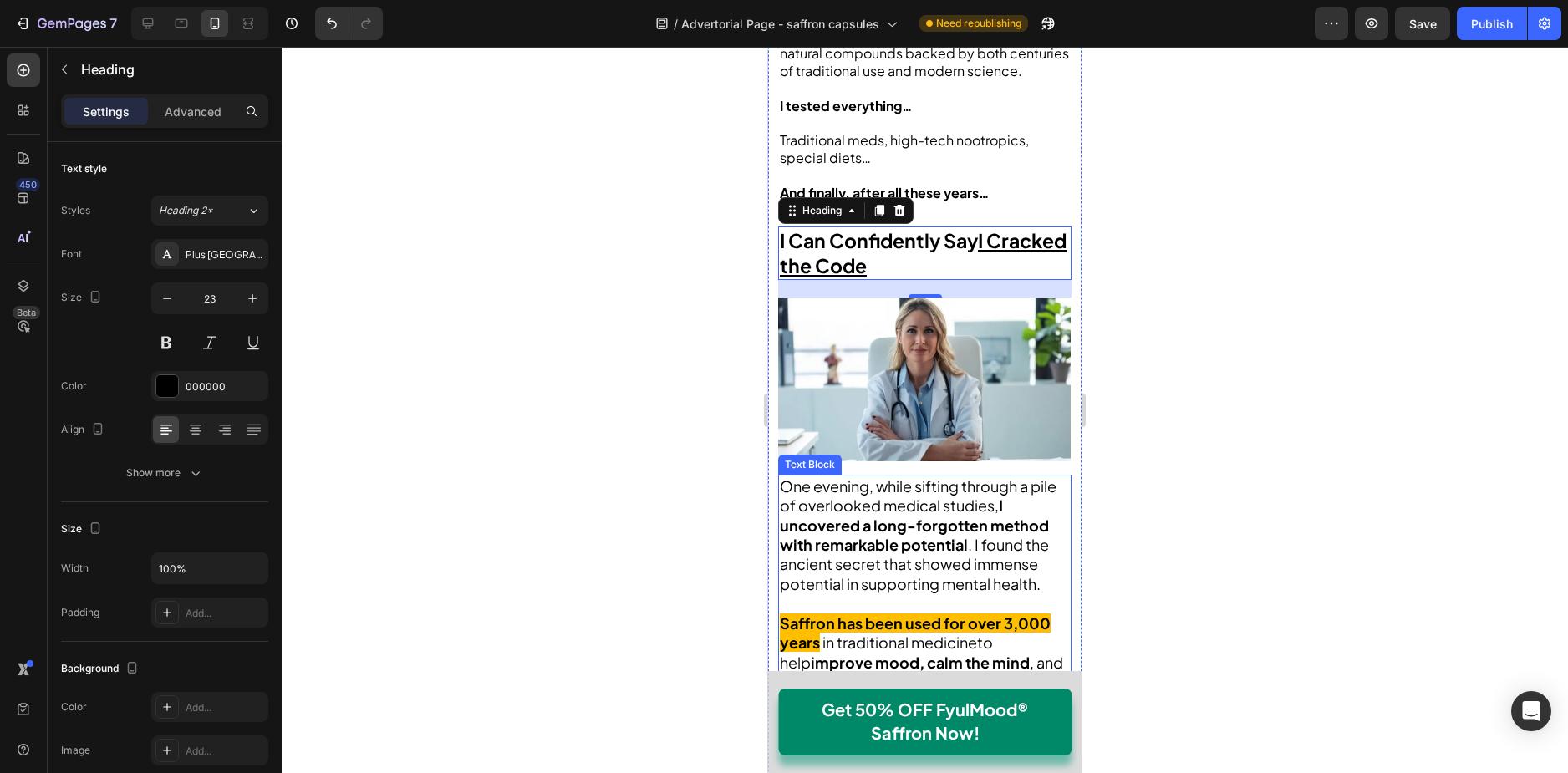
click at [918, 509] on strong "I uncovered a long-forgotten method with remarkable potential" at bounding box center [914, 524] width 269 height 59
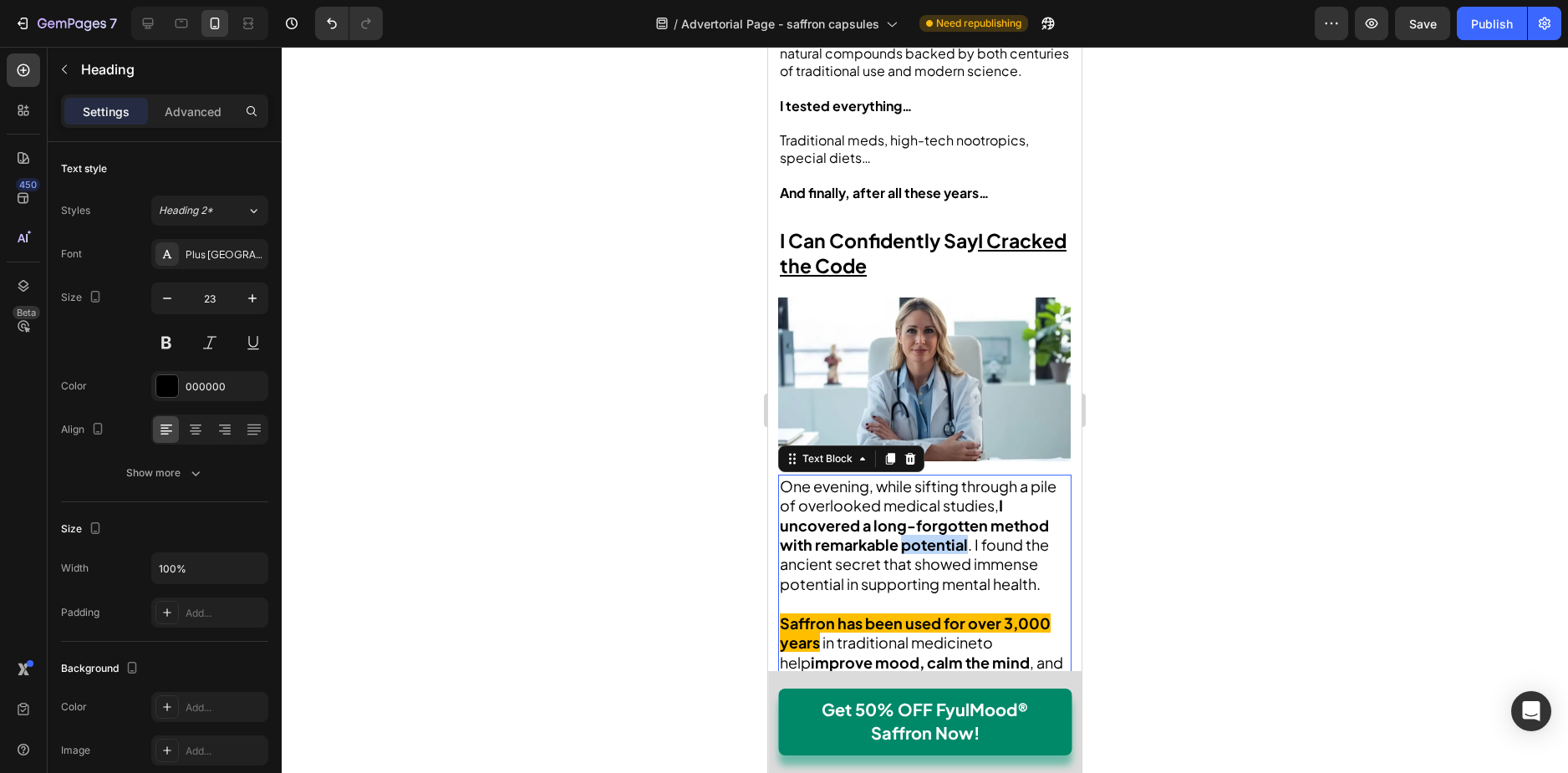
click at [918, 509] on strong "I uncovered a long-forgotten method with remarkable potential" at bounding box center [914, 524] width 269 height 59
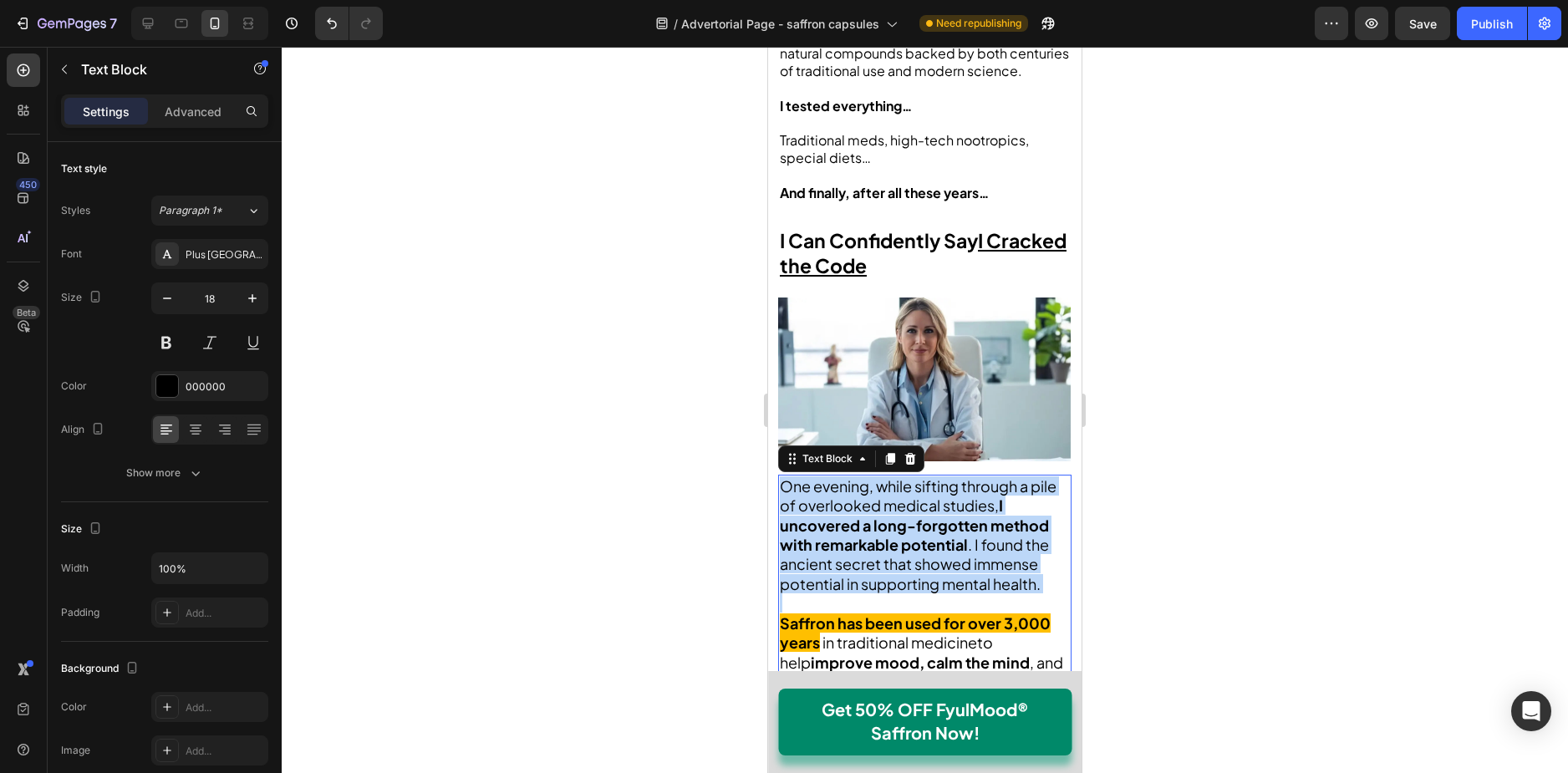
click at [918, 509] on strong "I uncovered a long-forgotten method with remarkable potential" at bounding box center [914, 524] width 269 height 59
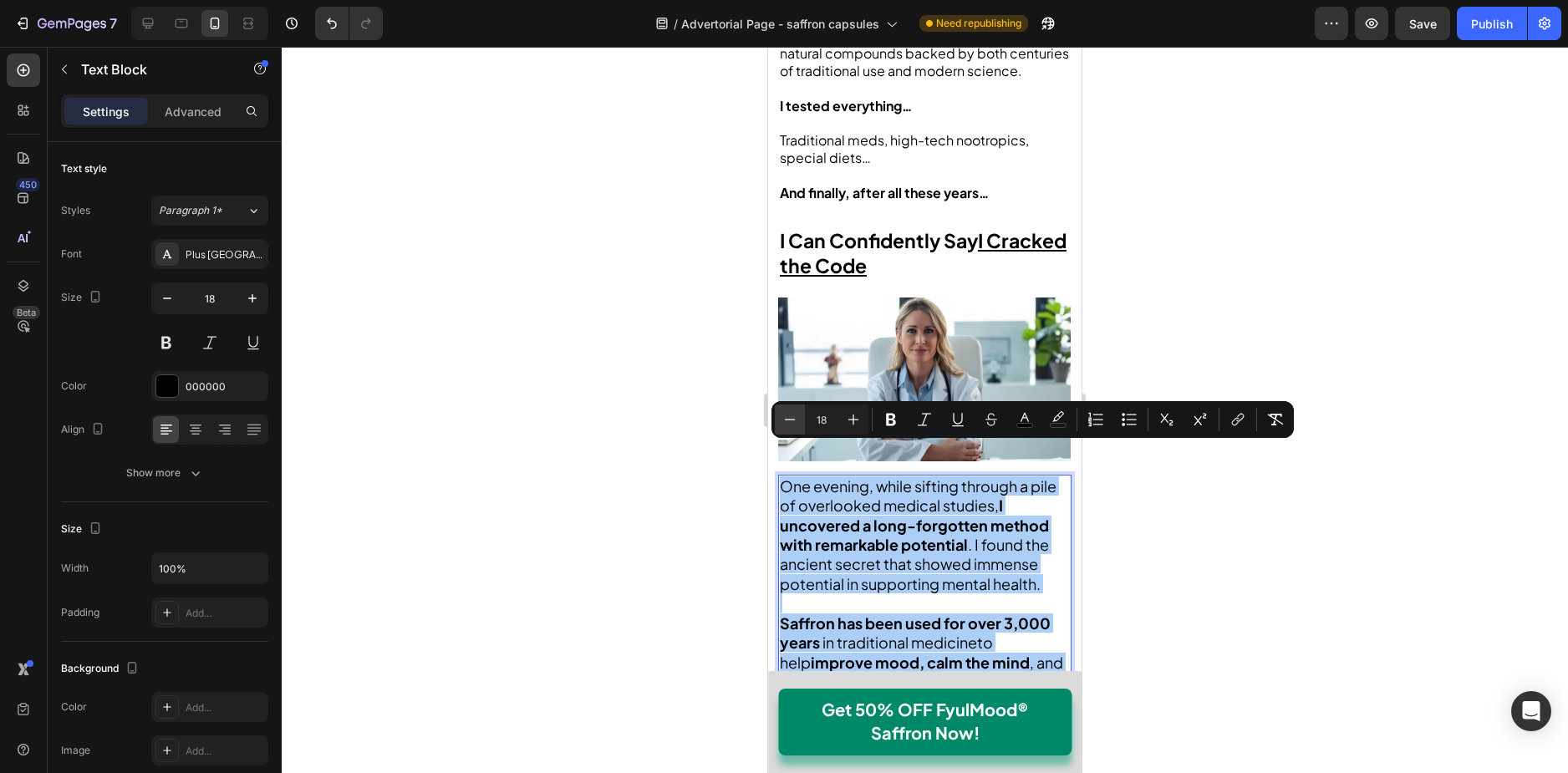
click at [785, 413] on icon "Editor contextual toolbar" at bounding box center [789, 419] width 17 height 17
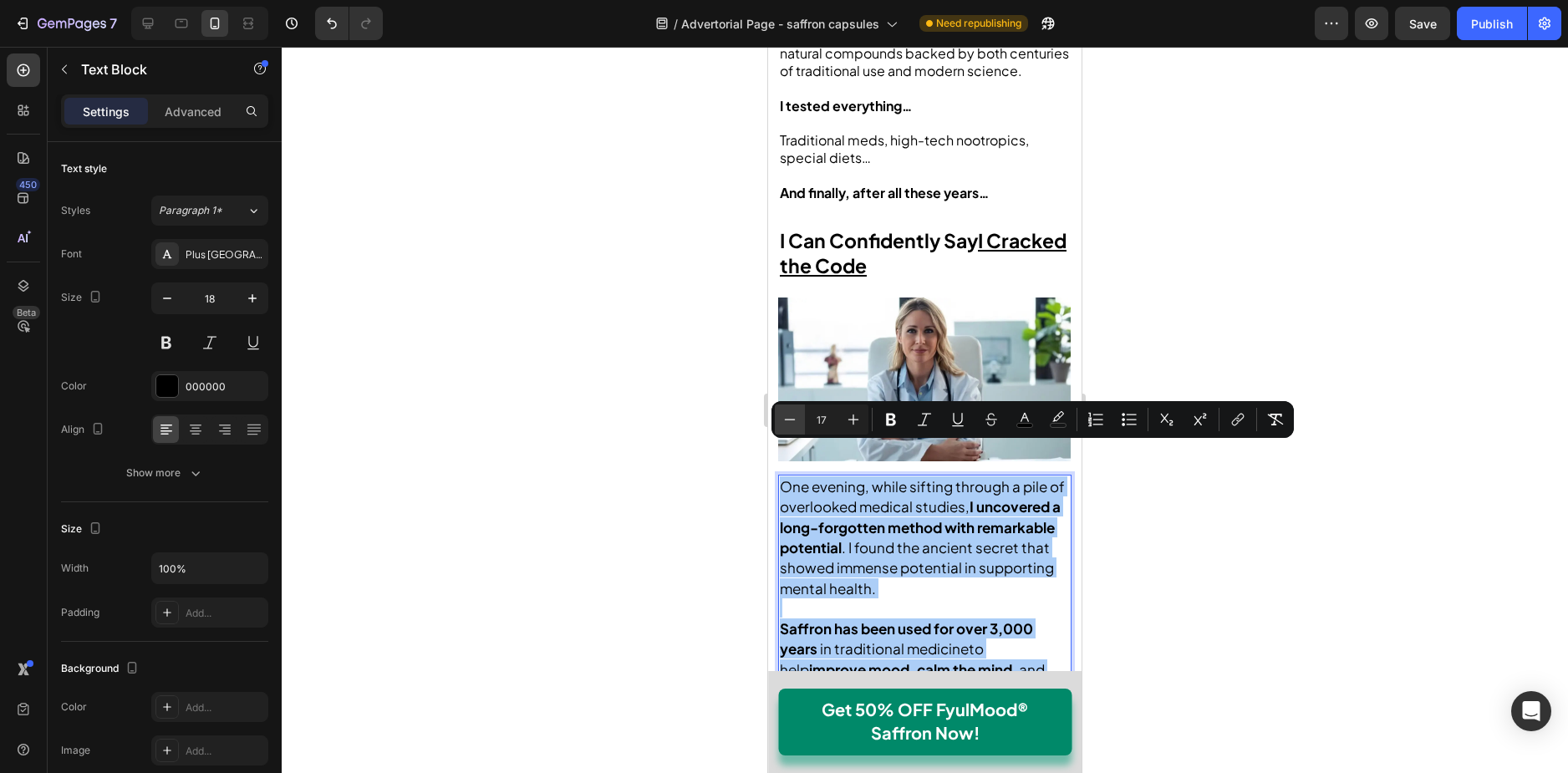
click at [785, 413] on icon "Editor contextual toolbar" at bounding box center [789, 419] width 17 height 17
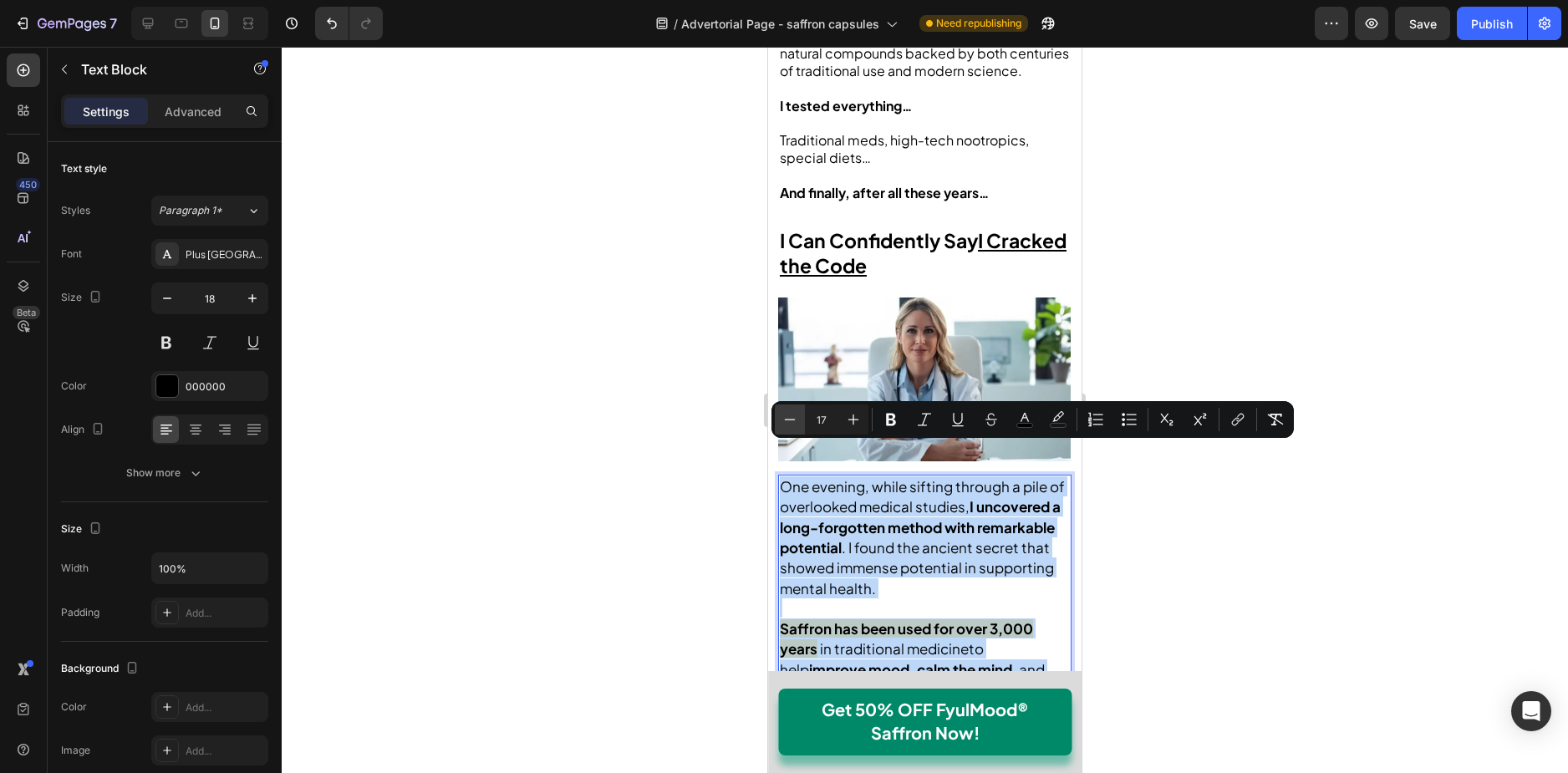
type input "16"
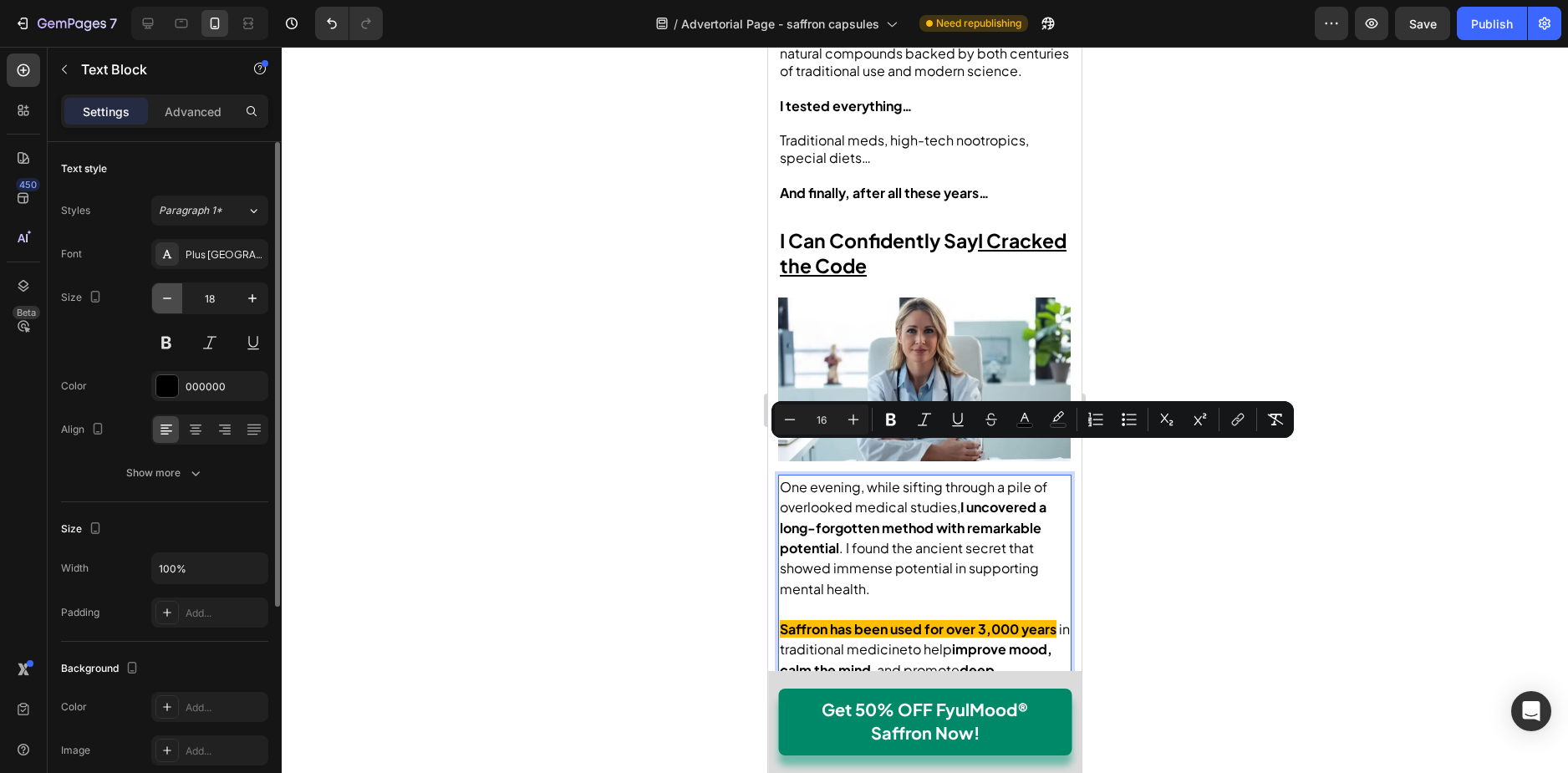
click at [178, 299] on button "button" at bounding box center [167, 298] width 30 height 30
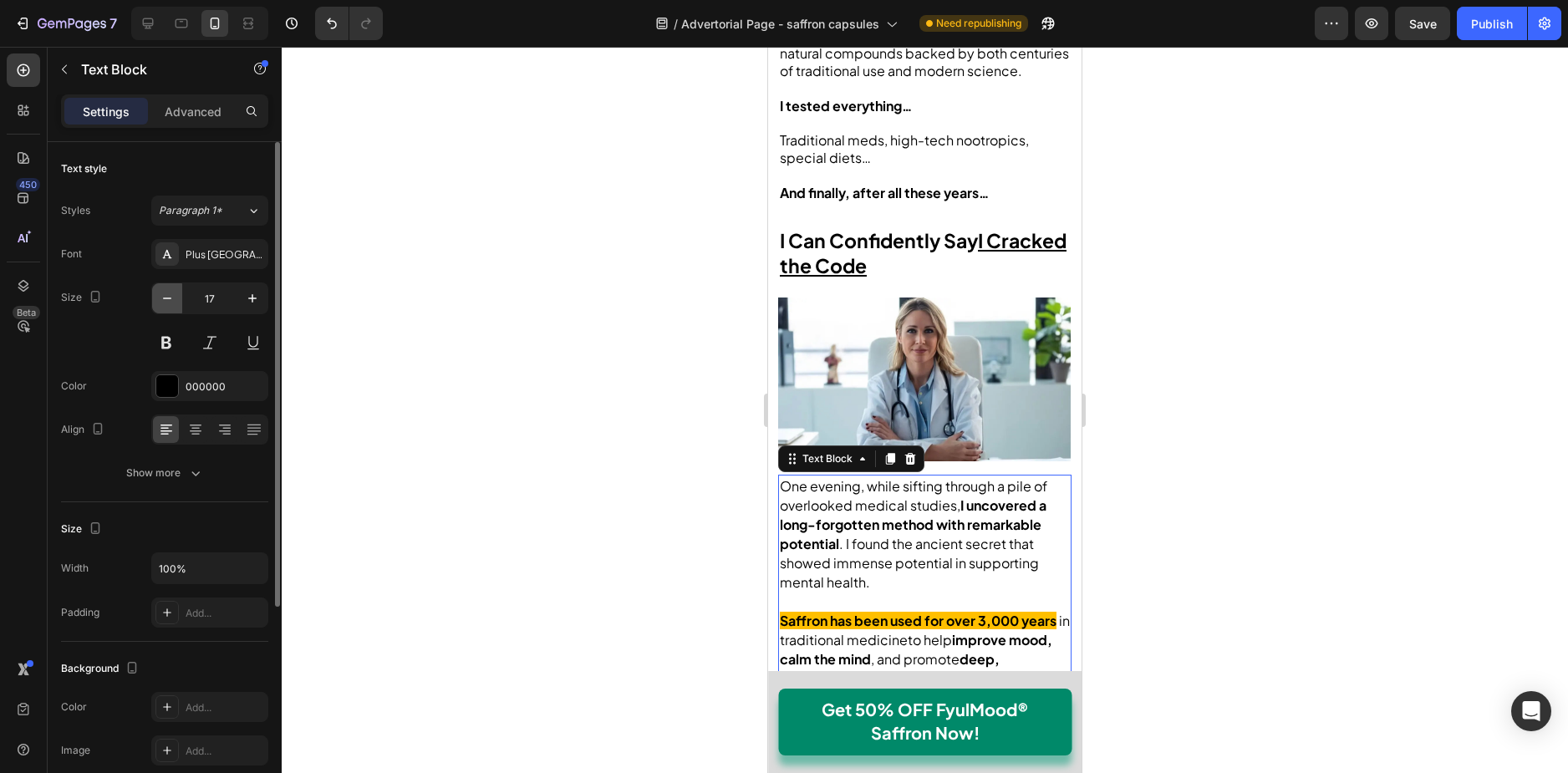
click at [177, 300] on button "button" at bounding box center [167, 298] width 30 height 30
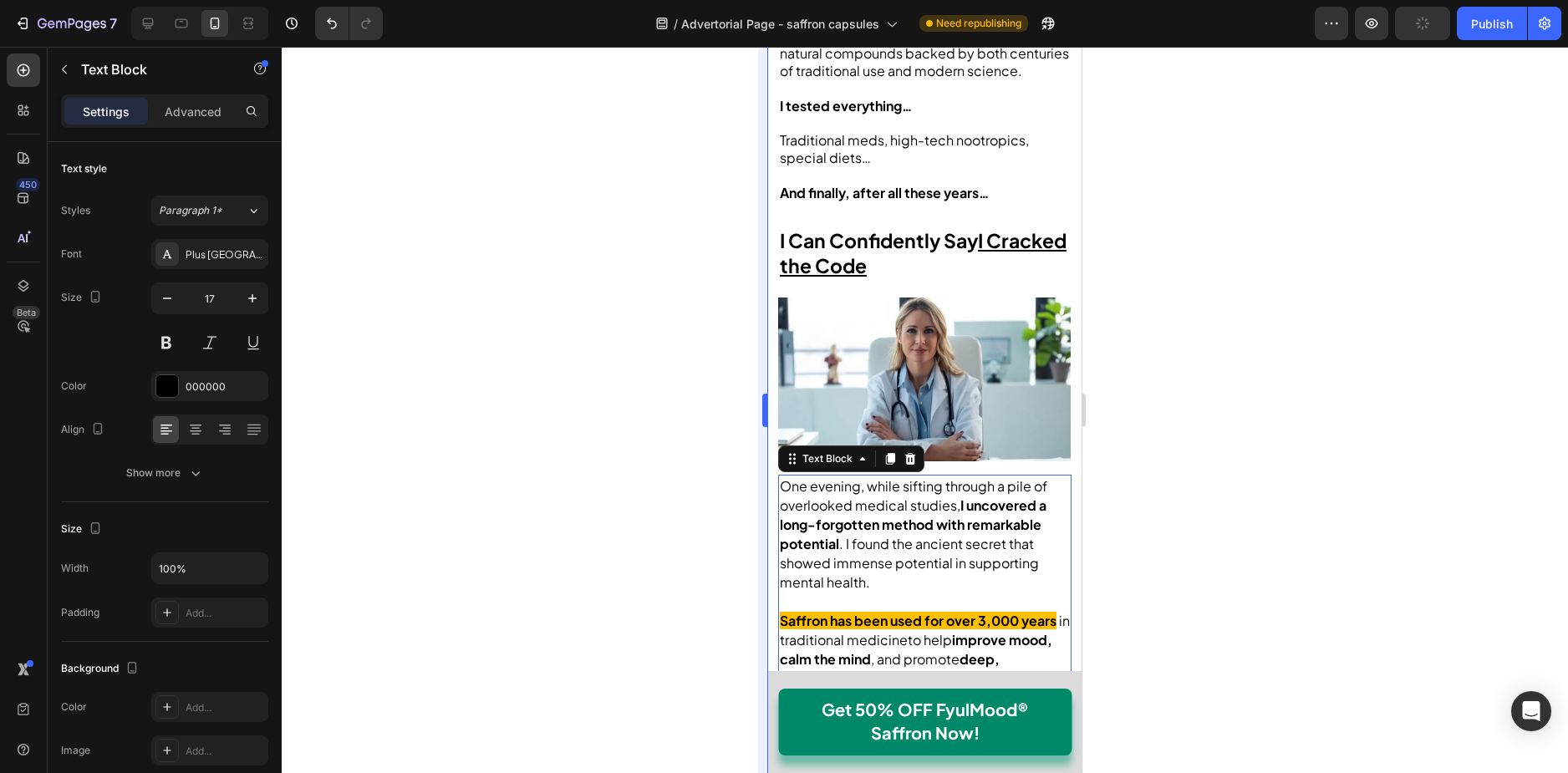
type input "16"
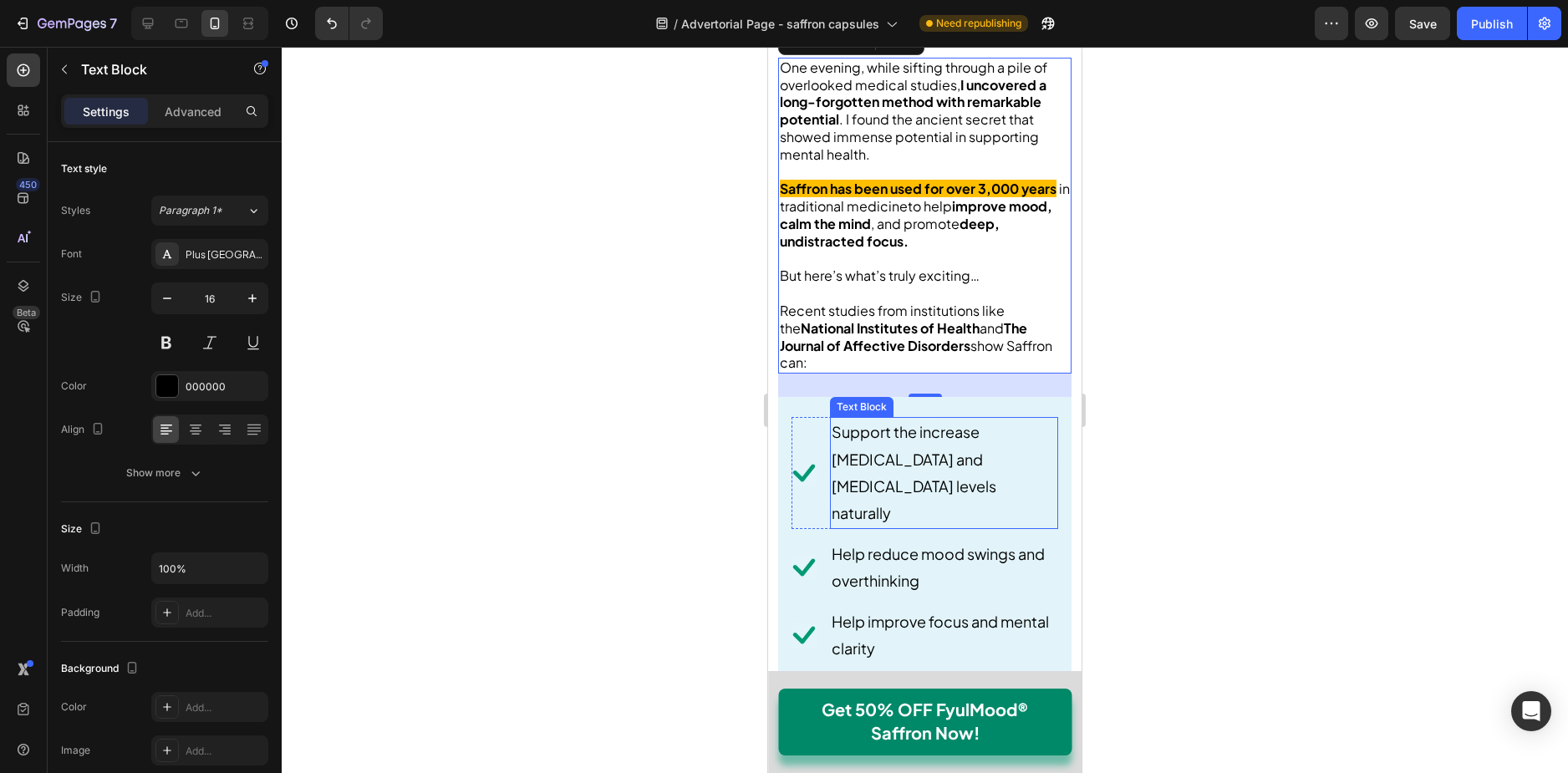
scroll to position [3512, 0]
click at [901, 418] on p "Support the increase [MEDICAL_DATA] and [MEDICAL_DATA] levels naturally" at bounding box center [944, 472] width 225 height 108
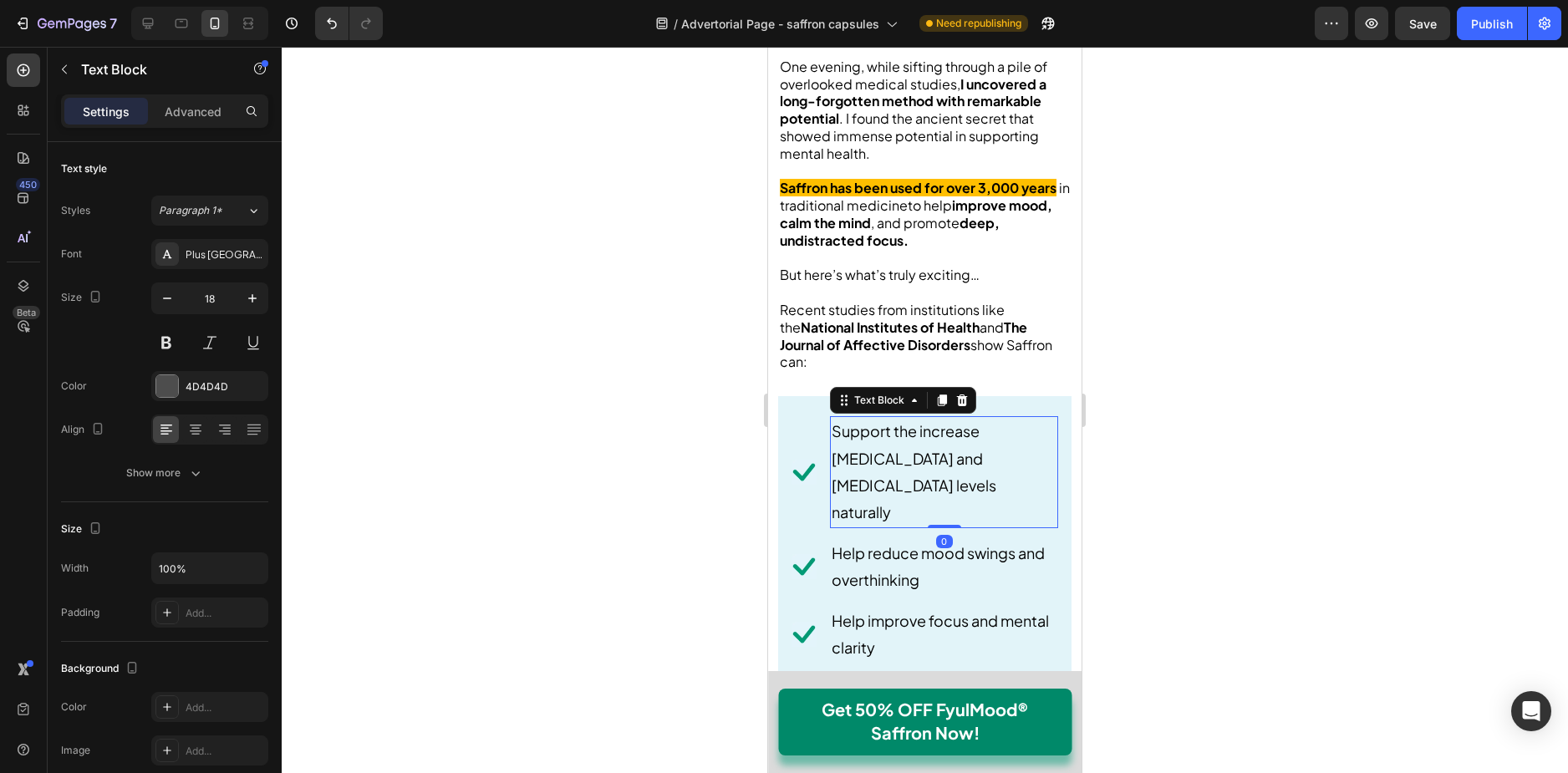
click at [901, 418] on p "Support the increase [MEDICAL_DATA] and [MEDICAL_DATA] levels naturally" at bounding box center [944, 472] width 225 height 108
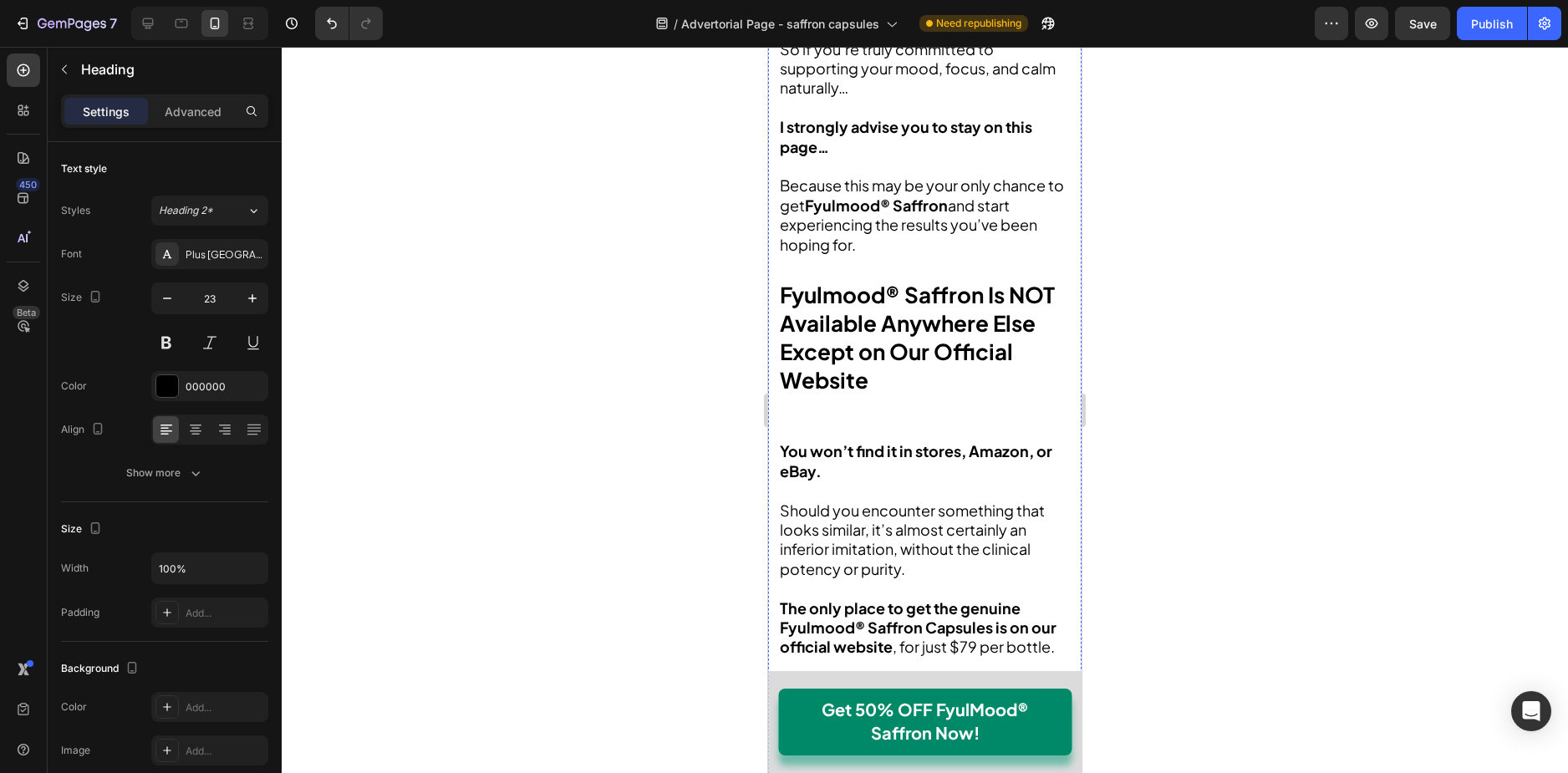
scroll to position [7828, 0]
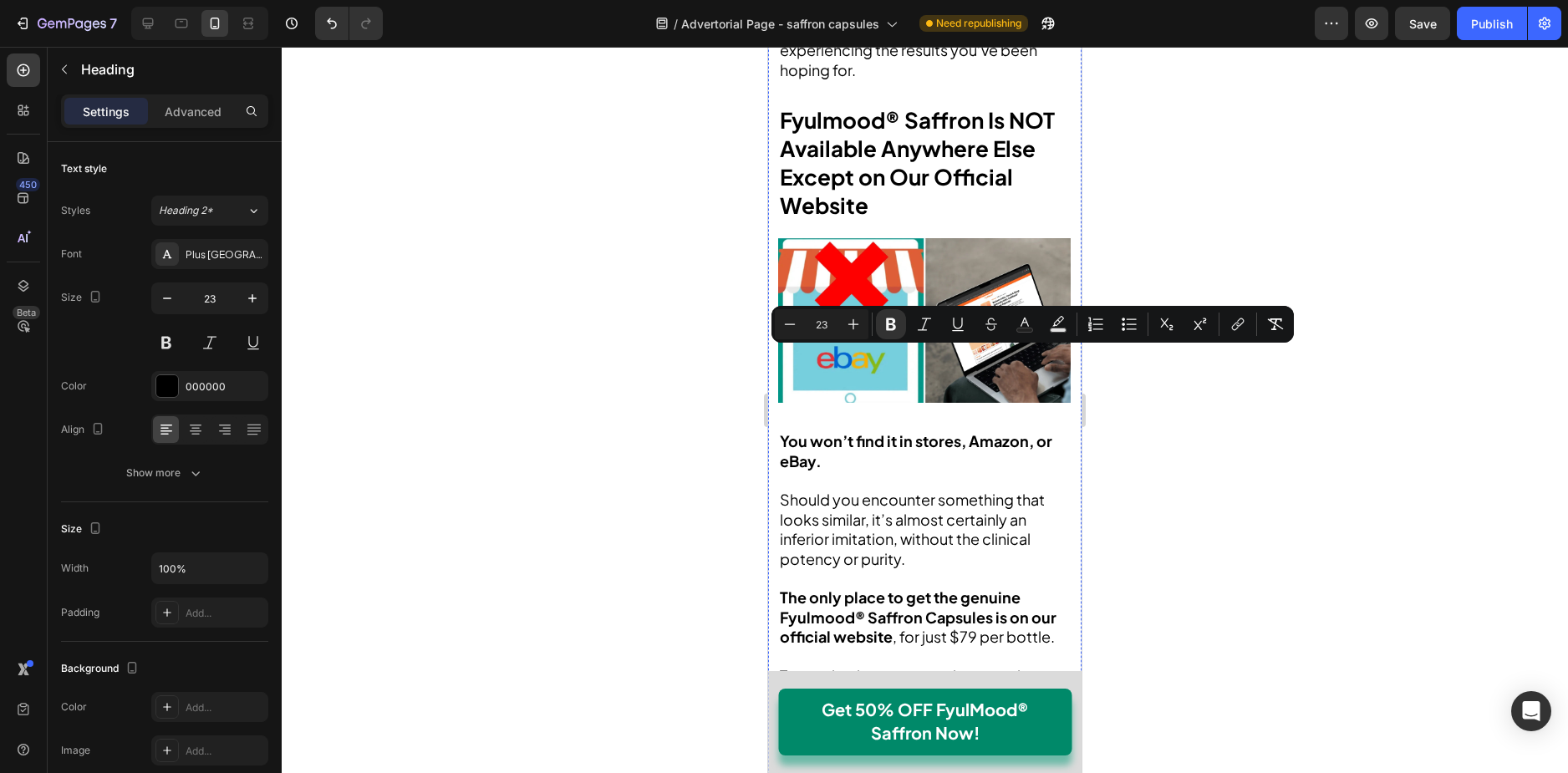
scroll to position [7996, 0]
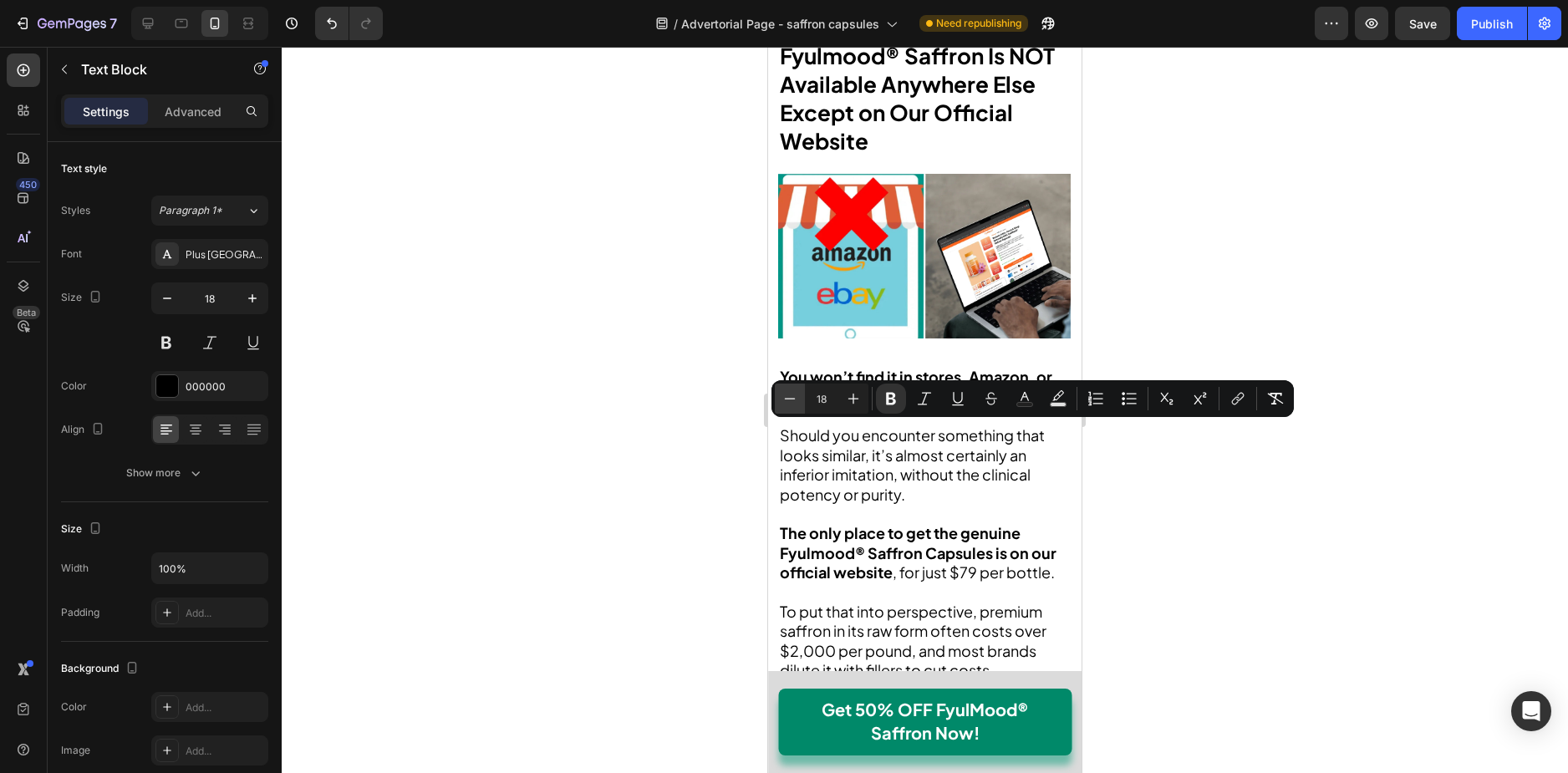
click at [779, 398] on button "Minus" at bounding box center [789, 399] width 30 height 30
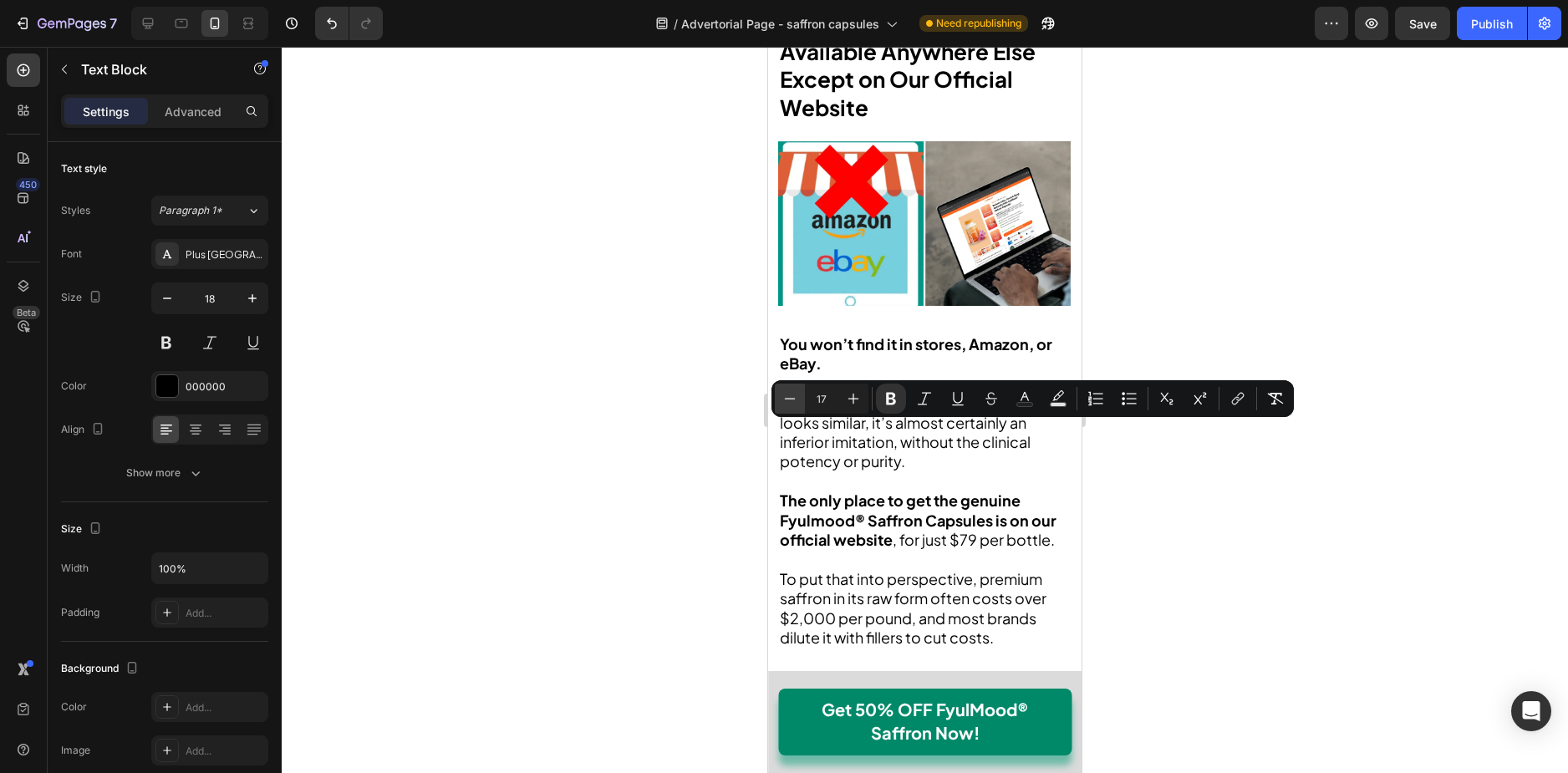
click at [782, 397] on icon "Editor contextual toolbar" at bounding box center [789, 398] width 17 height 17
type input "16"
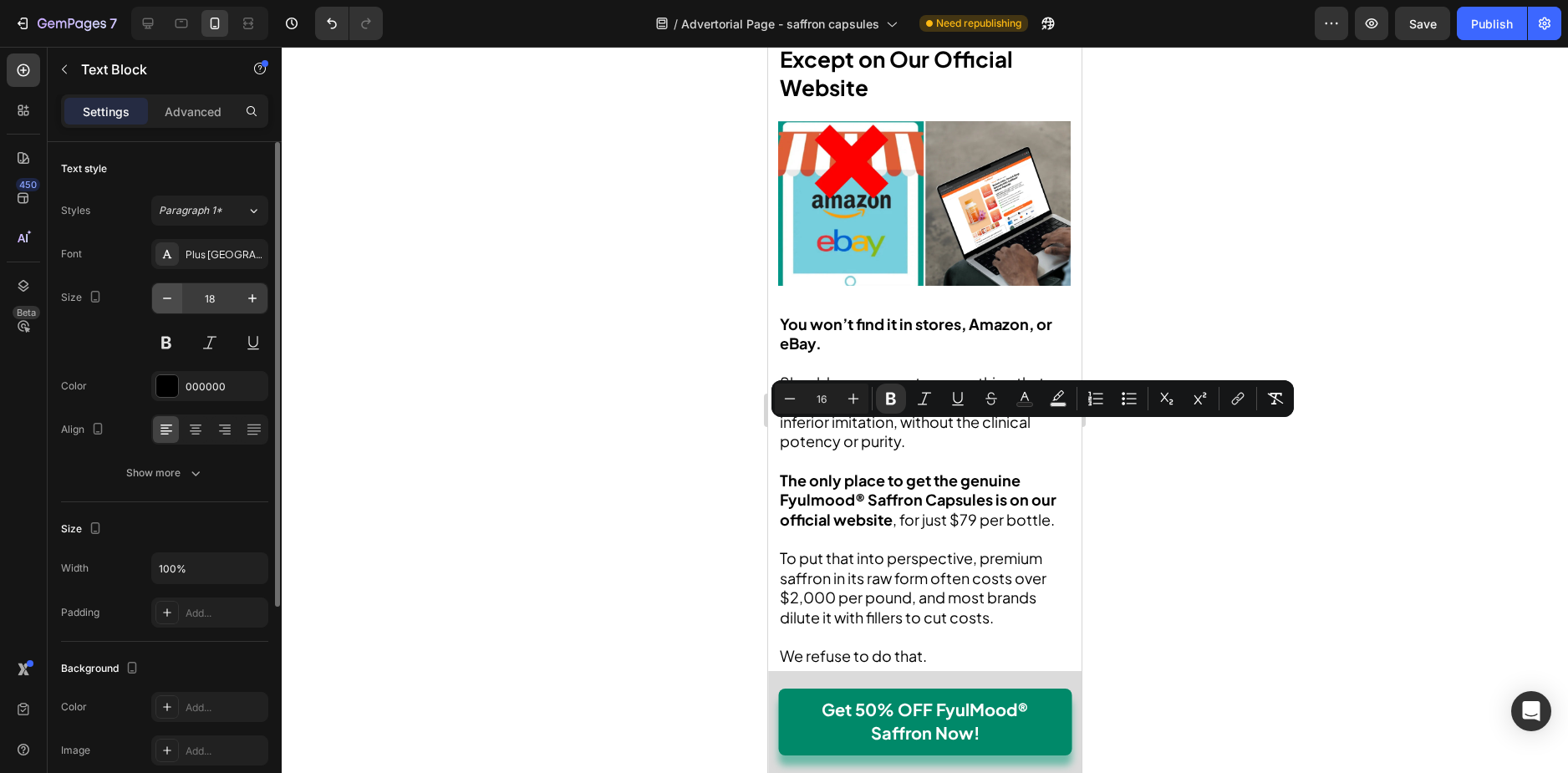
click at [152, 291] on button "button" at bounding box center [167, 298] width 30 height 30
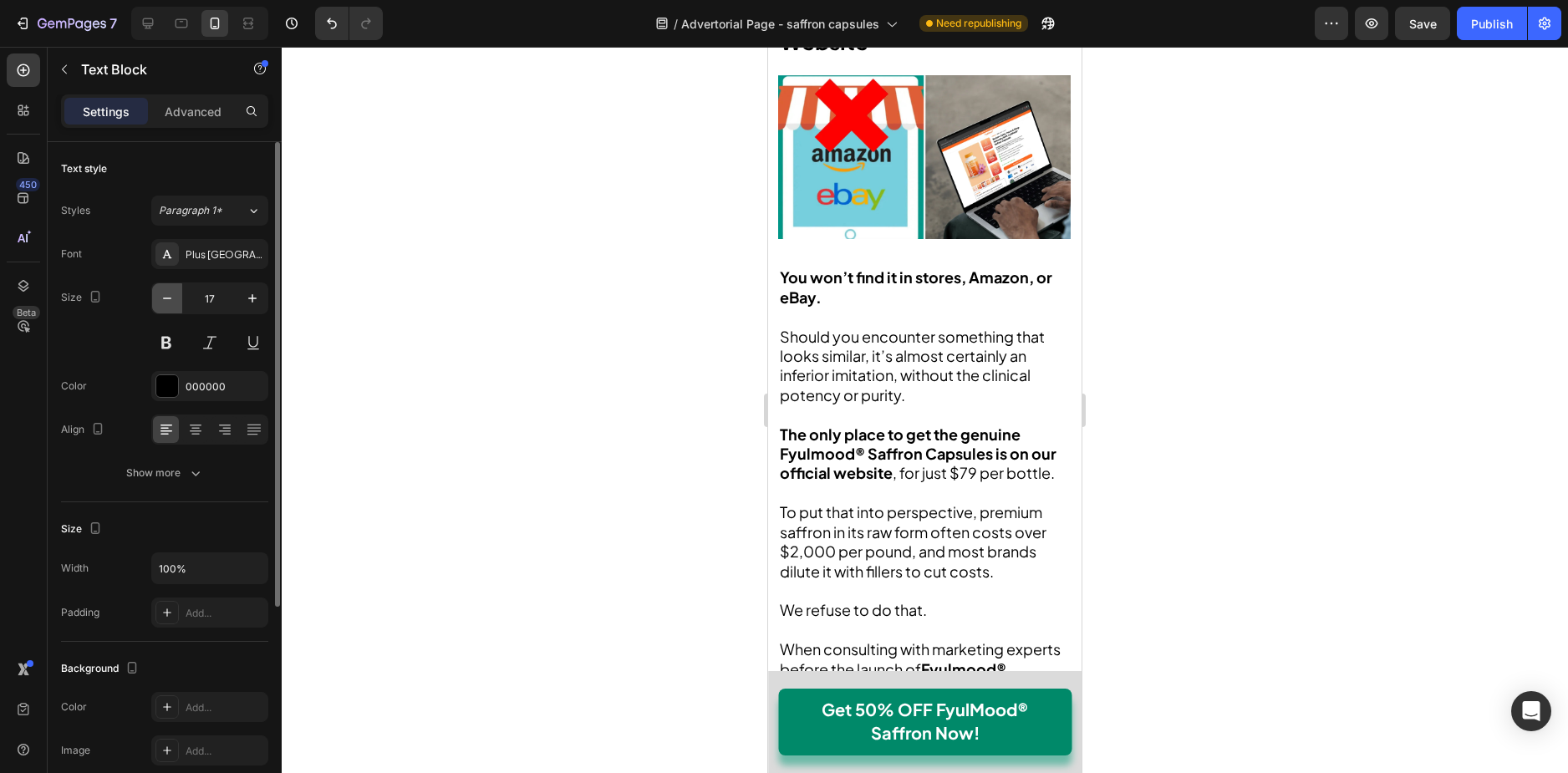
click at [159, 290] on icon "button" at bounding box center [167, 298] width 17 height 17
type input "16"
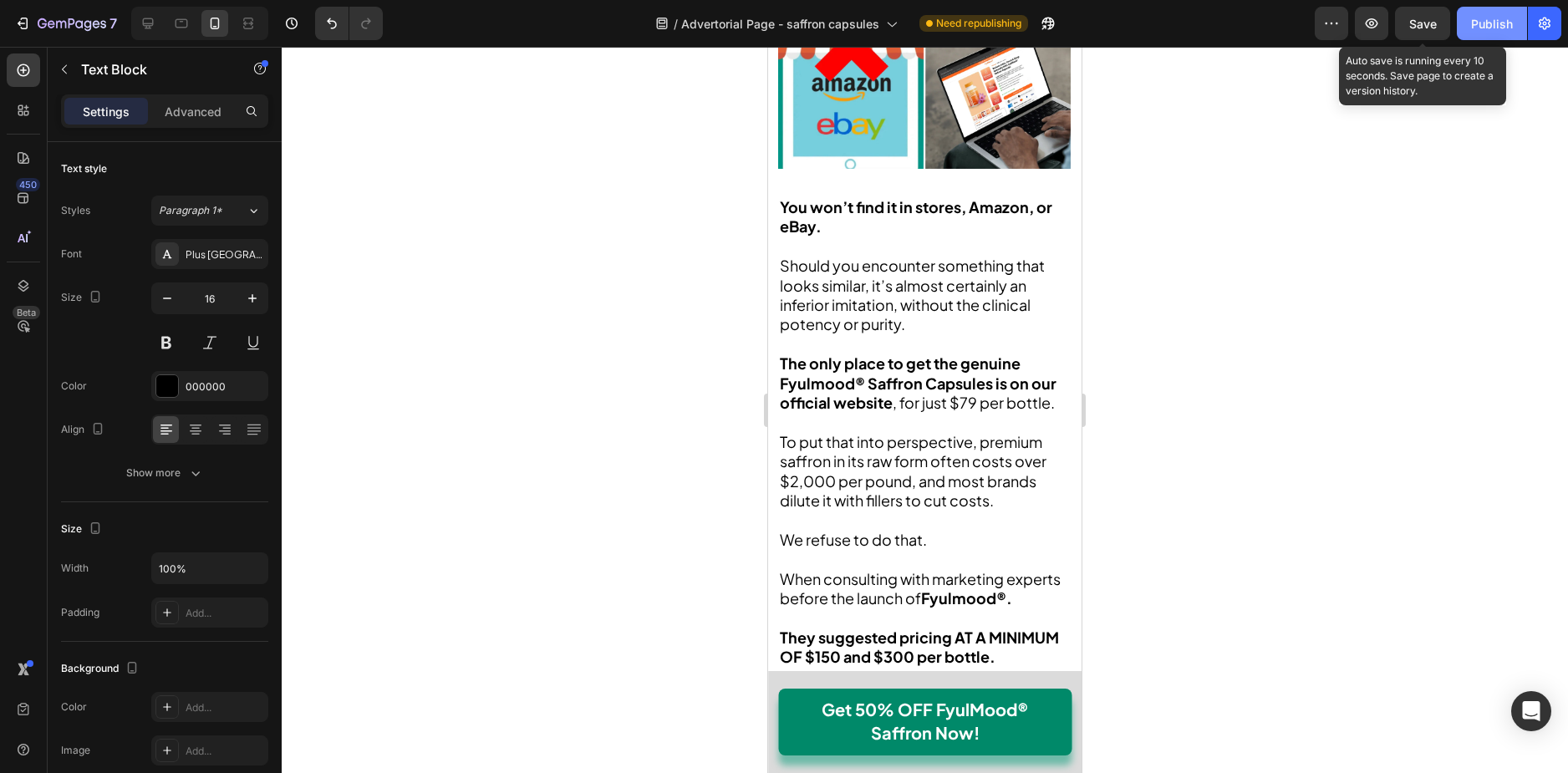
click at [1470, 28] on button "Publish" at bounding box center [1491, 24] width 71 height 34
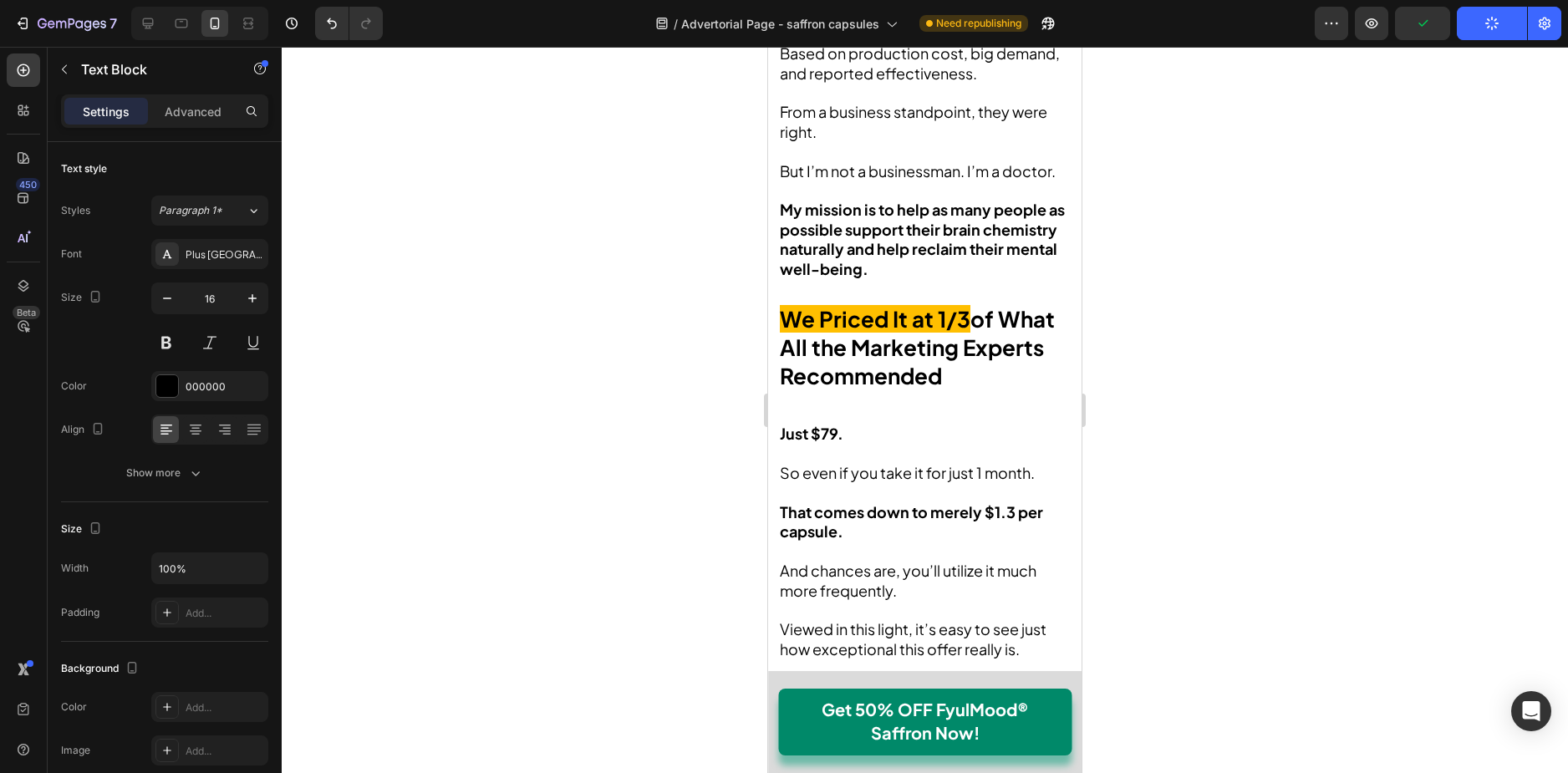
scroll to position [8749, 0]
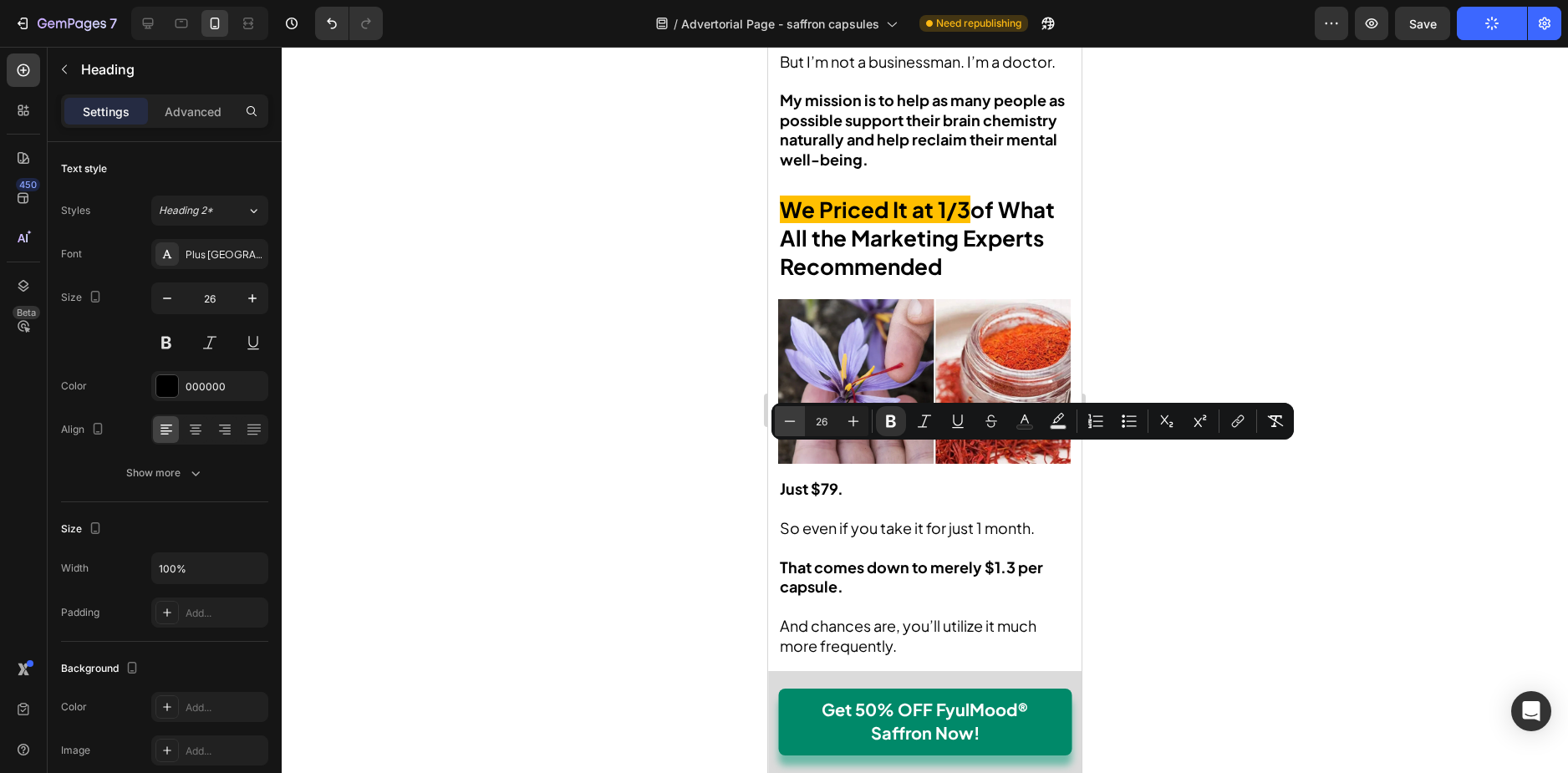
click at [794, 427] on icon "Editor contextual toolbar" at bounding box center [789, 421] width 17 height 17
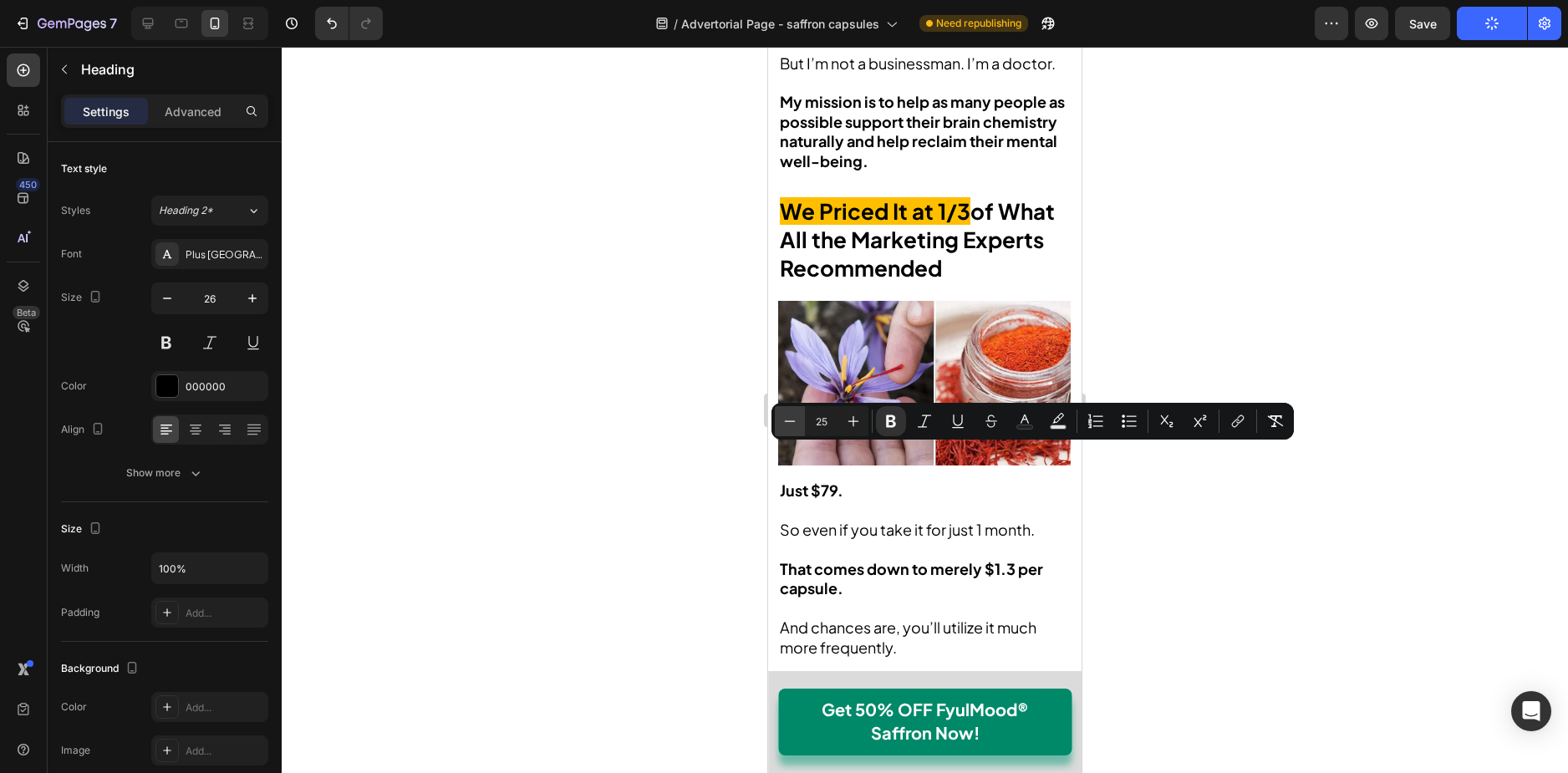
click at [794, 427] on icon "Editor contextual toolbar" at bounding box center [789, 421] width 17 height 17
type input "23"
click at [164, 307] on button "button" at bounding box center [167, 298] width 30 height 30
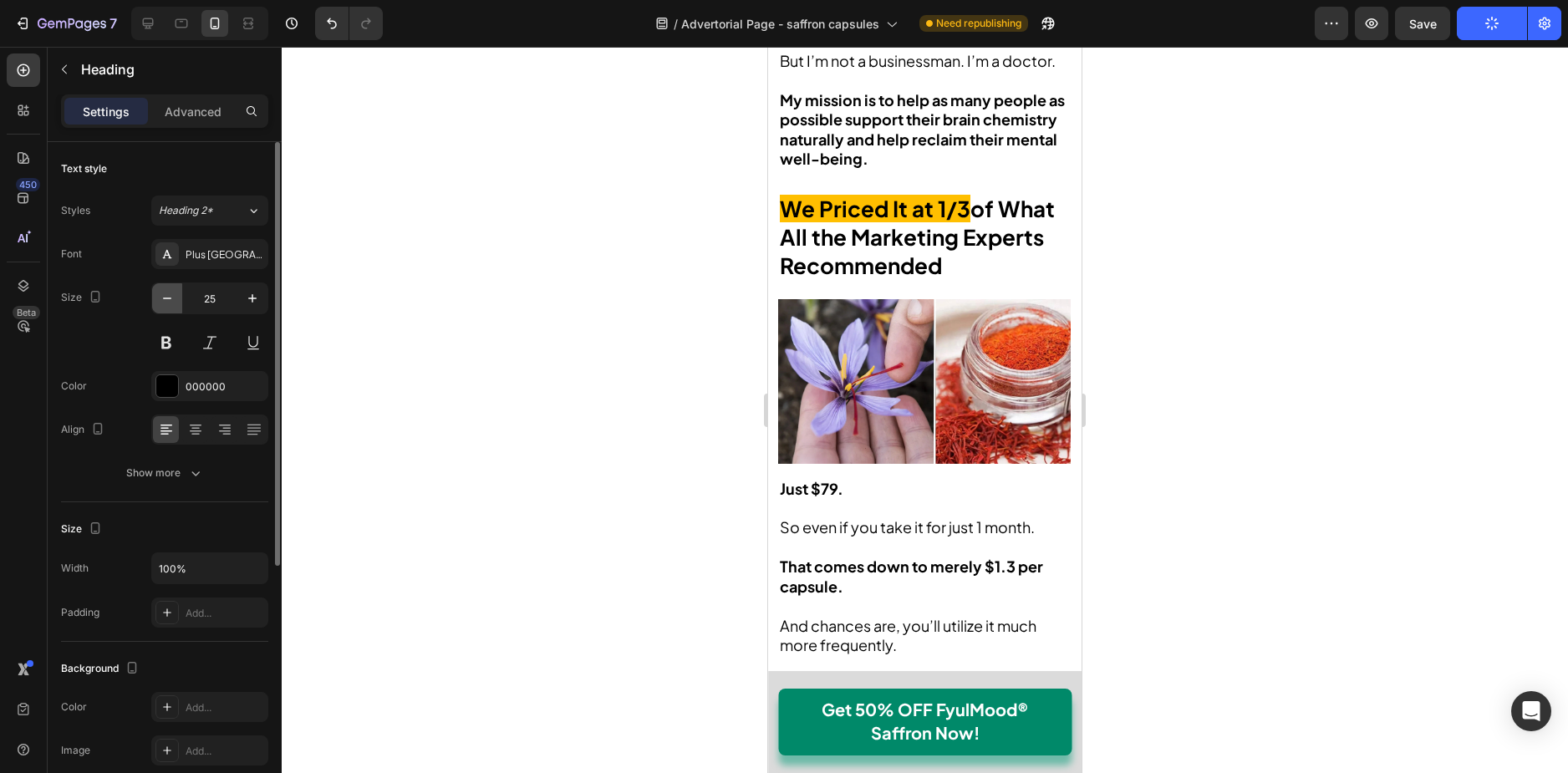
click at [166, 303] on icon "button" at bounding box center [167, 298] width 17 height 17
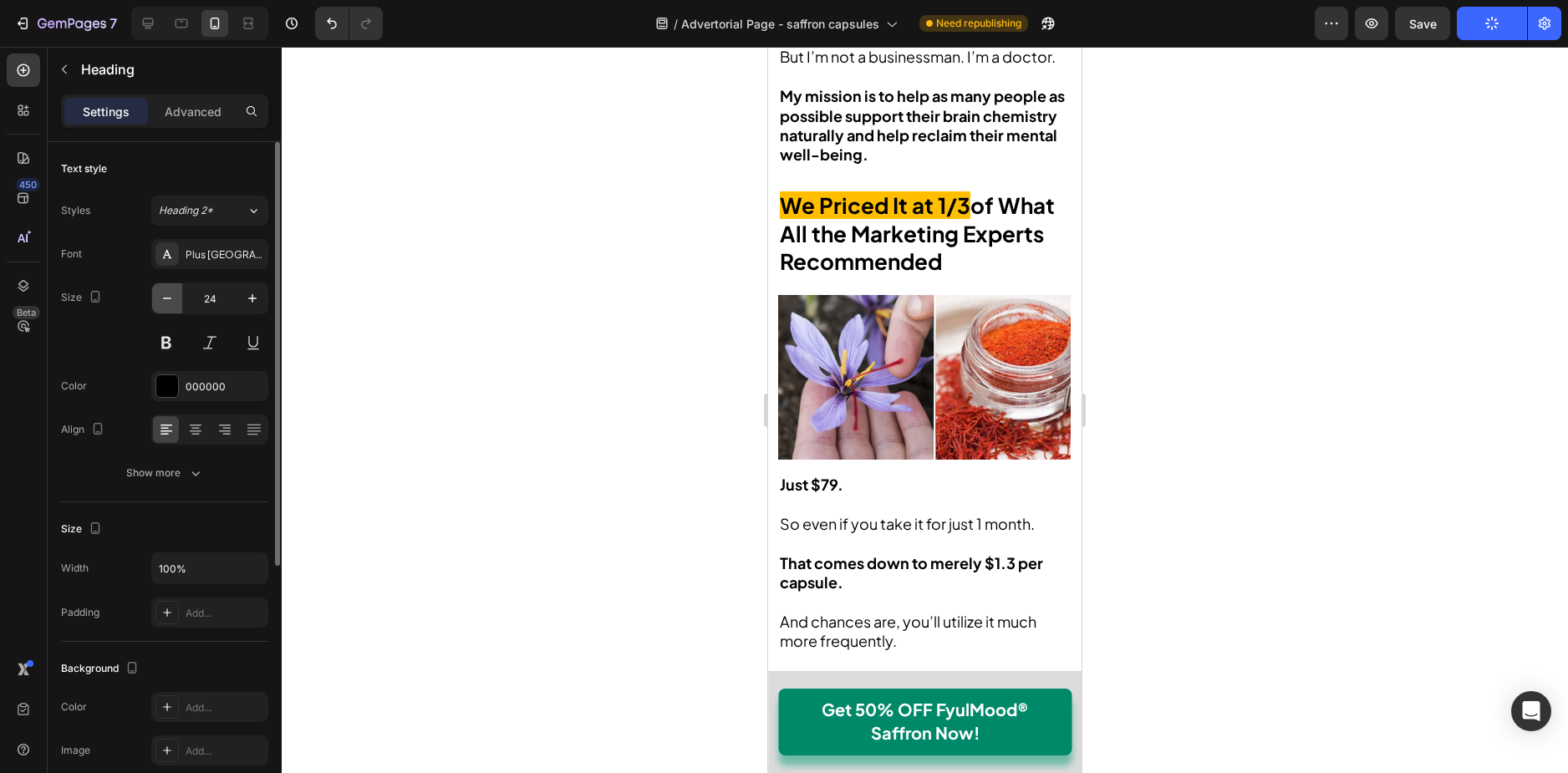
click at [167, 300] on icon "button" at bounding box center [167, 298] width 17 height 17
type input "23"
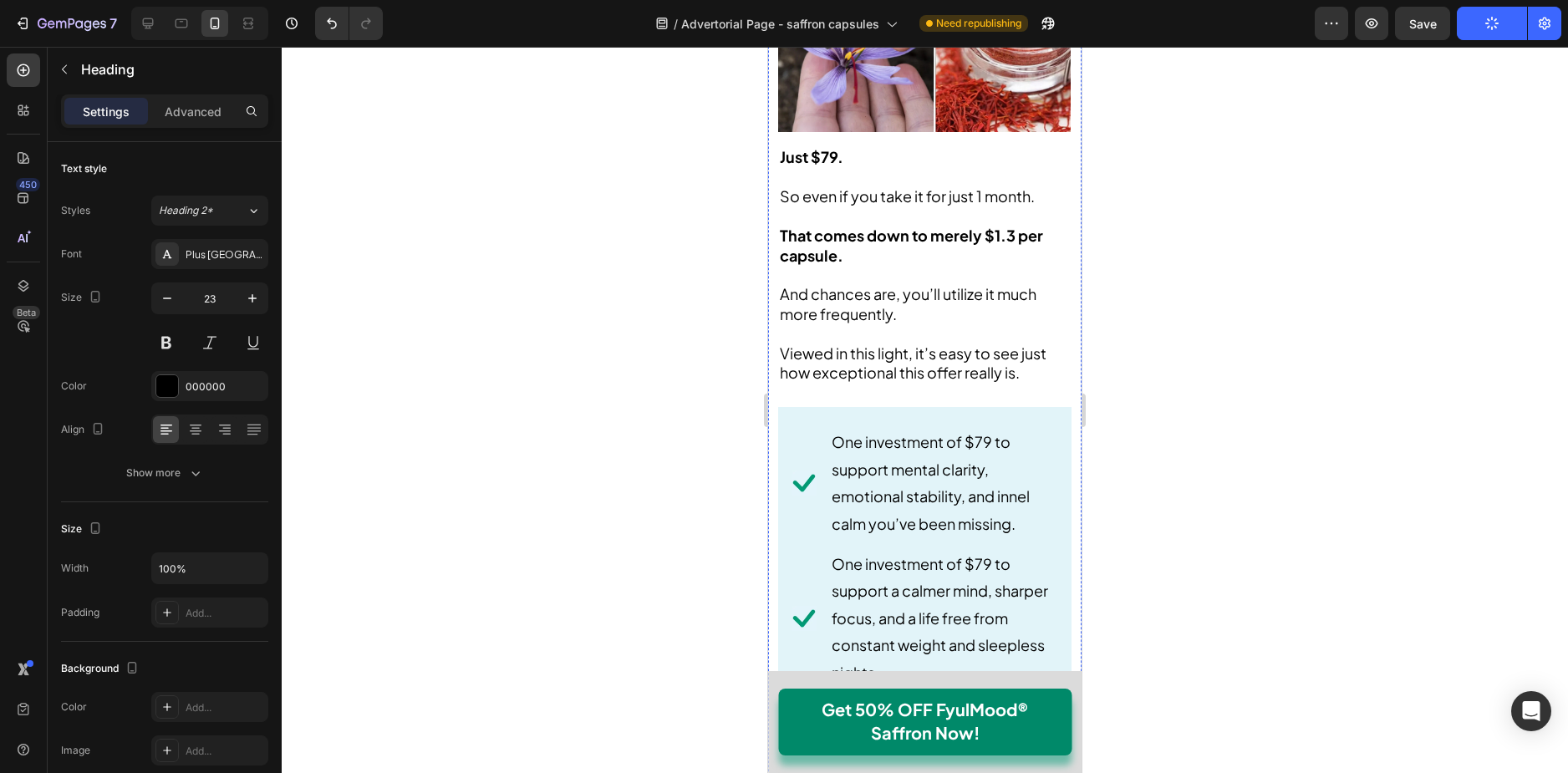
scroll to position [9083, 0]
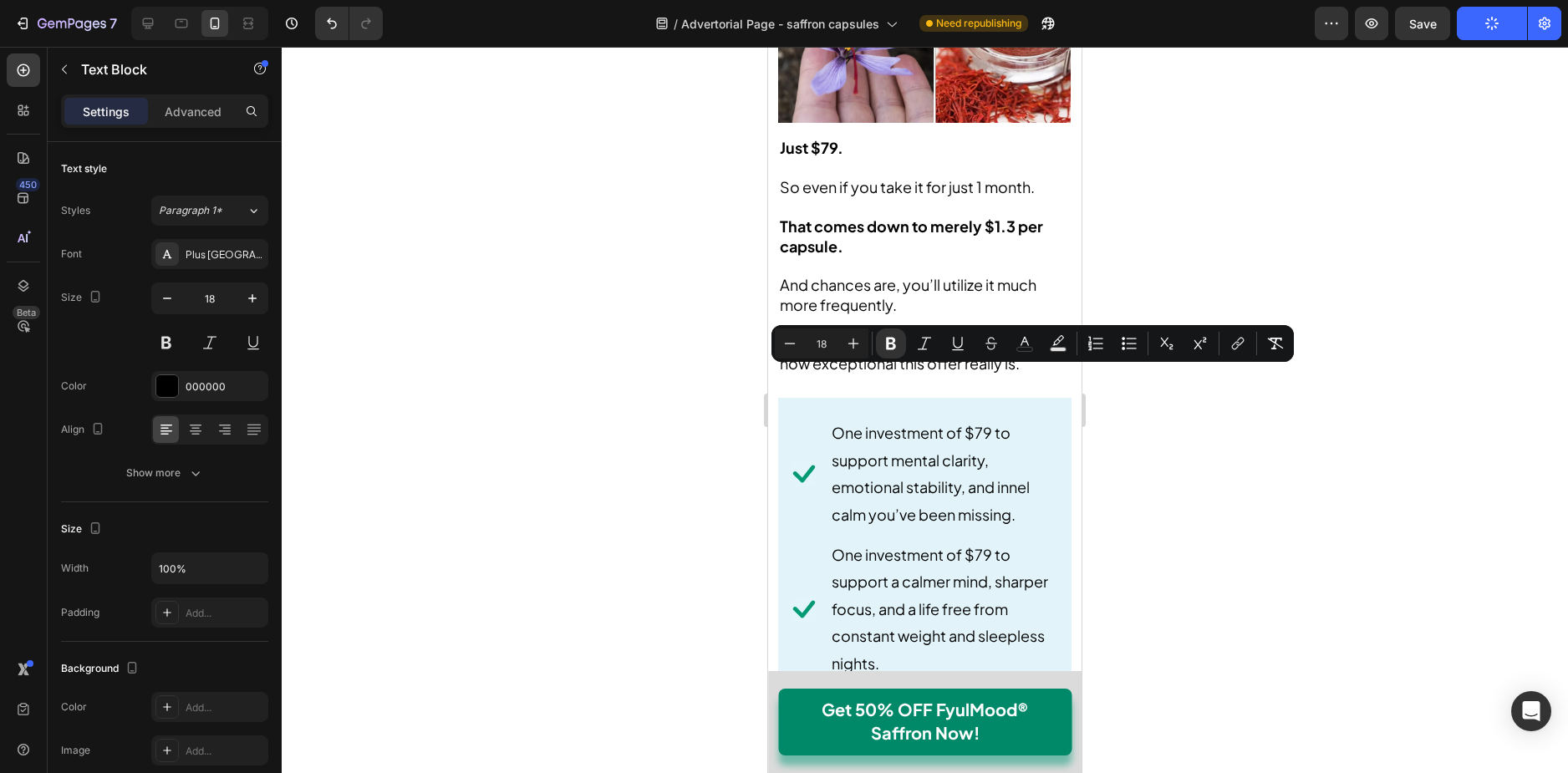
click at [804, 345] on input "18" at bounding box center [821, 343] width 34 height 20
click at [799, 347] on button "Minus" at bounding box center [789, 343] width 30 height 30
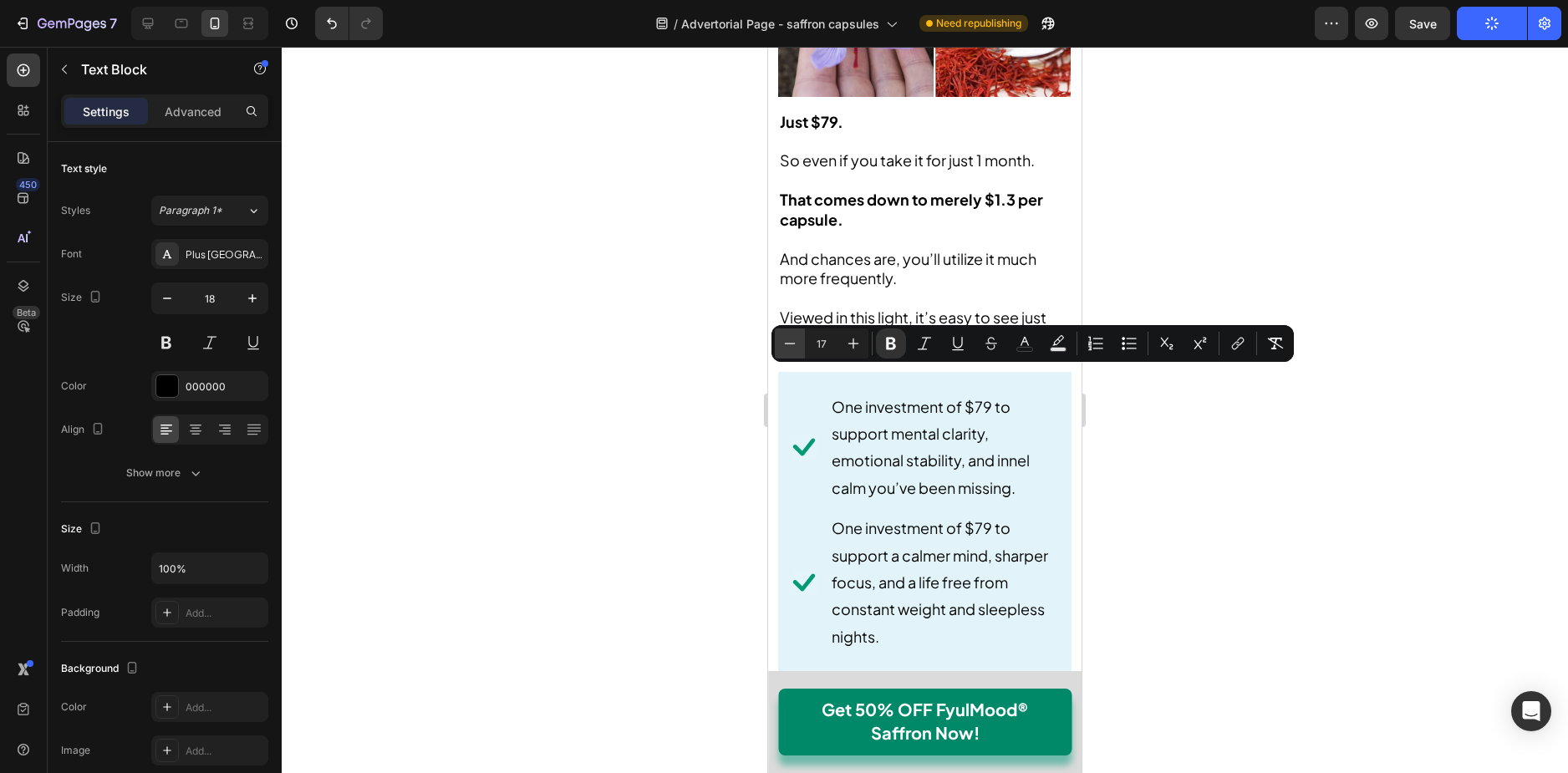
click at [791, 351] on icon "Editor contextual toolbar" at bounding box center [789, 343] width 17 height 17
type input "16"
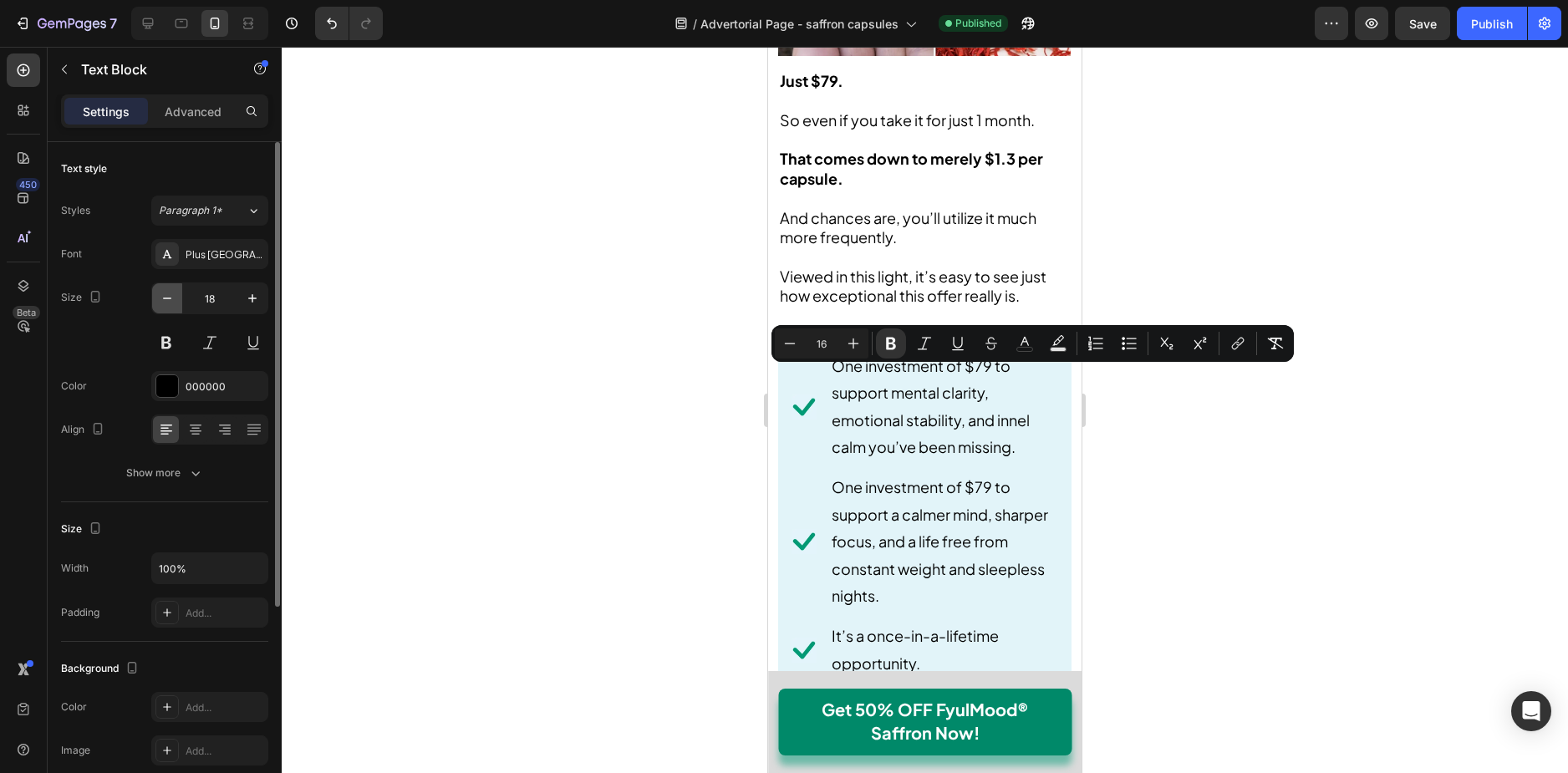
click at [168, 286] on button "button" at bounding box center [167, 298] width 30 height 30
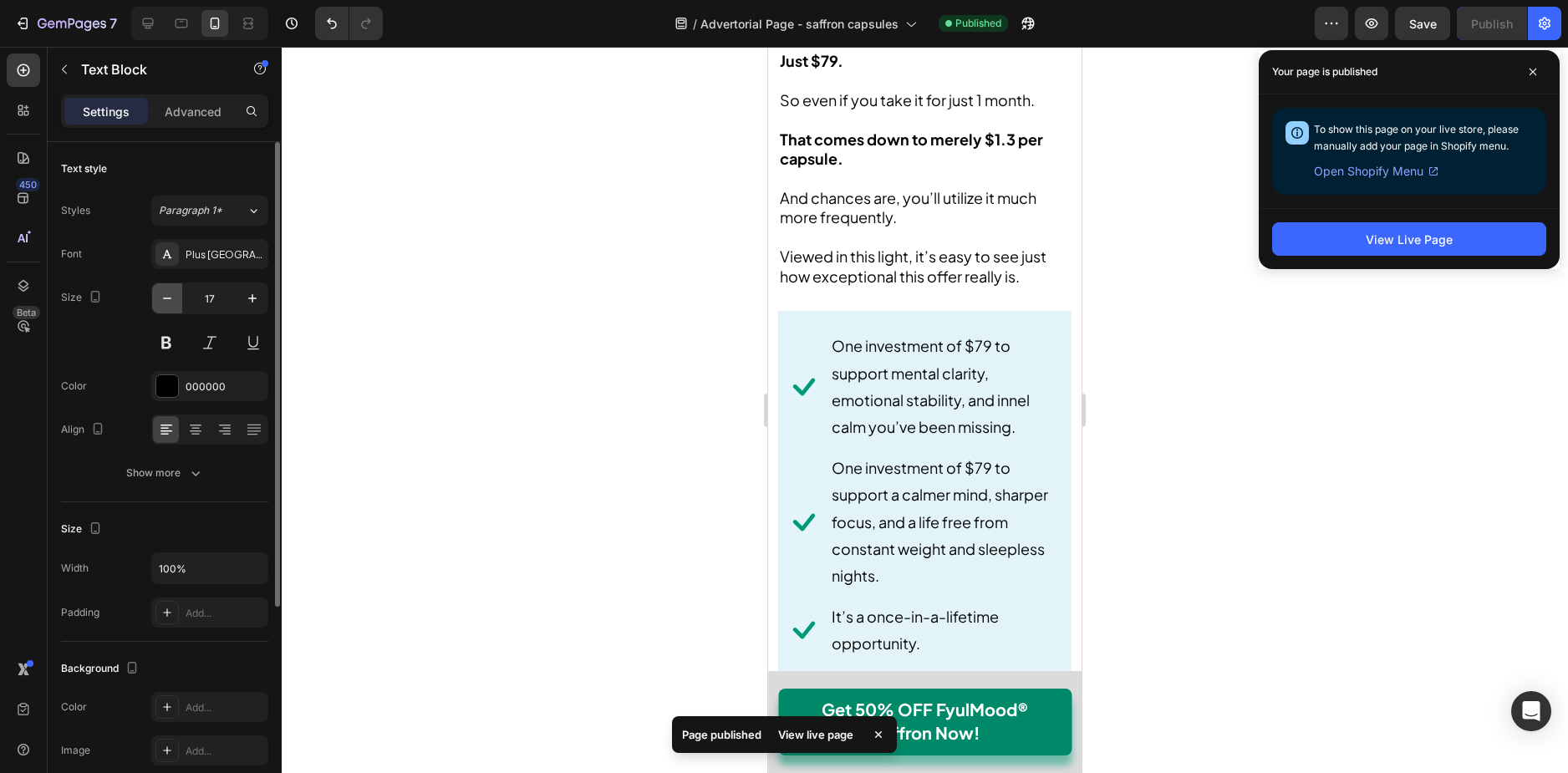
click at [168, 295] on icon "button" at bounding box center [167, 298] width 17 height 17
type input "16"
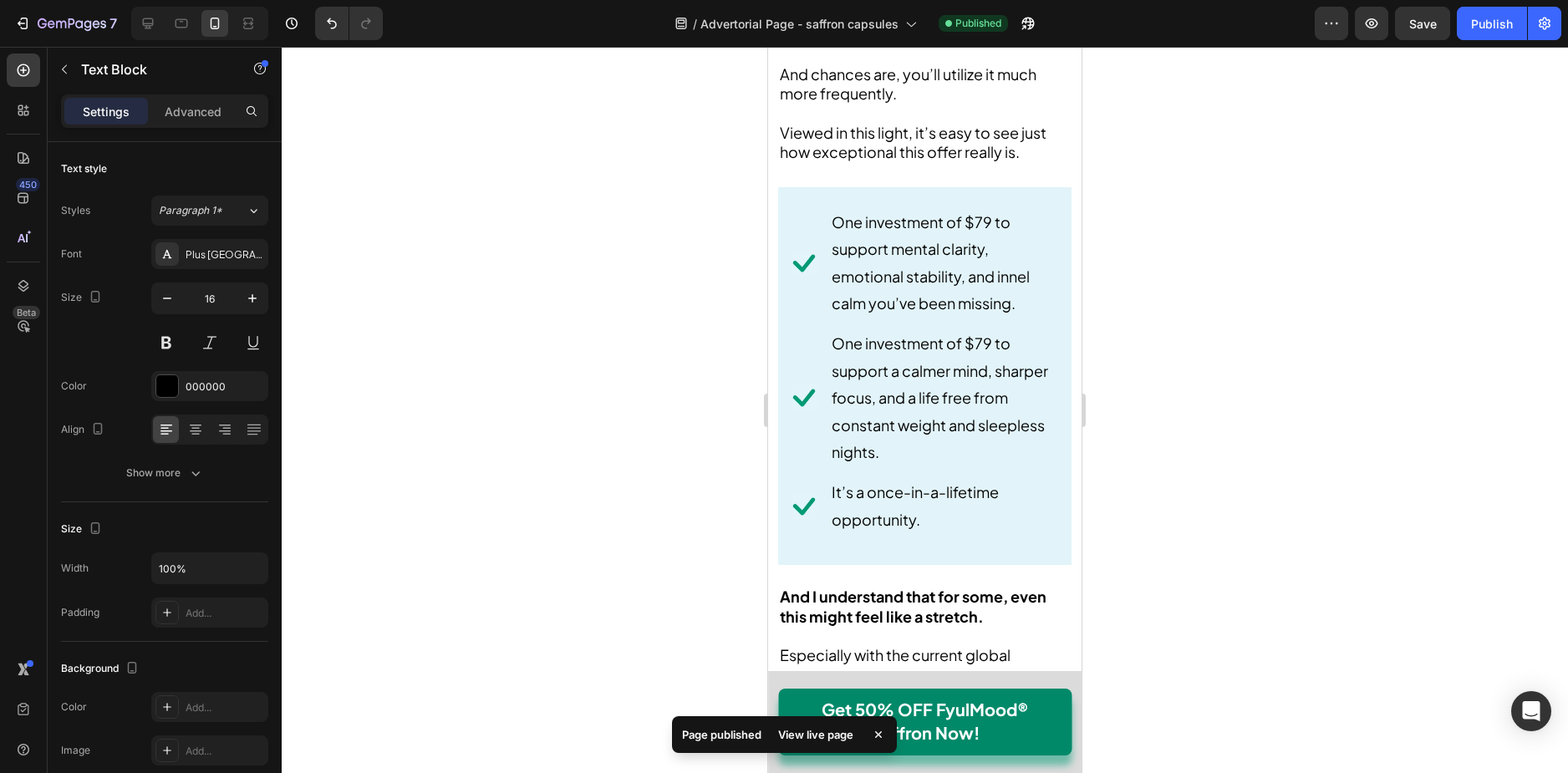
scroll to position [9584, 0]
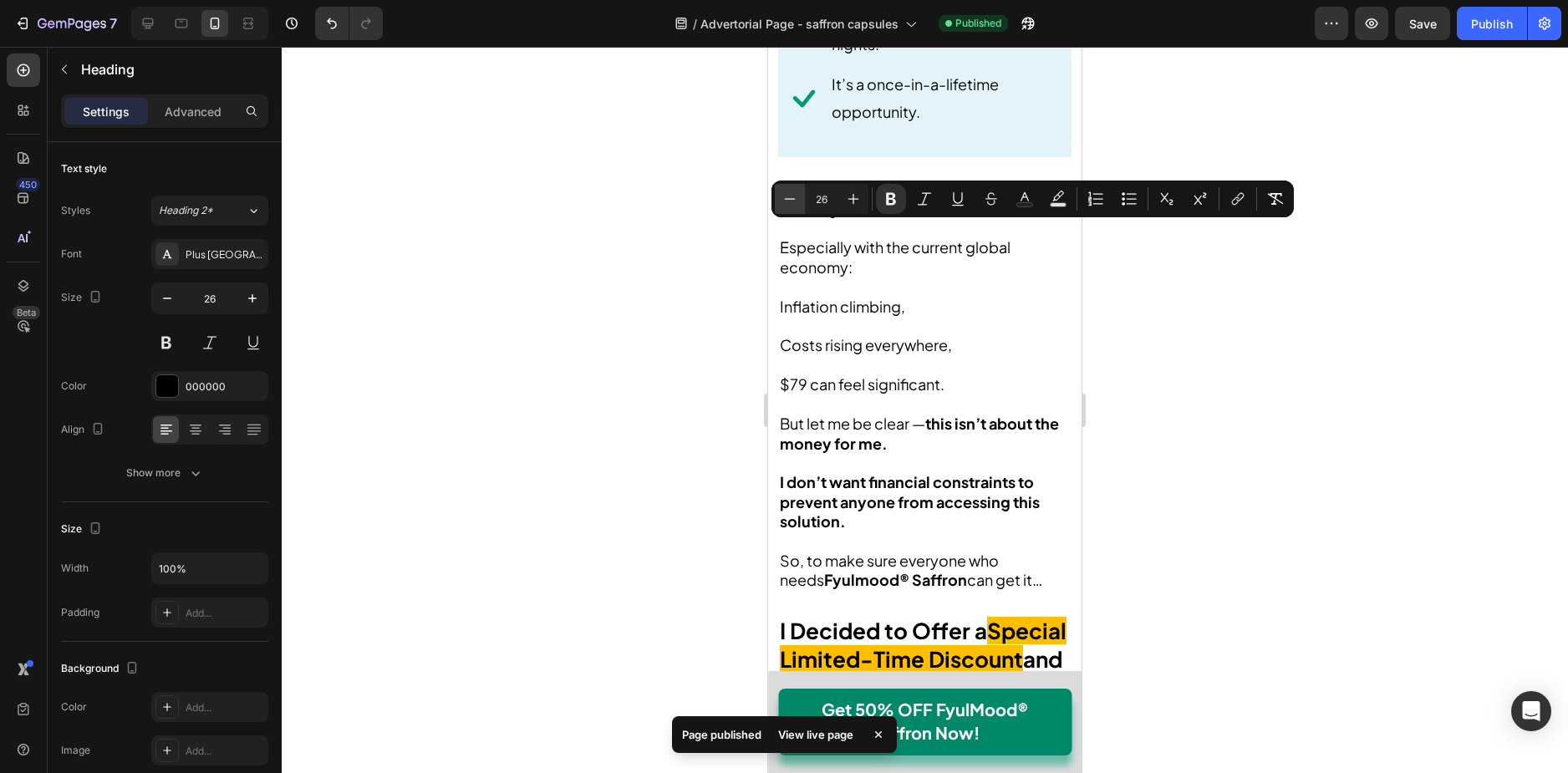
click at [794, 201] on icon "Editor contextual toolbar" at bounding box center [789, 199] width 17 height 17
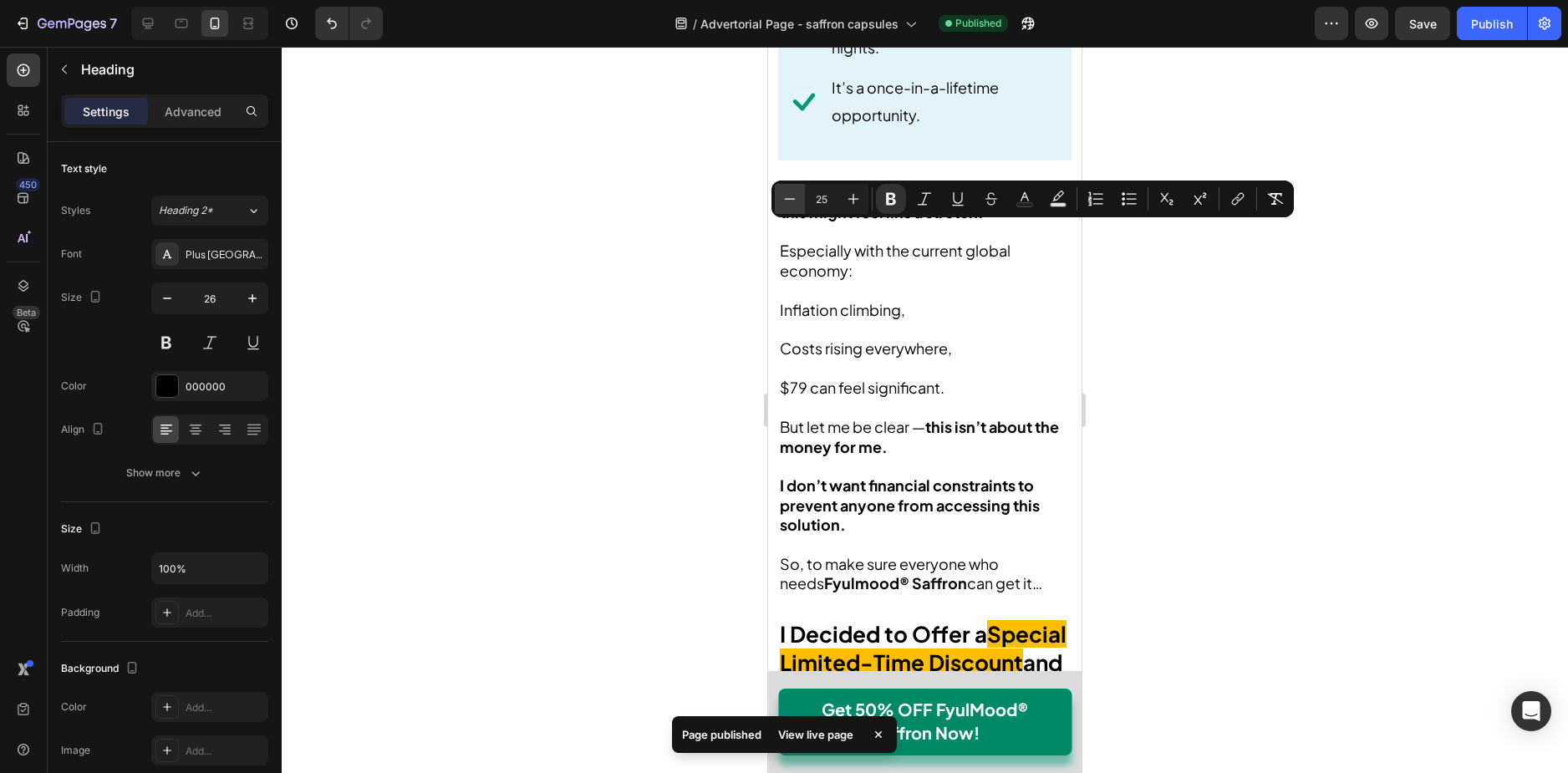
click at [794, 201] on icon "Editor contextual toolbar" at bounding box center [789, 199] width 17 height 17
type input "23"
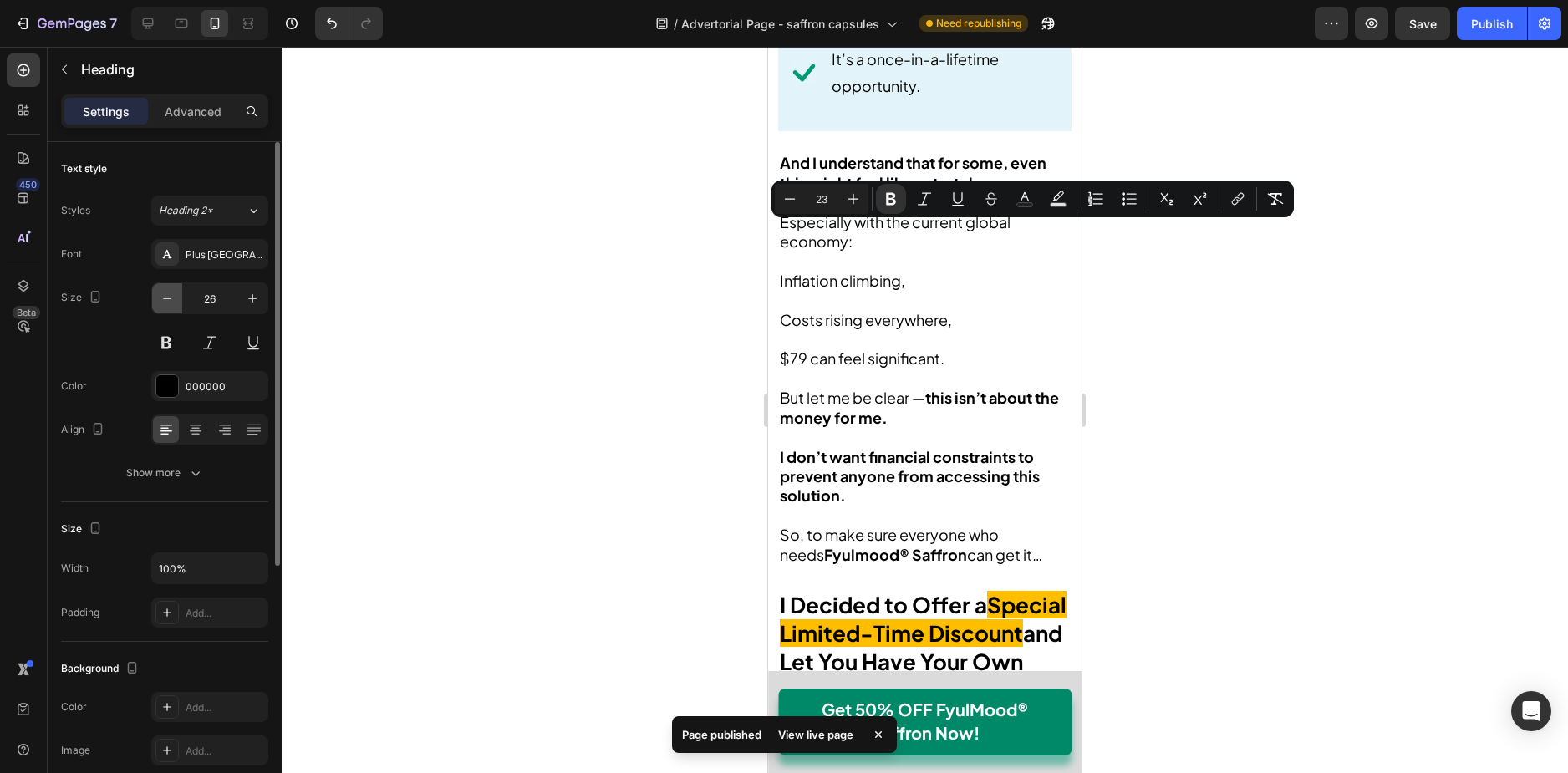
click at [168, 299] on icon "button" at bounding box center [167, 298] width 17 height 17
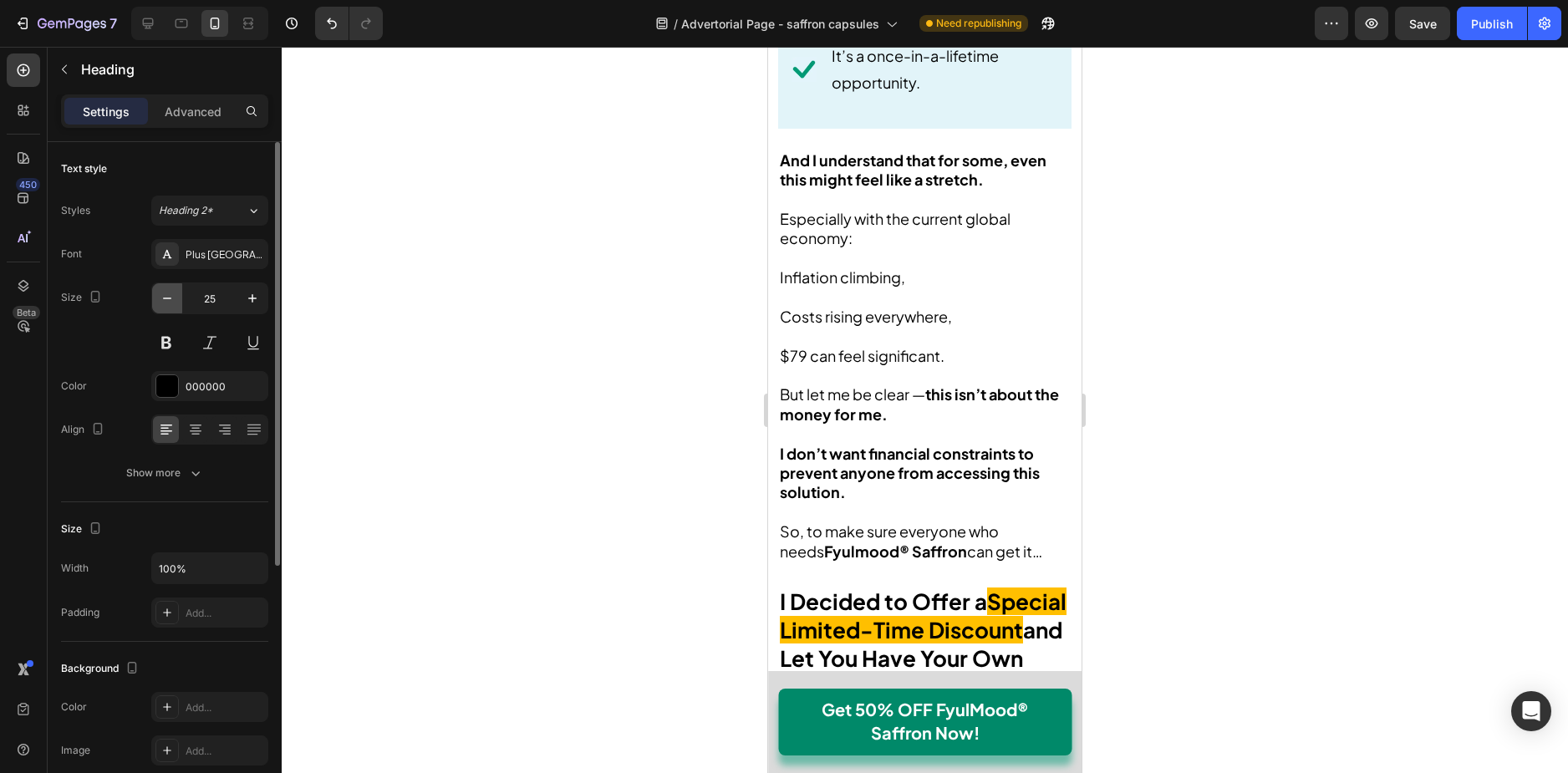
click at [168, 299] on icon "button" at bounding box center [167, 298] width 17 height 17
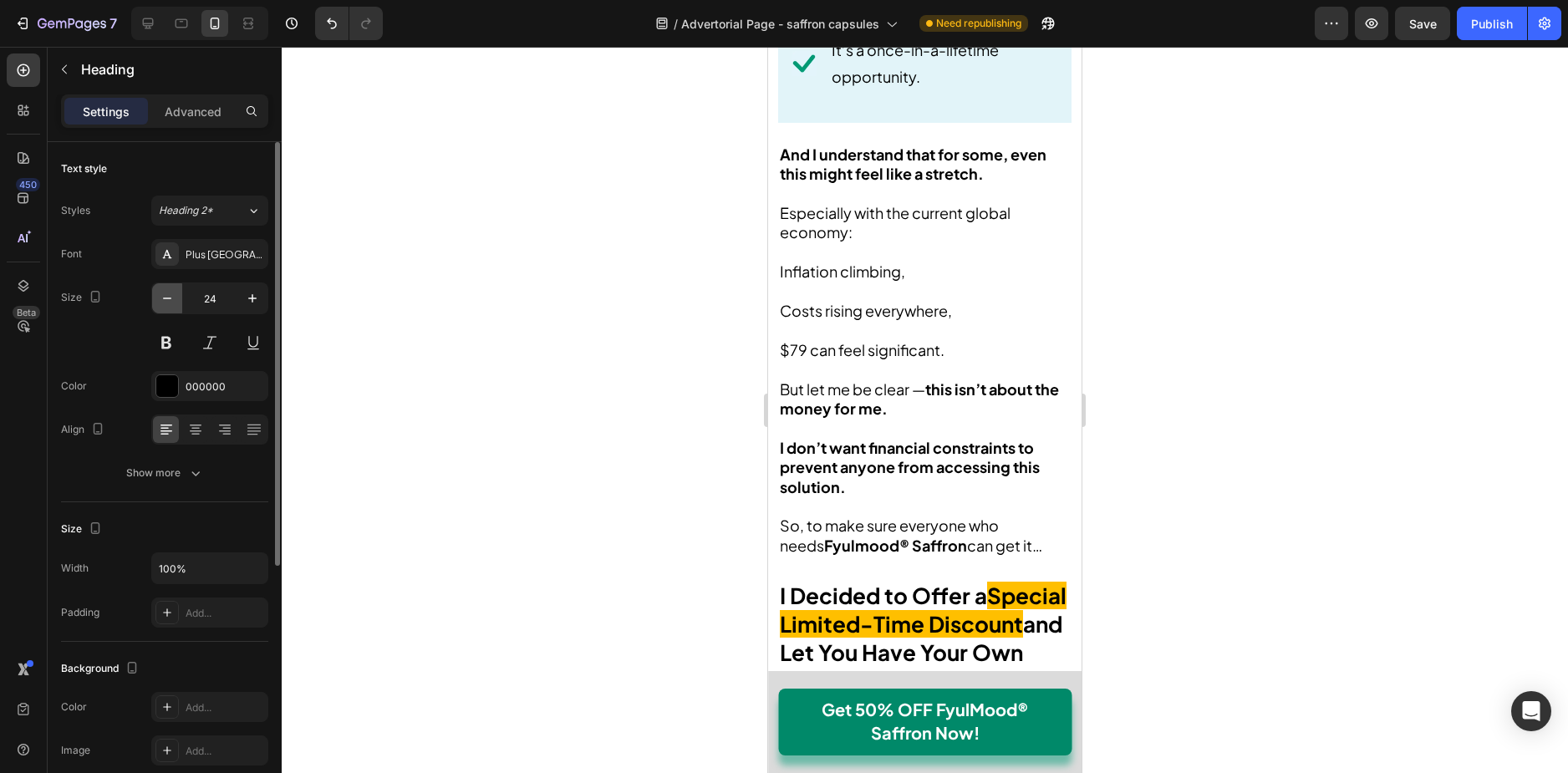
click at [168, 299] on icon "button" at bounding box center [167, 298] width 17 height 17
type input "23"
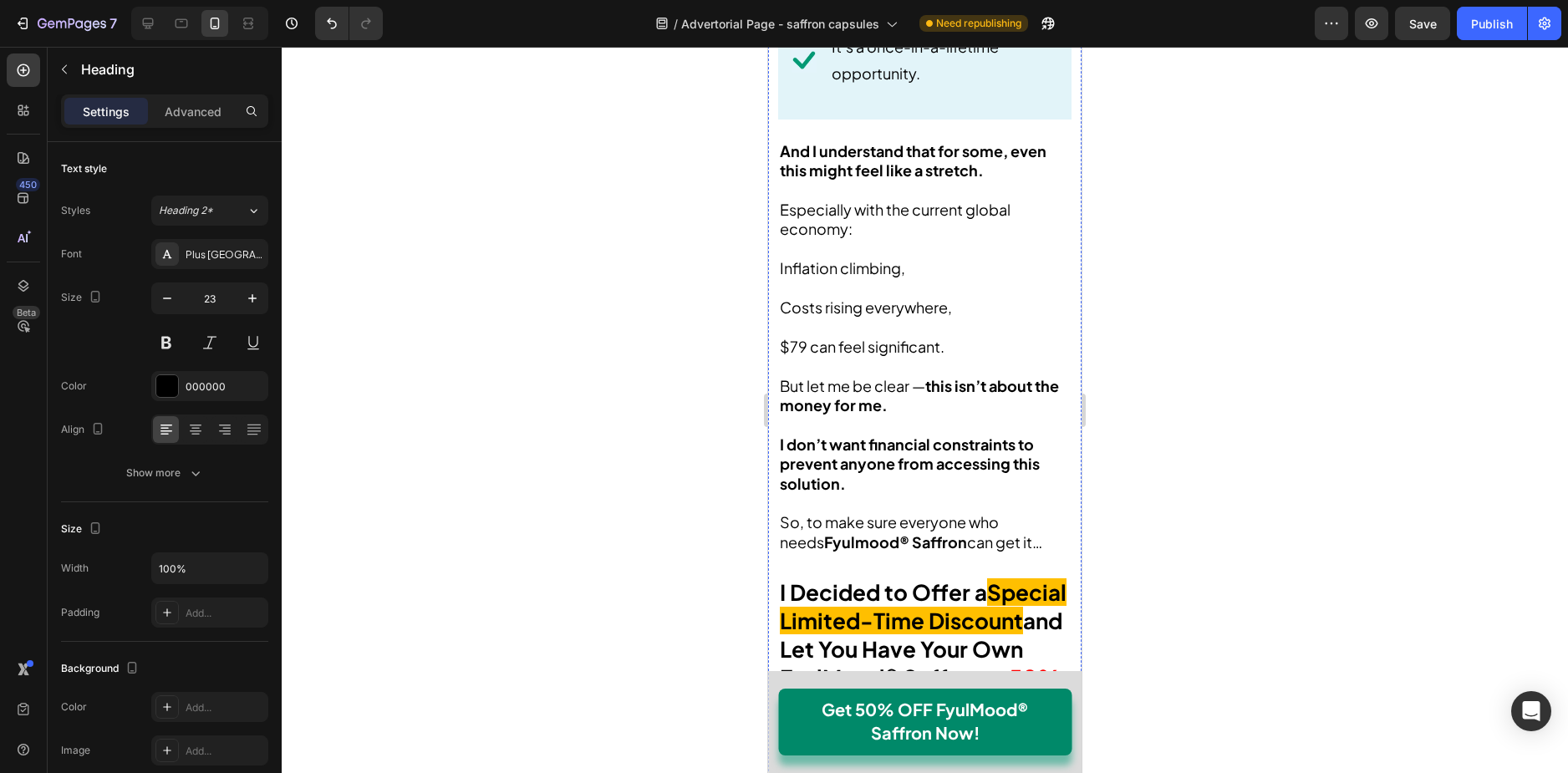
scroll to position [9919, 0]
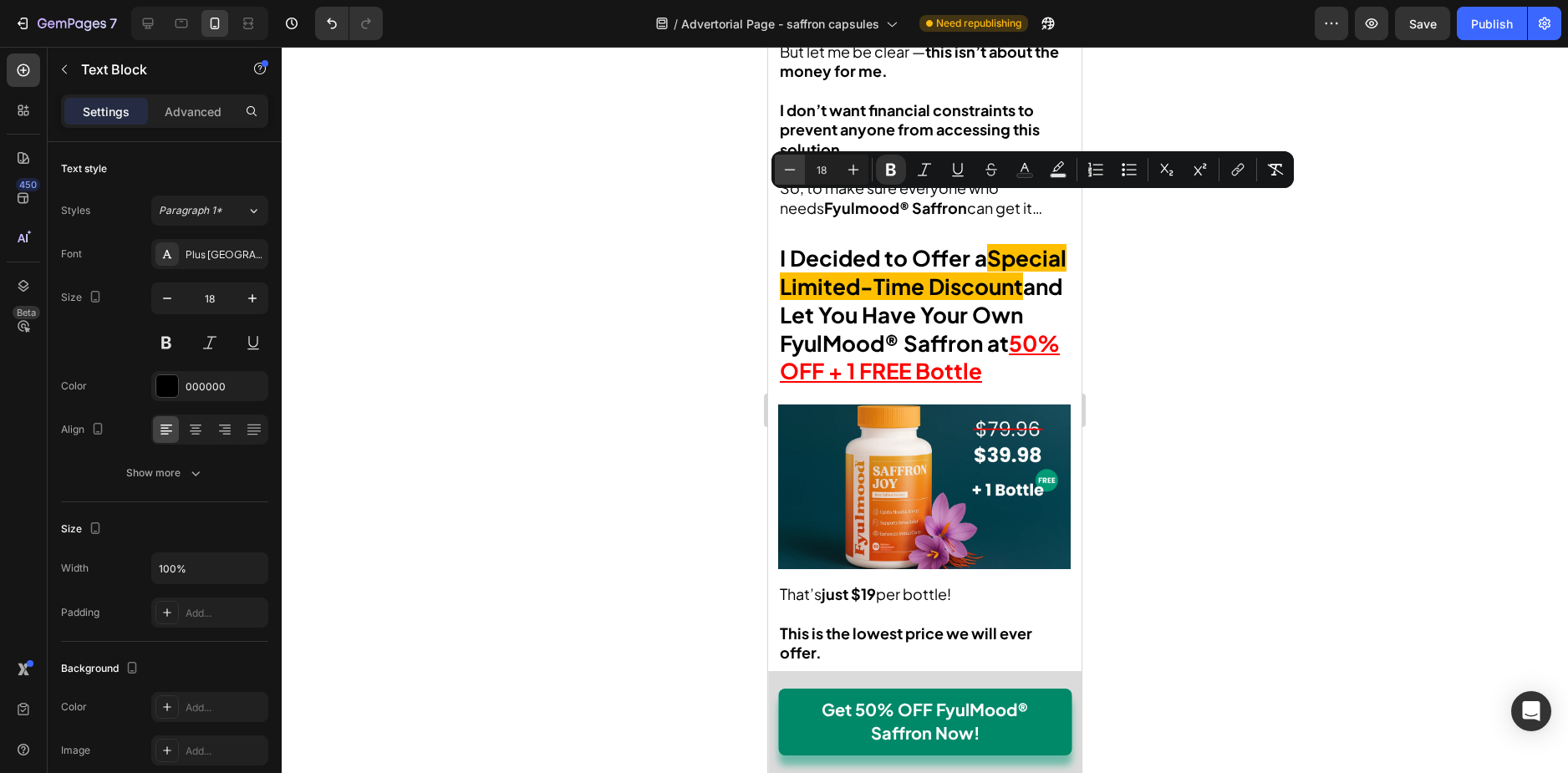
click at [793, 180] on button "Minus" at bounding box center [789, 169] width 30 height 30
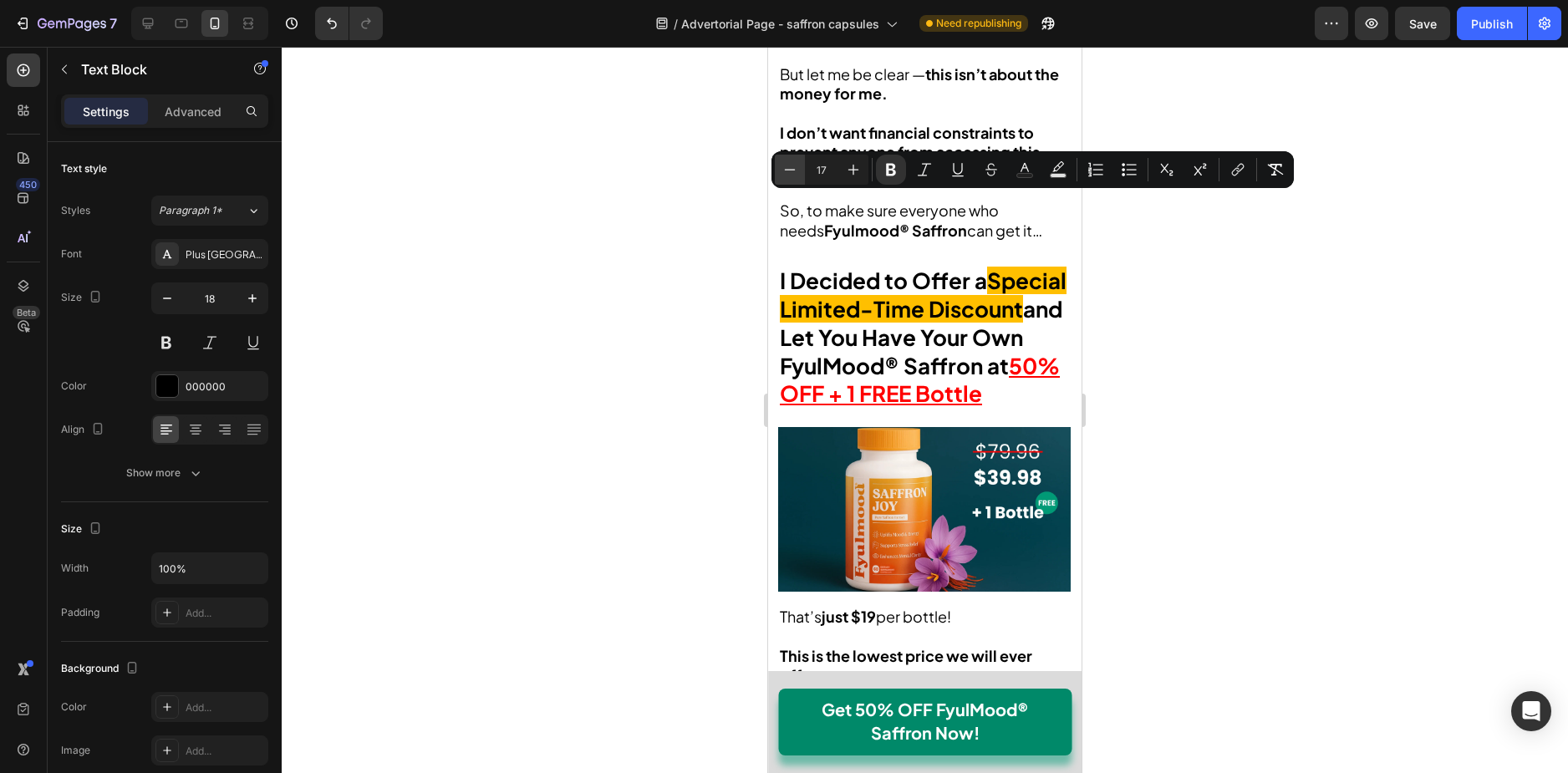
click at [793, 180] on button "Minus" at bounding box center [789, 169] width 30 height 30
type input "16"
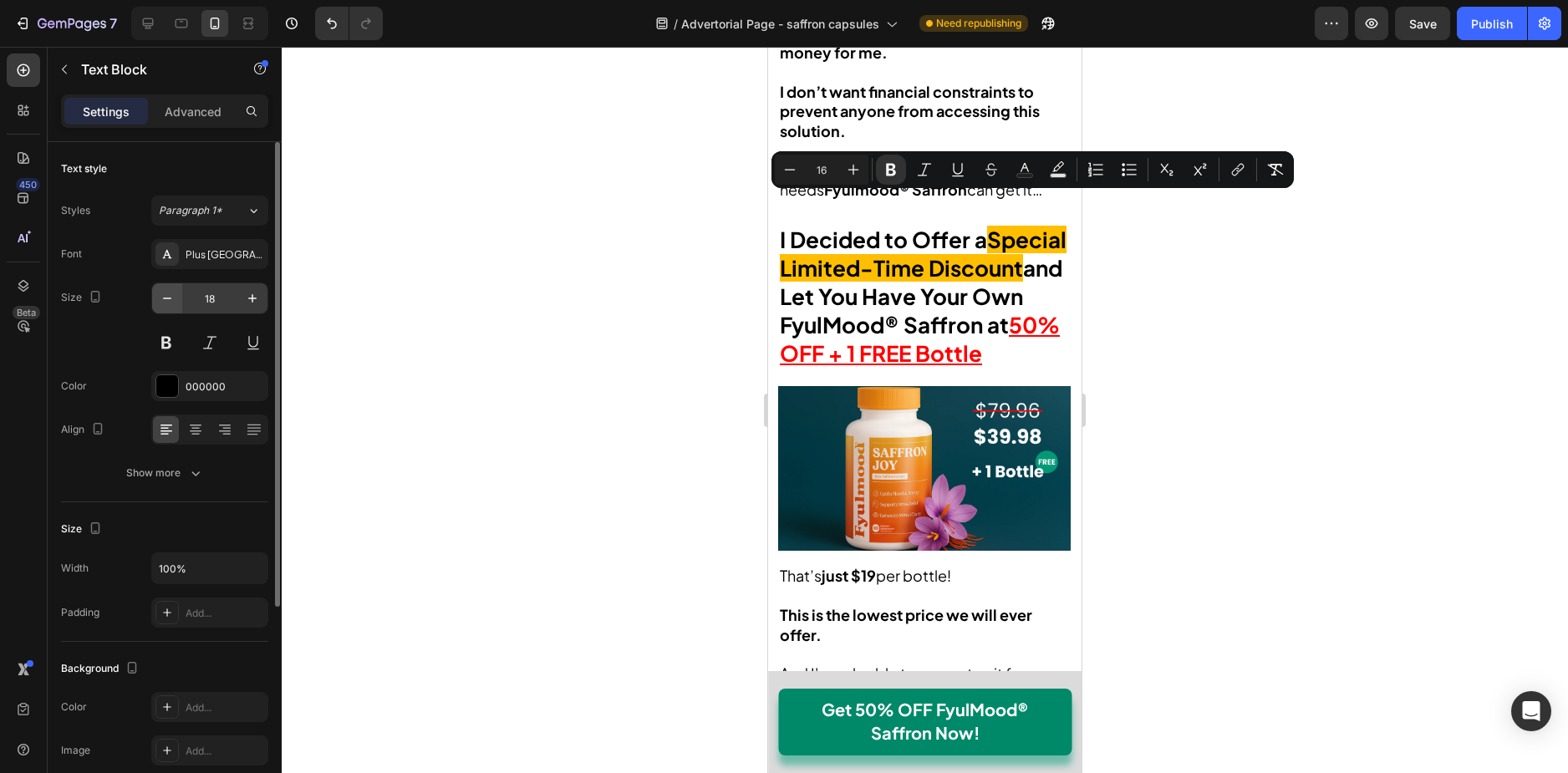
click at [157, 292] on button "button" at bounding box center [167, 298] width 30 height 30
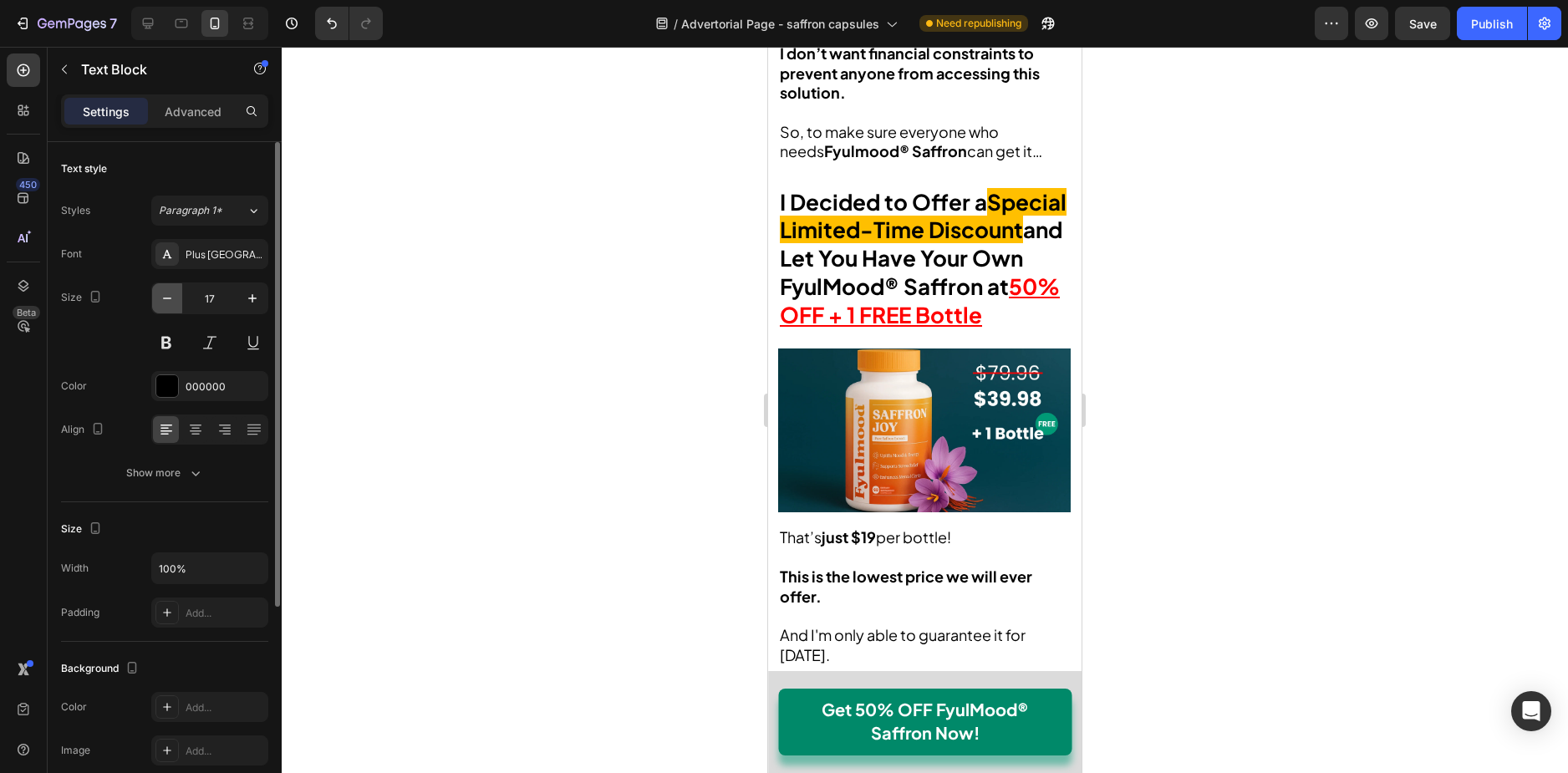
click at [162, 292] on icon "button" at bounding box center [167, 298] width 17 height 17
type input "16"
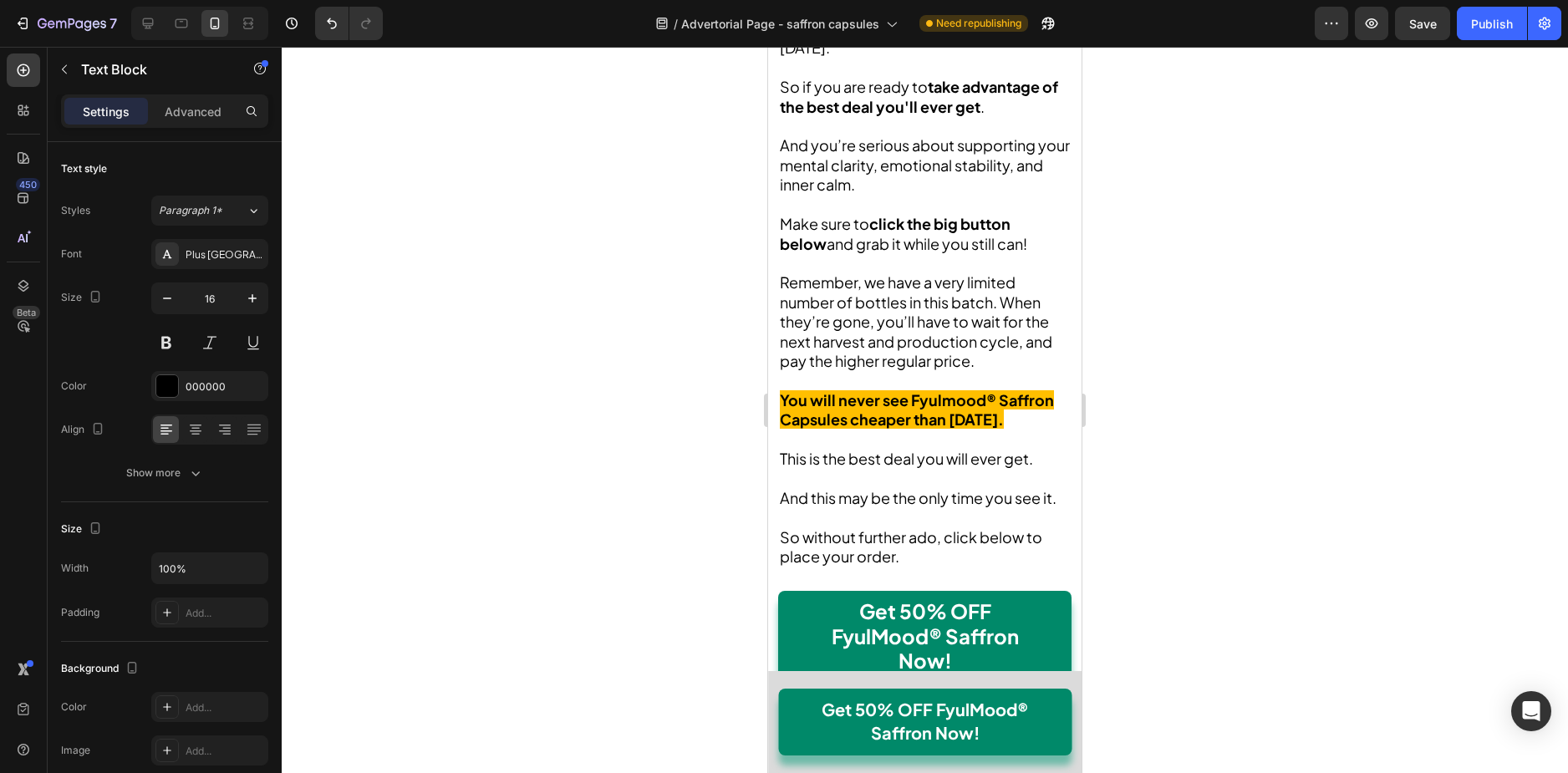
scroll to position [10504, 0]
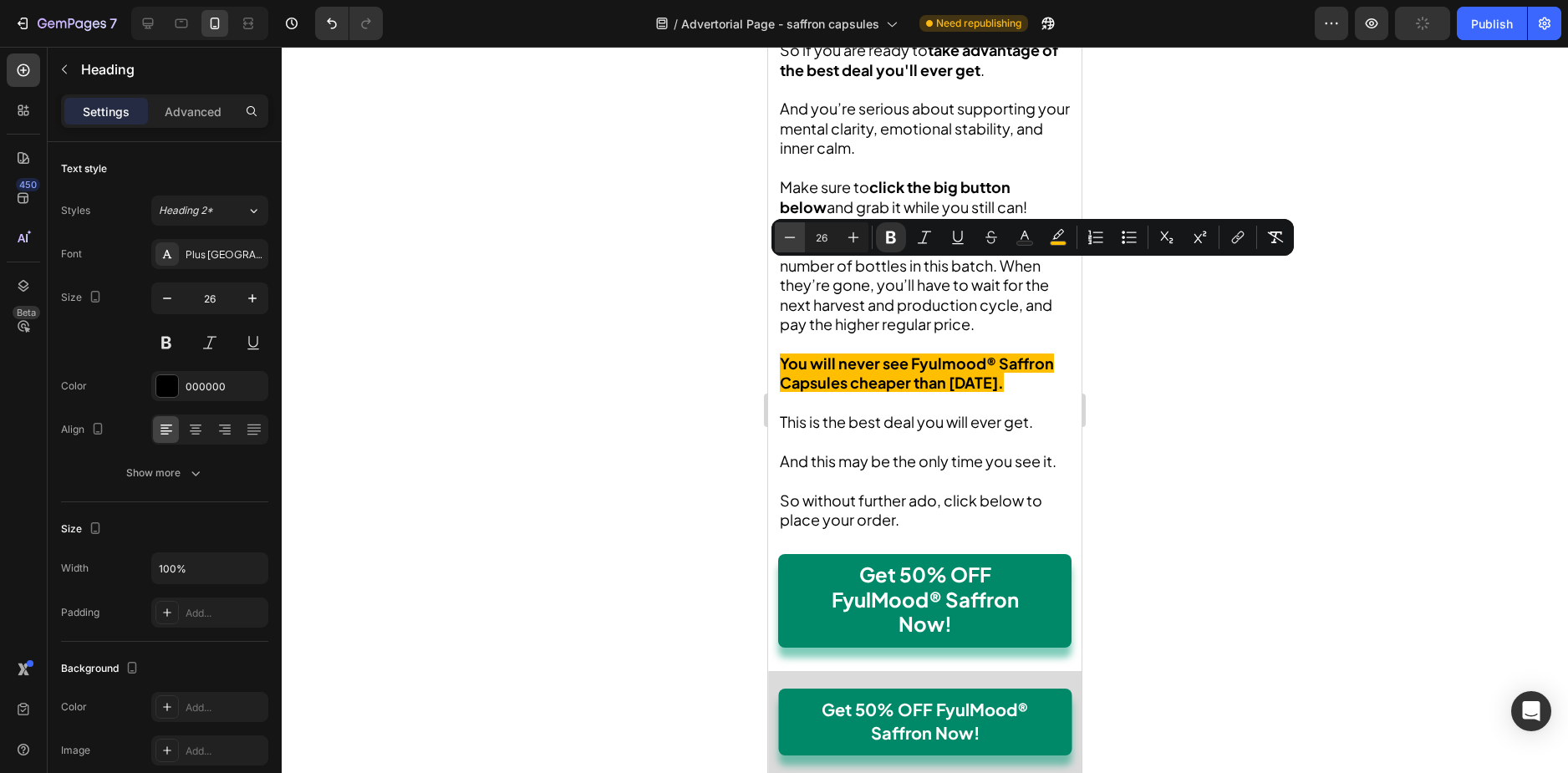
click at [797, 237] on icon "Editor contextual toolbar" at bounding box center [789, 237] width 17 height 17
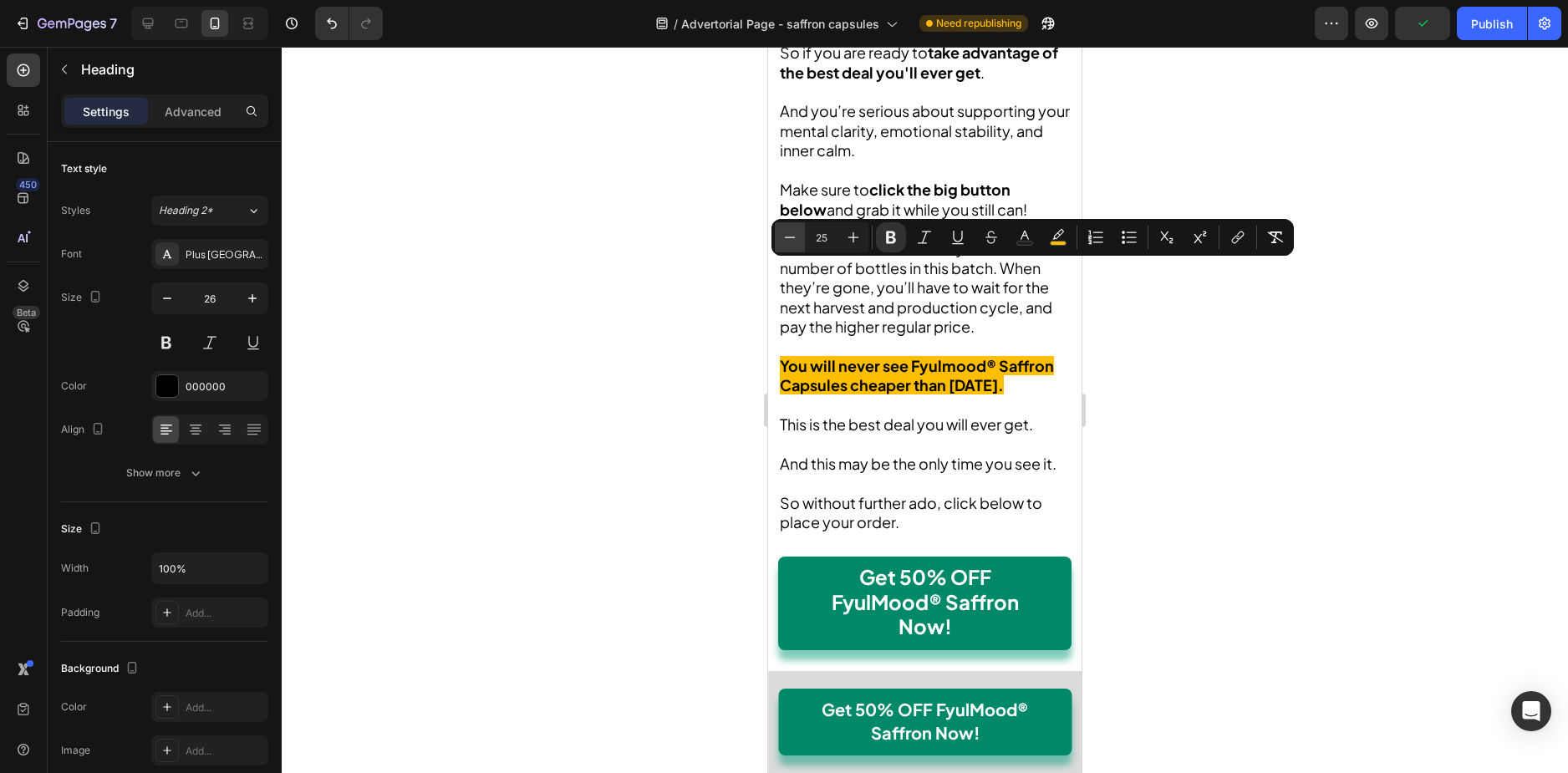
click at [797, 237] on icon "Editor contextual toolbar" at bounding box center [789, 237] width 17 height 17
type input "23"
click at [175, 295] on icon "button" at bounding box center [167, 298] width 17 height 17
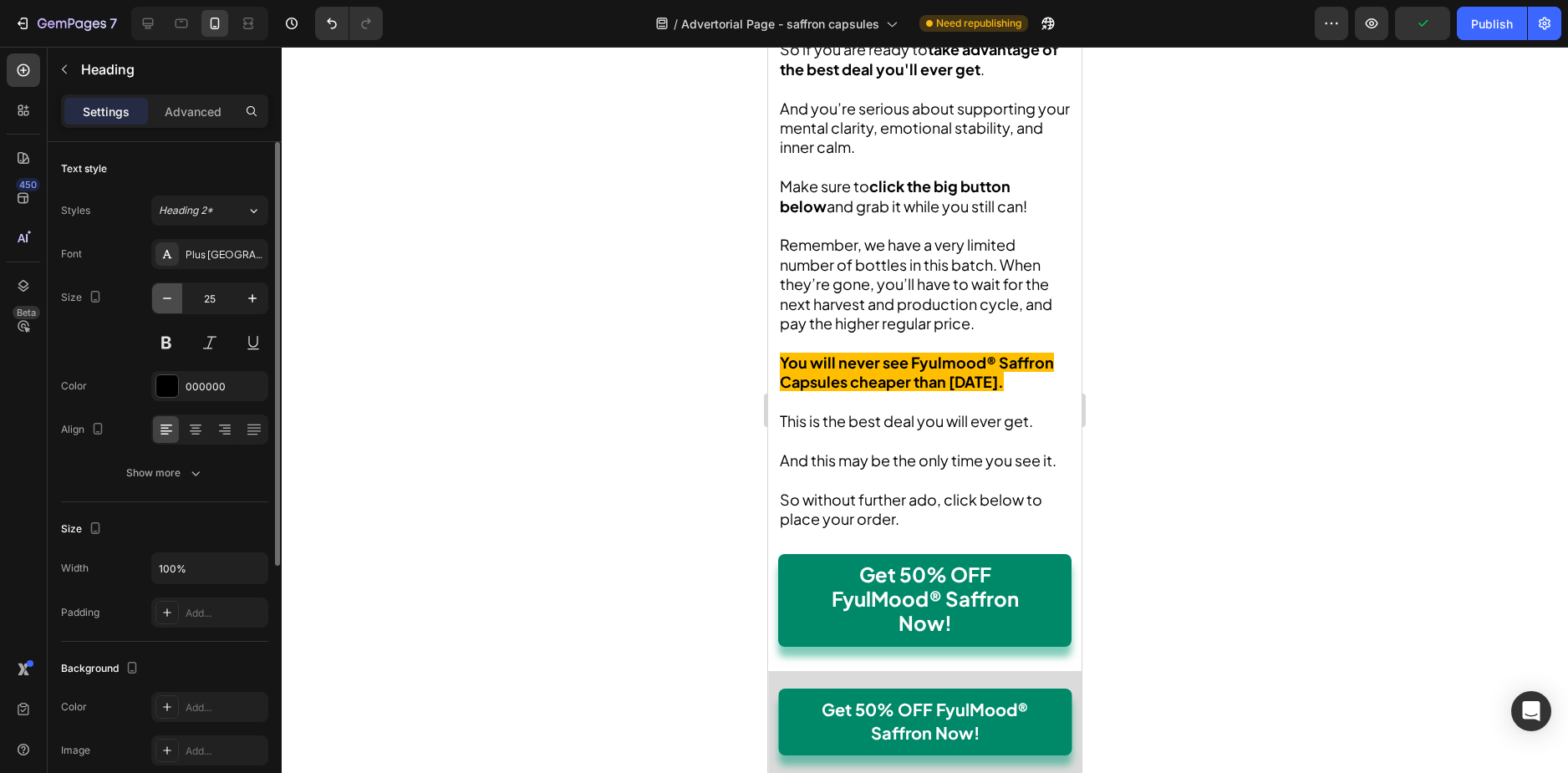
click at [175, 295] on icon "button" at bounding box center [167, 298] width 17 height 17
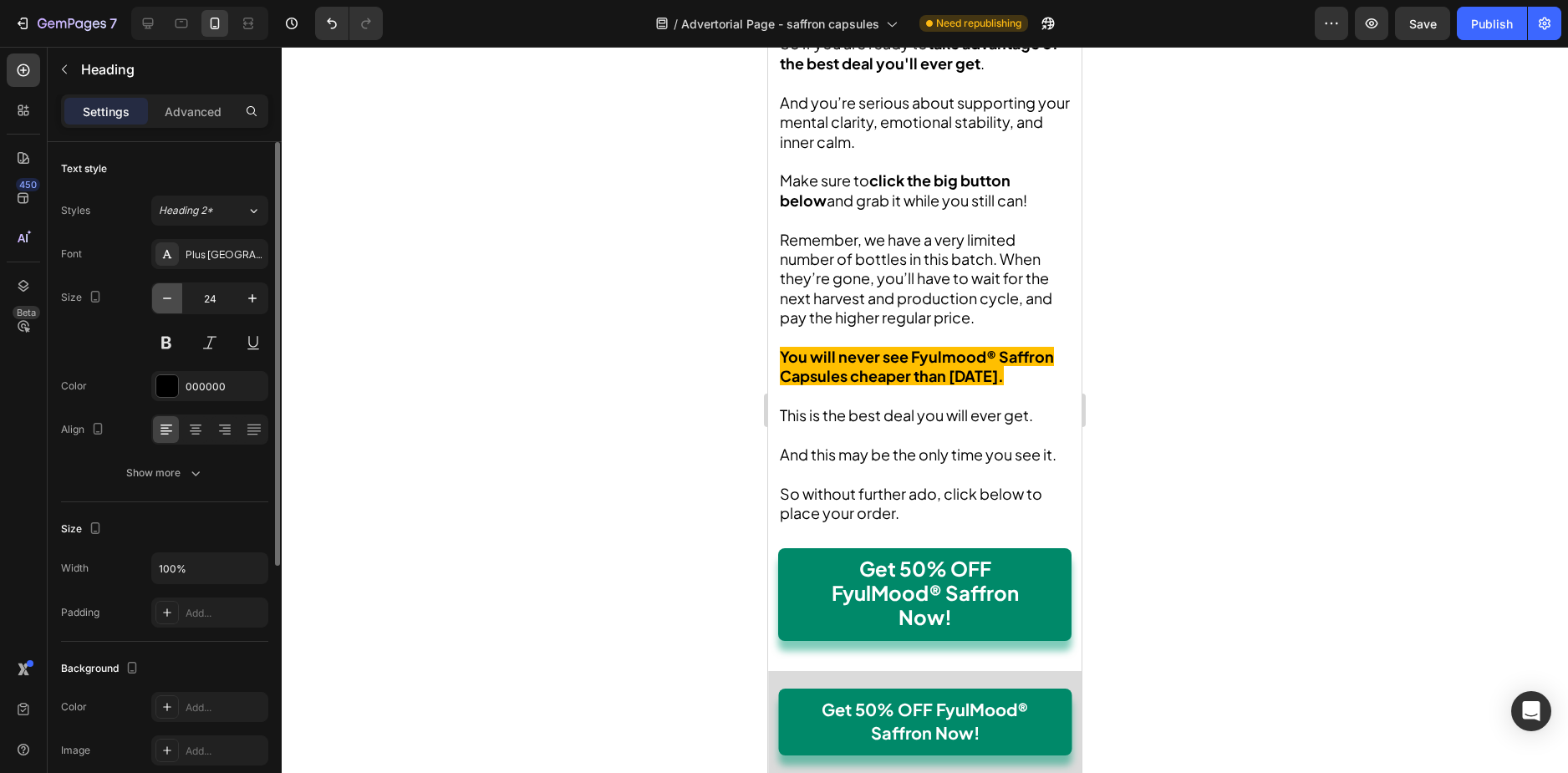
click at [175, 295] on icon "button" at bounding box center [167, 298] width 17 height 17
type input "23"
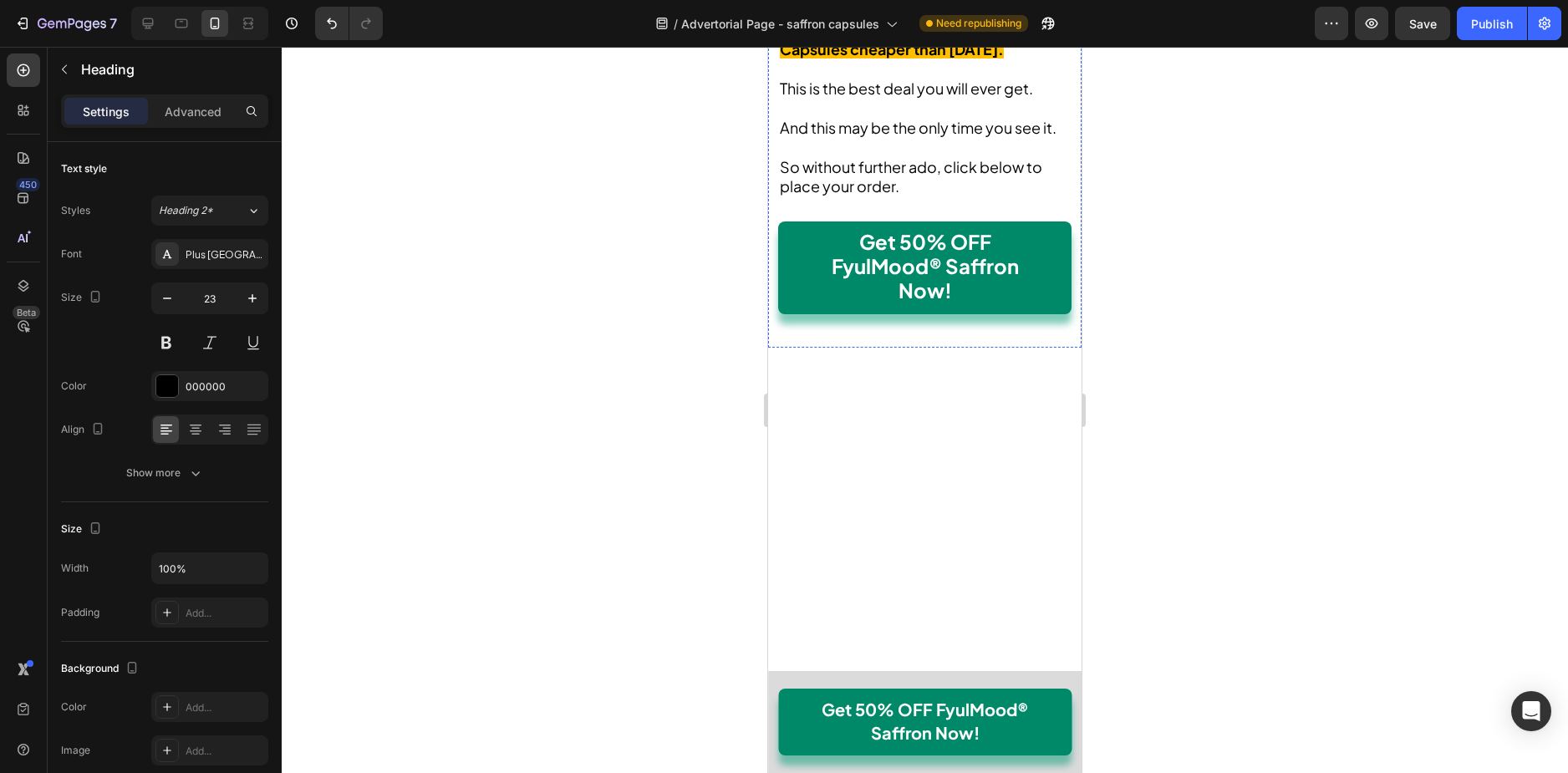
scroll to position [10921, 0]
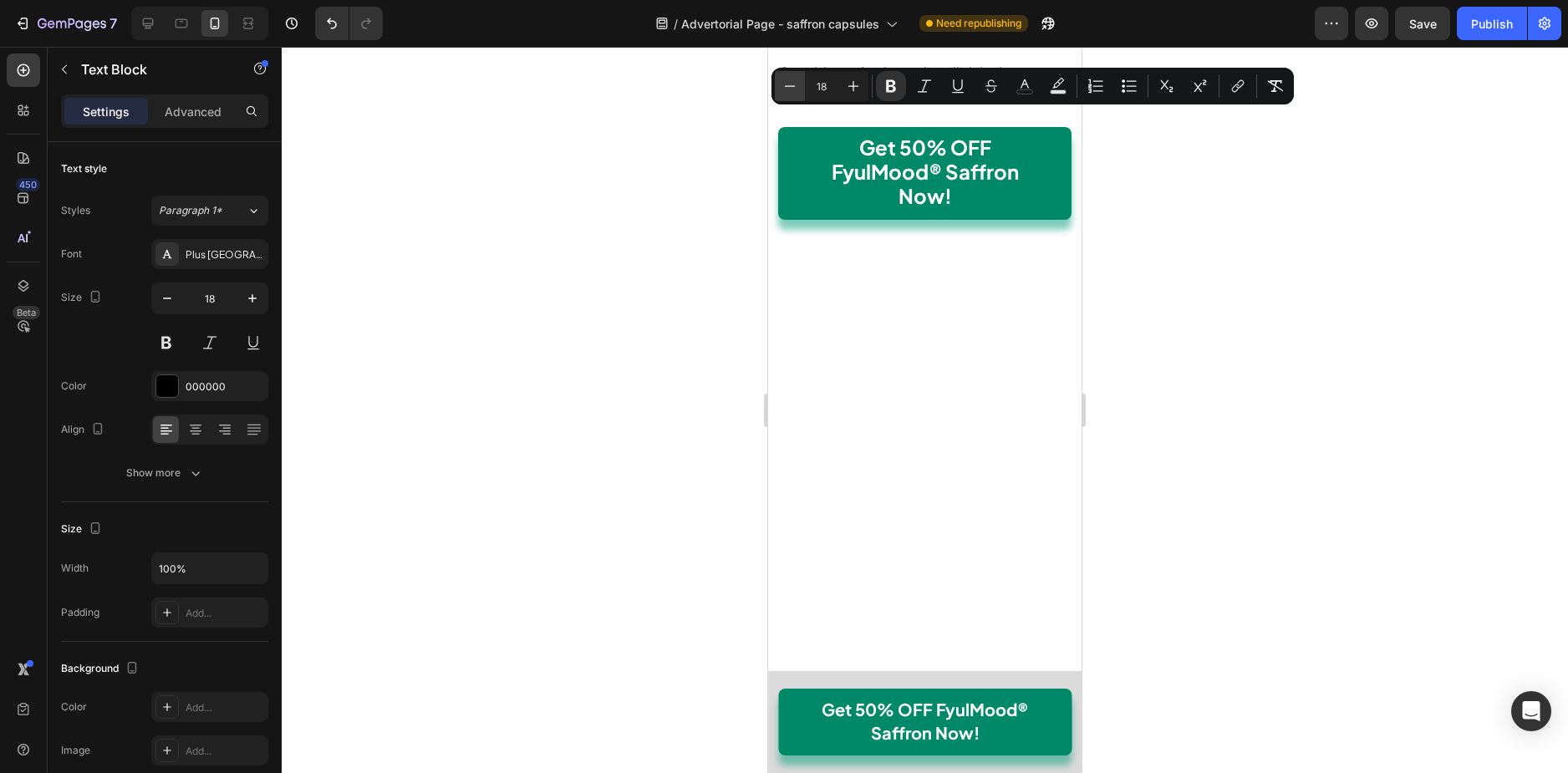
click at [799, 79] on button "Minus" at bounding box center [789, 86] width 30 height 30
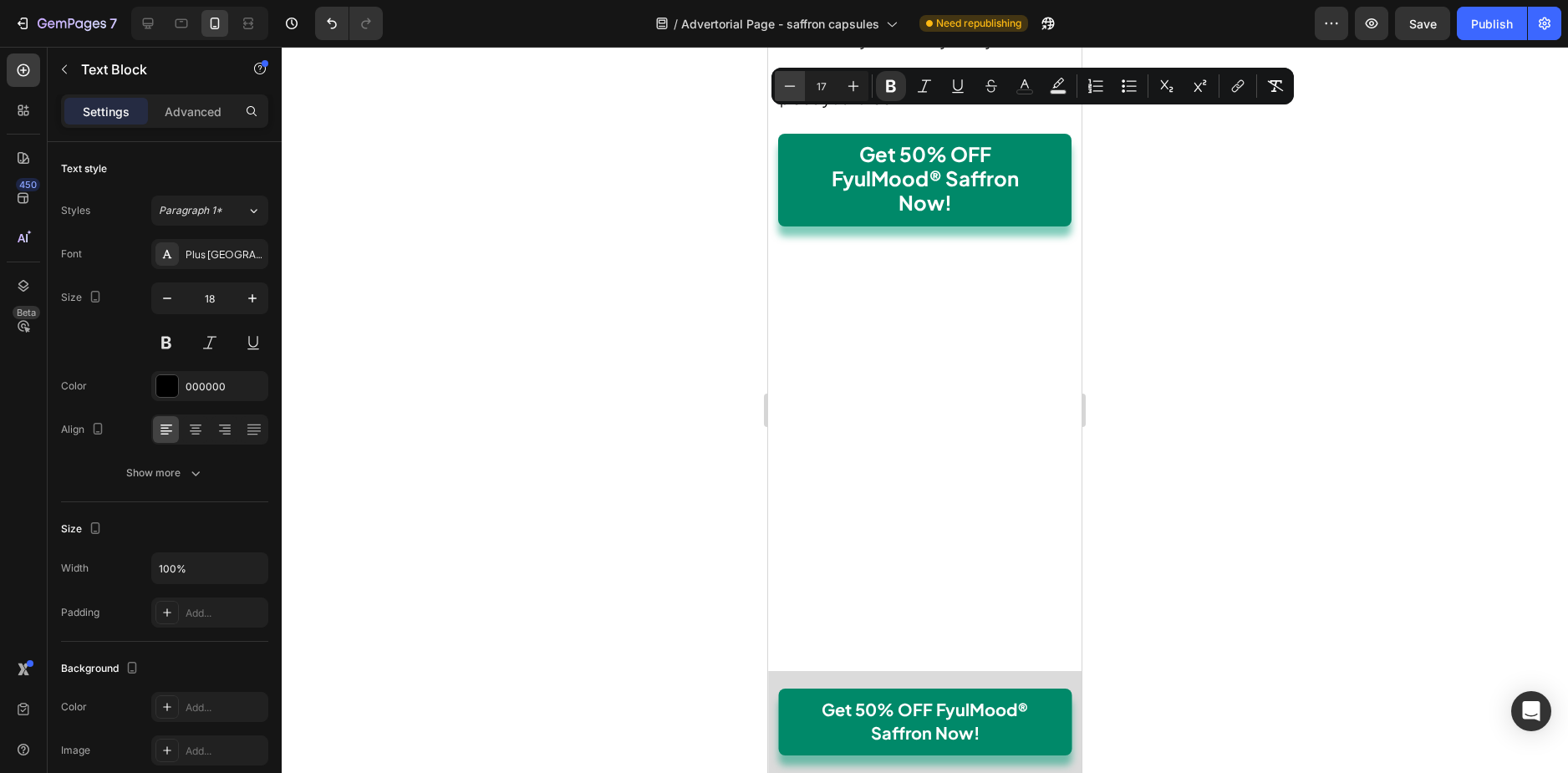
click at [799, 79] on button "Minus" at bounding box center [789, 86] width 30 height 30
type input "16"
click at [171, 290] on button "button" at bounding box center [167, 298] width 30 height 30
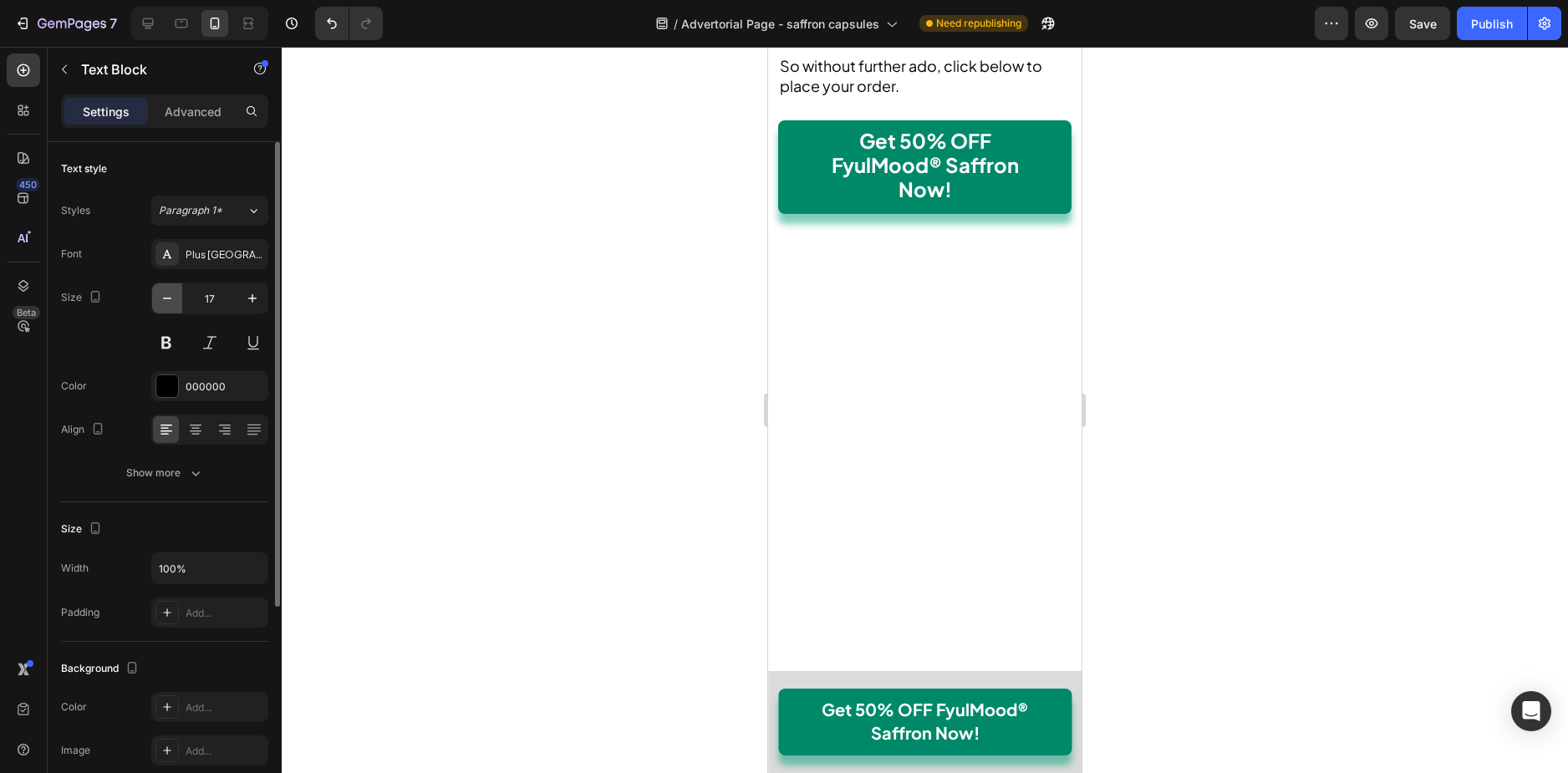
click at [170, 290] on button "button" at bounding box center [167, 298] width 30 height 30
type input "16"
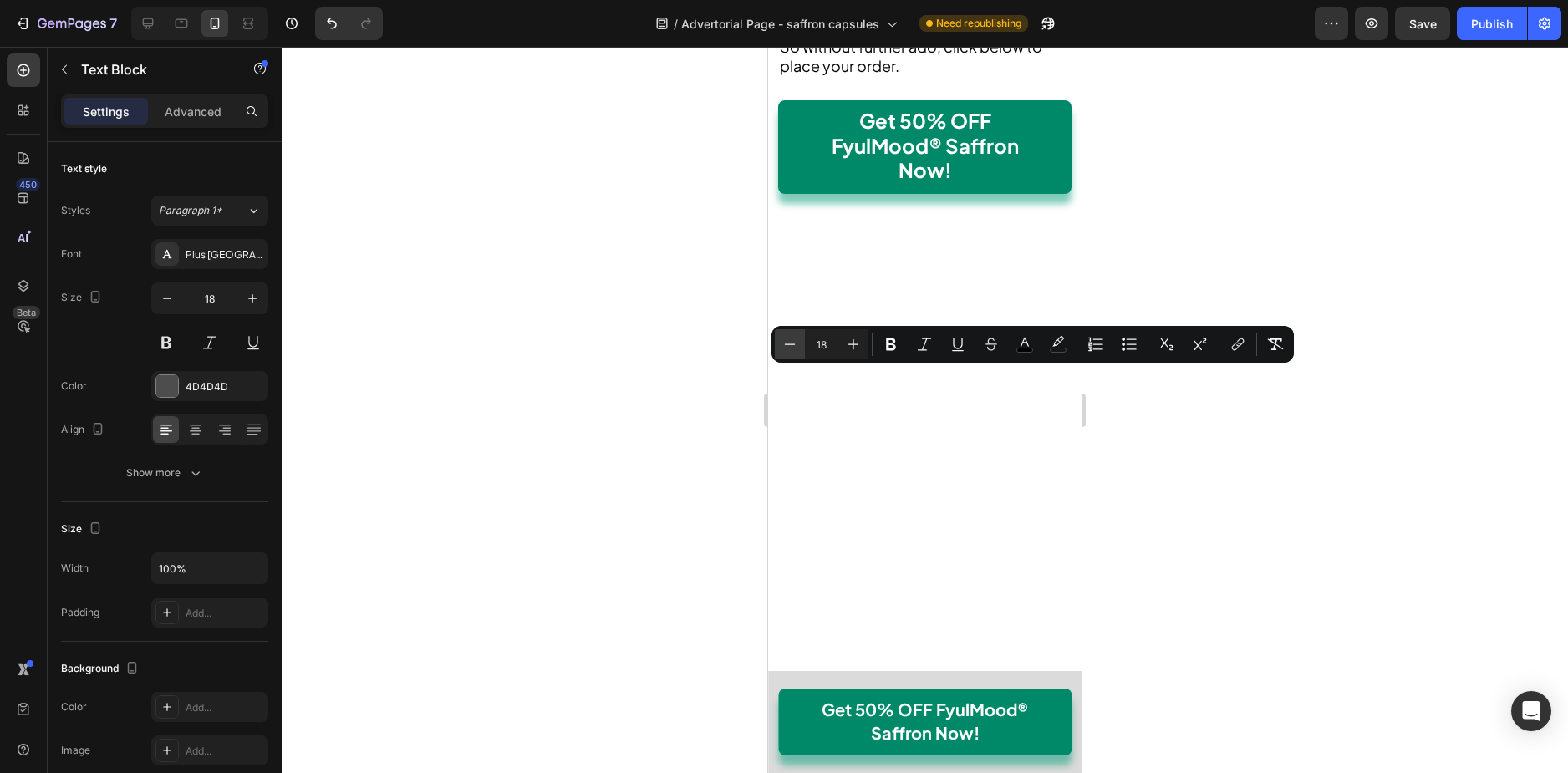
click at [797, 343] on icon "Editor contextual toolbar" at bounding box center [789, 344] width 17 height 17
type input "16"
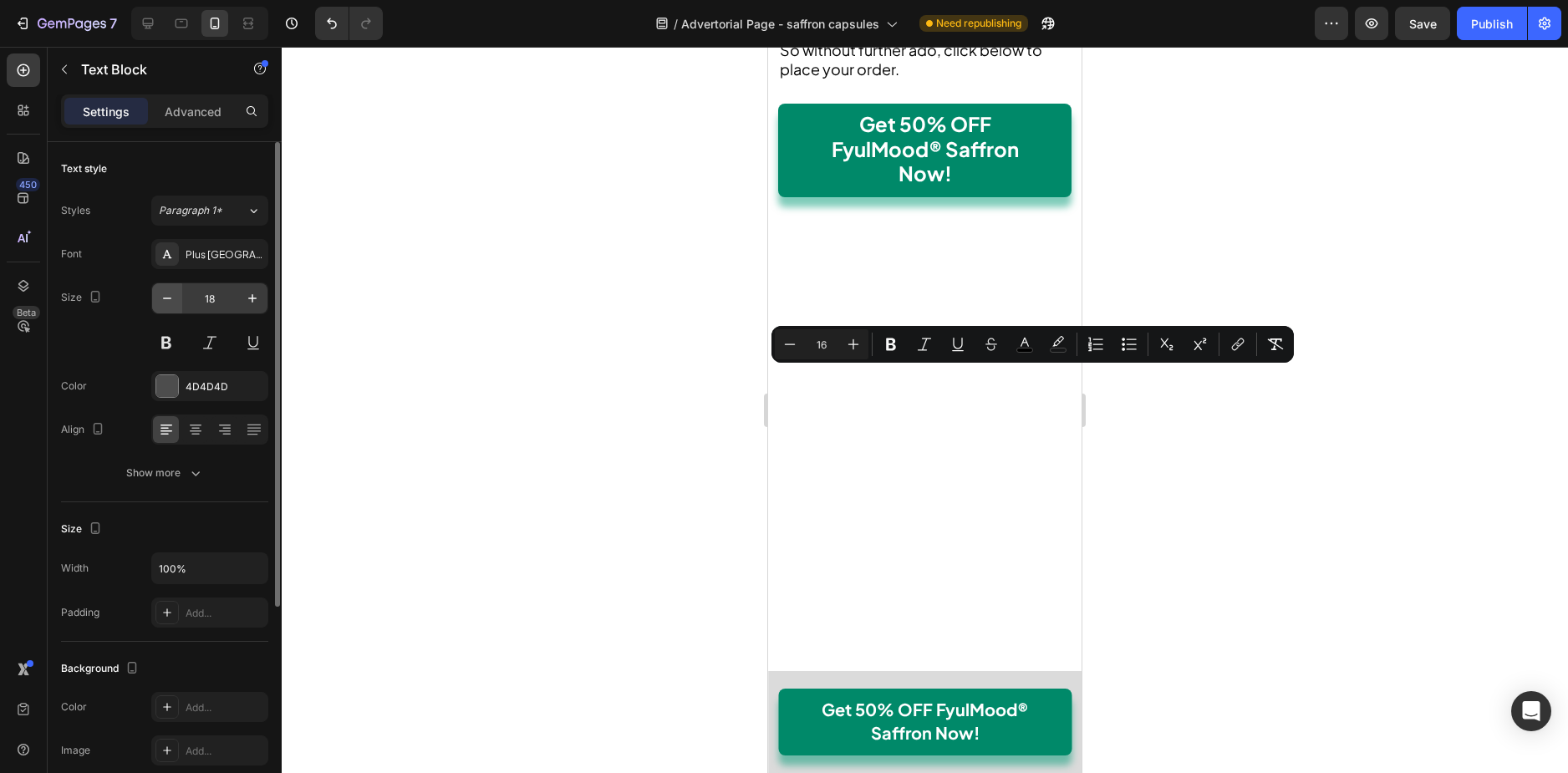
click at [175, 303] on icon "button" at bounding box center [167, 298] width 17 height 17
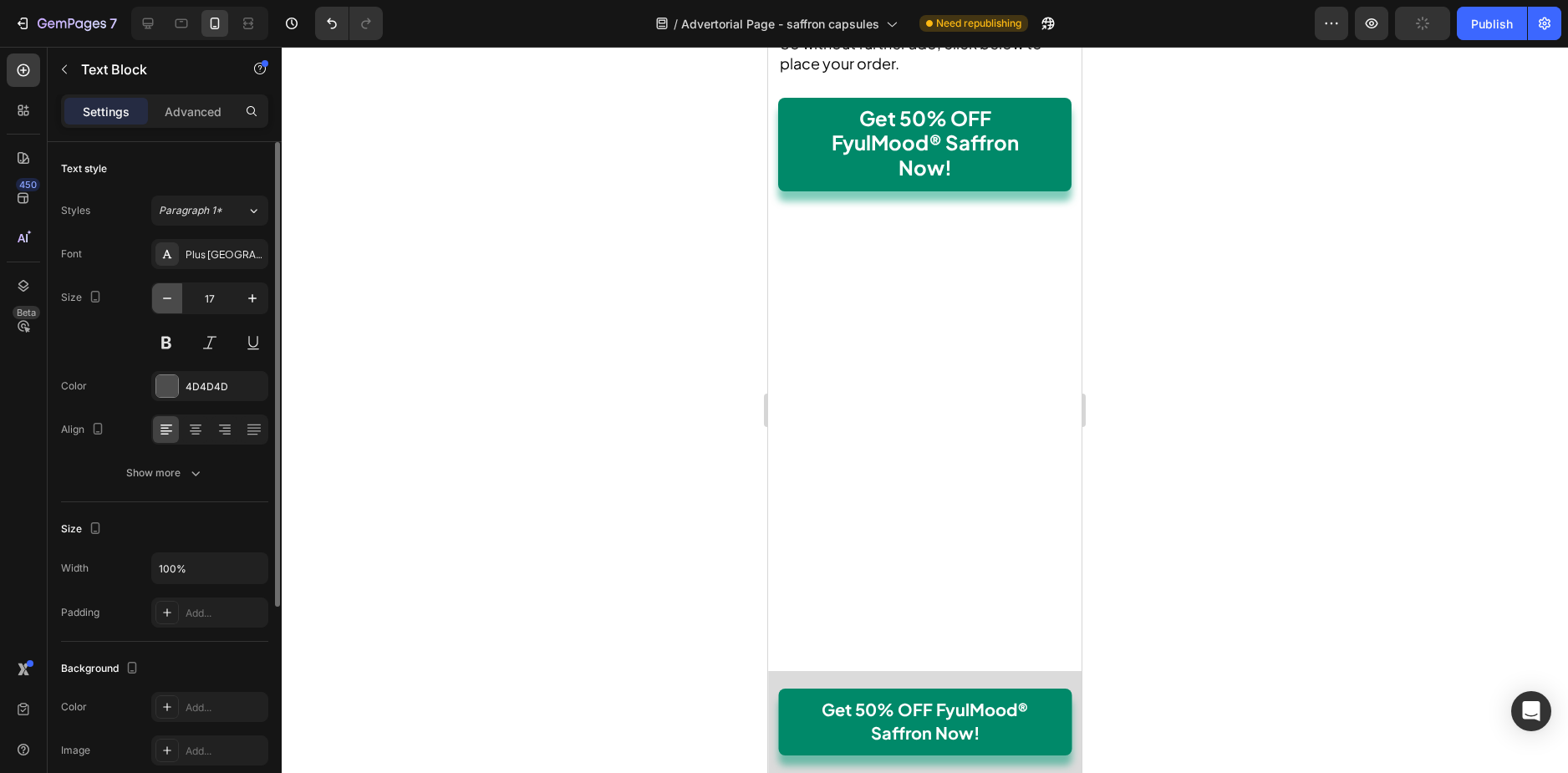
click at [175, 303] on icon "button" at bounding box center [167, 298] width 17 height 17
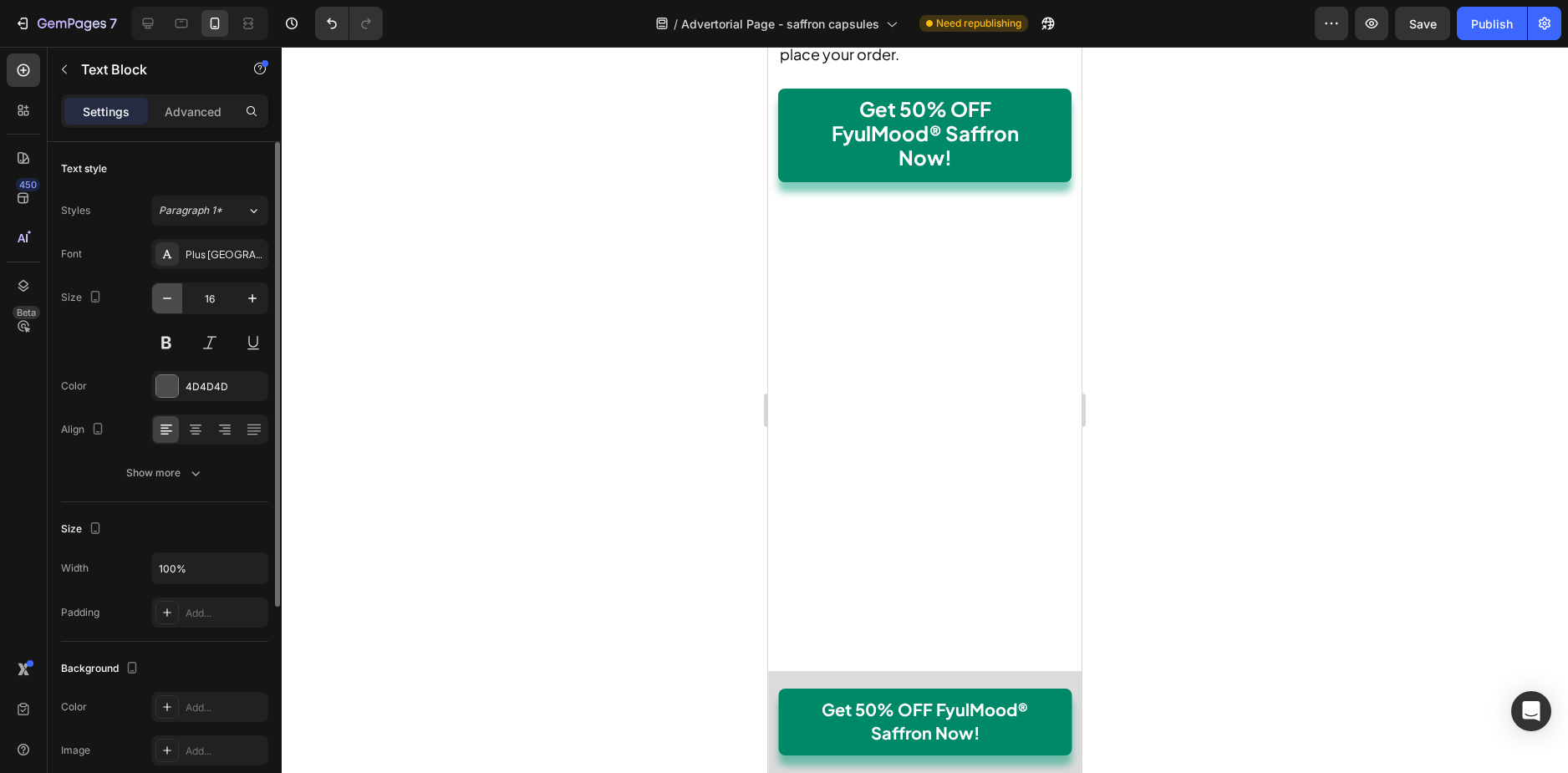
click at [175, 303] on icon "button" at bounding box center [167, 298] width 17 height 17
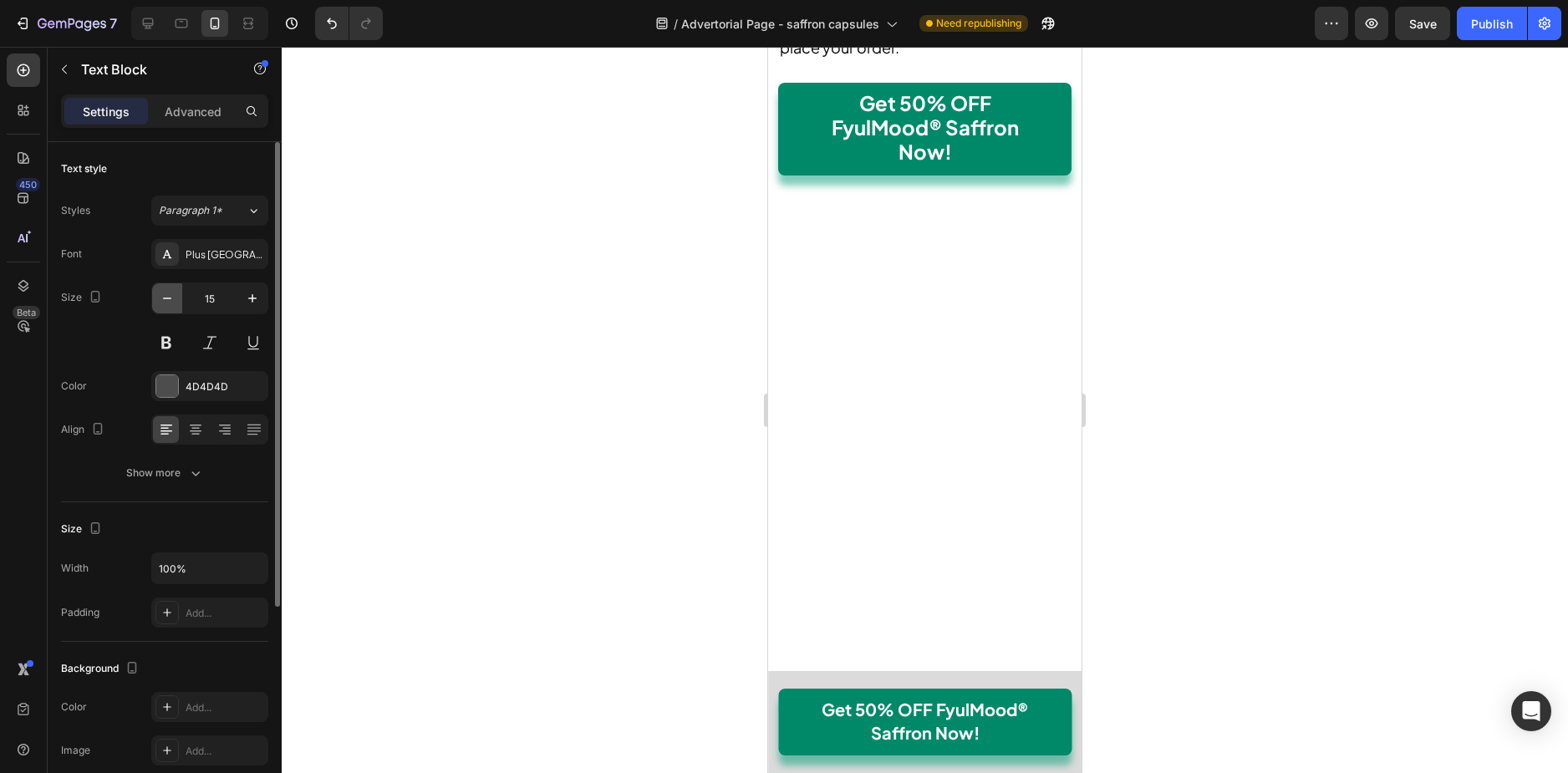
click at [175, 303] on icon "button" at bounding box center [167, 298] width 17 height 17
type input "14"
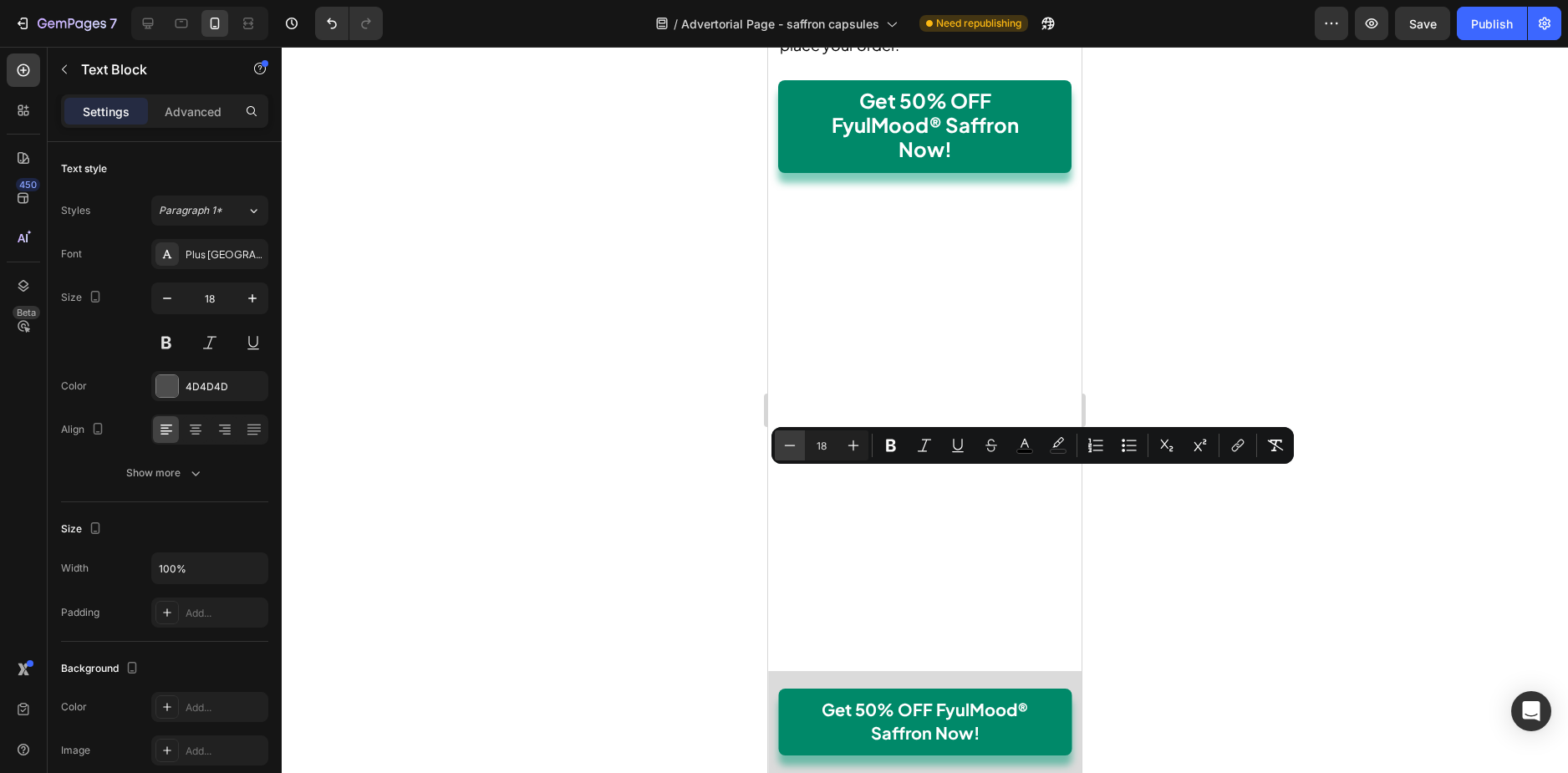
click at [798, 448] on button "Minus" at bounding box center [789, 446] width 30 height 30
type input "16"
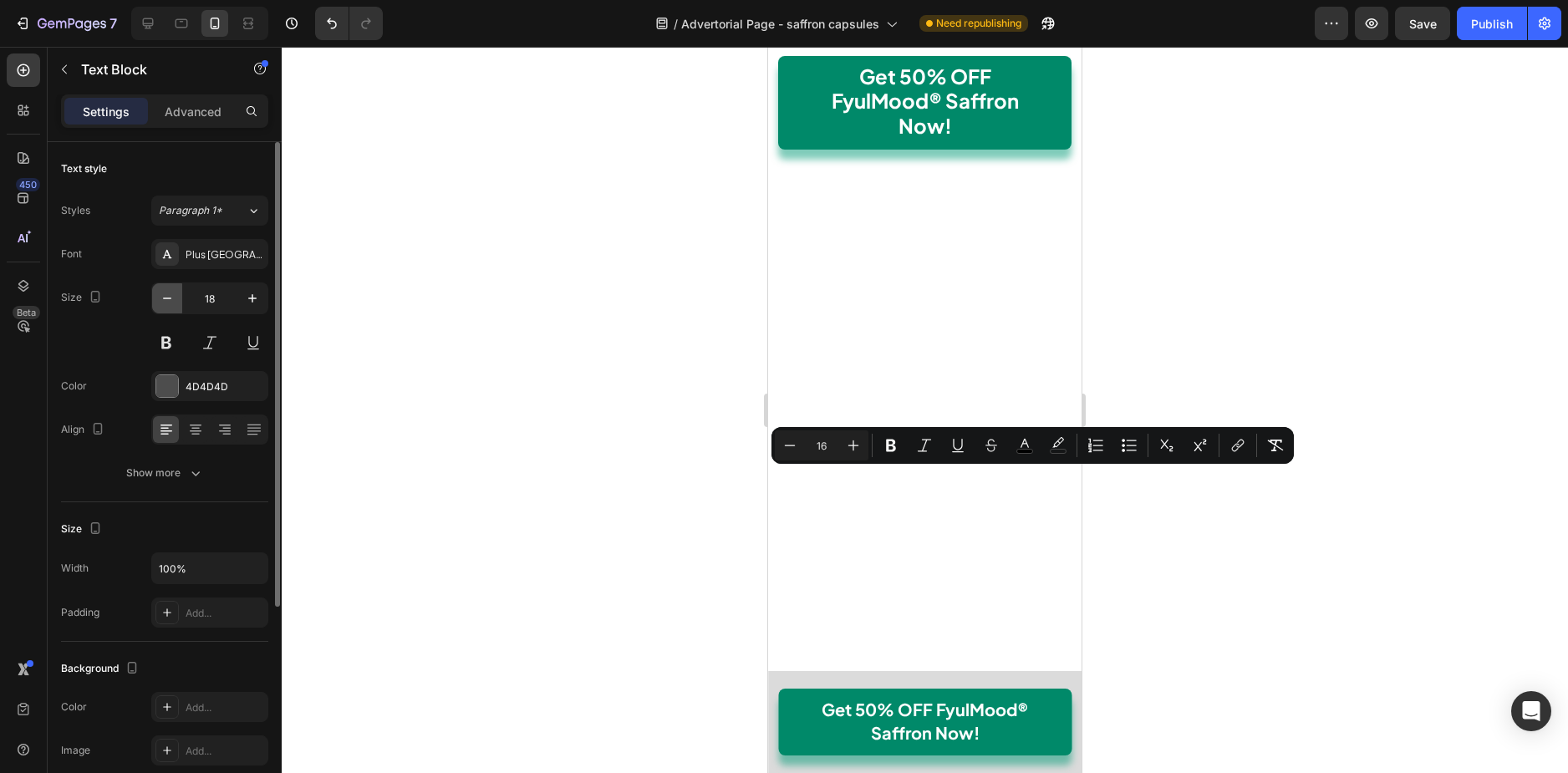
click at [175, 301] on icon "button" at bounding box center [167, 298] width 17 height 17
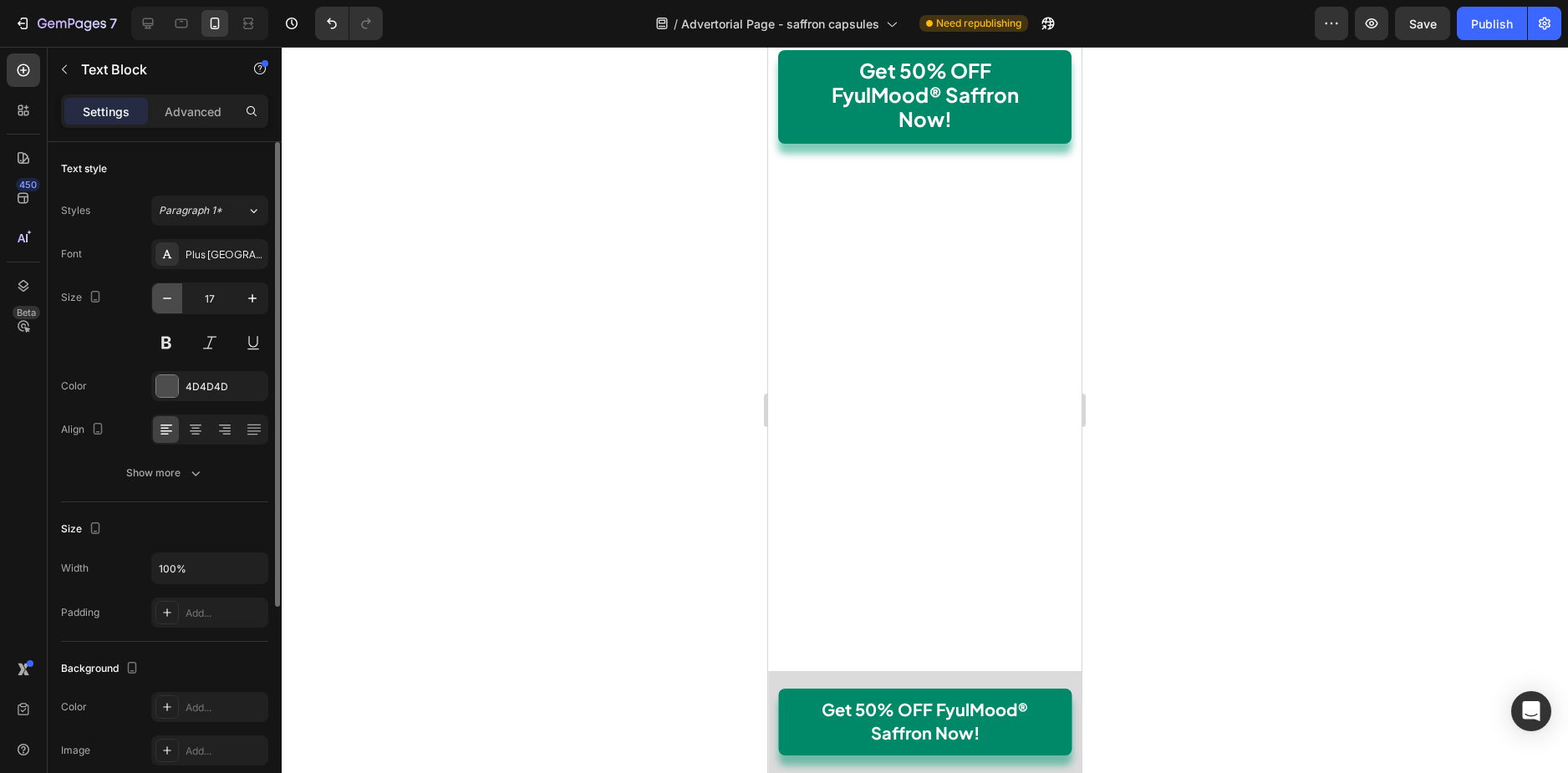
click at [175, 301] on icon "button" at bounding box center [167, 298] width 17 height 17
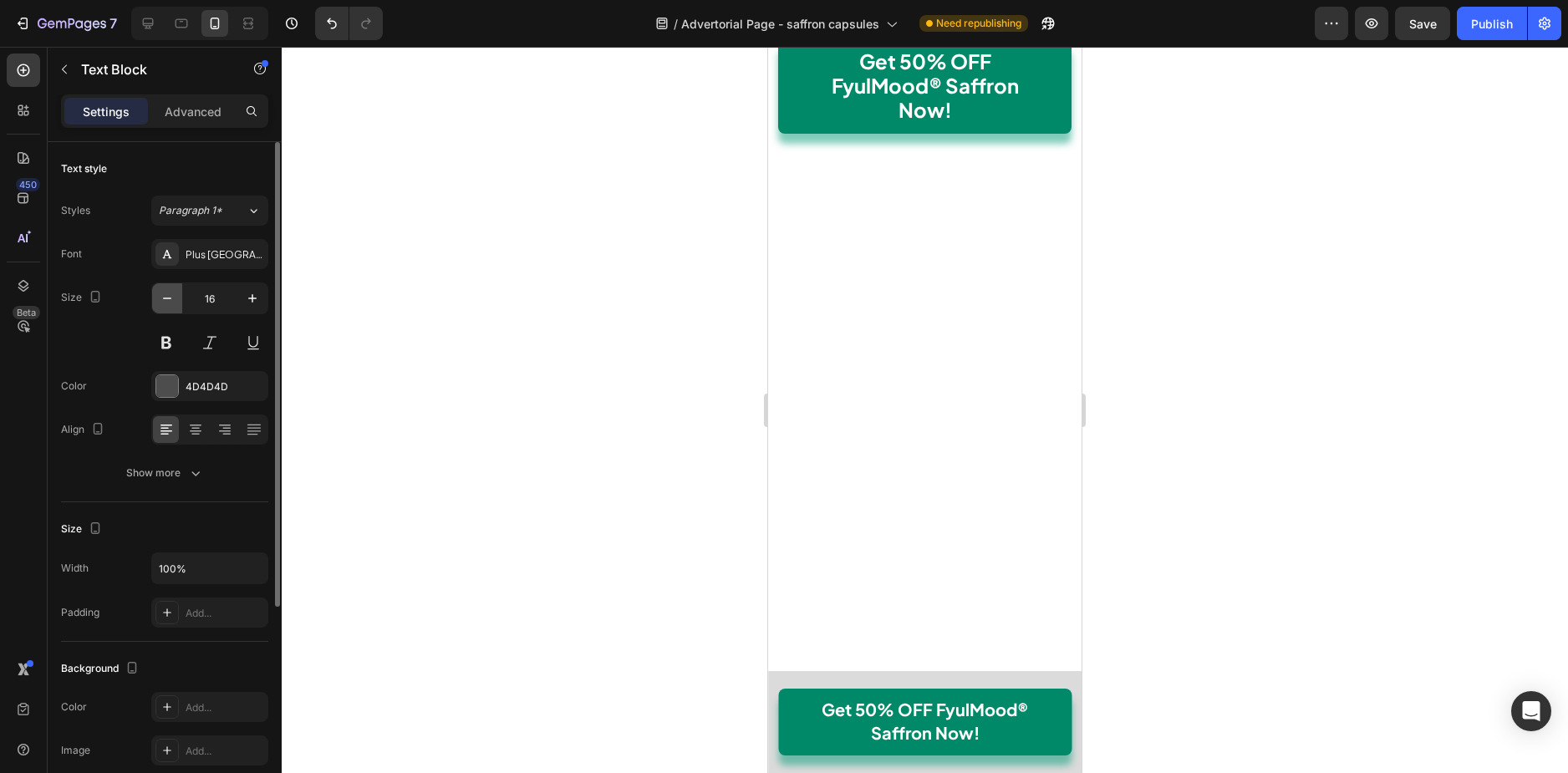
click at [175, 301] on icon "button" at bounding box center [167, 298] width 17 height 17
type input "14"
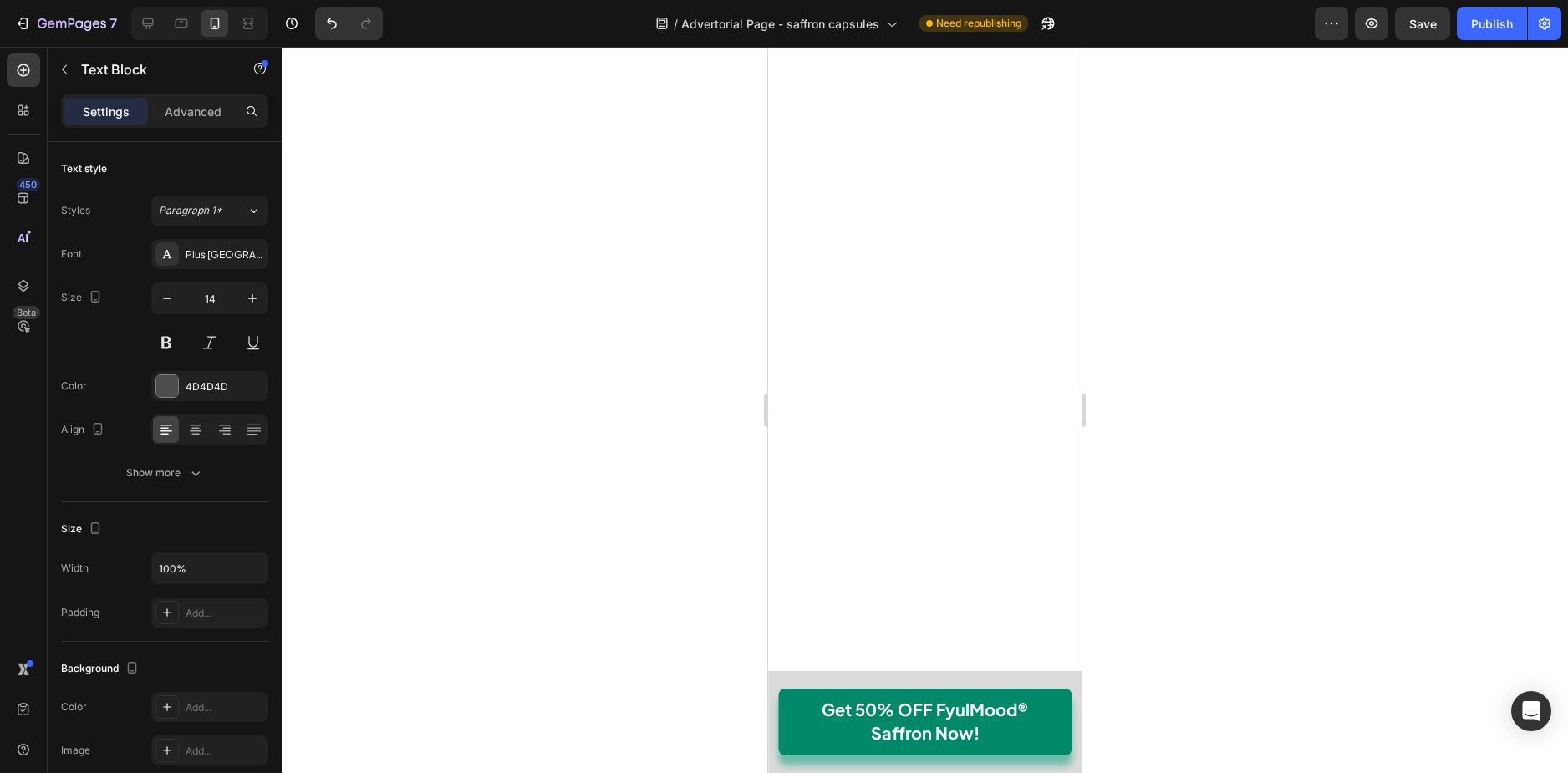
scroll to position [11257, 0]
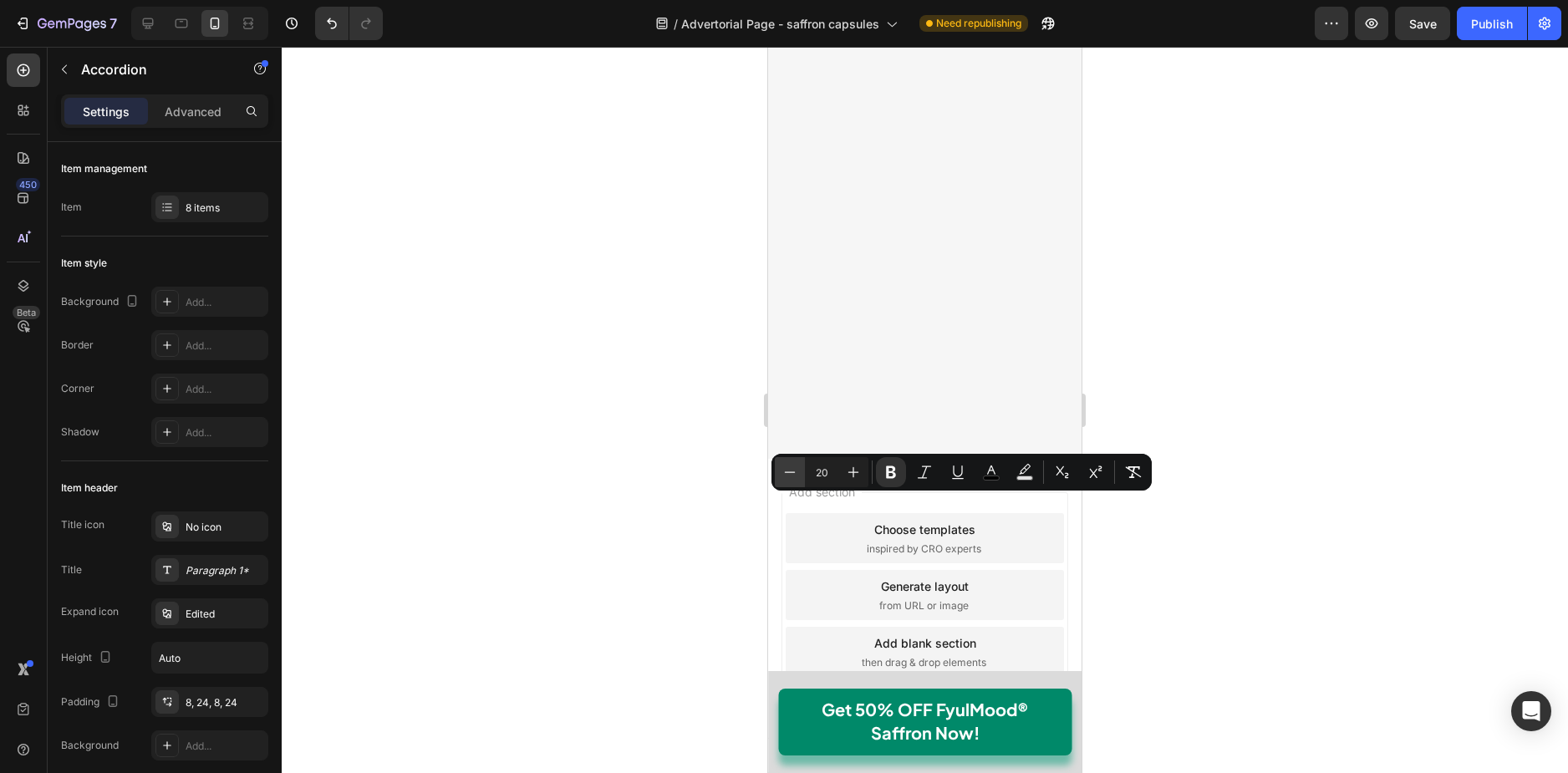
click at [786, 469] on icon "Editor contextual toolbar" at bounding box center [789, 472] width 17 height 17
click at [787, 469] on icon "Editor contextual toolbar" at bounding box center [789, 472] width 17 height 17
type input "18"
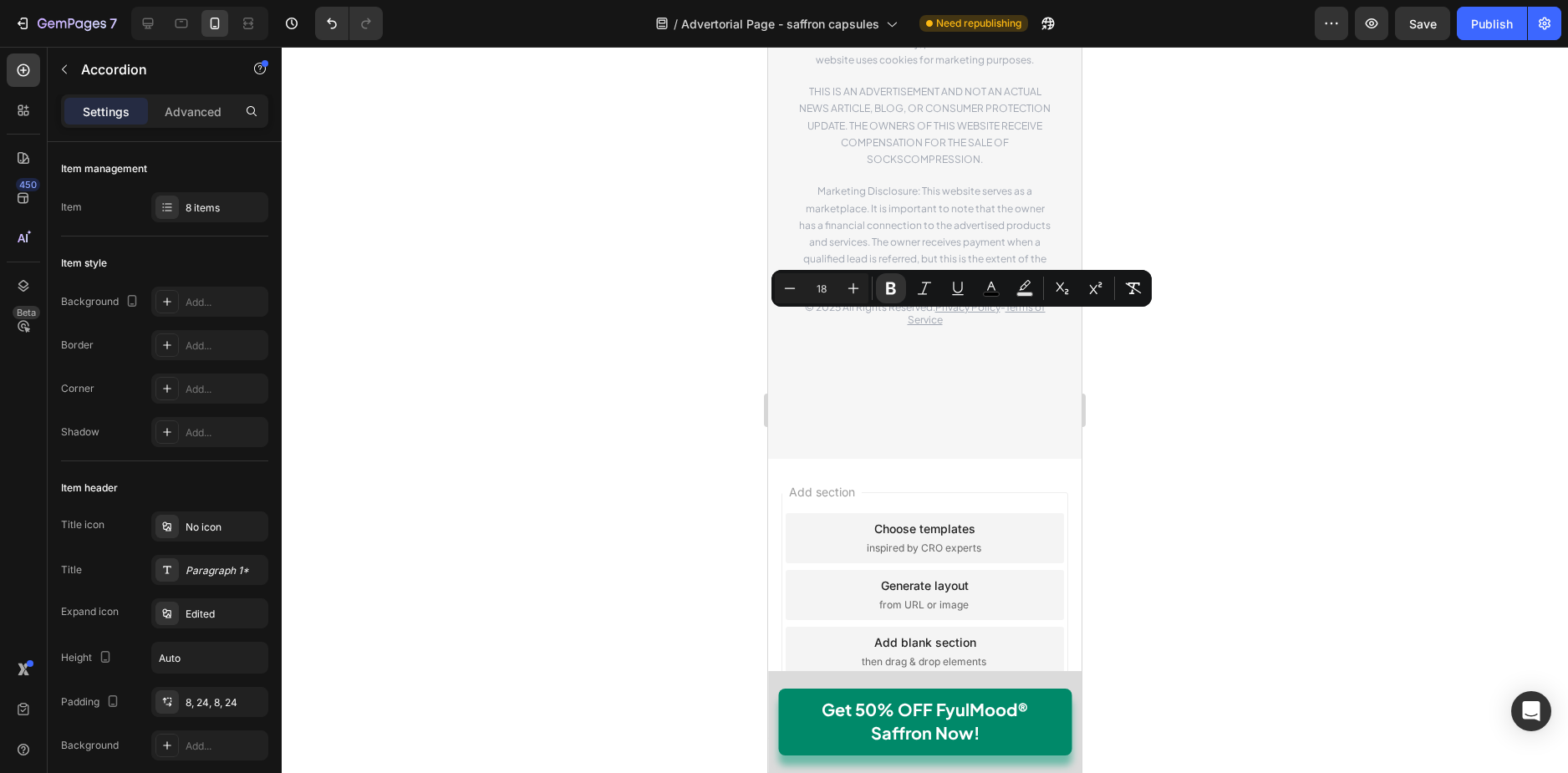
scroll to position [18697, 0]
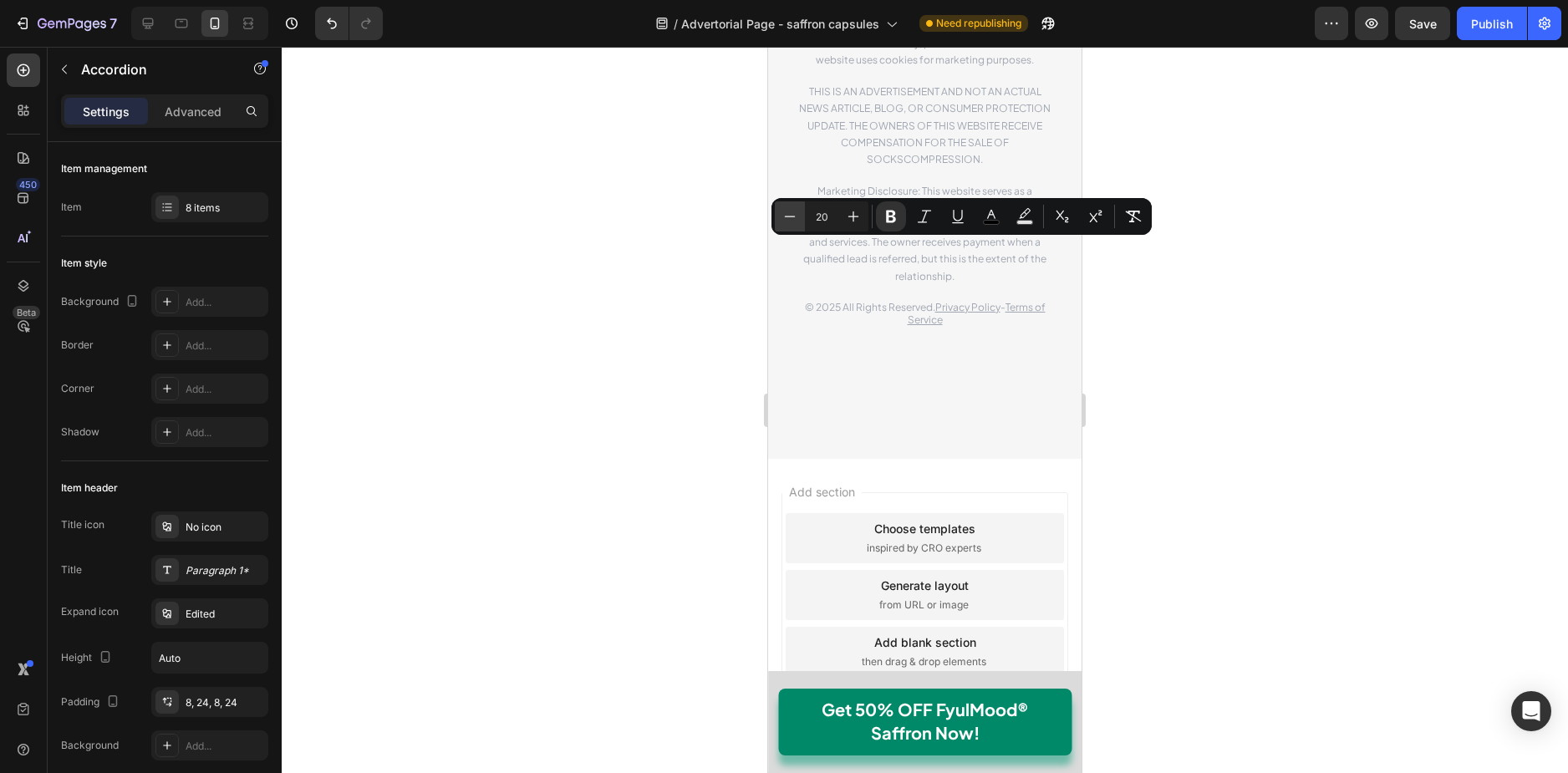
click at [792, 228] on button "Minus" at bounding box center [789, 217] width 30 height 30
click at [792, 226] on button "Minus" at bounding box center [789, 217] width 30 height 30
type input "18"
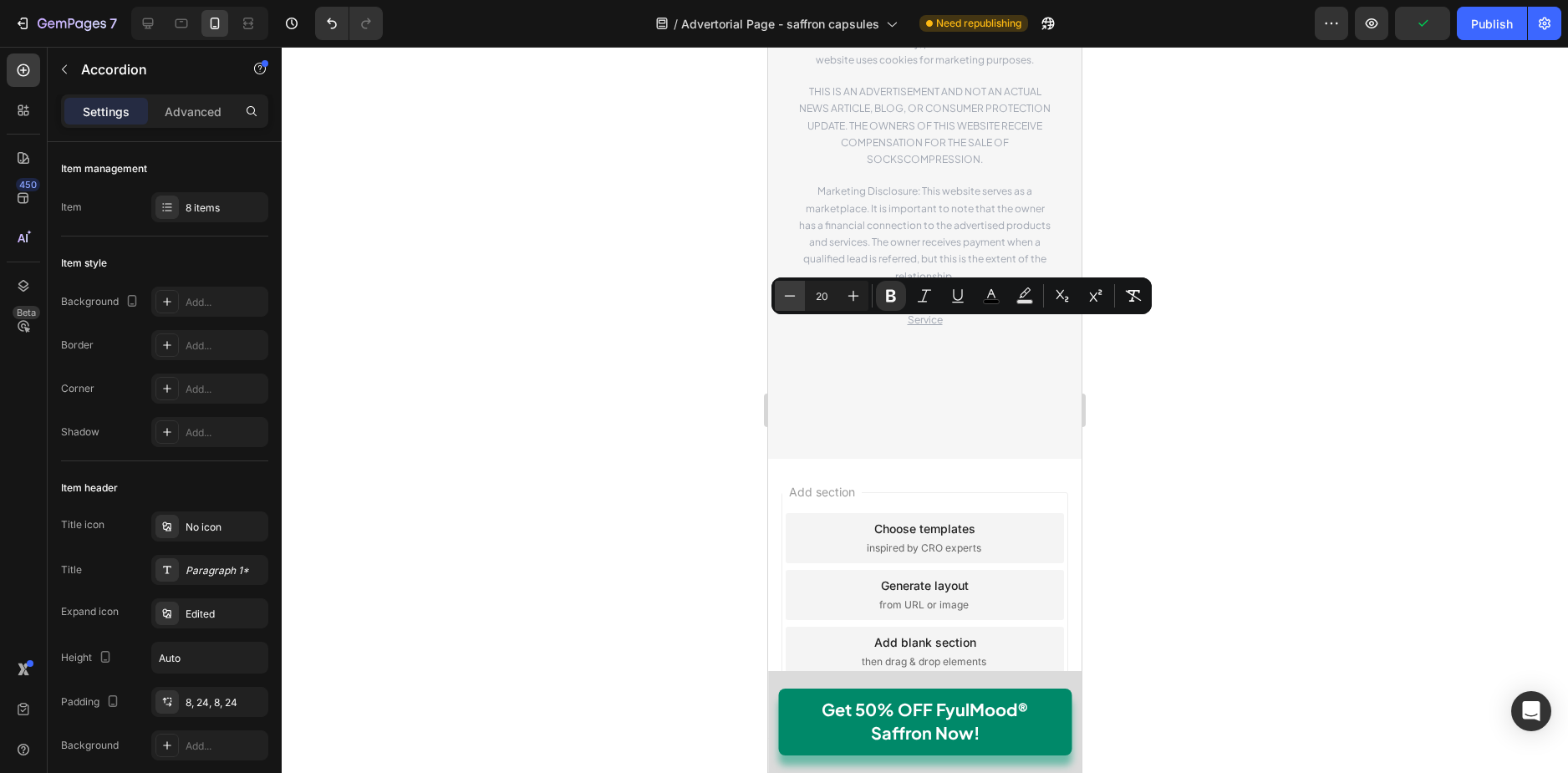
click at [793, 291] on icon "Editor contextual toolbar" at bounding box center [789, 295] width 17 height 17
click at [793, 293] on icon "Editor contextual toolbar" at bounding box center [789, 295] width 17 height 17
type input "18"
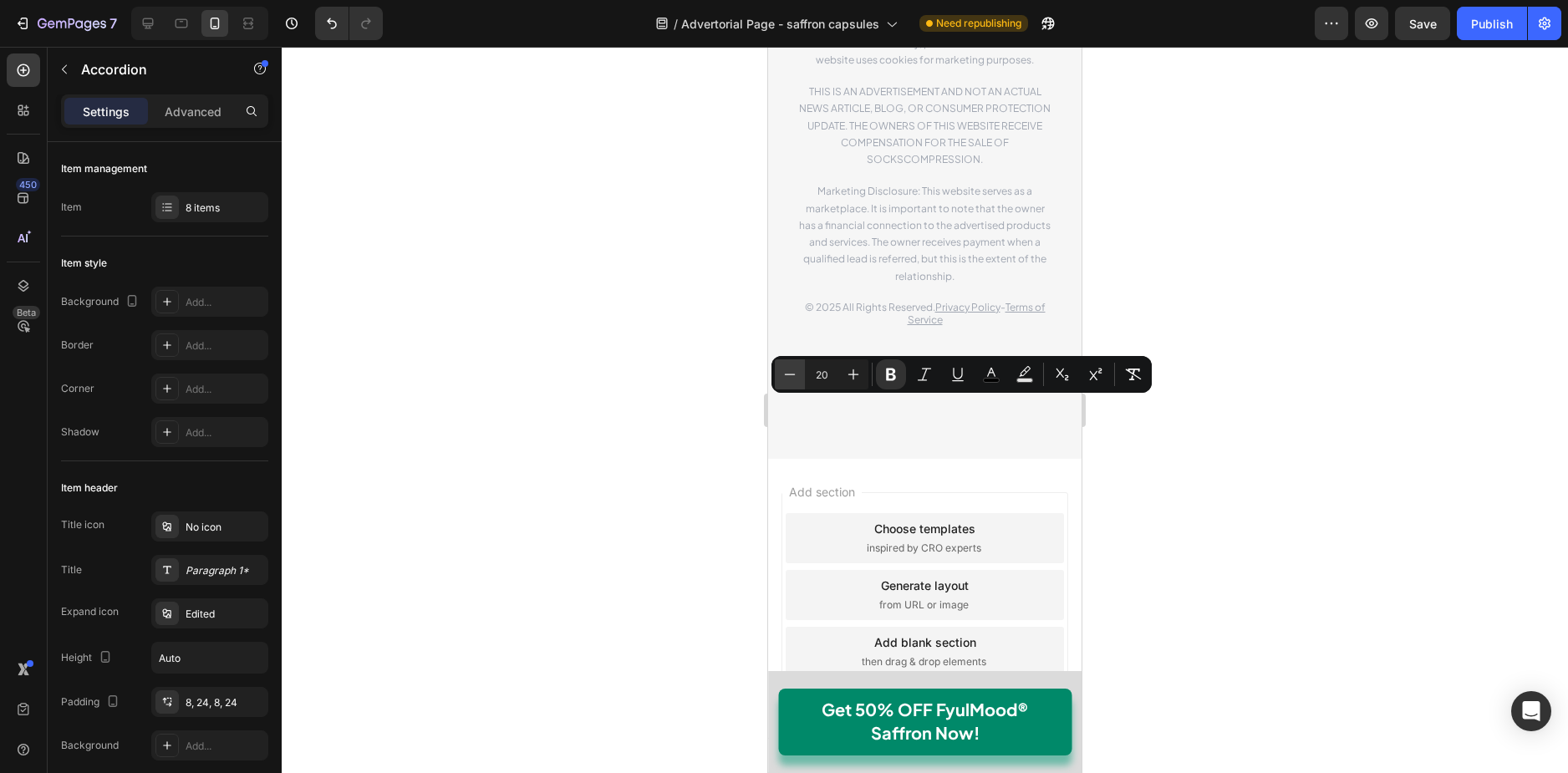
click at [794, 366] on icon "Editor contextual toolbar" at bounding box center [789, 374] width 17 height 17
click at [798, 368] on button "Minus" at bounding box center [789, 374] width 30 height 30
type input "18"
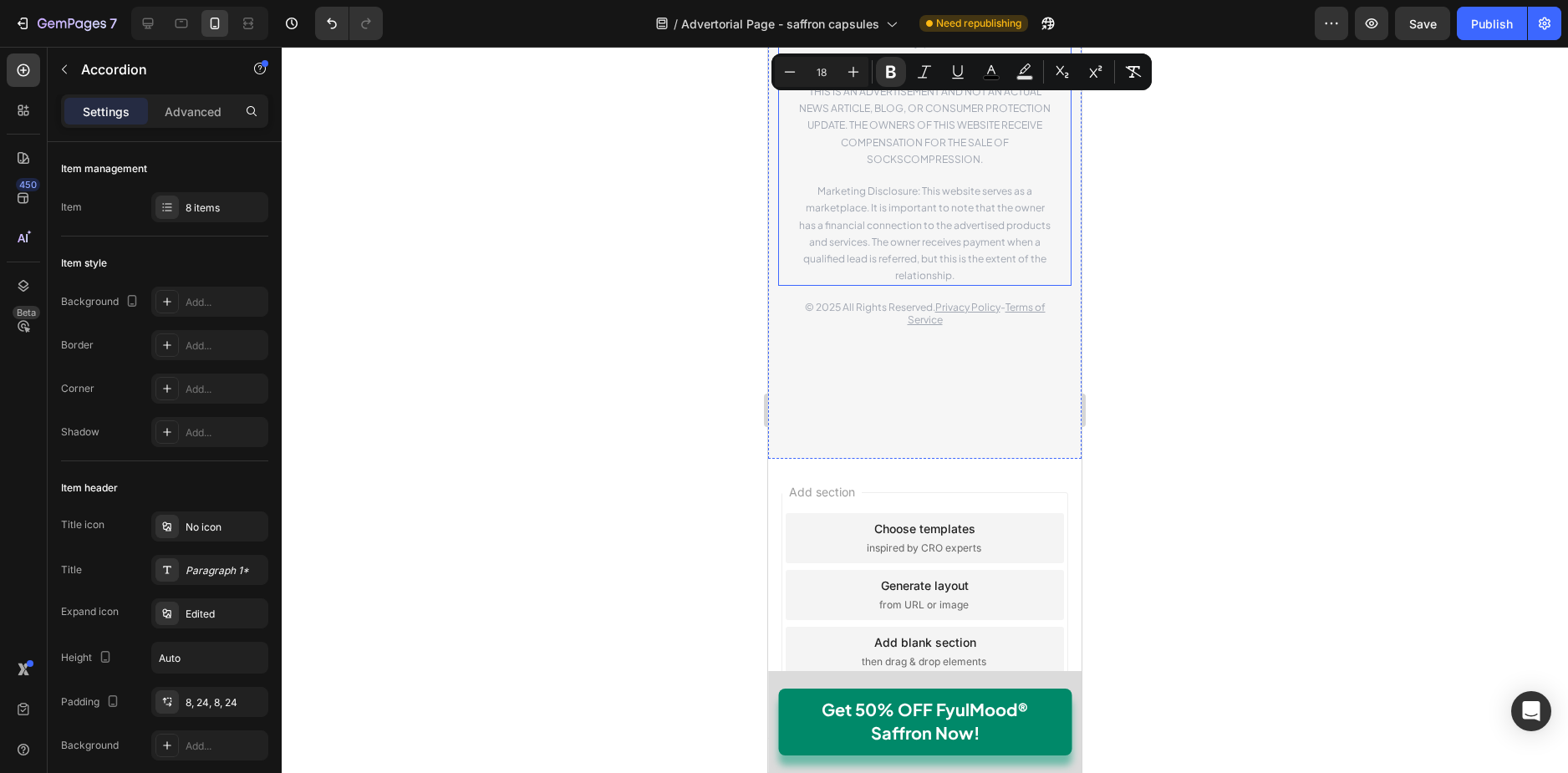
click at [960, 165] on span "THIS IS AN ADVERTISEMENT AND NOT AN ACTUAL NEWS ARTICLE, BLOG, OR CONSUMER PROT…" at bounding box center [924, 125] width 252 height 81
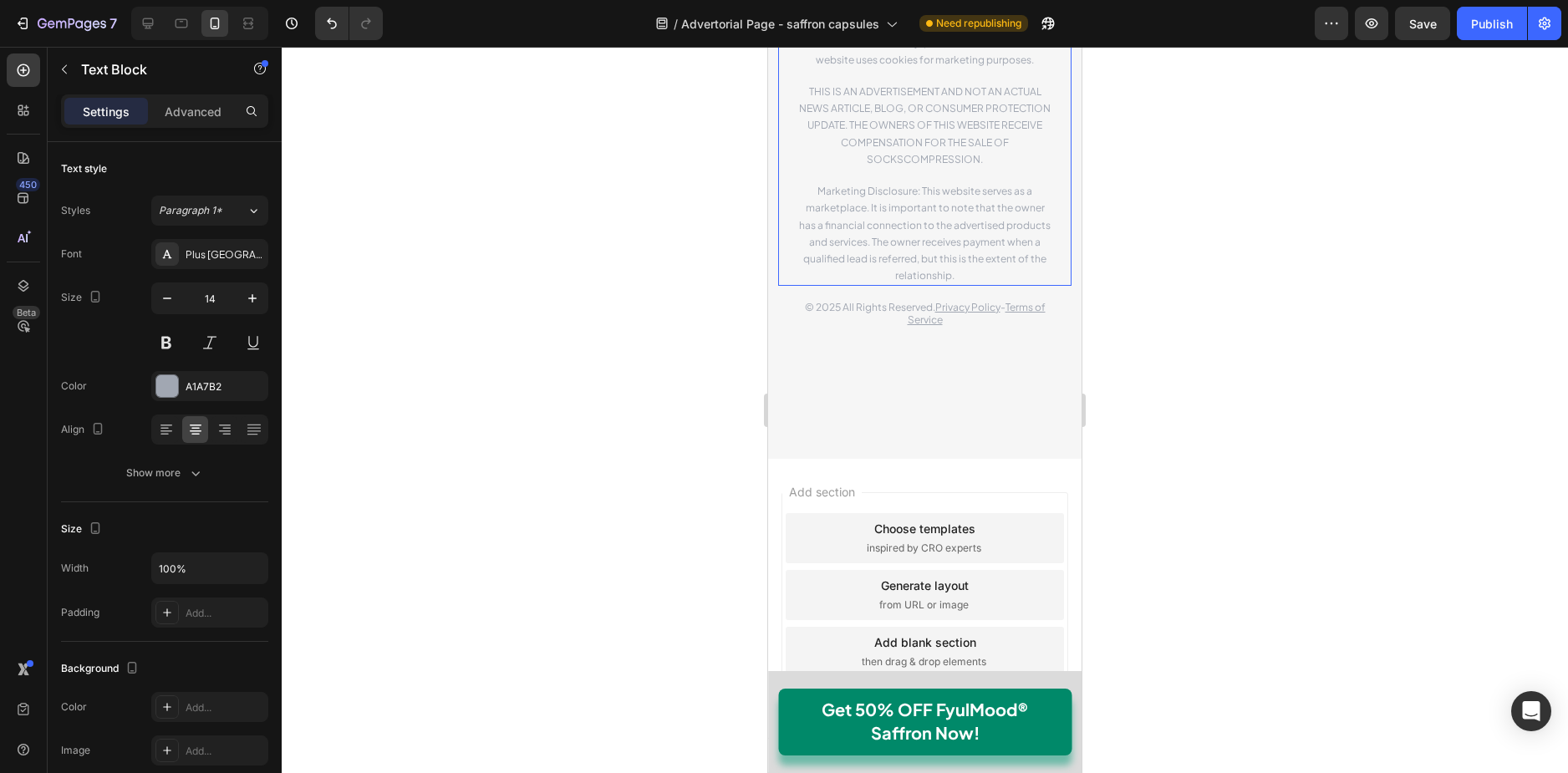
click at [960, 165] on span "THIS IS AN ADVERTISEMENT AND NOT AN ACTUAL NEWS ARTICLE, BLOG, OR CONSUMER PROT…" at bounding box center [924, 125] width 252 height 81
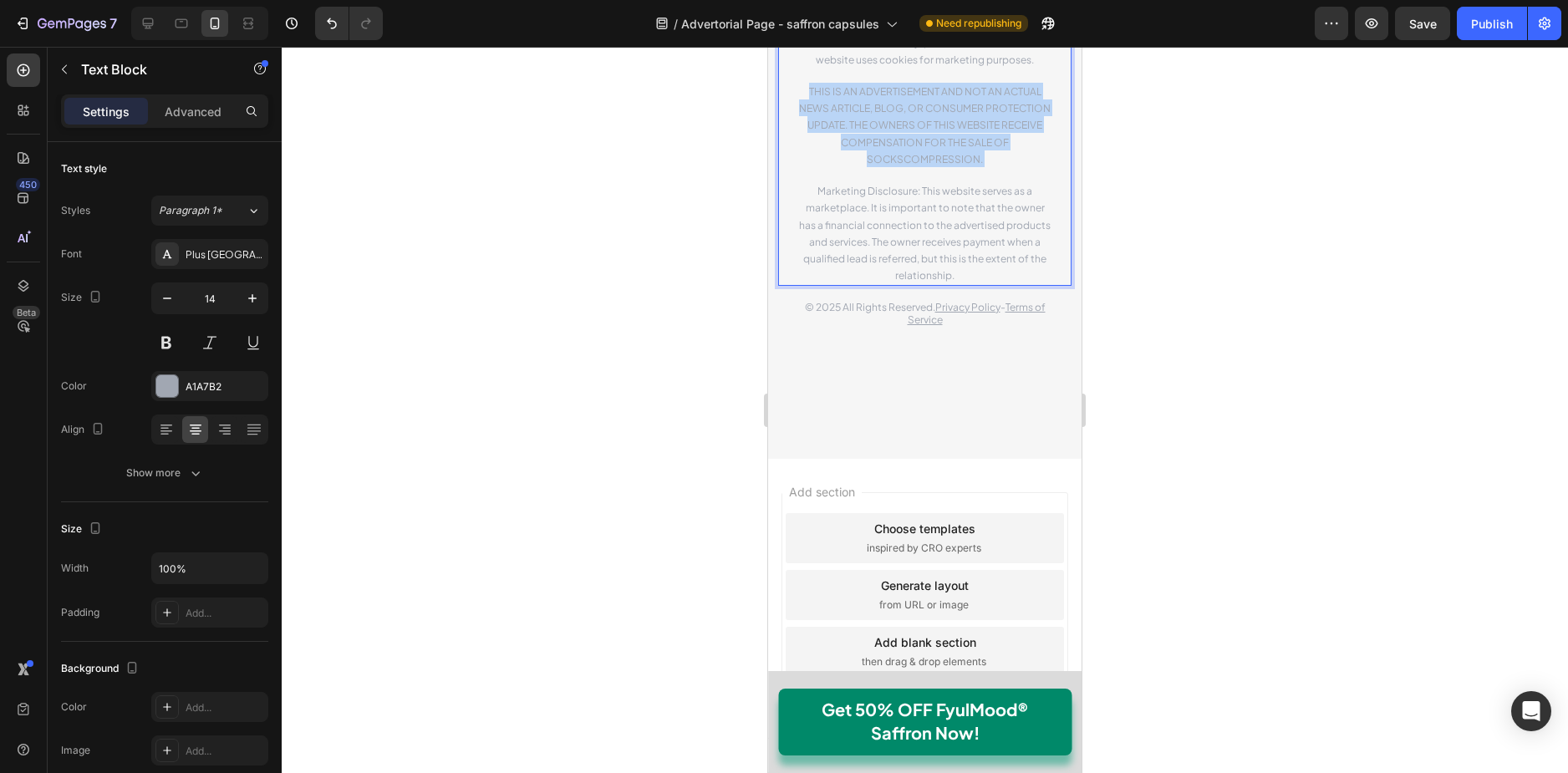
click at [960, 165] on span "THIS IS AN ADVERTISEMENT AND NOT AN ACTUAL NEWS ARTICLE, BLOG, OR CONSUMER PROT…" at bounding box center [924, 125] width 252 height 81
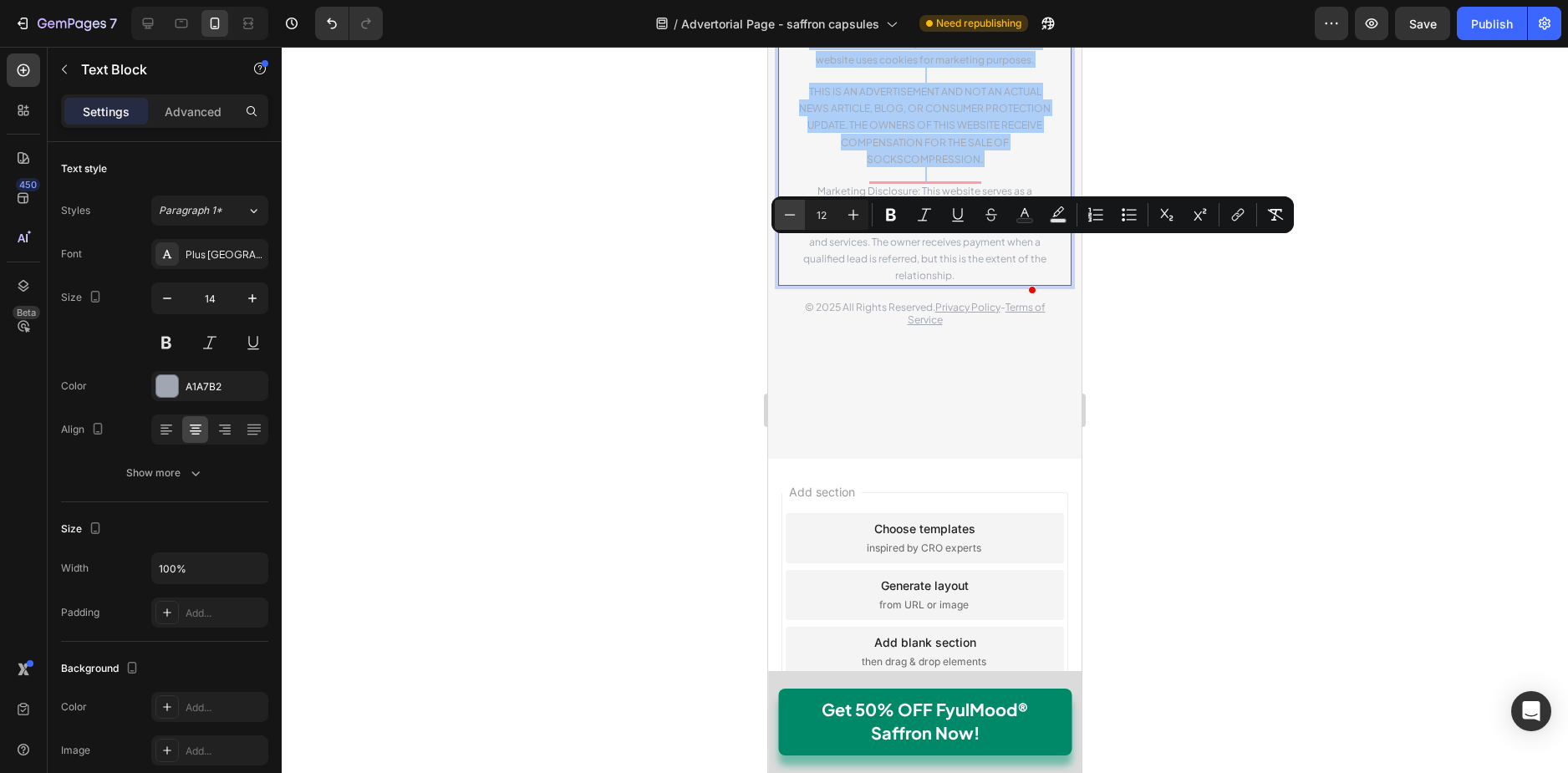
click at [783, 213] on icon "Editor contextual toolbar" at bounding box center [789, 215] width 17 height 17
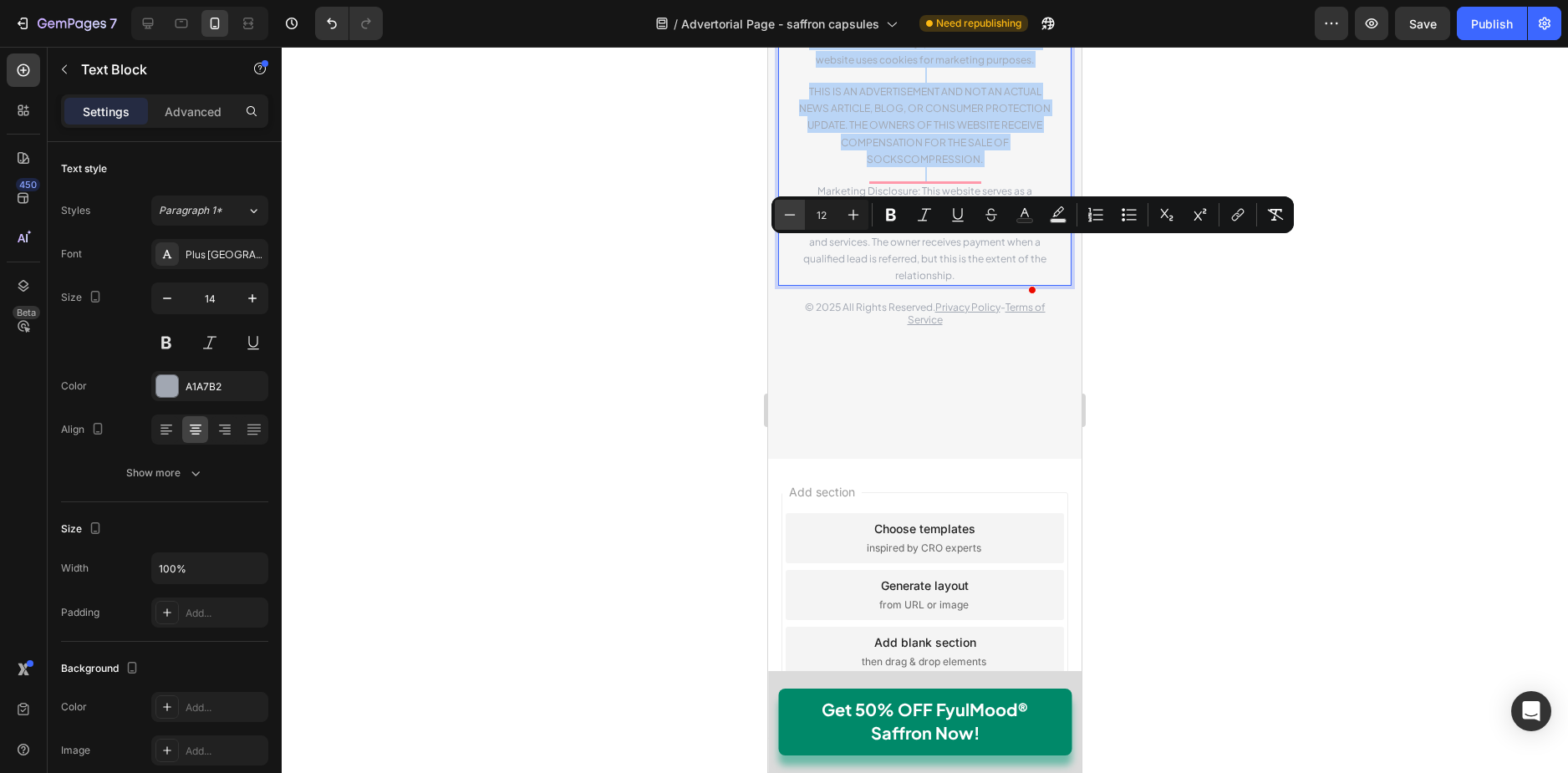
type input "11"
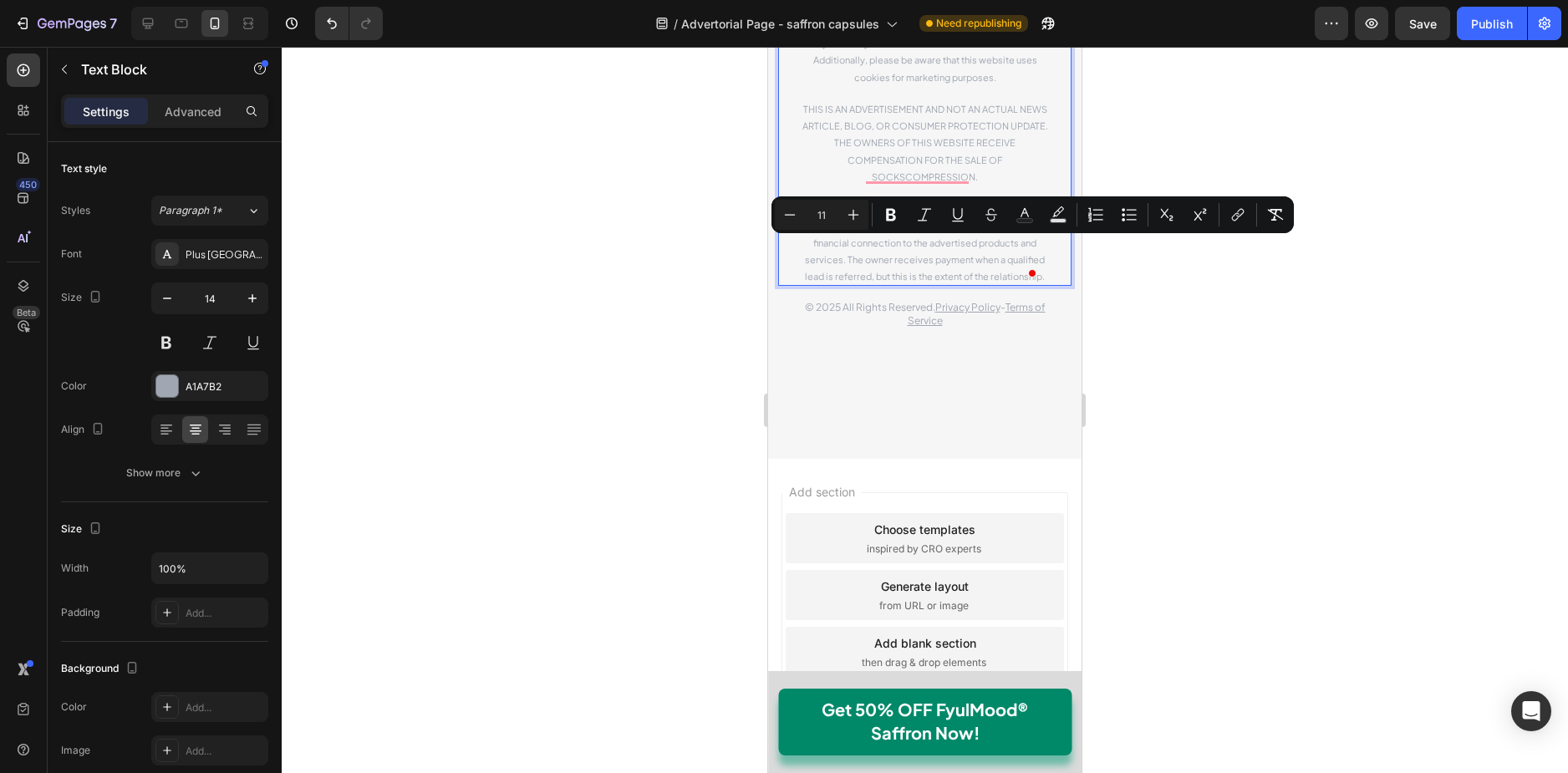
click at [1206, 422] on div at bounding box center [924, 410] width 1286 height 726
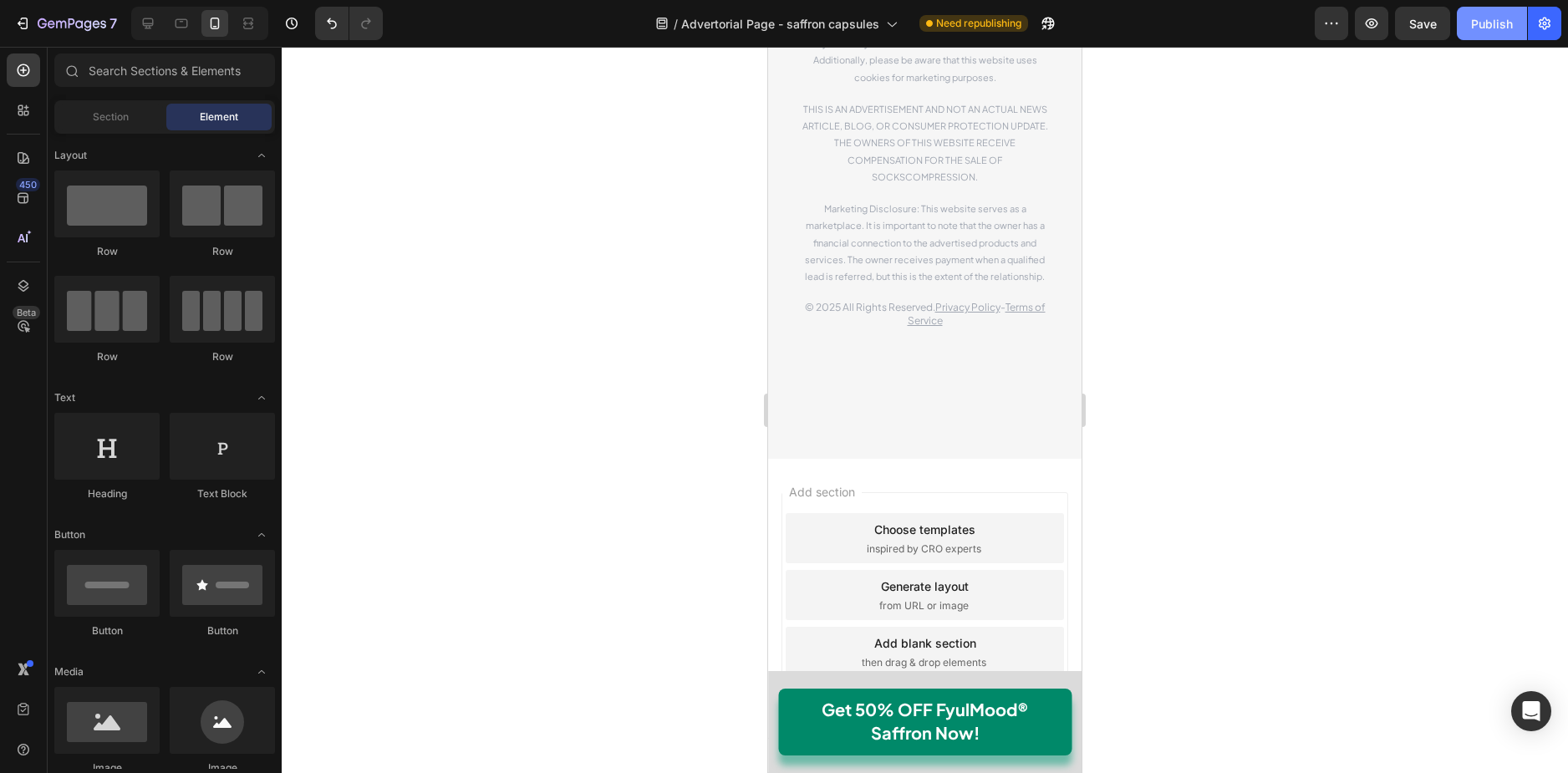
click at [1507, 36] on button "Publish" at bounding box center [1491, 24] width 71 height 34
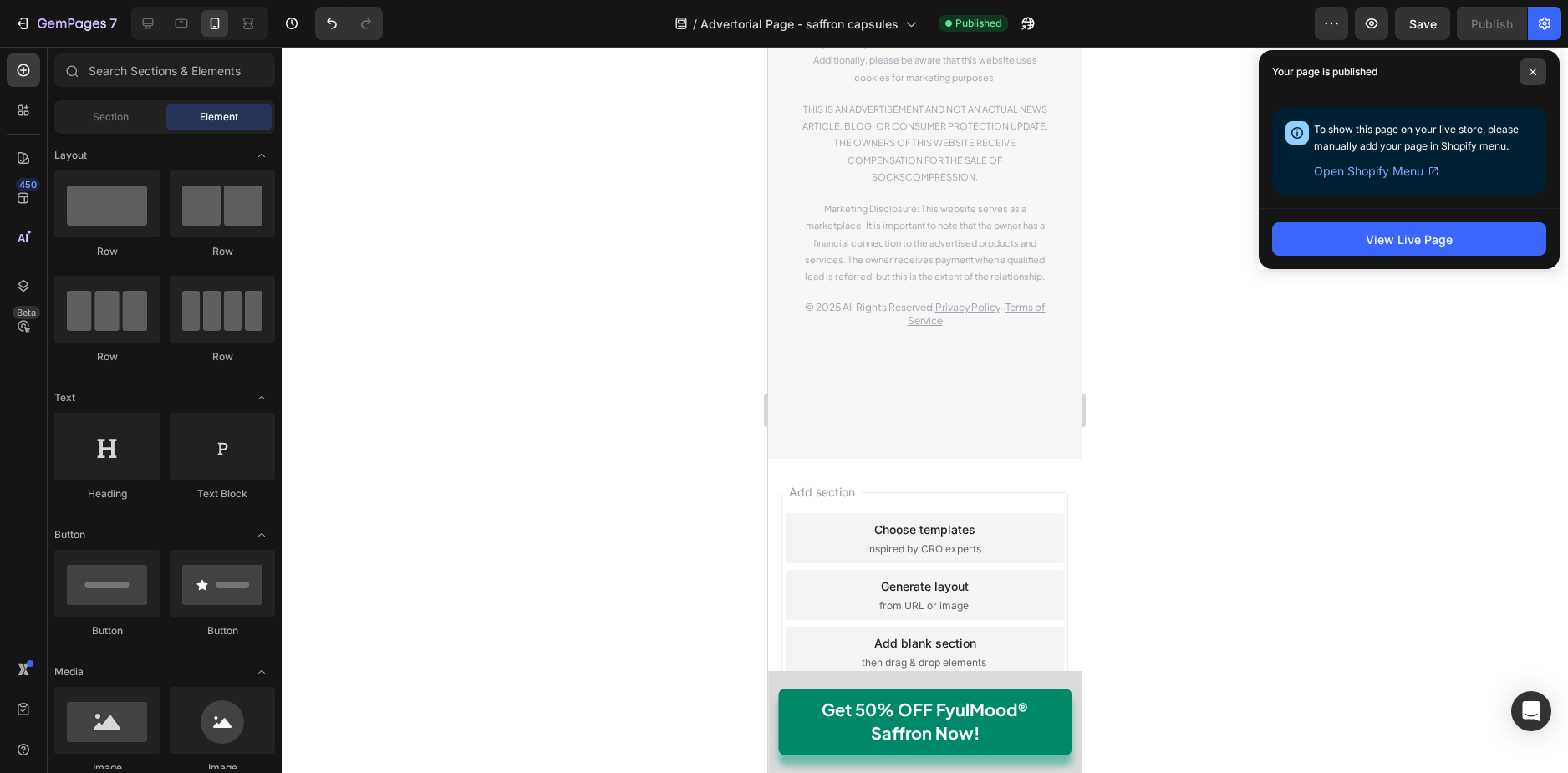
click at [1528, 76] on span at bounding box center [1532, 72] width 27 height 27
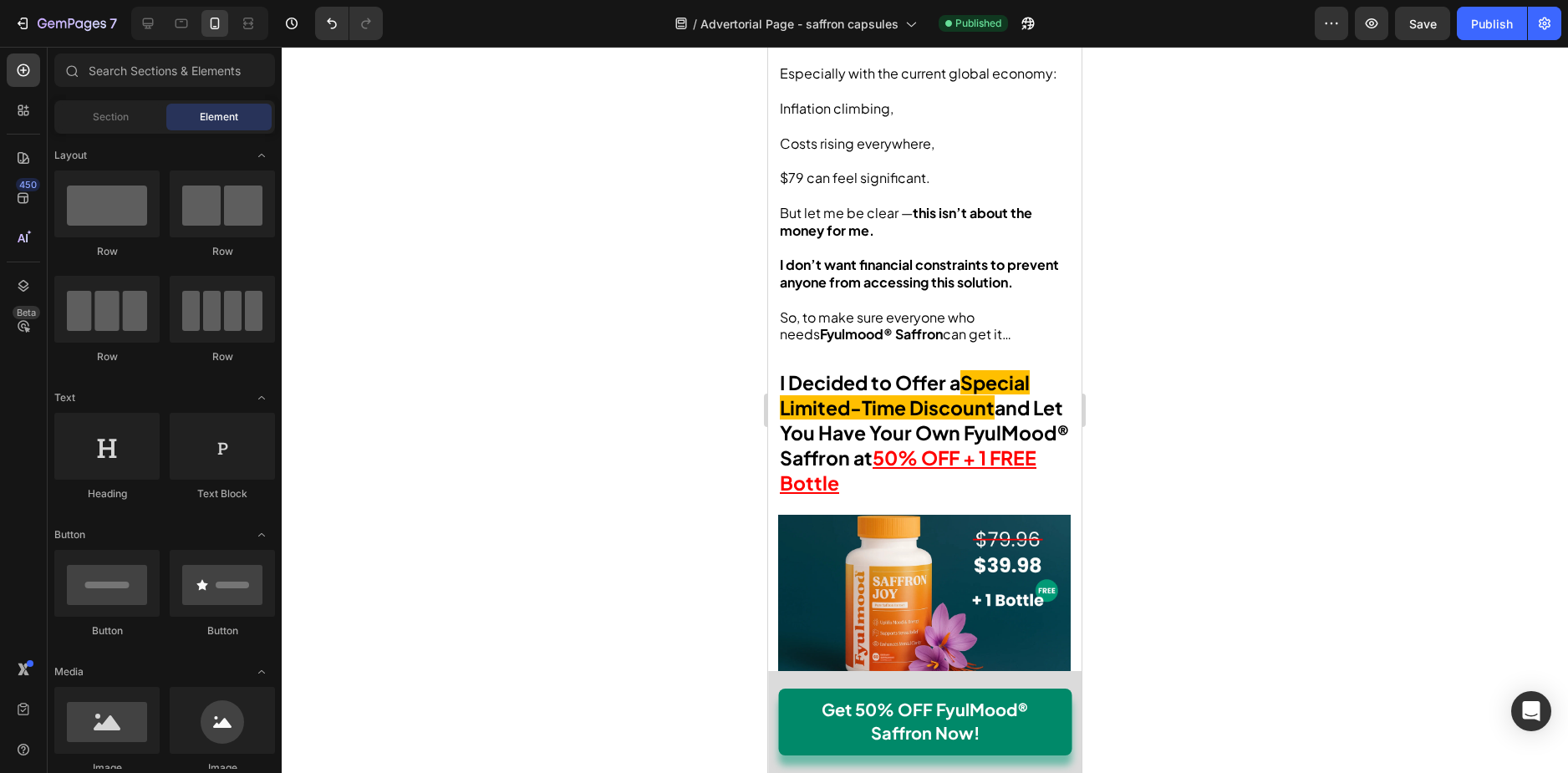
scroll to position [0, 0]
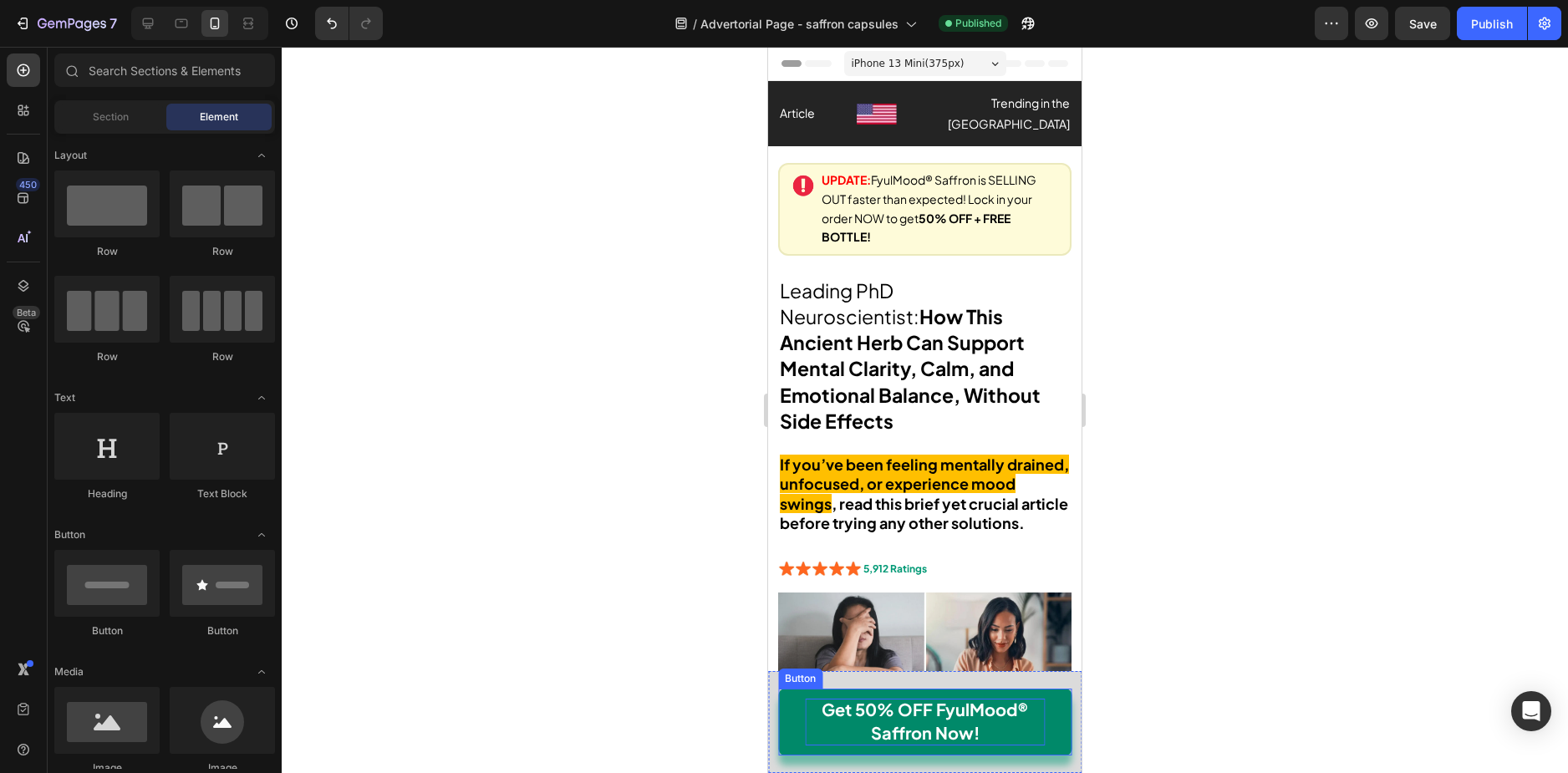
click at [1018, 700] on strong "Get 50% OFF FyulMood® Saffron Now!" at bounding box center [925, 721] width 207 height 45
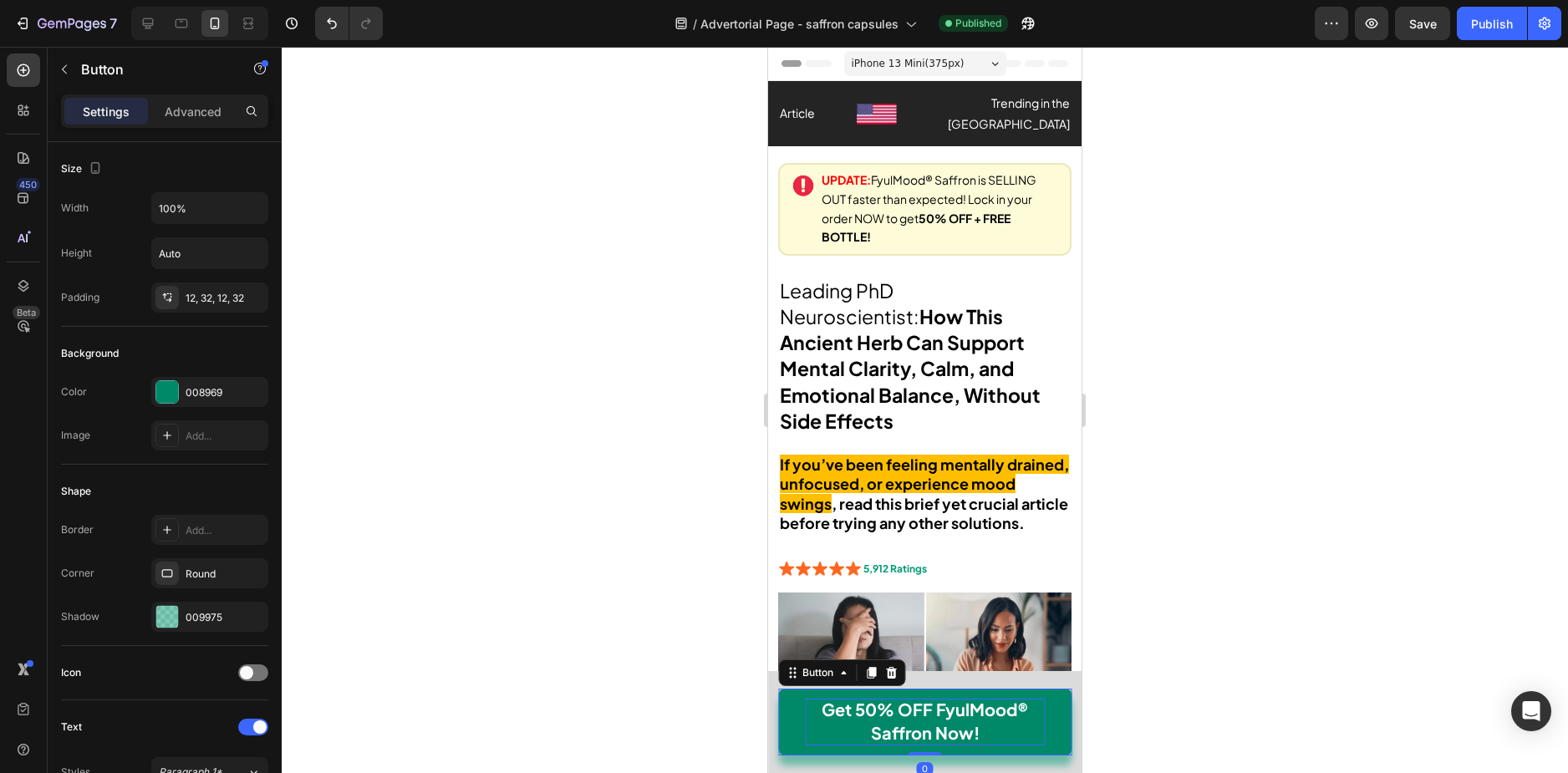
click at [1028, 699] on p "Get 50% OFF FyulMood® Saffron Now!" at bounding box center [924, 722] width 240 height 47
click at [1038, 703] on link "Get 50% OFF FyulMood® Saffron Now!" at bounding box center [924, 721] width 293 height 67
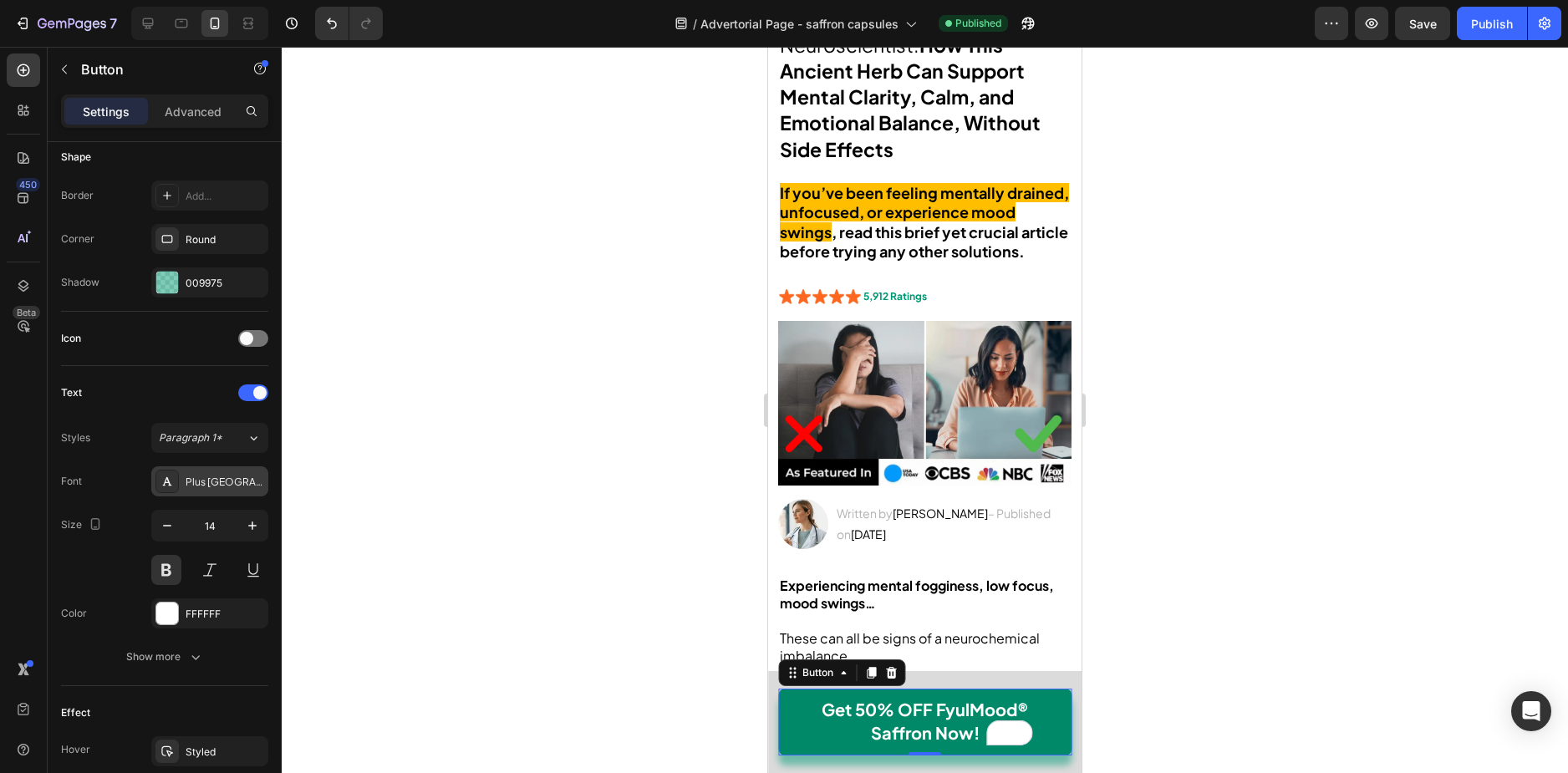
scroll to position [651, 0]
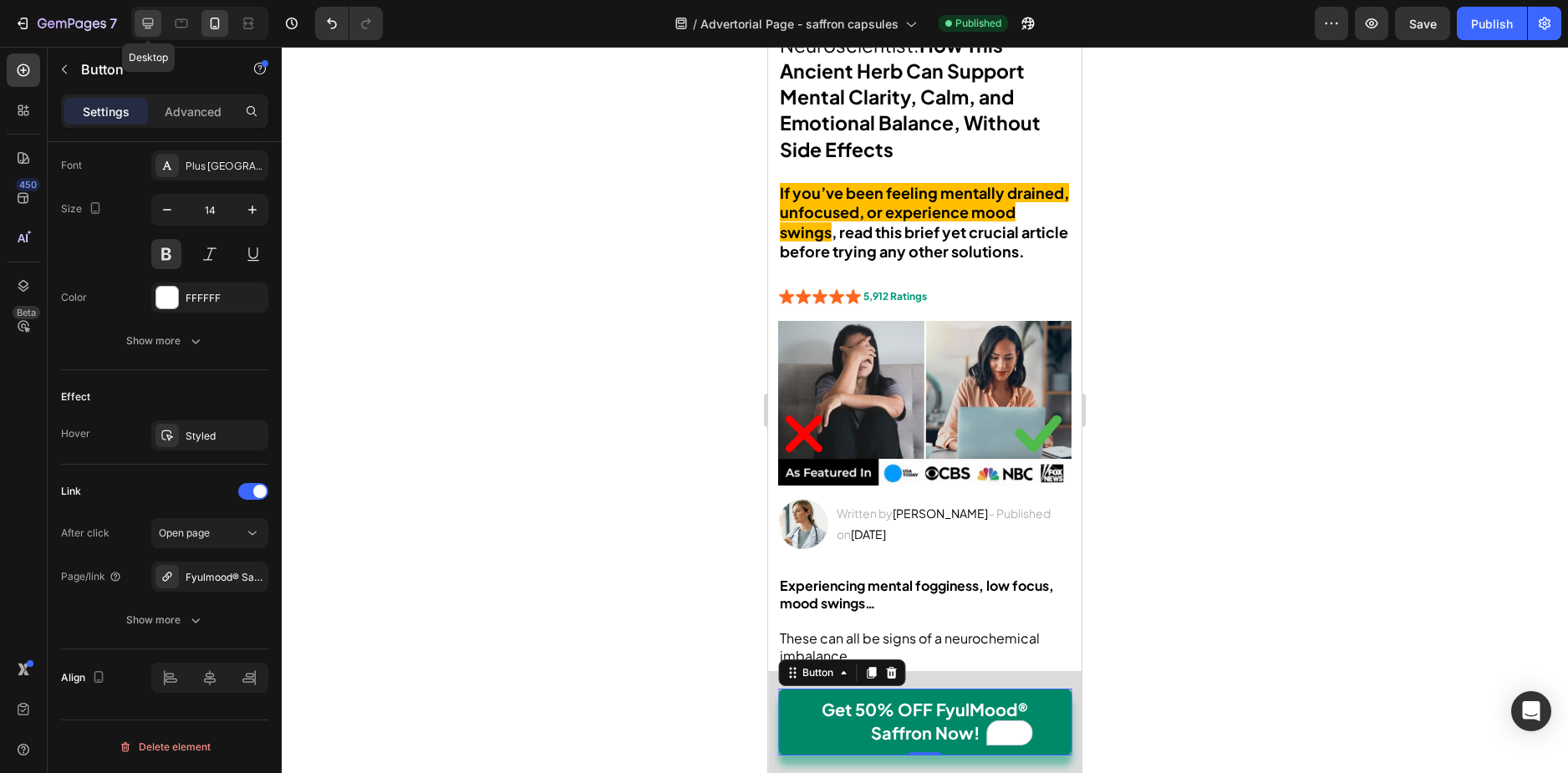
click at [138, 18] on div at bounding box center [147, 23] width 27 height 27
type input "18"
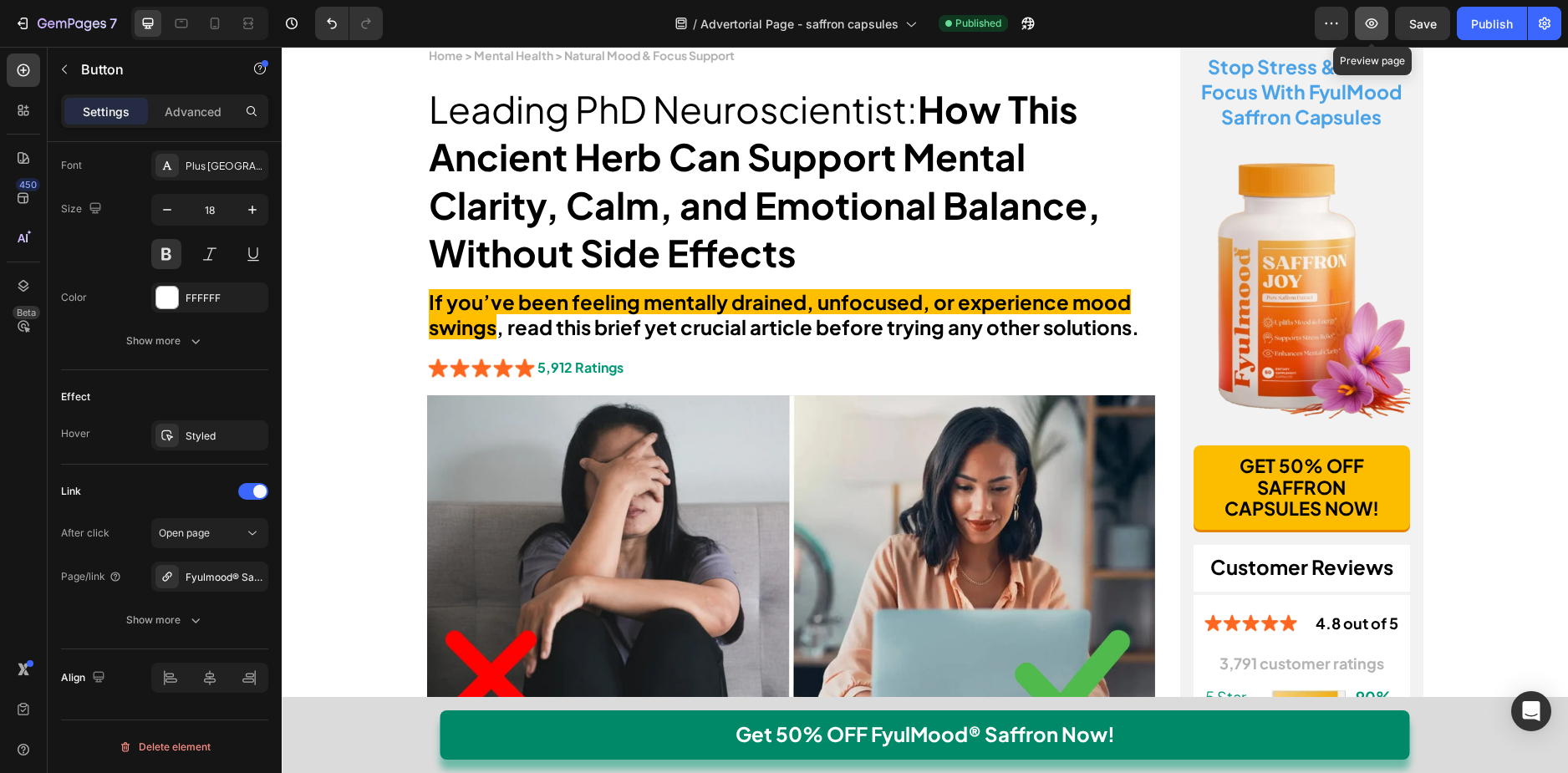
scroll to position [166, 0]
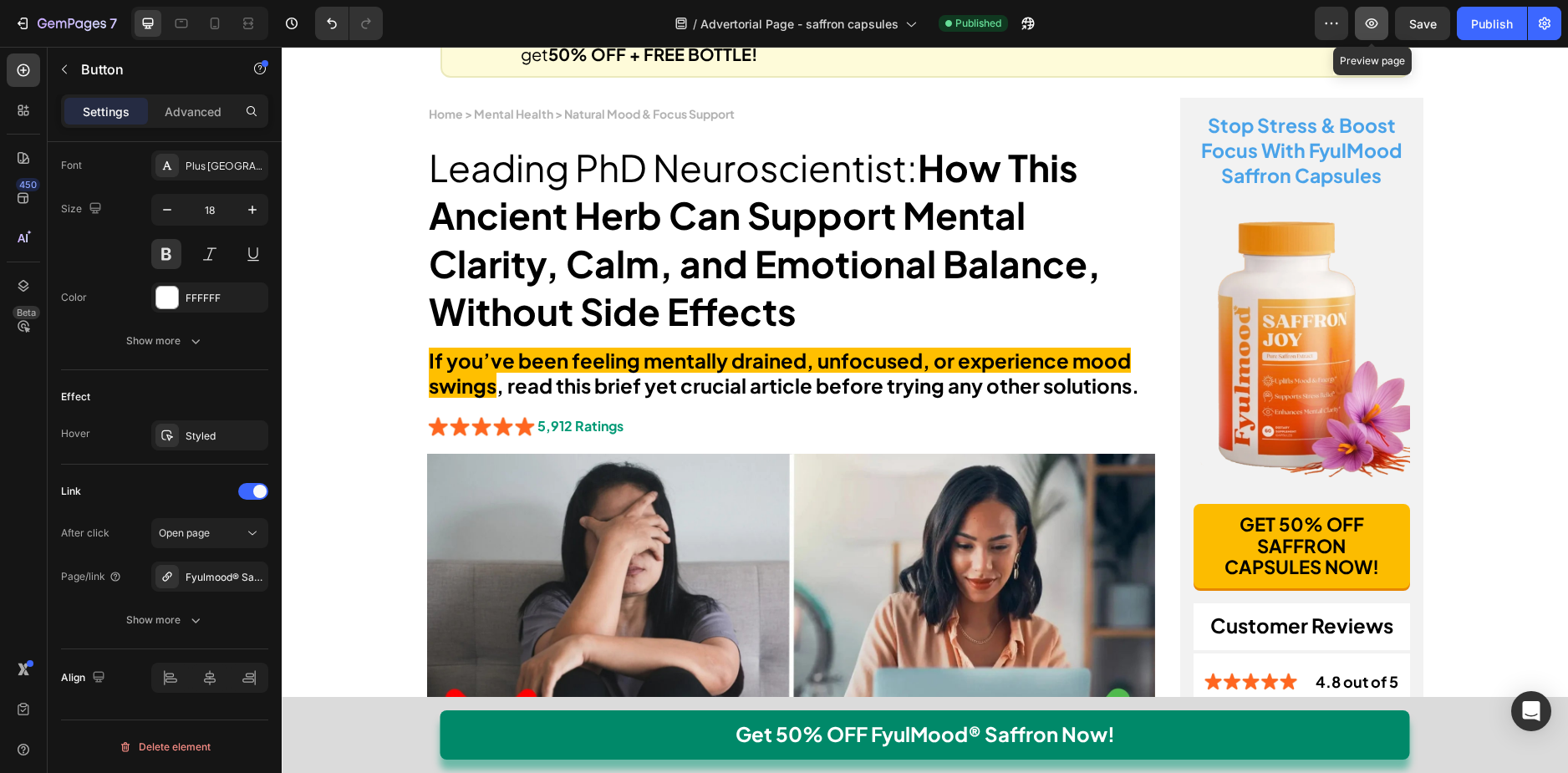
click at [1369, 17] on icon "button" at bounding box center [1371, 23] width 17 height 17
click at [1384, 17] on button "button" at bounding box center [1371, 24] width 34 height 34
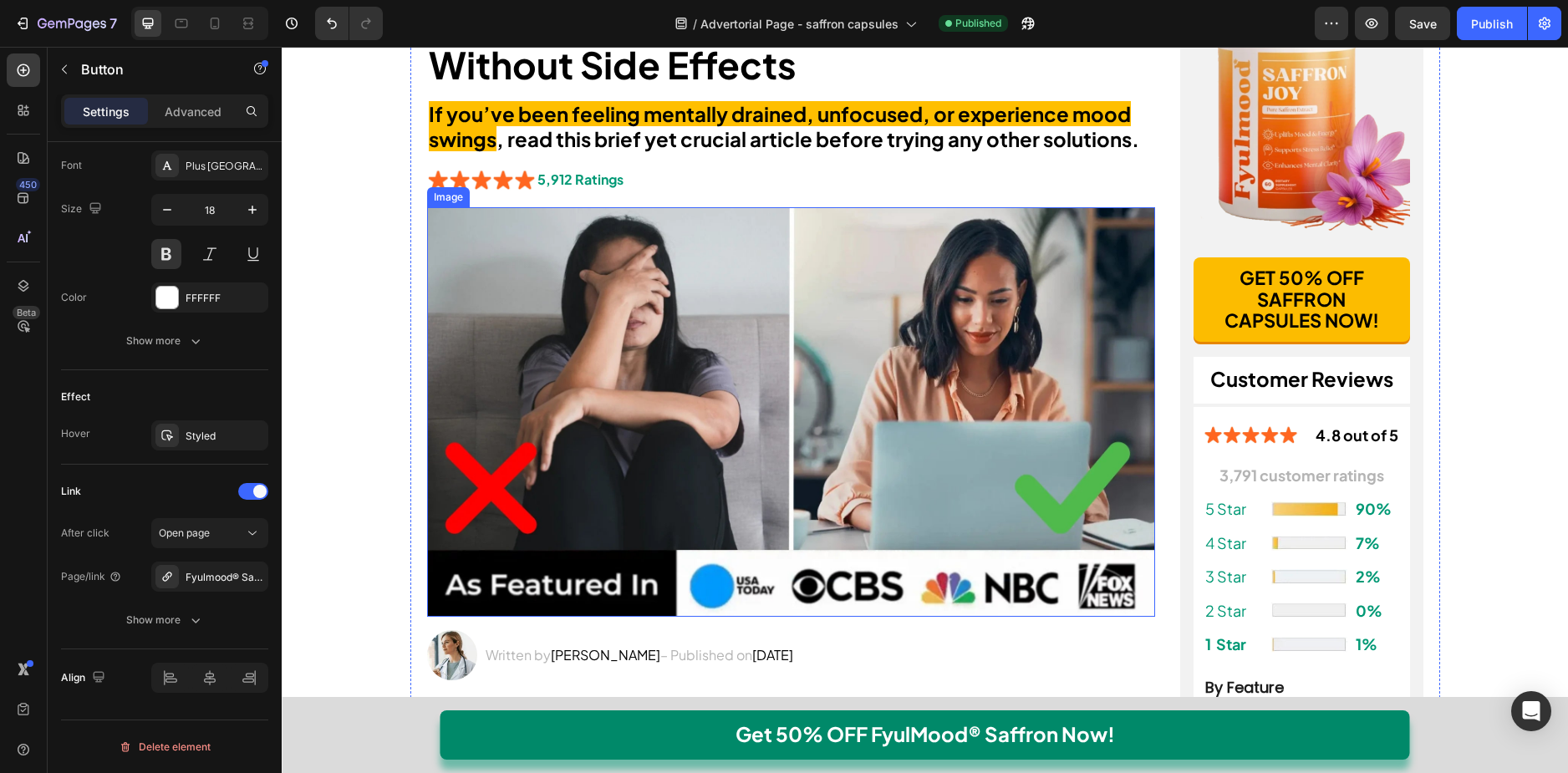
scroll to position [500, 0]
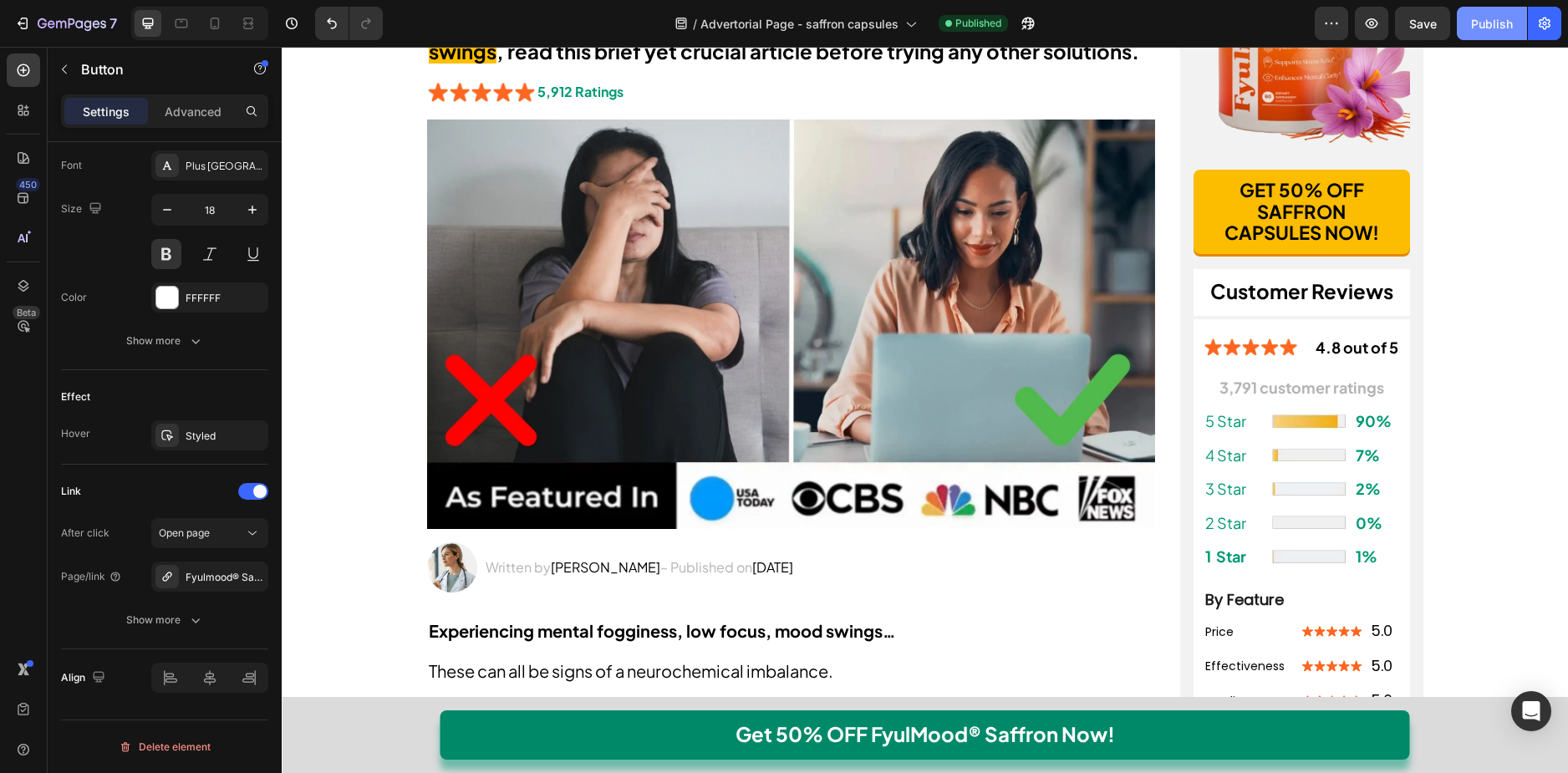
click at [1500, 24] on div "Publish" at bounding box center [1491, 24] width 42 height 18
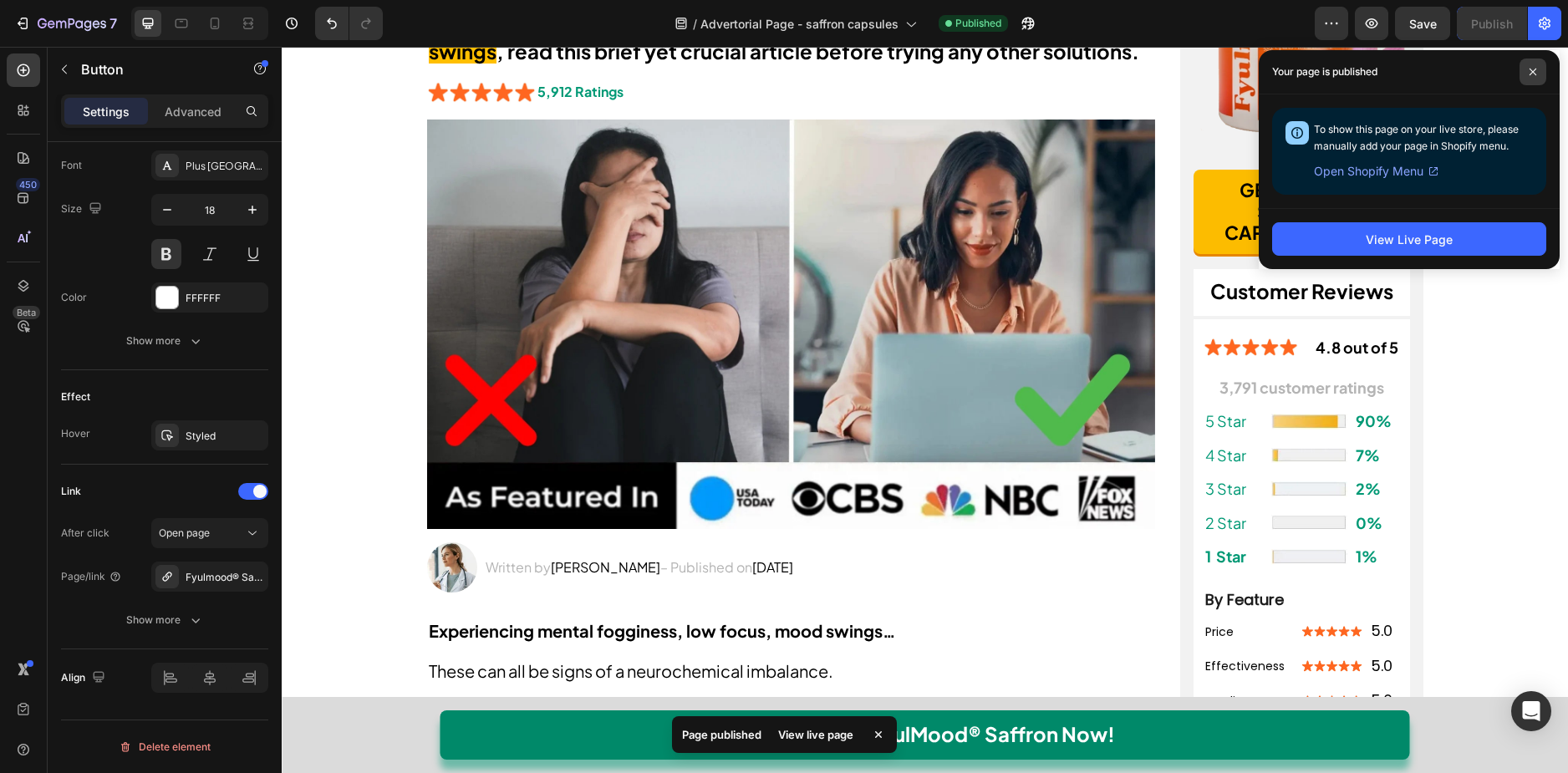
click at [1532, 75] on icon at bounding box center [1532, 72] width 8 height 8
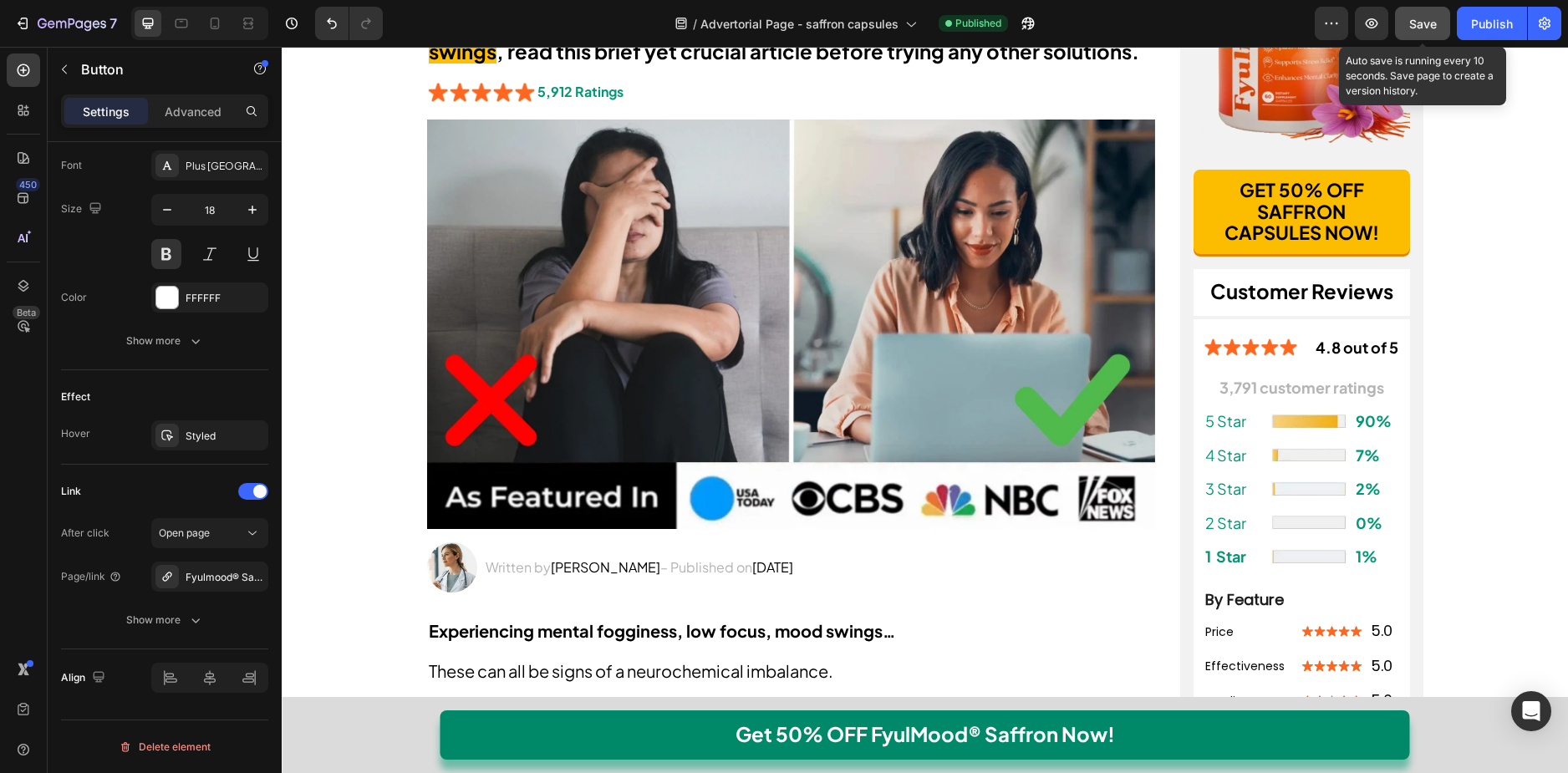
click at [1425, 27] on span "Save" at bounding box center [1423, 24] width 28 height 14
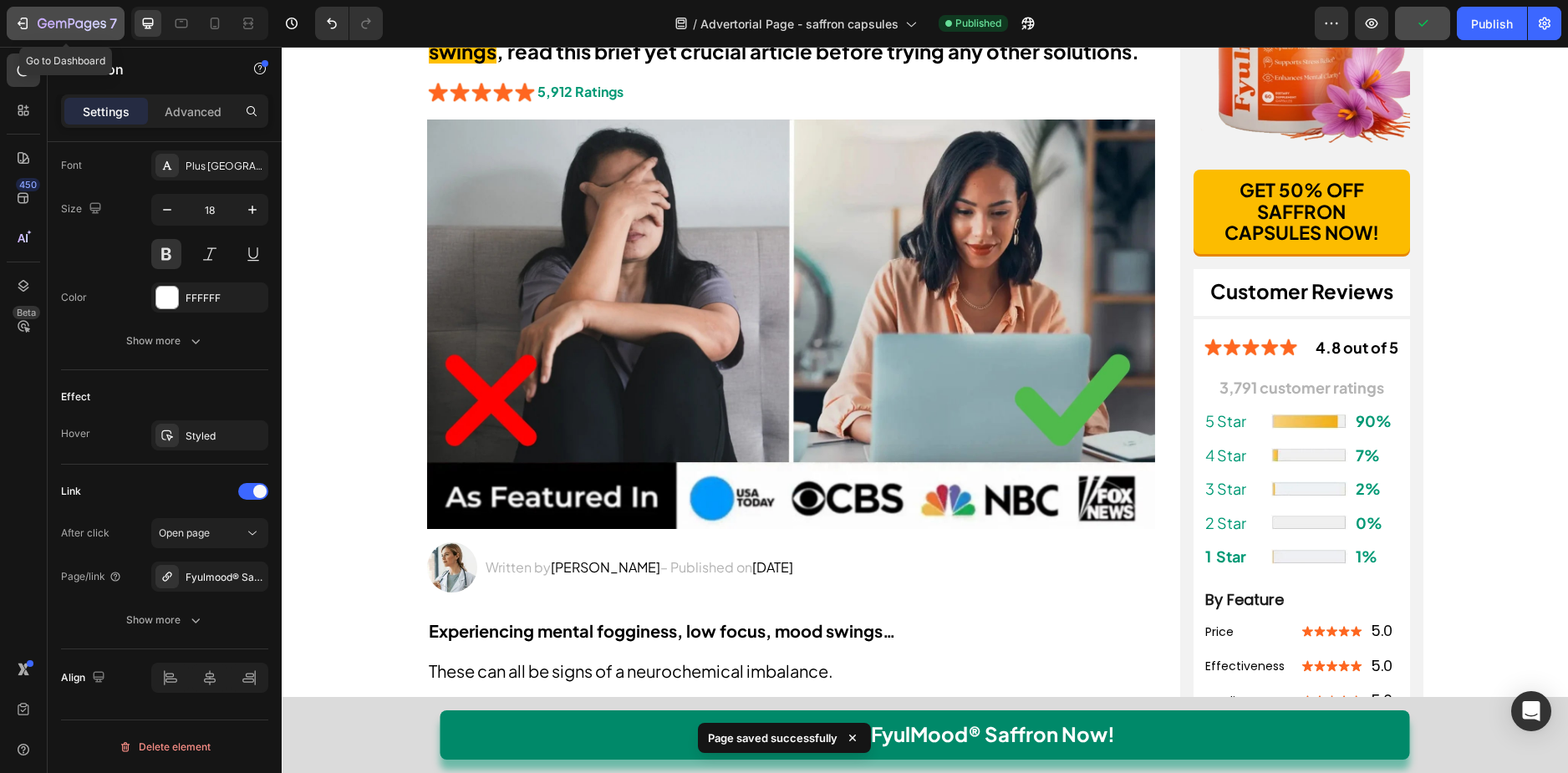
click at [87, 13] on div "7" at bounding box center [78, 23] width 80 height 20
